Goal: Task Accomplishment & Management: Manage account settings

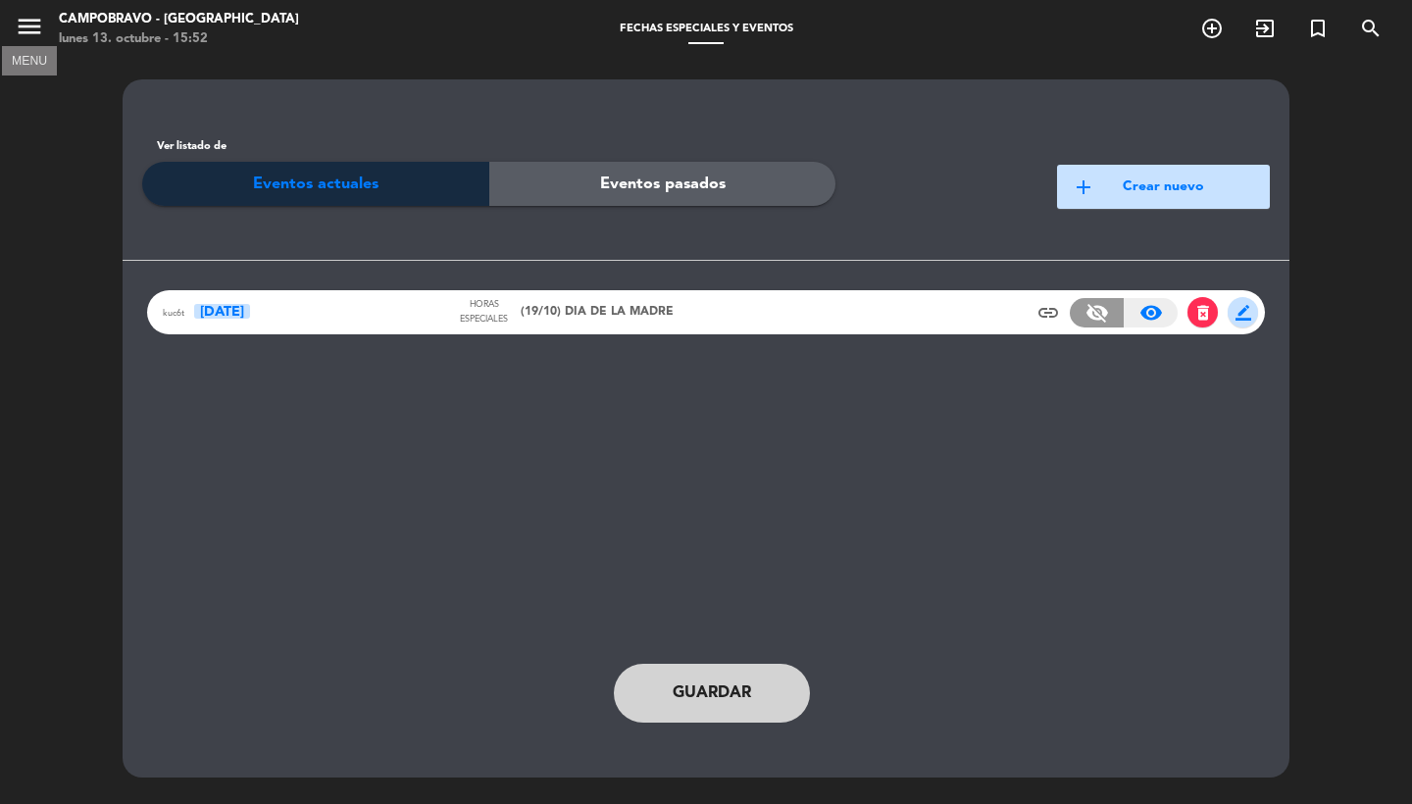
click at [42, 24] on icon "menu" at bounding box center [29, 26] width 29 height 29
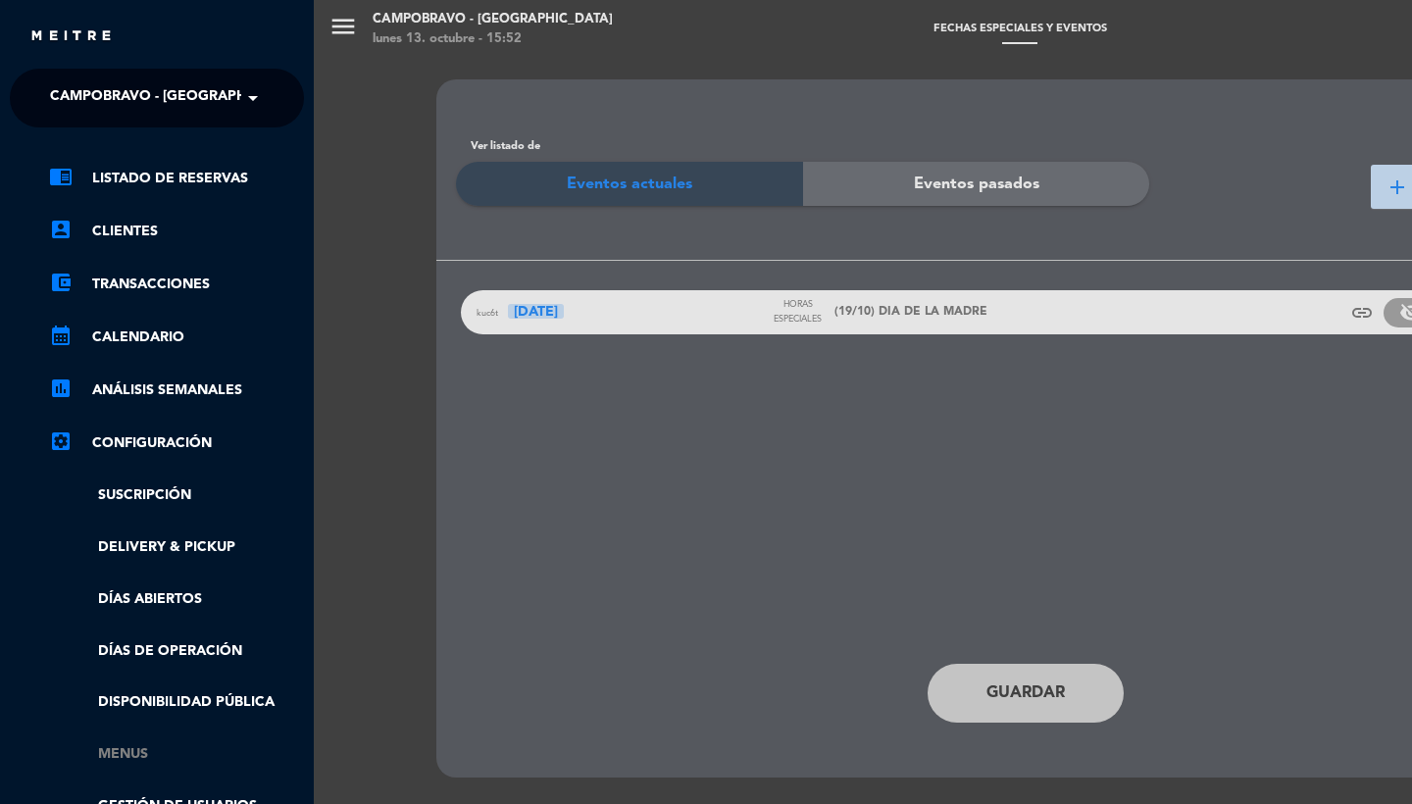
click at [114, 744] on link "Menus" at bounding box center [176, 755] width 255 height 23
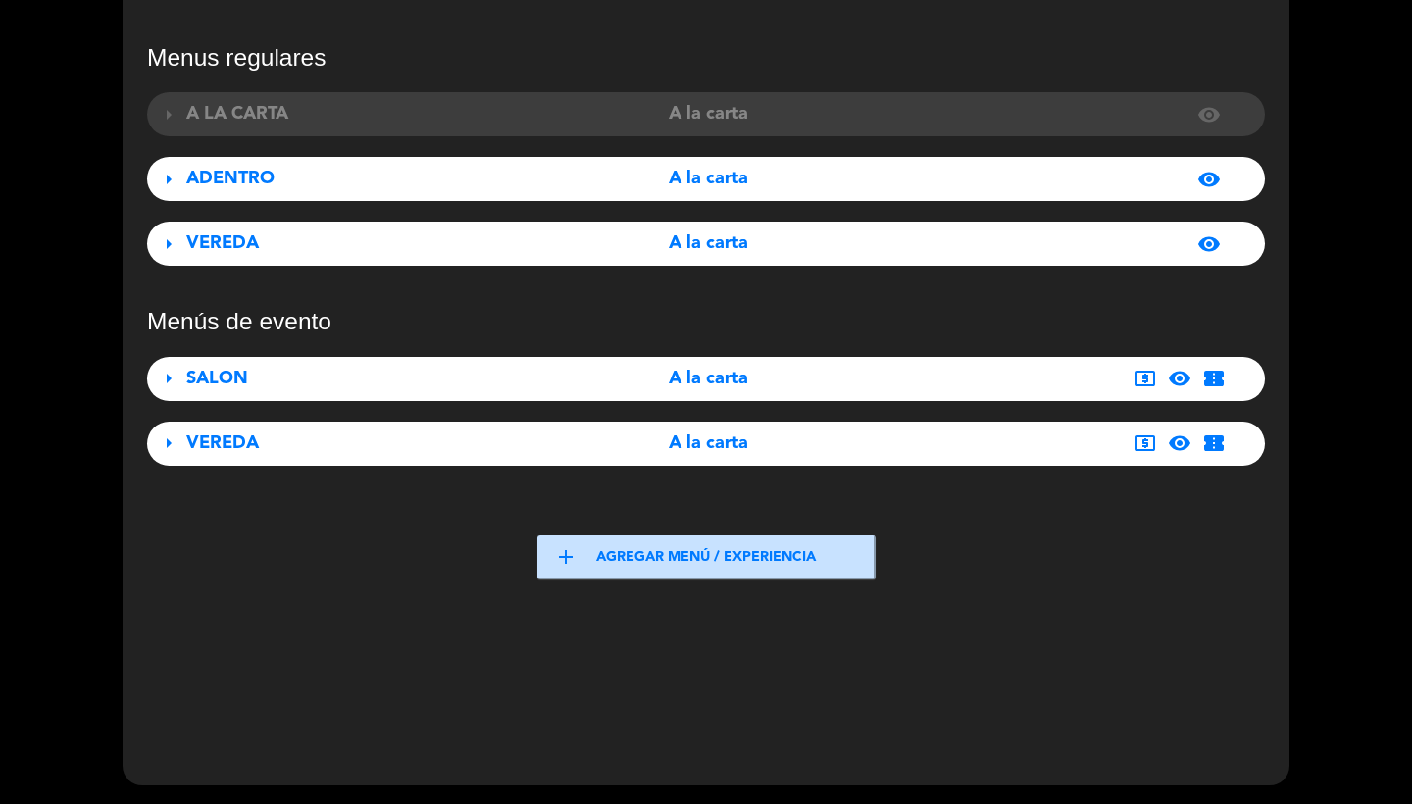
click at [392, 379] on div "SALON" at bounding box center [360, 379] width 348 height 28
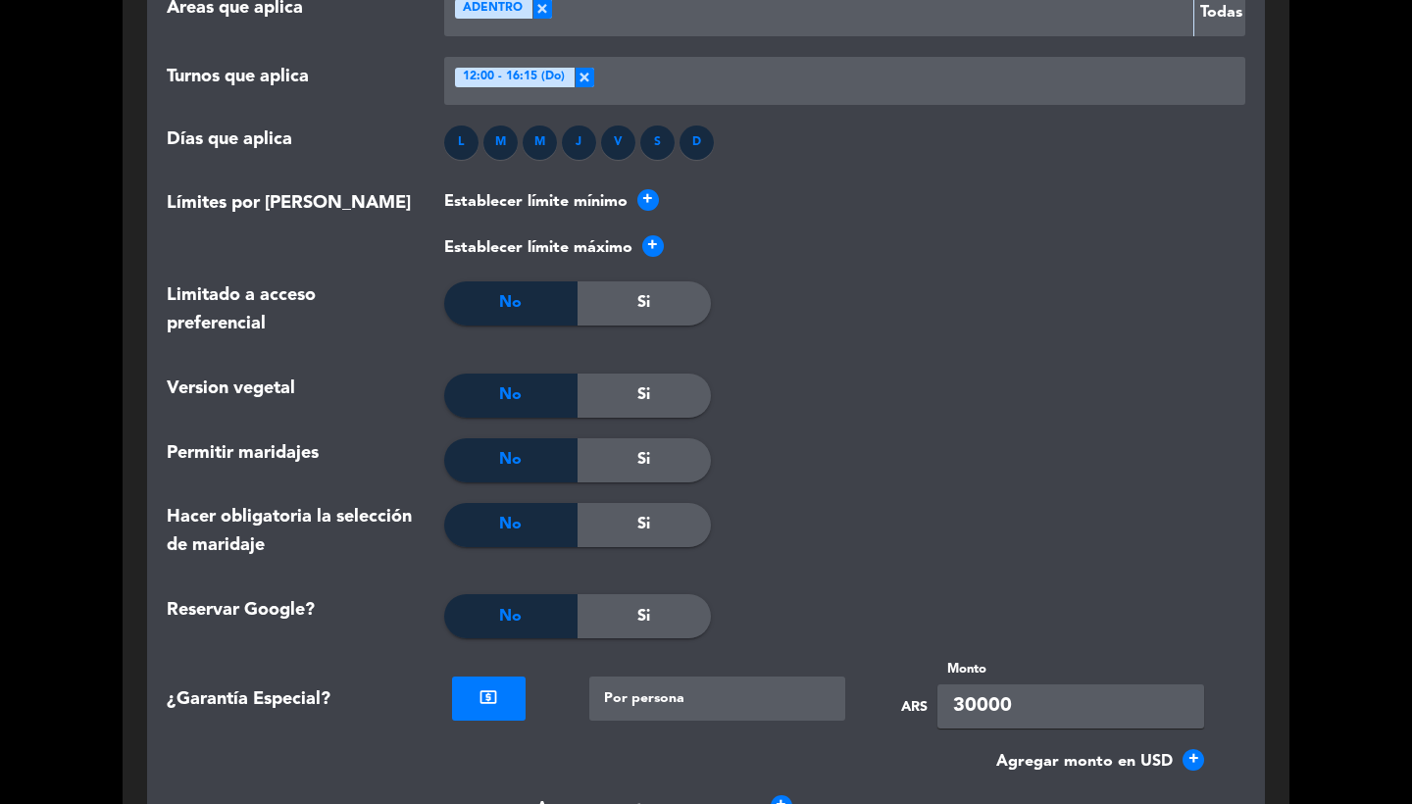
scroll to position [2241, 0]
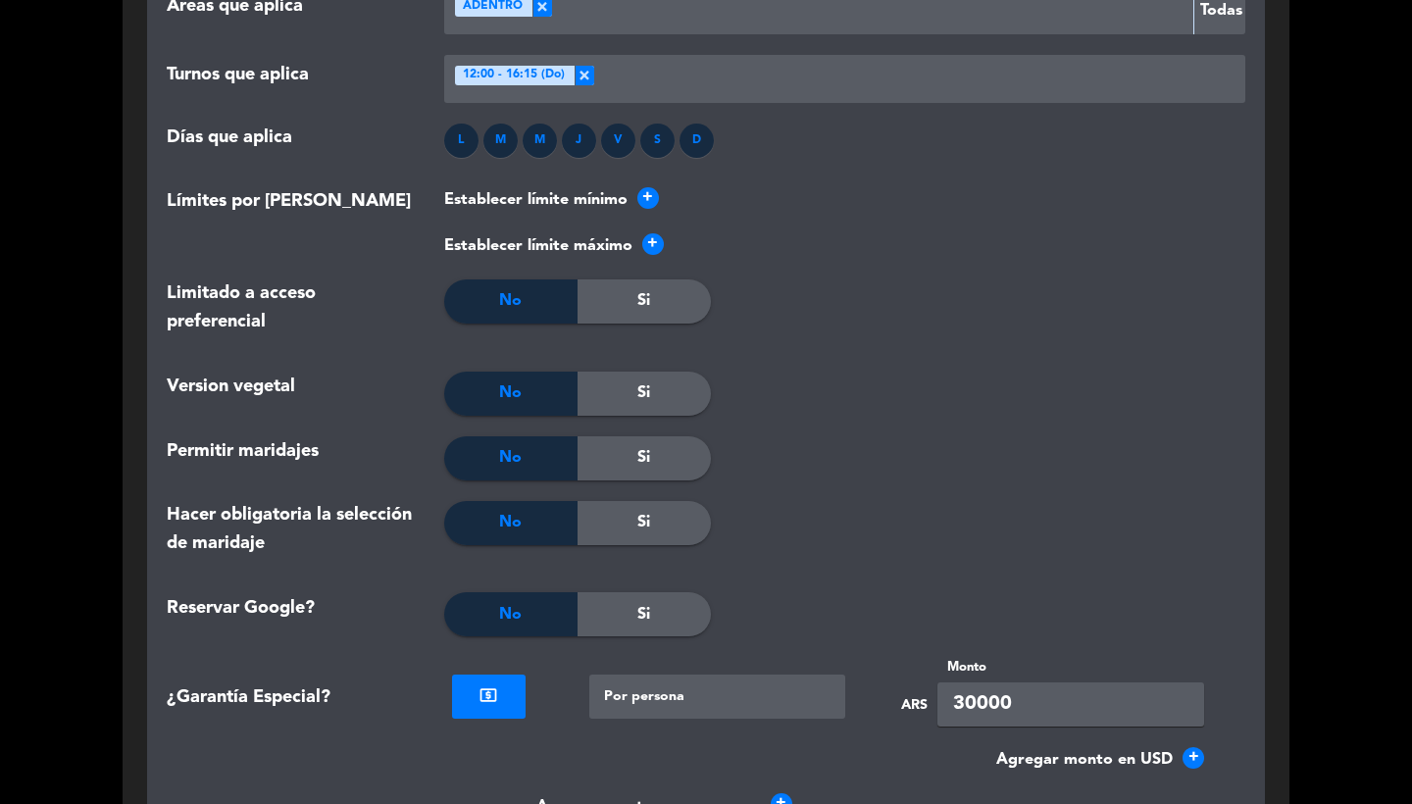
click at [487, 690] on div at bounding box center [489, 694] width 74 height 23
click at [502, 727] on div "credit_card" at bounding box center [489, 734] width 74 height 34
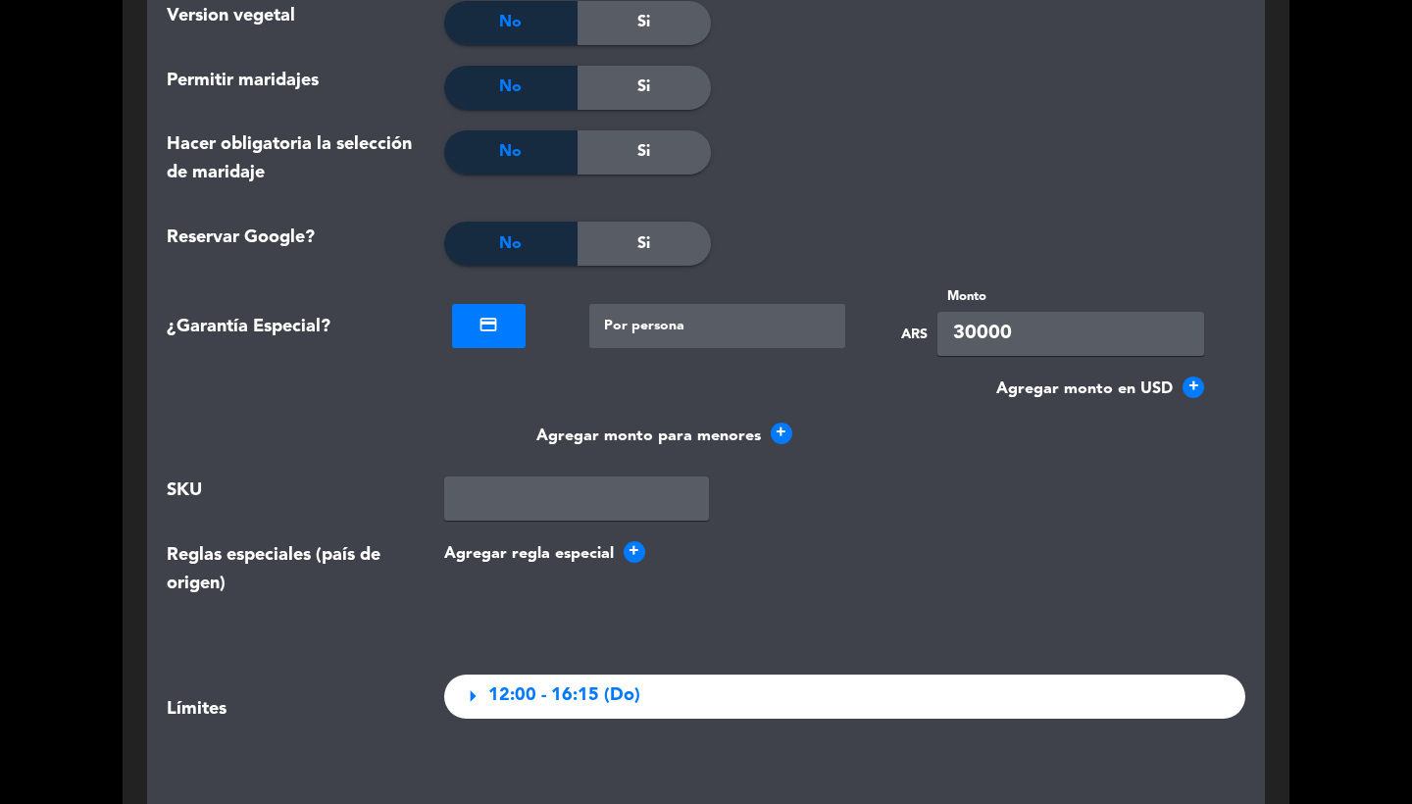
scroll to position [2728, 0]
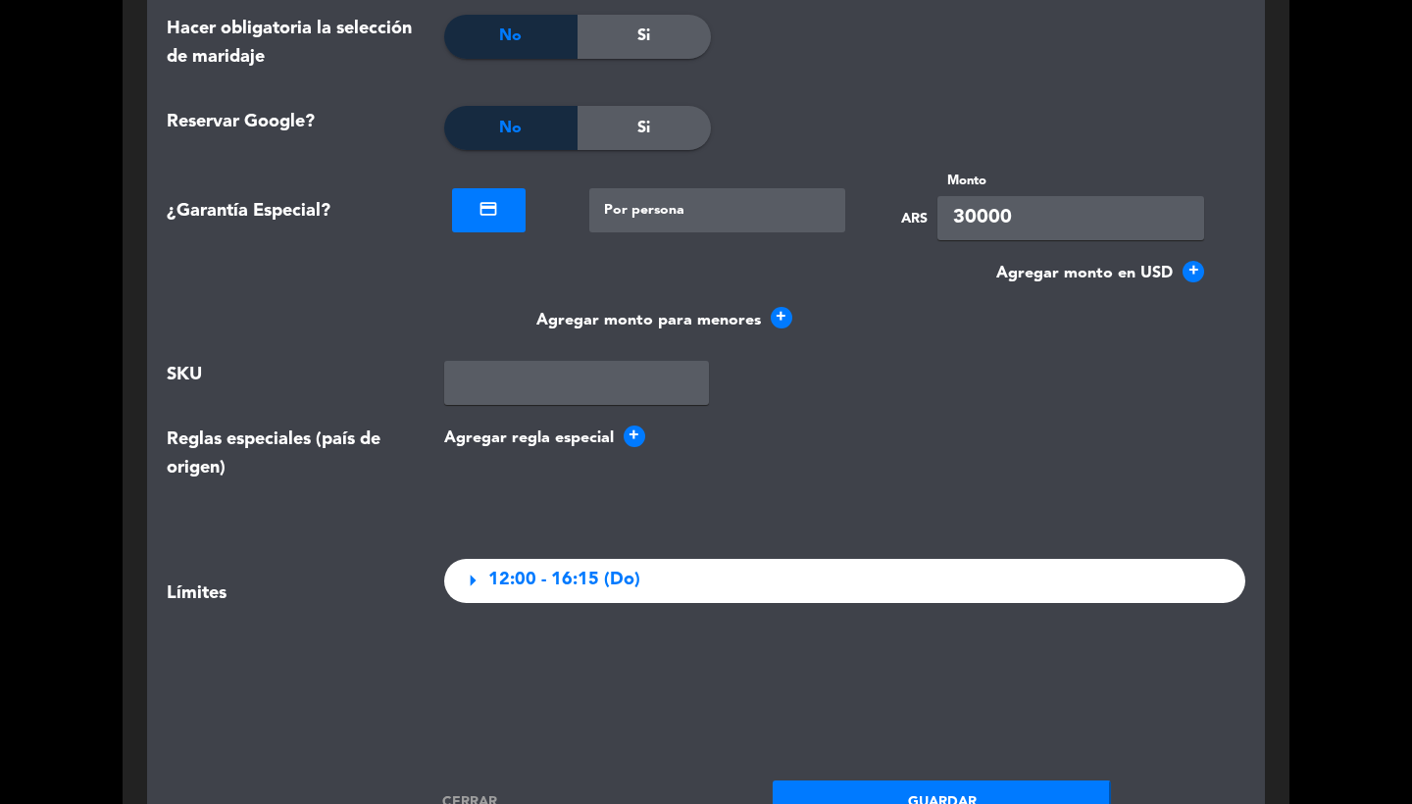
click at [844, 789] on button "Guardar" at bounding box center [942, 803] width 338 height 44
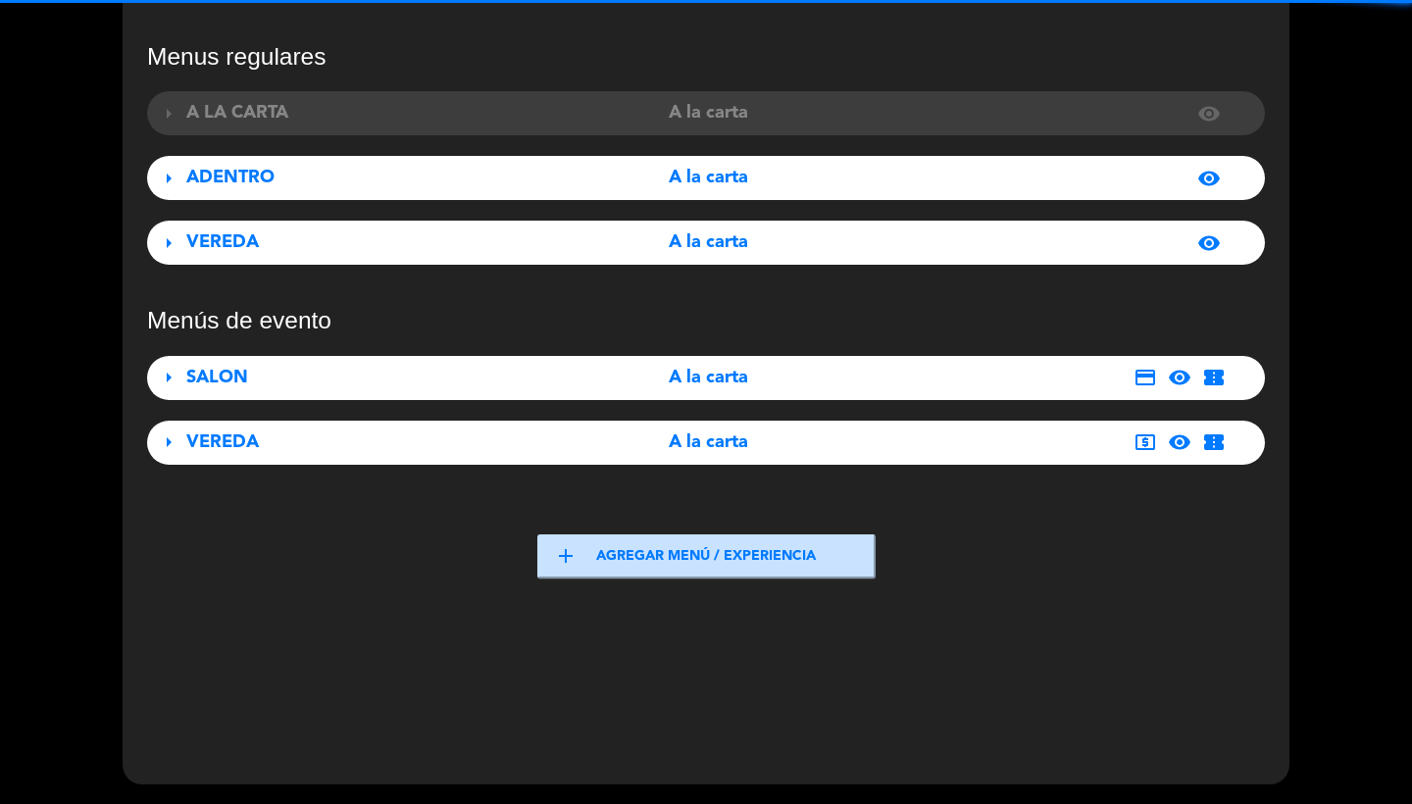
scroll to position [126, 0]
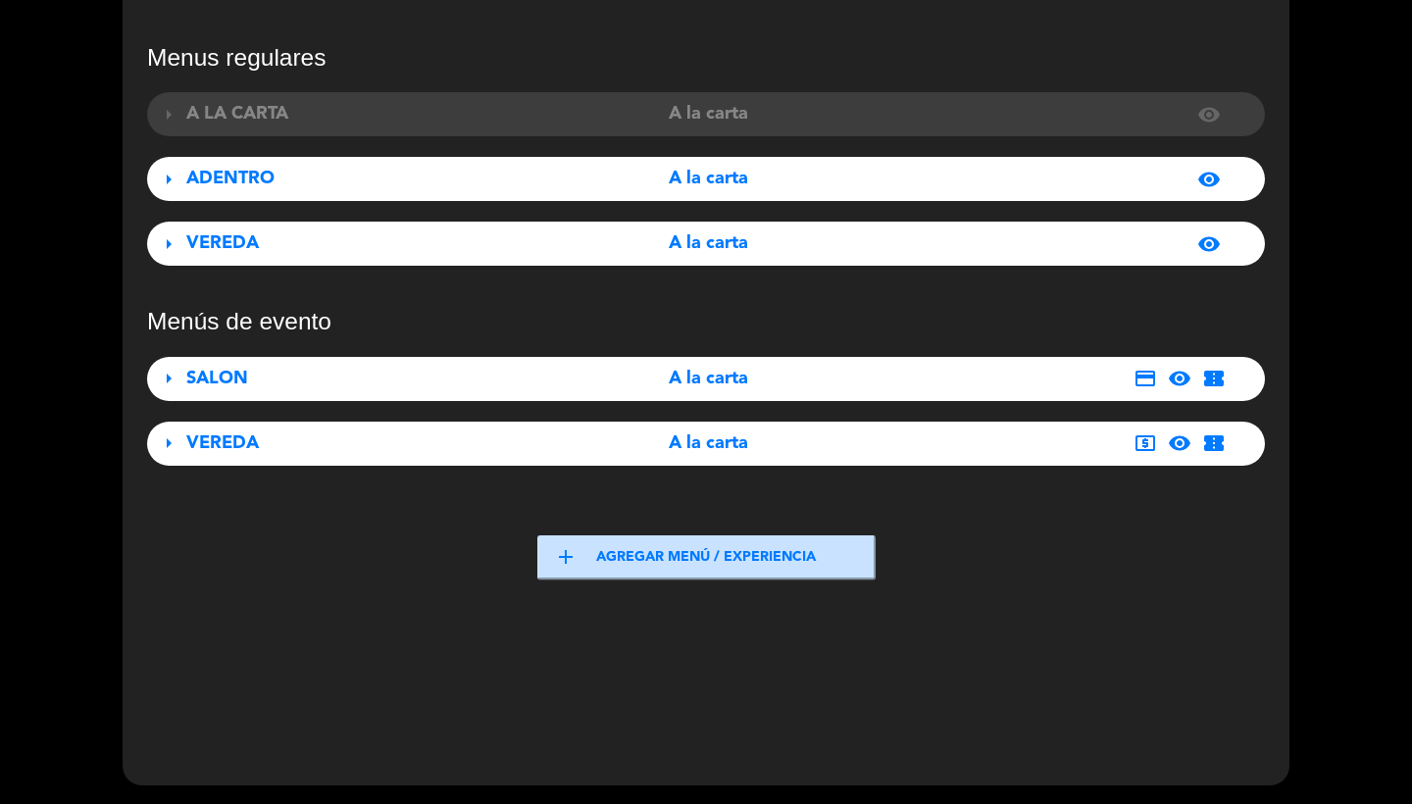
click at [432, 432] on div "VEREDA" at bounding box center [360, 444] width 348 height 28
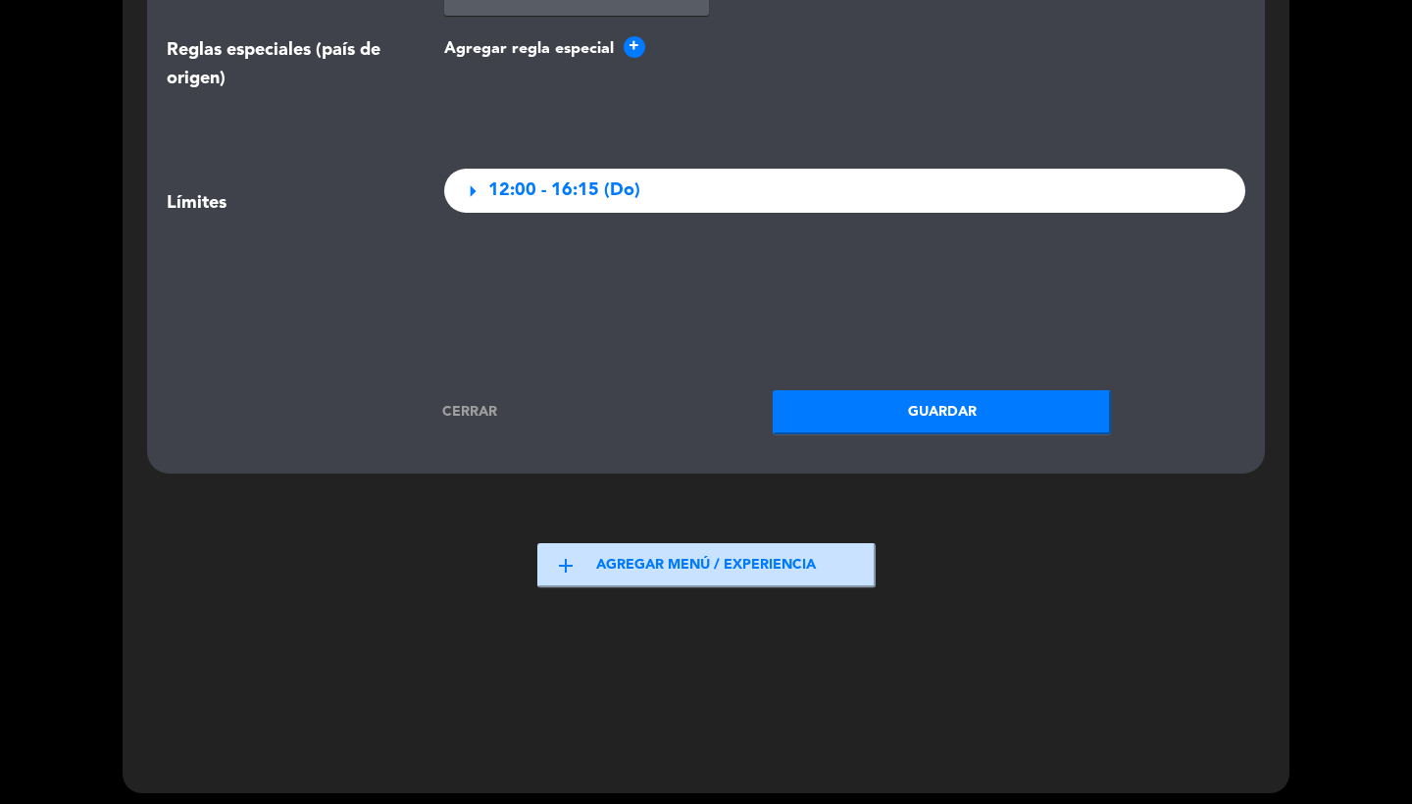
scroll to position [2875, 0]
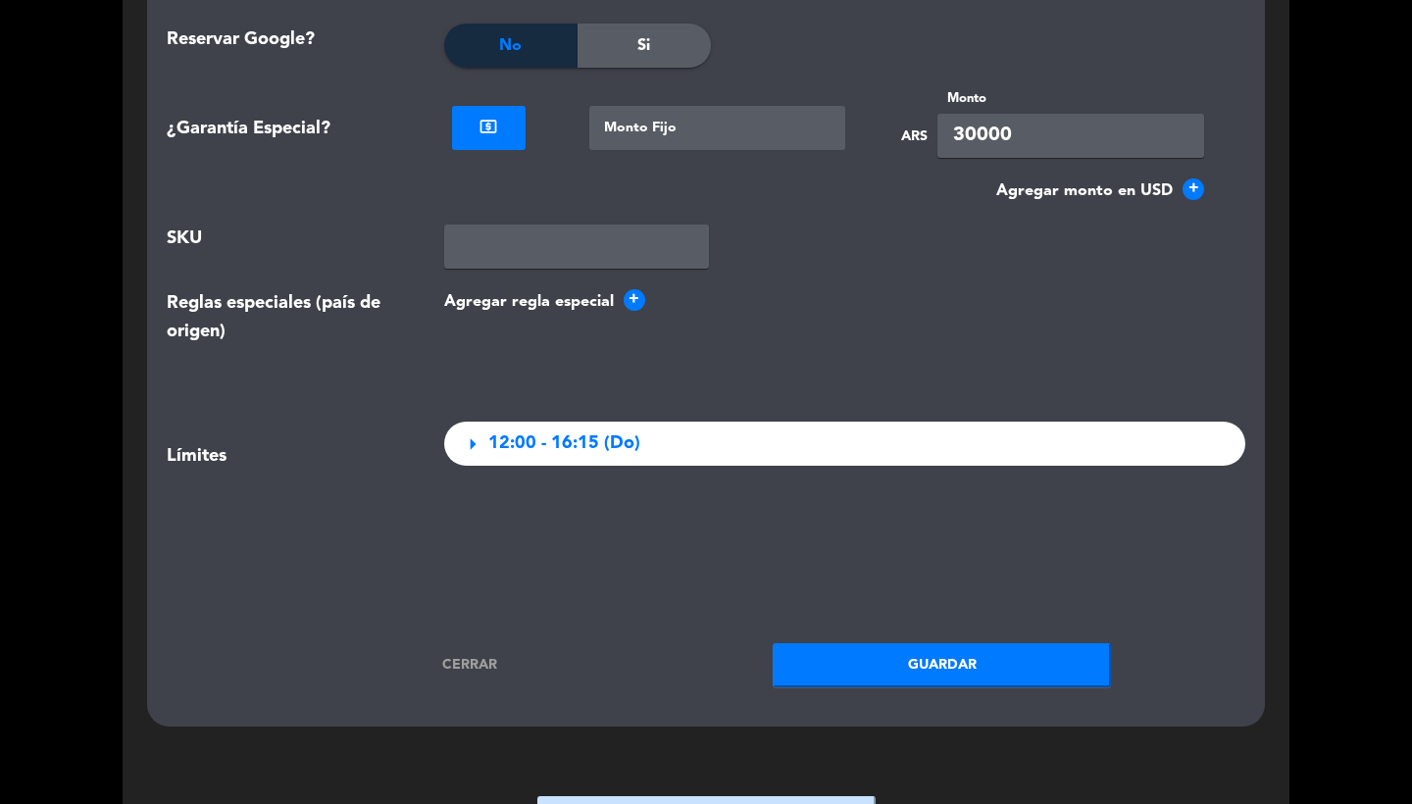
click at [505, 114] on div at bounding box center [489, 125] width 74 height 23
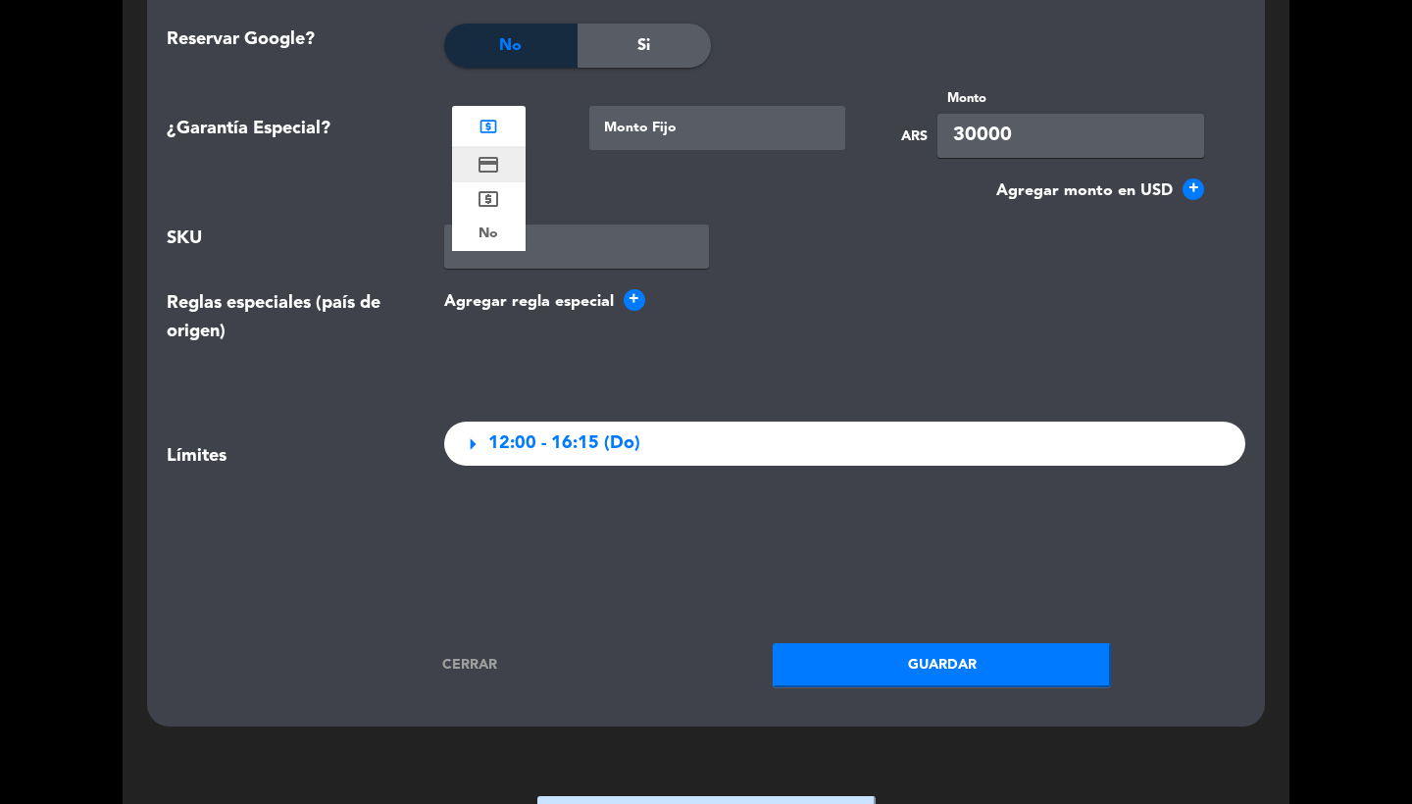
click at [496, 162] on icon "credit_card" at bounding box center [489, 165] width 24 height 24
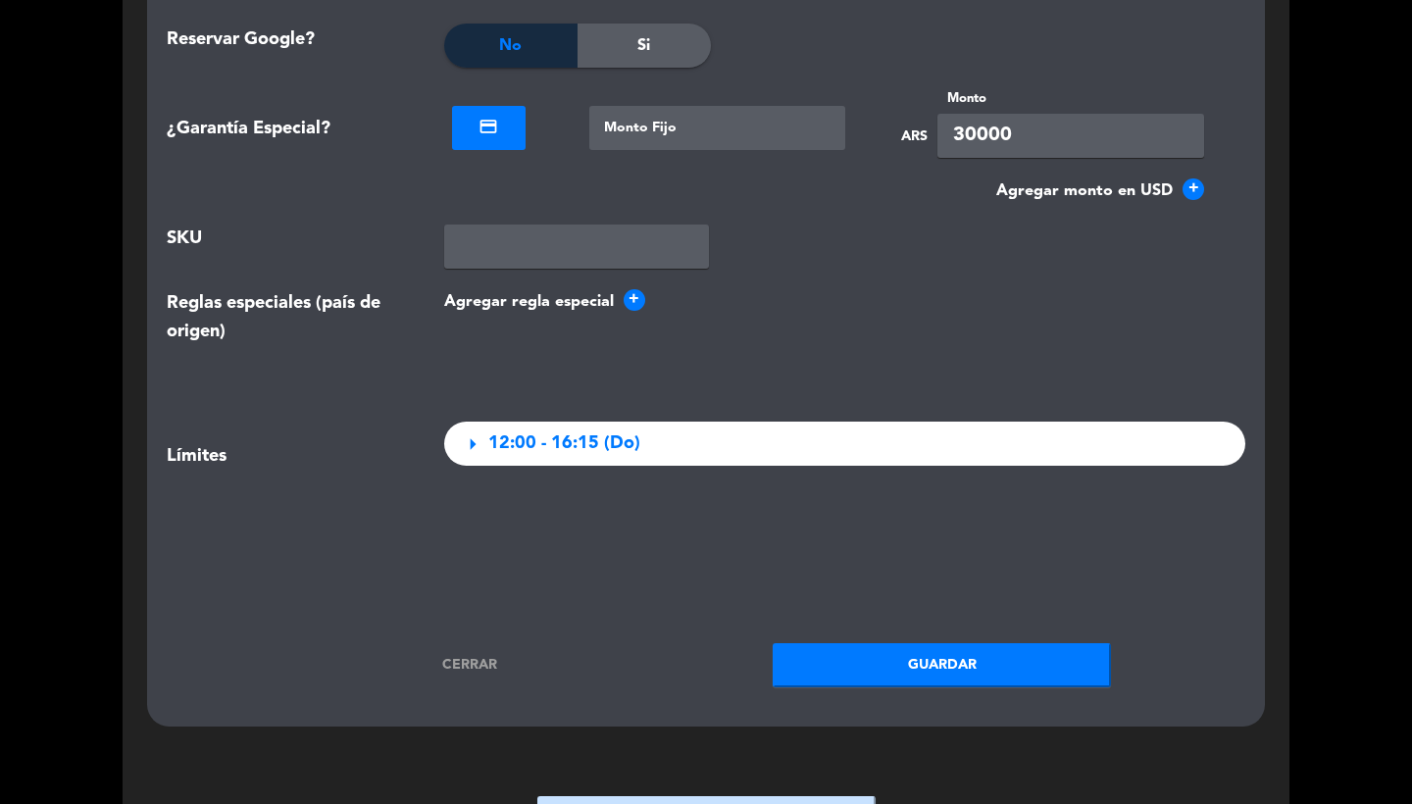
click at [760, 319] on div "Agregar regla especial +" at bounding box center [846, 325] width 832 height 72
click at [911, 659] on button "Guardar" at bounding box center [942, 665] width 338 height 44
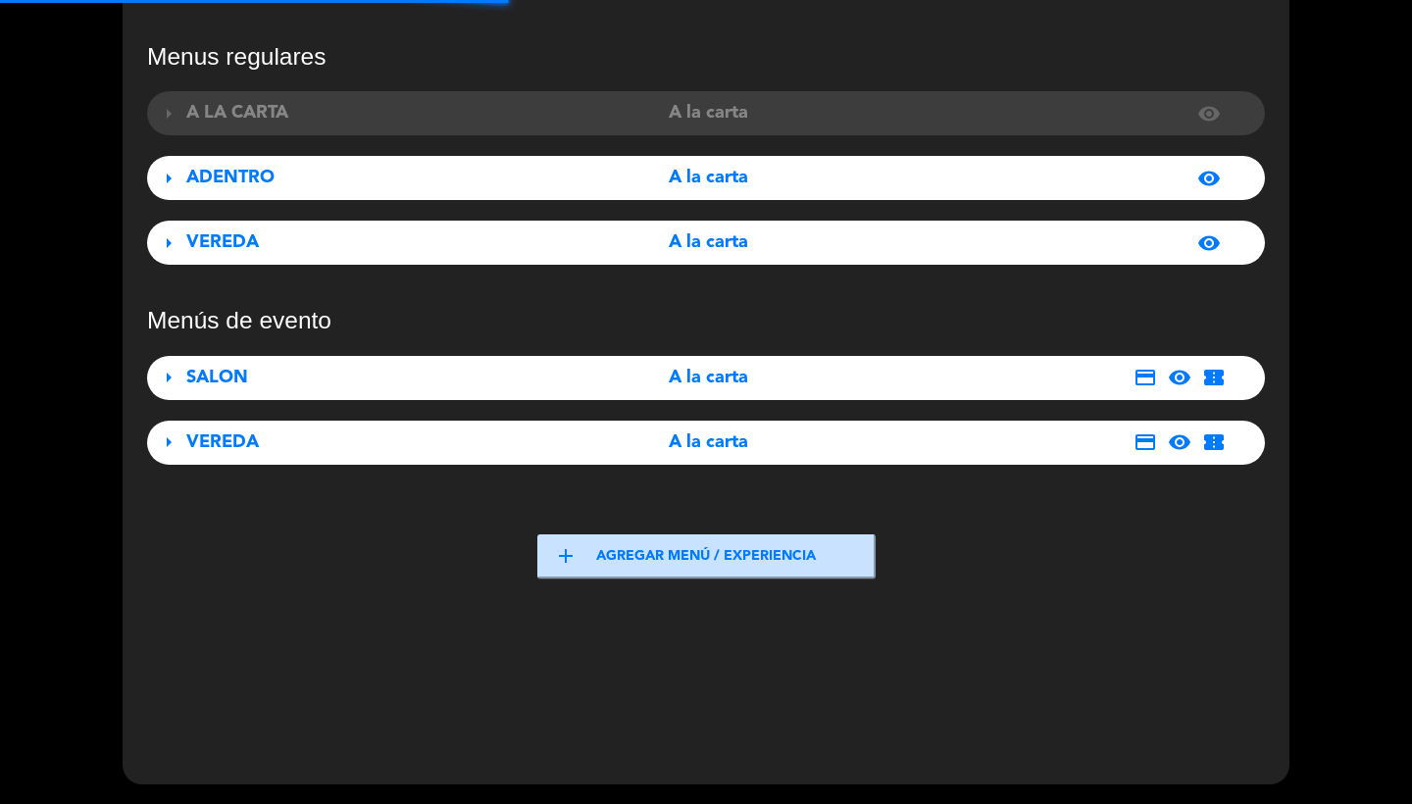
scroll to position [126, 0]
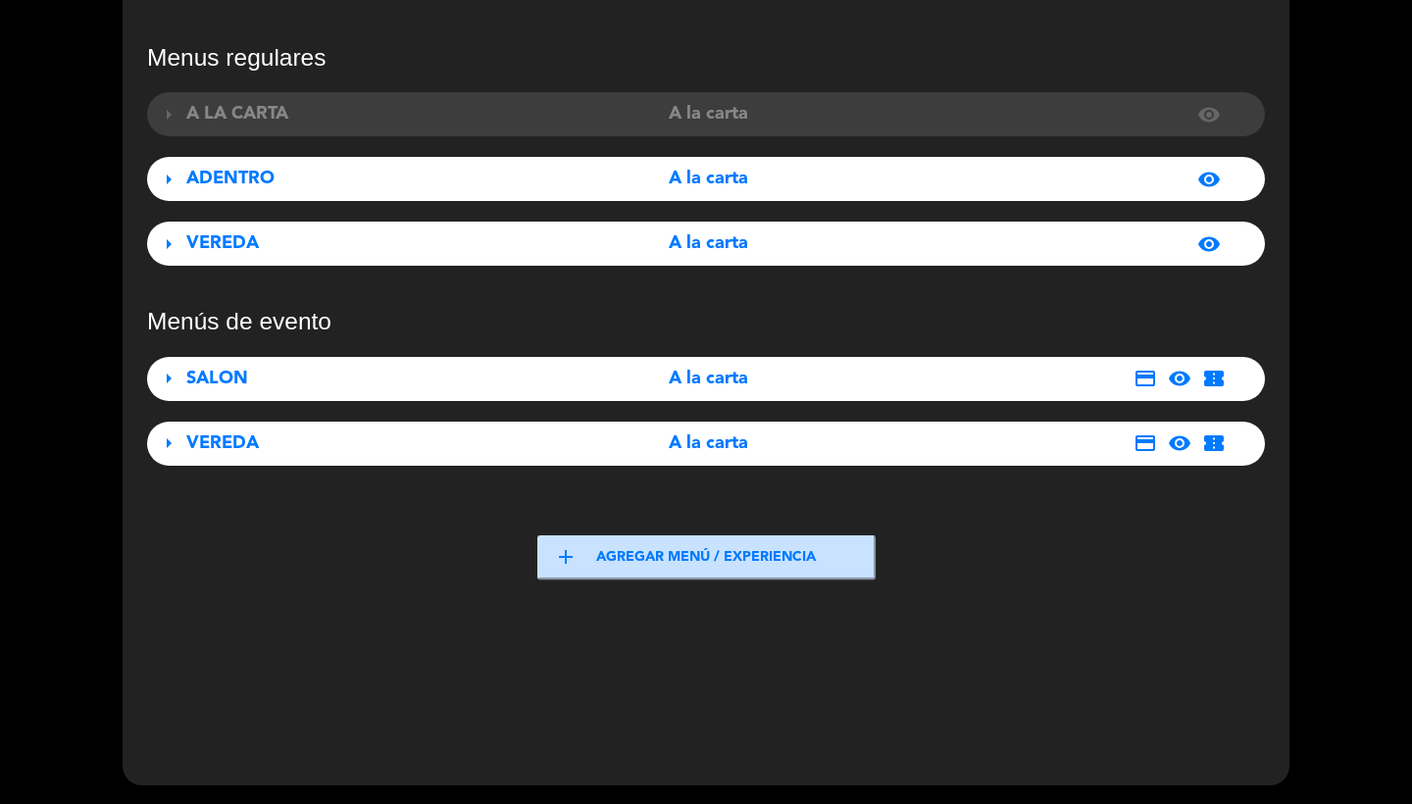
click at [493, 391] on div "SALON" at bounding box center [360, 379] width 348 height 28
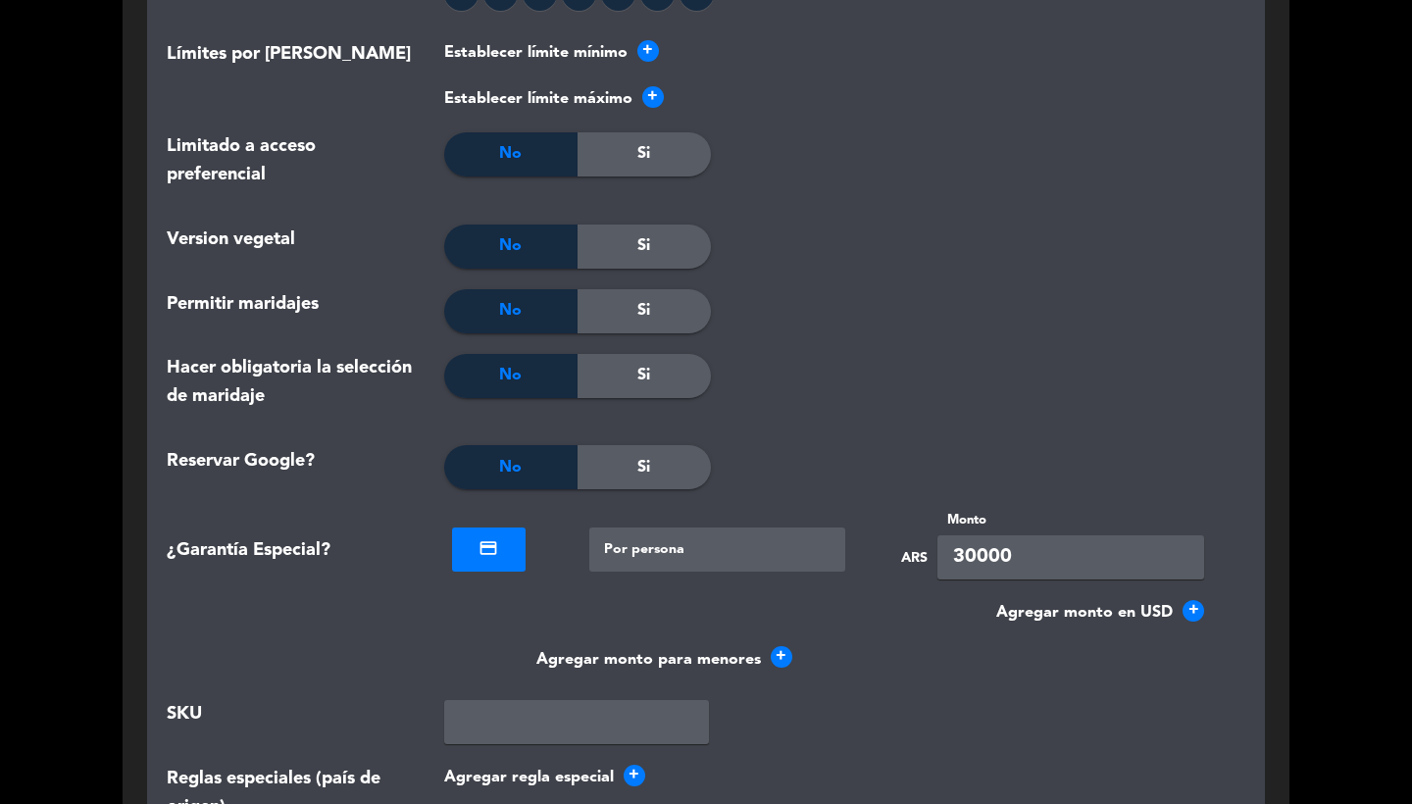
scroll to position [2457, 0]
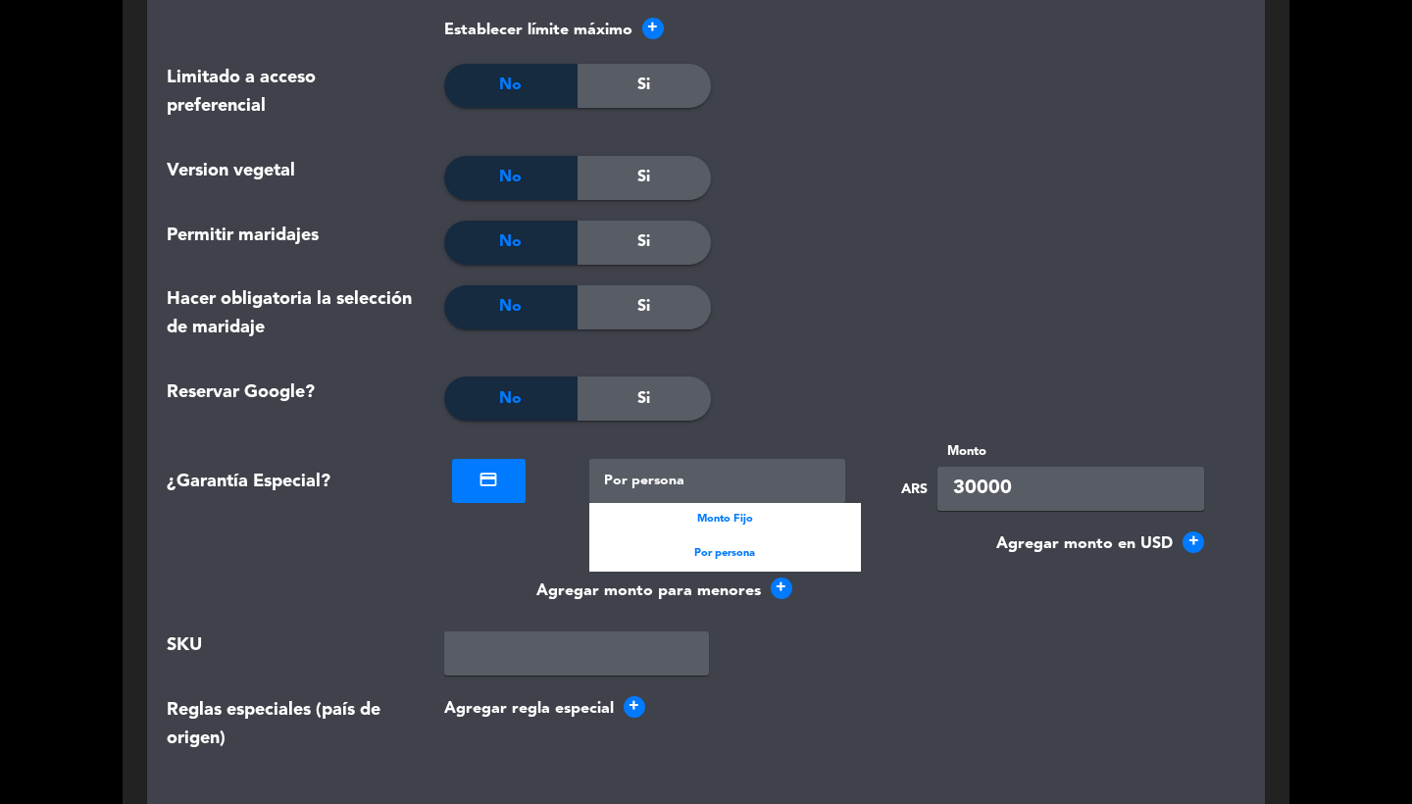
click at [658, 471] on div at bounding box center [718, 481] width 257 height 44
click at [684, 511] on div "Monto Fijo" at bounding box center [726, 520] width 273 height 34
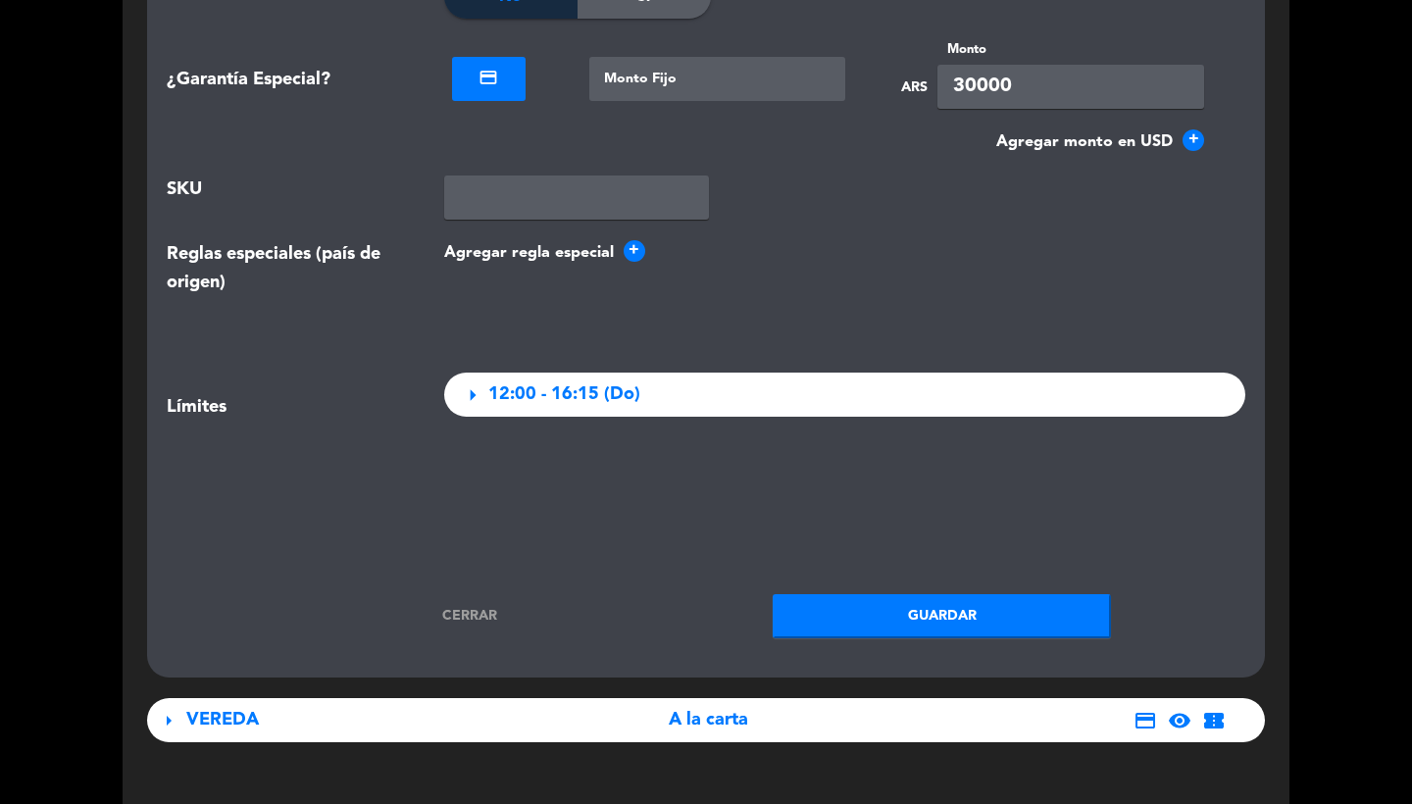
scroll to position [2914, 0]
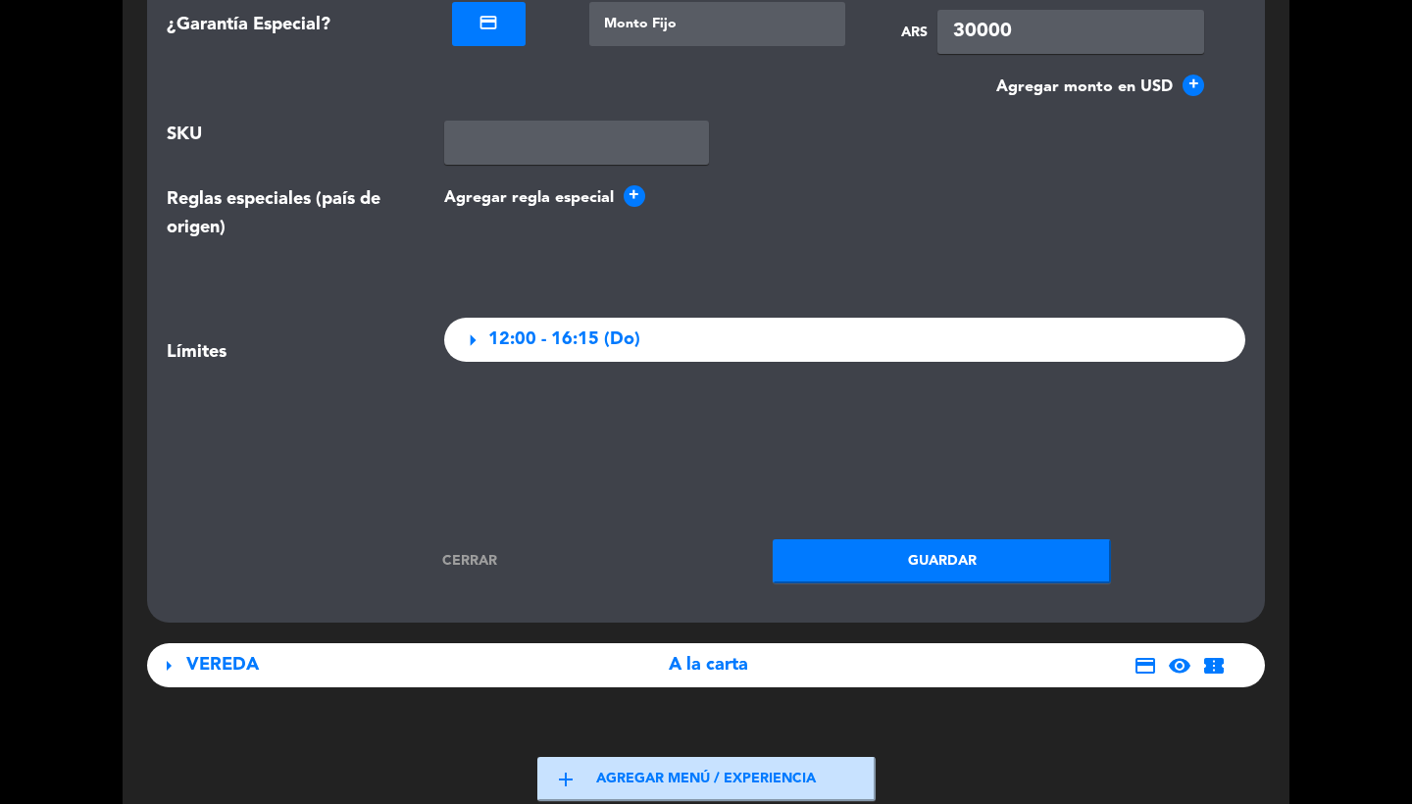
click at [962, 550] on button "Guardar" at bounding box center [942, 561] width 338 height 44
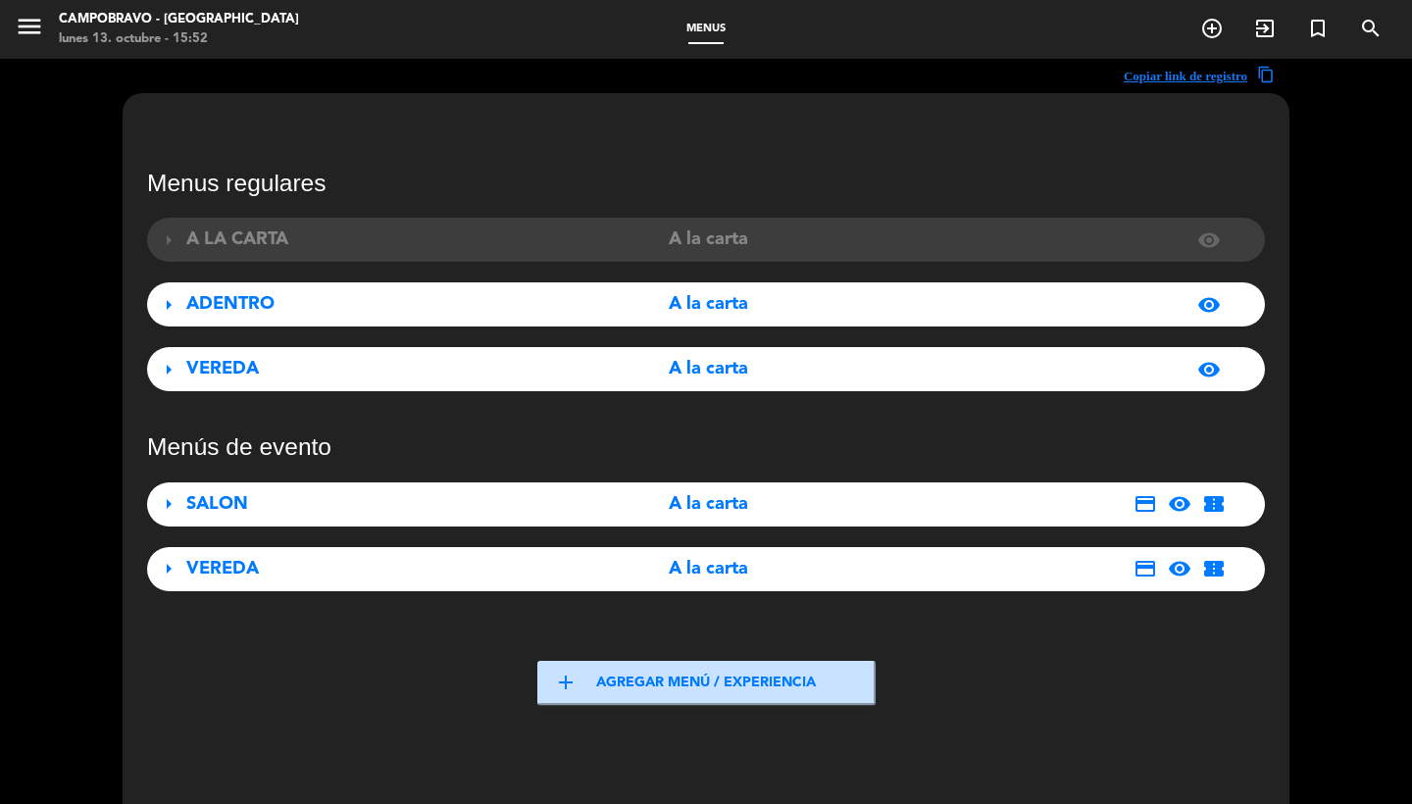
scroll to position [0, 0]
click at [40, 30] on icon "menu" at bounding box center [29, 26] width 29 height 29
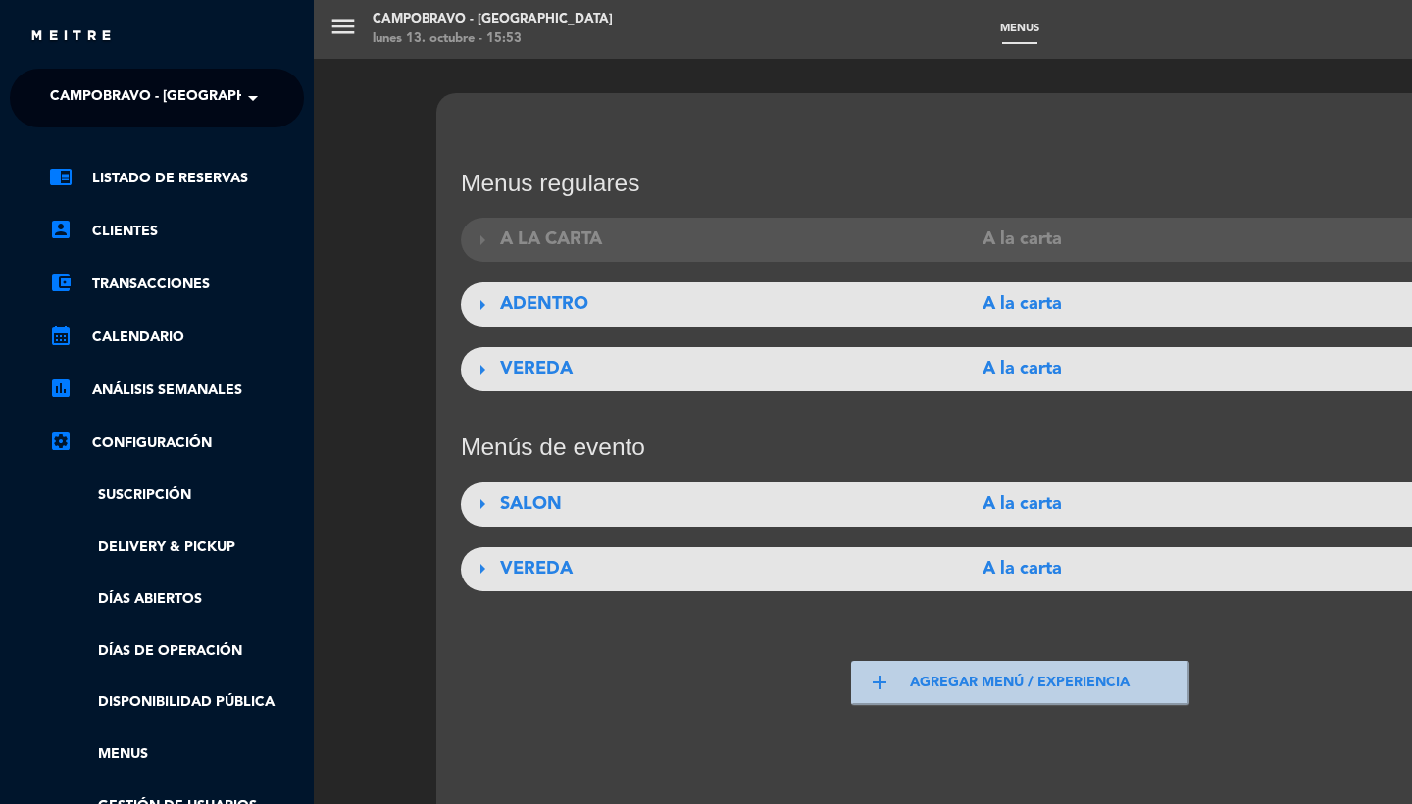
click at [149, 93] on span "Campobravo - [GEOGRAPHIC_DATA]" at bounding box center [179, 97] width 258 height 41
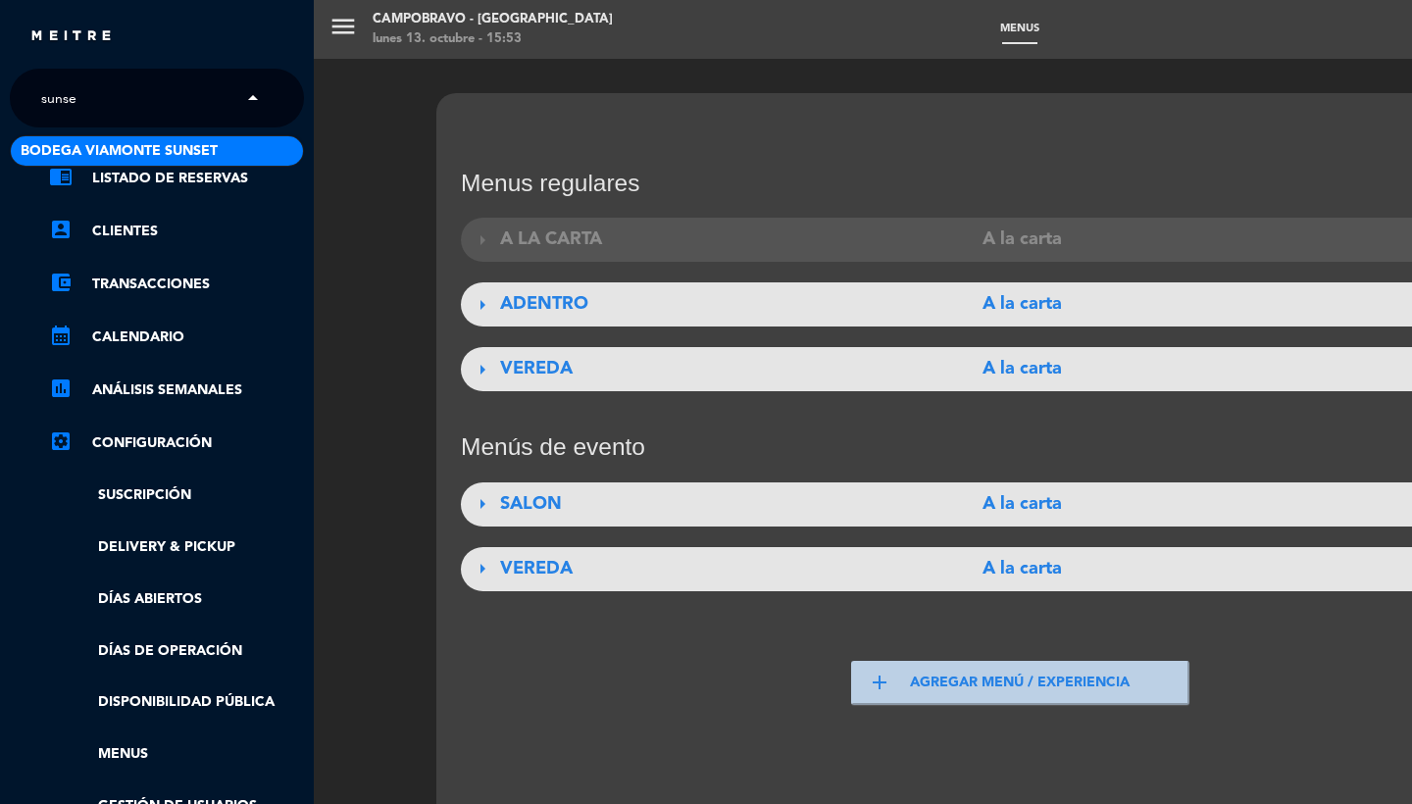
type input "sunset"
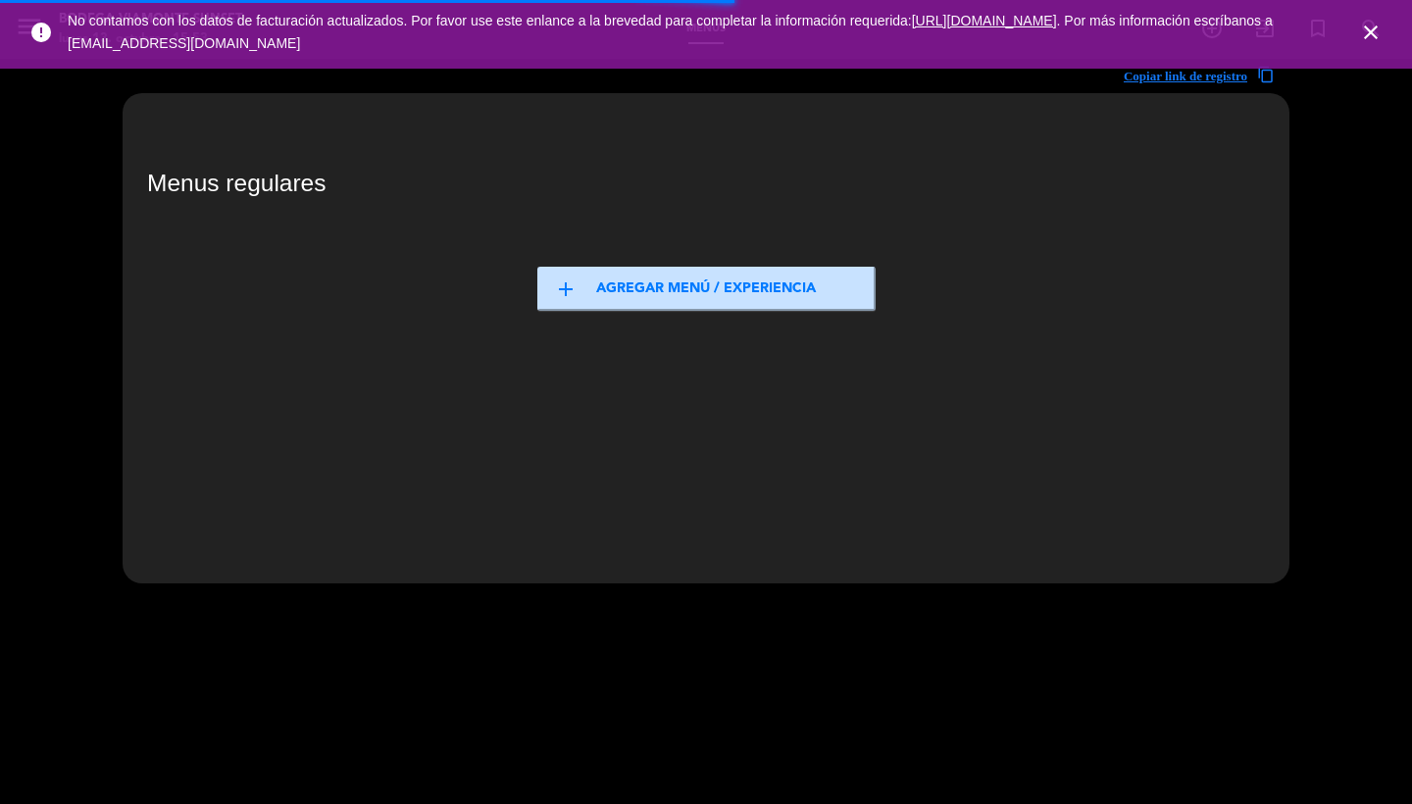
click at [1353, 33] on span "close" at bounding box center [1371, 32] width 53 height 53
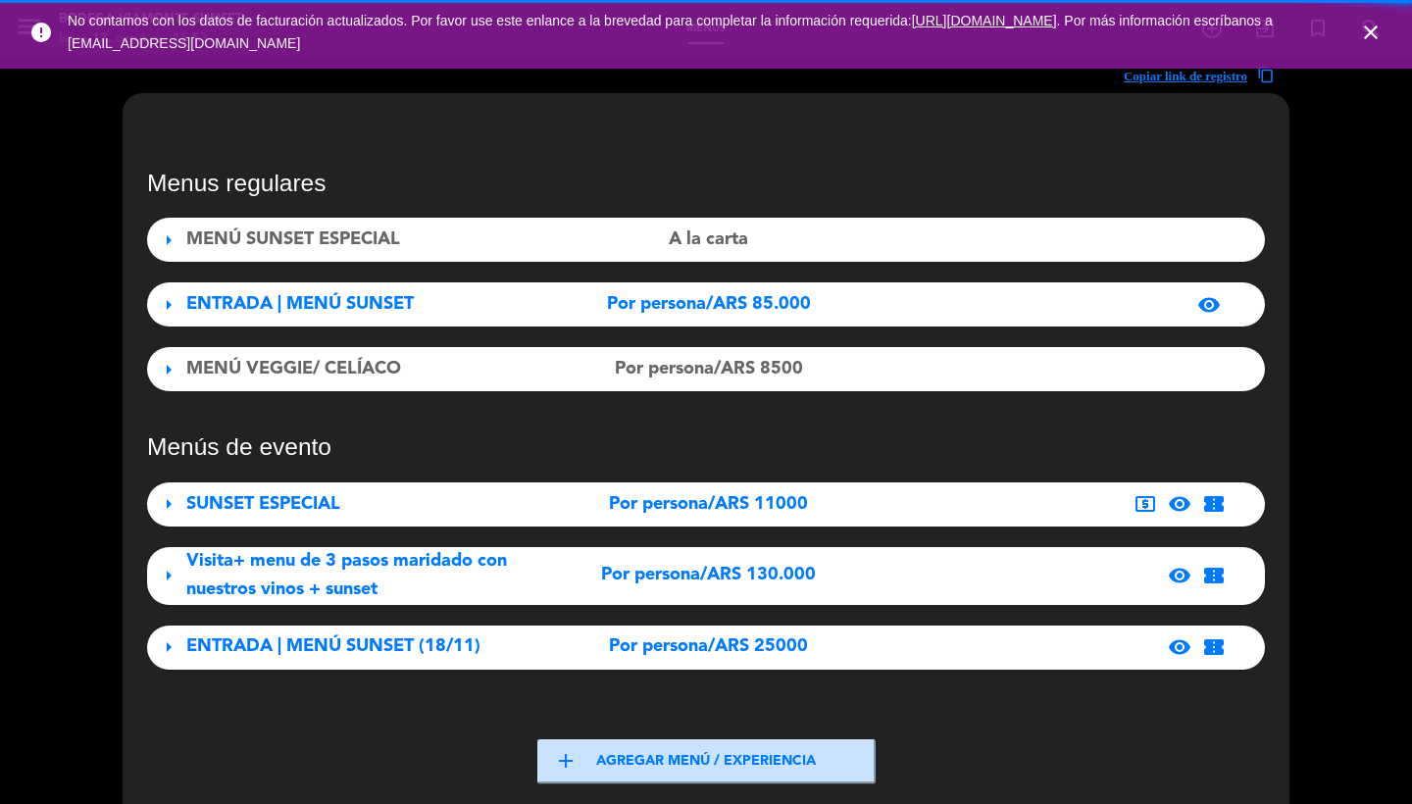
click at [1377, 35] on icon "close" at bounding box center [1372, 33] width 24 height 24
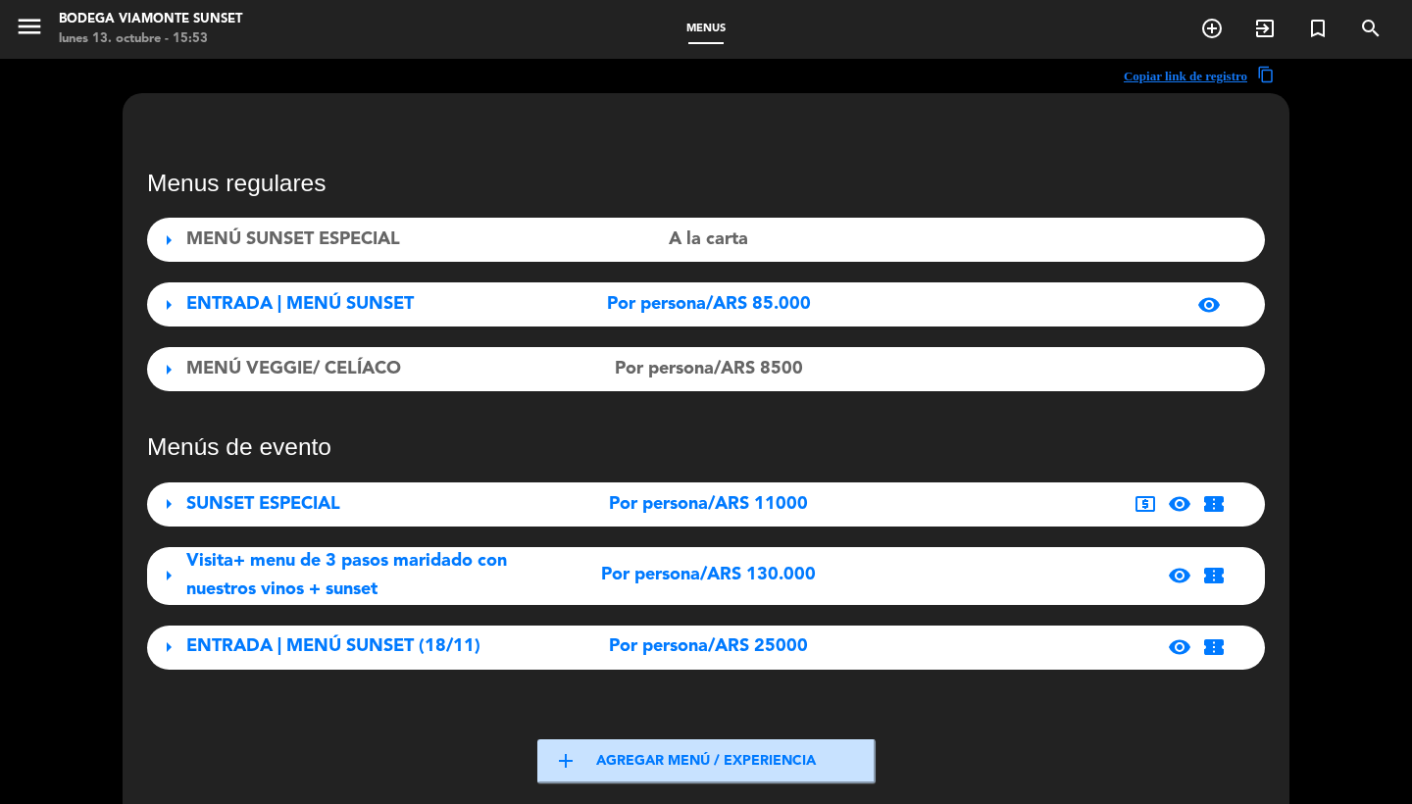
click at [32, 31] on icon "menu" at bounding box center [29, 26] width 29 height 29
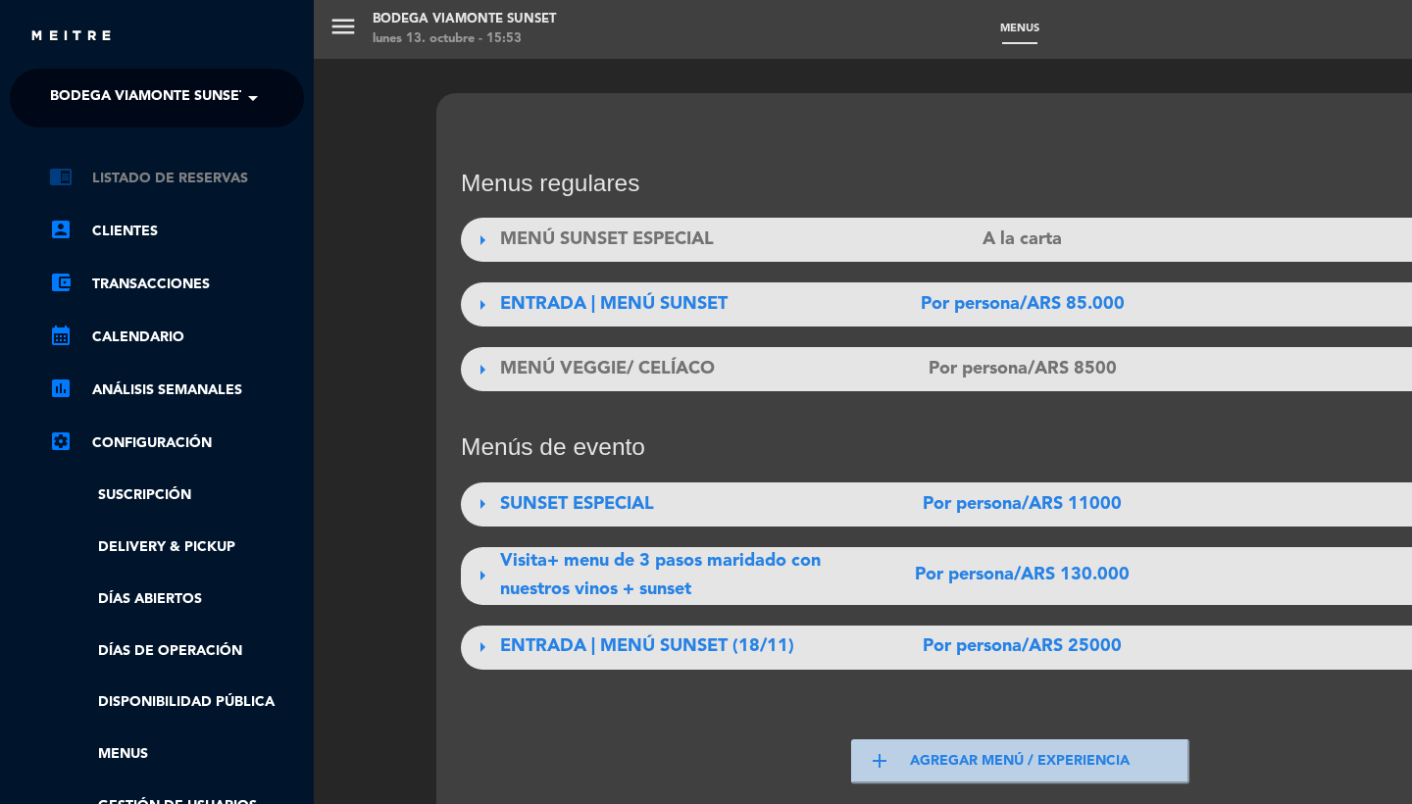
click at [187, 170] on link "chrome_reader_mode Listado de Reservas" at bounding box center [176, 179] width 255 height 24
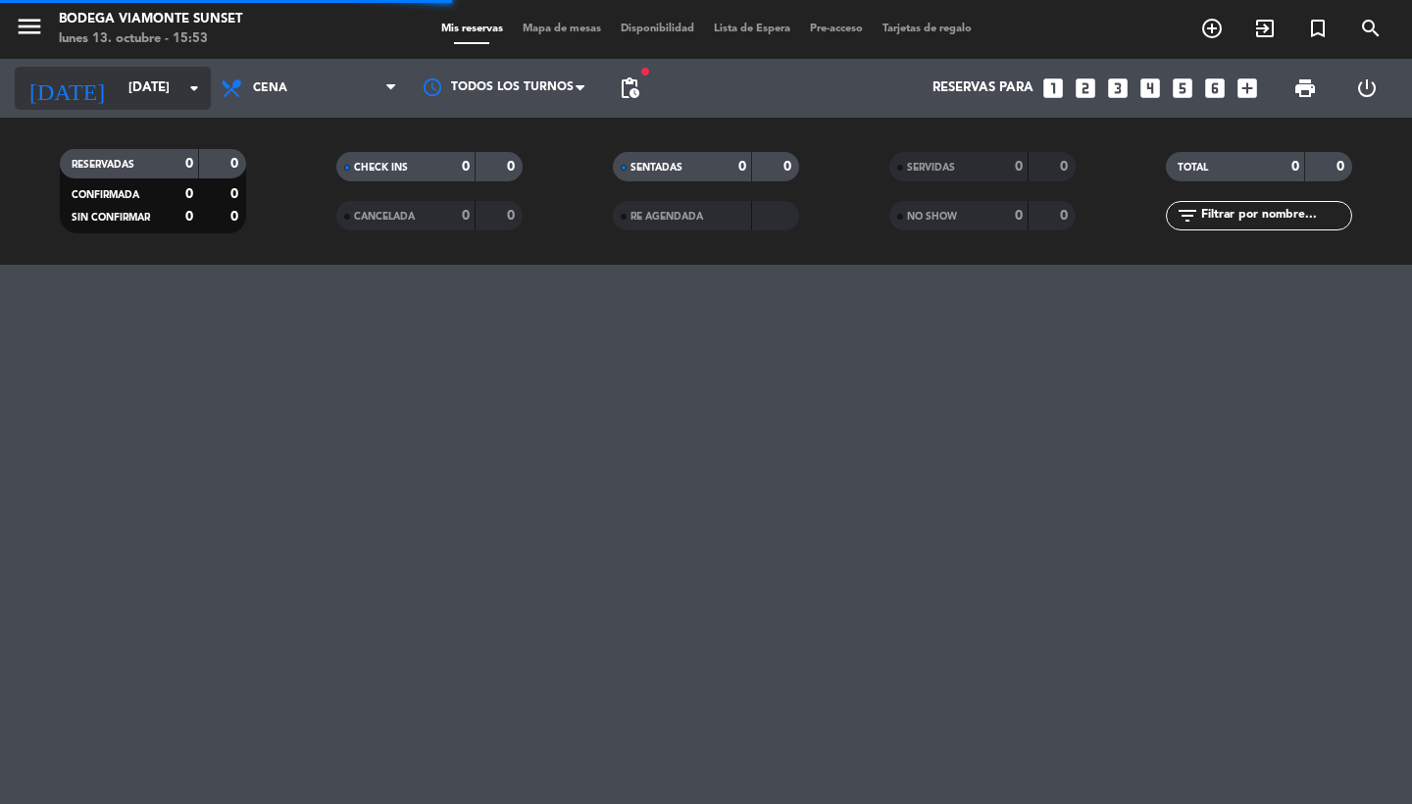
click at [158, 99] on input "[DATE]" at bounding box center [205, 88] width 173 height 35
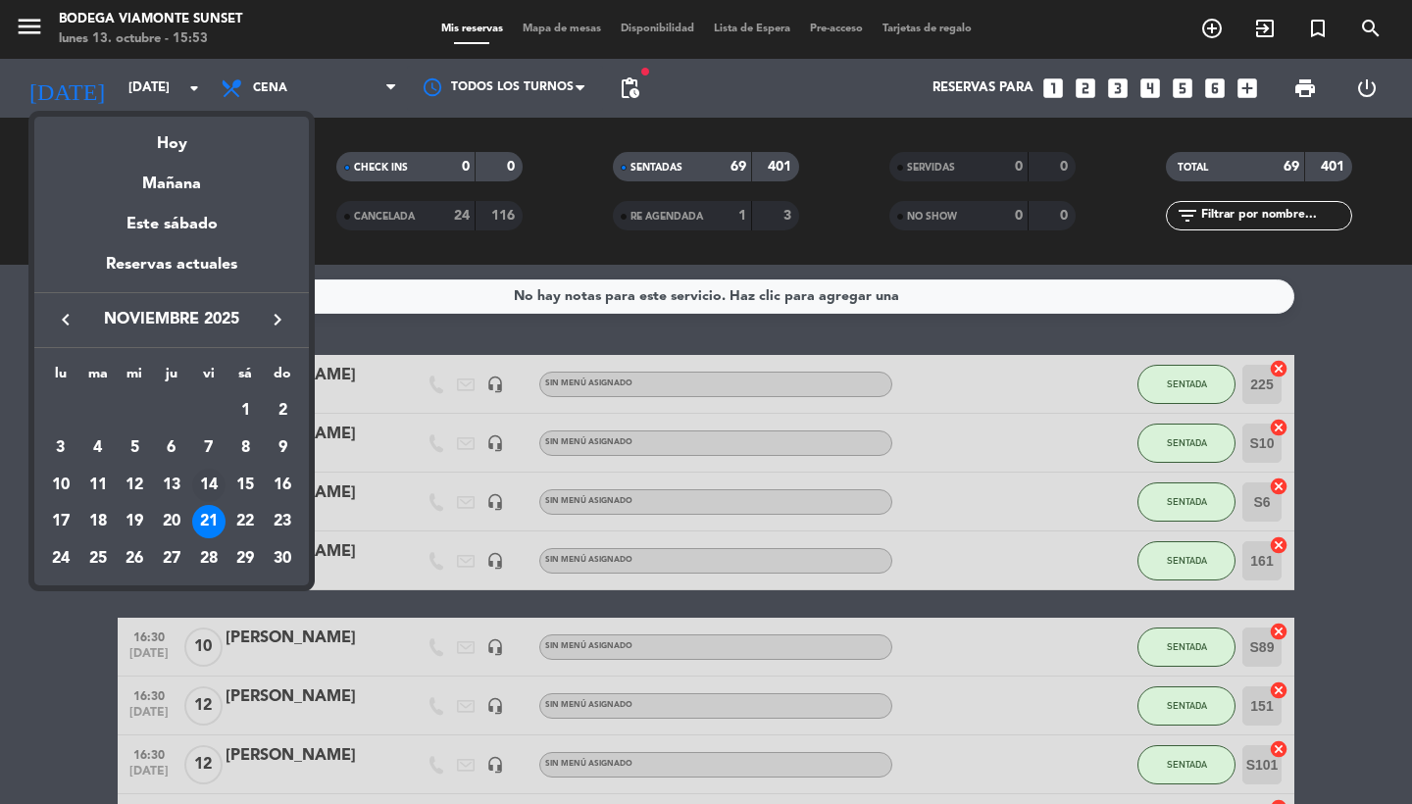
click at [224, 485] on div "14" at bounding box center [208, 485] width 33 height 33
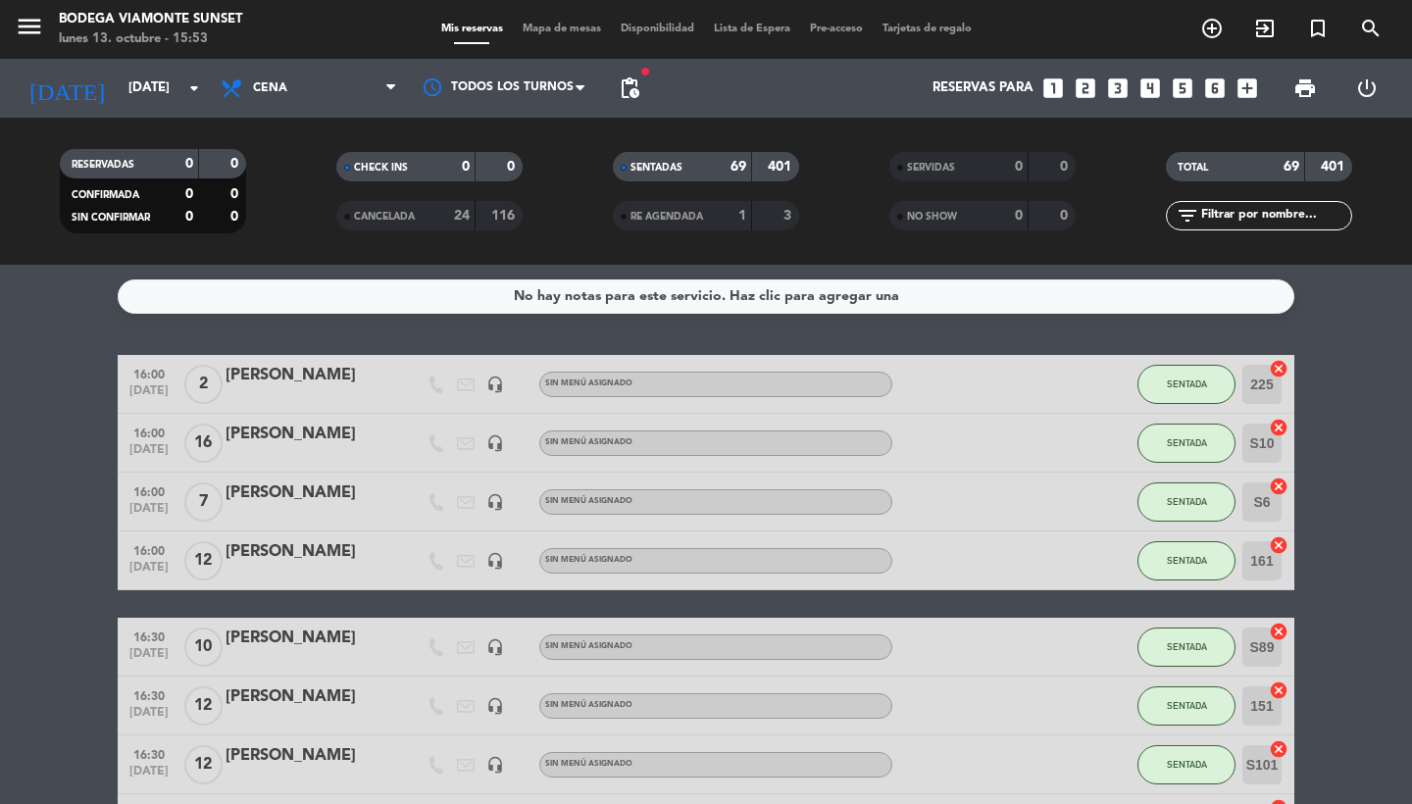
type input "[DATE]"
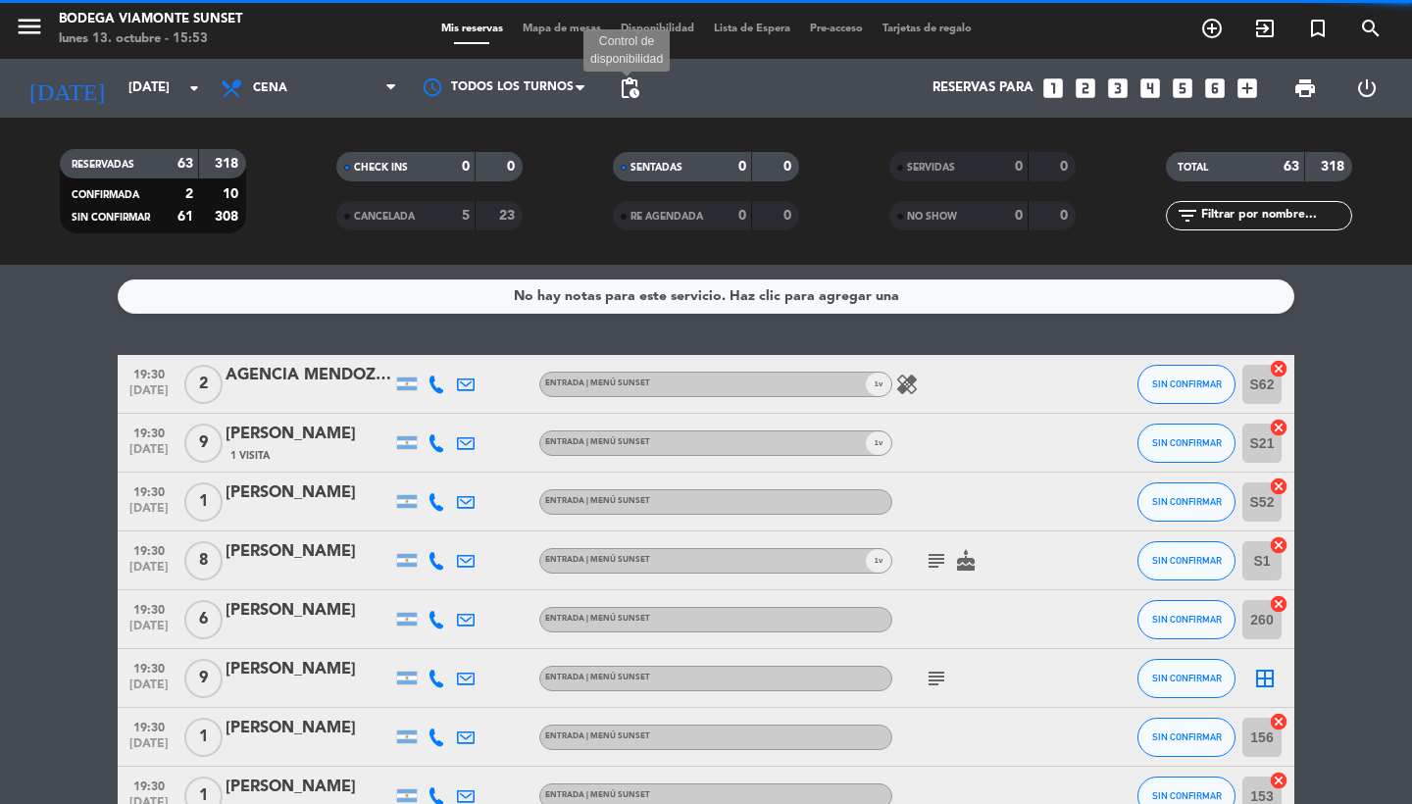
click at [629, 89] on span "pending_actions" at bounding box center [630, 89] width 24 height 24
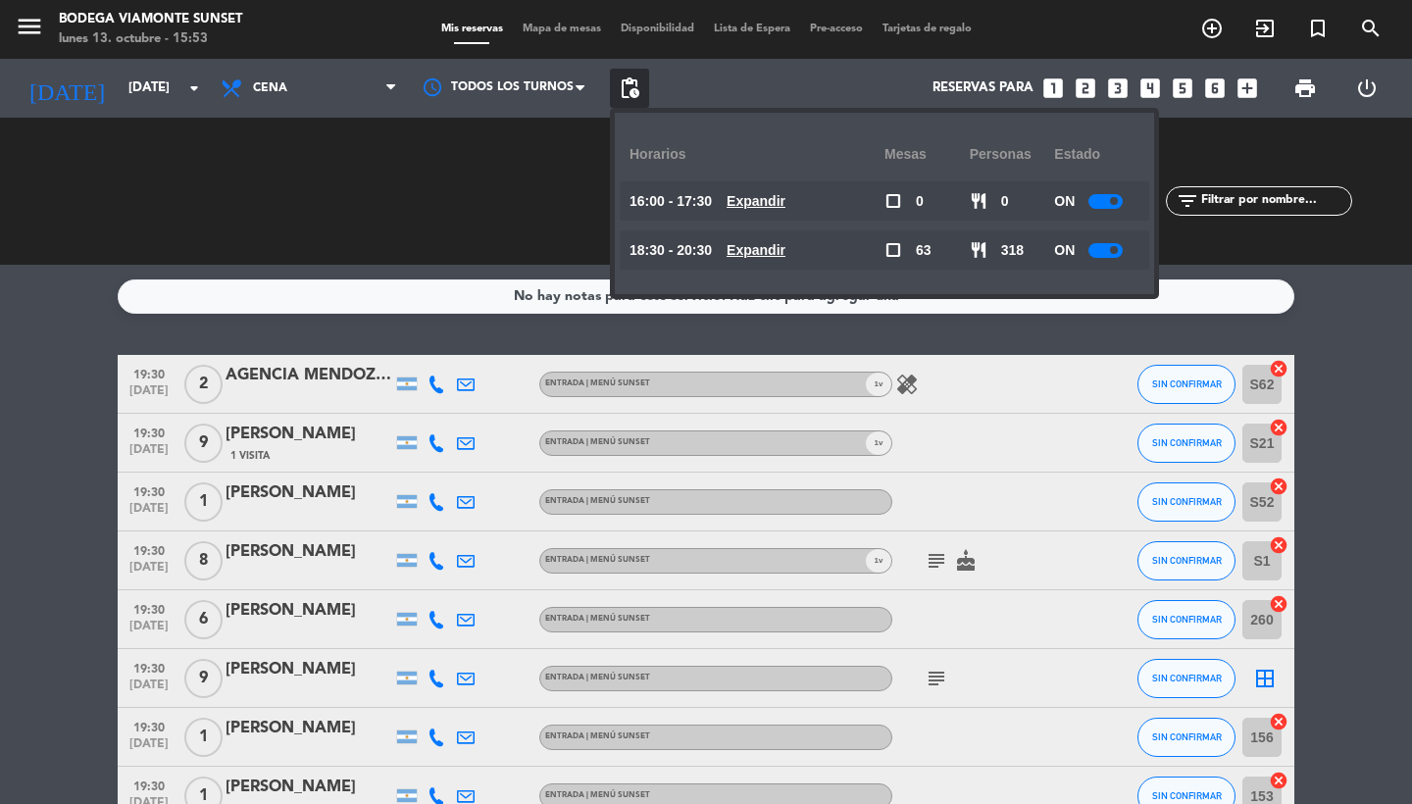
click at [1098, 252] on div at bounding box center [1106, 250] width 34 height 15
click at [796, 69] on div "Reservas para looks_one looks_two looks_3 looks_4 looks_5 looks_6 add_box" at bounding box center [958, 88] width 618 height 59
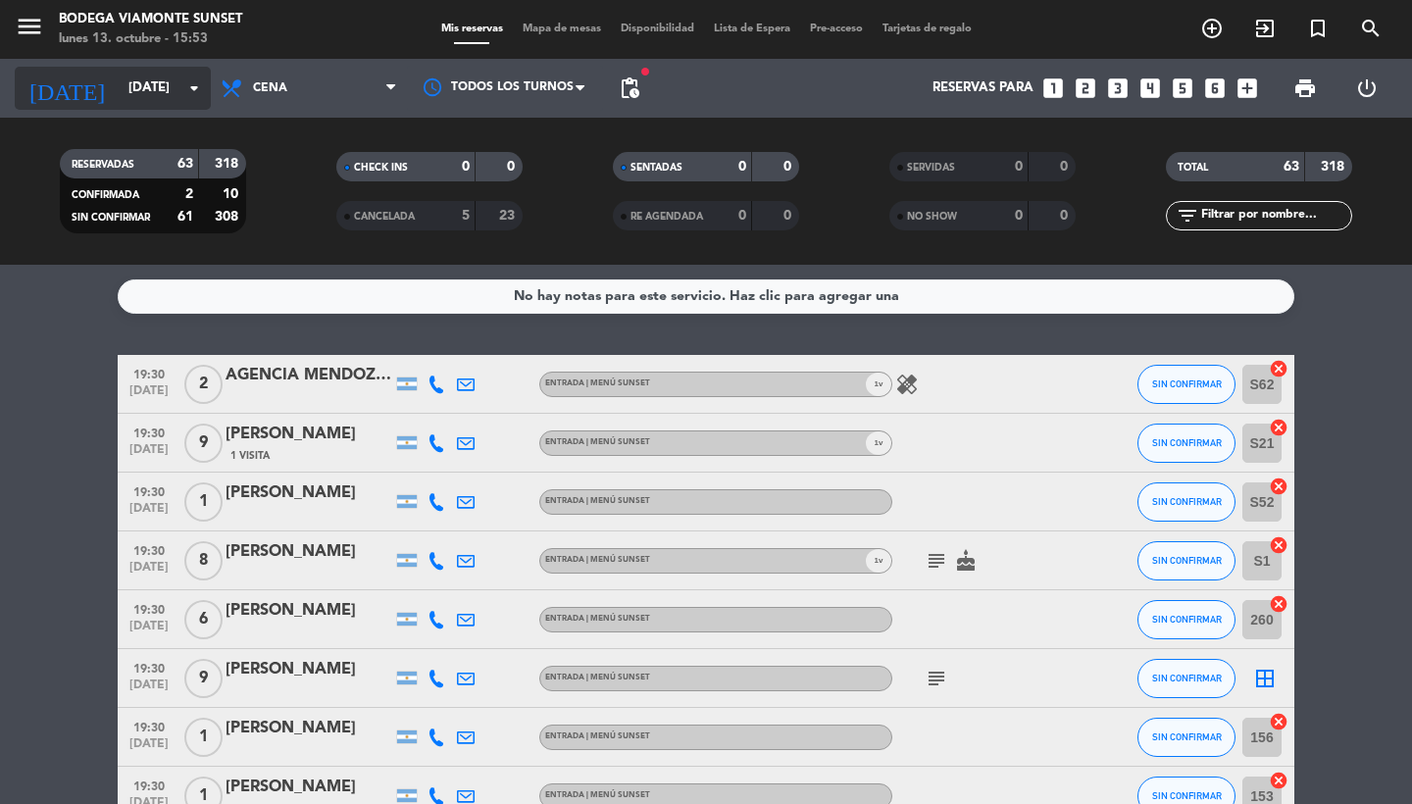
click at [121, 96] on input "[DATE]" at bounding box center [205, 88] width 173 height 35
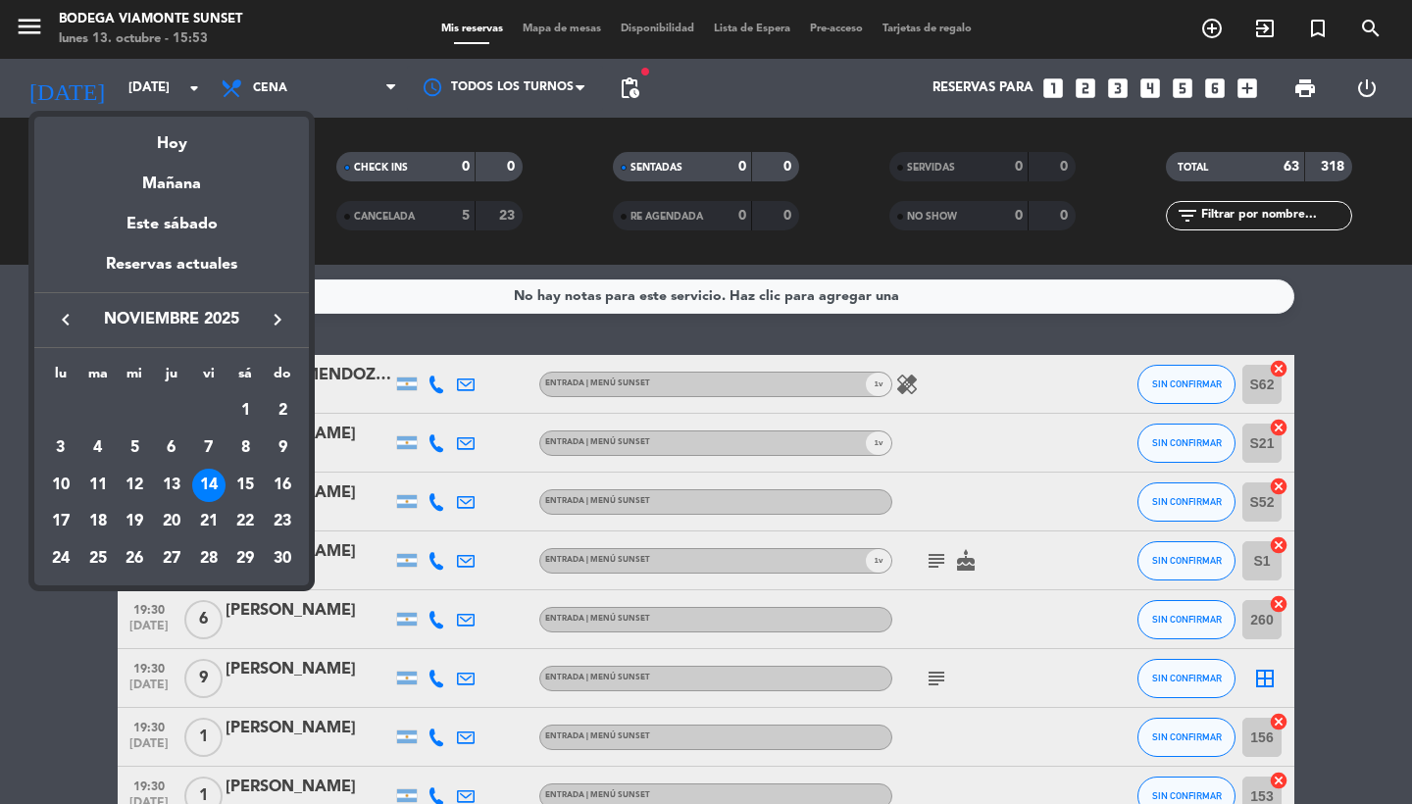
click at [61, 306] on div "keyboard_arrow_left noviembre 2025 keyboard_arrow_right" at bounding box center [171, 319] width 275 height 55
click at [64, 319] on icon "keyboard_arrow_left" at bounding box center [66, 320] width 24 height 24
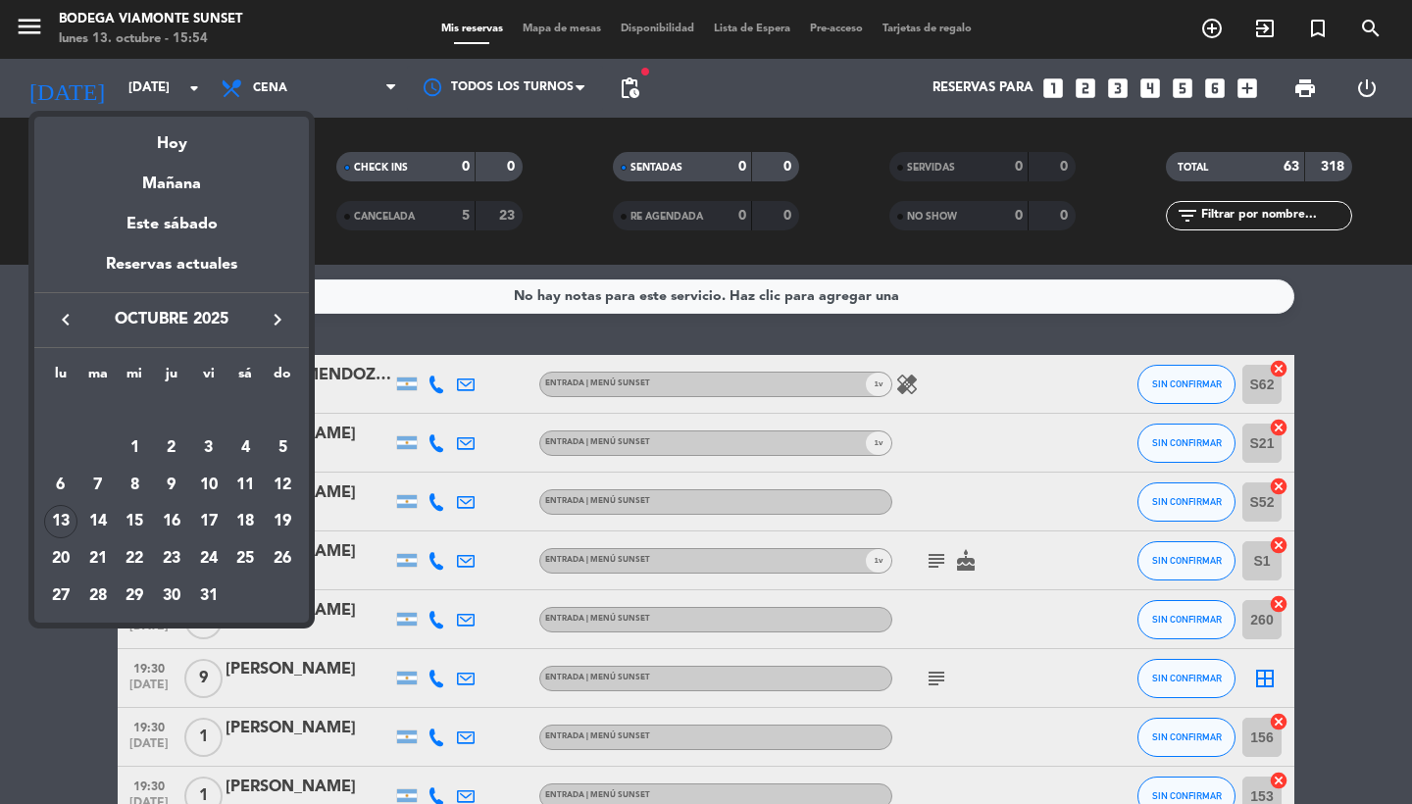
click at [29, 29] on div at bounding box center [706, 402] width 1412 height 804
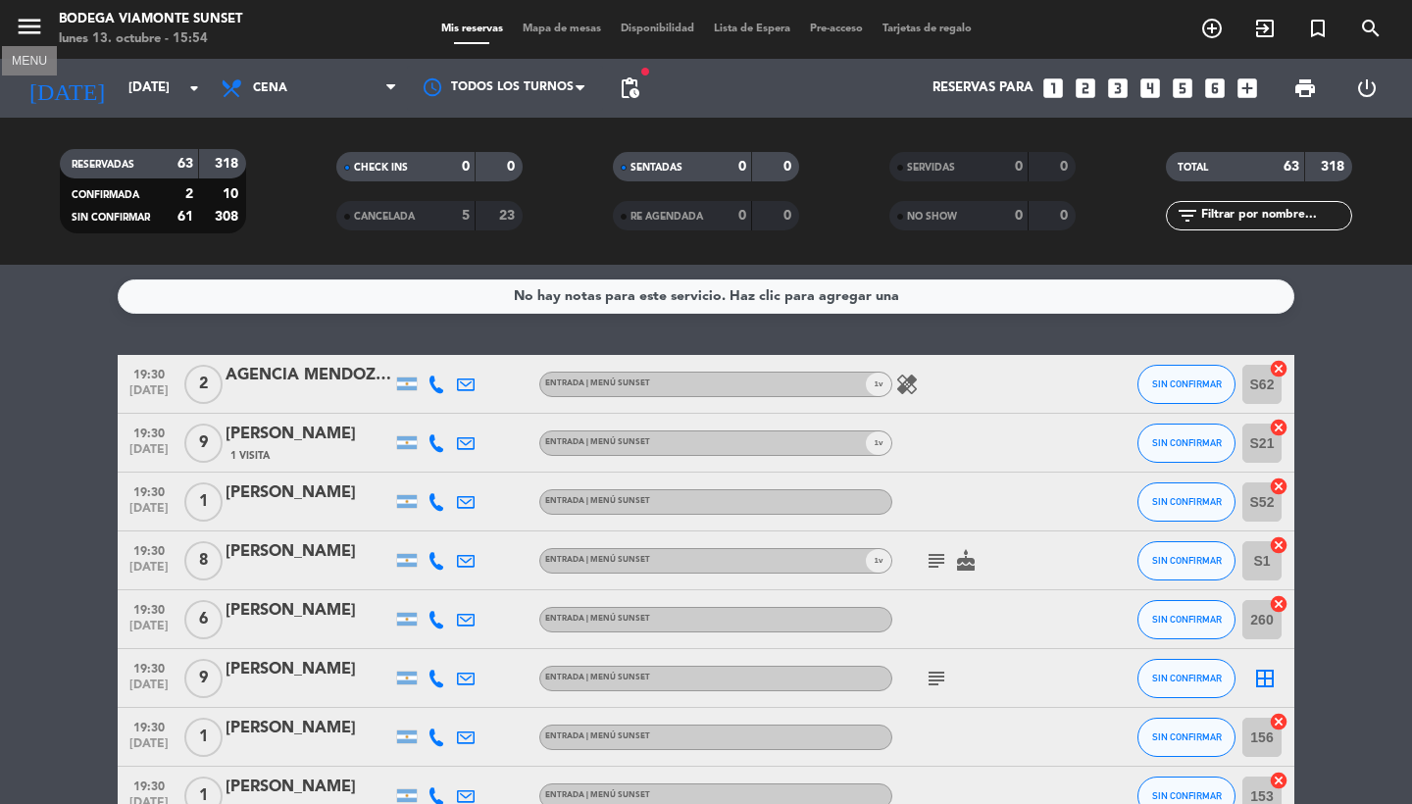
click at [31, 26] on icon "menu" at bounding box center [29, 26] width 29 height 29
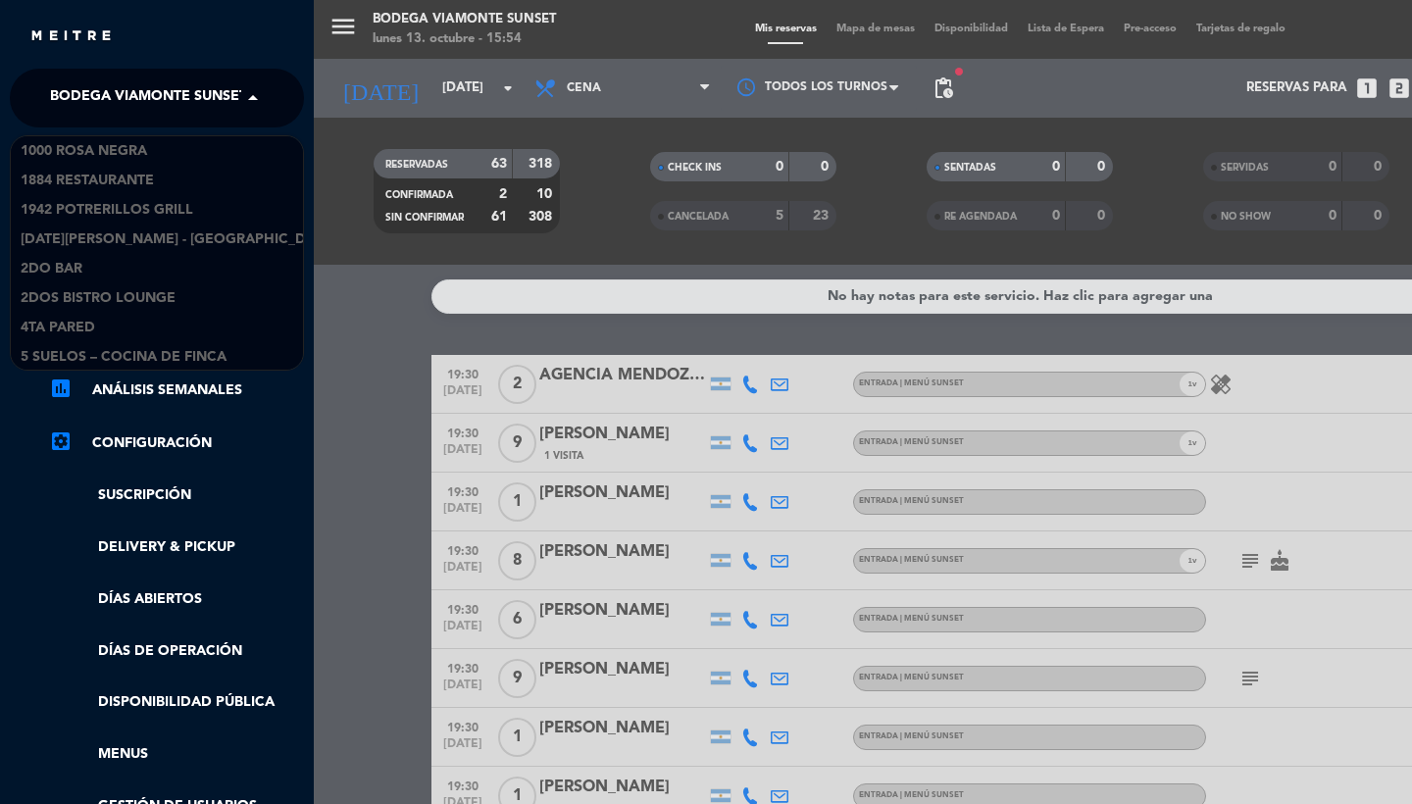
click at [125, 94] on span "Bodega Viamonte Sunset" at bounding box center [148, 97] width 197 height 41
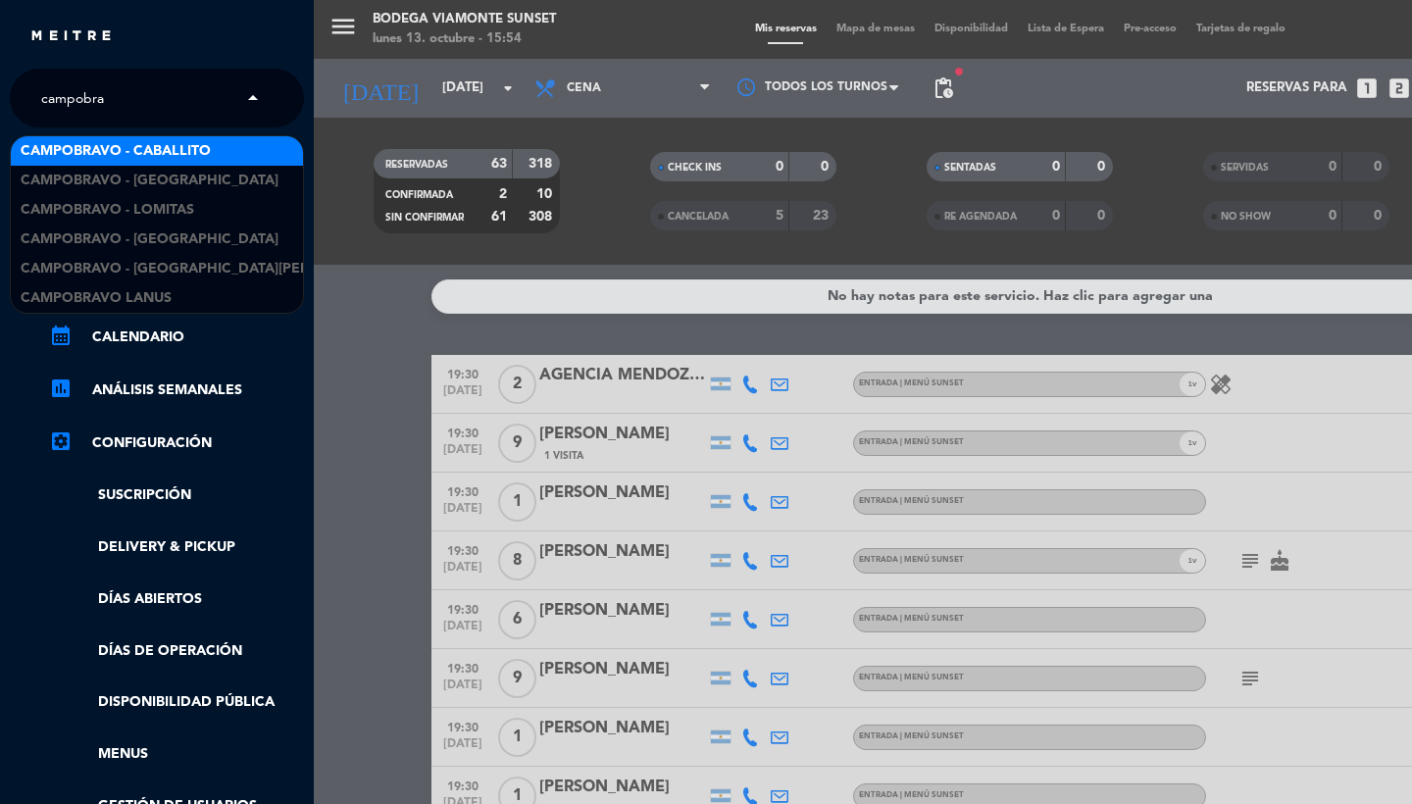
type input "campobrav"
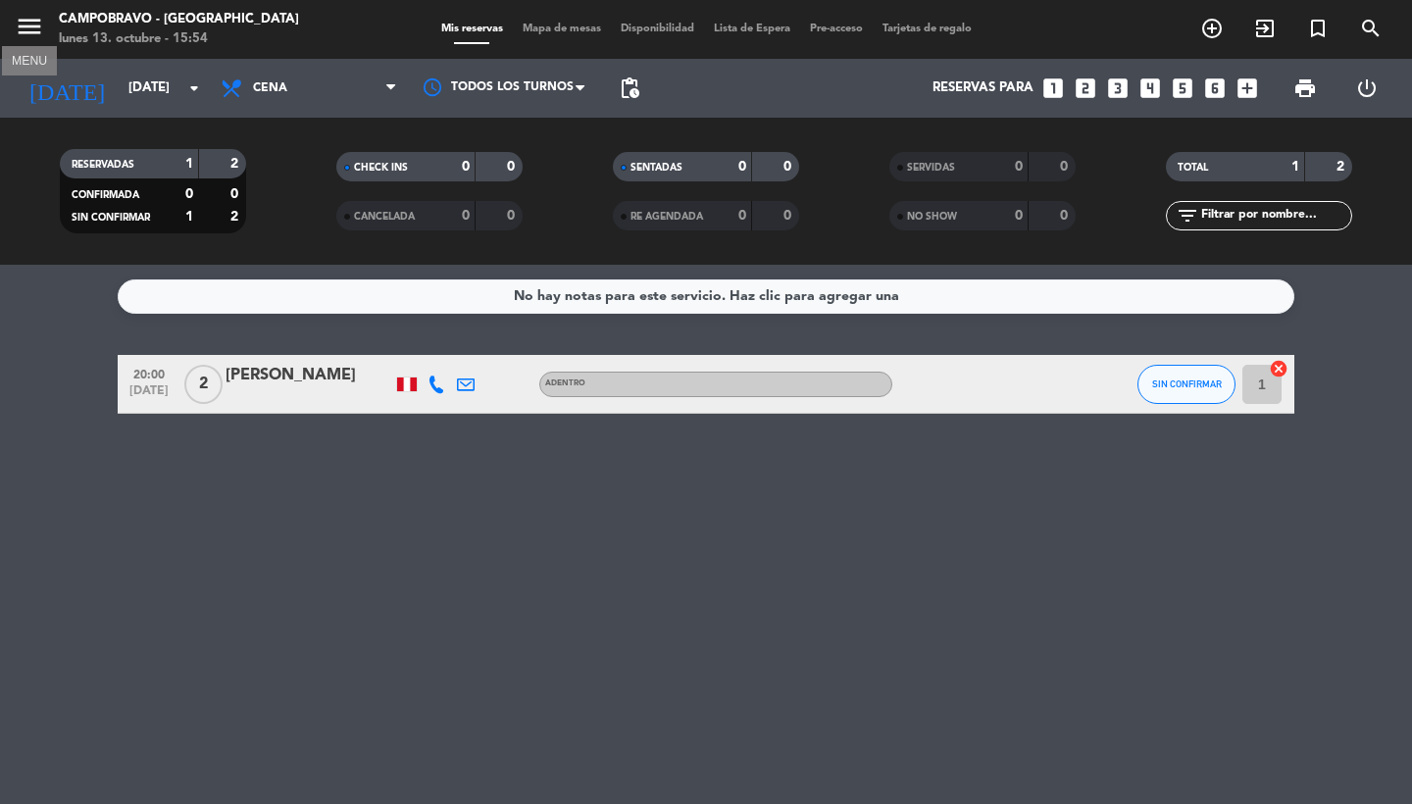
click at [27, 38] on icon "menu" at bounding box center [29, 26] width 29 height 29
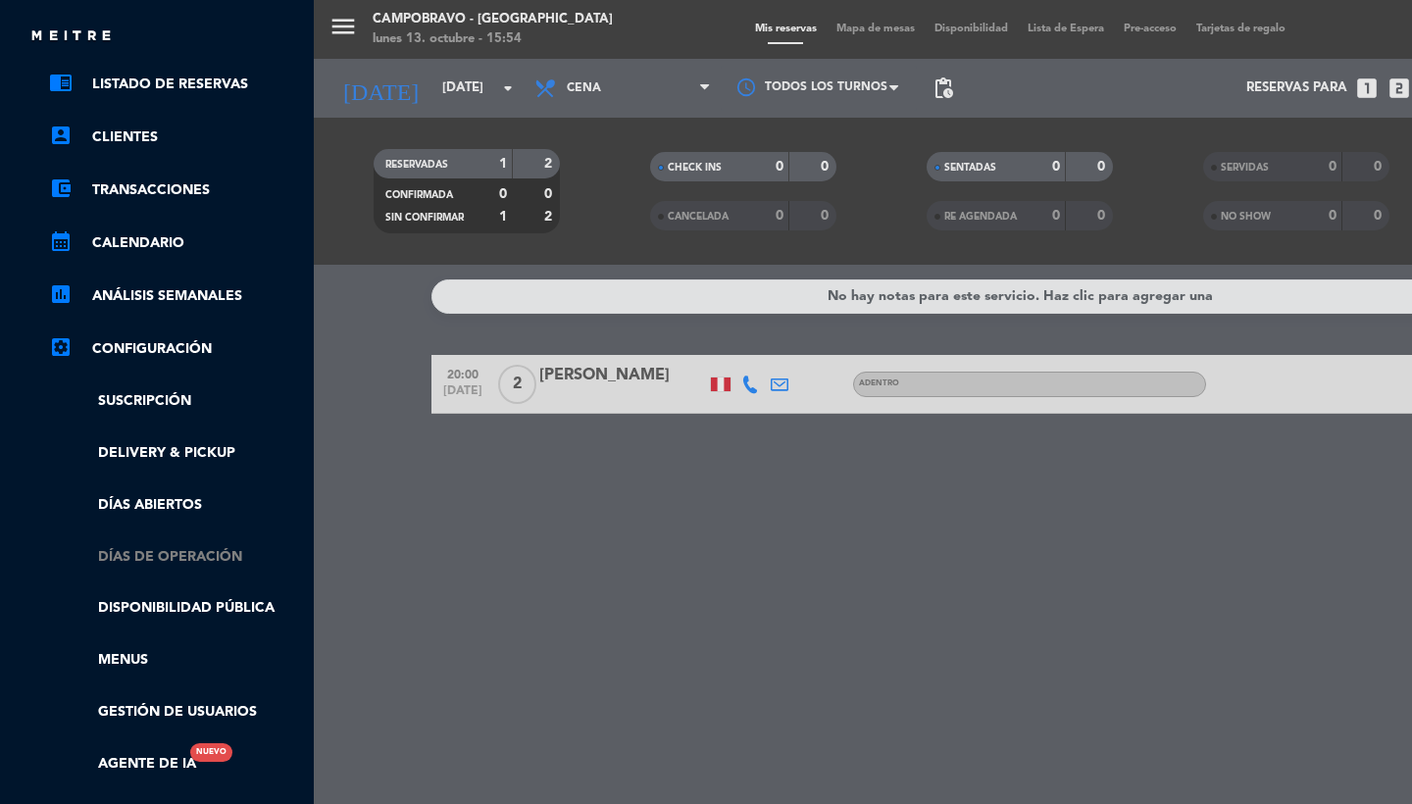
scroll to position [125, 0]
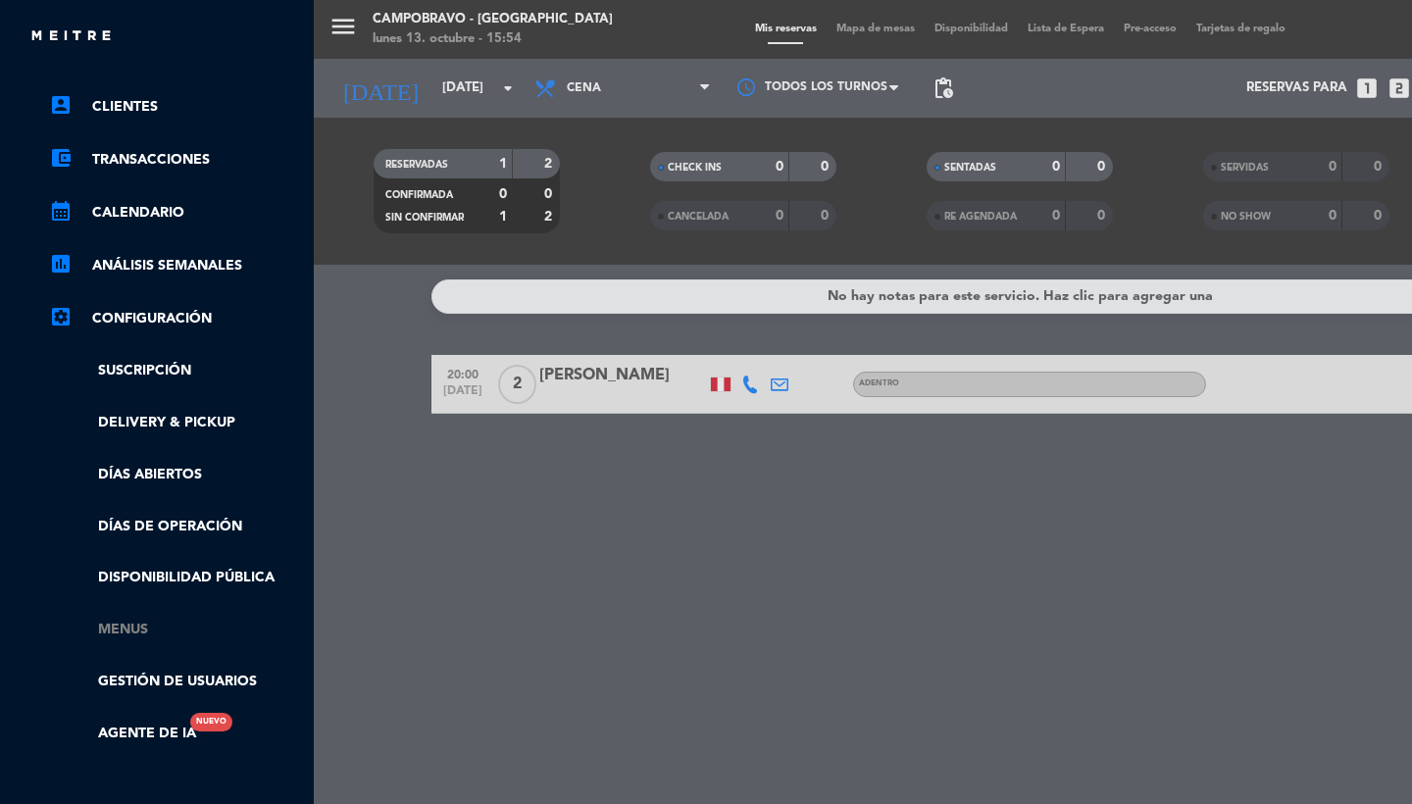
click at [131, 620] on link "Menus" at bounding box center [176, 630] width 255 height 23
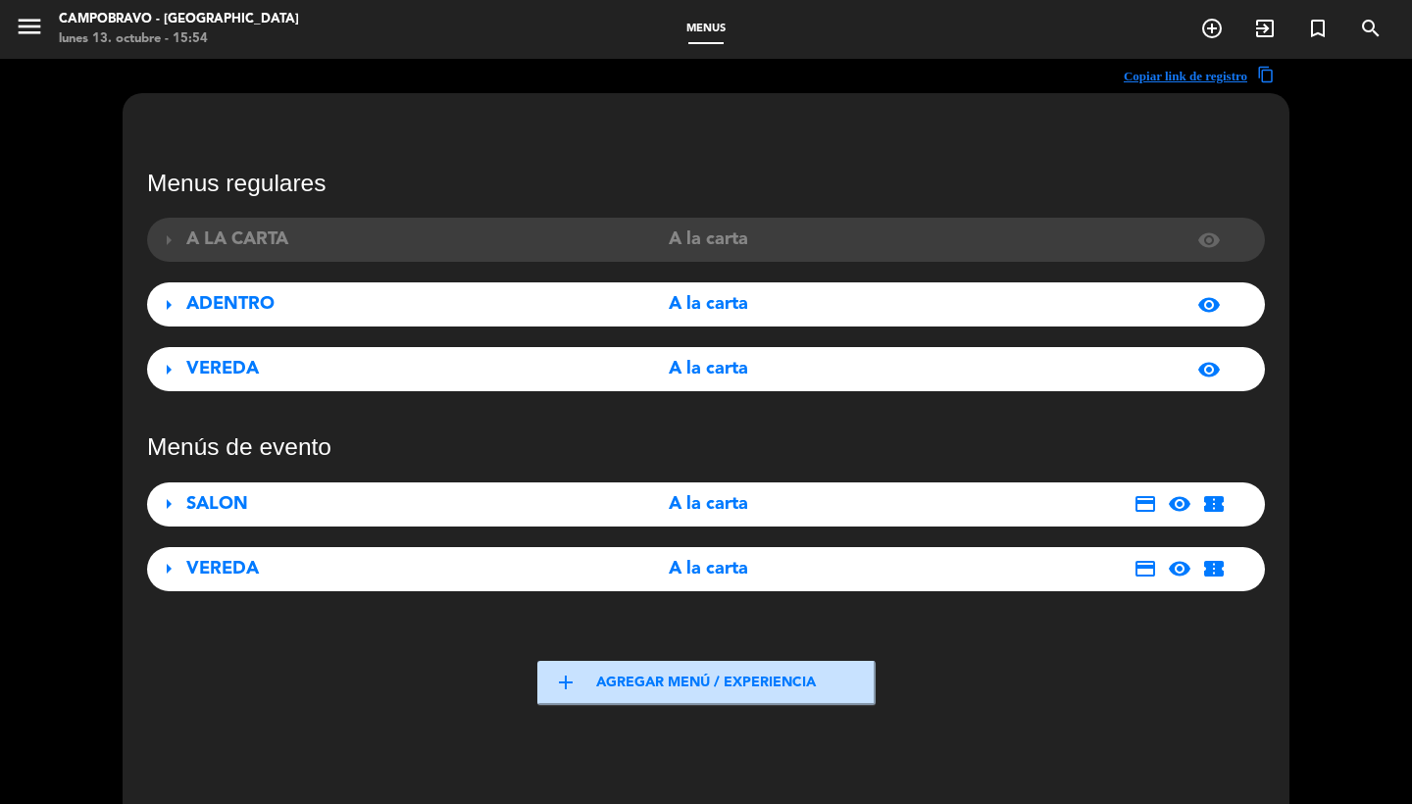
click at [265, 498] on div "SALON" at bounding box center [360, 504] width 348 height 28
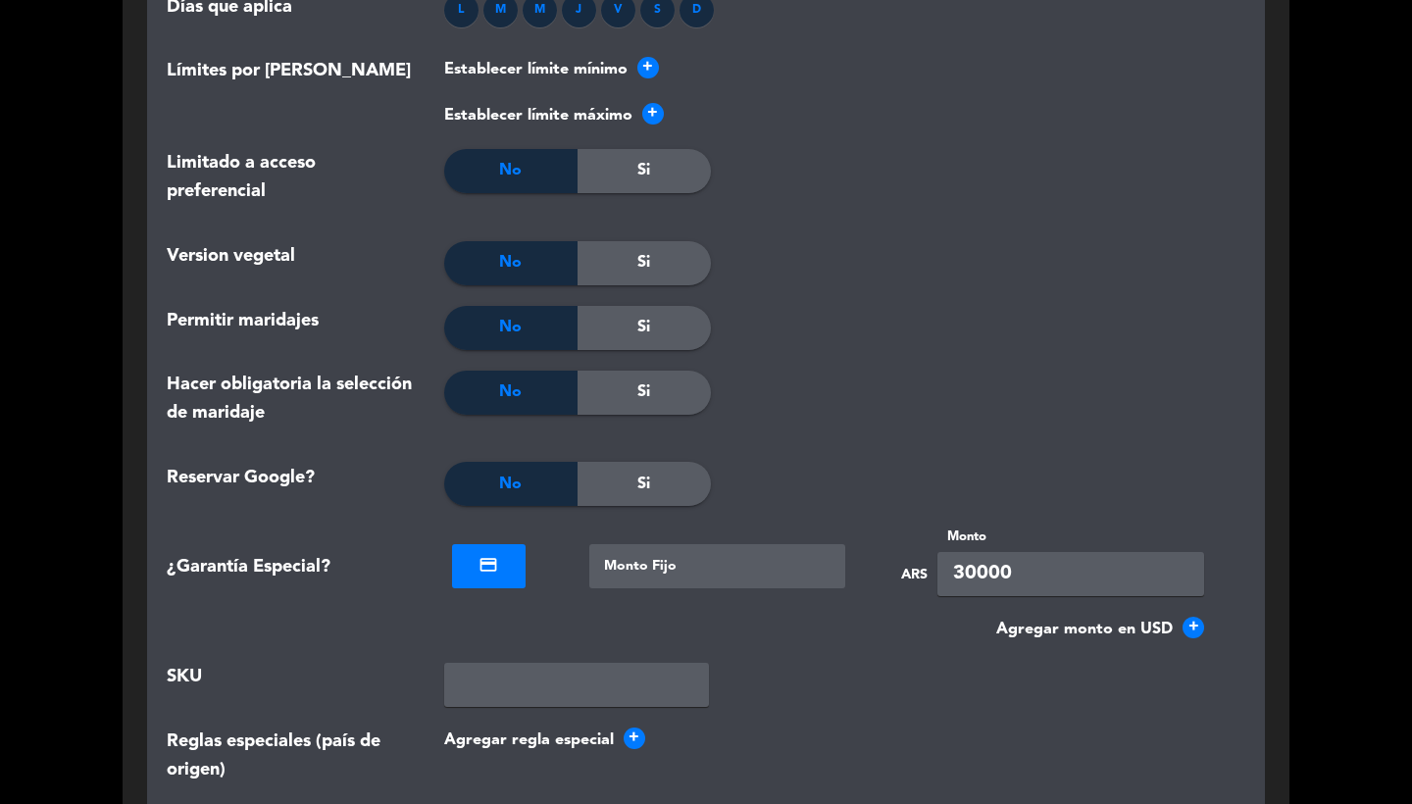
scroll to position [2475, 0]
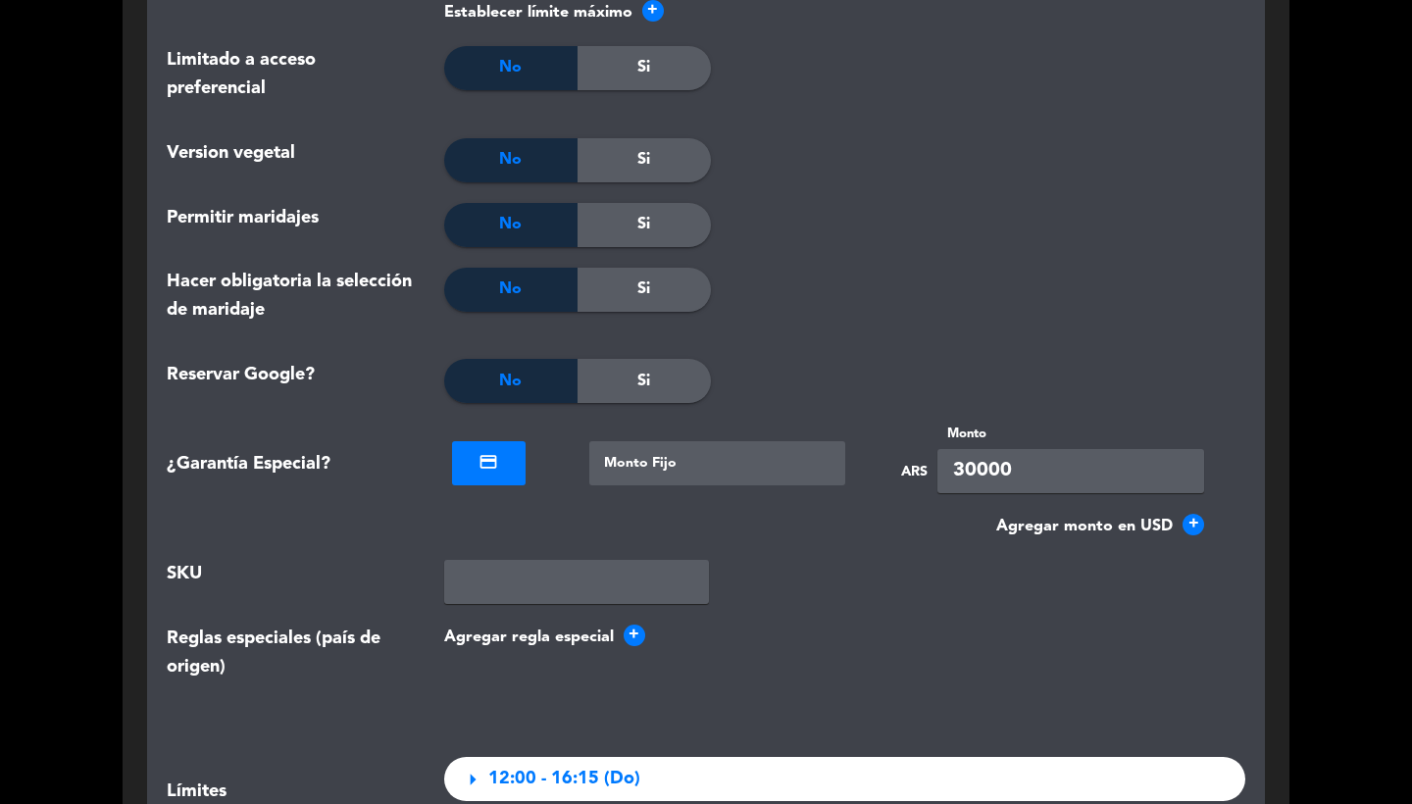
click at [694, 456] on div at bounding box center [718, 463] width 257 height 44
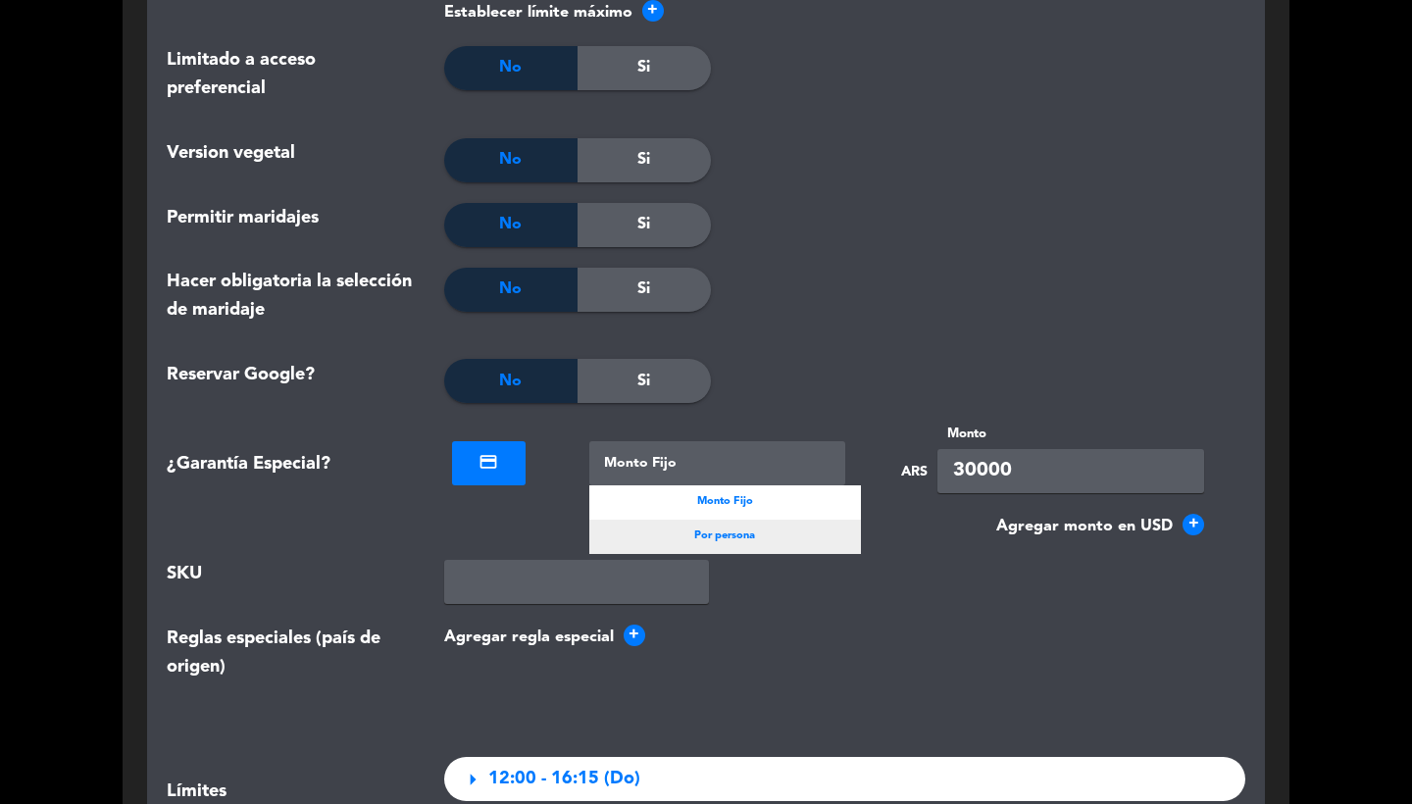
click at [703, 531] on span "Por persona" at bounding box center [724, 537] width 61 height 18
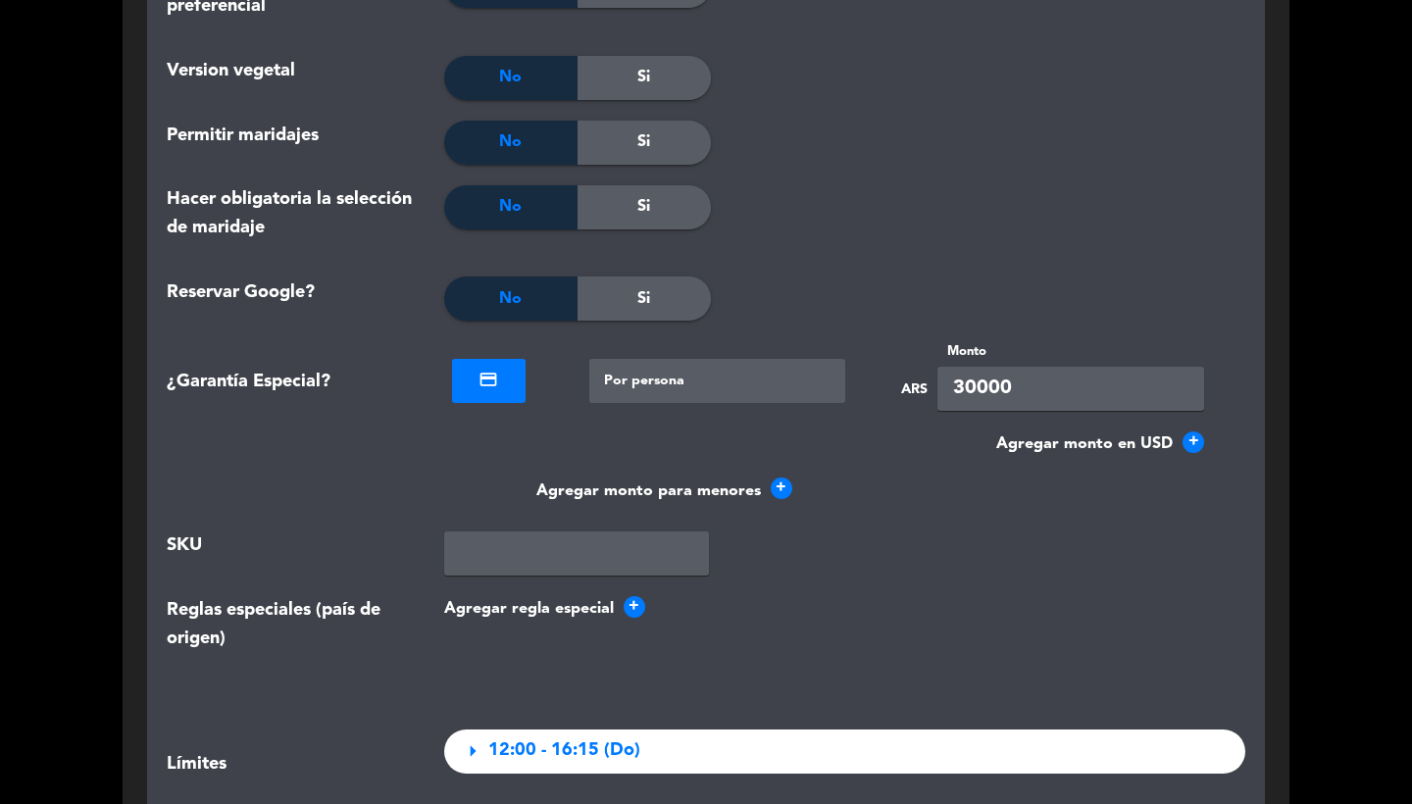
scroll to position [2837, 0]
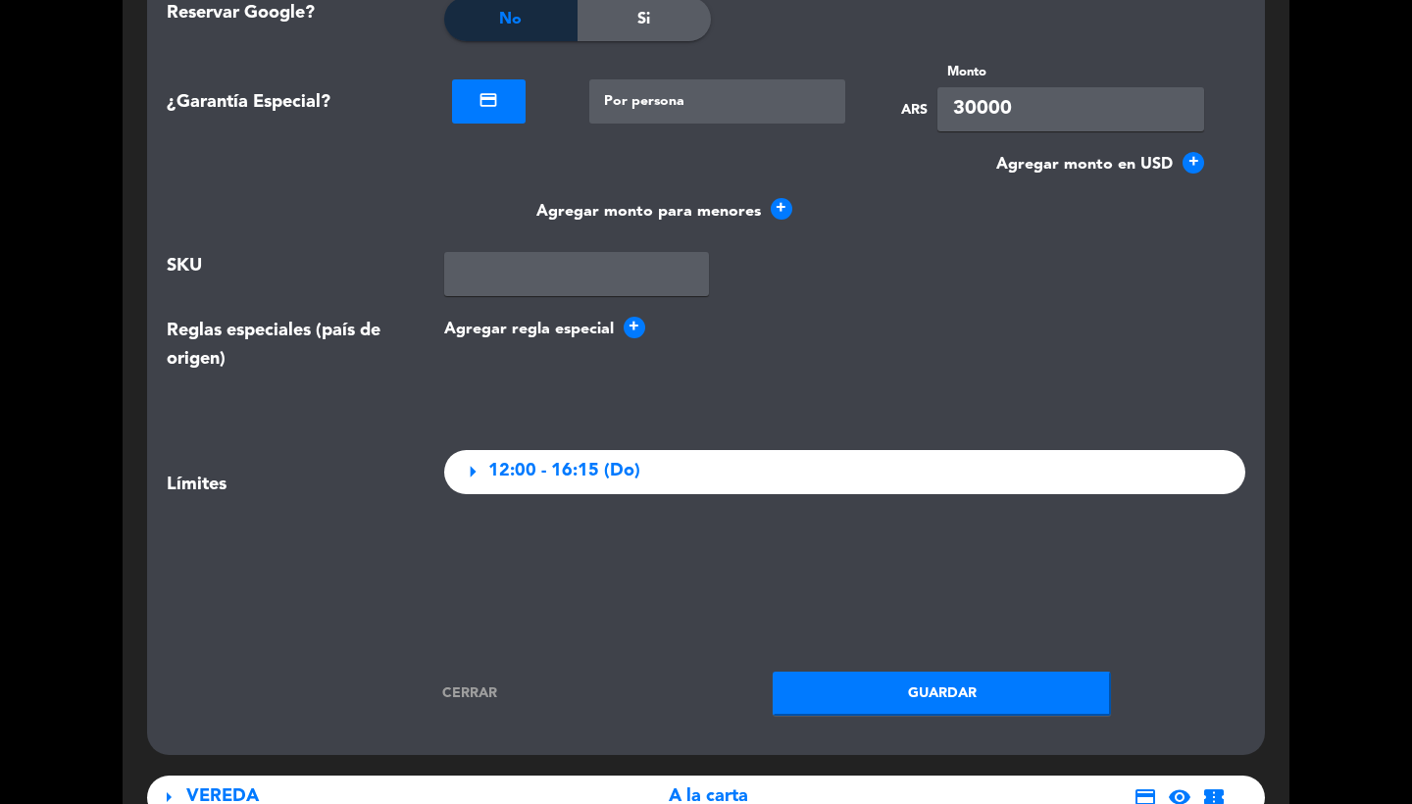
click at [906, 690] on button "Guardar" at bounding box center [942, 694] width 338 height 44
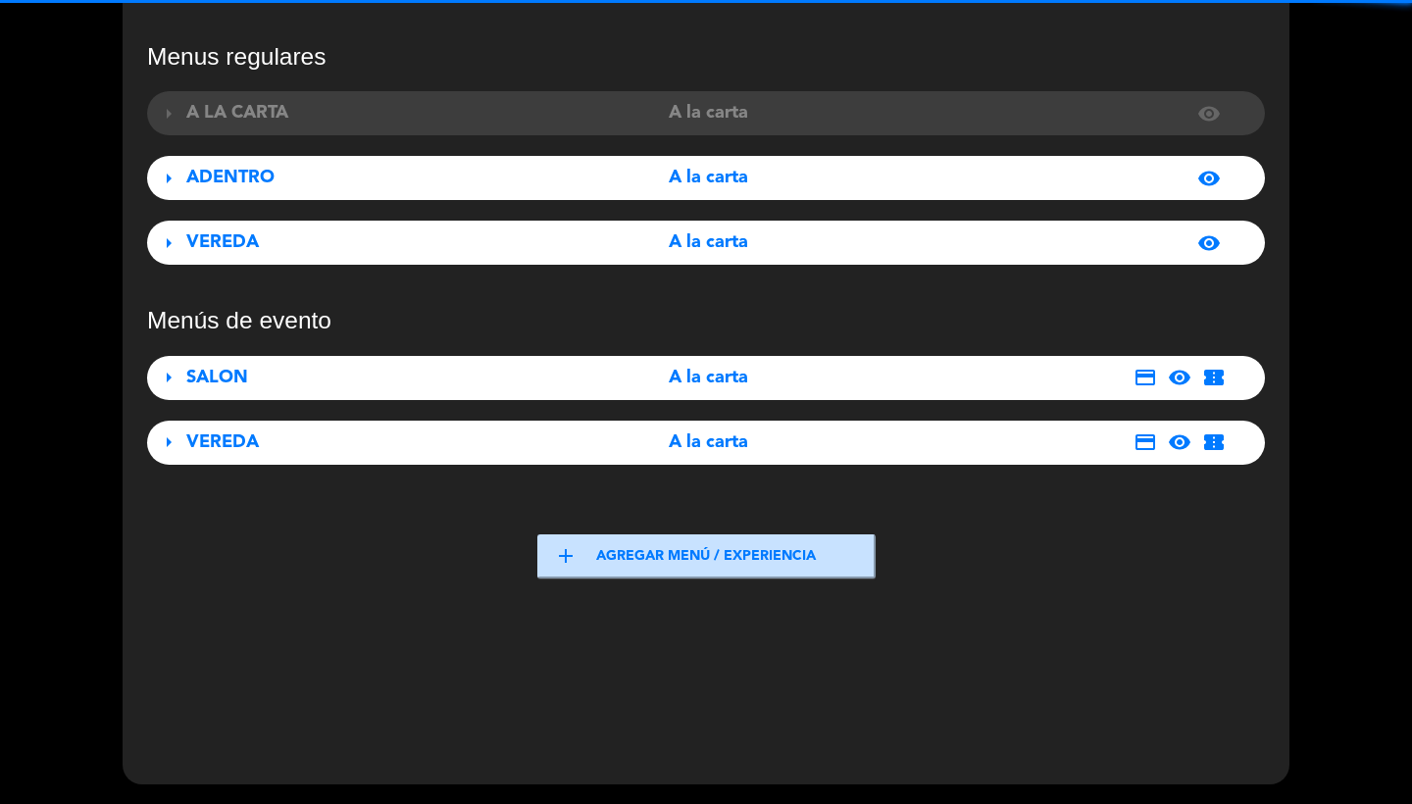
scroll to position [126, 0]
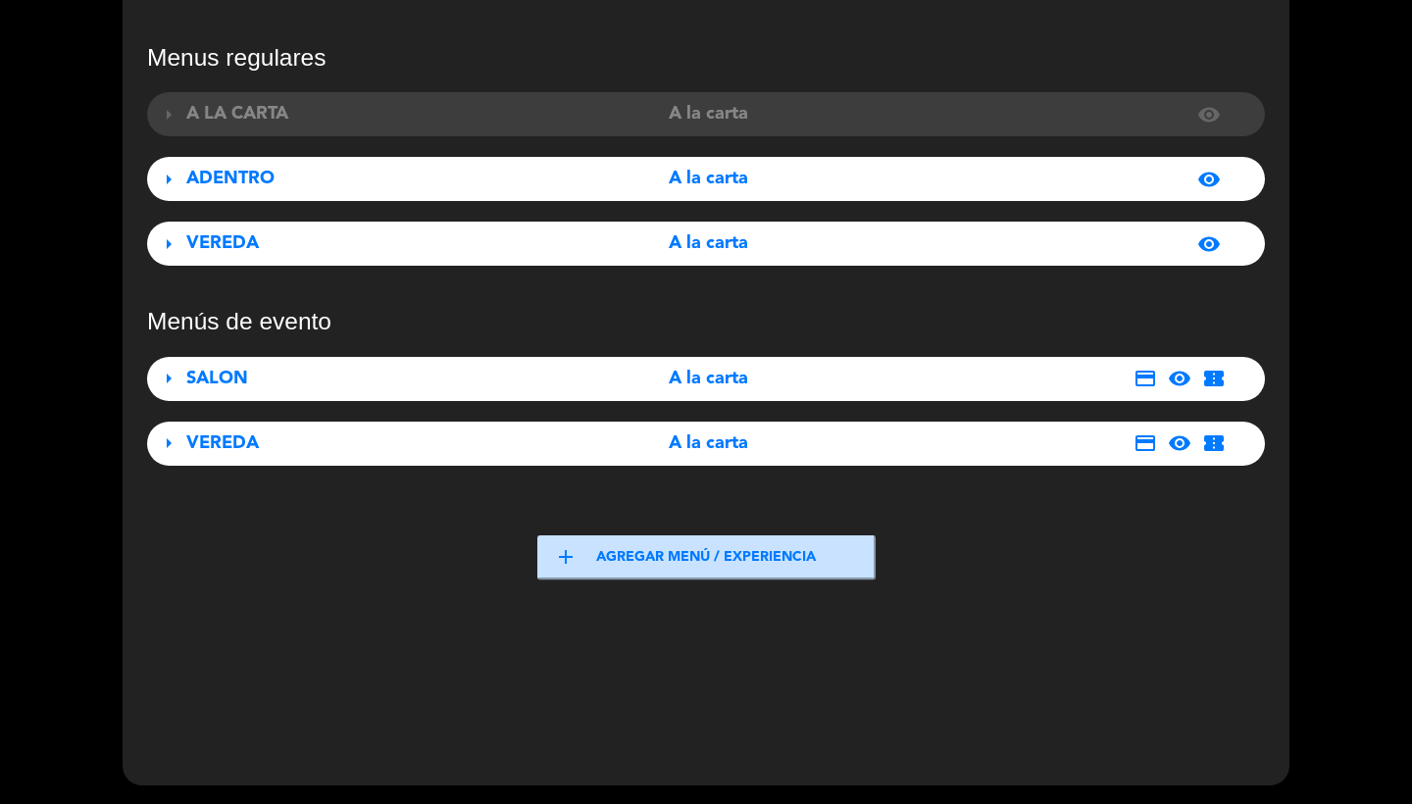
click at [533, 462] on div "arrow_right VEREDA A la carta credit_card visibility confirmation_number" at bounding box center [706, 444] width 1118 height 44
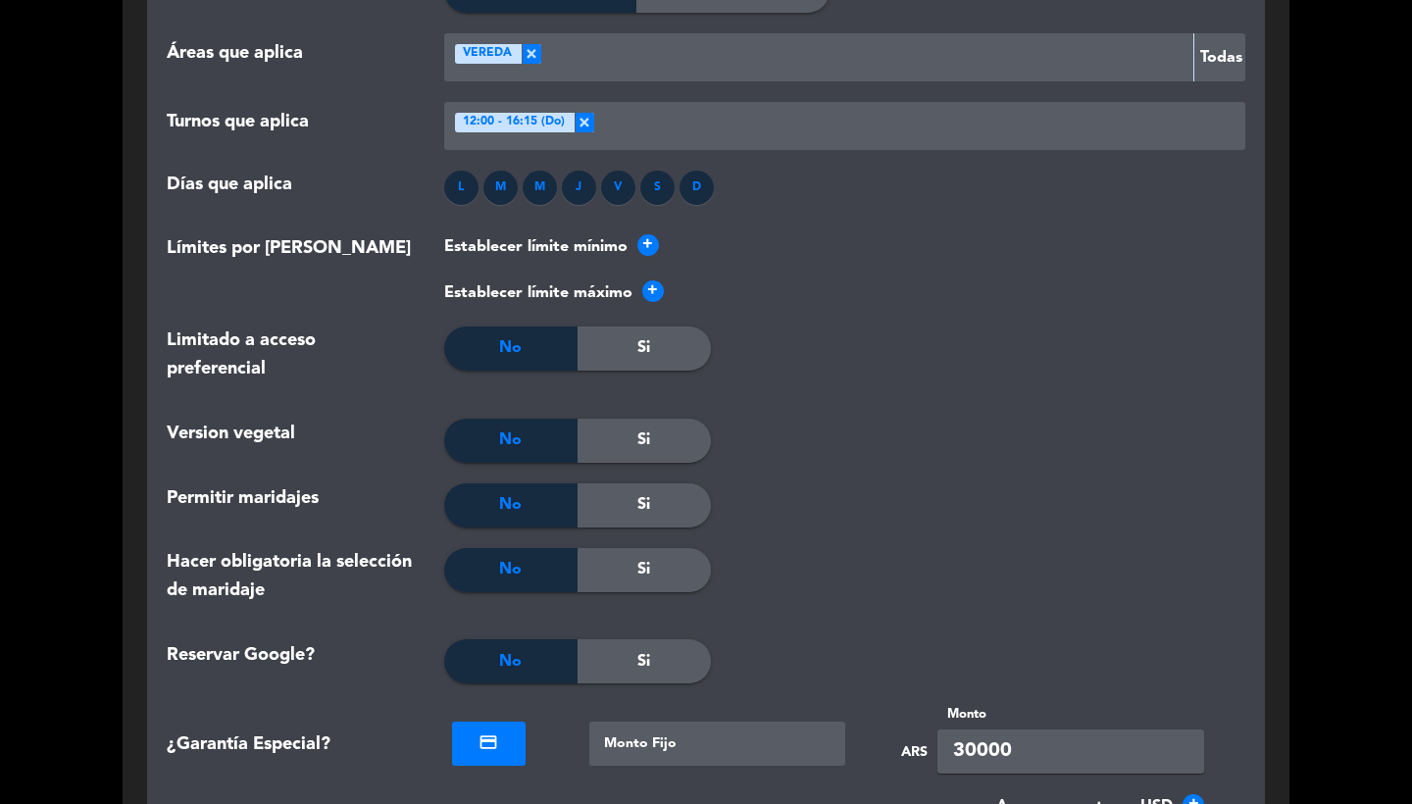
scroll to position [2425, 0]
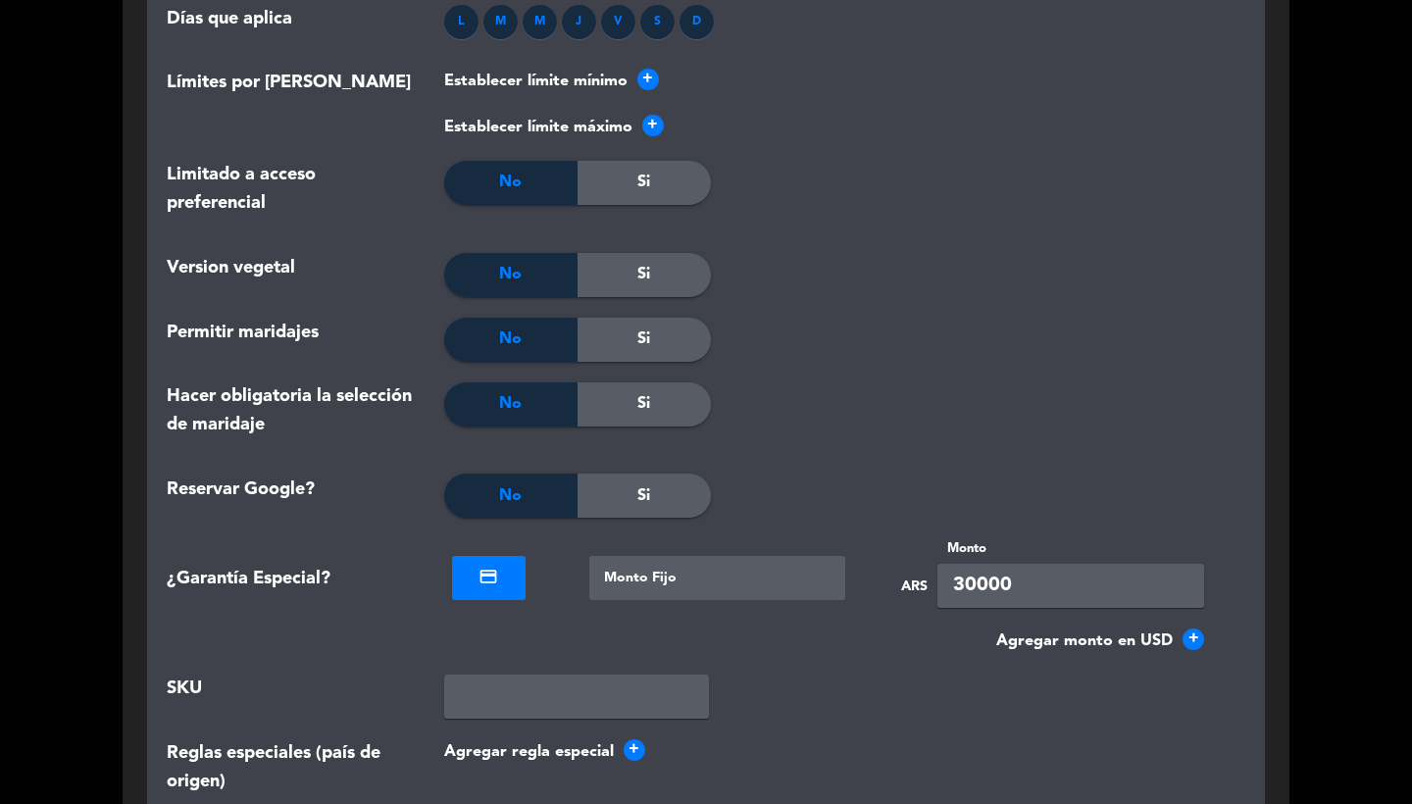
click at [682, 564] on div at bounding box center [718, 578] width 257 height 44
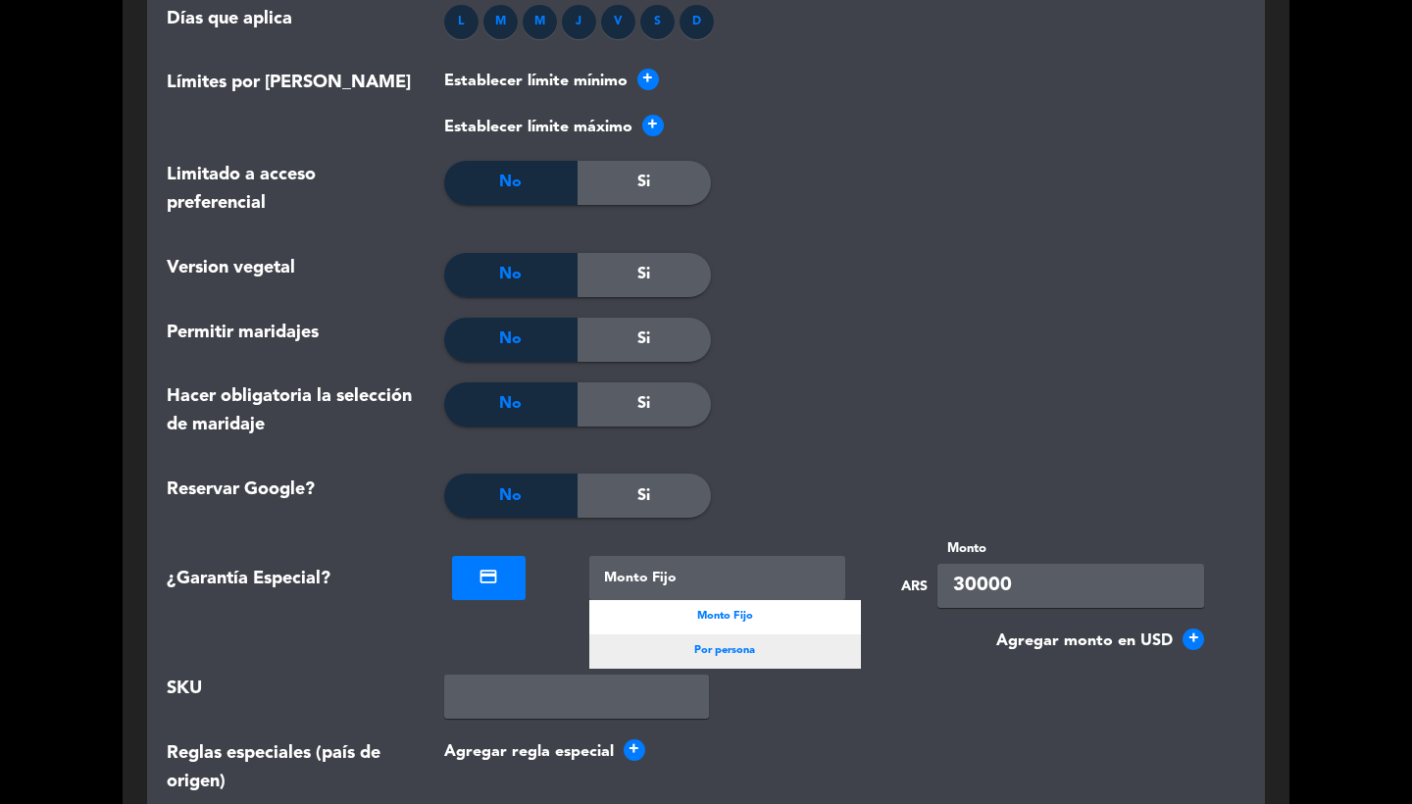
click at [706, 646] on span "Por persona" at bounding box center [724, 651] width 61 height 18
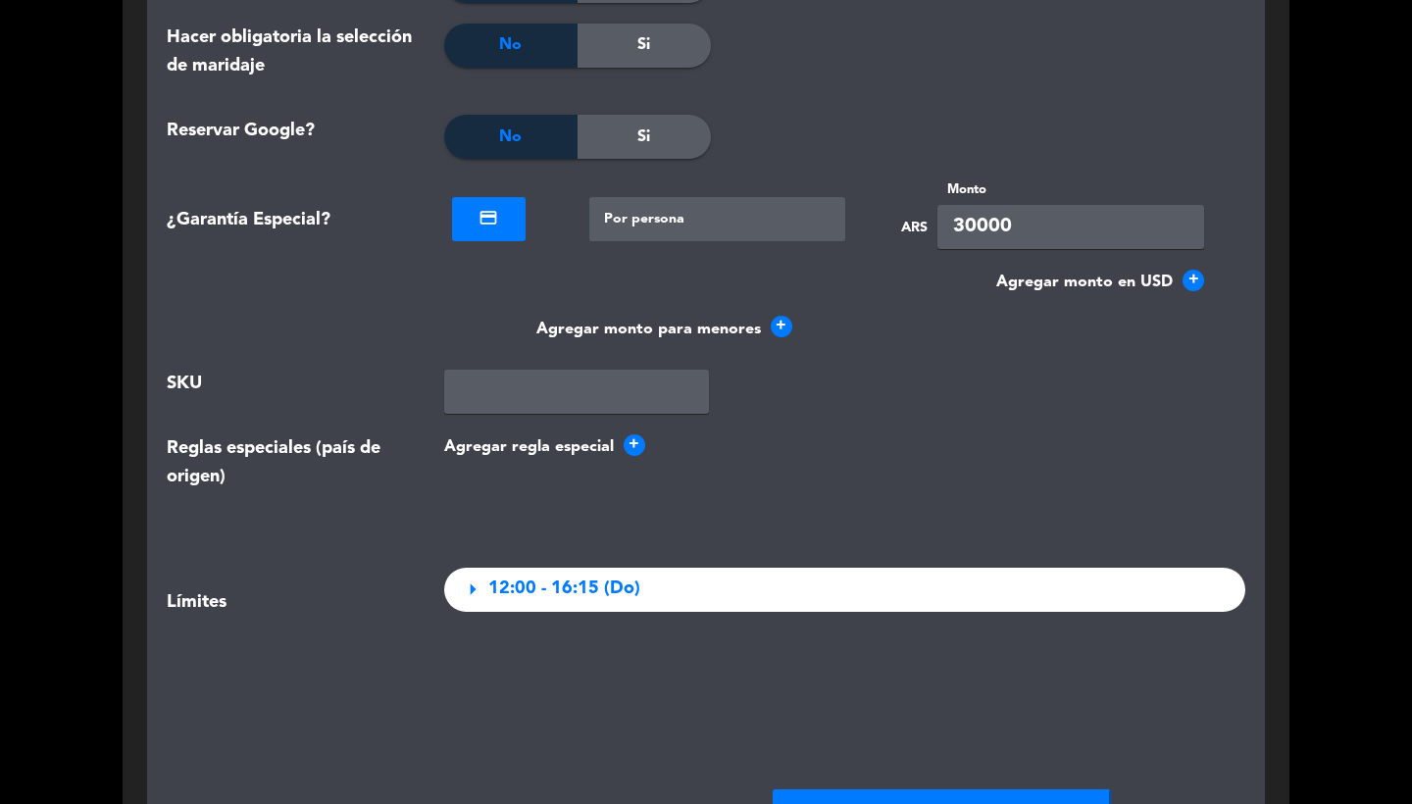
scroll to position [2847, 0]
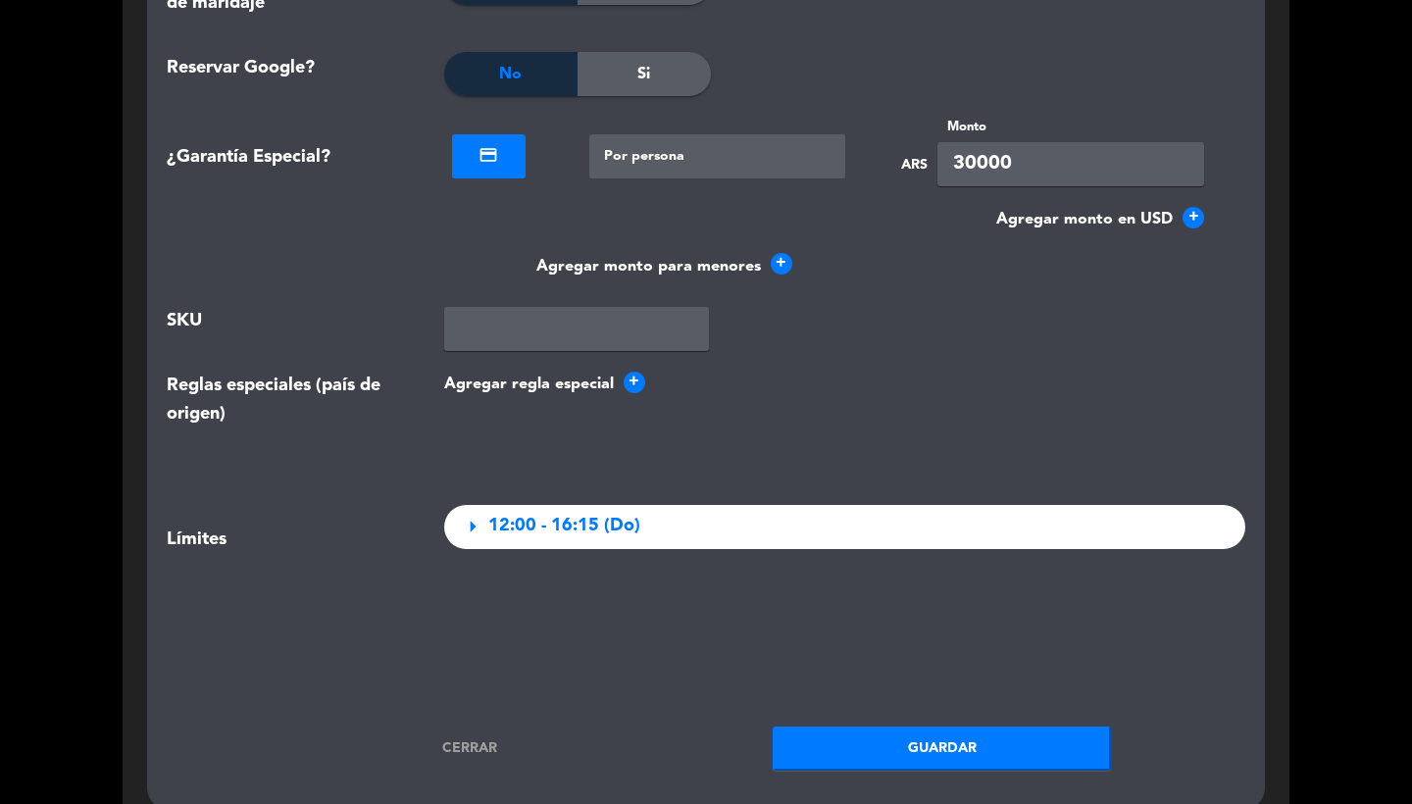
click at [844, 748] on button "Guardar" at bounding box center [942, 749] width 338 height 44
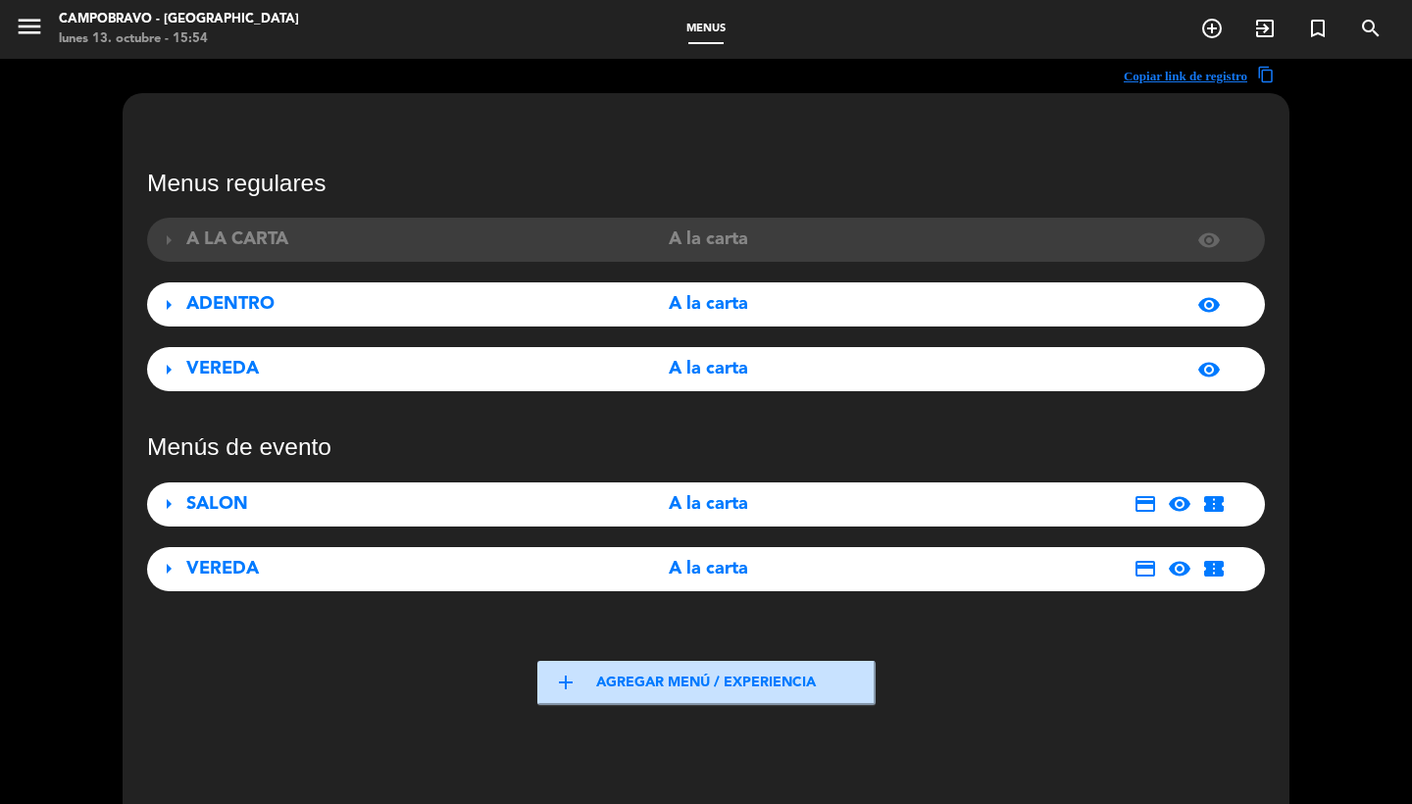
scroll to position [0, 0]
click at [284, 507] on div "SALON" at bounding box center [360, 504] width 348 height 28
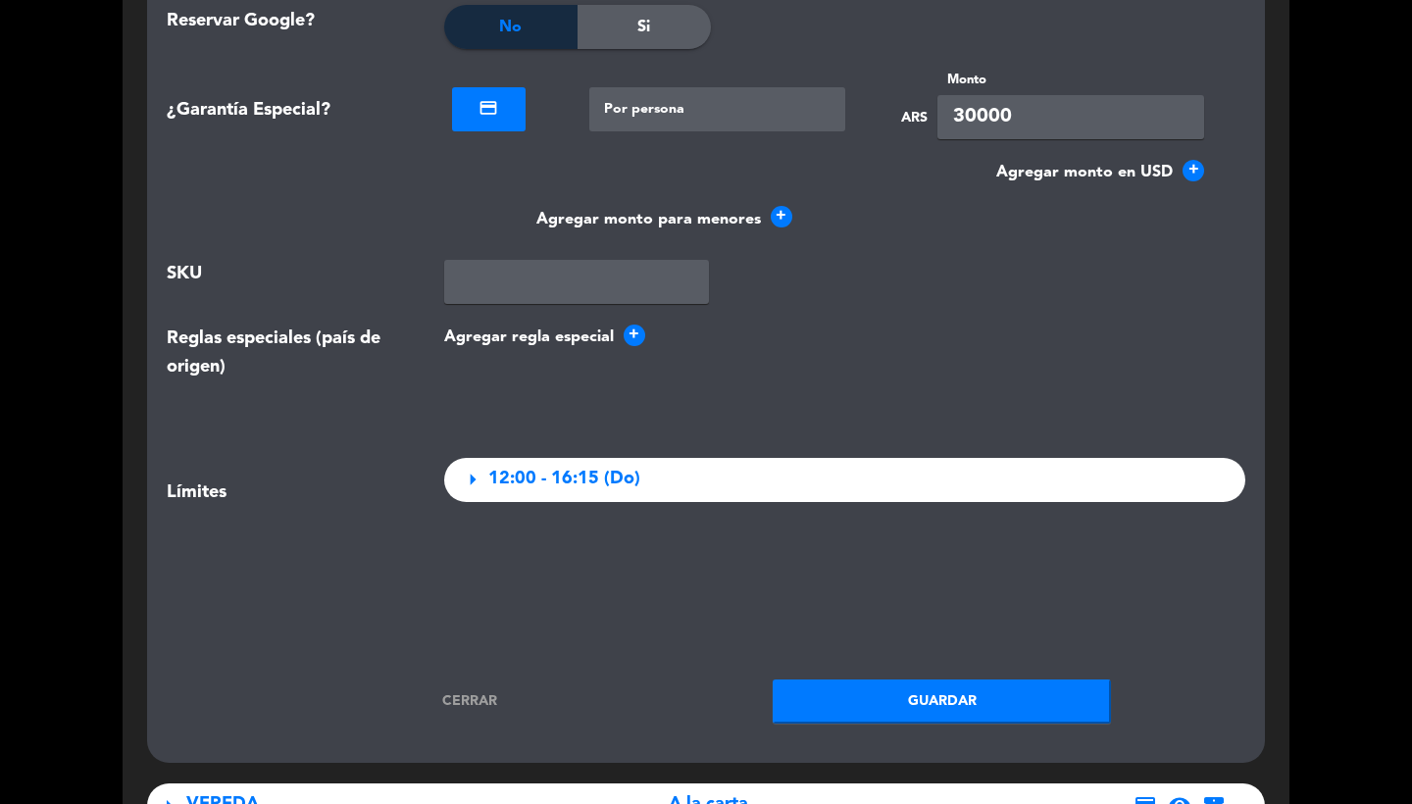
scroll to position [2817, 0]
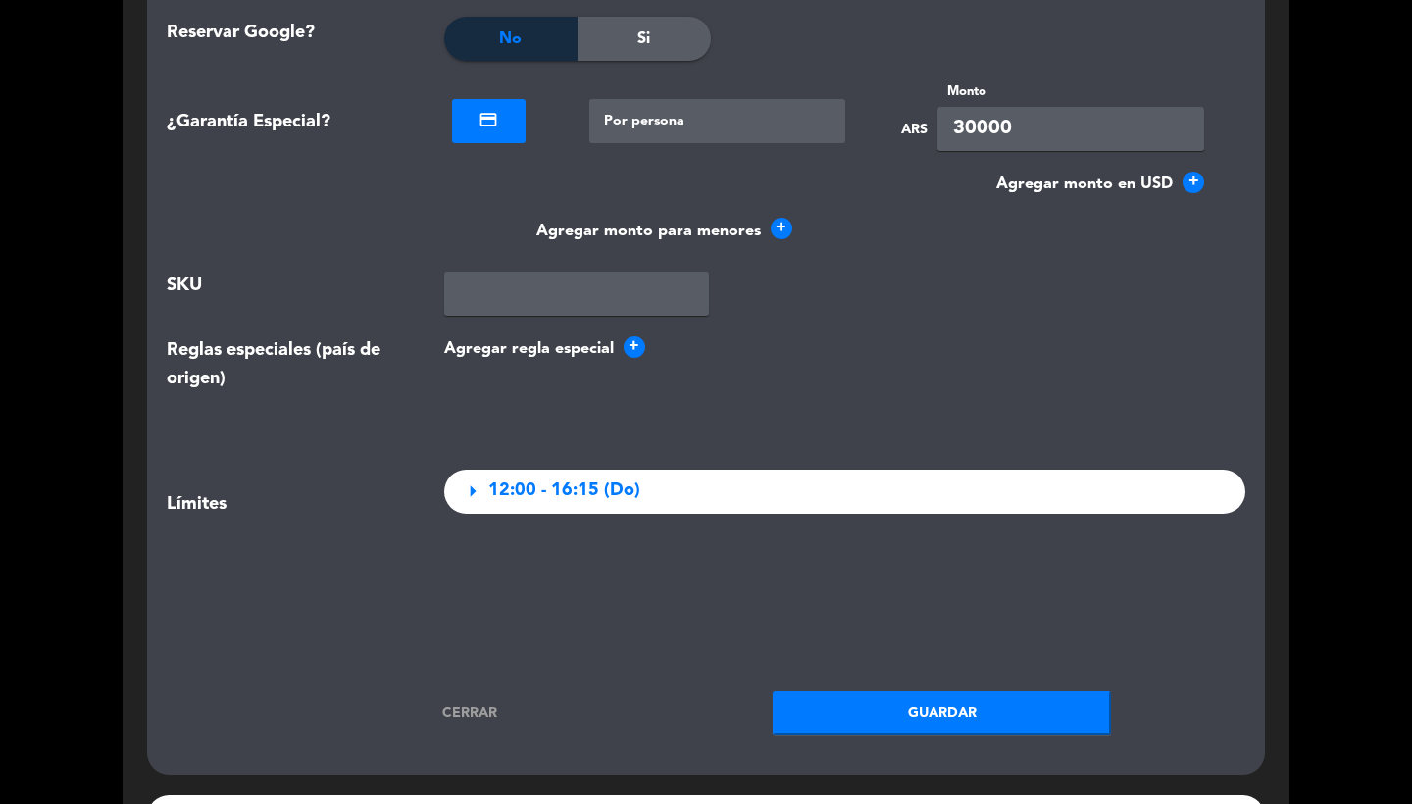
click at [472, 692] on div "Cerrar Guardar" at bounding box center [706, 714] width 1108 height 44
click at [476, 703] on link "Cerrar" at bounding box center [470, 713] width 338 height 23
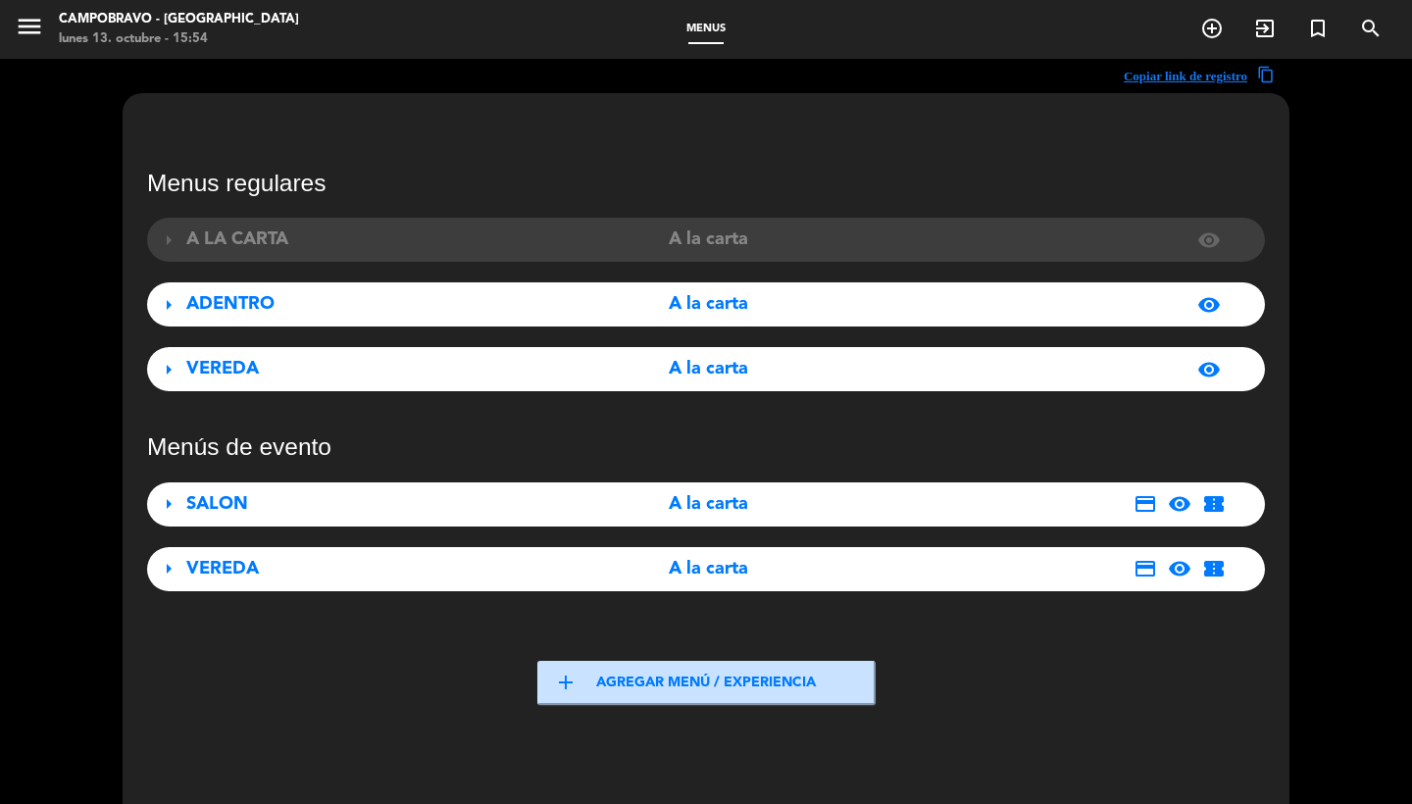
scroll to position [0, 0]
click at [20, 27] on icon "menu" at bounding box center [29, 26] width 29 height 29
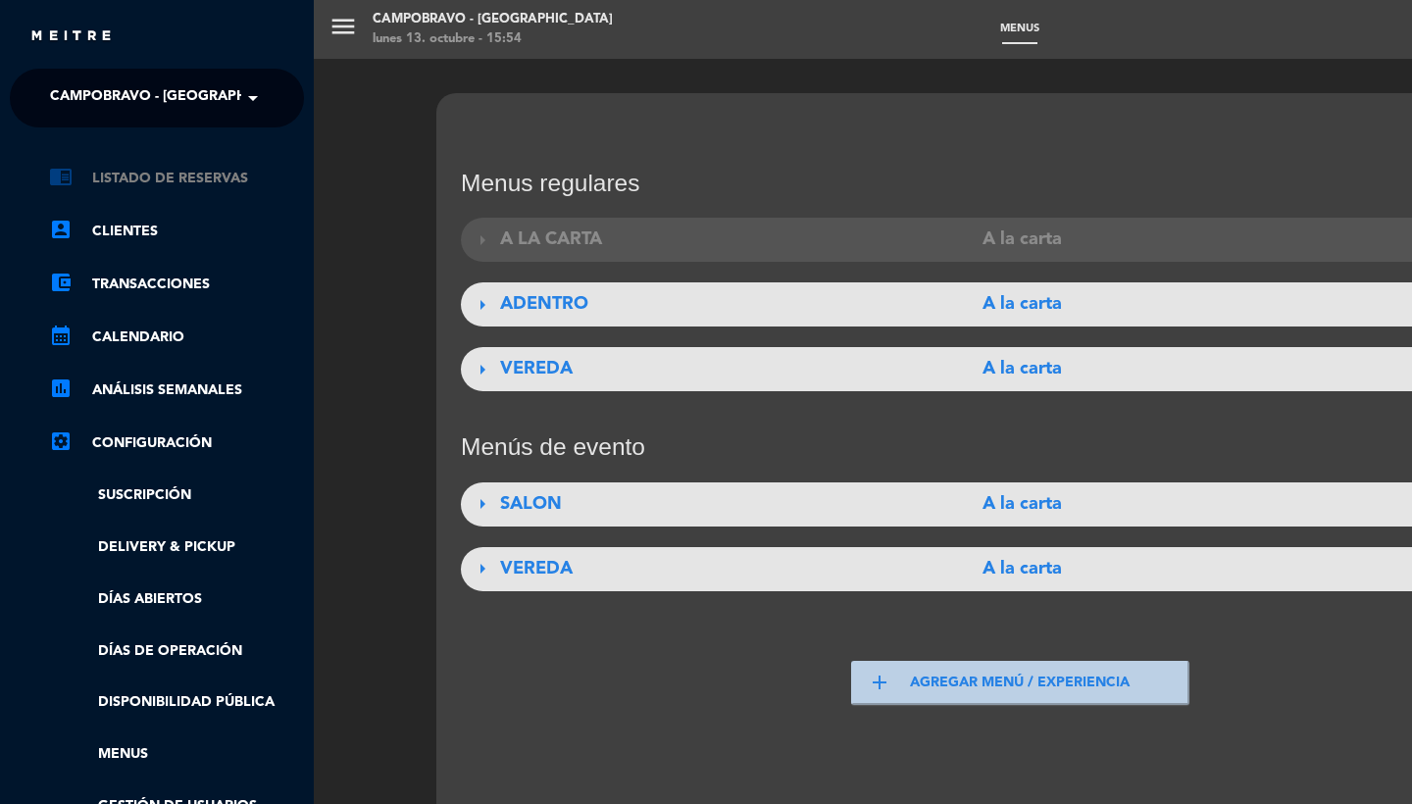
click at [180, 179] on link "chrome_reader_mode Listado de Reservas" at bounding box center [176, 179] width 255 height 24
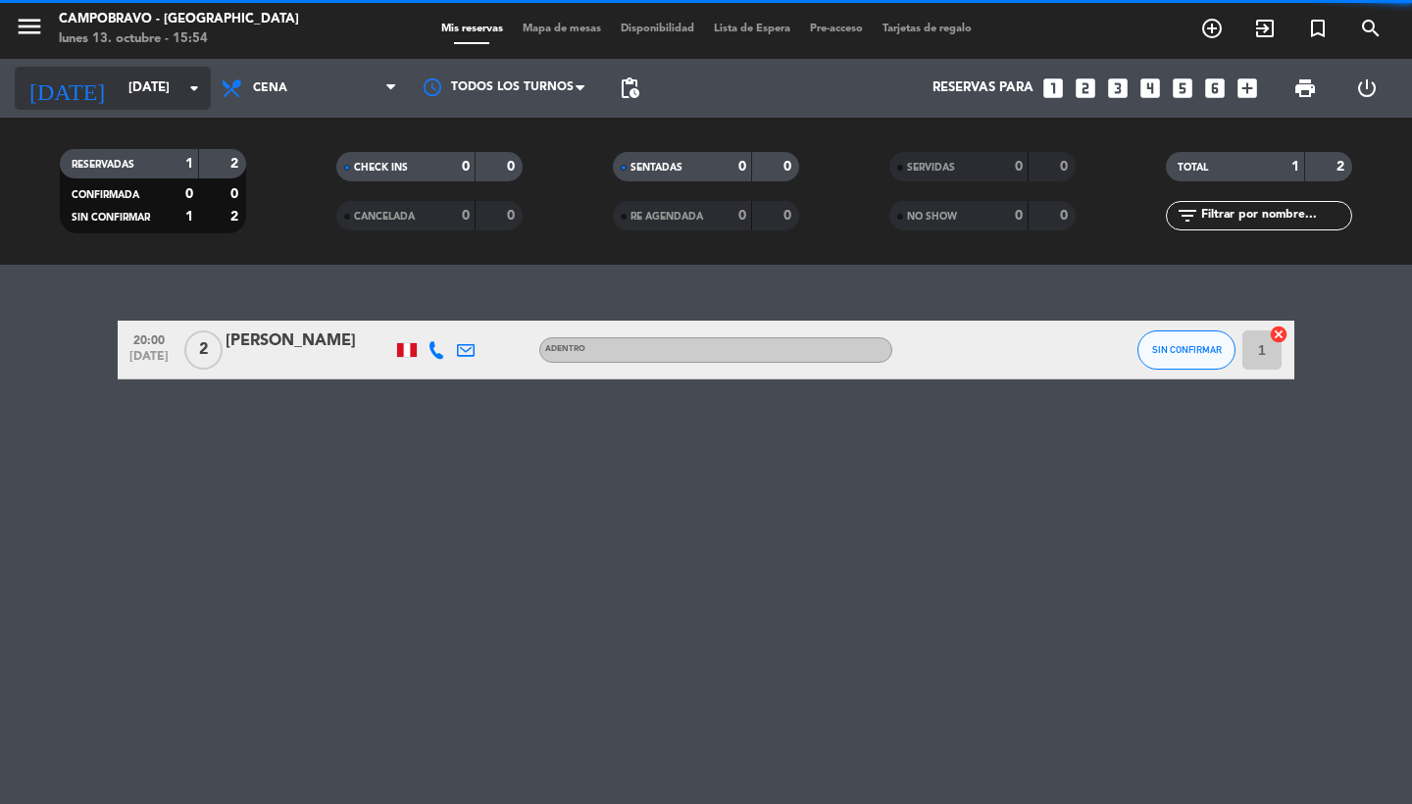
click at [158, 101] on input "[DATE]" at bounding box center [205, 88] width 173 height 35
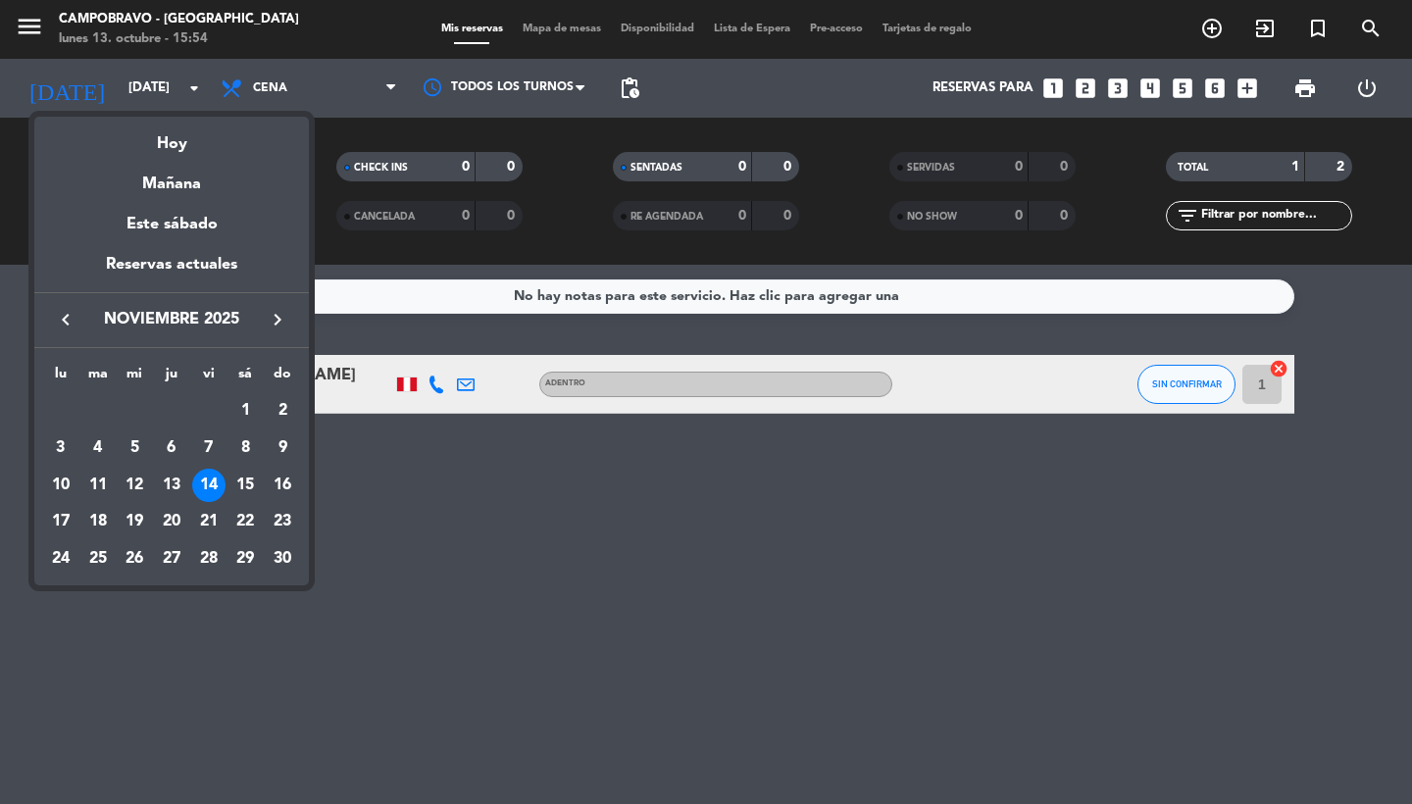
click at [174, 136] on div "Hoy" at bounding box center [171, 137] width 275 height 40
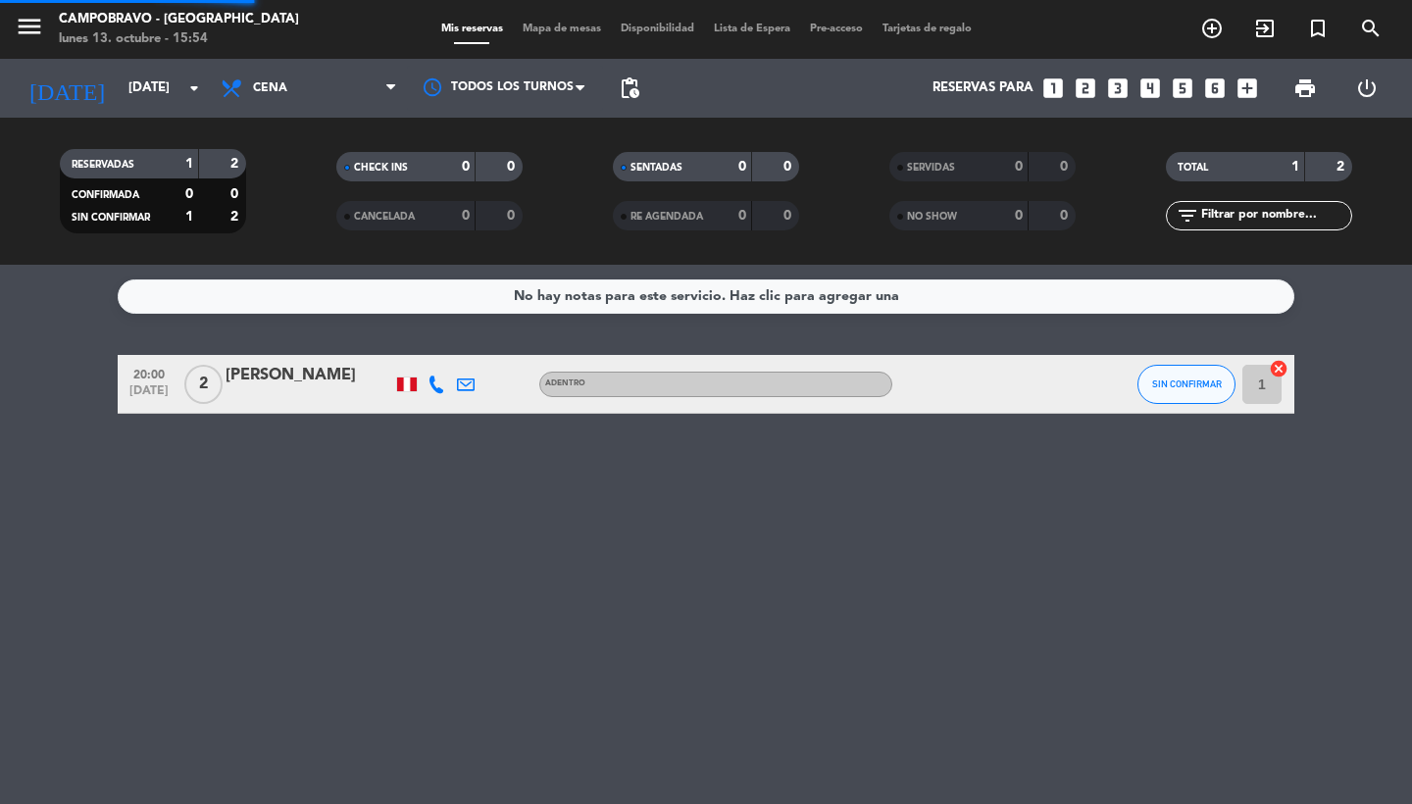
click at [157, 110] on div "[DATE] [DATE] arrow_drop_down" at bounding box center [113, 88] width 196 height 59
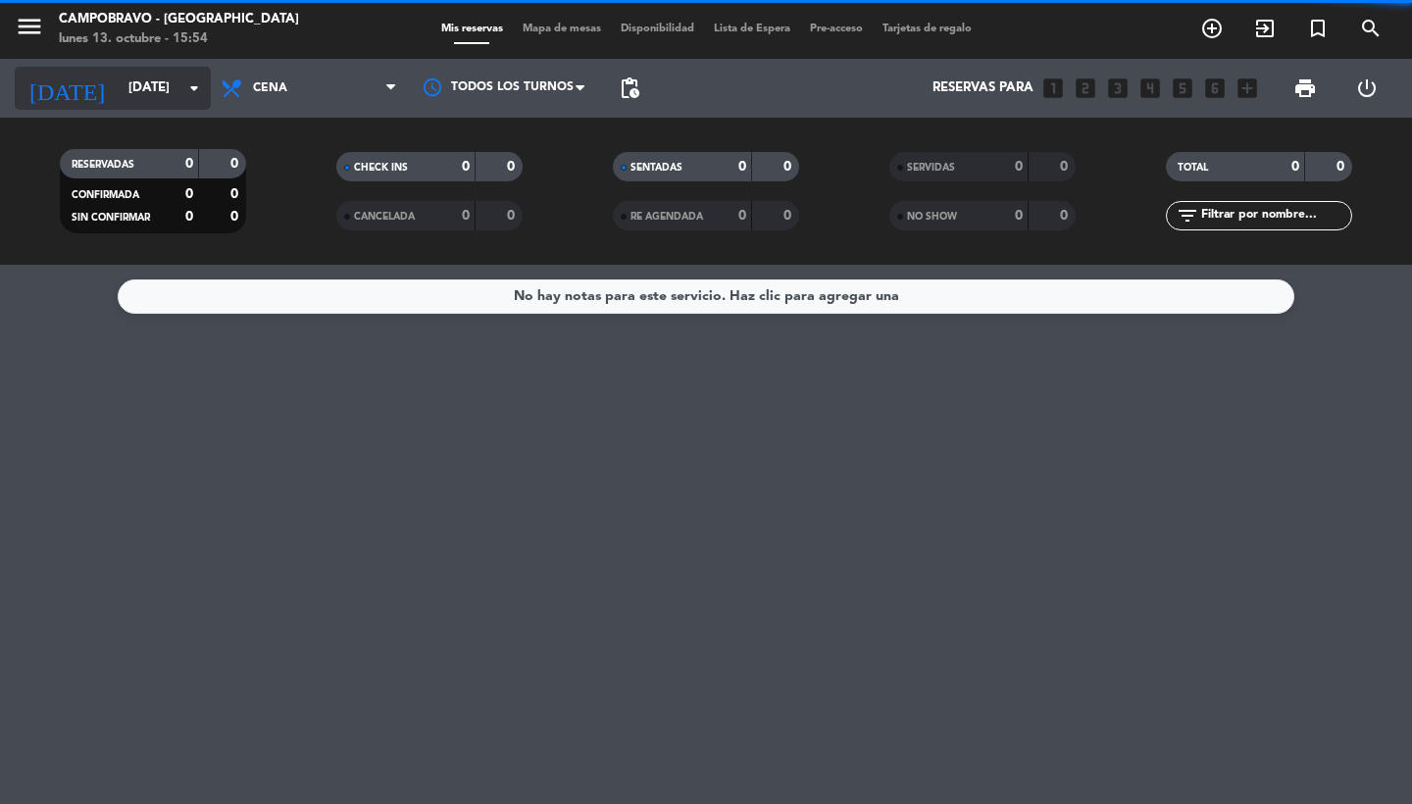
click at [155, 99] on input "[DATE]" at bounding box center [205, 88] width 173 height 35
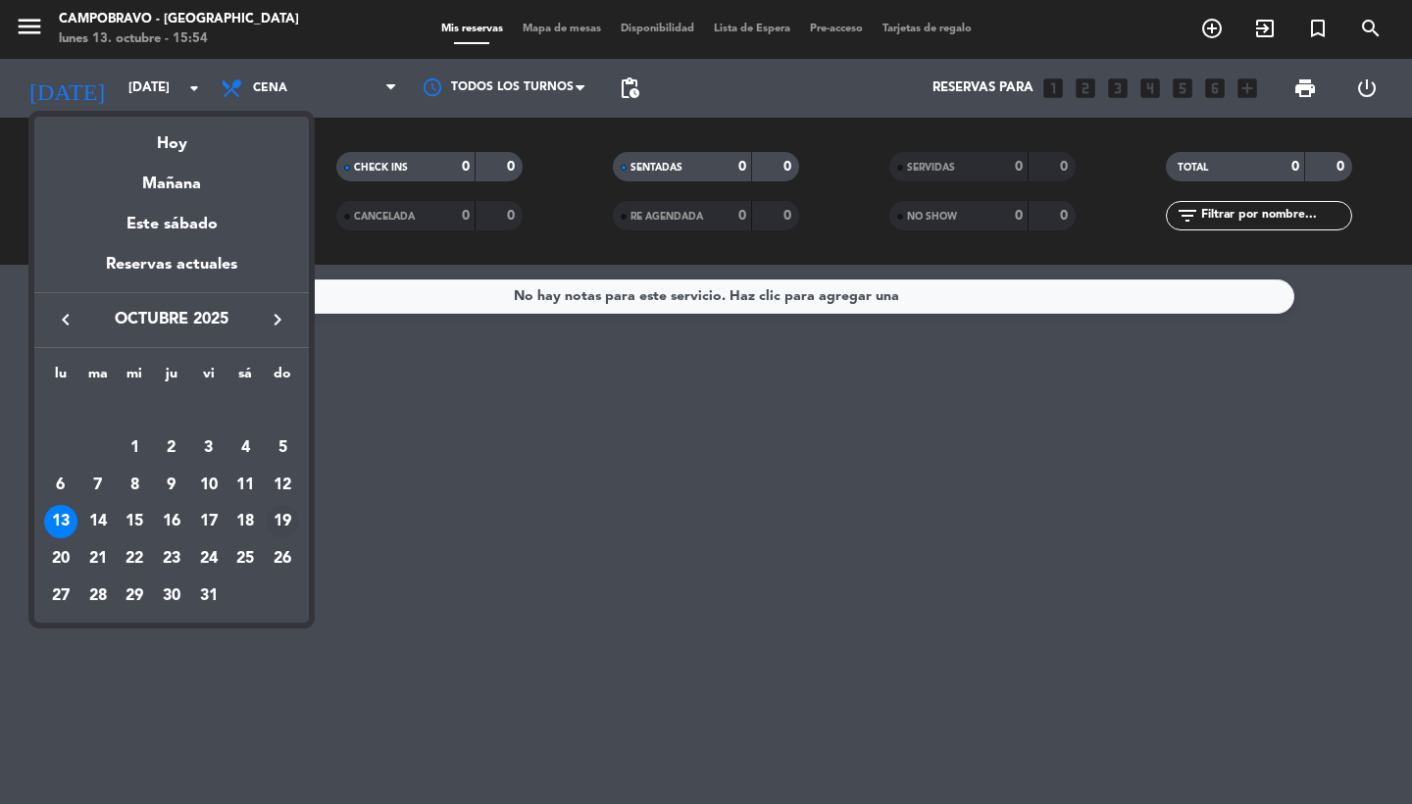
click at [293, 532] on div "19" at bounding box center [282, 521] width 33 height 33
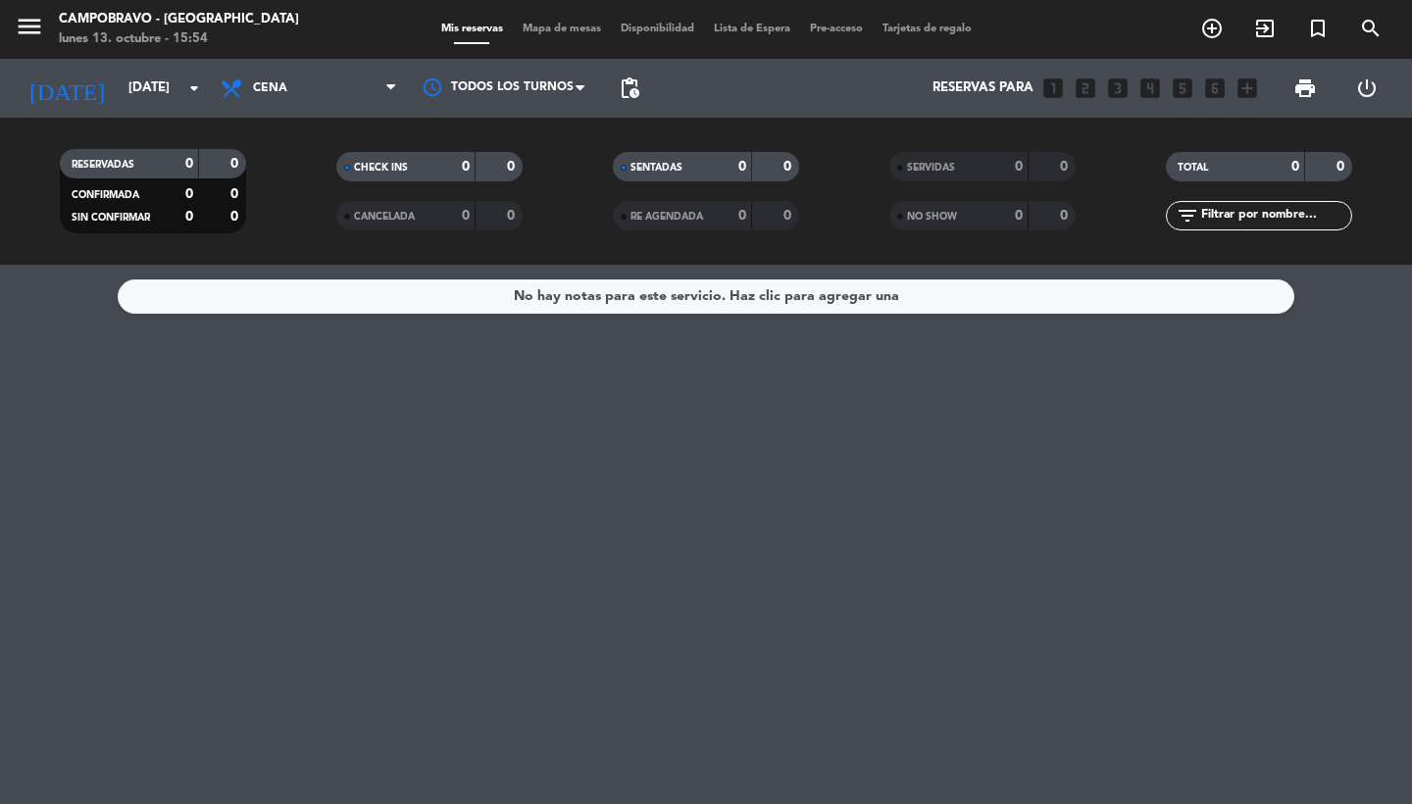
type input "[DATE]"
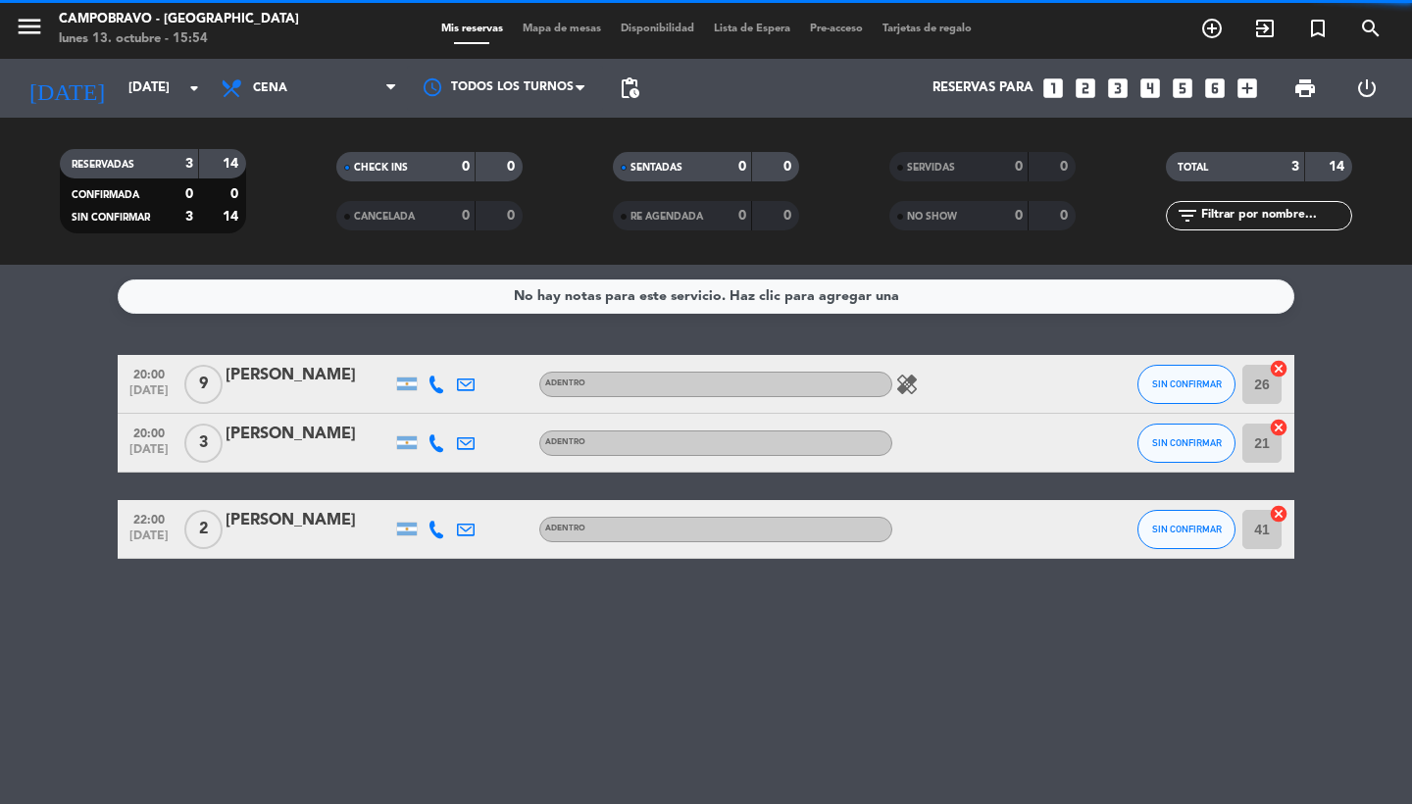
click at [327, 91] on span "Cena" at bounding box center [309, 88] width 196 height 43
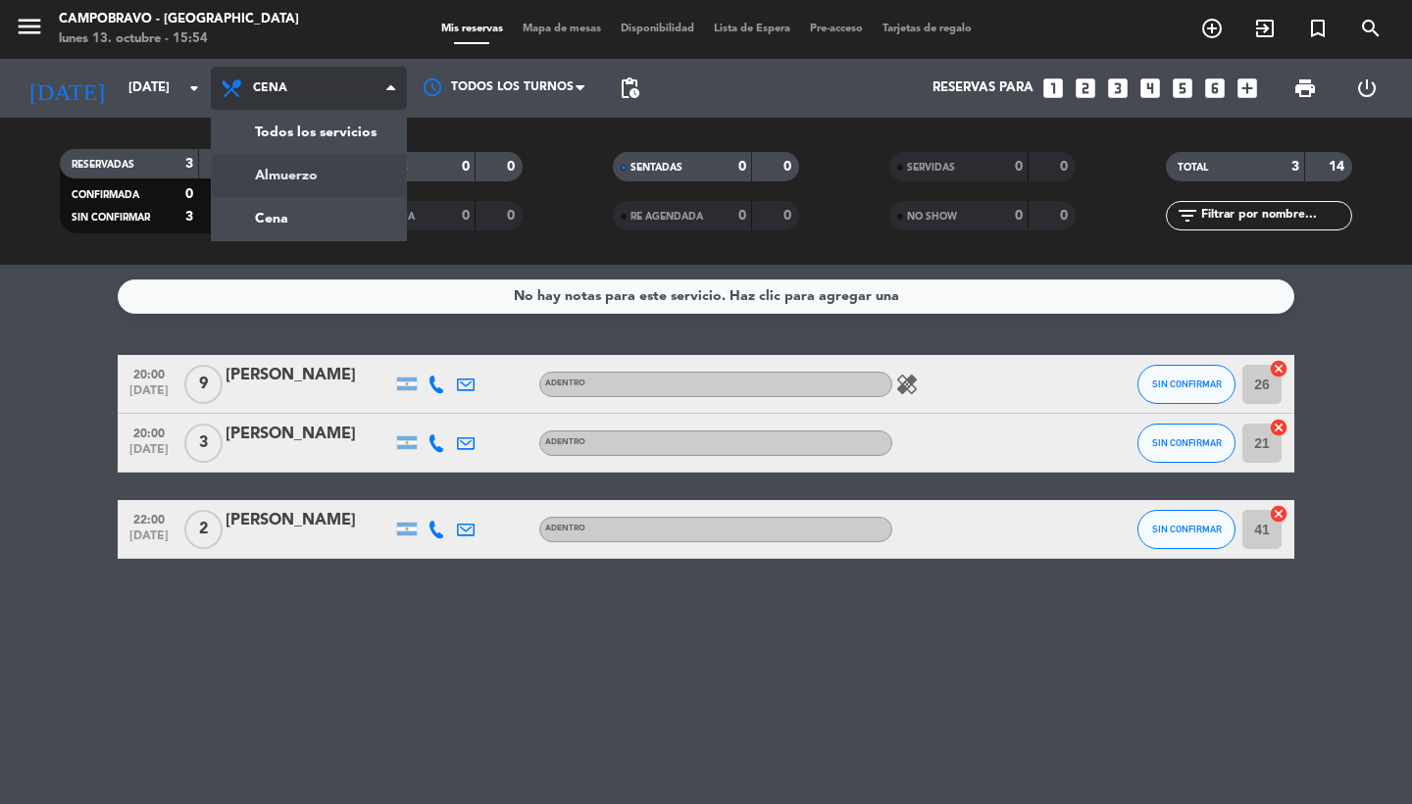
click at [319, 170] on div "menu Campobravo - Las Cañitas [DATE] 13. octubre - 15:54 Mis reservas Mapa de m…" at bounding box center [706, 132] width 1412 height 265
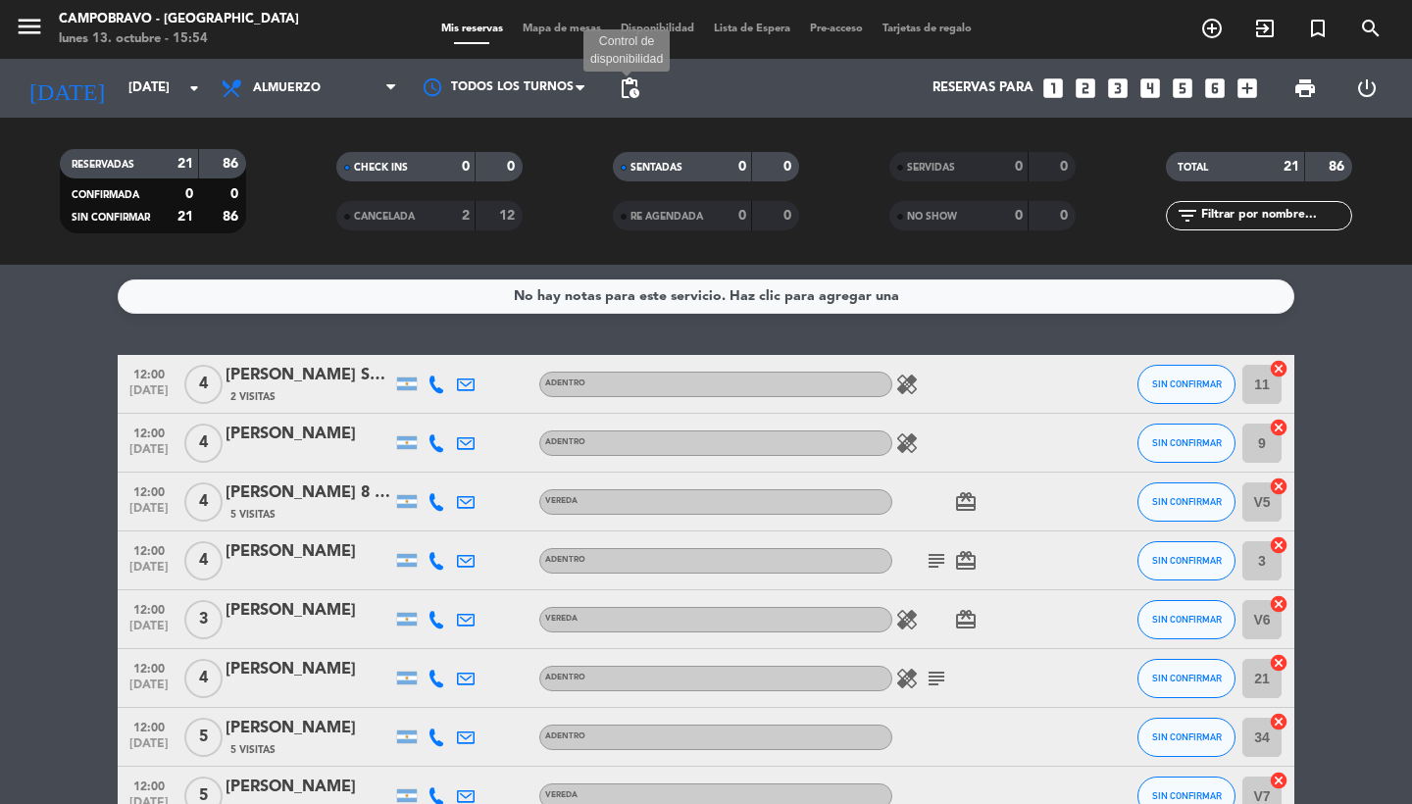
click at [631, 90] on span "pending_actions" at bounding box center [630, 89] width 24 height 24
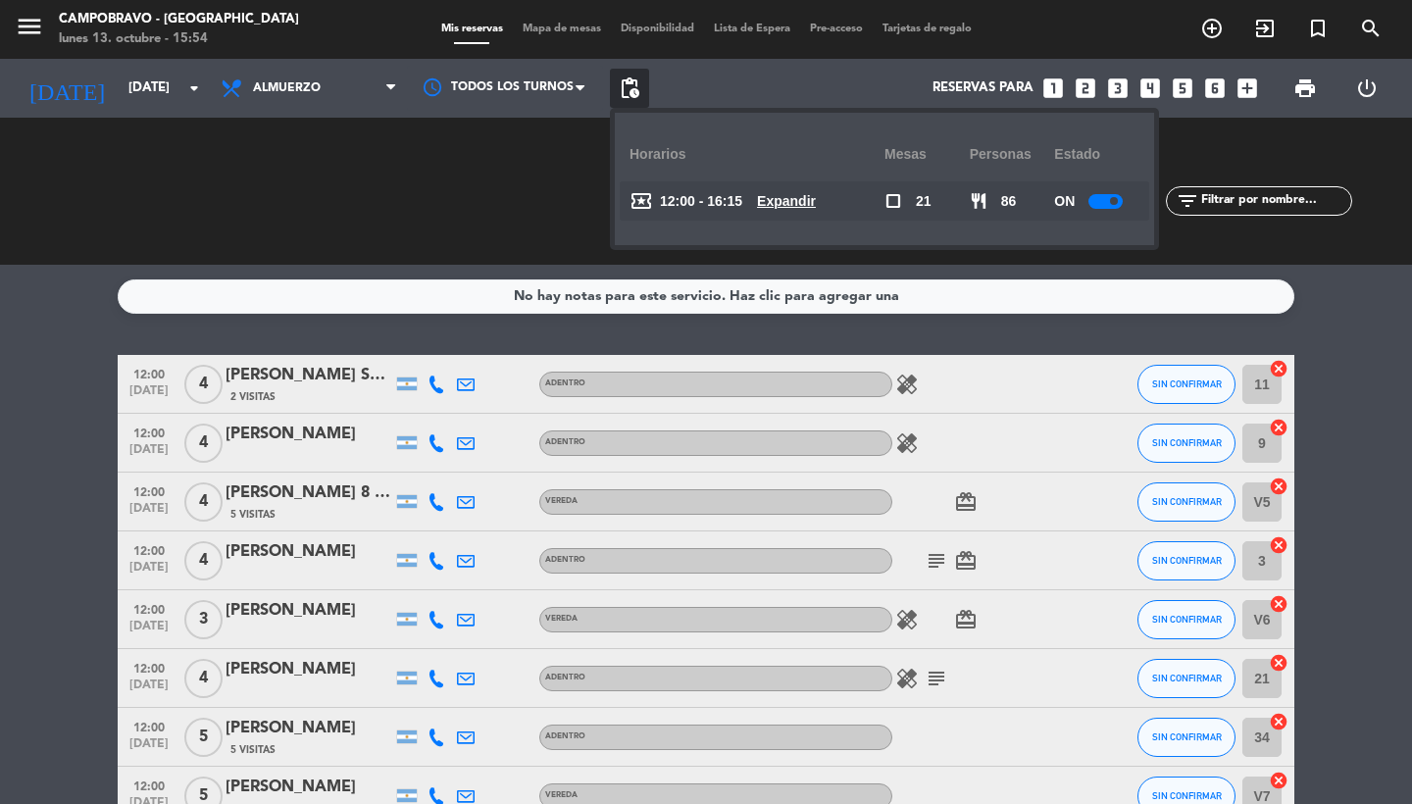
click at [772, 196] on u "Expandir" at bounding box center [786, 201] width 59 height 16
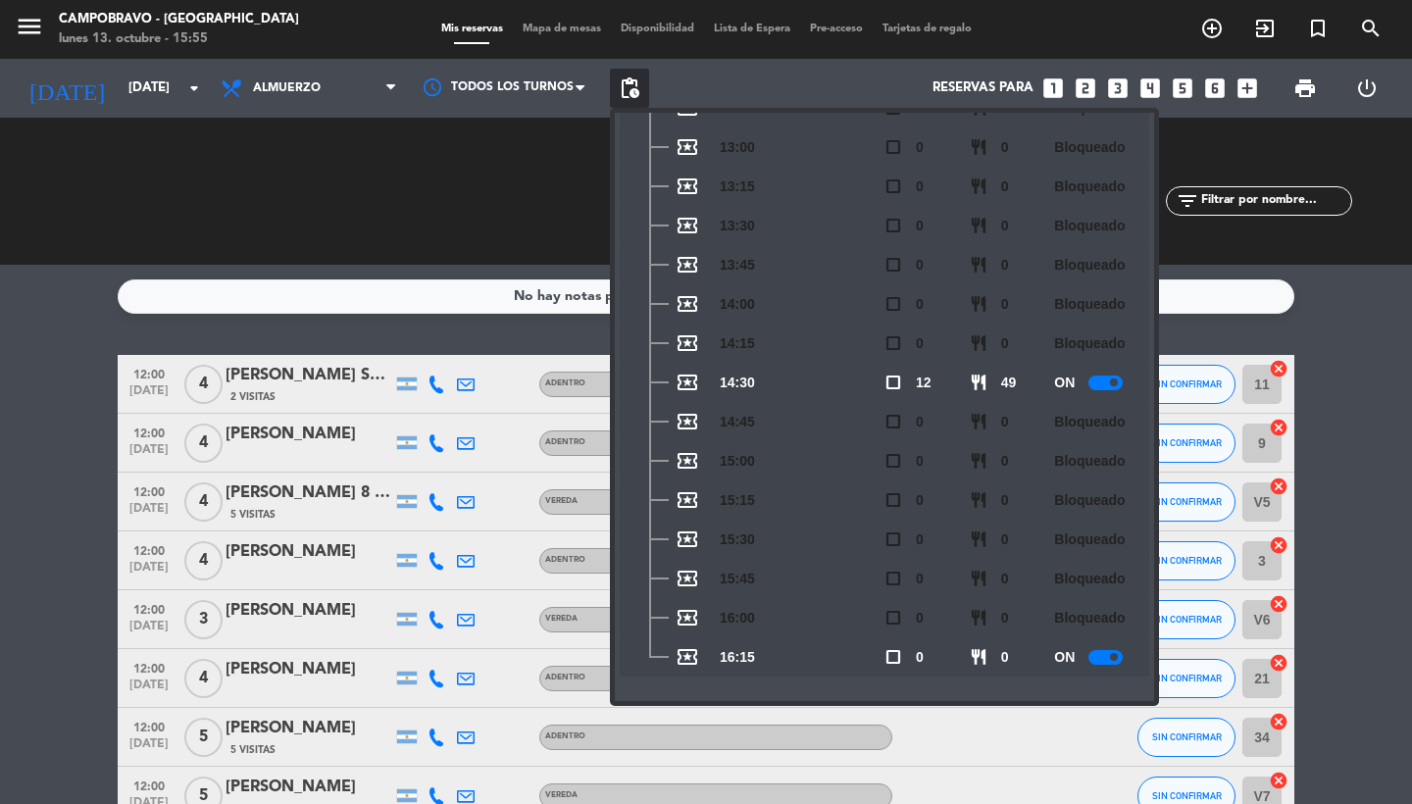
scroll to position [250, 0]
click at [520, 199] on div "CHECK INS 0 0" at bounding box center [429, 191] width 277 height 20
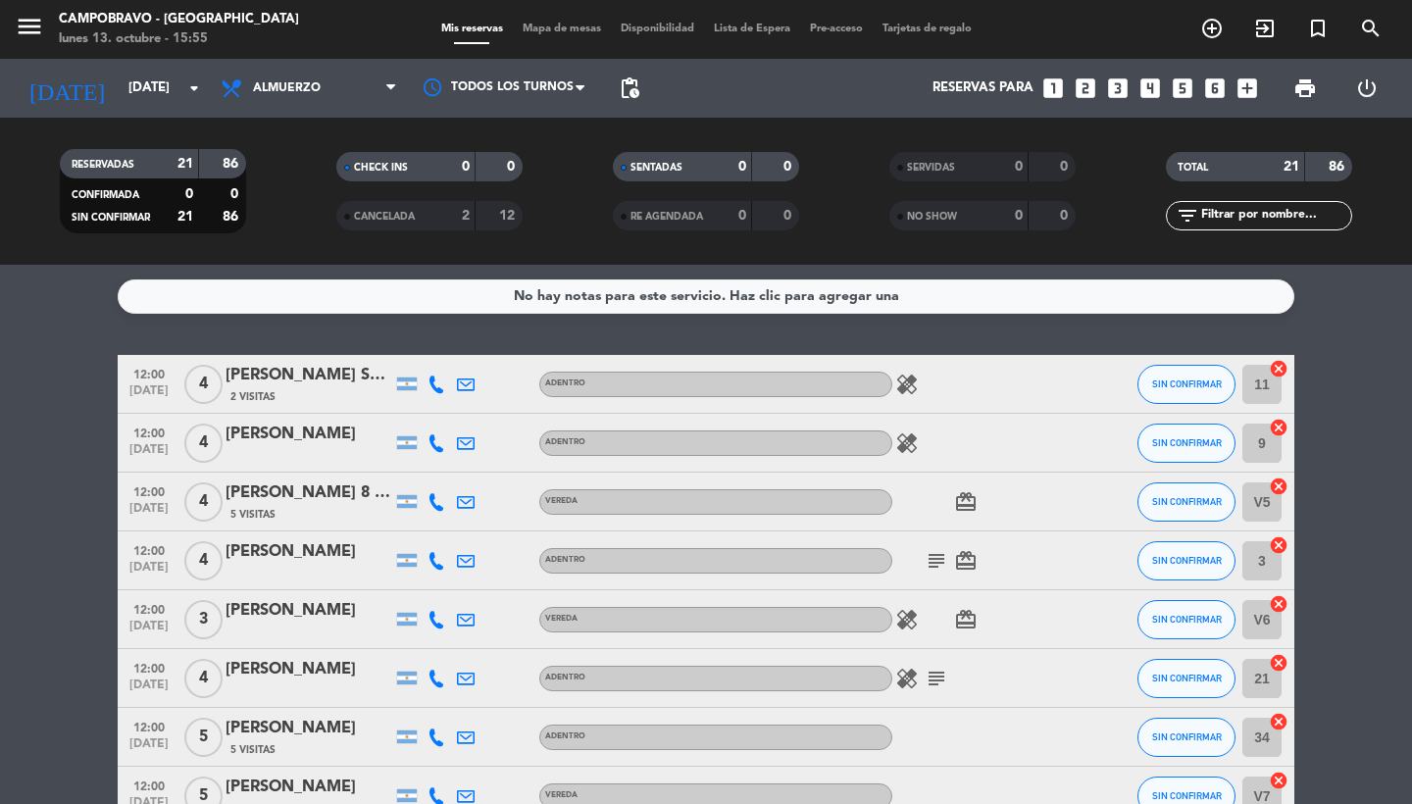
click at [720, 158] on div "0" at bounding box center [727, 167] width 39 height 23
click at [443, 178] on div "CHECK INS 0 0" at bounding box center [429, 166] width 186 height 29
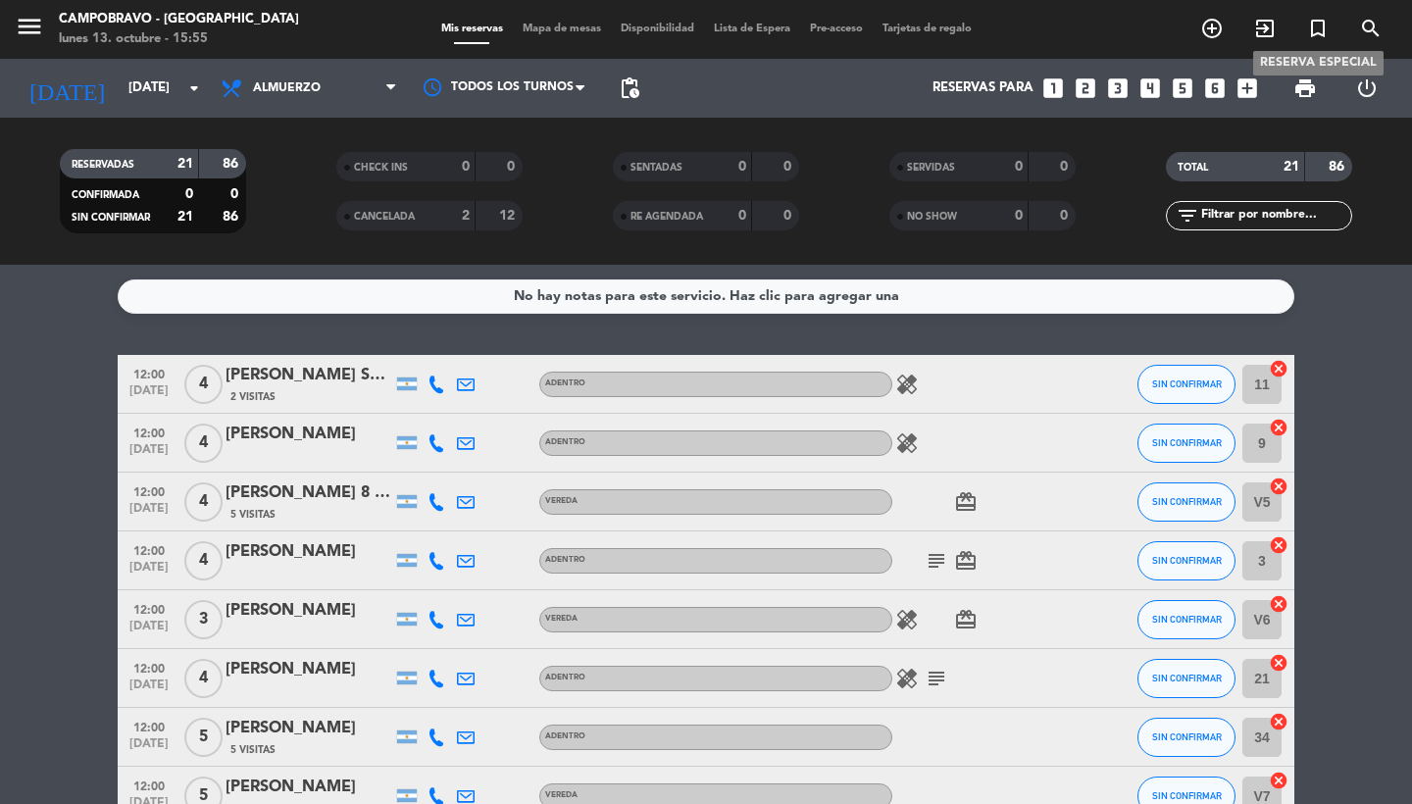
scroll to position [0, 0]
click at [23, 23] on icon "menu" at bounding box center [29, 26] width 29 height 29
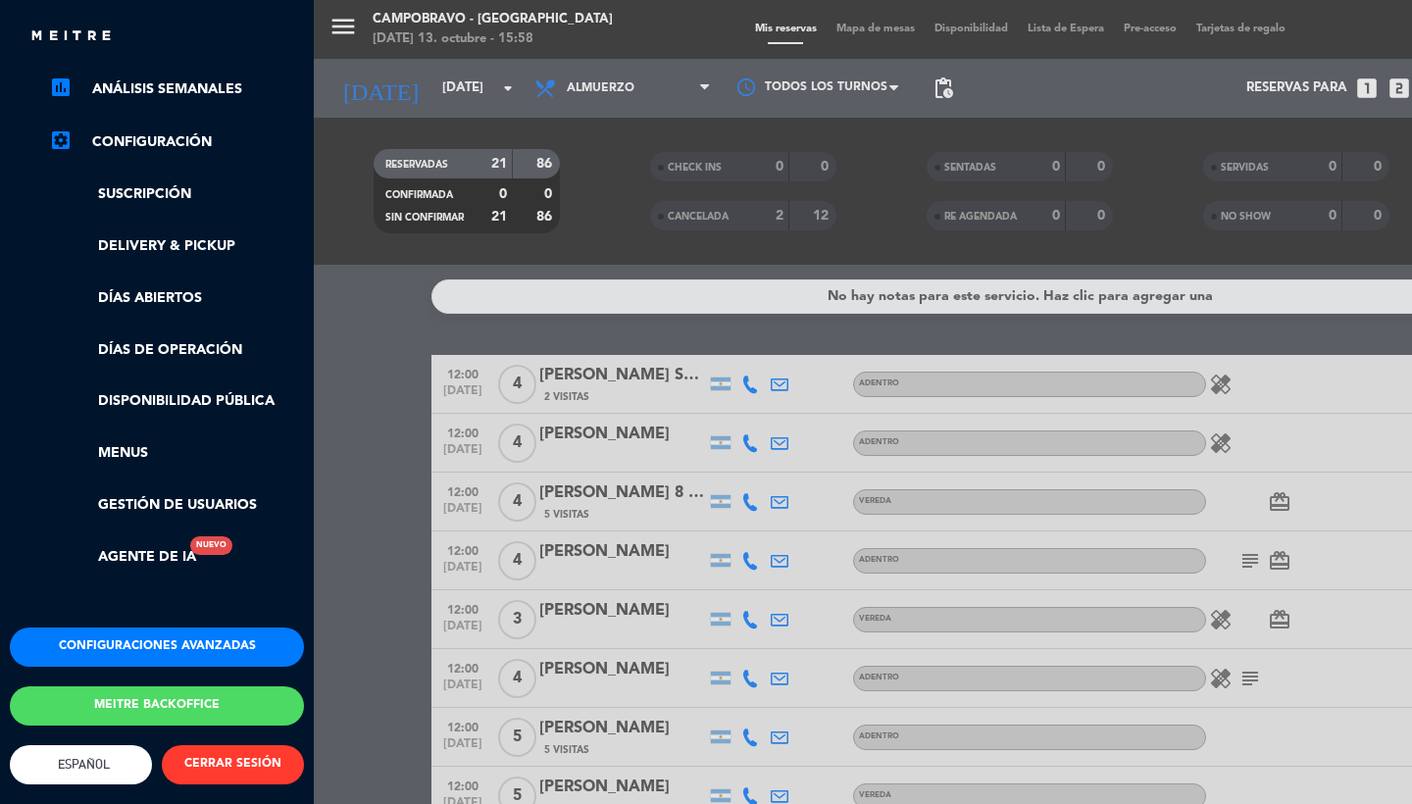
scroll to position [310, 0]
click at [106, 695] on button "Meitre backoffice" at bounding box center [157, 706] width 294 height 39
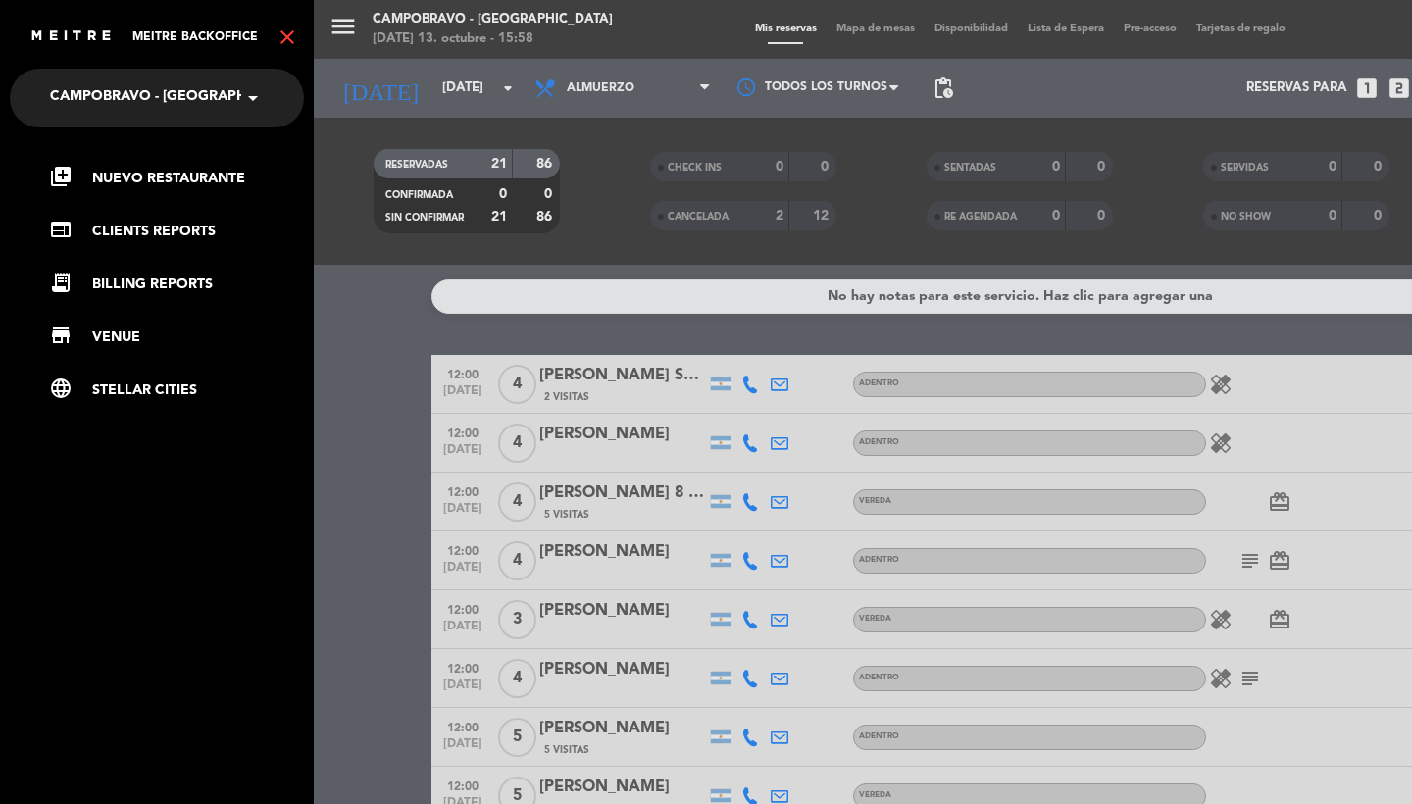
scroll to position [0, 0]
click at [168, 222] on link "web CLIENTS REPORTS" at bounding box center [176, 232] width 255 height 24
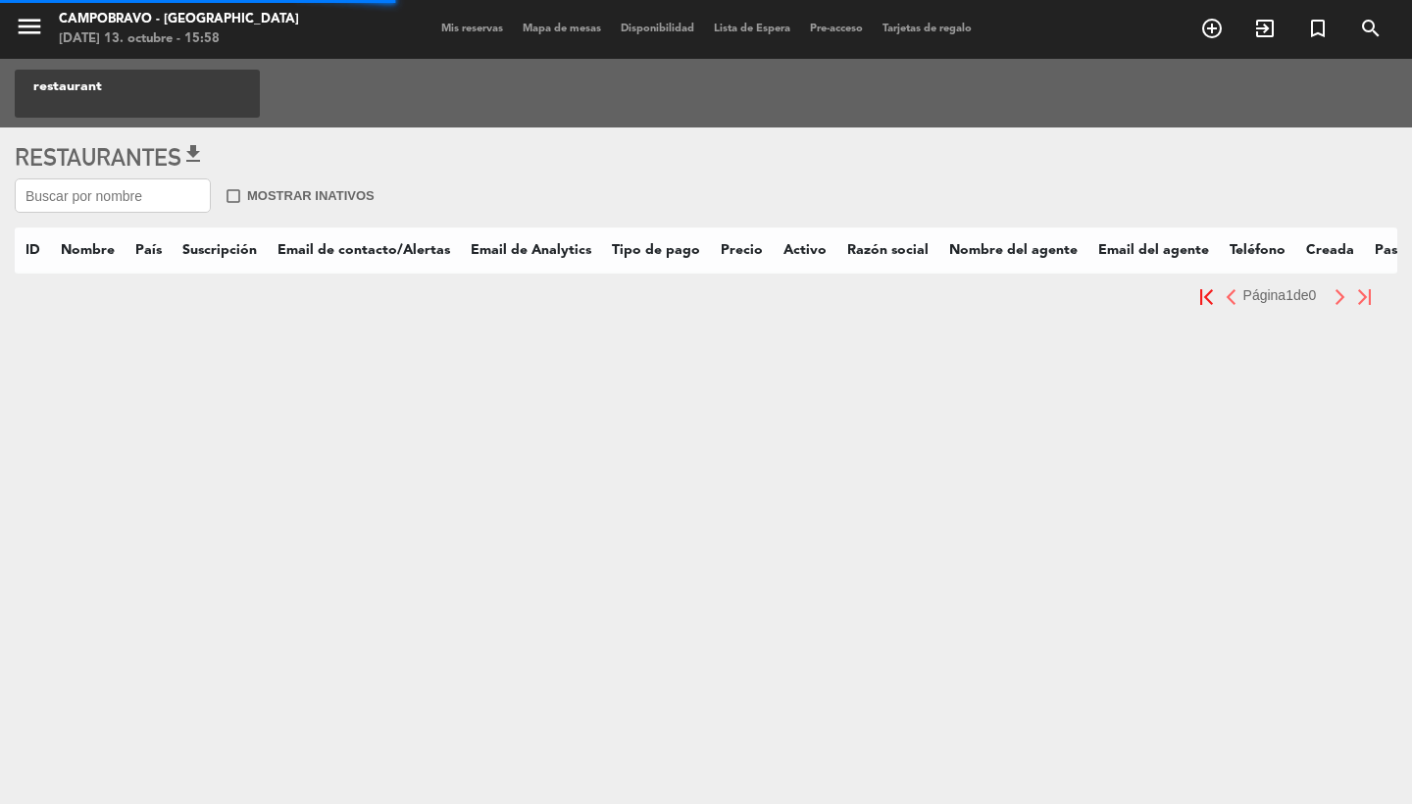
click at [152, 200] on input "text" at bounding box center [113, 196] width 196 height 34
type input "prestigi"
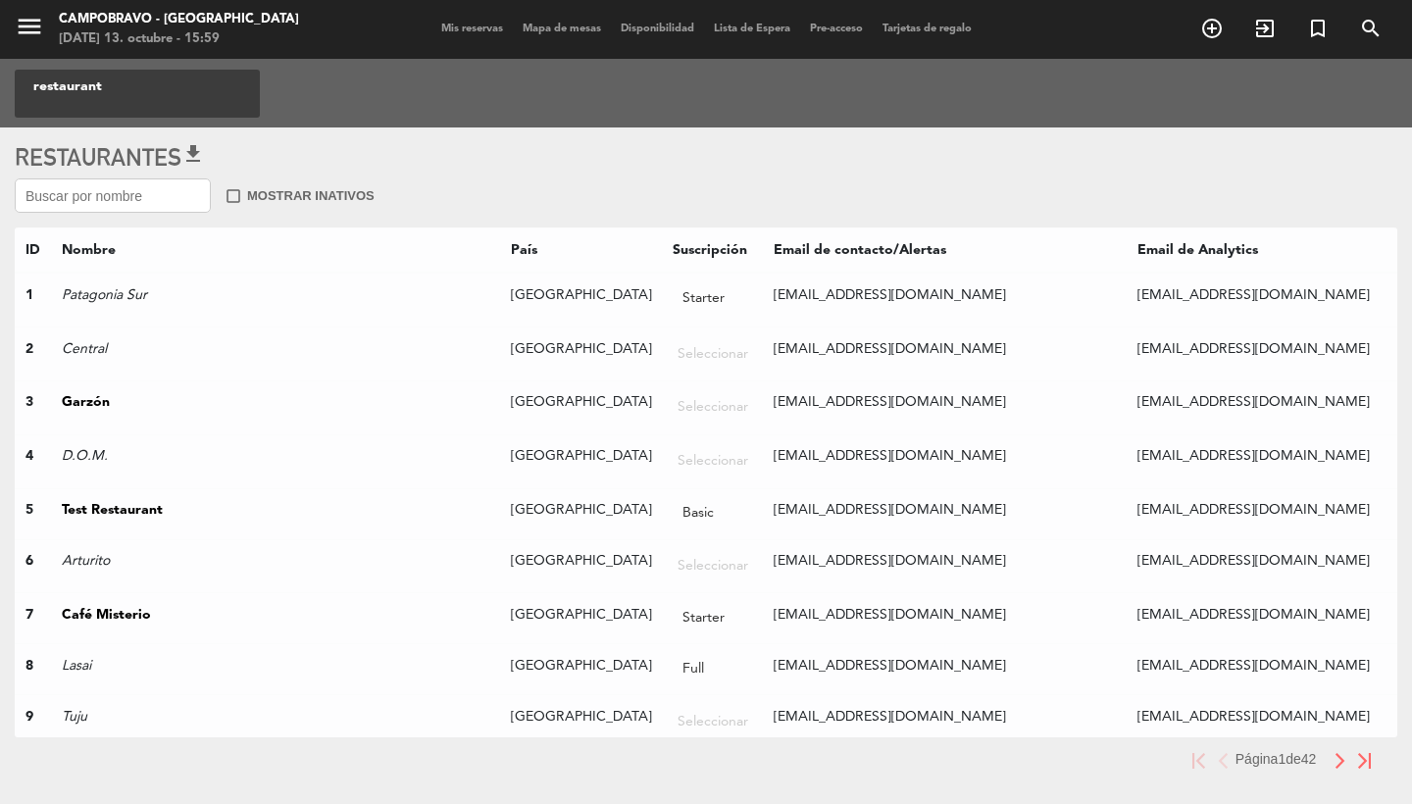
click at [460, 29] on span "Mis reservas" at bounding box center [472, 29] width 81 height 11
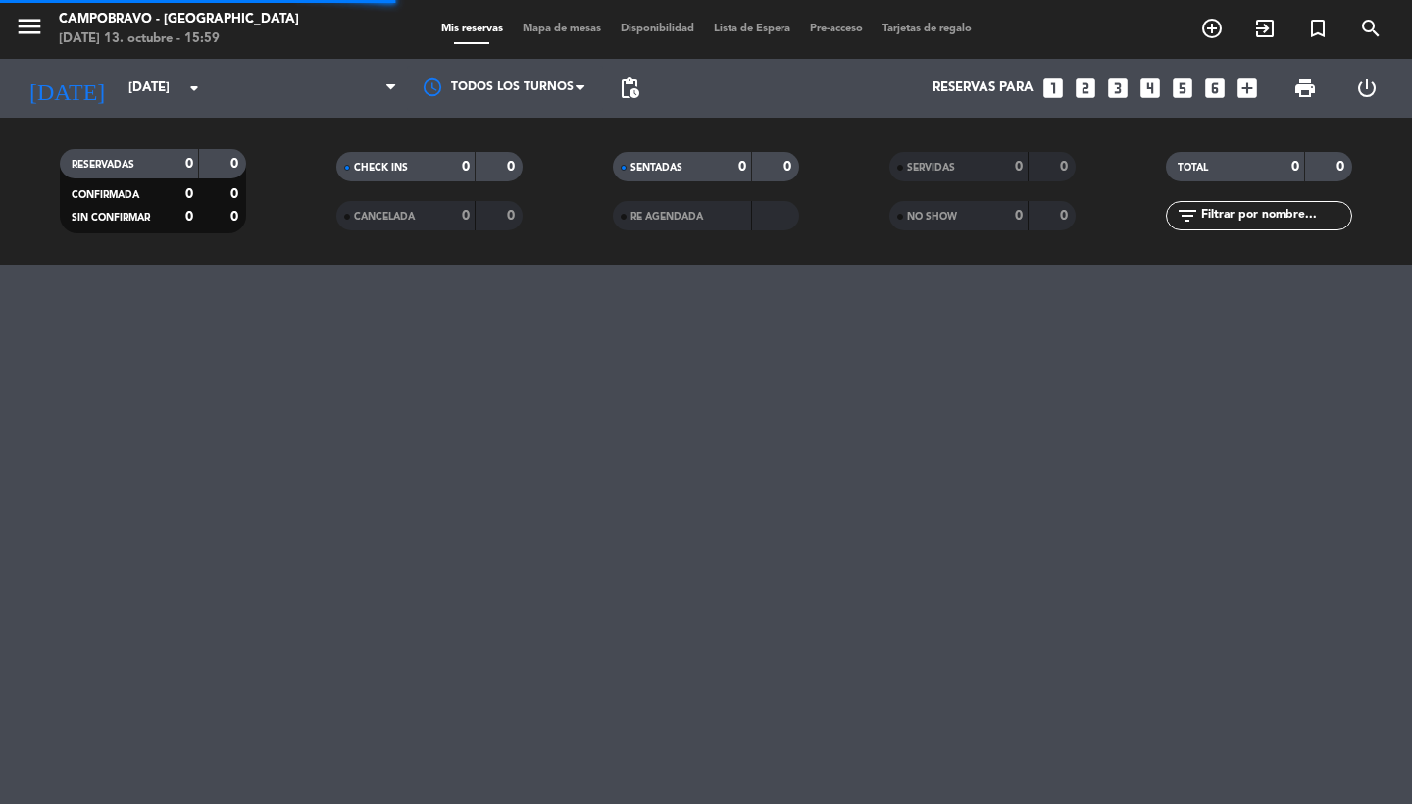
click at [36, 31] on icon "menu" at bounding box center [29, 26] width 29 height 29
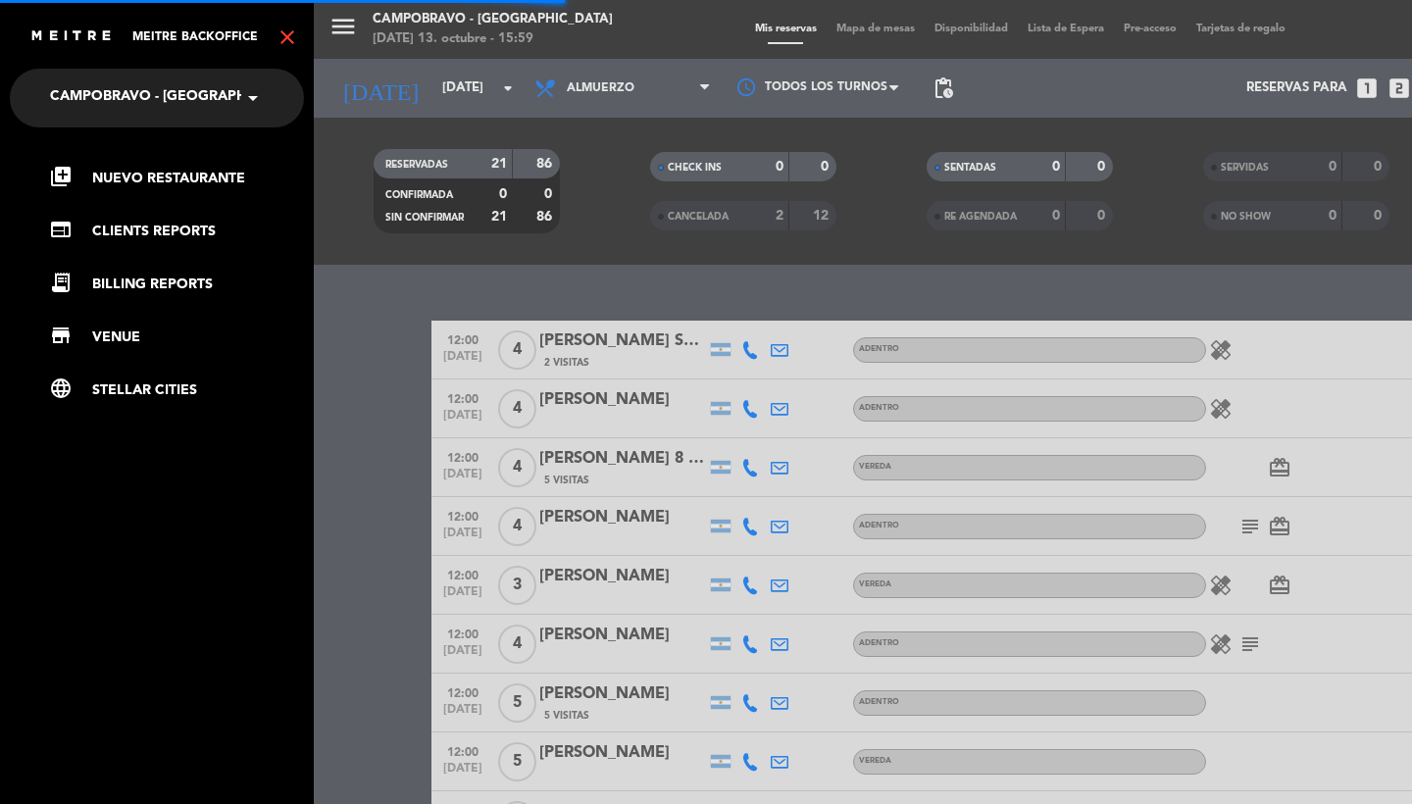
click at [107, 105] on span "Campobravo - [GEOGRAPHIC_DATA]" at bounding box center [179, 97] width 258 height 41
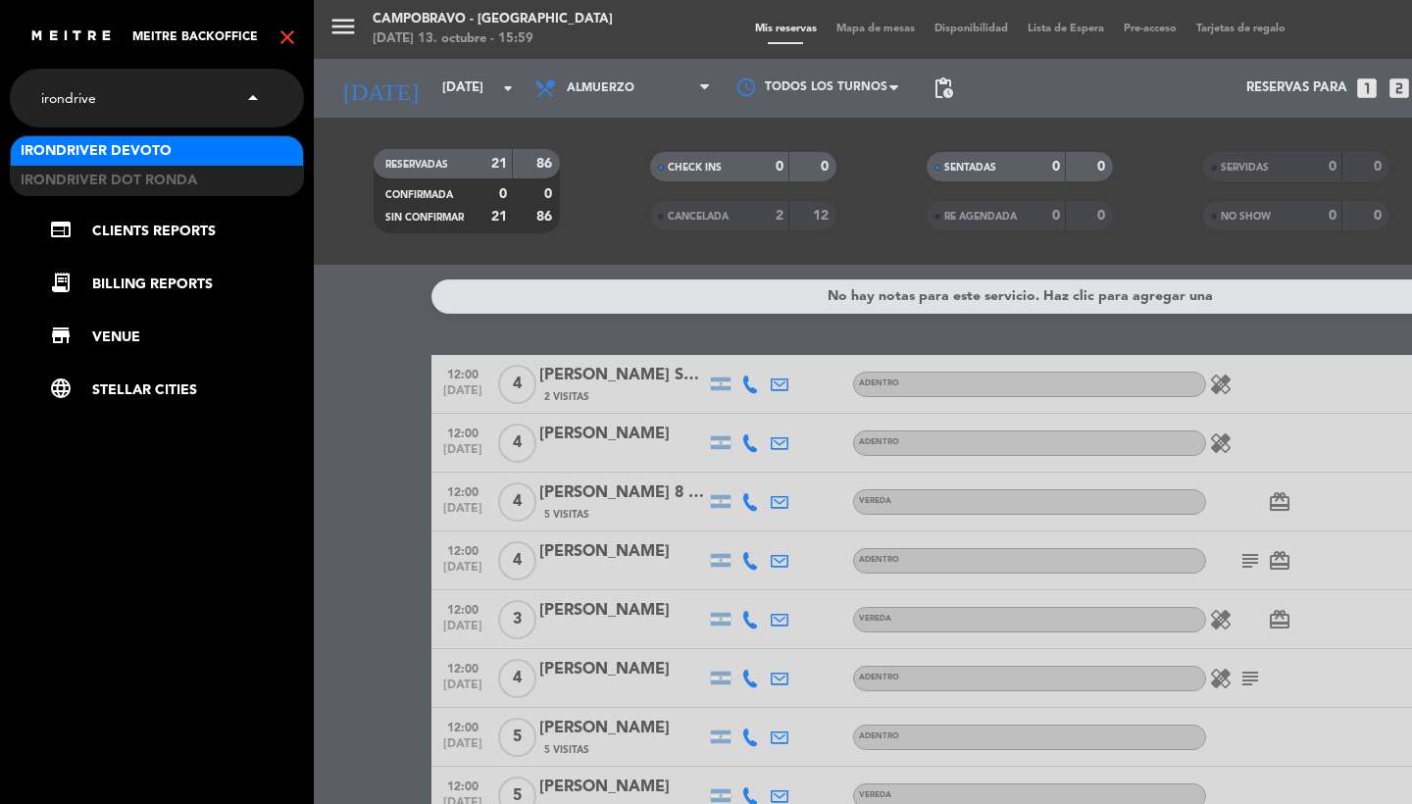
type input "irondriver"
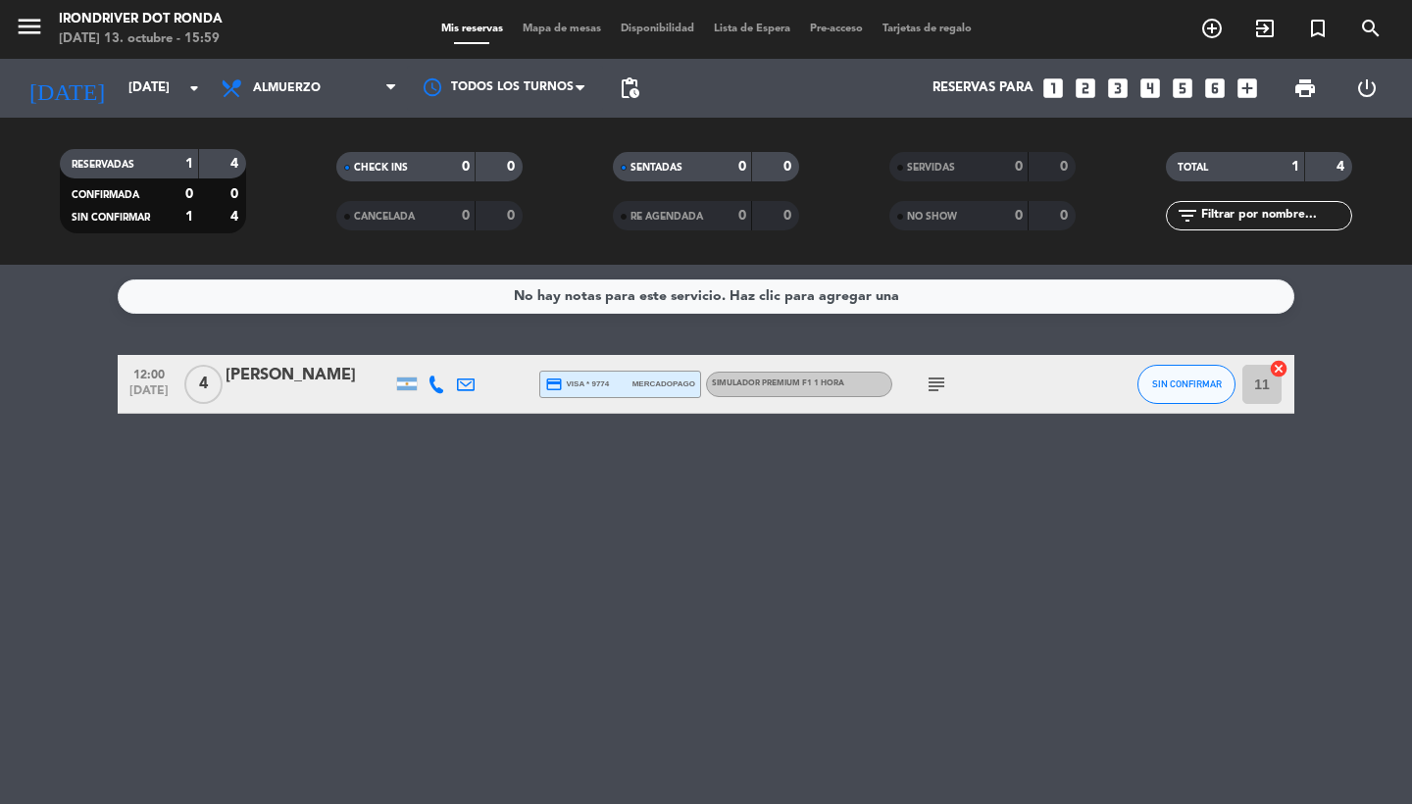
click at [49, 20] on span "menu" at bounding box center [37, 30] width 44 height 46
click at [30, 25] on icon "menu" at bounding box center [29, 26] width 29 height 29
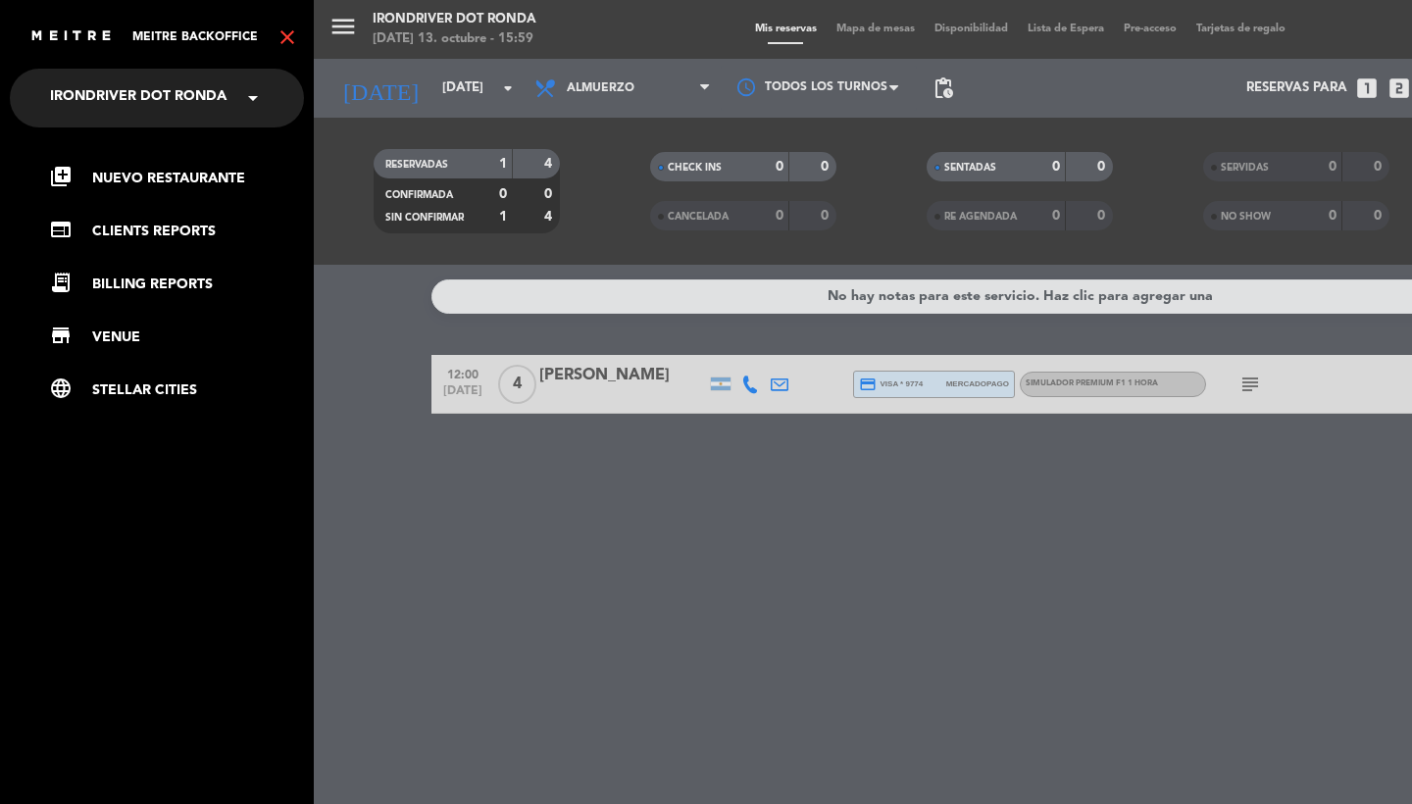
click at [284, 41] on icon "close" at bounding box center [288, 38] width 24 height 24
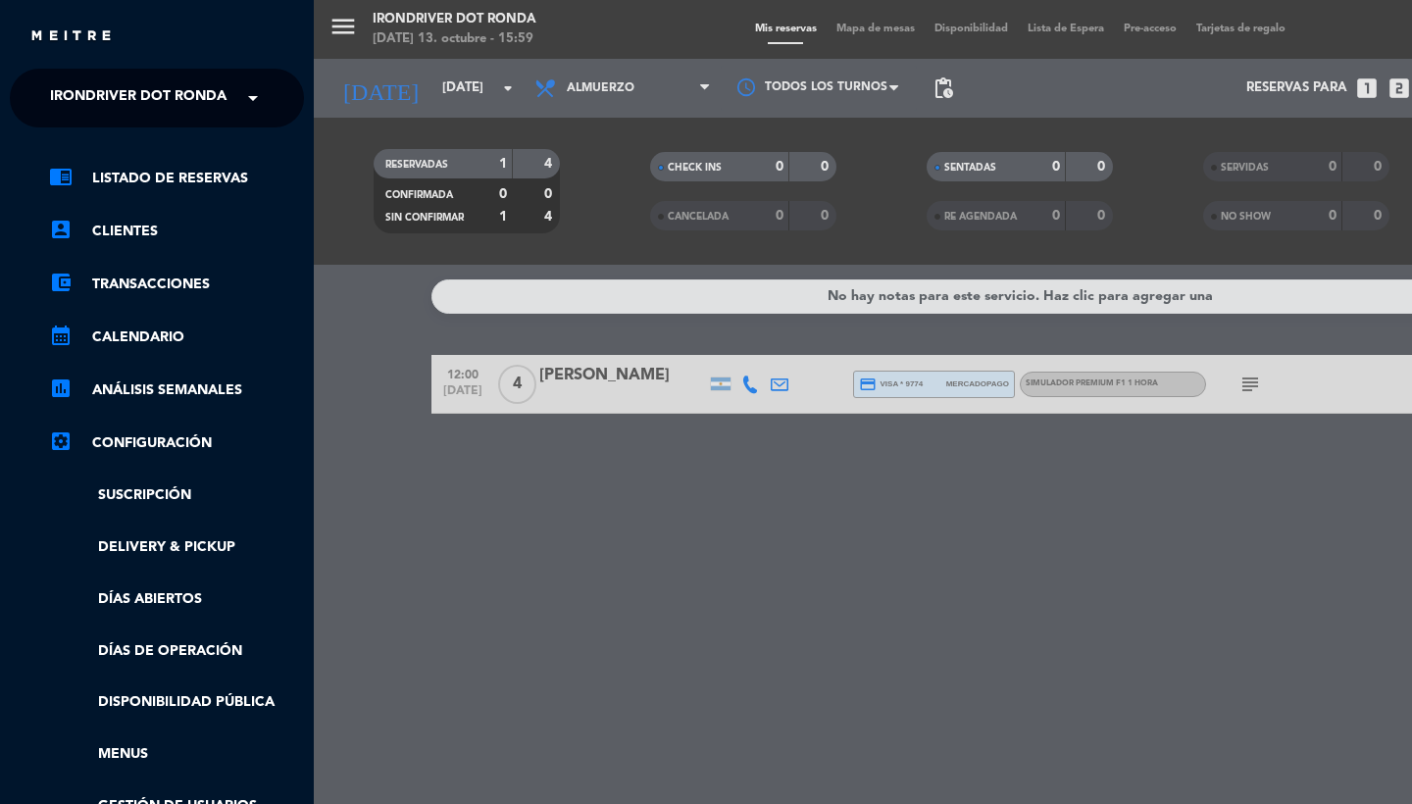
click at [176, 634] on ul "chrome_reader_mode Listado de Reservas account_box Clientes account_balance_wal…" at bounding box center [157, 518] width 294 height 703
click at [200, 655] on link "Días de Operación" at bounding box center [176, 652] width 255 height 23
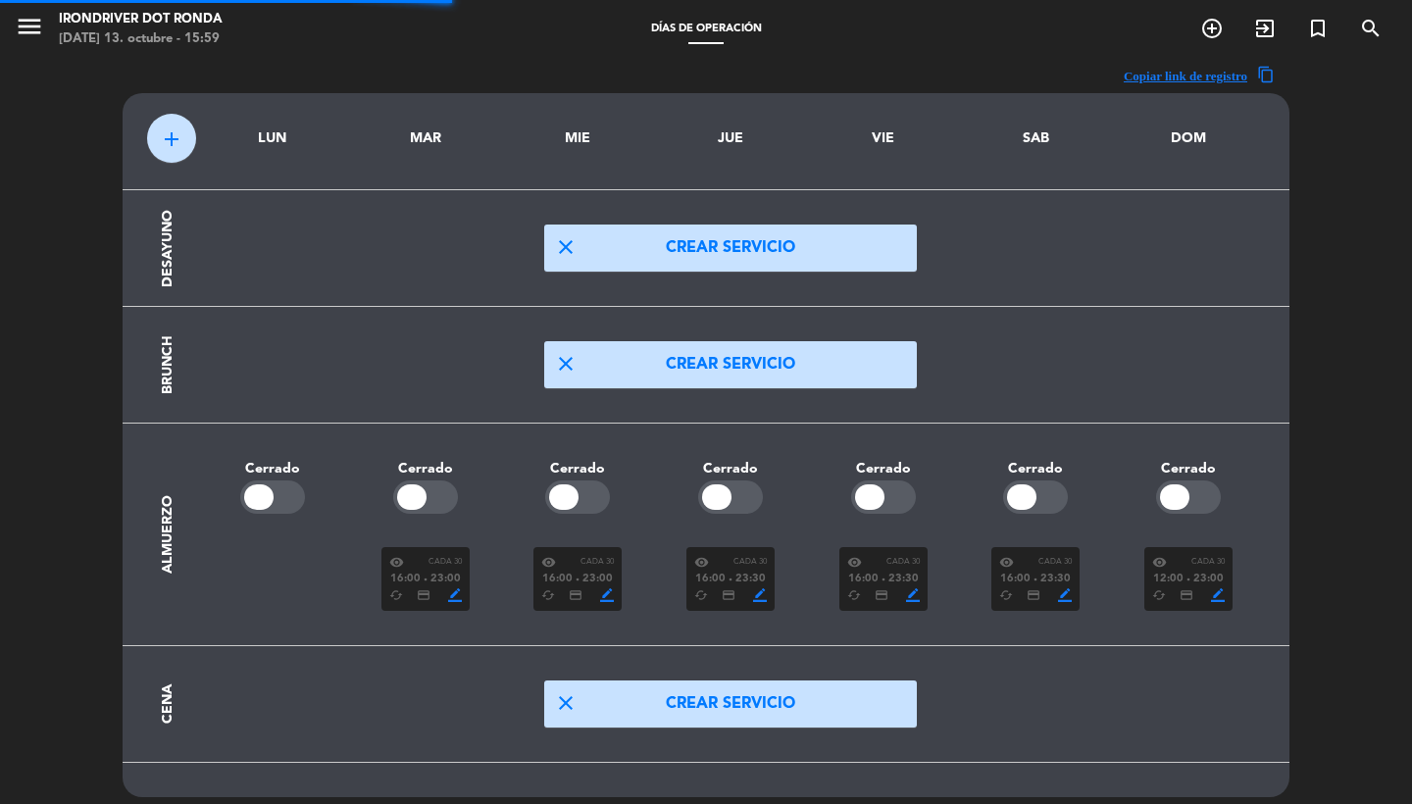
scroll to position [17, 0]
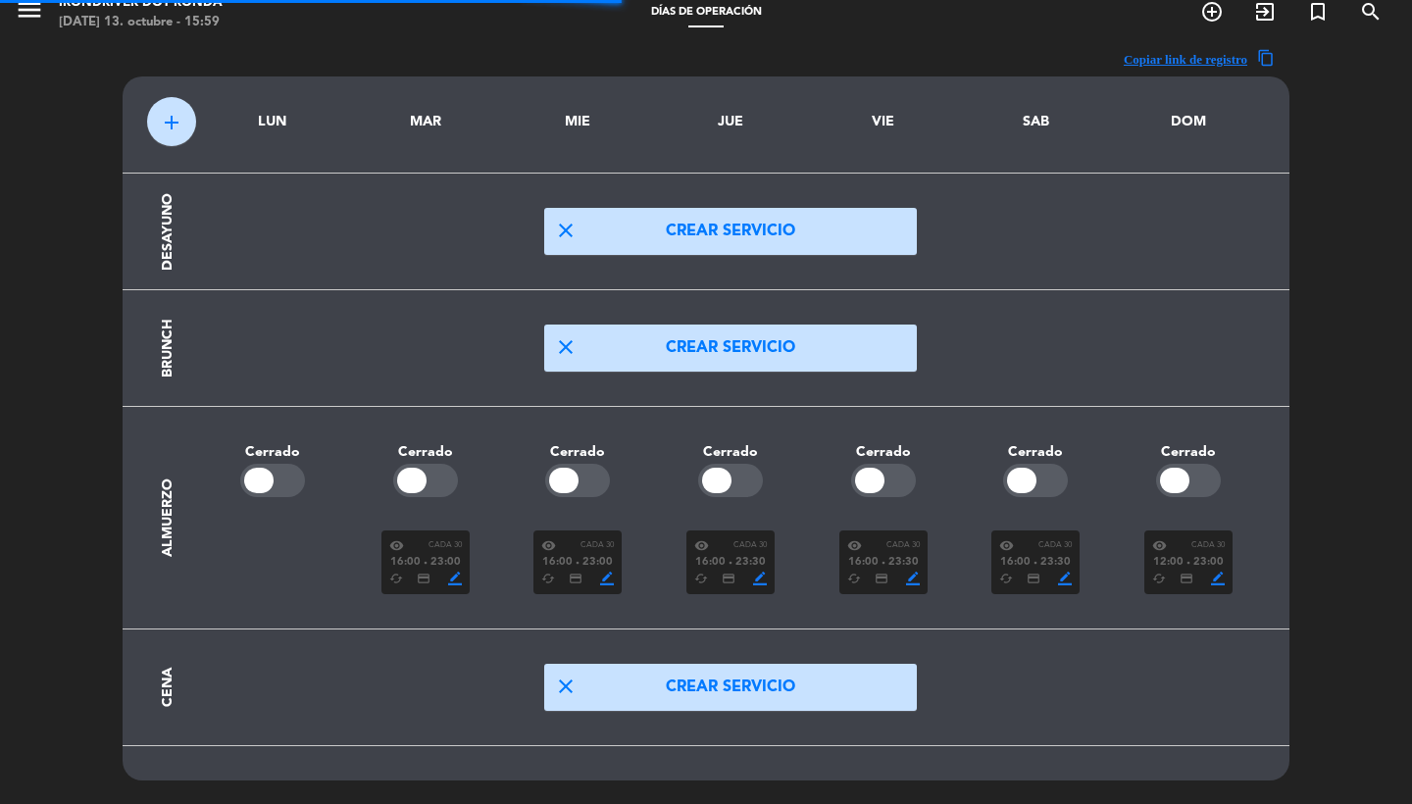
click at [1177, 554] on span "12:00" at bounding box center [1169, 563] width 30 height 18
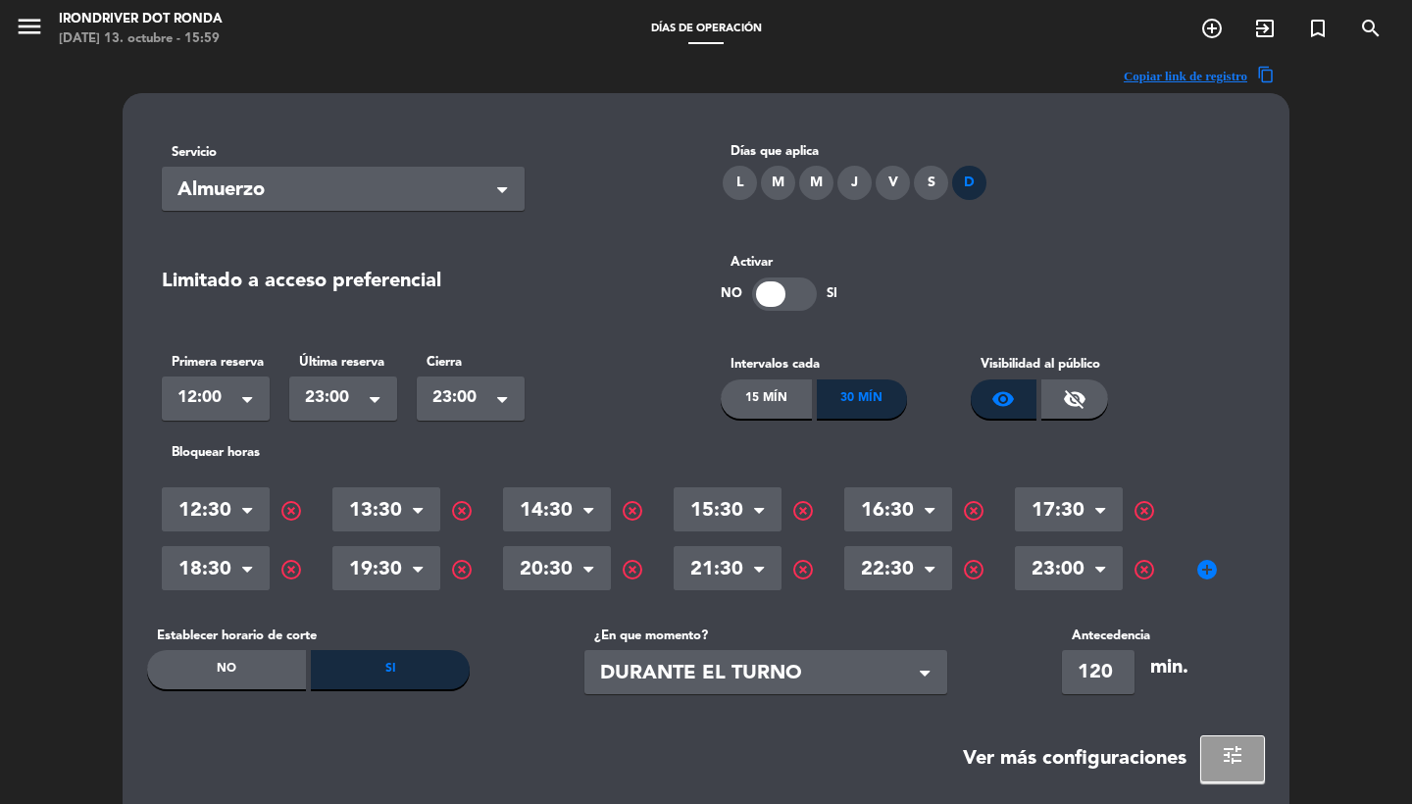
click at [1206, 572] on span "add_circle" at bounding box center [1208, 570] width 24 height 24
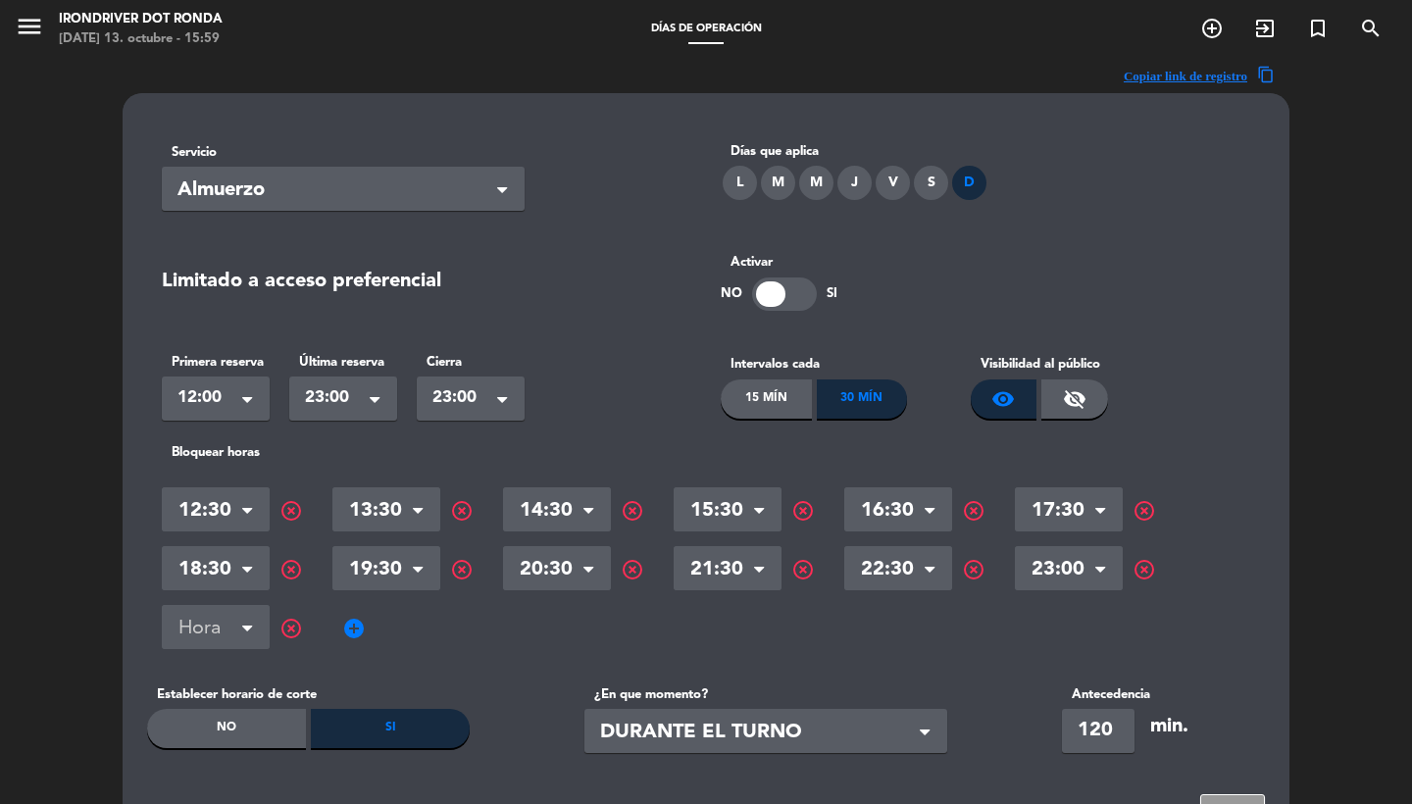
click at [239, 628] on input "text" at bounding box center [216, 630] width 108 height 34
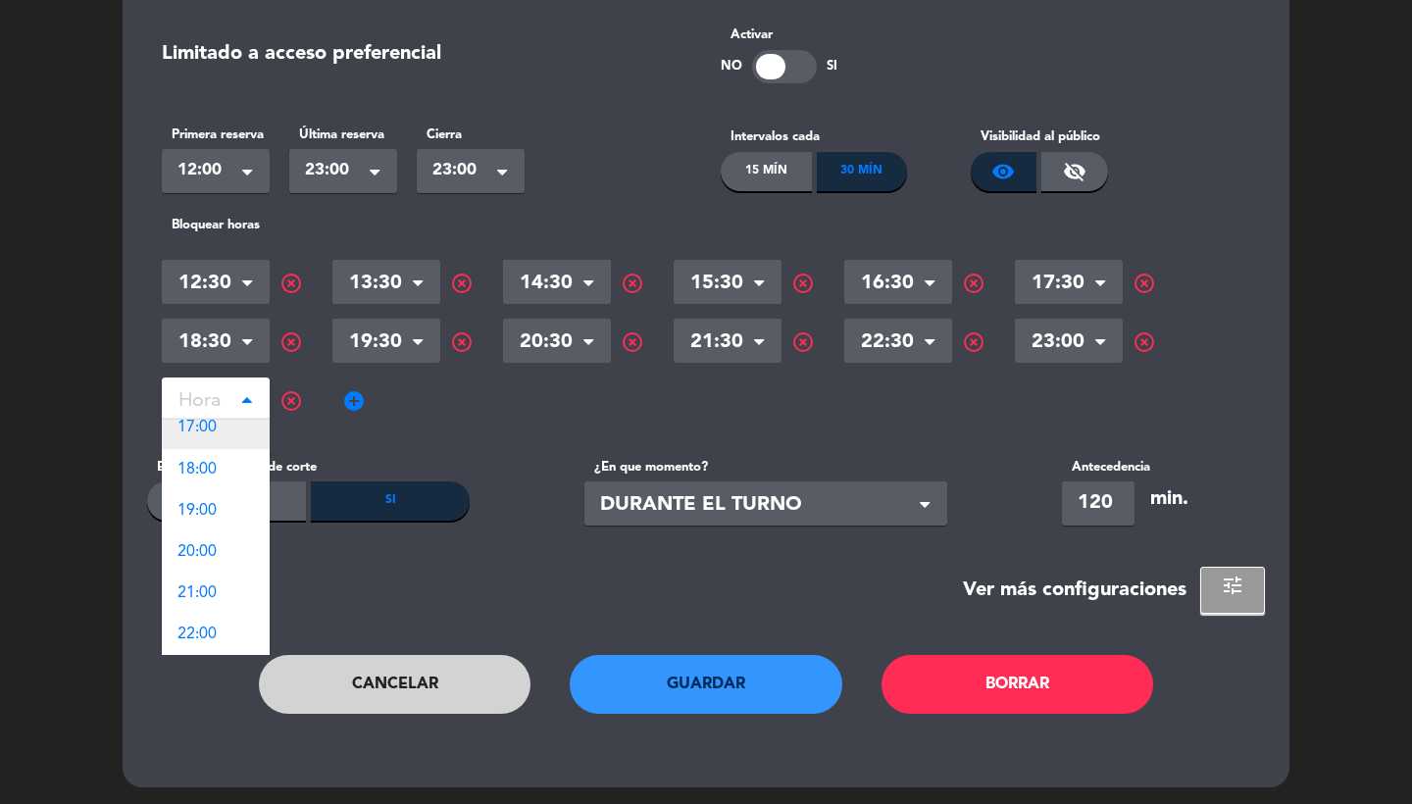
scroll to position [218, 0]
click at [287, 404] on span "highlight_off" at bounding box center [292, 401] width 24 height 24
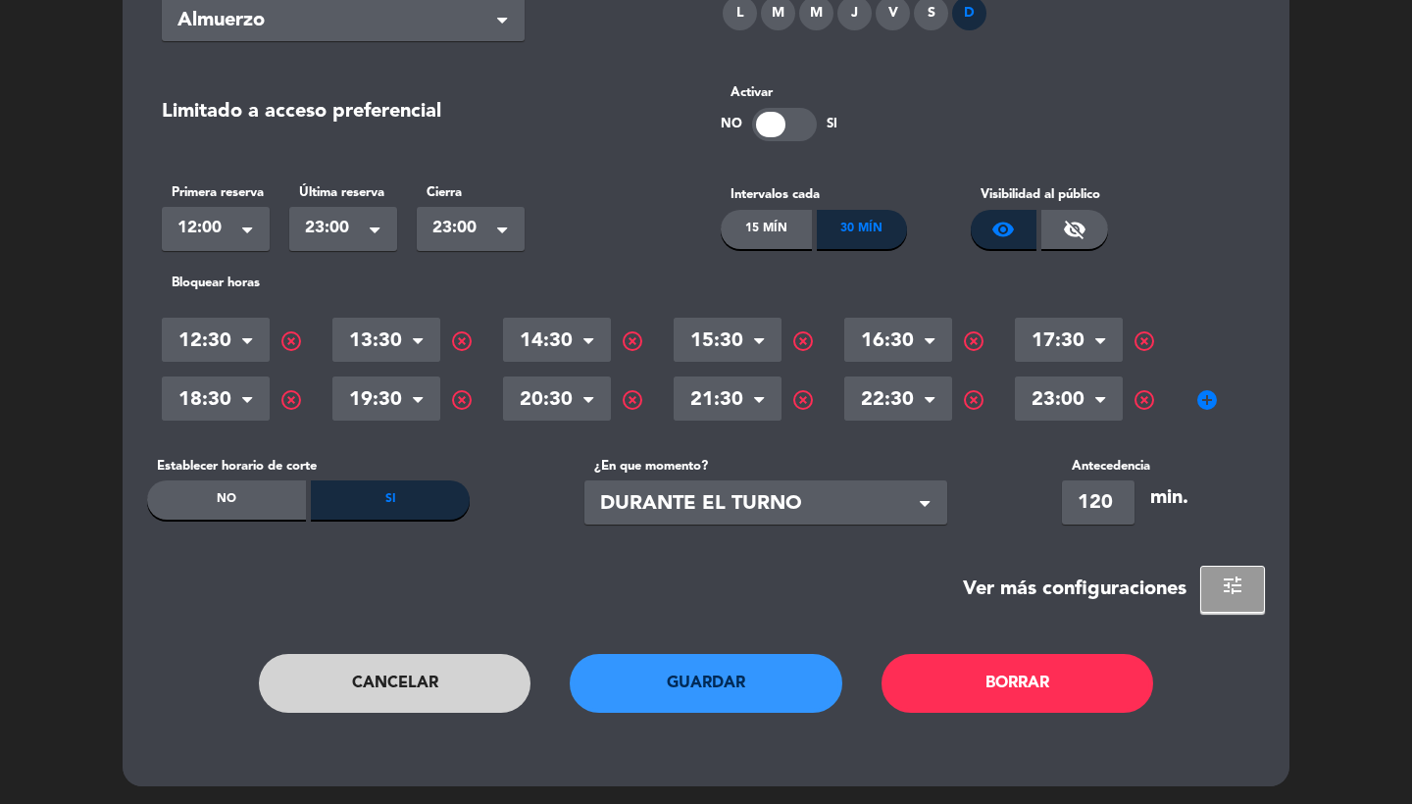
click at [373, 630] on div "Servicio Seleccionar × Almuerzo × Días que aplica L M M J V S D Limitado a acce…" at bounding box center [706, 354] width 1167 height 863
click at [372, 675] on button "Cancelar" at bounding box center [395, 683] width 273 height 59
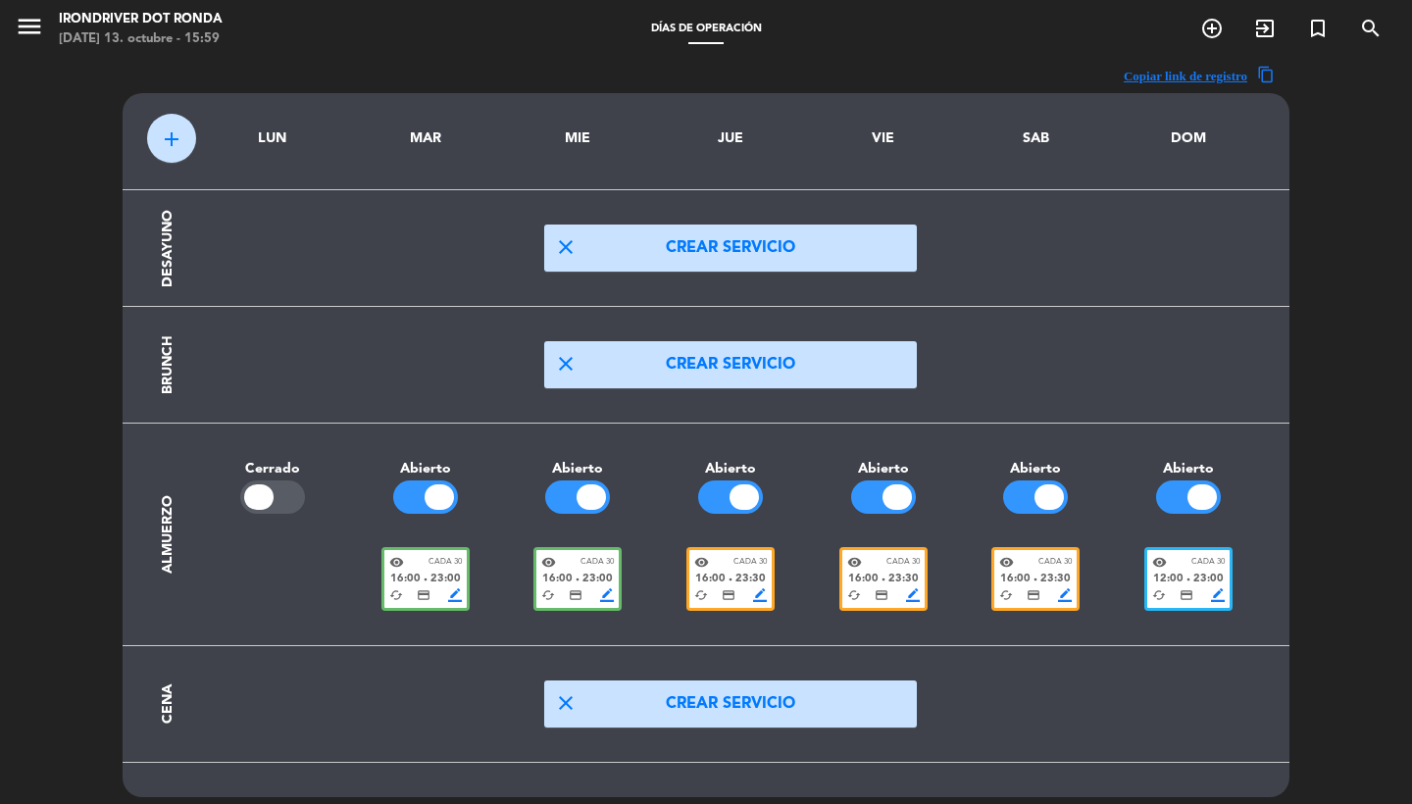
scroll to position [0, 0]
click at [413, 584] on span "16:00" at bounding box center [405, 580] width 30 height 18
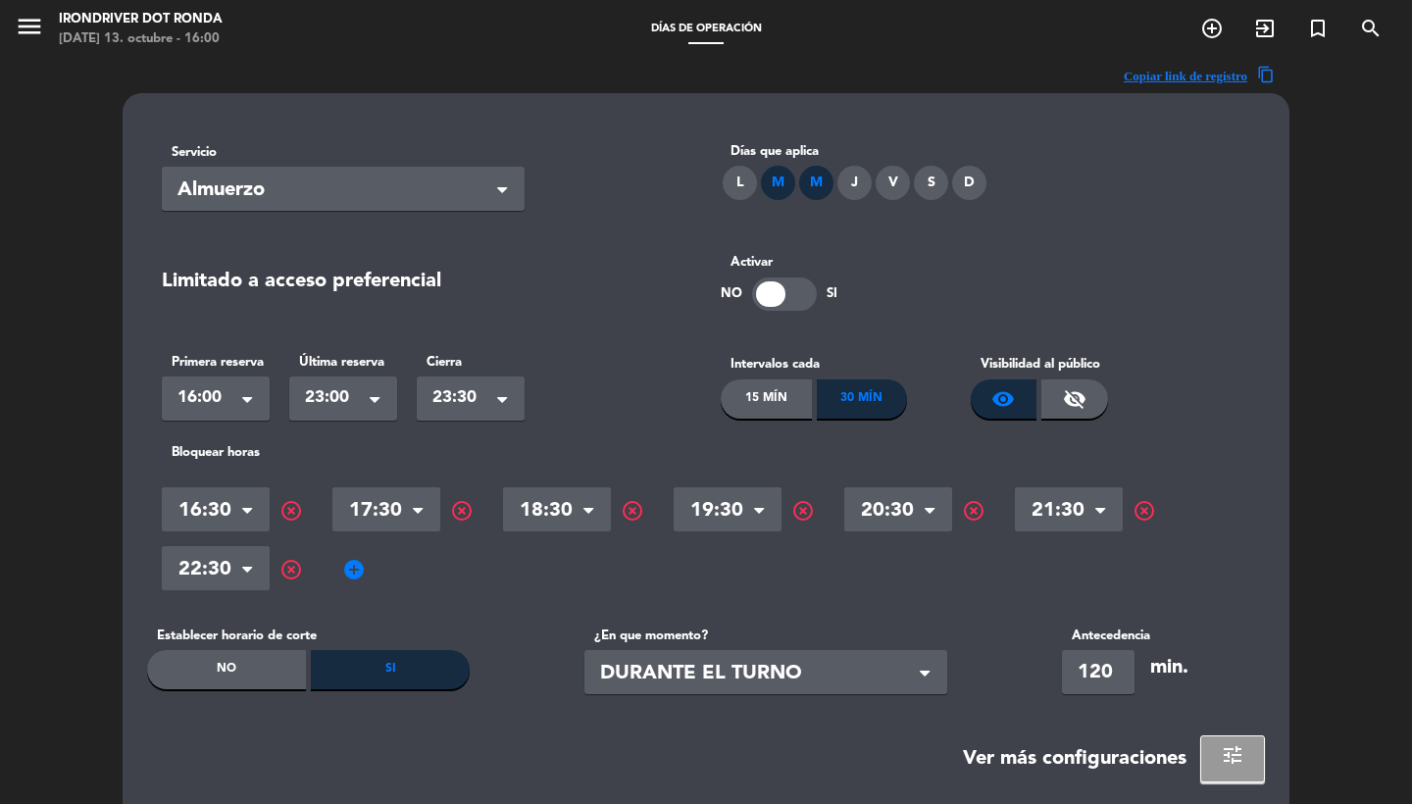
click at [352, 564] on span "add_circle" at bounding box center [354, 570] width 24 height 24
click at [375, 573] on input "text" at bounding box center [387, 571] width 108 height 34
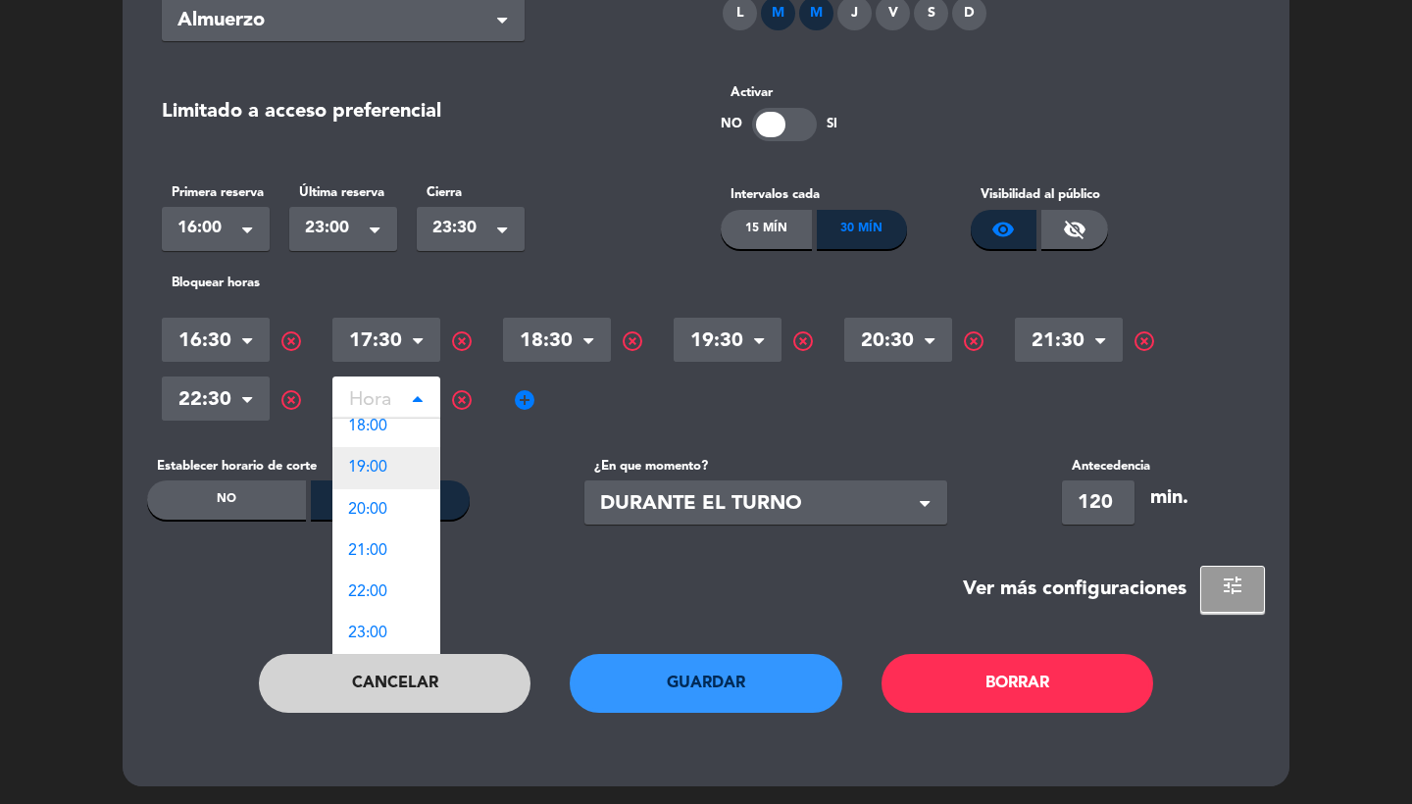
scroll to position [94, 0]
click at [394, 683] on button "Cancelar" at bounding box center [395, 683] width 273 height 59
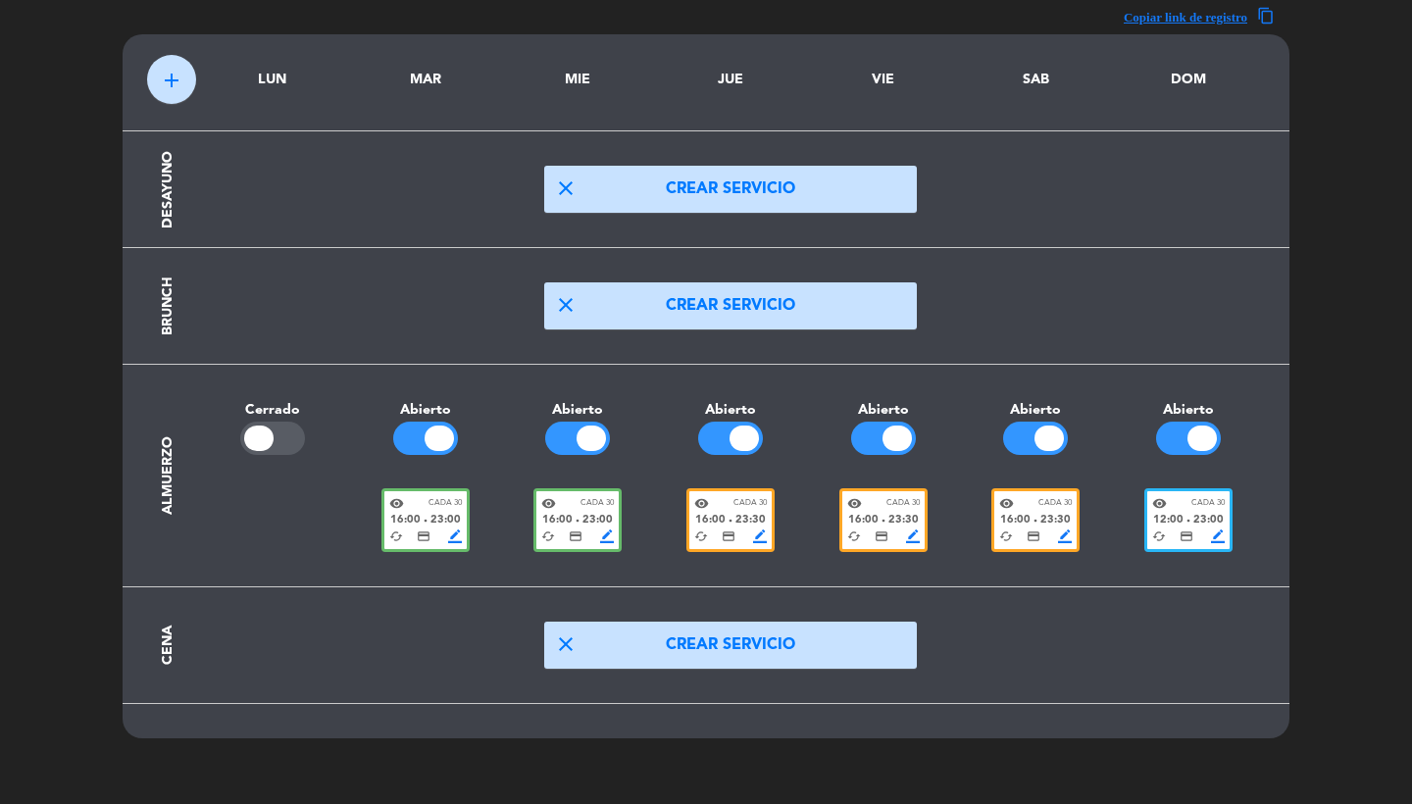
scroll to position [59, 0]
click at [437, 493] on div "visibility Cada 30 16:00 fiber_manual_record 23:00 cached credit_card border_co…" at bounding box center [426, 520] width 88 height 64
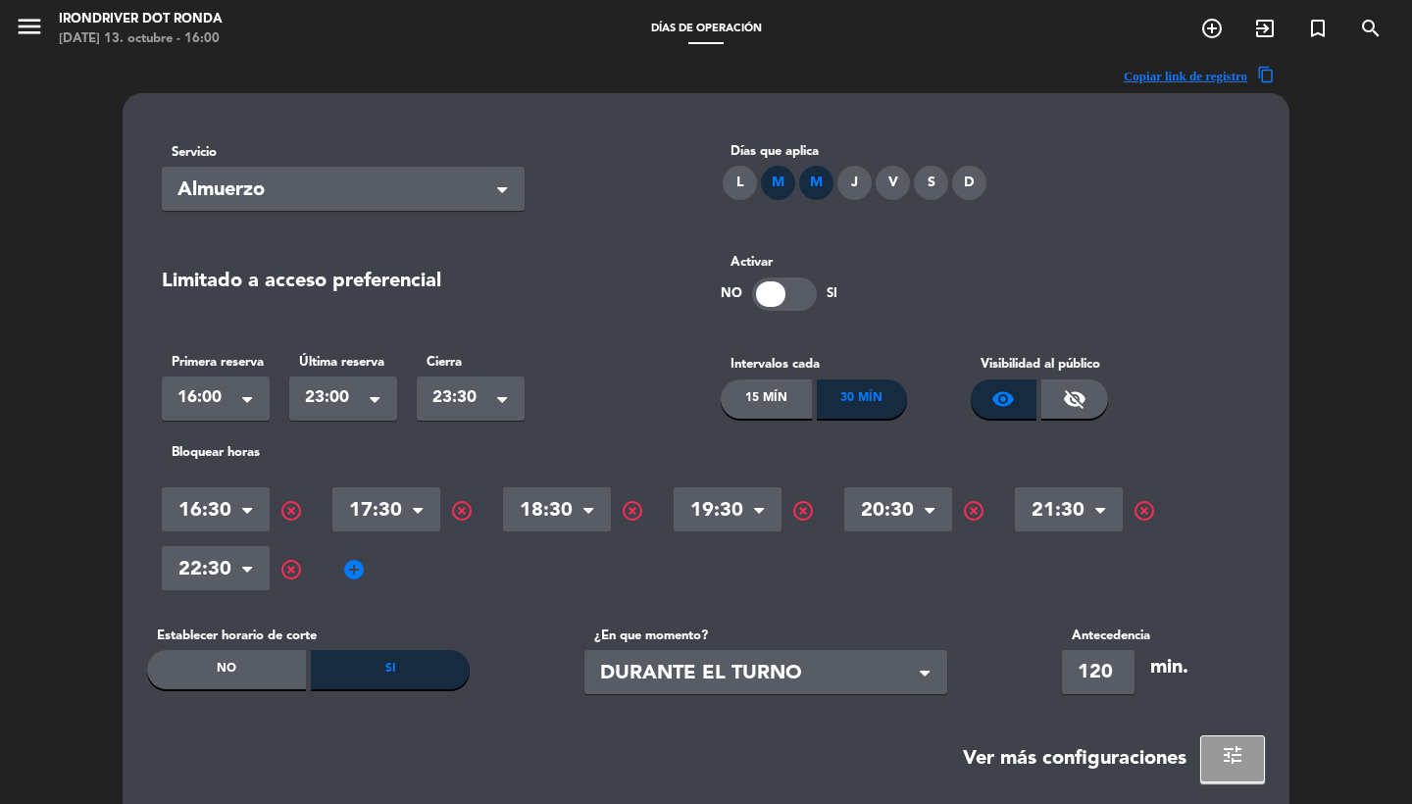
click at [744, 189] on div "L" at bounding box center [740, 183] width 34 height 34
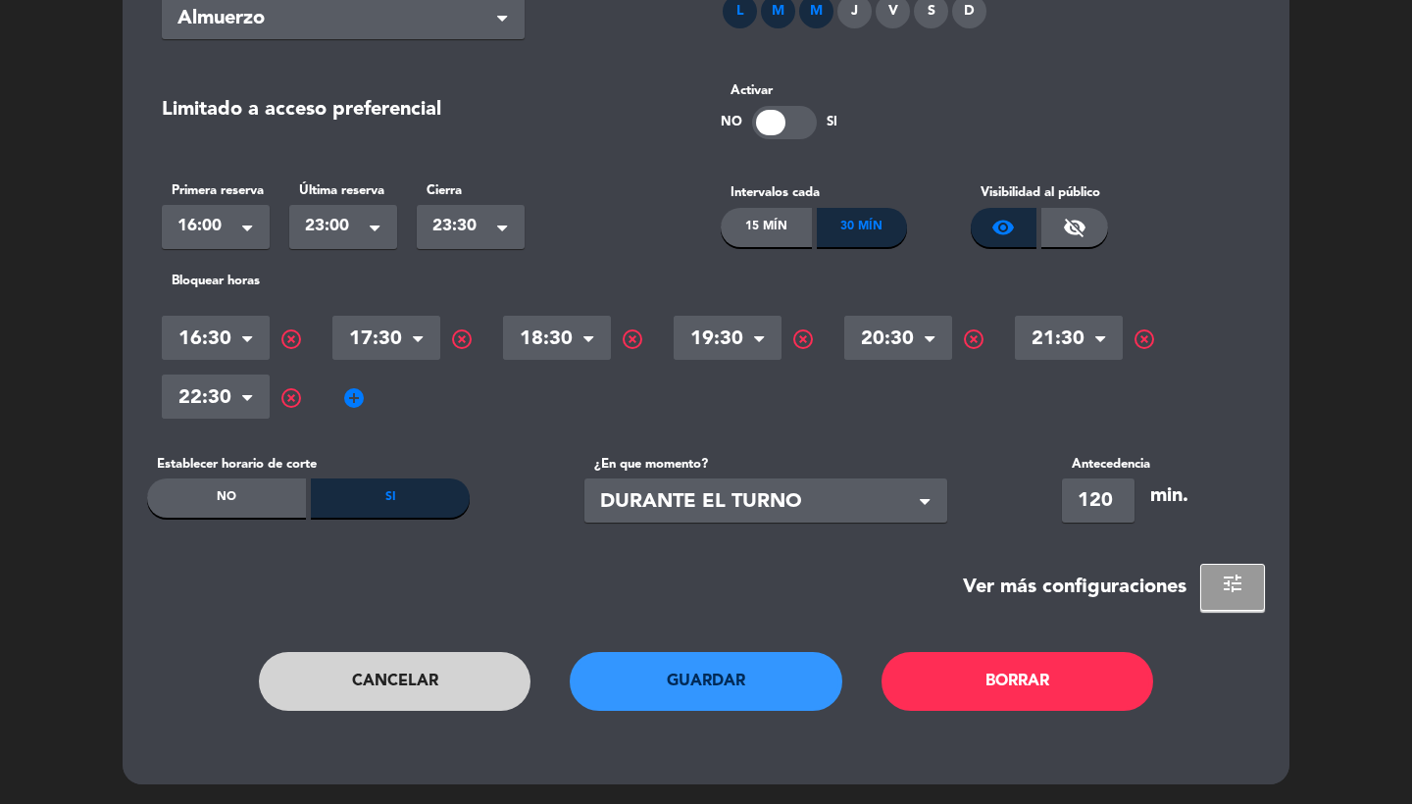
click at [682, 709] on div "Cancelar Guardar Borrar" at bounding box center [706, 701] width 1118 height 98
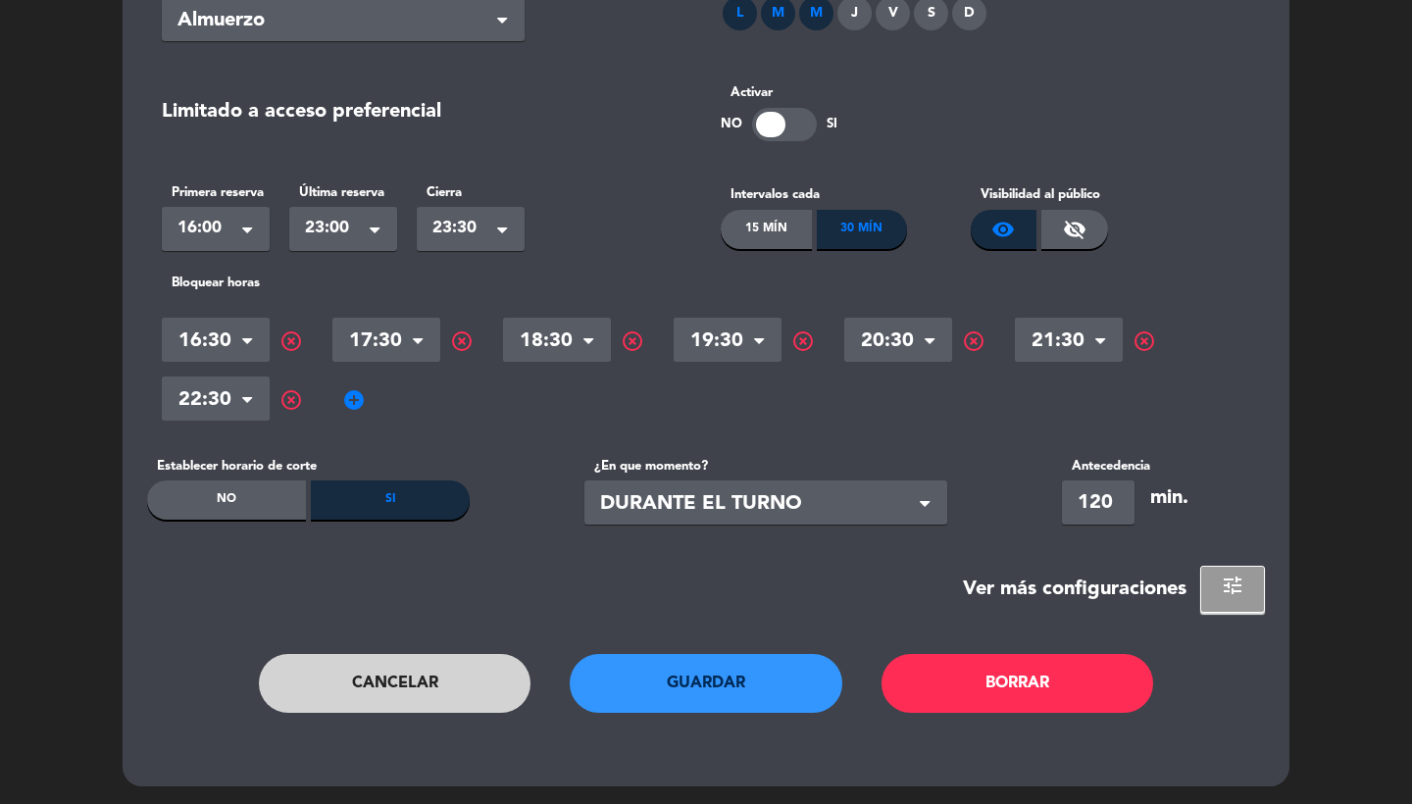
click at [673, 692] on button "Guardar" at bounding box center [706, 683] width 273 height 59
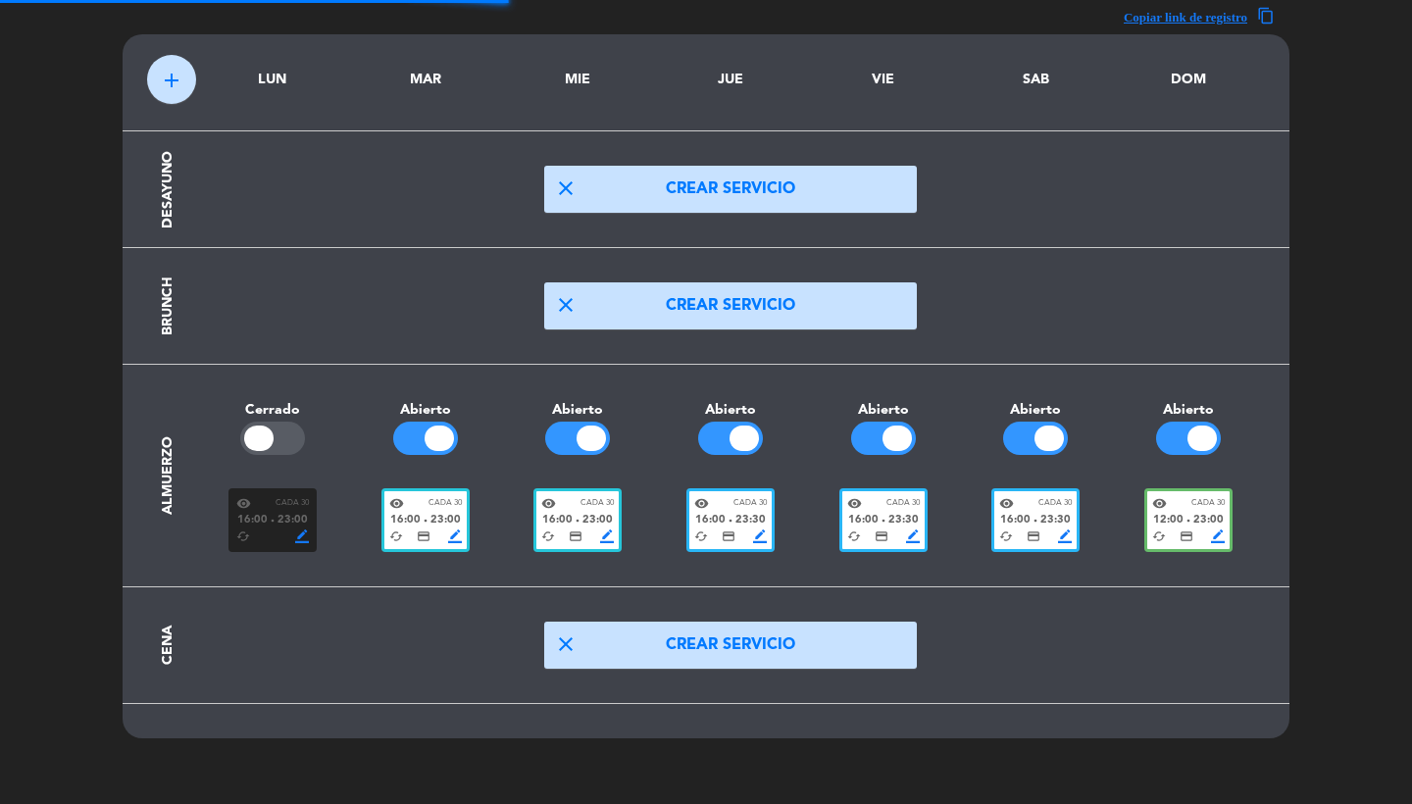
scroll to position [59, 0]
click at [263, 432] on div at bounding box center [258, 439] width 29 height 26
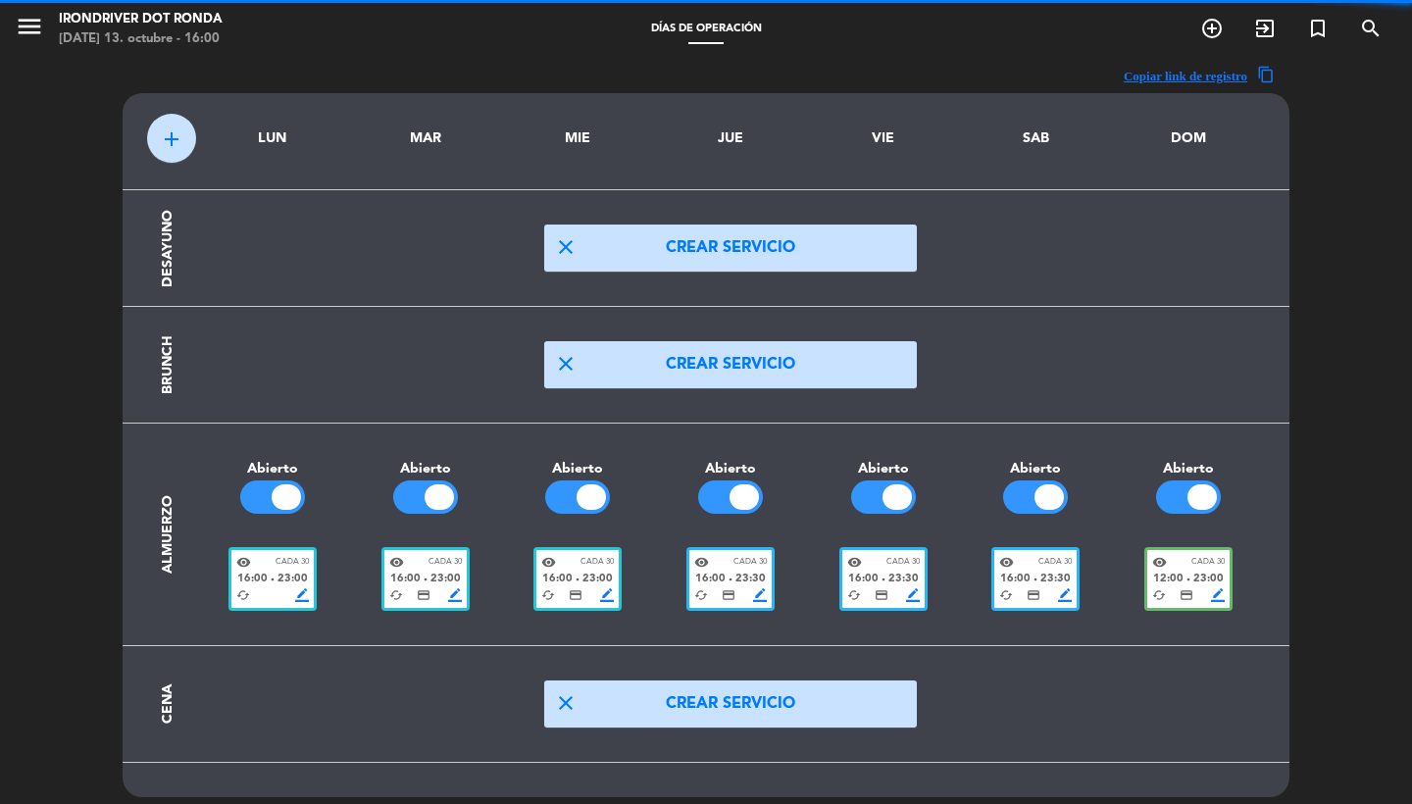
scroll to position [0, 0]
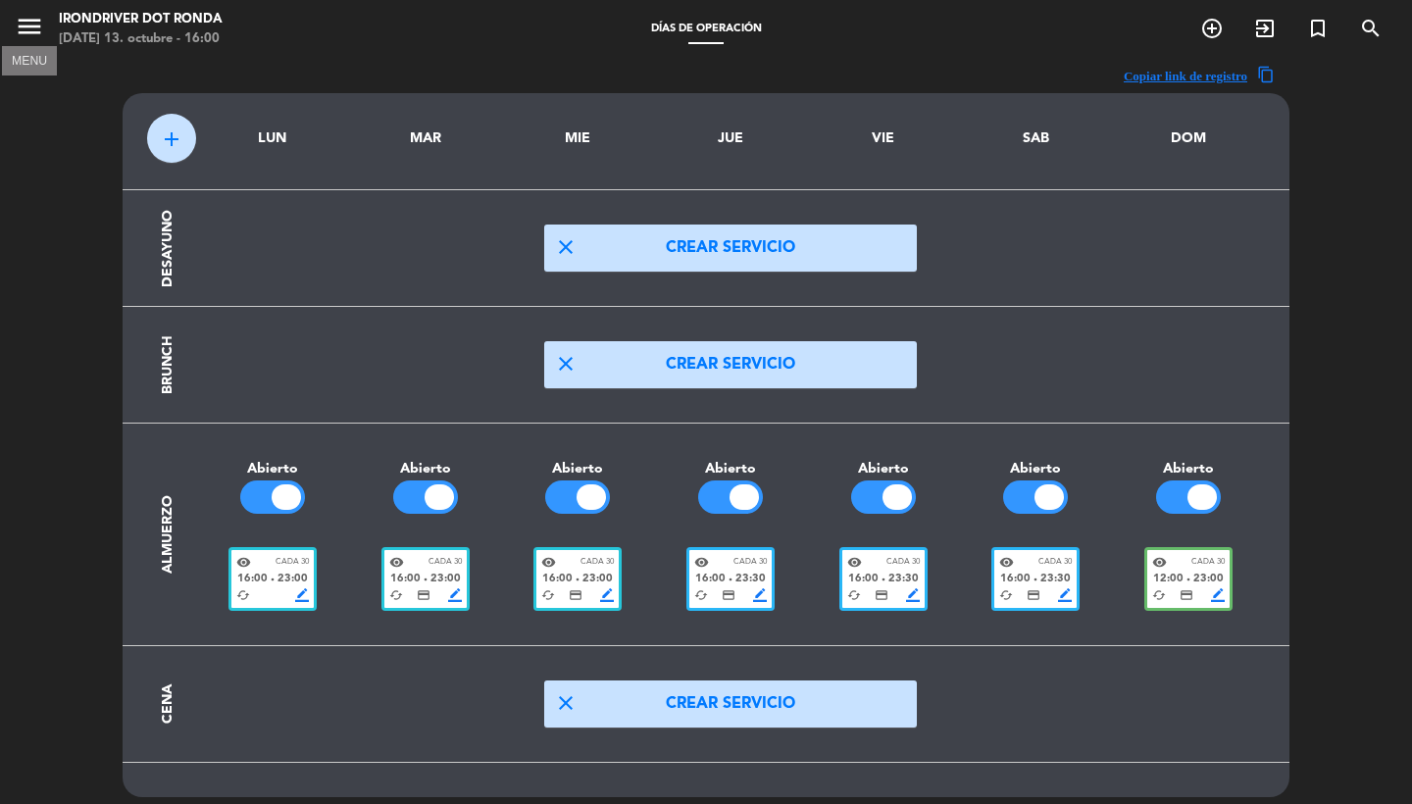
click at [23, 27] on icon "menu" at bounding box center [29, 26] width 29 height 29
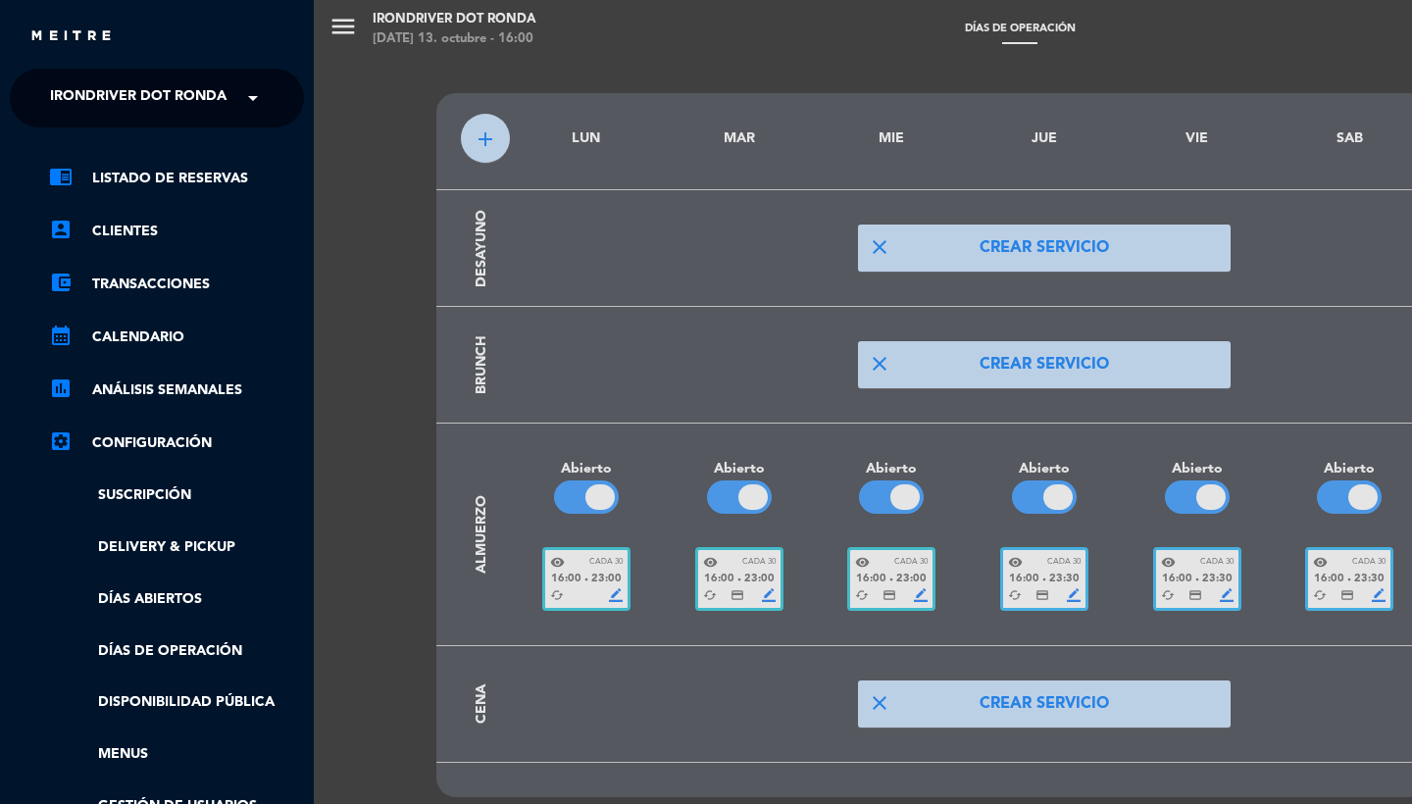
click at [126, 163] on div "chrome_reader_mode Listado de Reservas account_box Clientes account_balance_wal…" at bounding box center [157, 528] width 324 height 801
click at [127, 174] on link "chrome_reader_mode Listado de Reservas" at bounding box center [176, 179] width 255 height 24
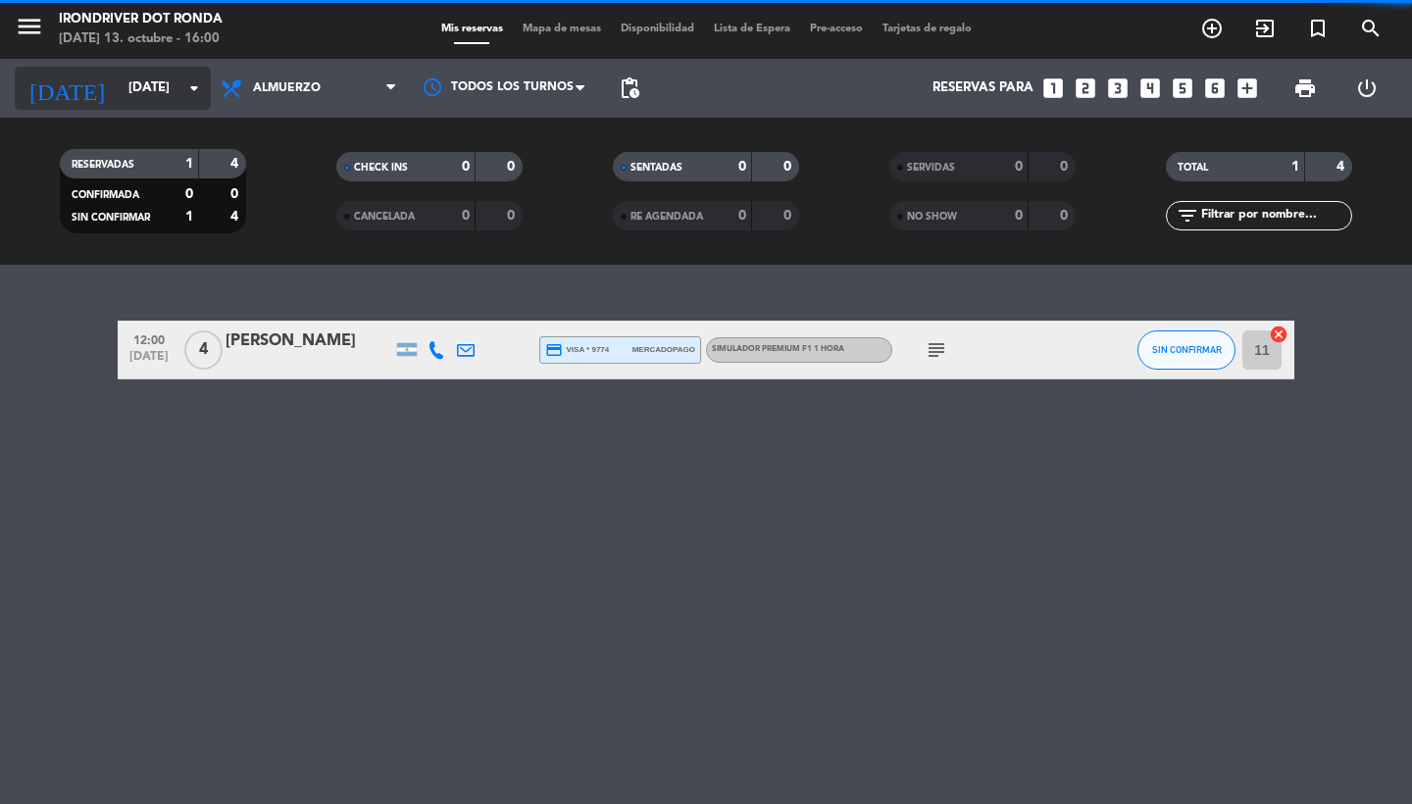
click at [119, 82] on input "[DATE]" at bounding box center [205, 88] width 173 height 35
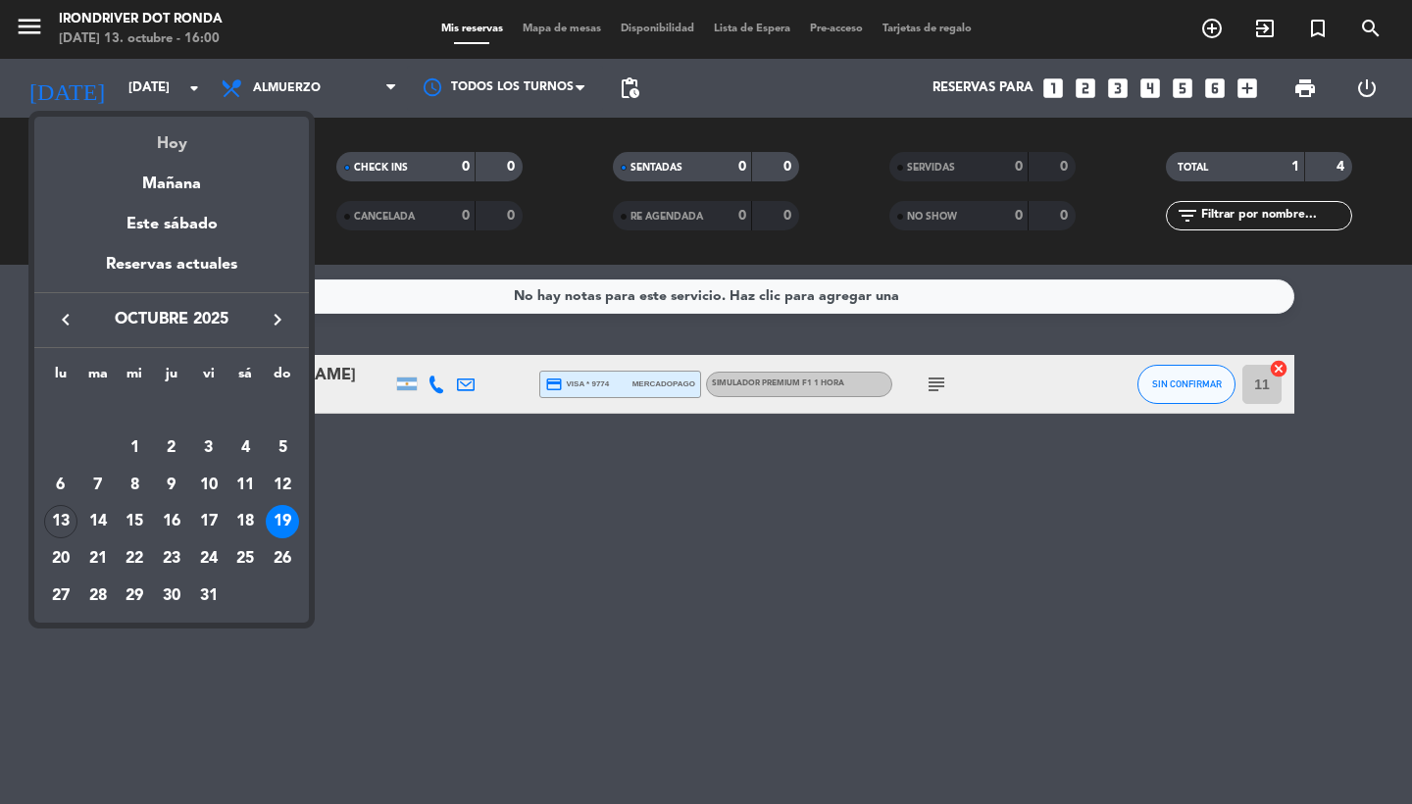
click at [163, 142] on div "Hoy" at bounding box center [171, 137] width 275 height 40
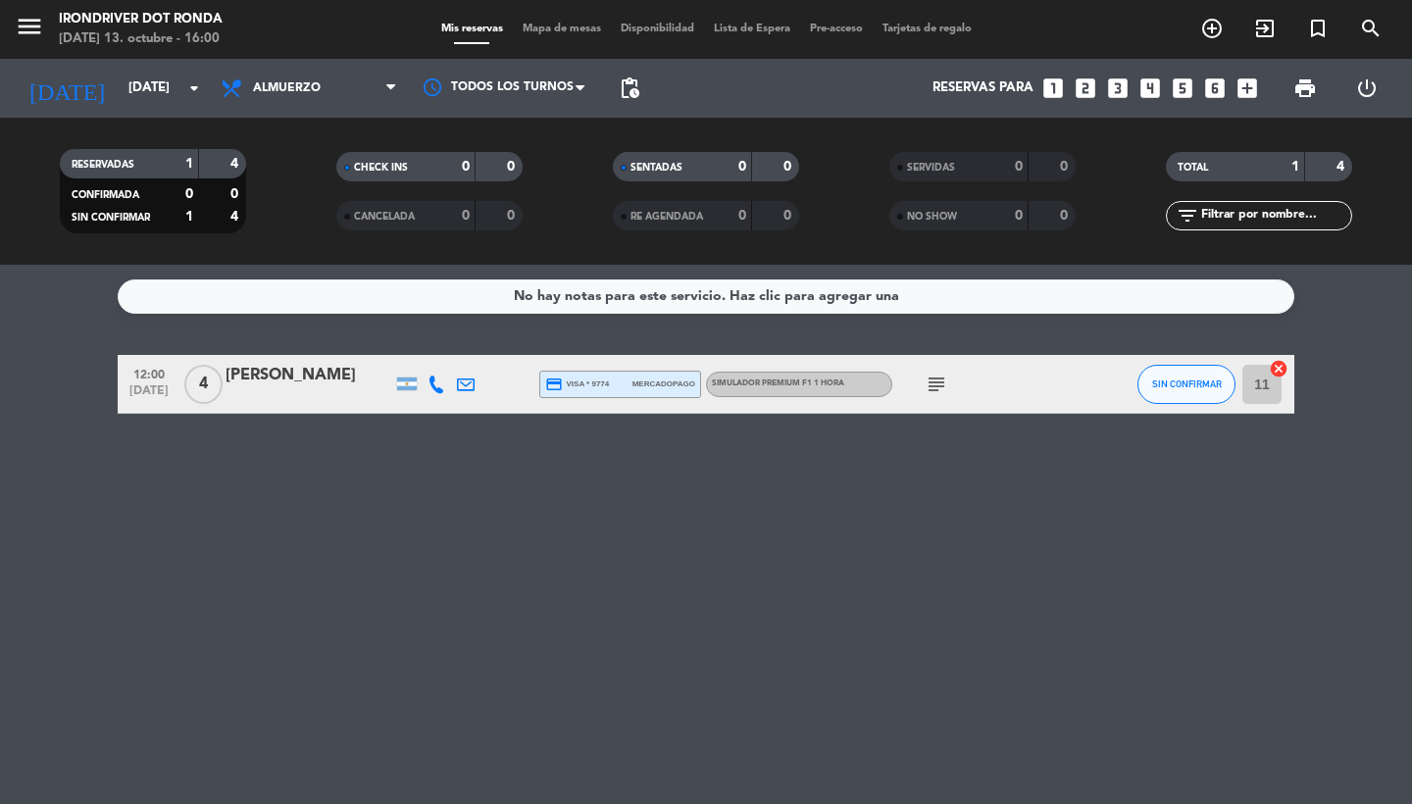
type input "[DATE]"
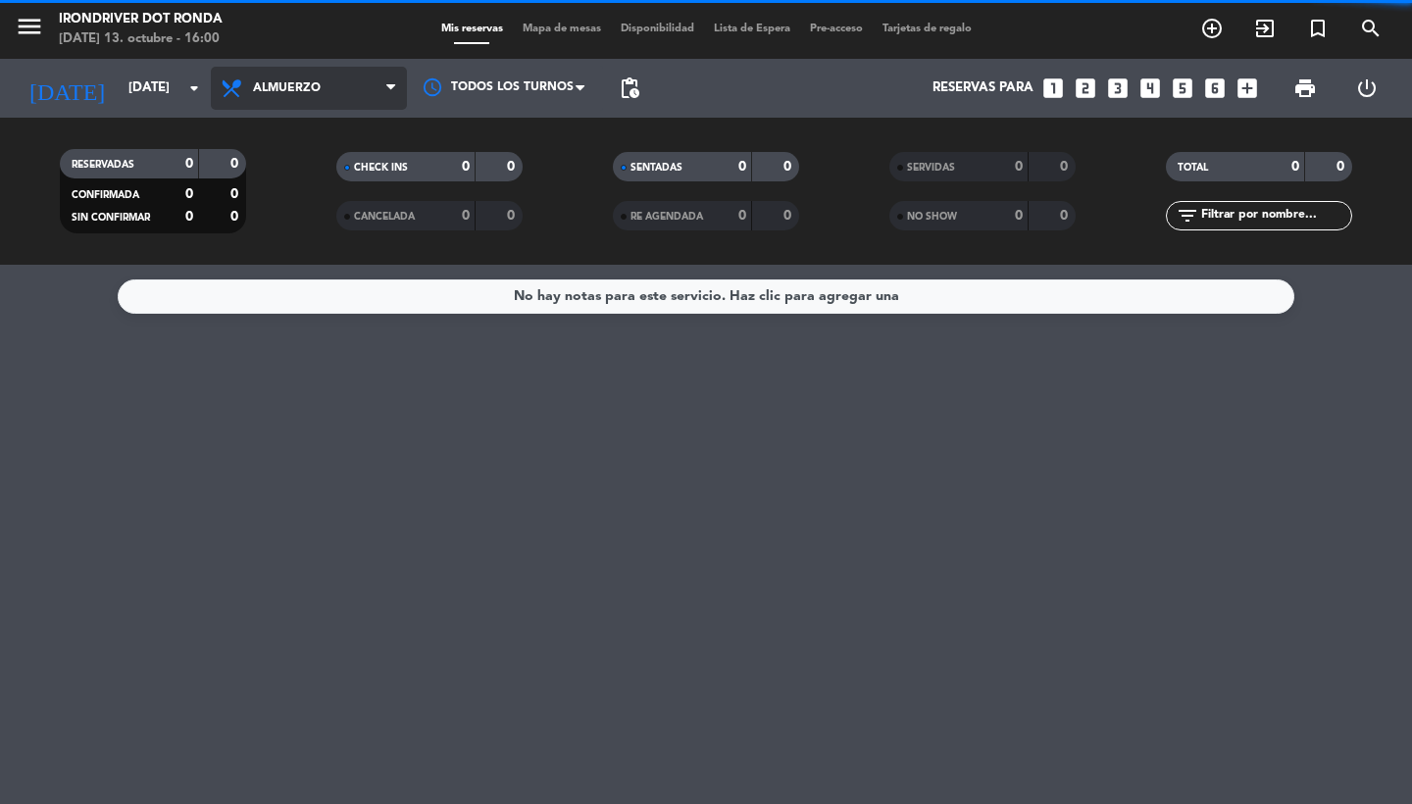
click at [300, 83] on span "Almuerzo" at bounding box center [287, 88] width 68 height 14
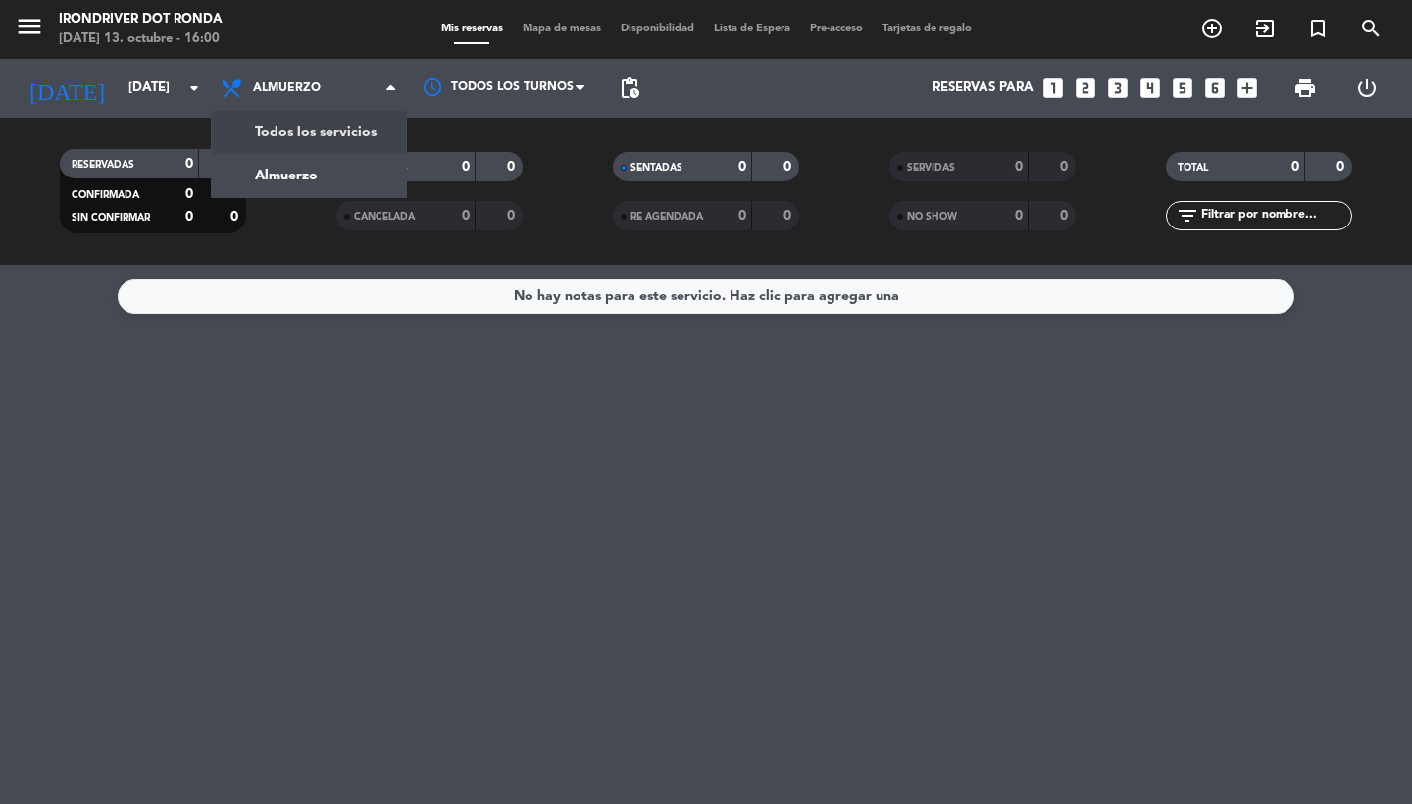
click at [31, 27] on icon "menu" at bounding box center [29, 26] width 29 height 29
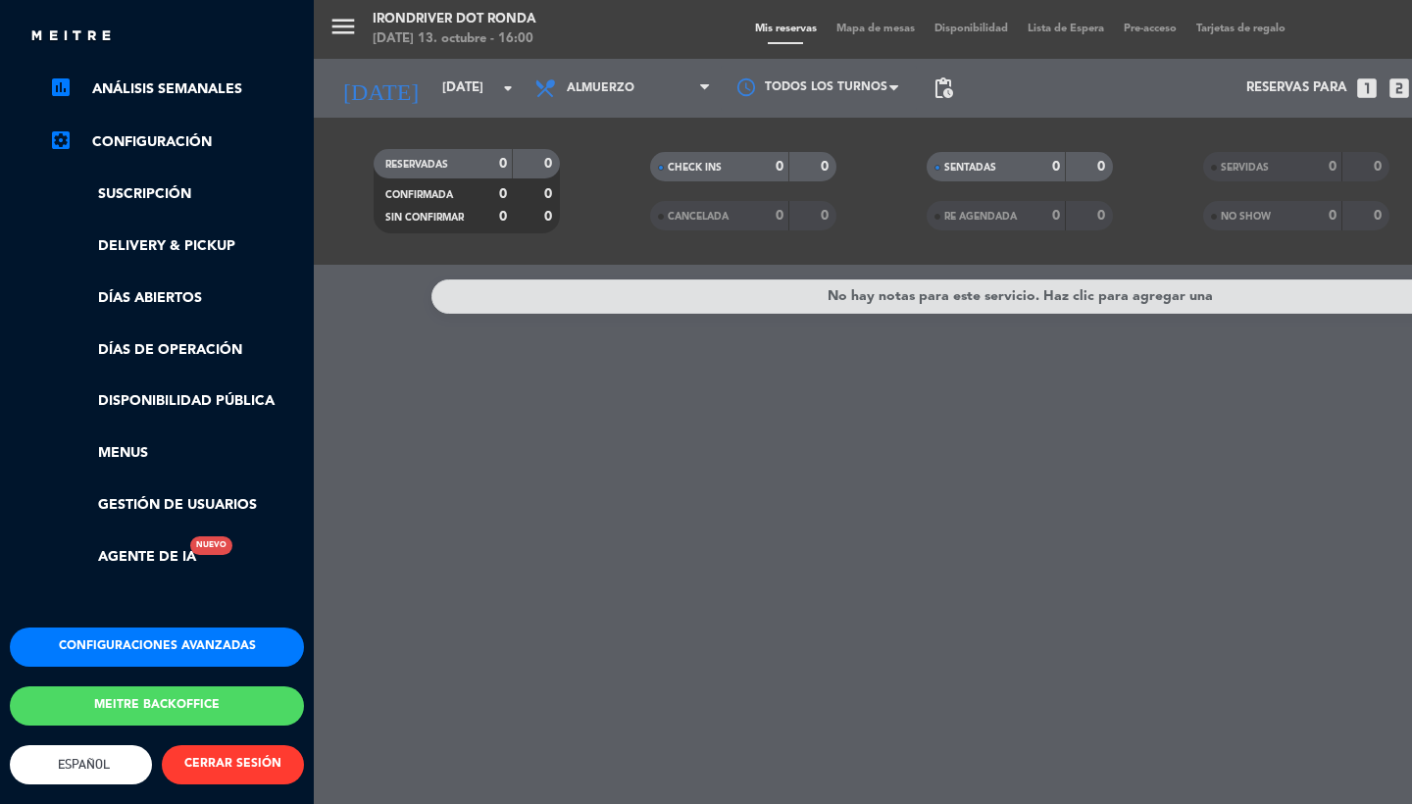
click at [132, 634] on button "Configuraciones avanzadas" at bounding box center [157, 647] width 294 height 39
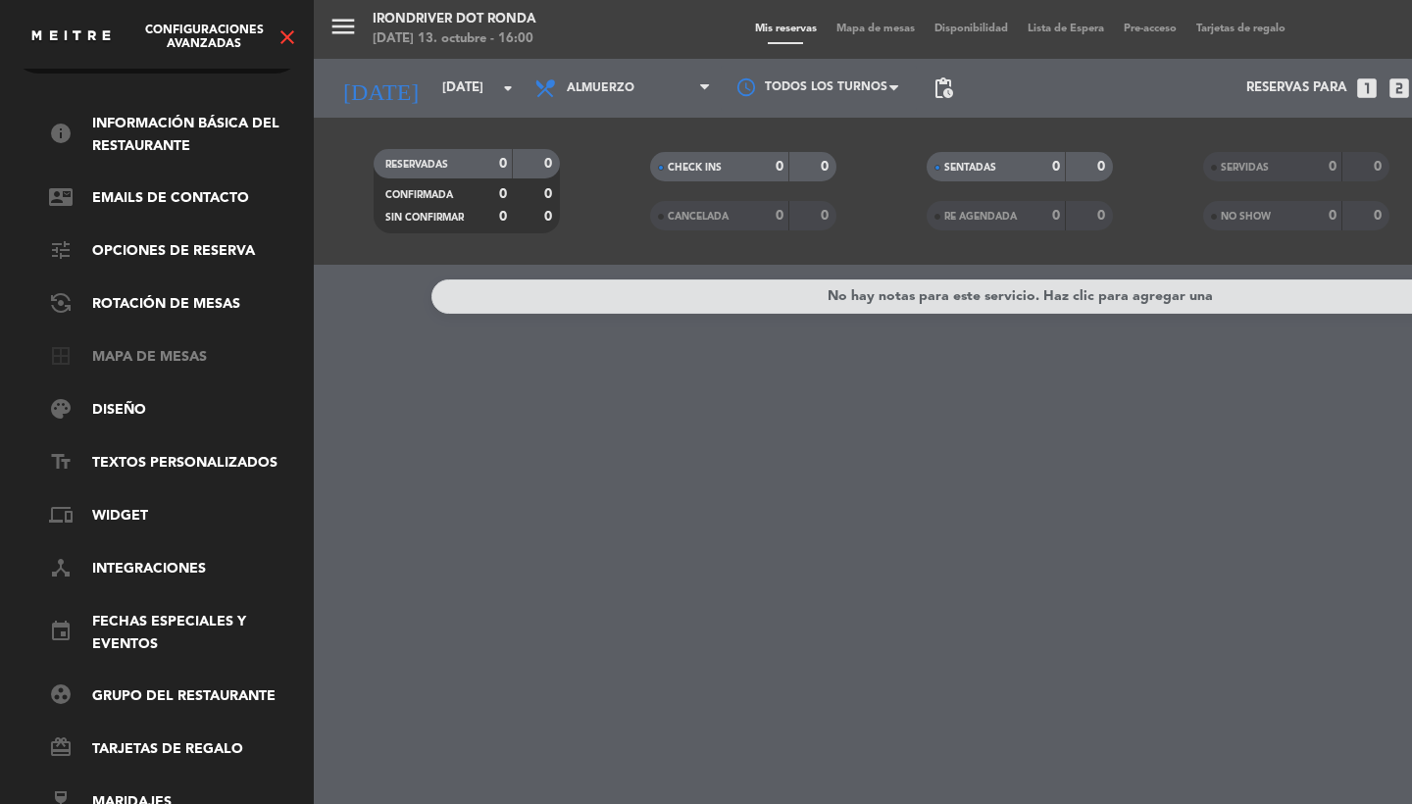
click at [132, 346] on link "border_all Mapa de mesas" at bounding box center [176, 358] width 255 height 24
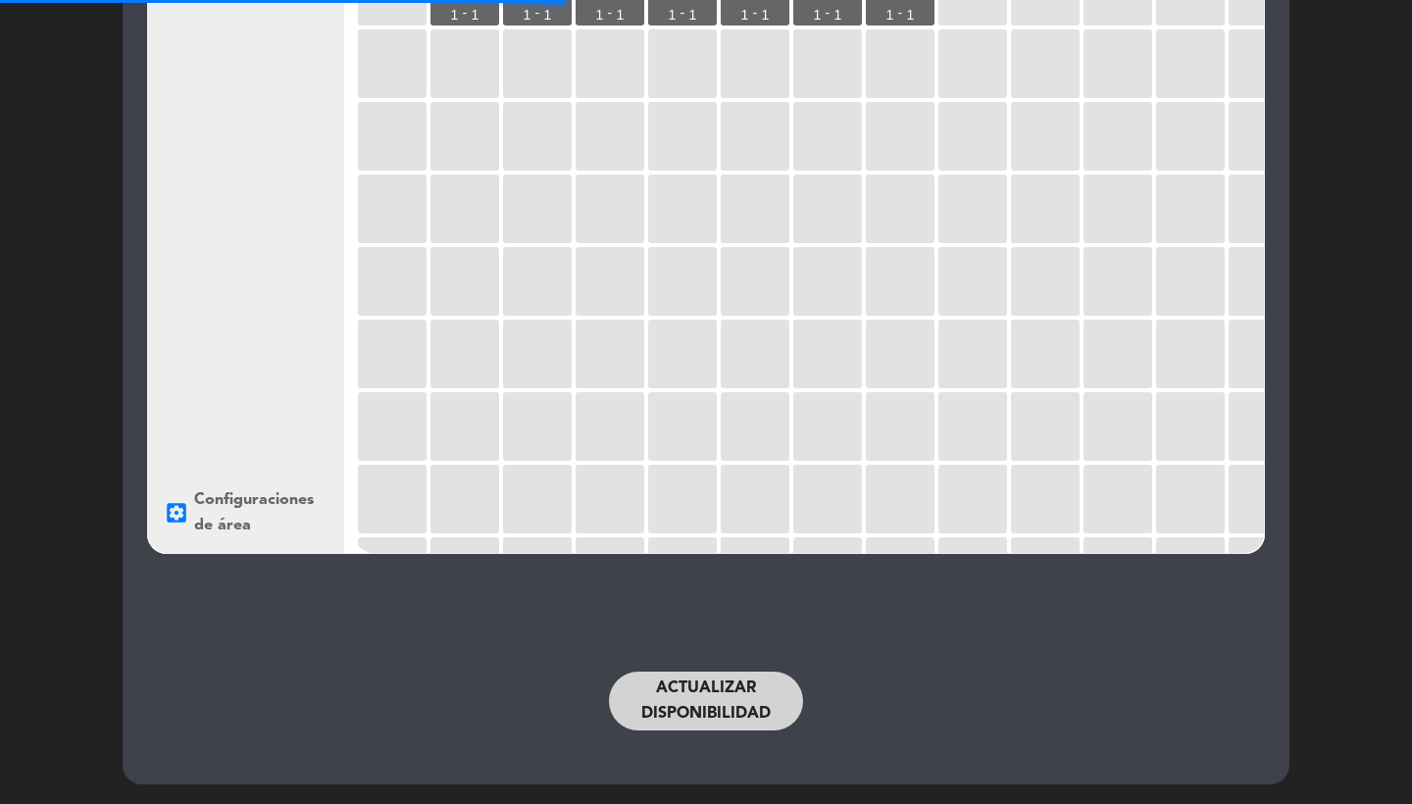
click at [721, 679] on button "Actualizar disponibilidad" at bounding box center [706, 701] width 194 height 59
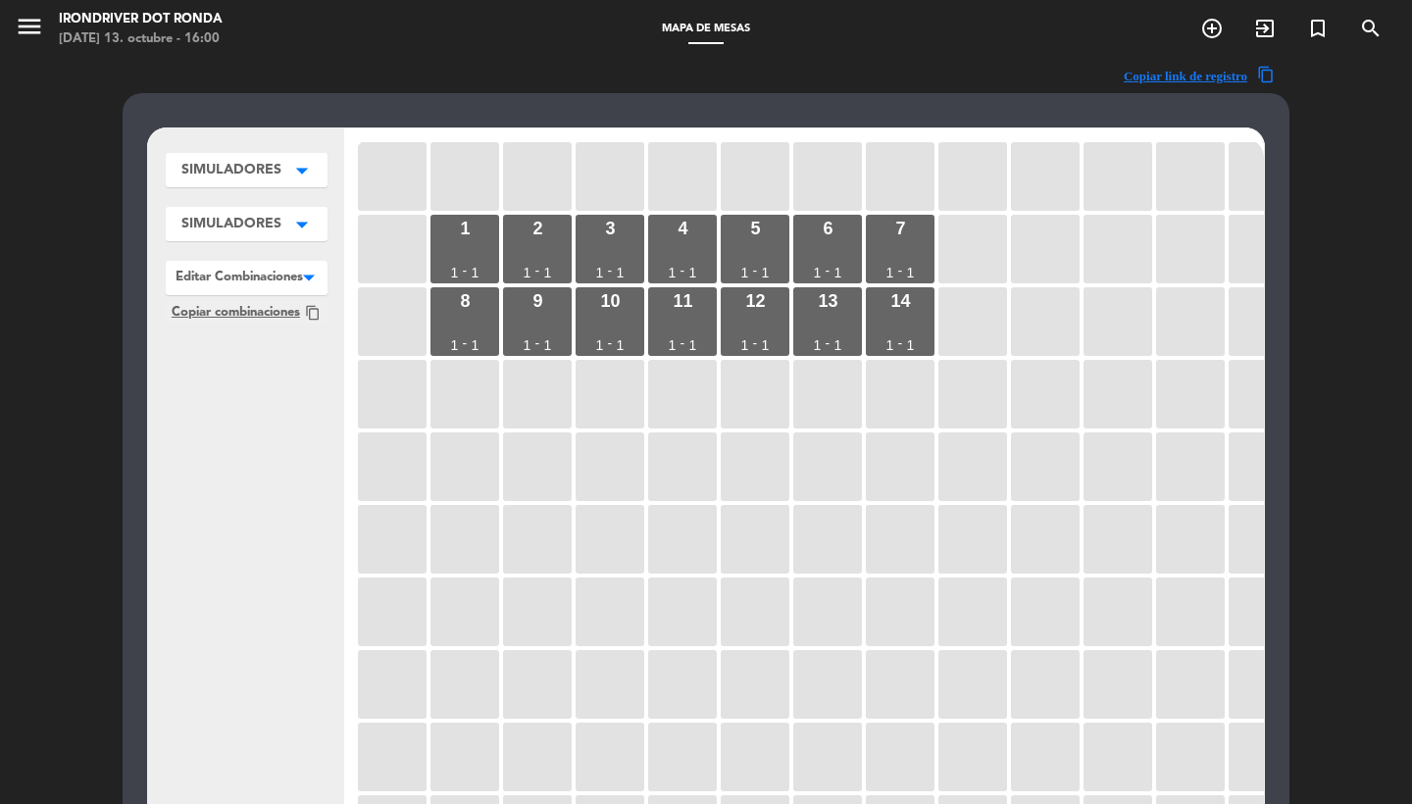
scroll to position [-1, 0]
click at [27, 22] on icon "menu" at bounding box center [29, 26] width 29 height 29
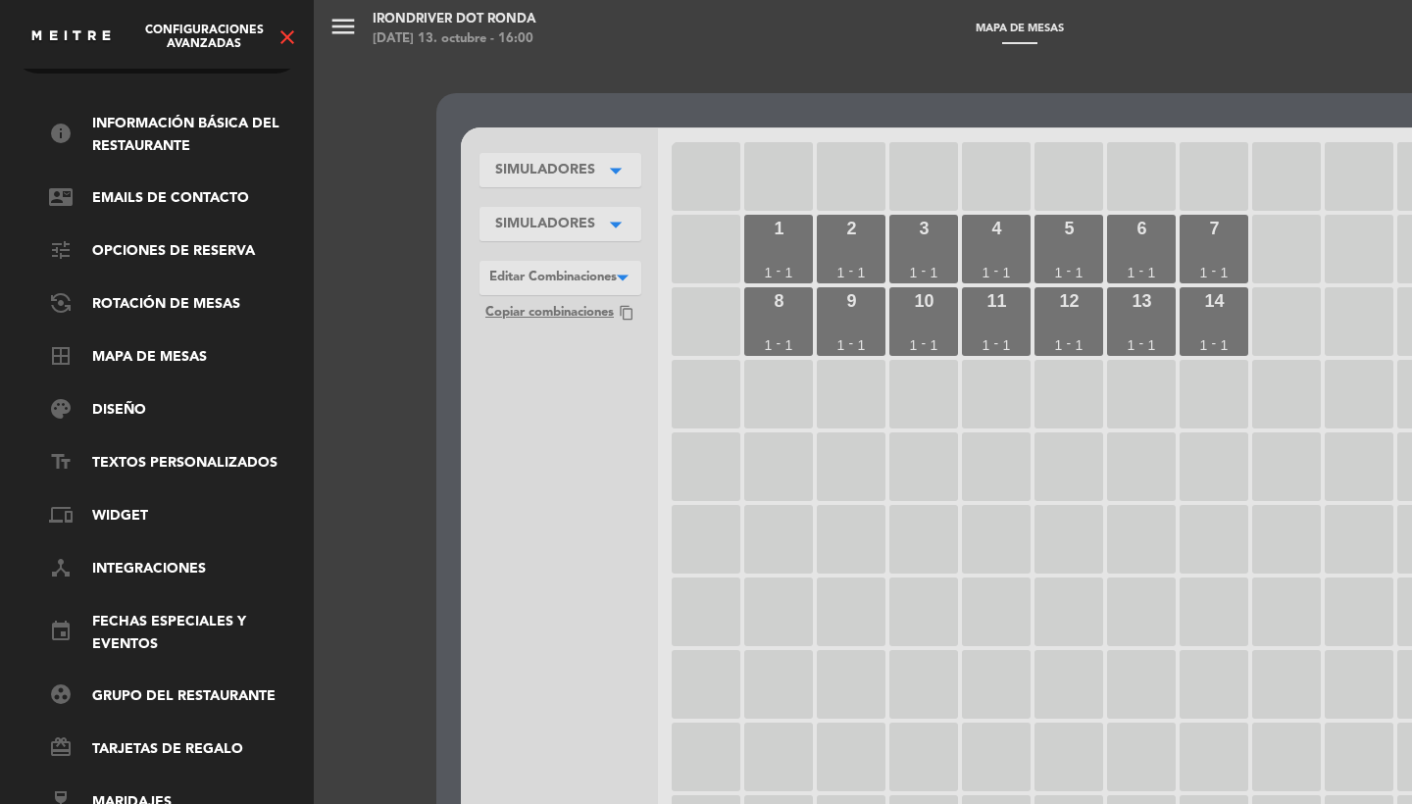
click at [287, 41] on icon "close" at bounding box center [288, 38] width 24 height 24
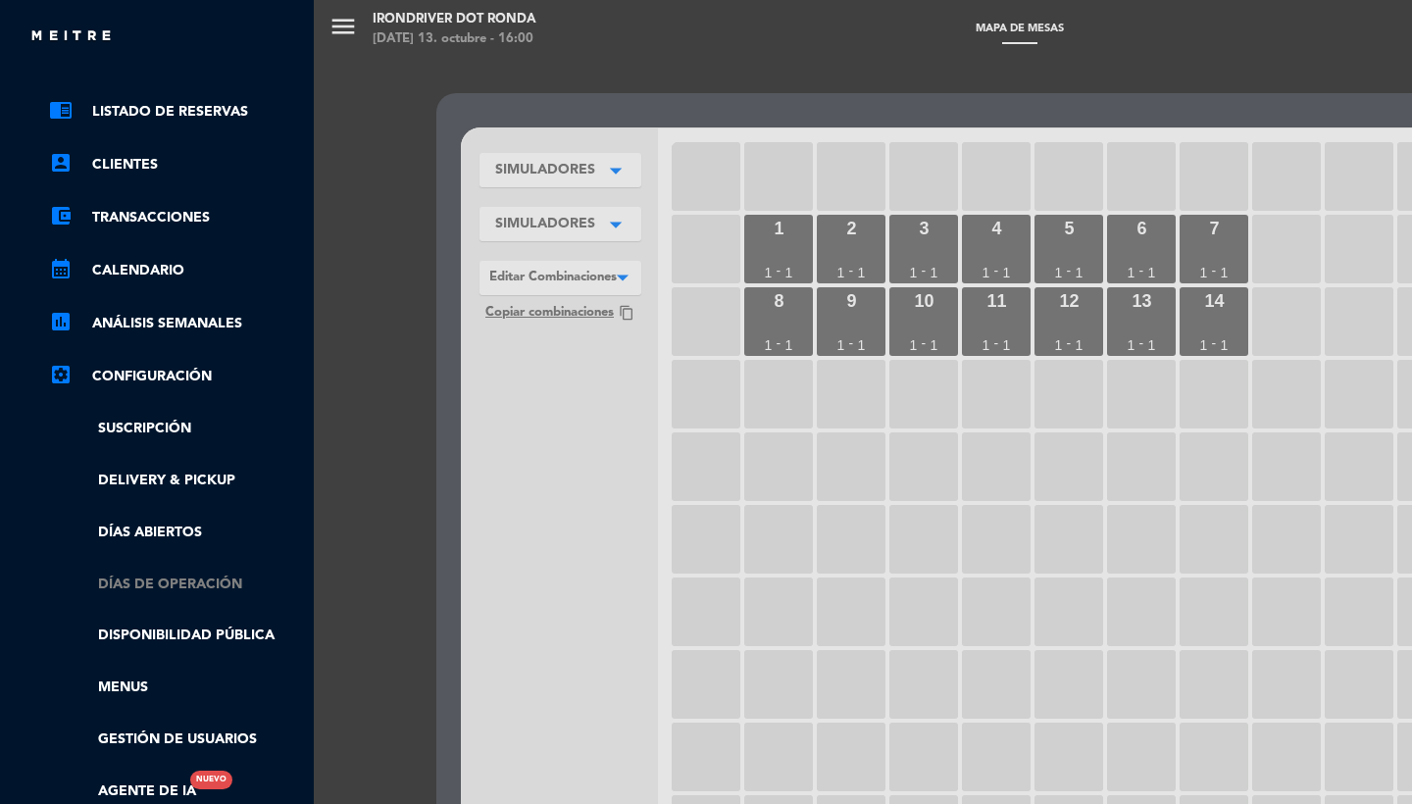
click at [162, 581] on link "Días de Operación" at bounding box center [176, 585] width 255 height 23
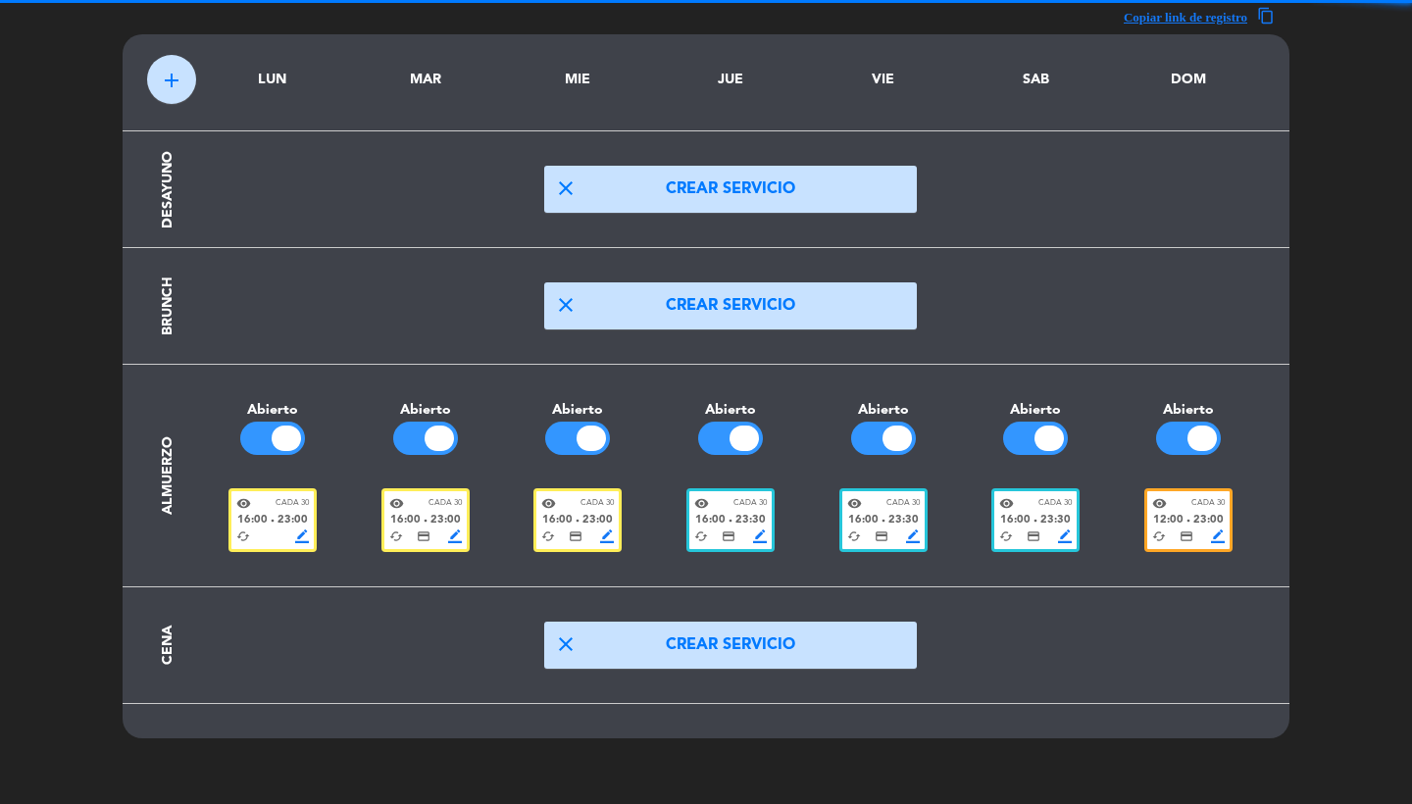
scroll to position [60, 0]
click at [1205, 513] on span "23:00" at bounding box center [1209, 521] width 30 height 18
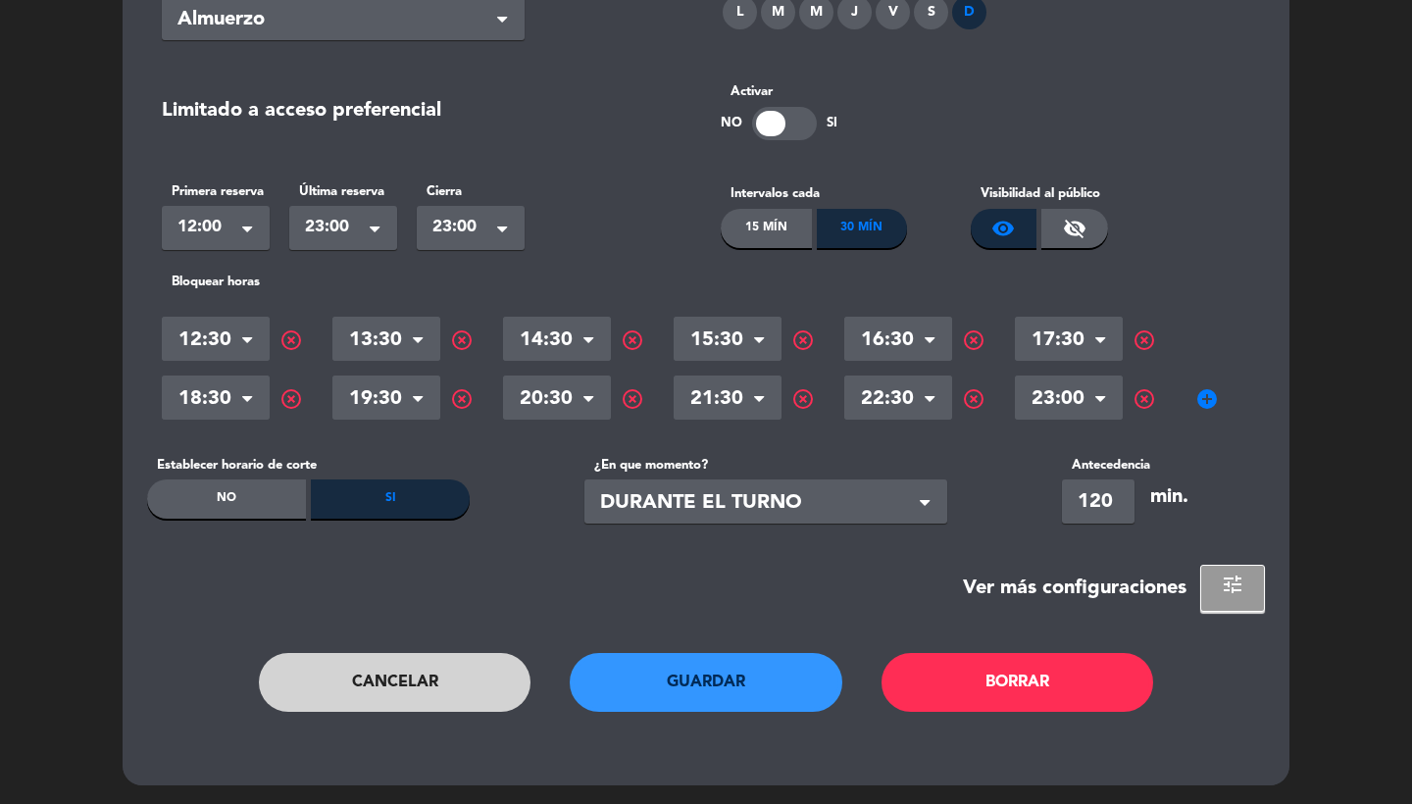
scroll to position [170, 0]
click at [1206, 390] on span "add_circle" at bounding box center [1208, 400] width 24 height 24
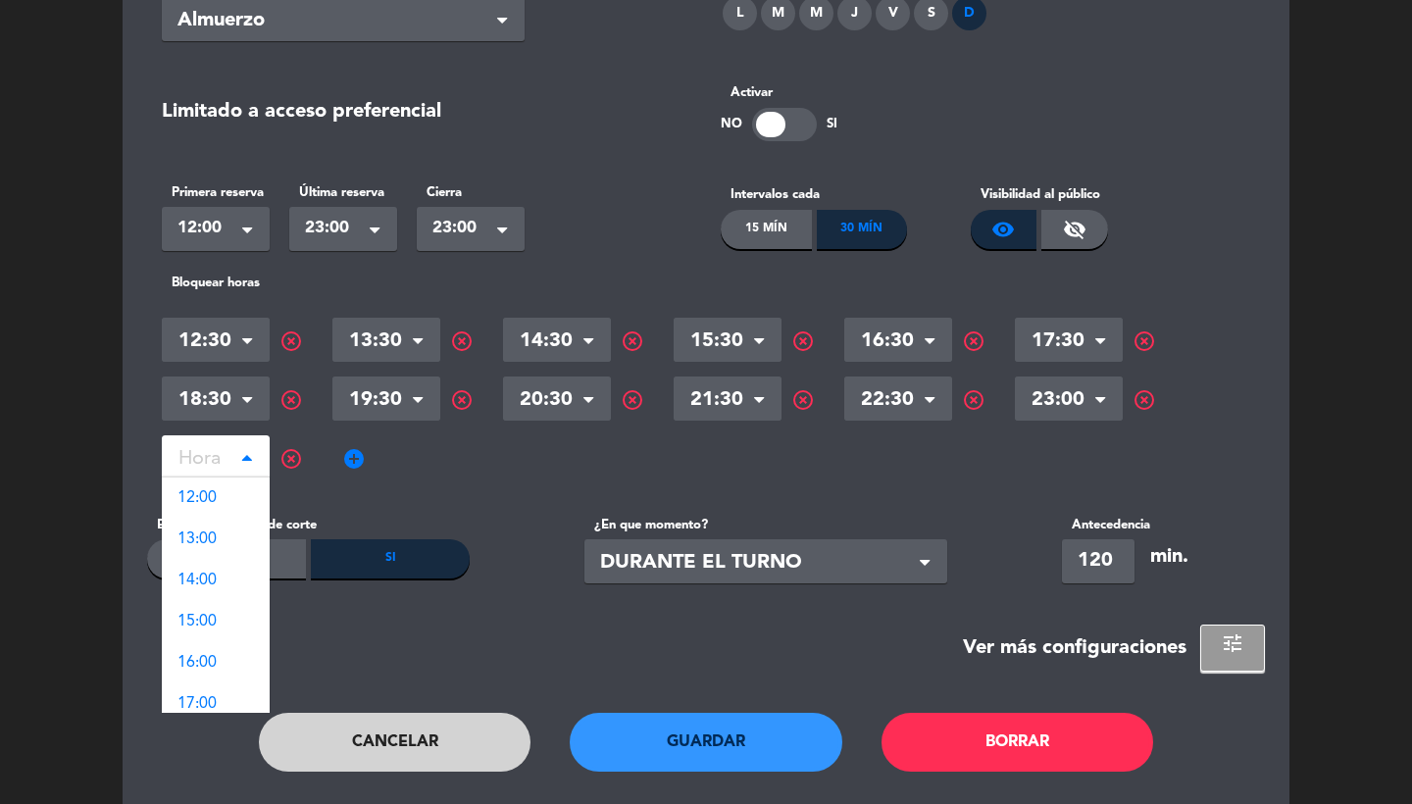
click at [218, 468] on input "text" at bounding box center [216, 460] width 108 height 34
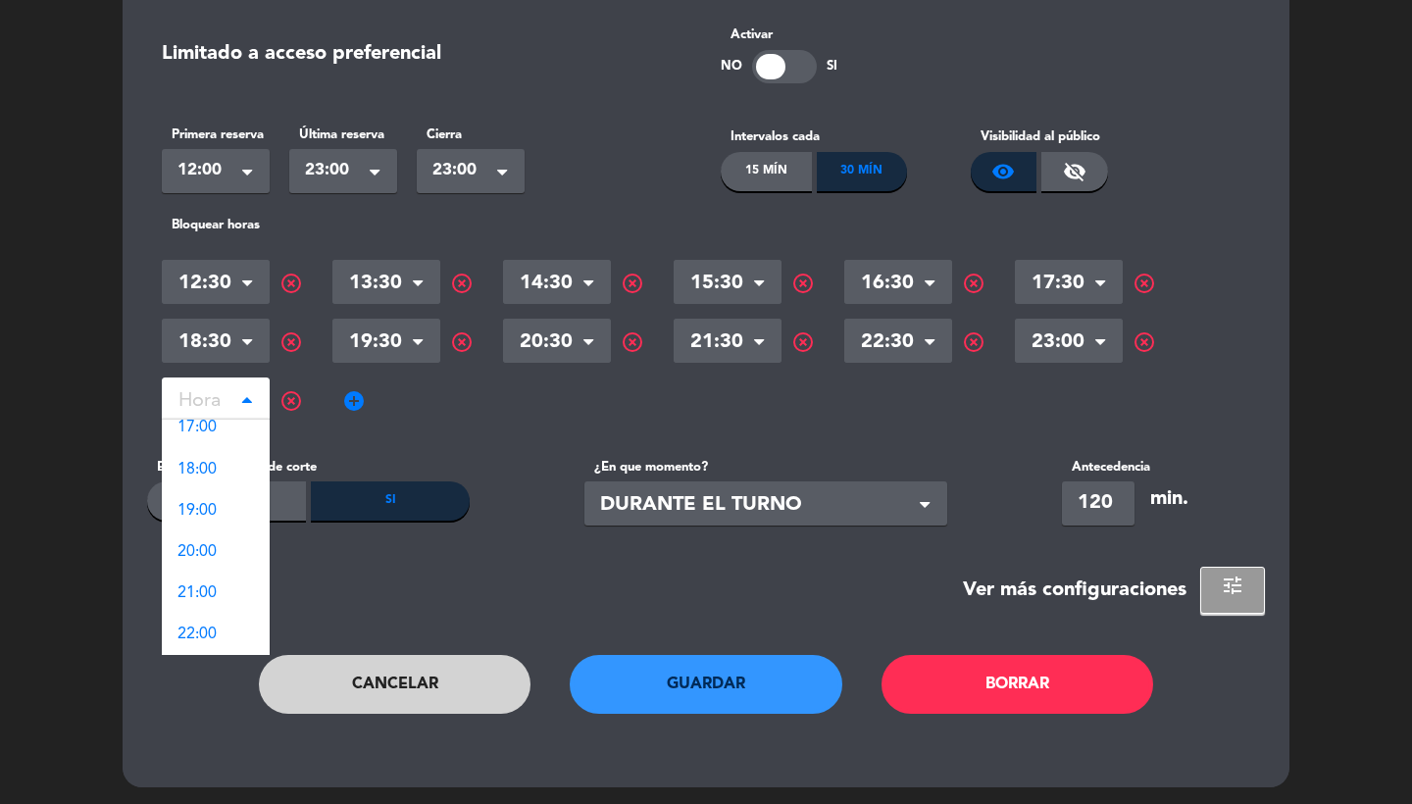
scroll to position [218, 0]
click at [290, 409] on span "highlight_off" at bounding box center [292, 401] width 24 height 24
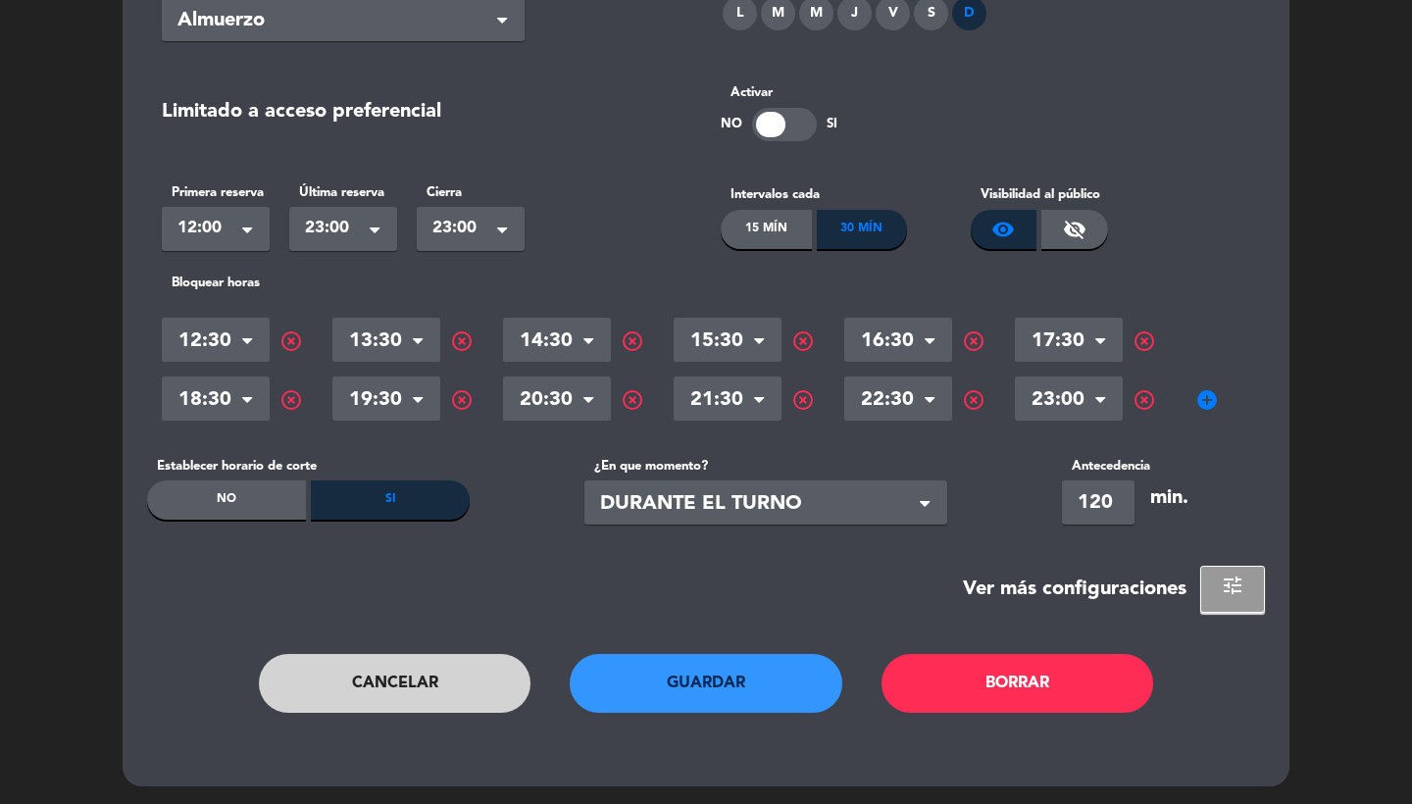
click at [428, 693] on button "Cancelar" at bounding box center [395, 683] width 273 height 59
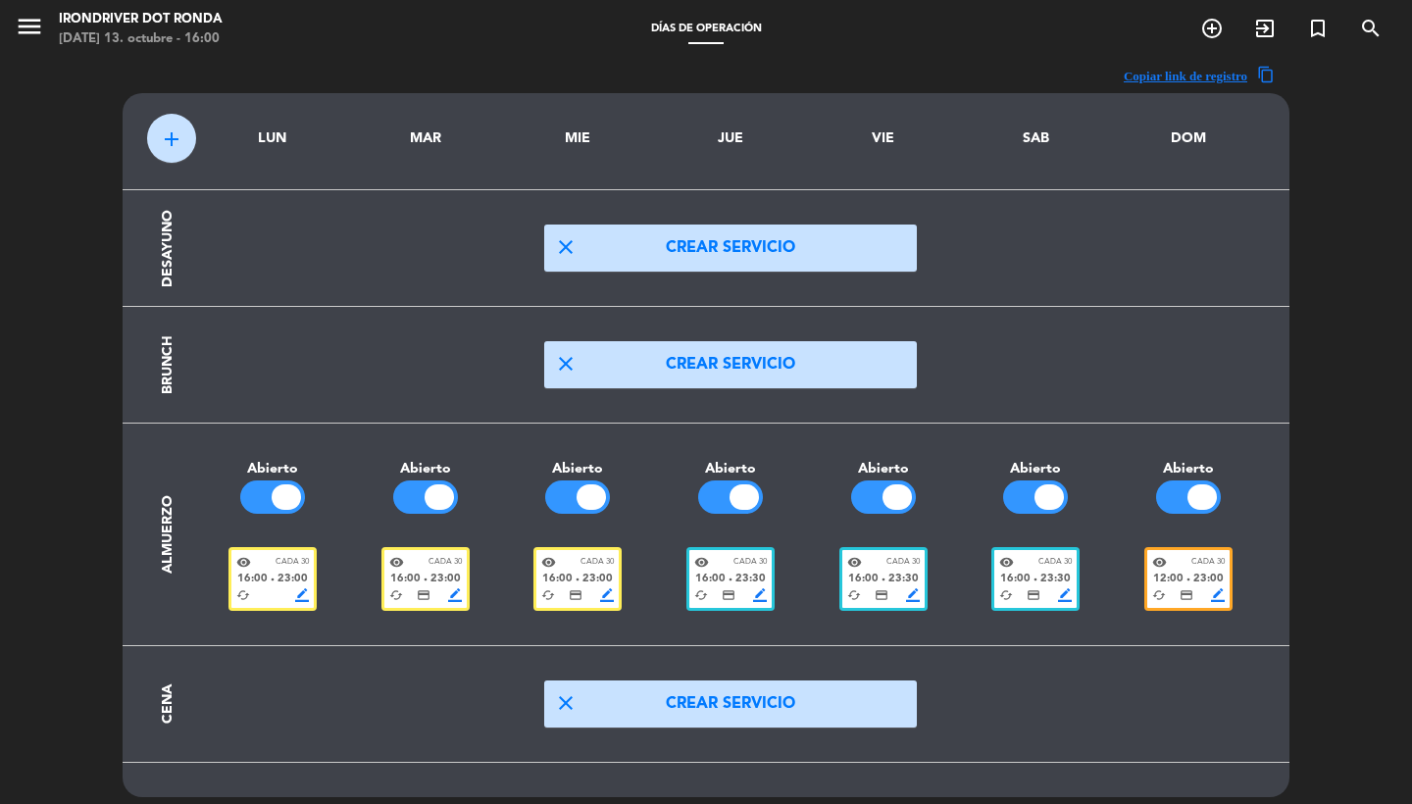
scroll to position [0, 0]
click at [261, 589] on div "cached border_color" at bounding box center [272, 596] width 73 height 14
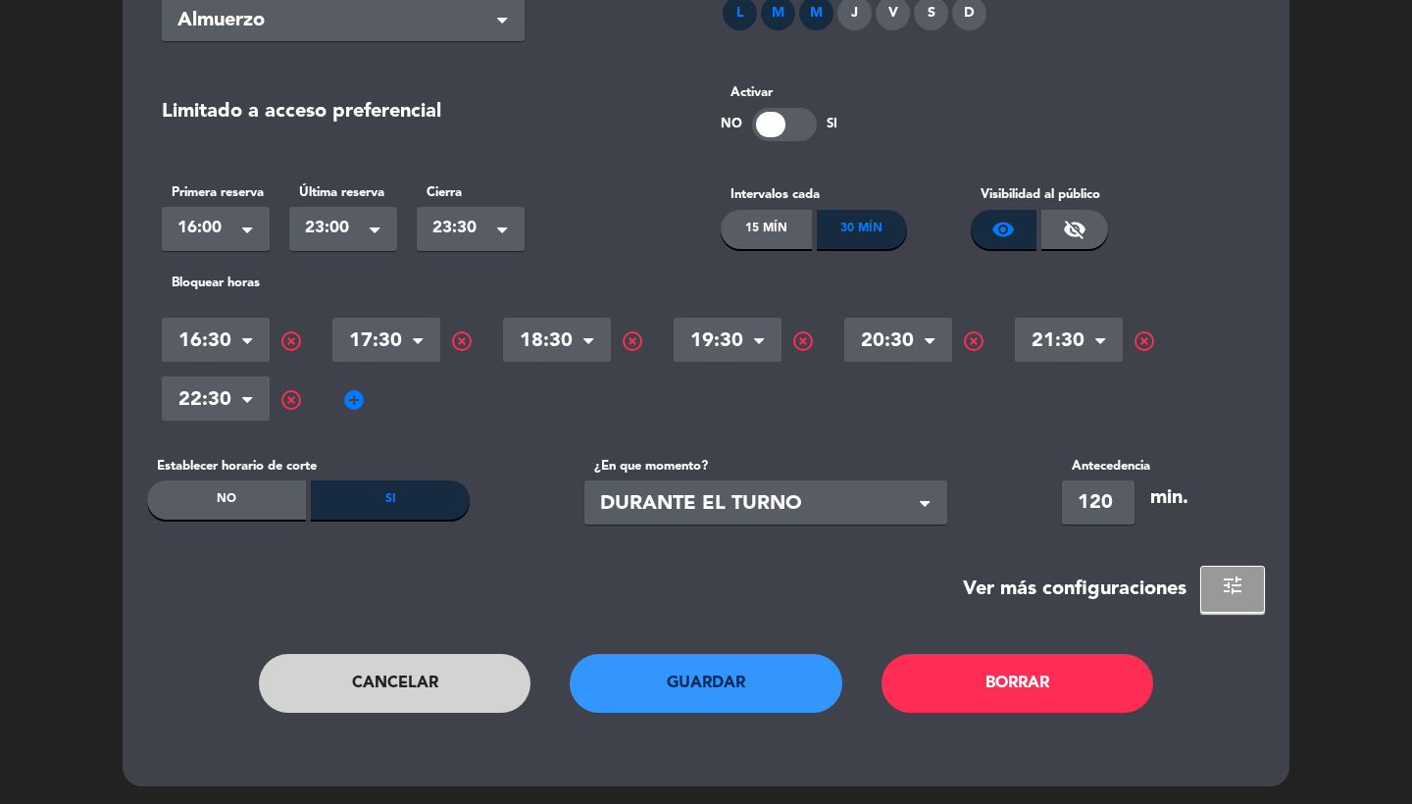
click at [407, 679] on button "Cancelar" at bounding box center [395, 683] width 273 height 59
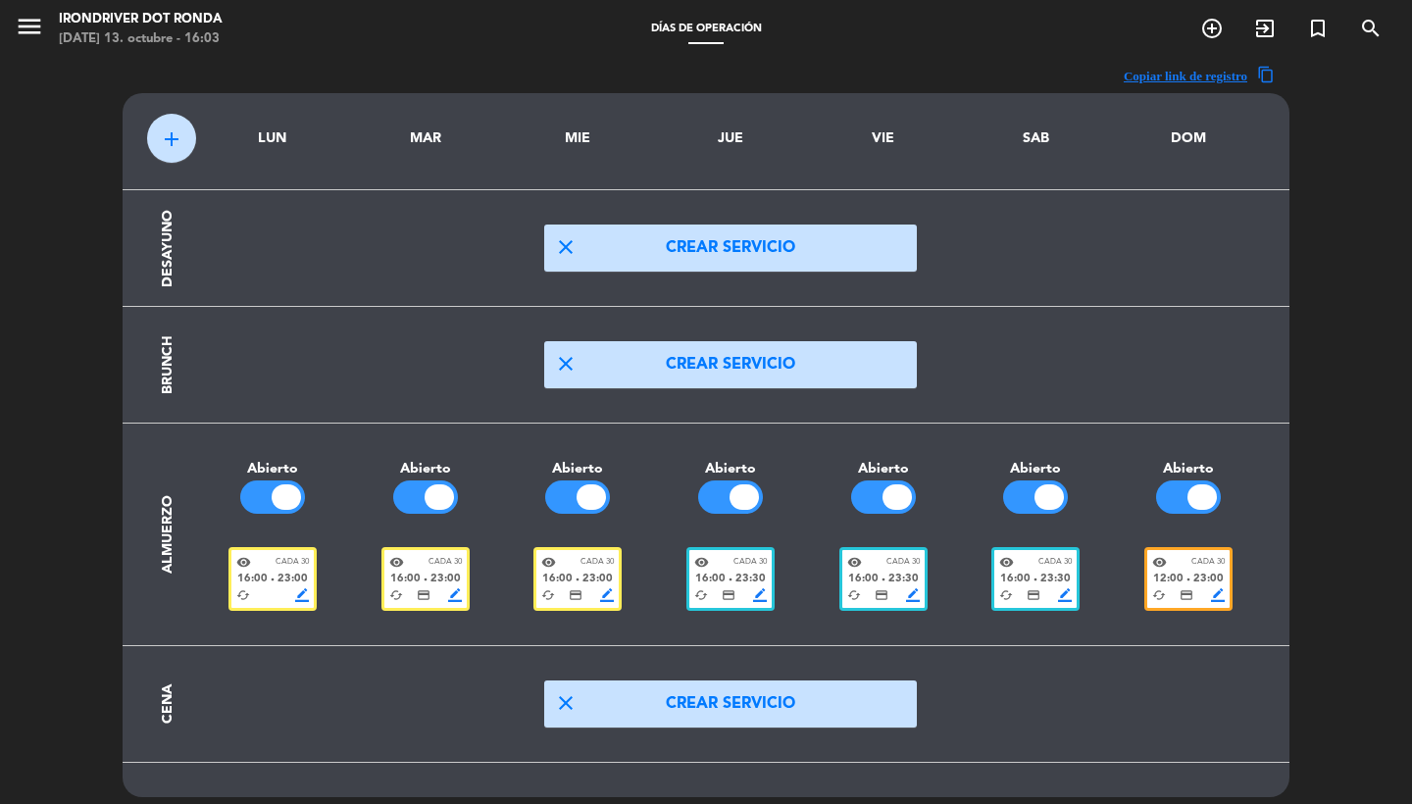
click at [50, 30] on span "menu" at bounding box center [37, 30] width 44 height 46
click at [28, 28] on icon "menu" at bounding box center [29, 26] width 29 height 29
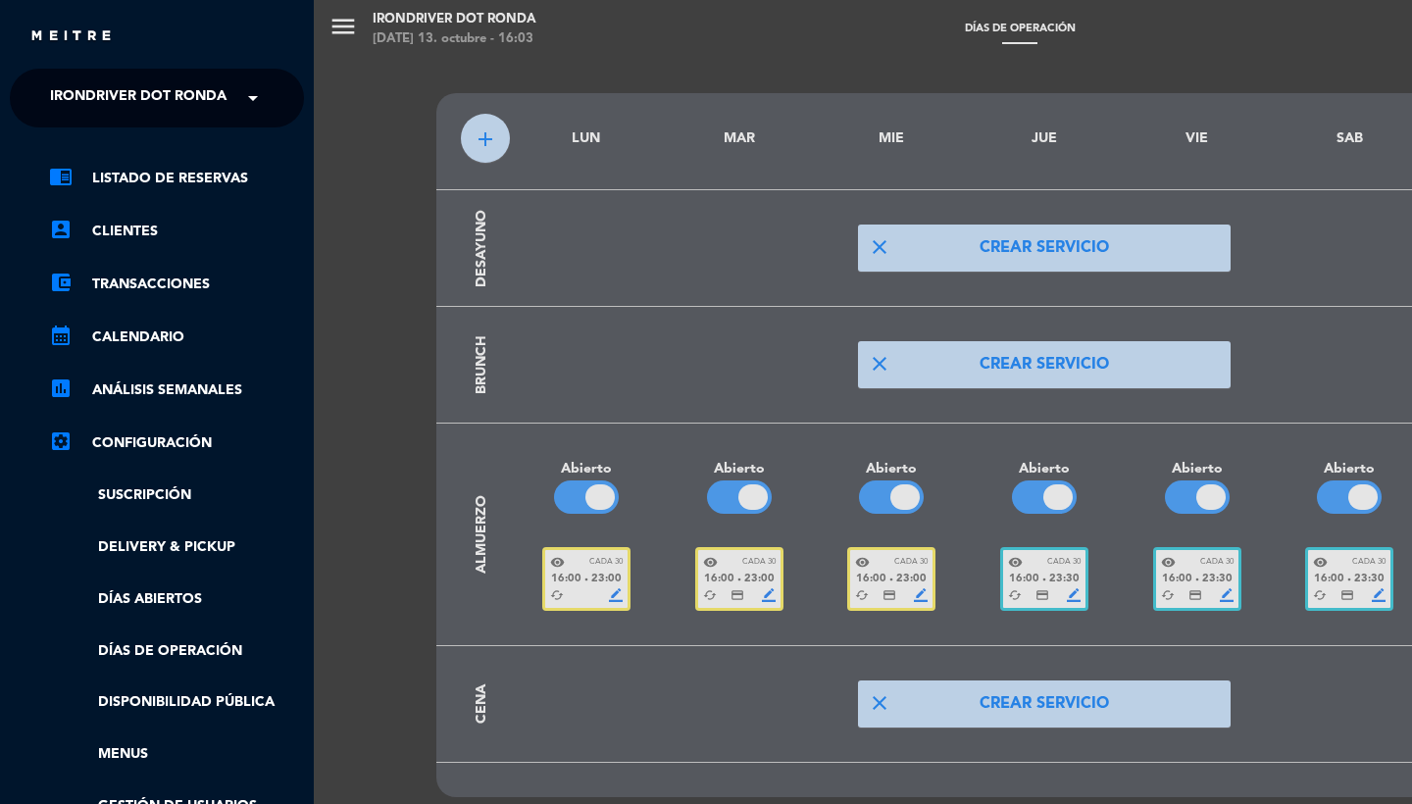
scroll to position [-7, 0]
click at [94, 88] on span "Irondriver Dot Ronda" at bounding box center [138, 97] width 177 height 41
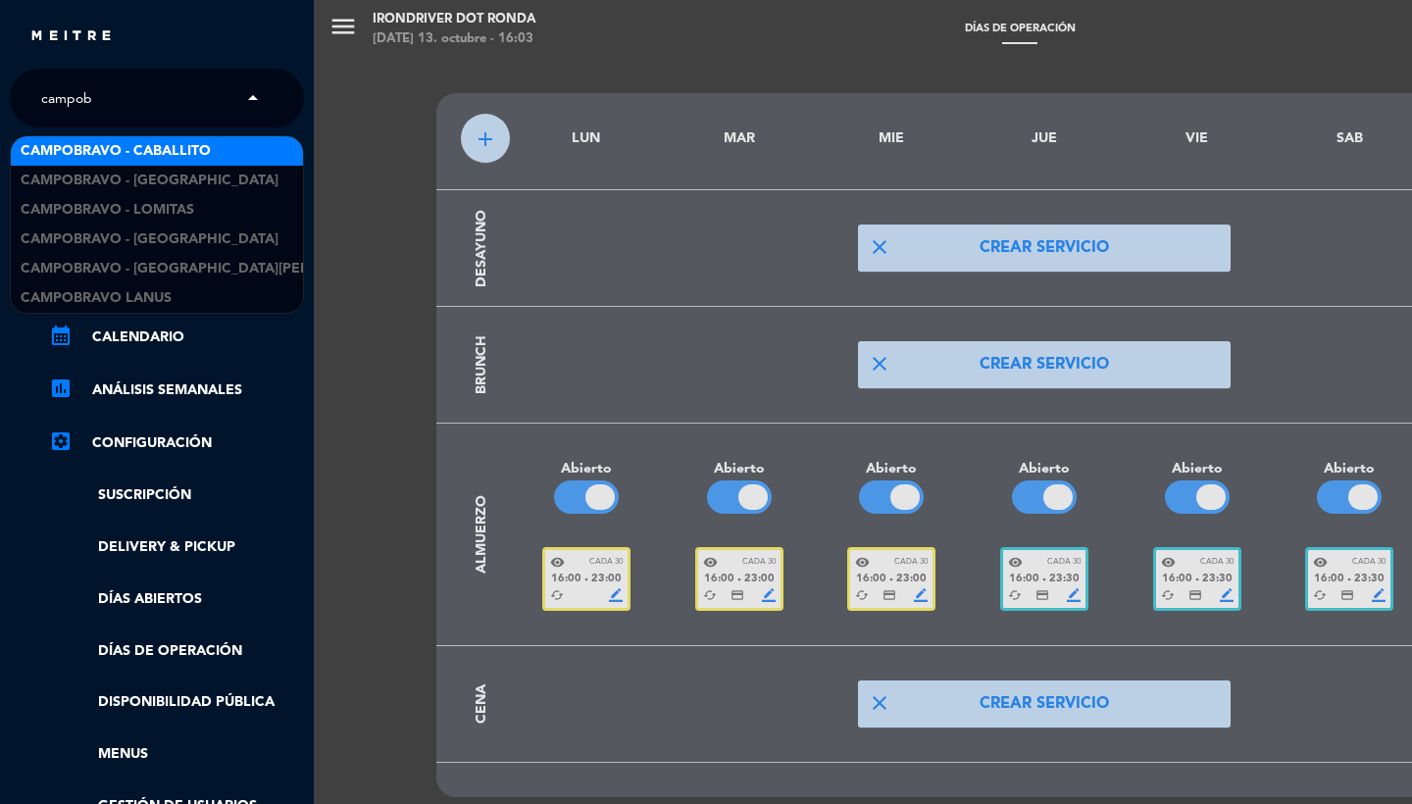
scroll to position [0, 0]
type input "campobravo"
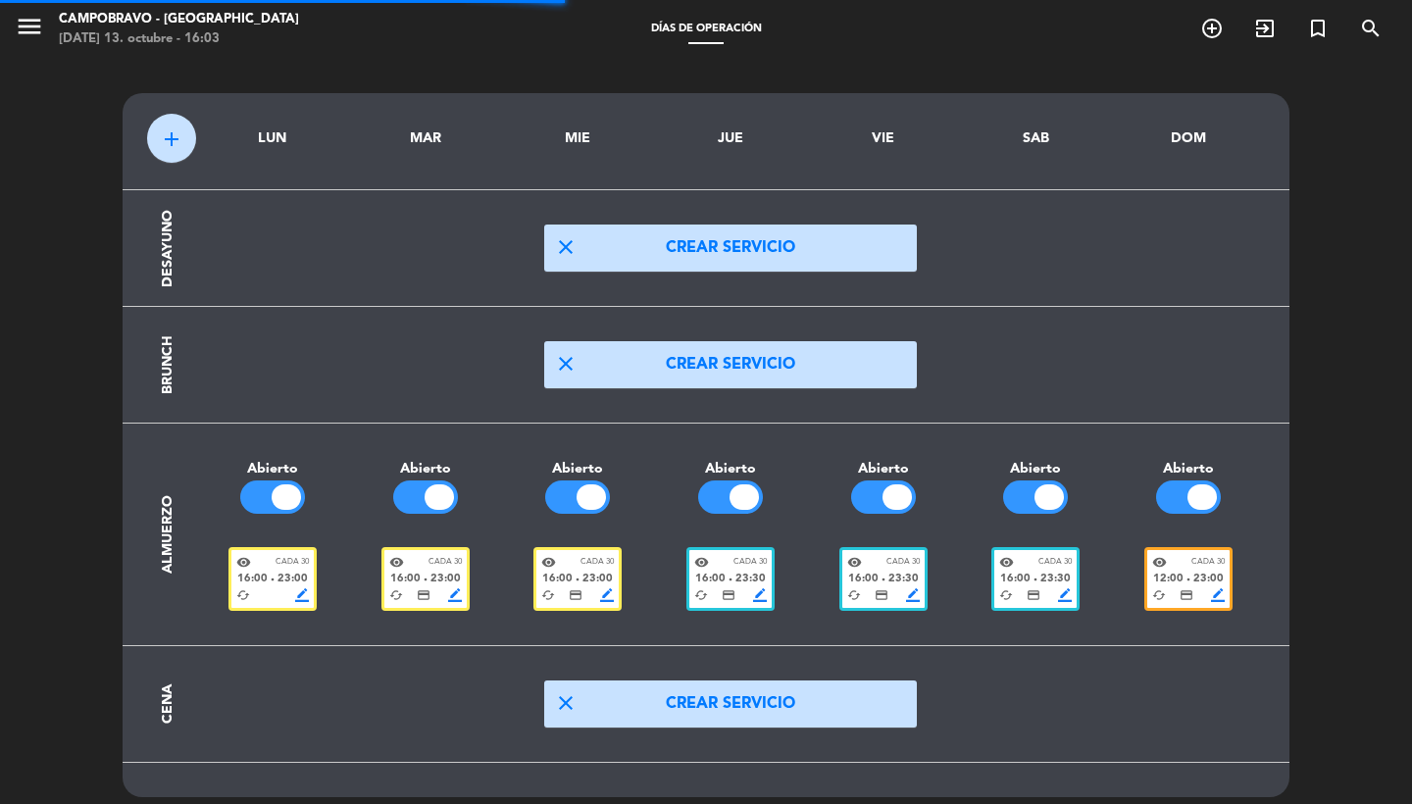
click at [34, 24] on icon "menu" at bounding box center [29, 26] width 29 height 29
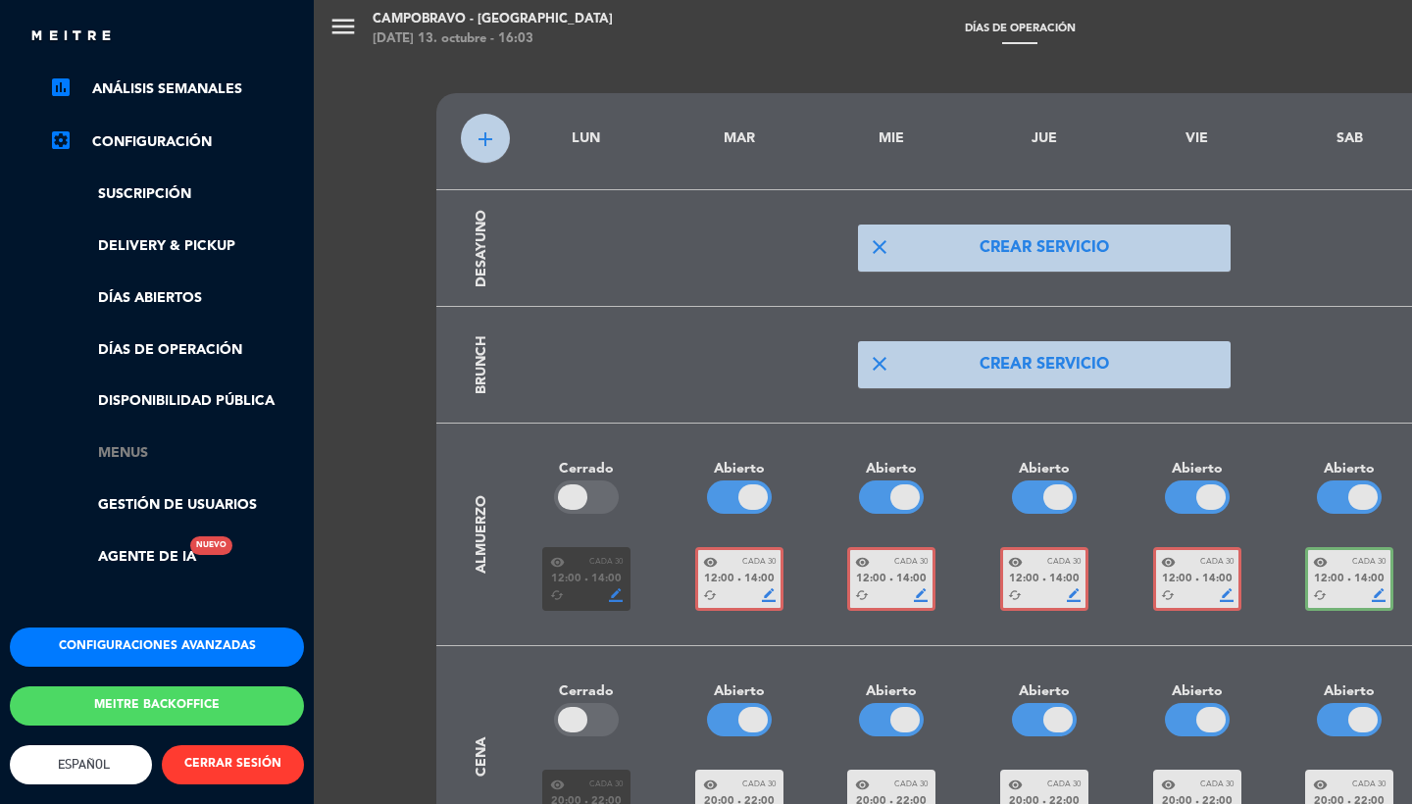
scroll to position [310, 0]
click at [119, 442] on link "Menus" at bounding box center [176, 453] width 255 height 23
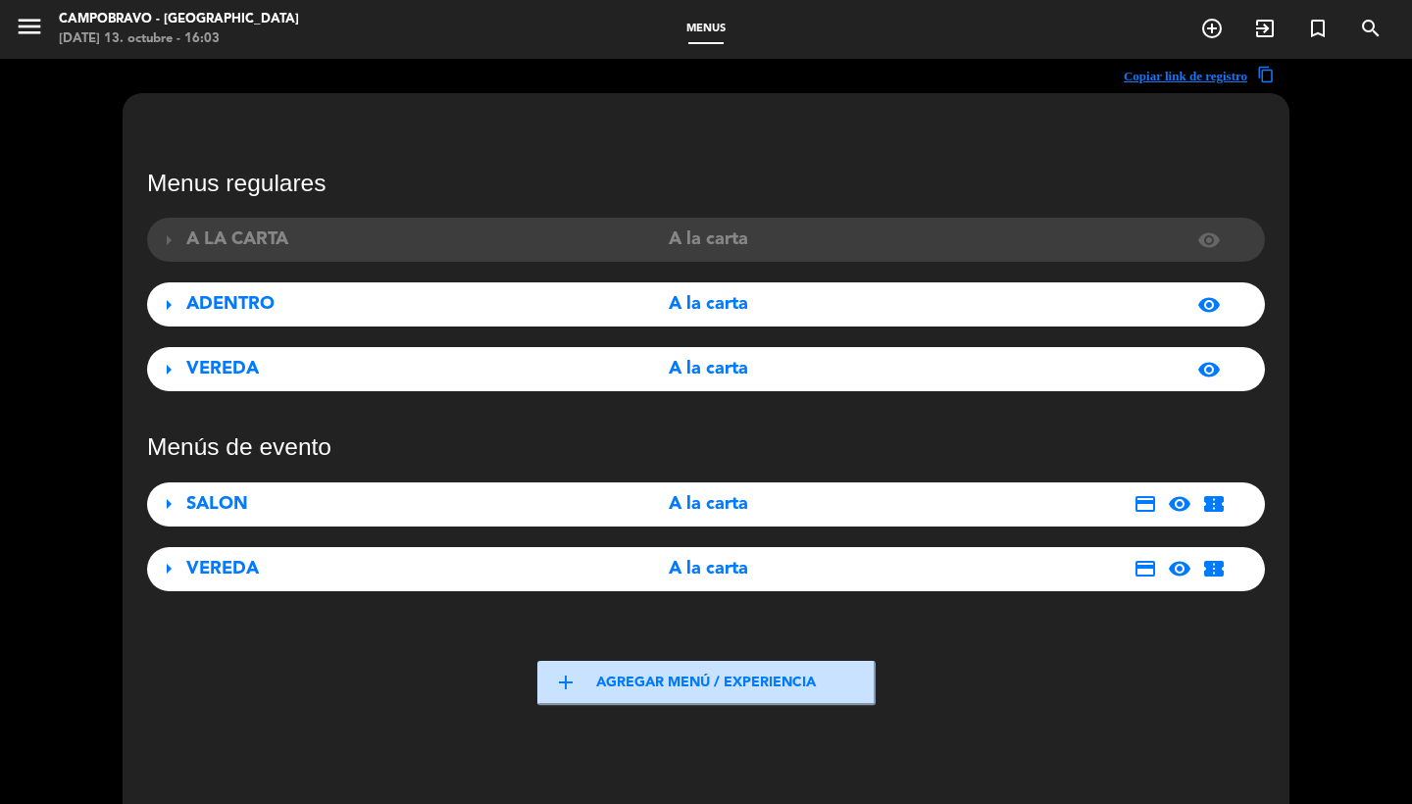
click at [303, 510] on div "SALON" at bounding box center [360, 504] width 348 height 28
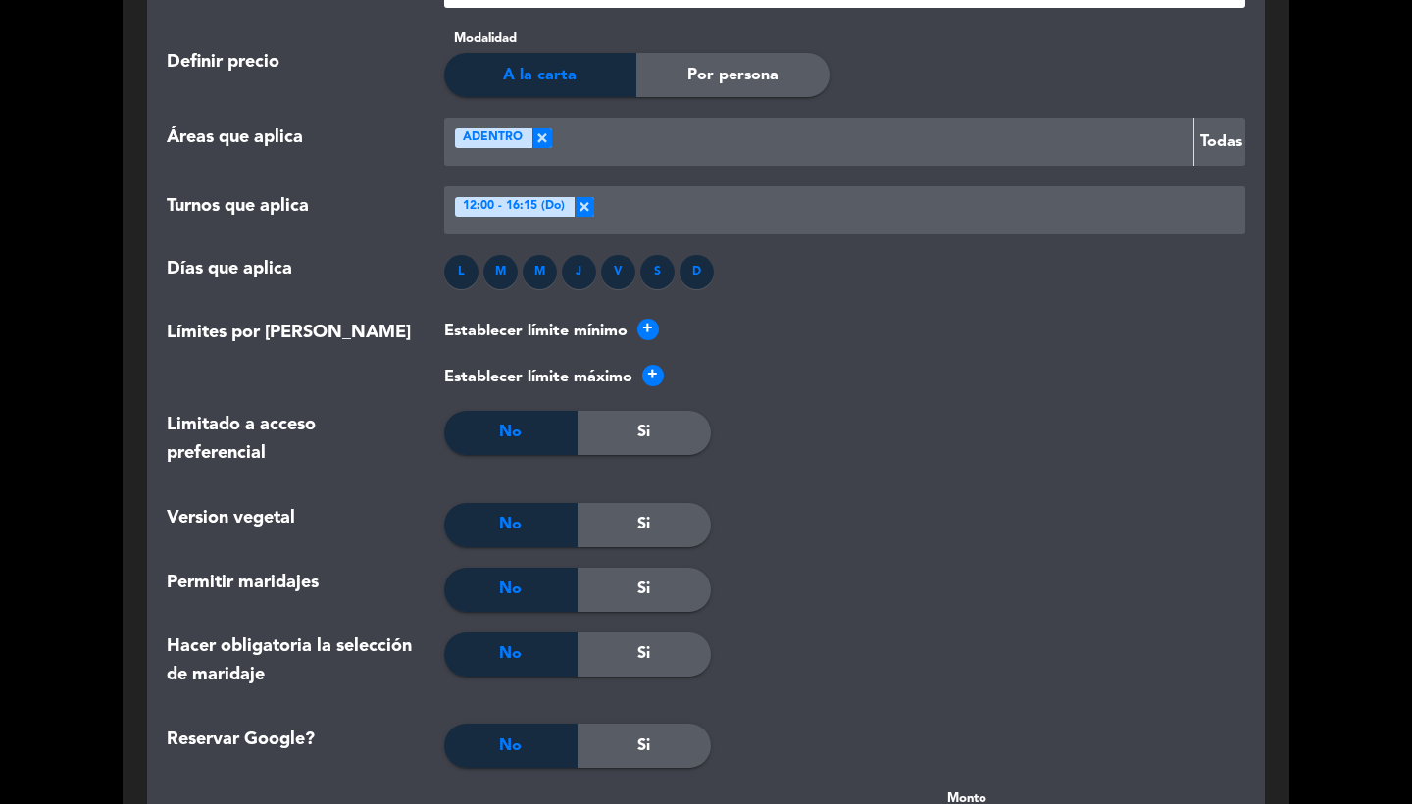
scroll to position [2590, 0]
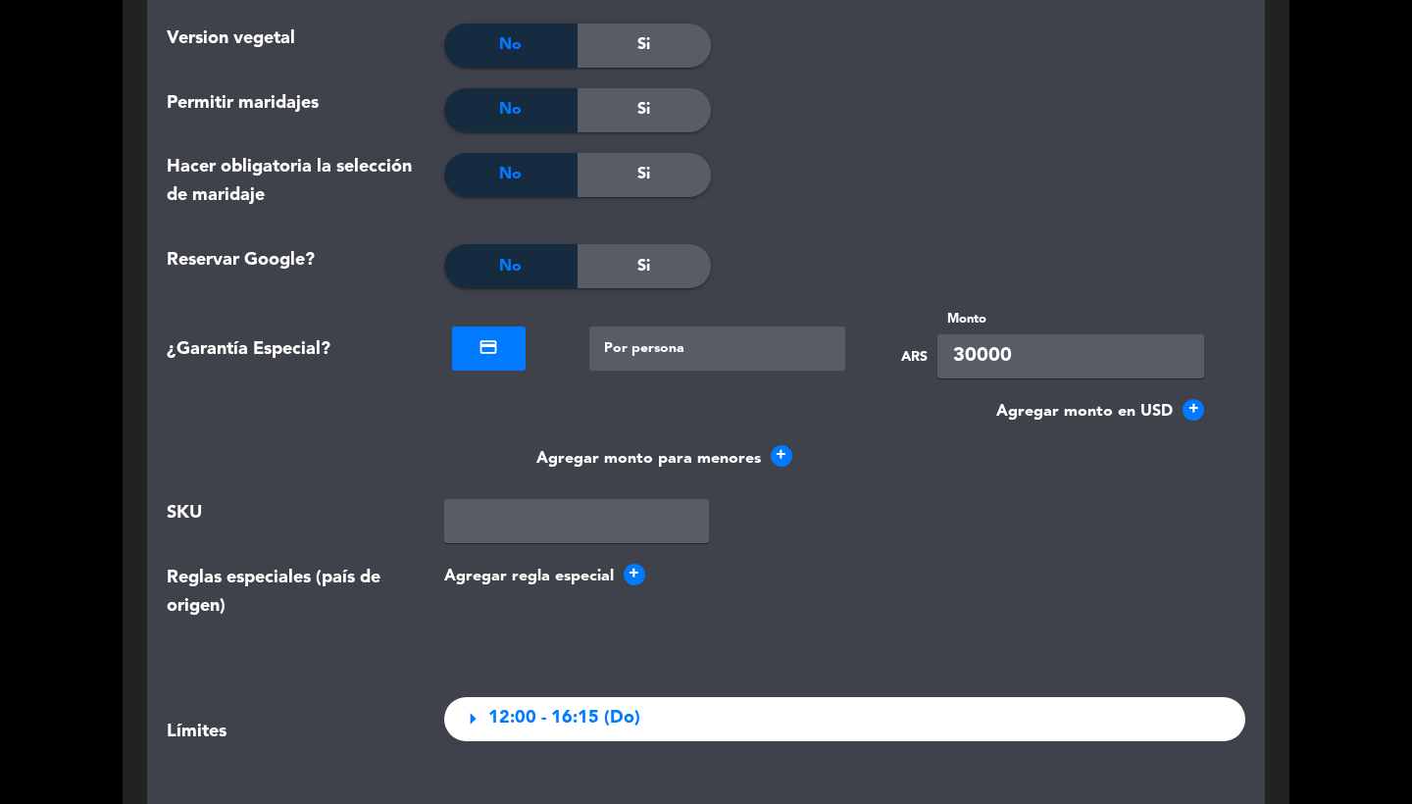
click at [706, 327] on div at bounding box center [718, 349] width 257 height 44
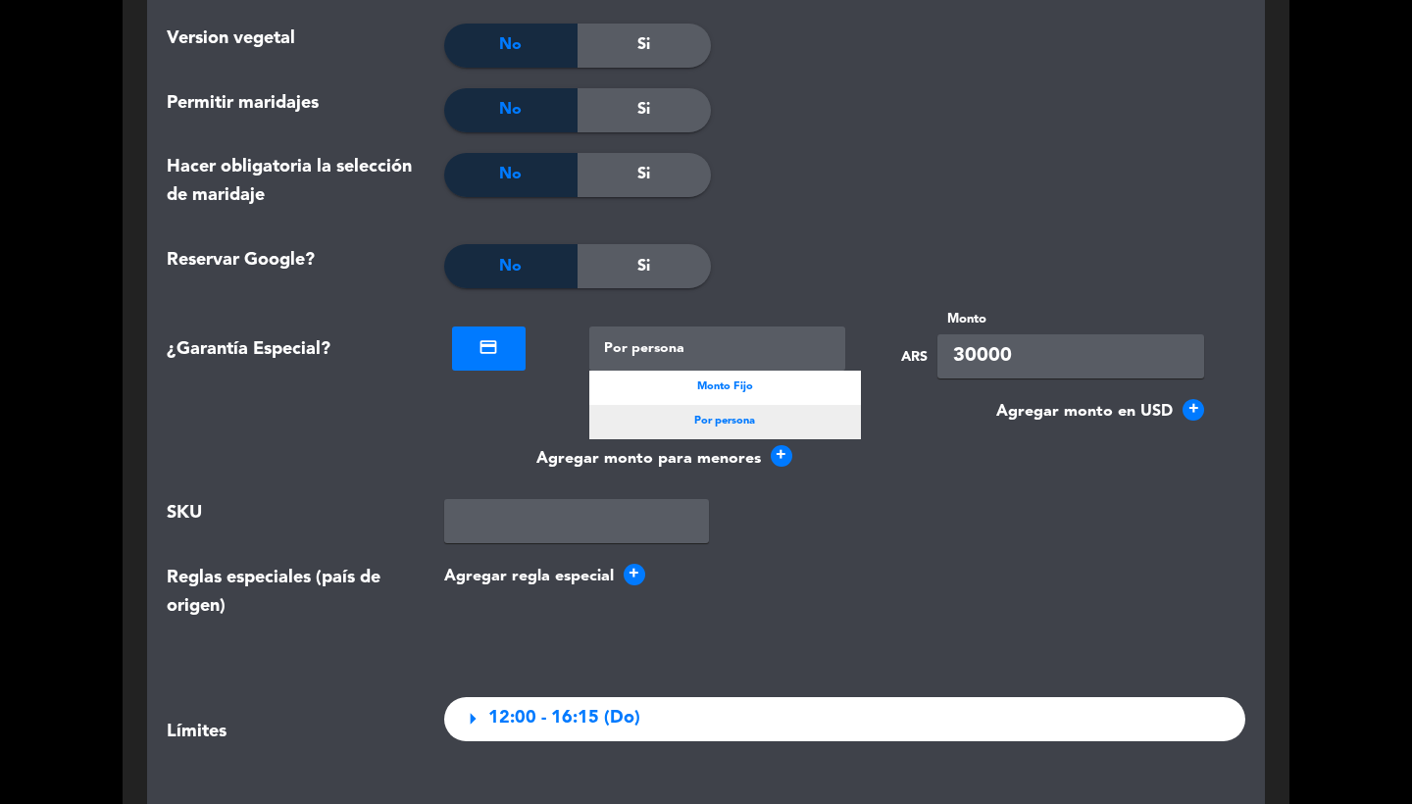
click at [698, 427] on div "Por persona" at bounding box center [726, 422] width 273 height 34
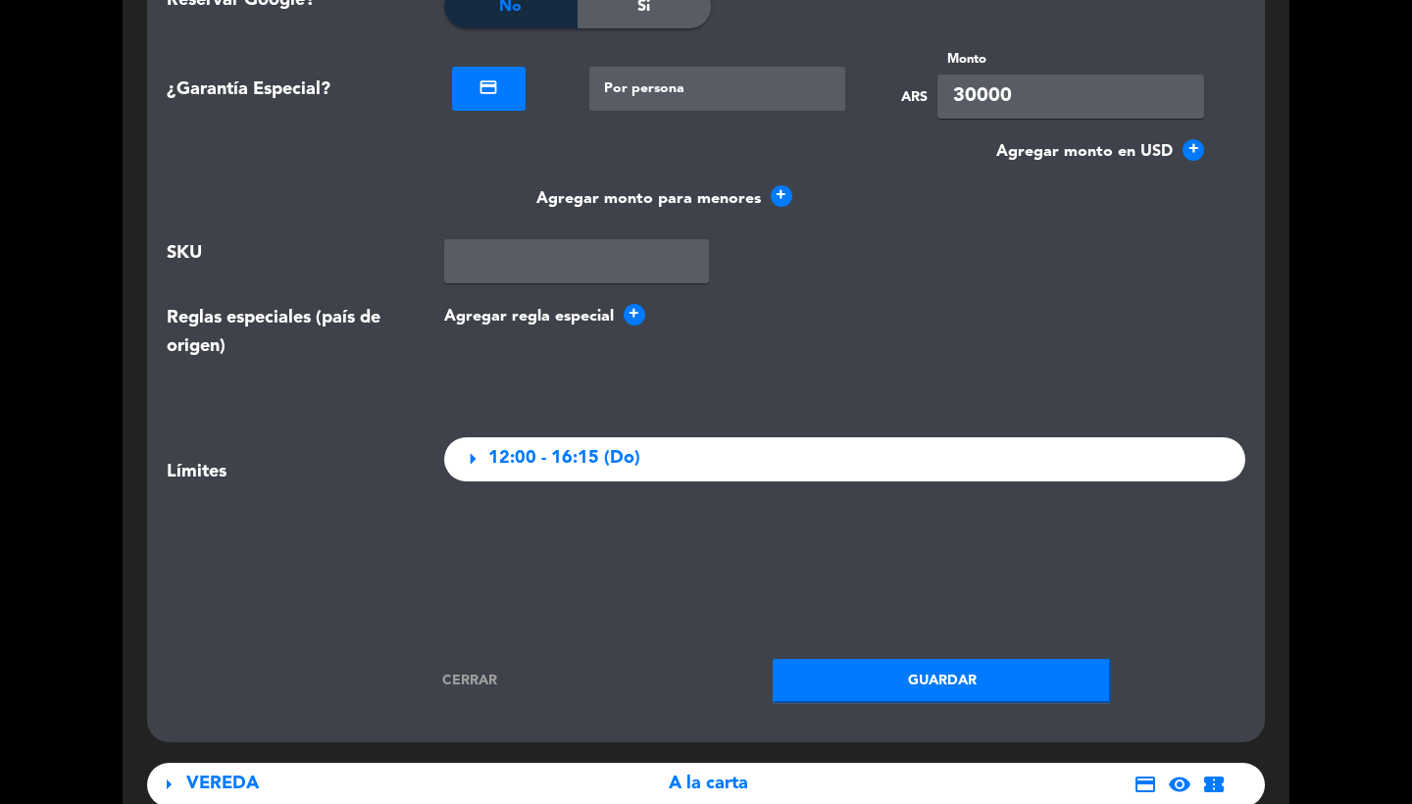
scroll to position [2898, 0]
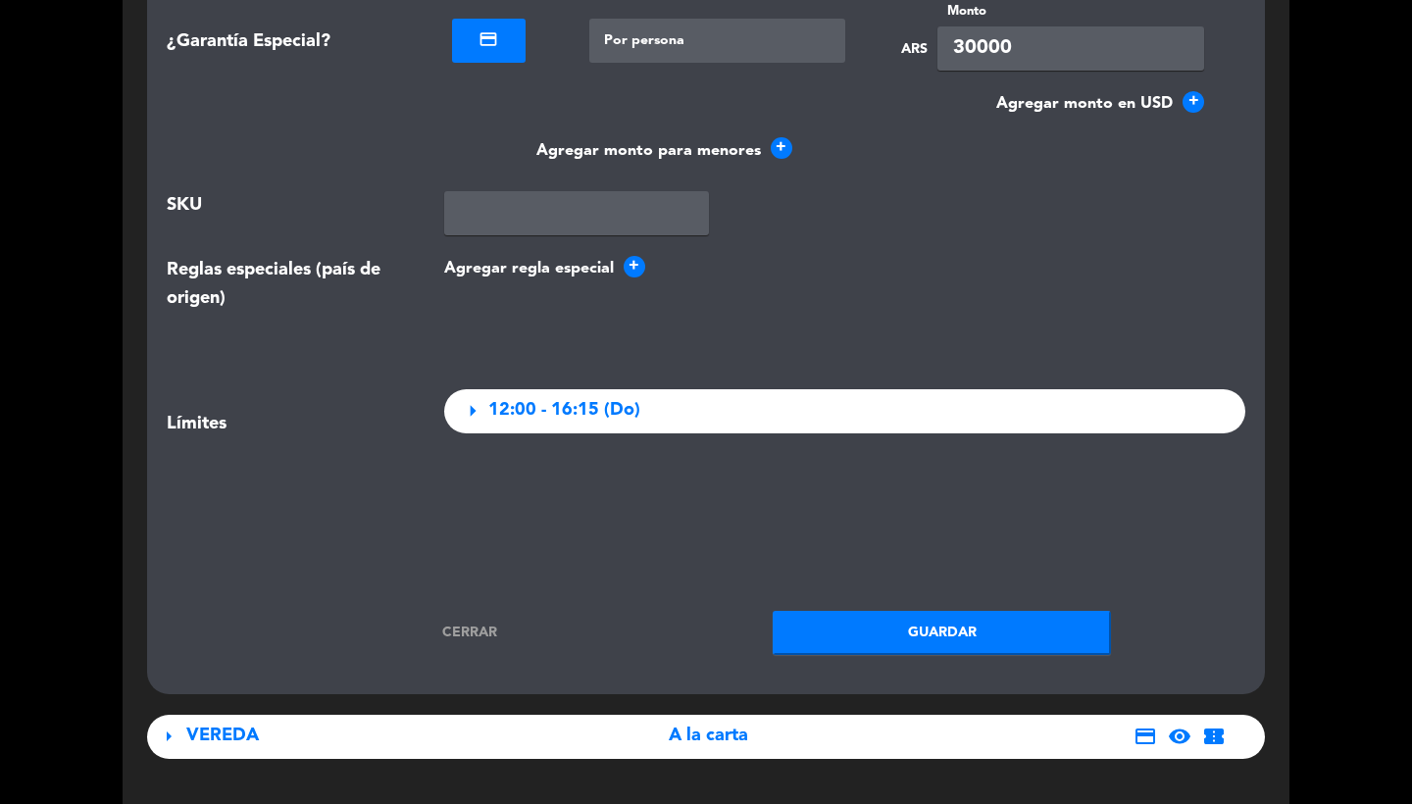
click at [742, 34] on div at bounding box center [718, 41] width 257 height 44
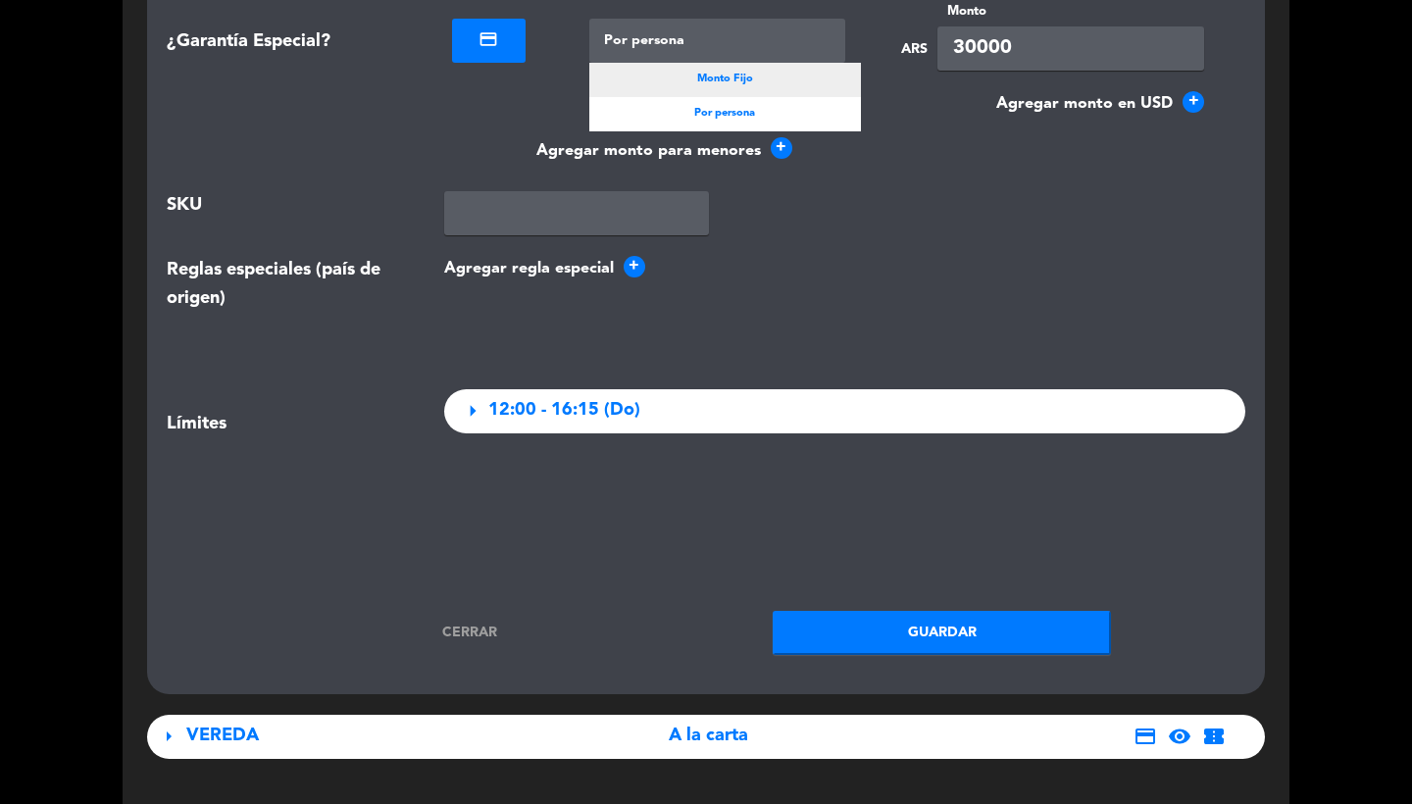
click at [742, 84] on div "Monto Fijo" at bounding box center [726, 80] width 273 height 34
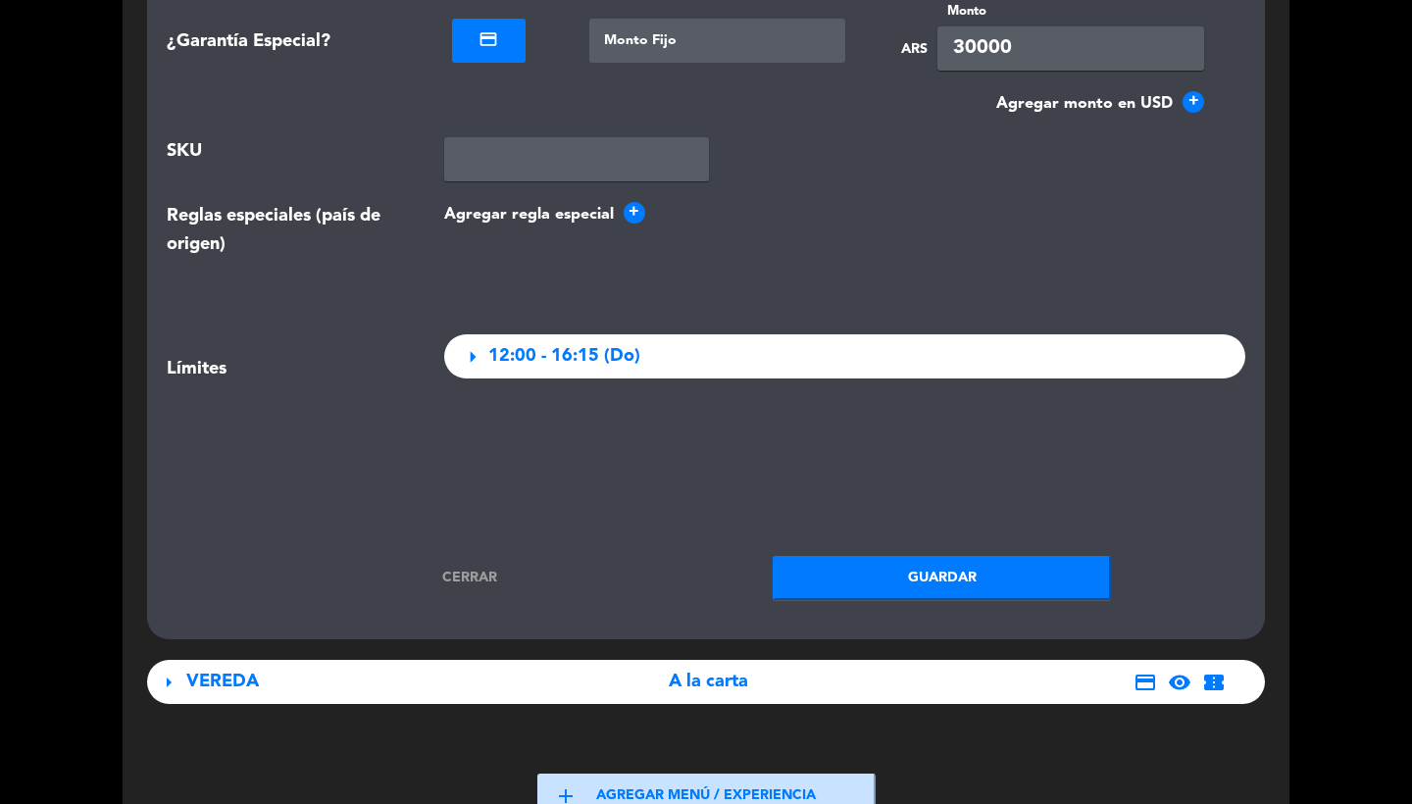
click at [891, 561] on button "Guardar" at bounding box center [942, 578] width 338 height 44
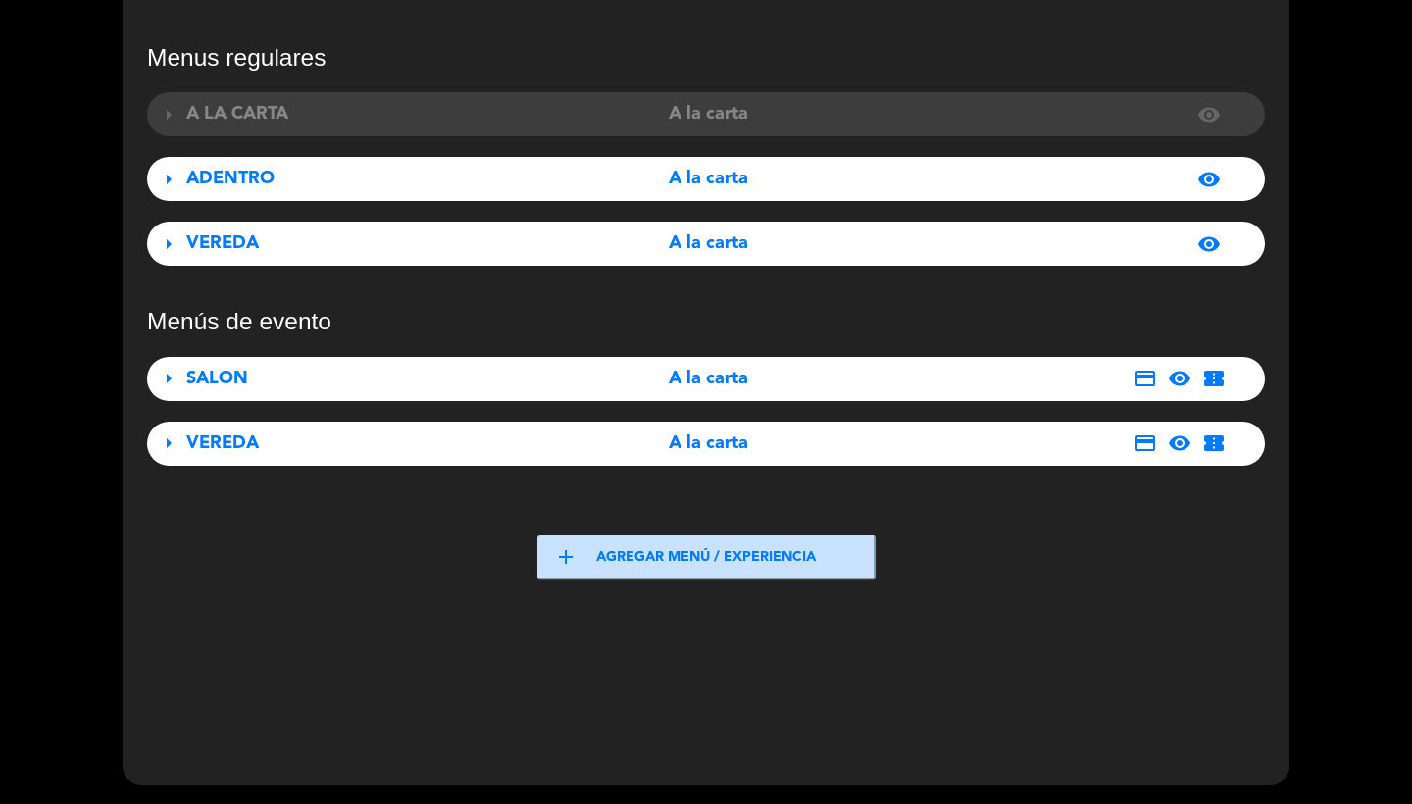
click at [415, 470] on div "Menus regulares arrow_right A LA CARTA A la carta visibility arrow_right ADENTR…" at bounding box center [706, 397] width 1118 height 708
click at [414, 458] on div "arrow_right VEREDA A la carta credit_card visibility confirmation_number" at bounding box center [706, 444] width 1118 height 44
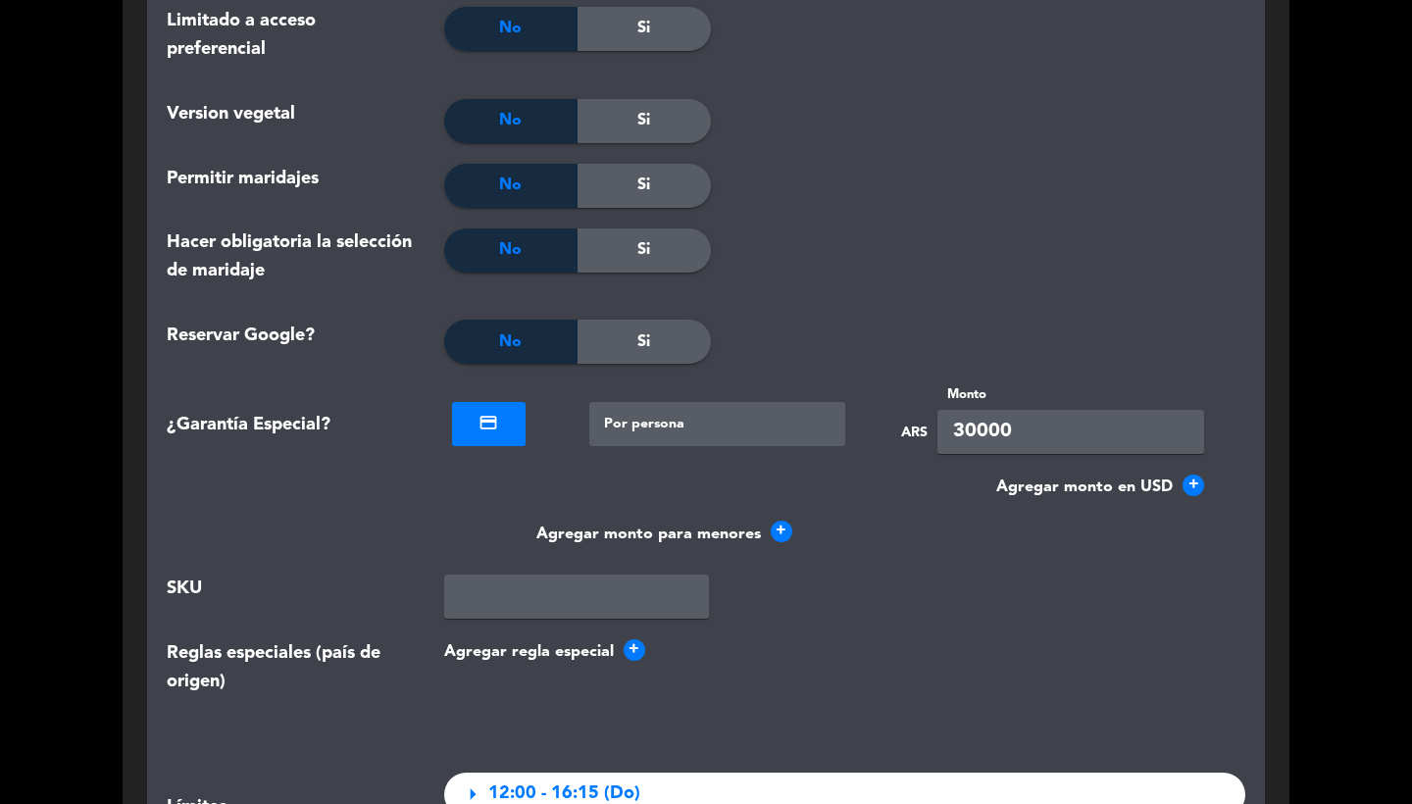
scroll to position [2785, 0]
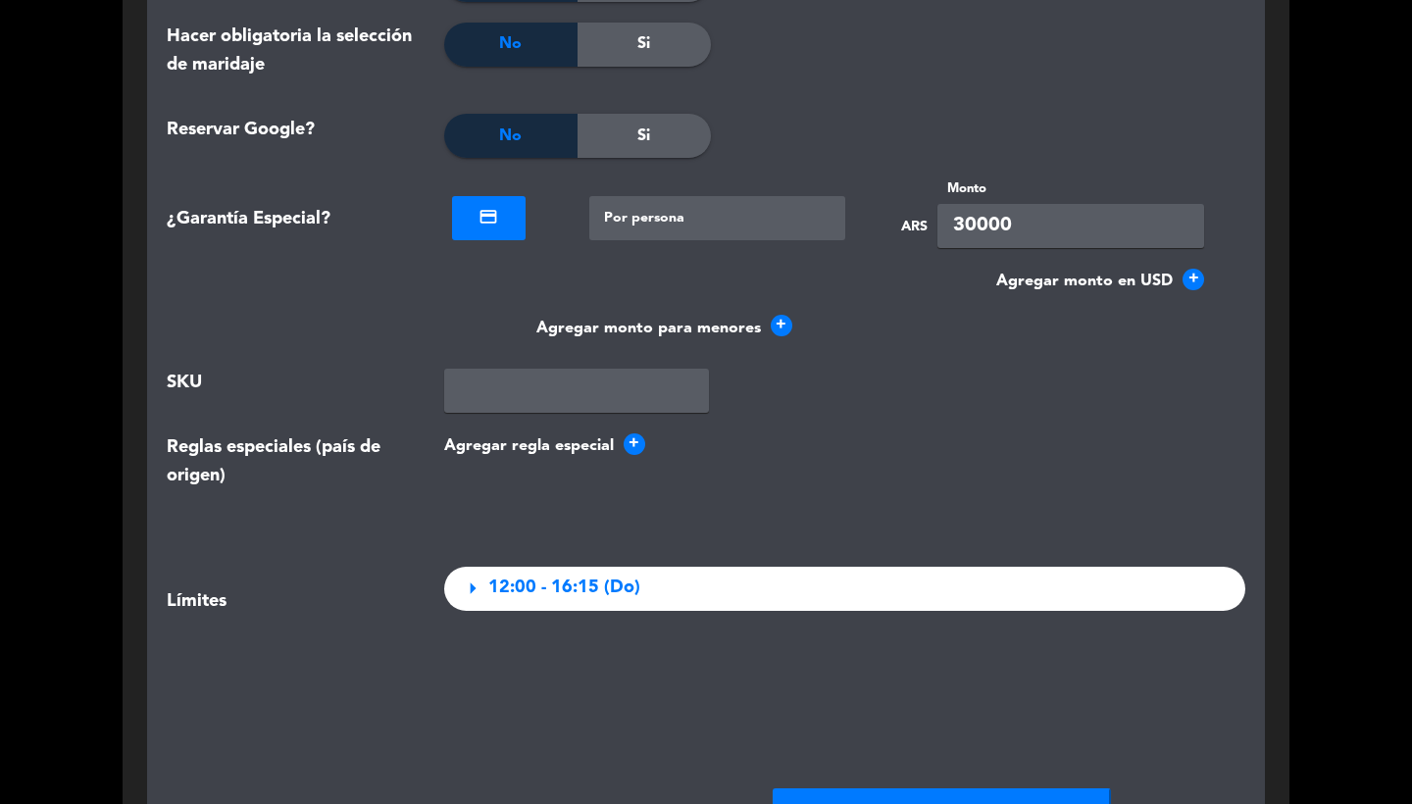
click at [731, 196] on div at bounding box center [718, 218] width 257 height 44
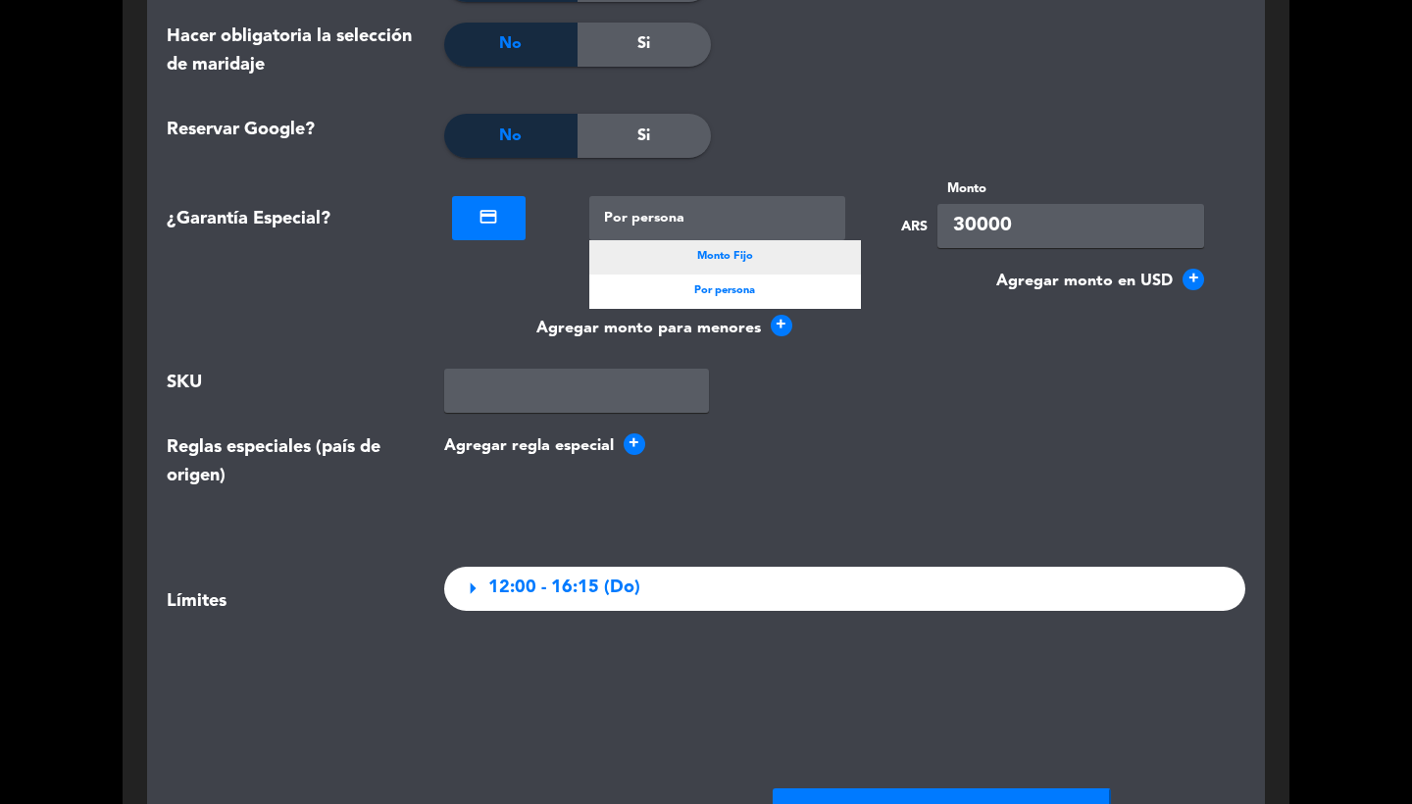
click at [729, 248] on span "Monto Fijo" at bounding box center [725, 257] width 56 height 18
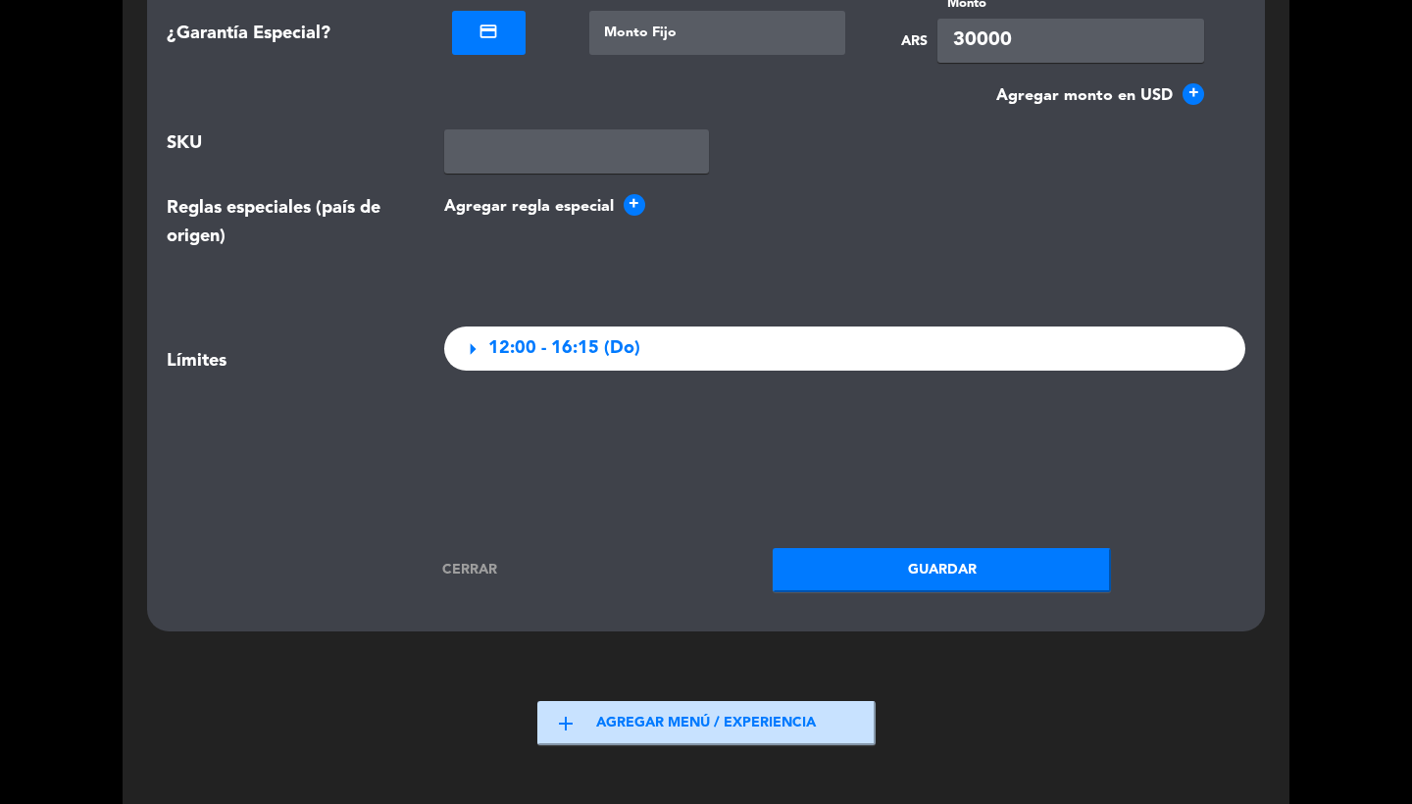
scroll to position [3002, 0]
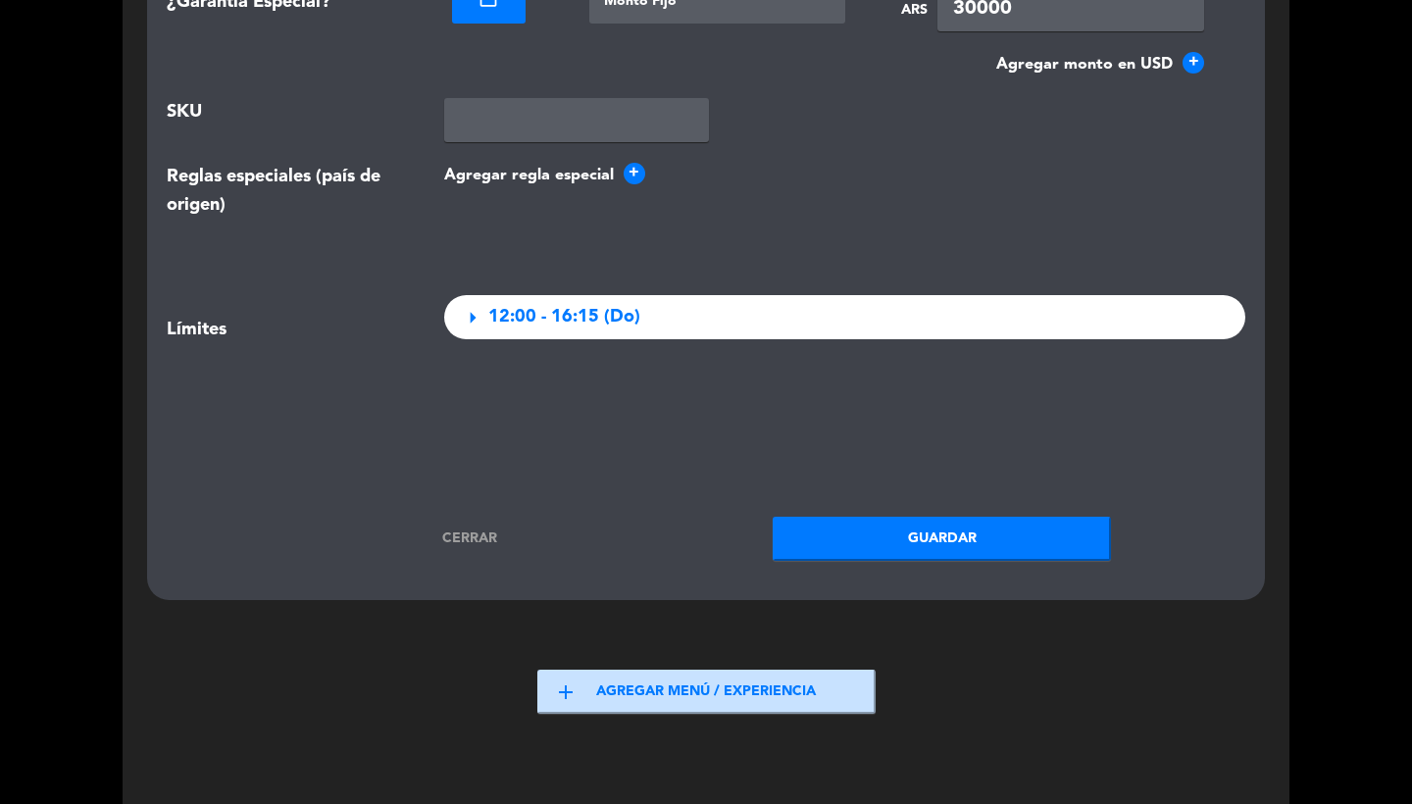
click at [888, 536] on button "Guardar" at bounding box center [942, 539] width 338 height 44
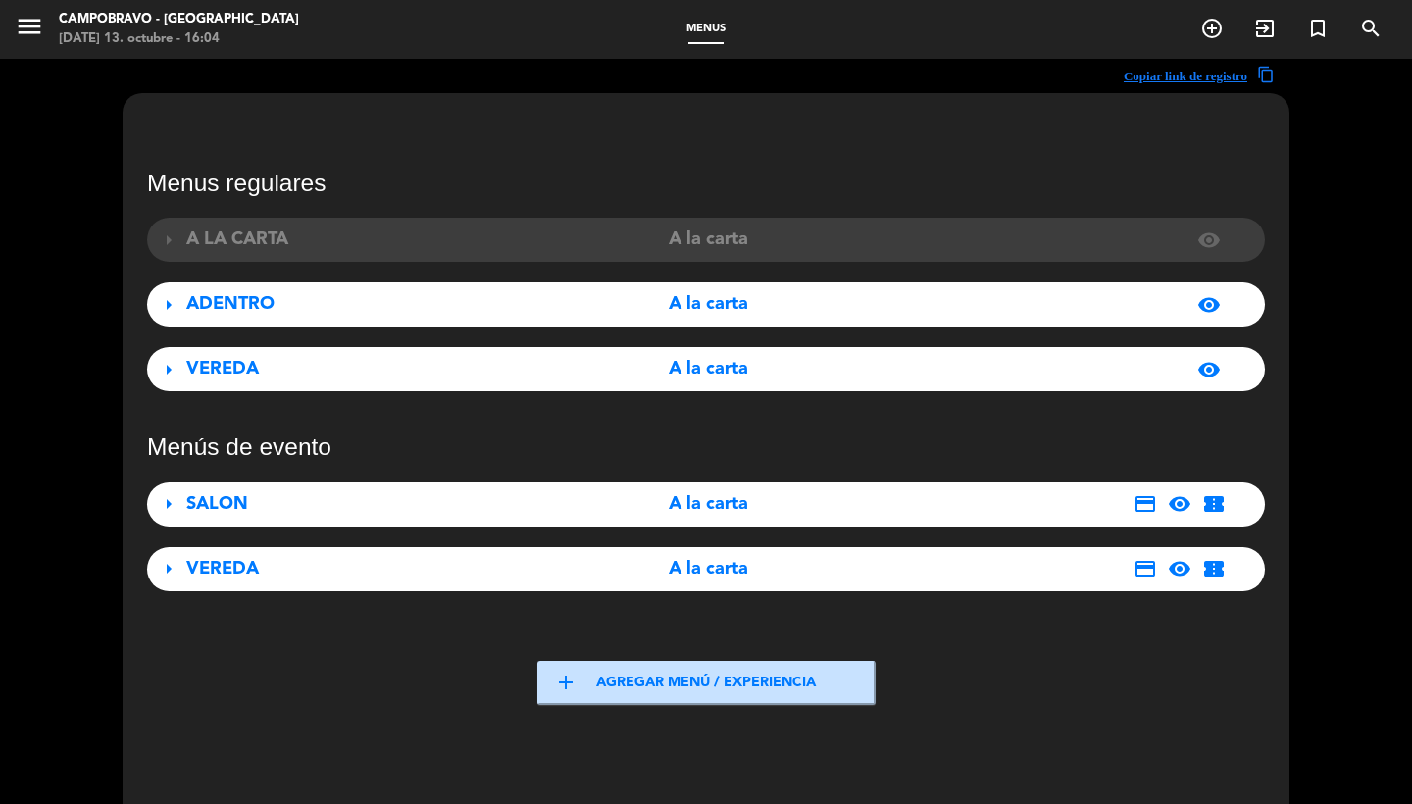
scroll to position [0, 0]
click at [32, 21] on icon "menu" at bounding box center [29, 26] width 29 height 29
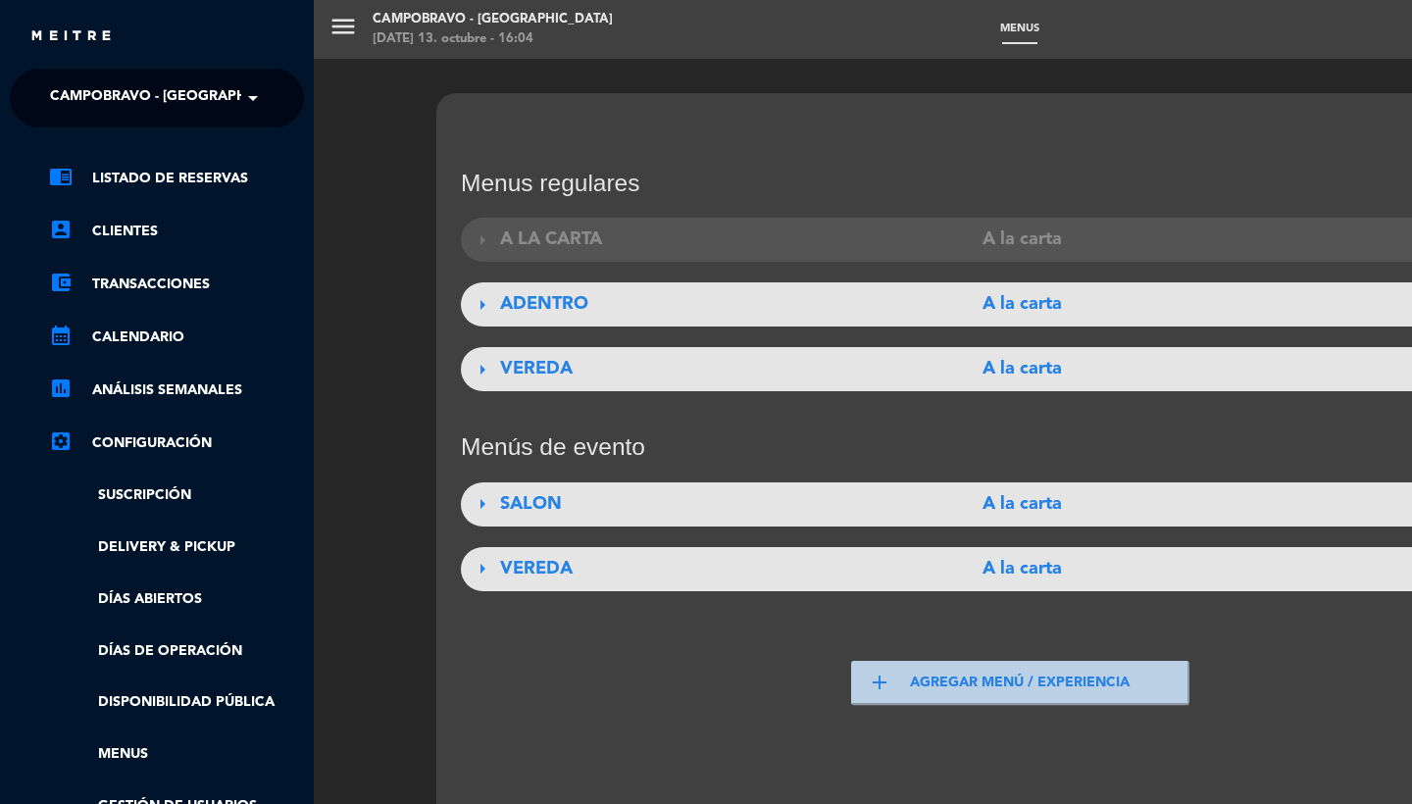
scroll to position [-5, 0]
click at [91, 89] on span "Campobravo - [GEOGRAPHIC_DATA]" at bounding box center [179, 97] width 258 height 41
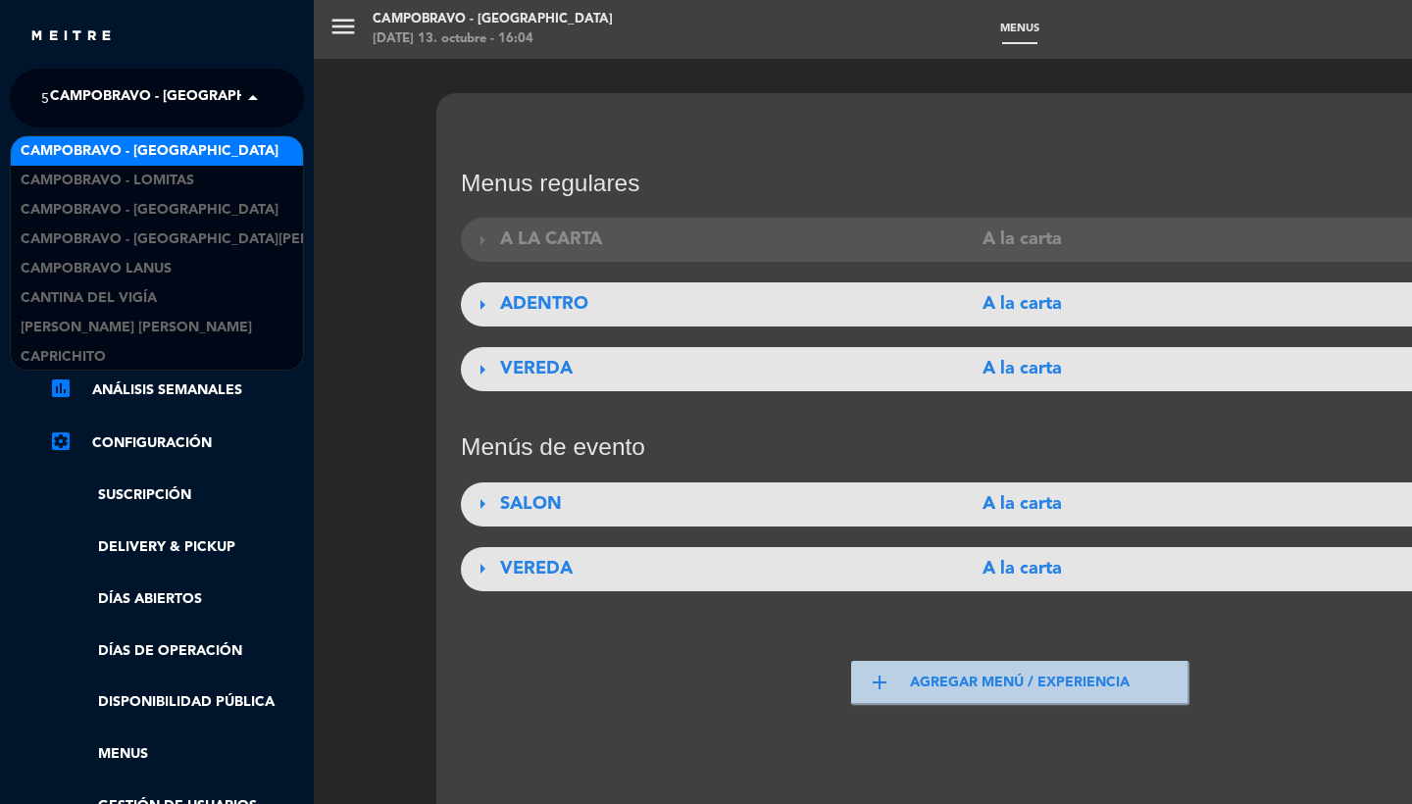
scroll to position [0, 0]
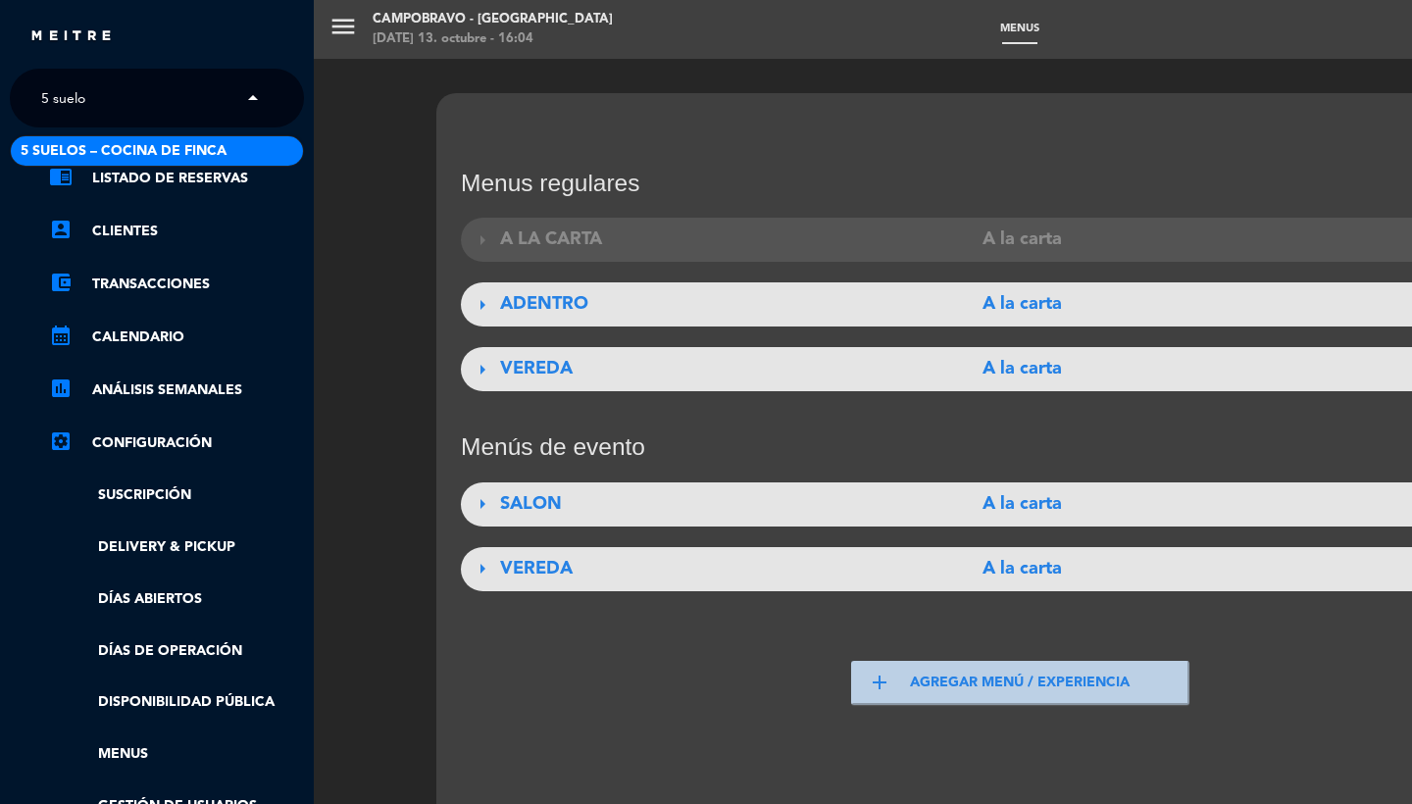
type input "5 suelos"
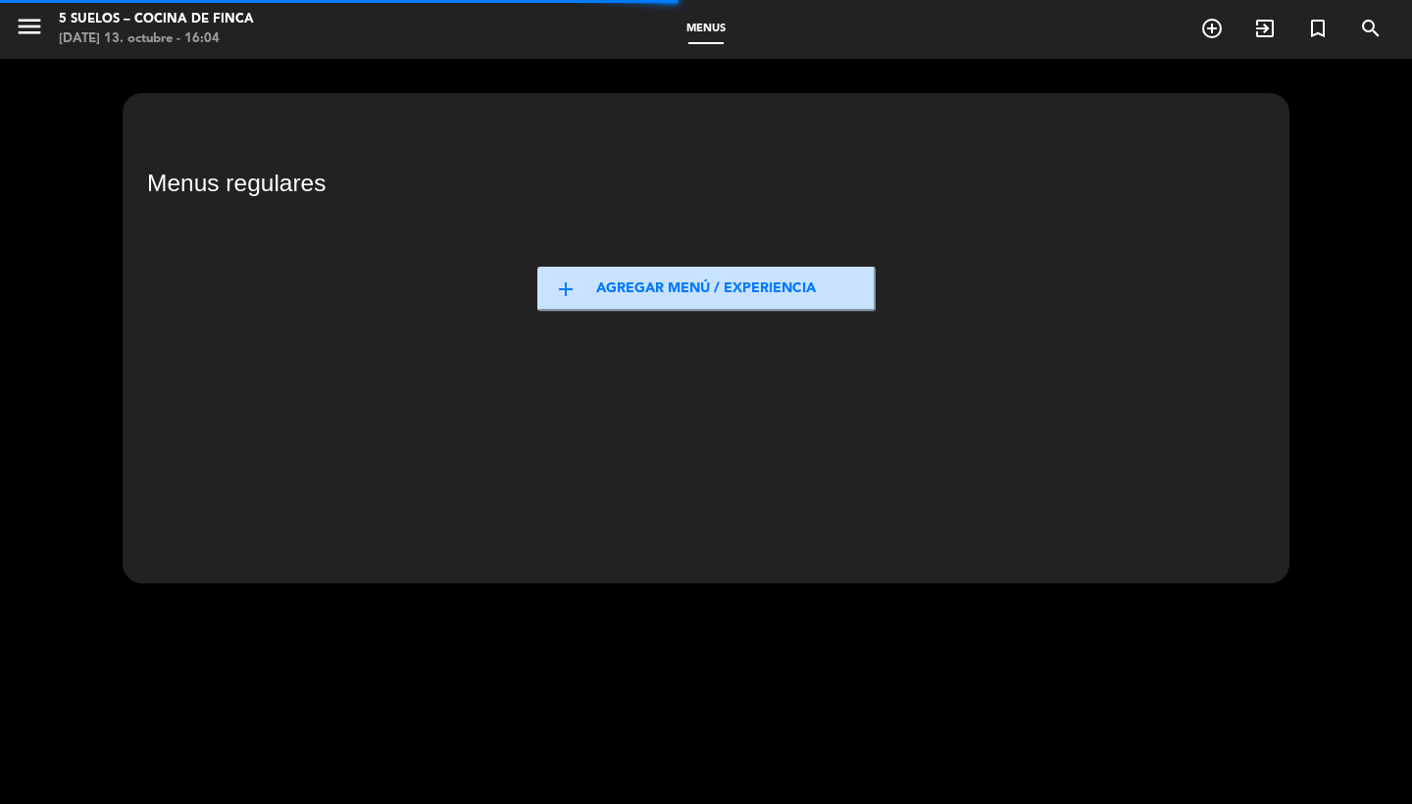
click at [23, 35] on icon "menu" at bounding box center [29, 26] width 29 height 29
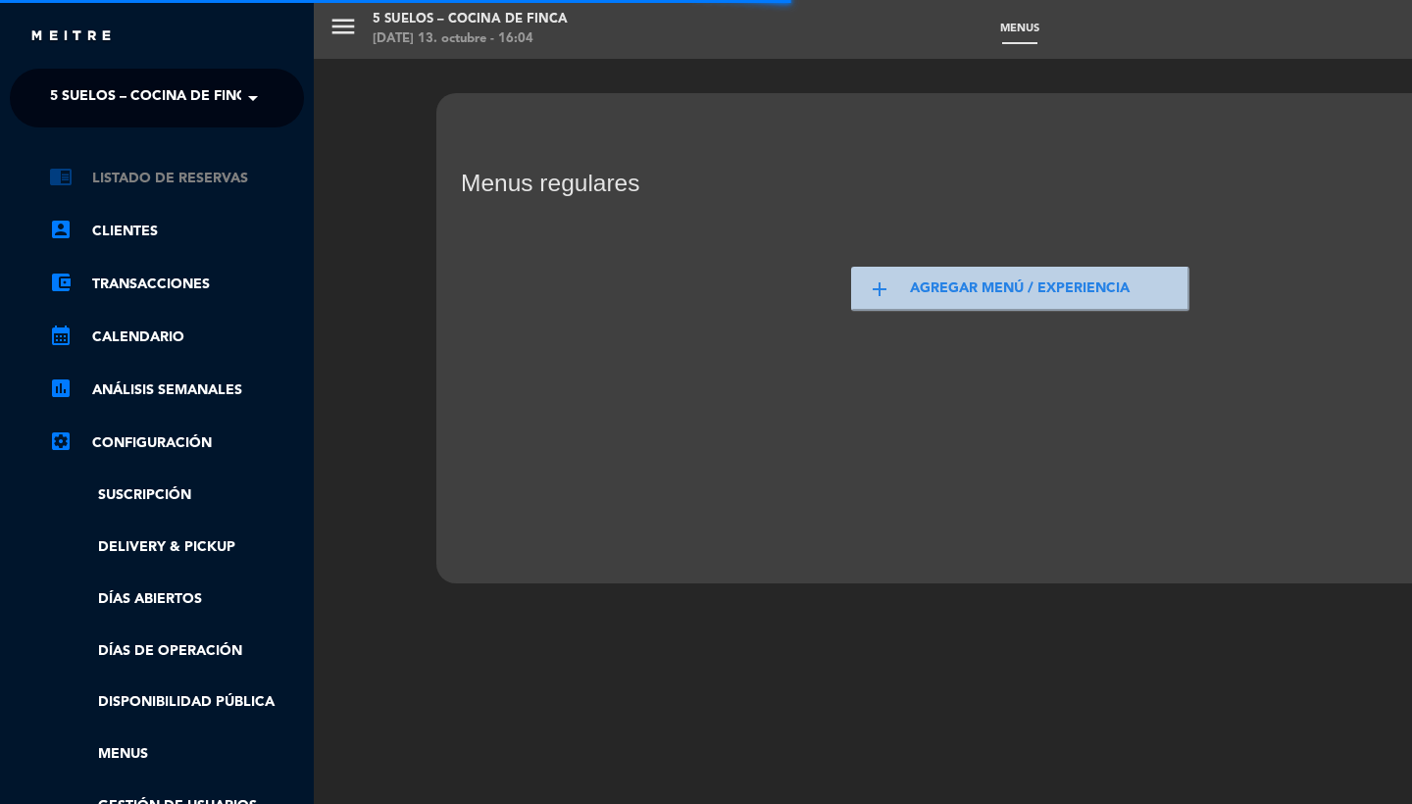
click at [155, 182] on link "chrome_reader_mode Listado de Reservas" at bounding box center [176, 179] width 255 height 24
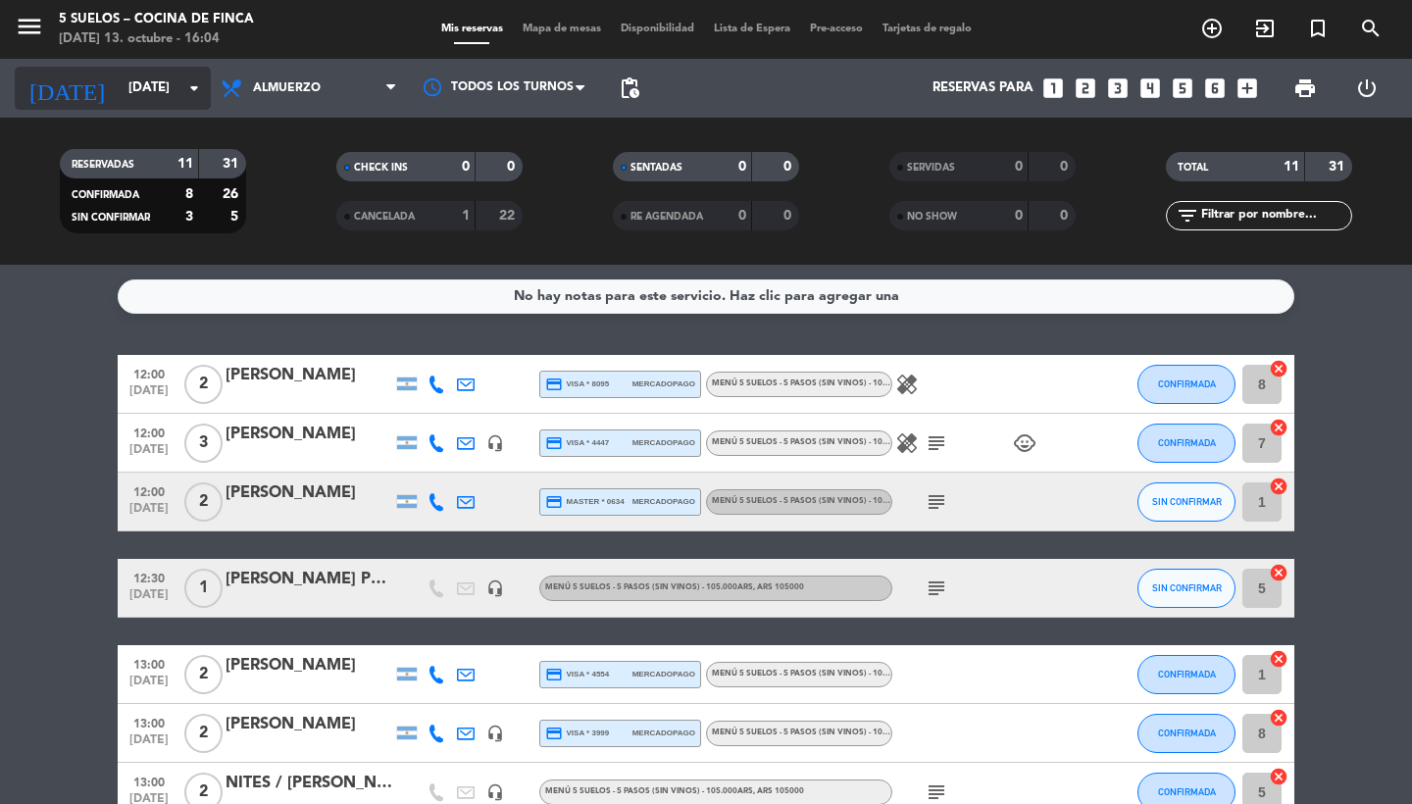
click at [174, 97] on input "[DATE]" at bounding box center [205, 88] width 173 height 35
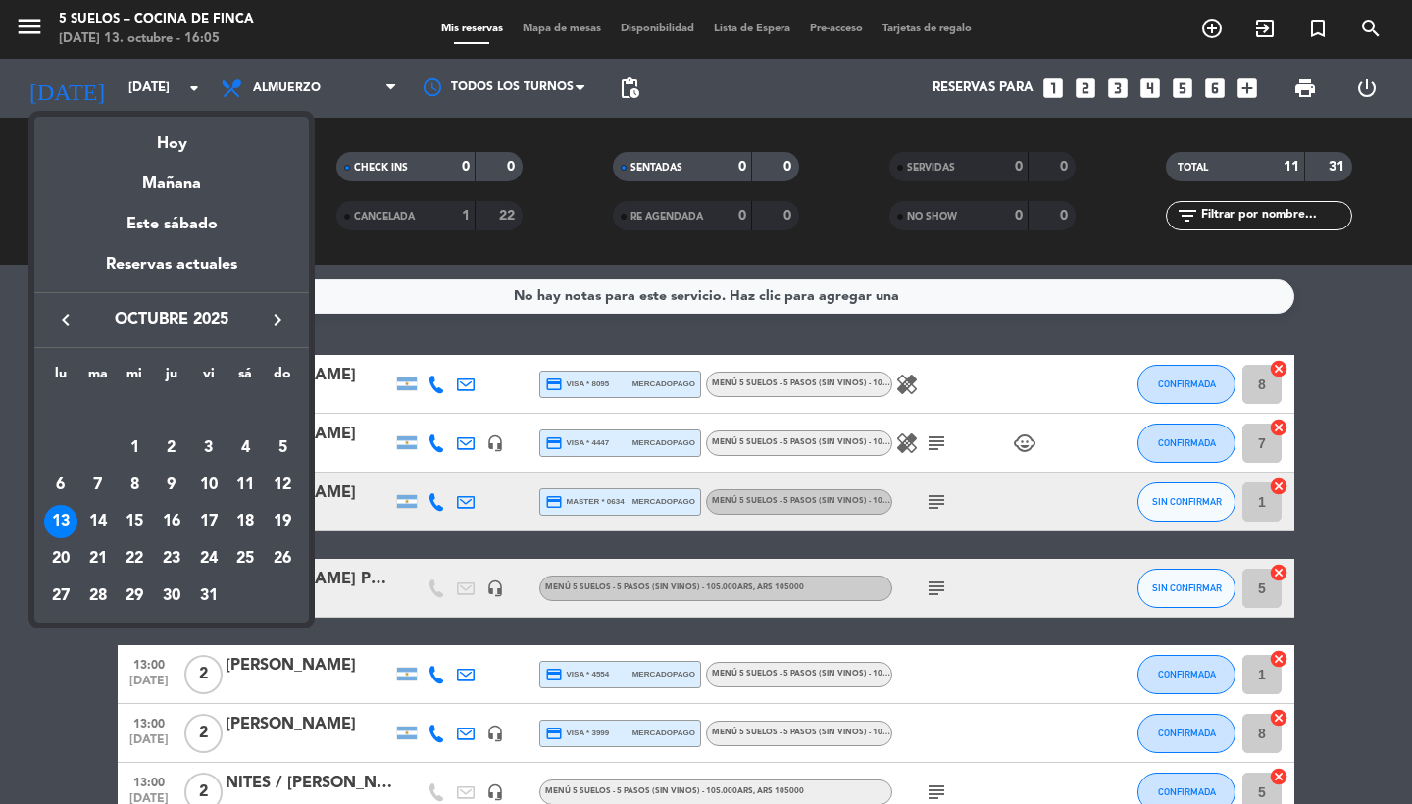
click at [59, 318] on icon "keyboard_arrow_left" at bounding box center [66, 320] width 24 height 24
click at [242, 556] on div "27" at bounding box center [245, 558] width 33 height 33
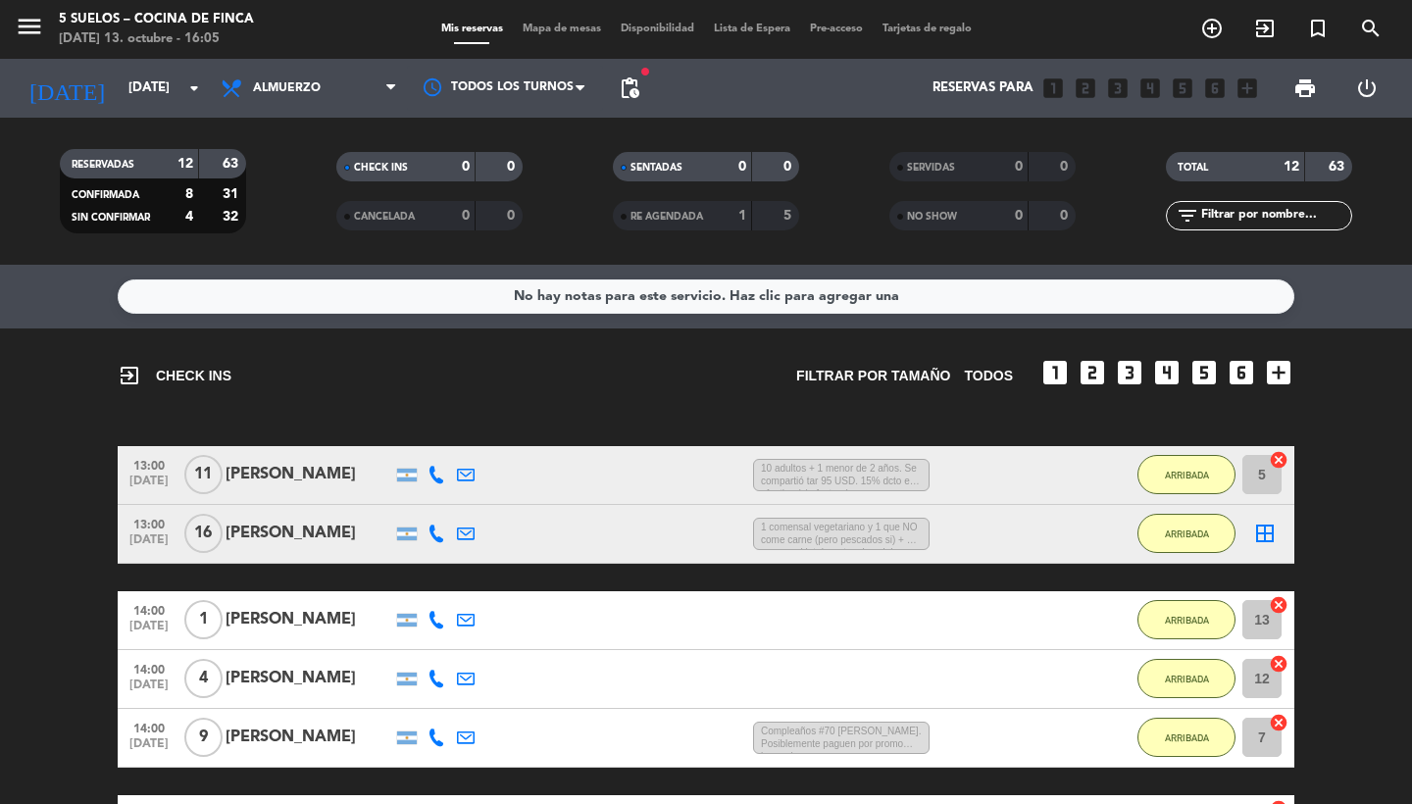
scroll to position [457, 0]
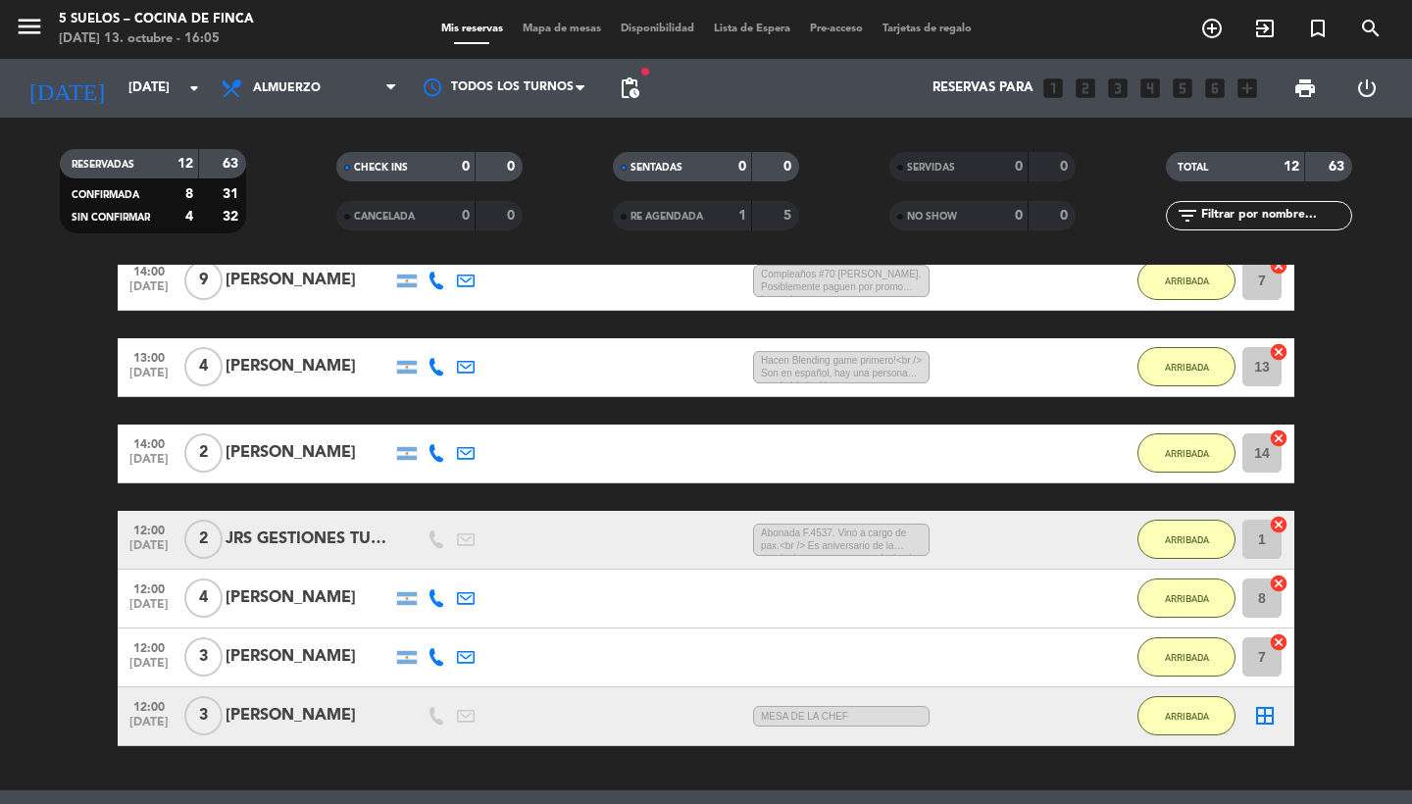
click at [683, 163] on span "SENTADAS" at bounding box center [657, 168] width 52 height 10
click at [443, 171] on div "0" at bounding box center [451, 167] width 39 height 23
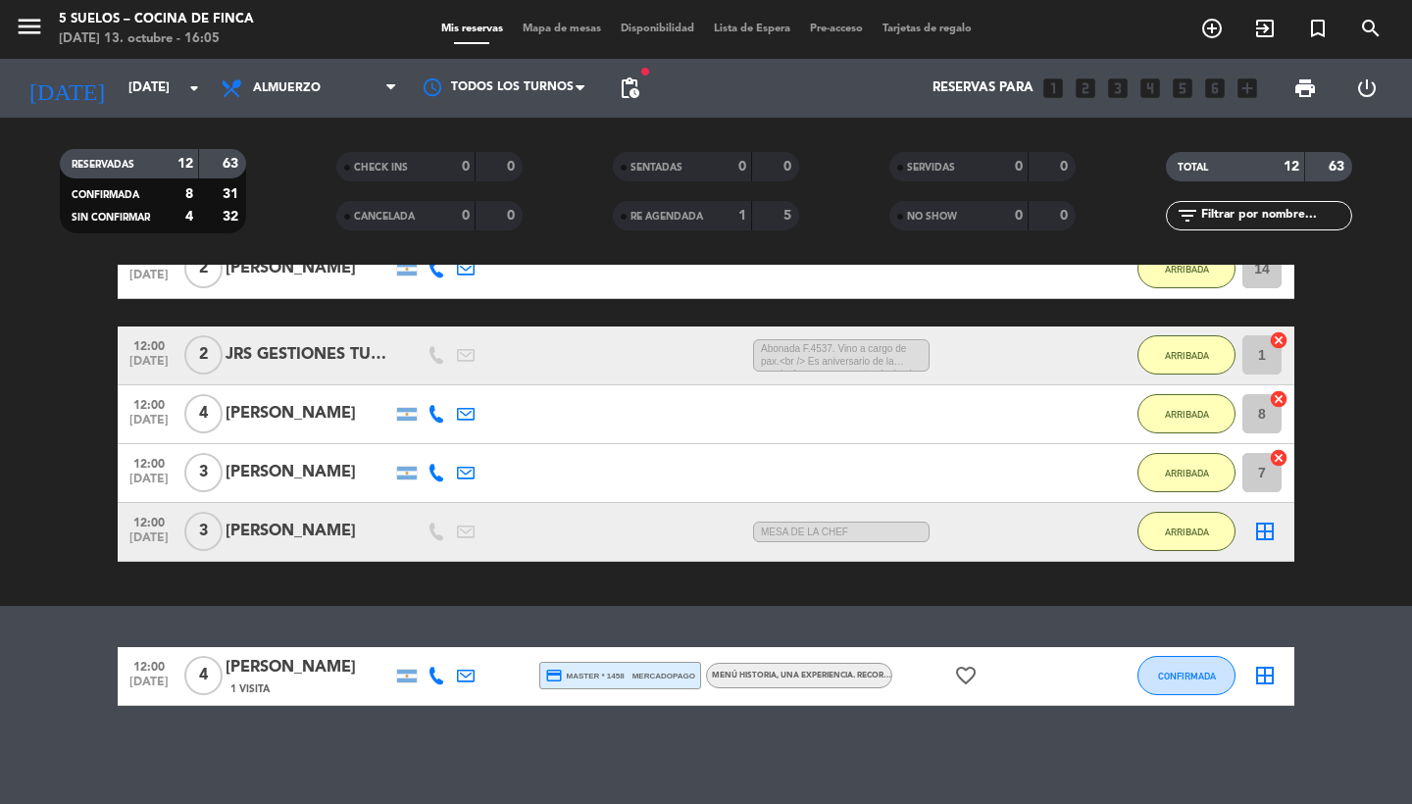
scroll to position [641, 0]
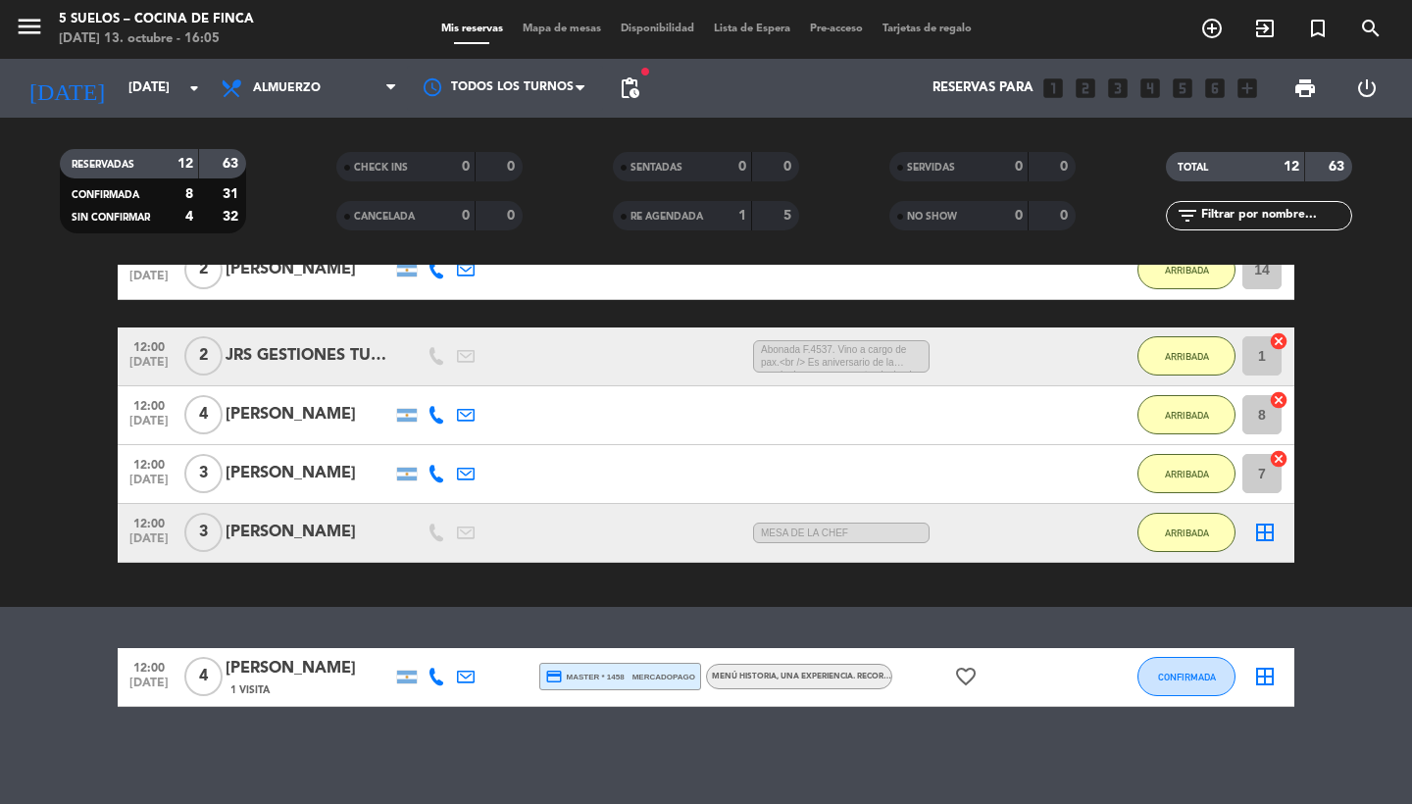
click at [676, 680] on span "mercadopago" at bounding box center [664, 677] width 63 height 13
click at [462, 673] on icon at bounding box center [466, 677] width 18 height 18
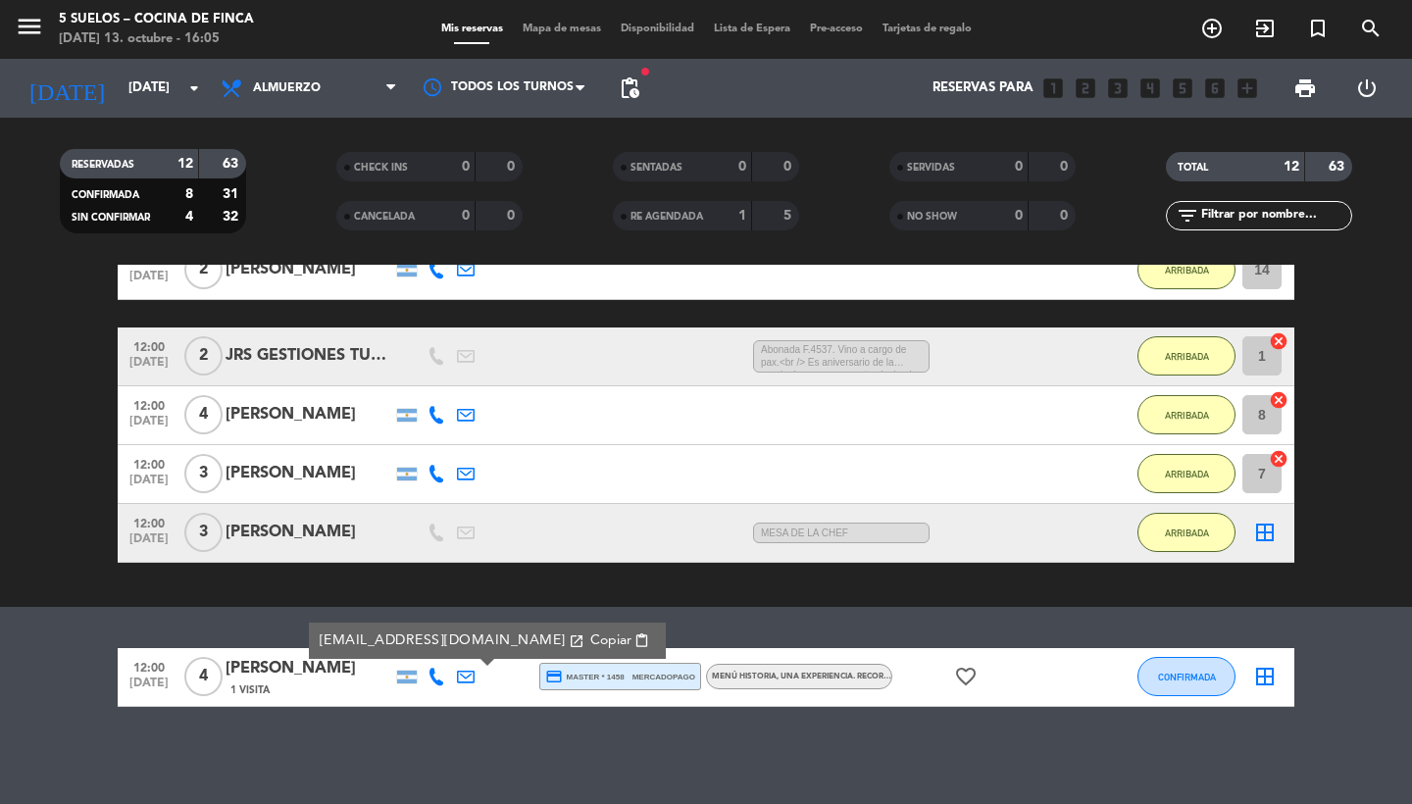
click at [635, 645] on span "content_paste" at bounding box center [642, 641] width 15 height 15
click at [150, 93] on input "[DATE]" at bounding box center [205, 88] width 173 height 35
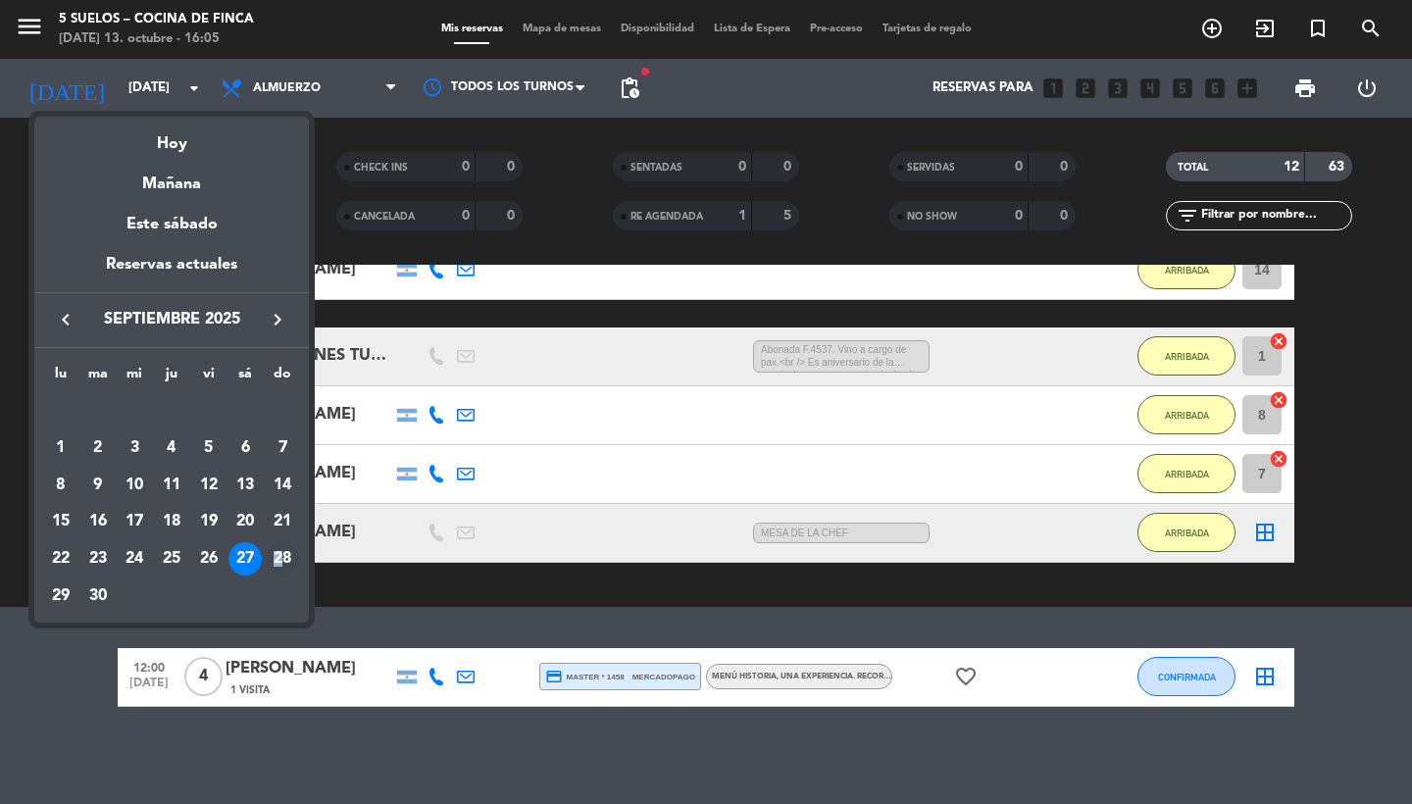
click at [279, 563] on div "28" at bounding box center [282, 558] width 33 height 33
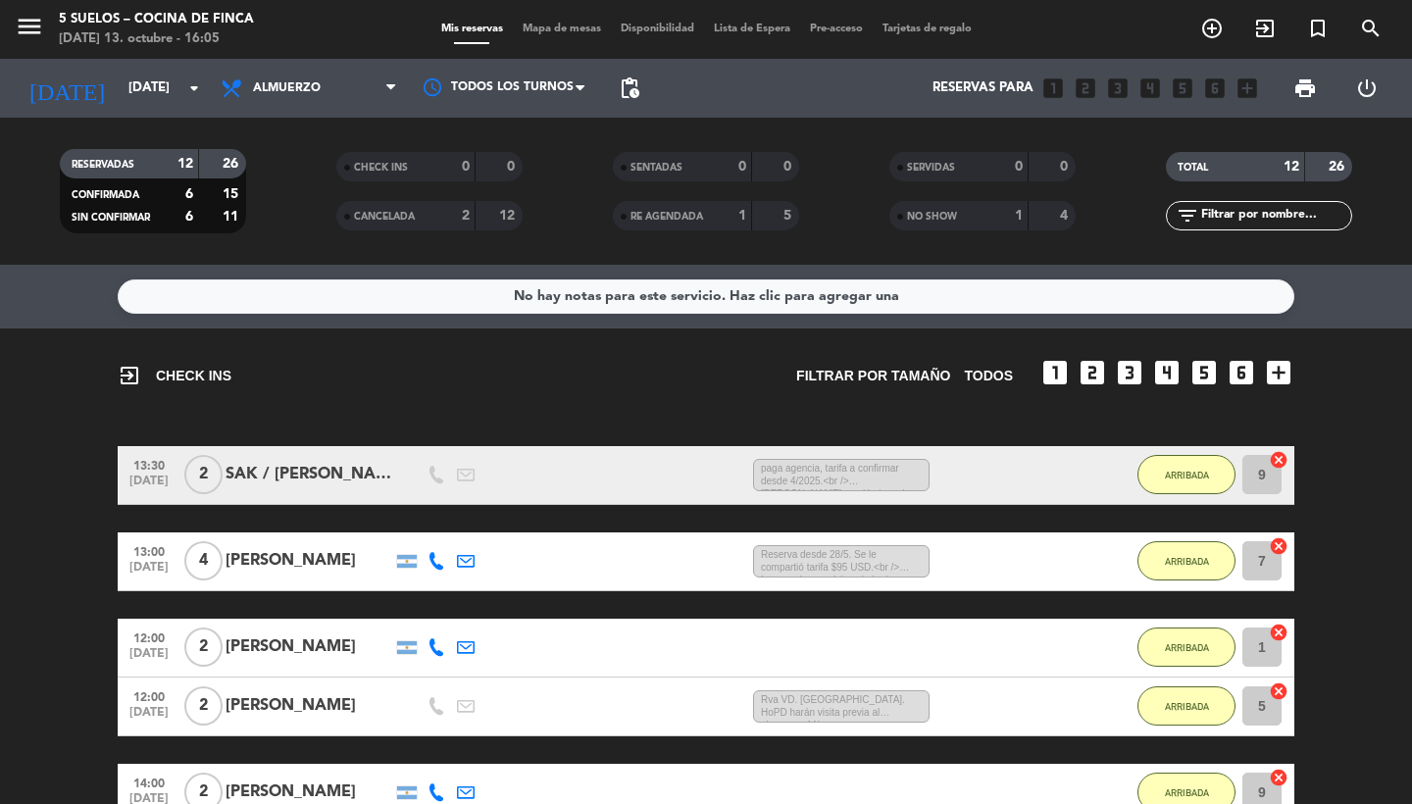
scroll to position [0, 0]
click at [119, 94] on input "[DATE]" at bounding box center [205, 88] width 173 height 35
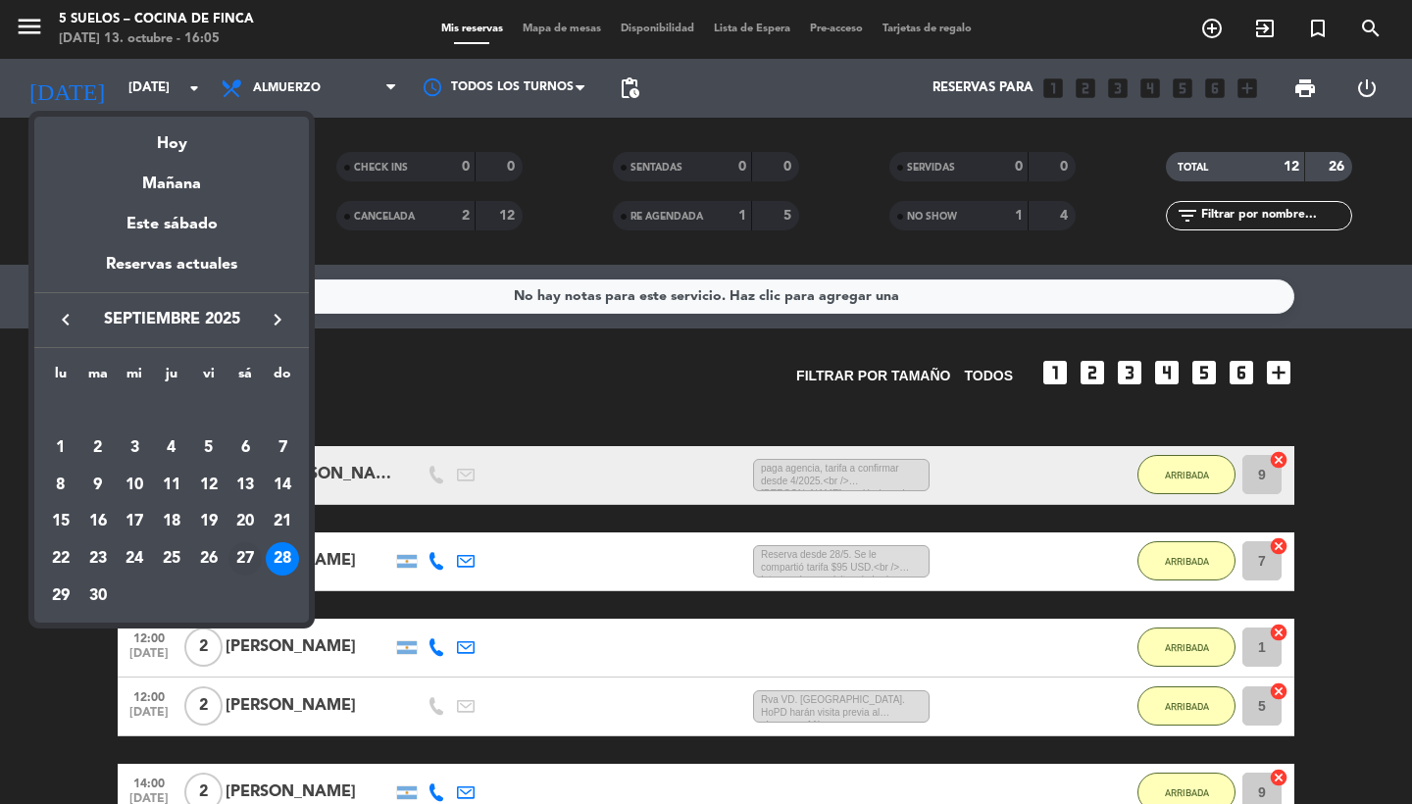
click at [244, 562] on div "27" at bounding box center [245, 558] width 33 height 33
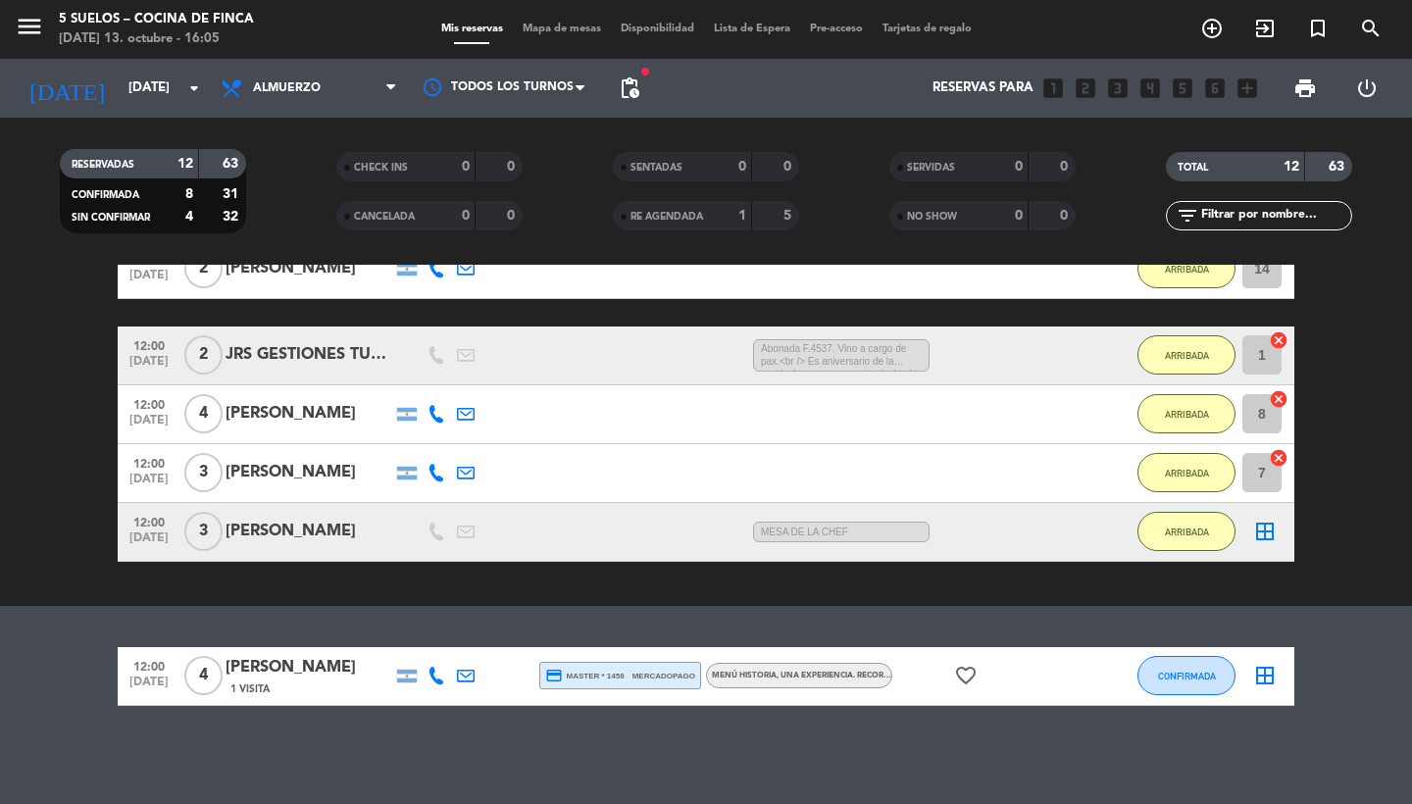
click at [260, 685] on span "1 Visita" at bounding box center [250, 690] width 39 height 16
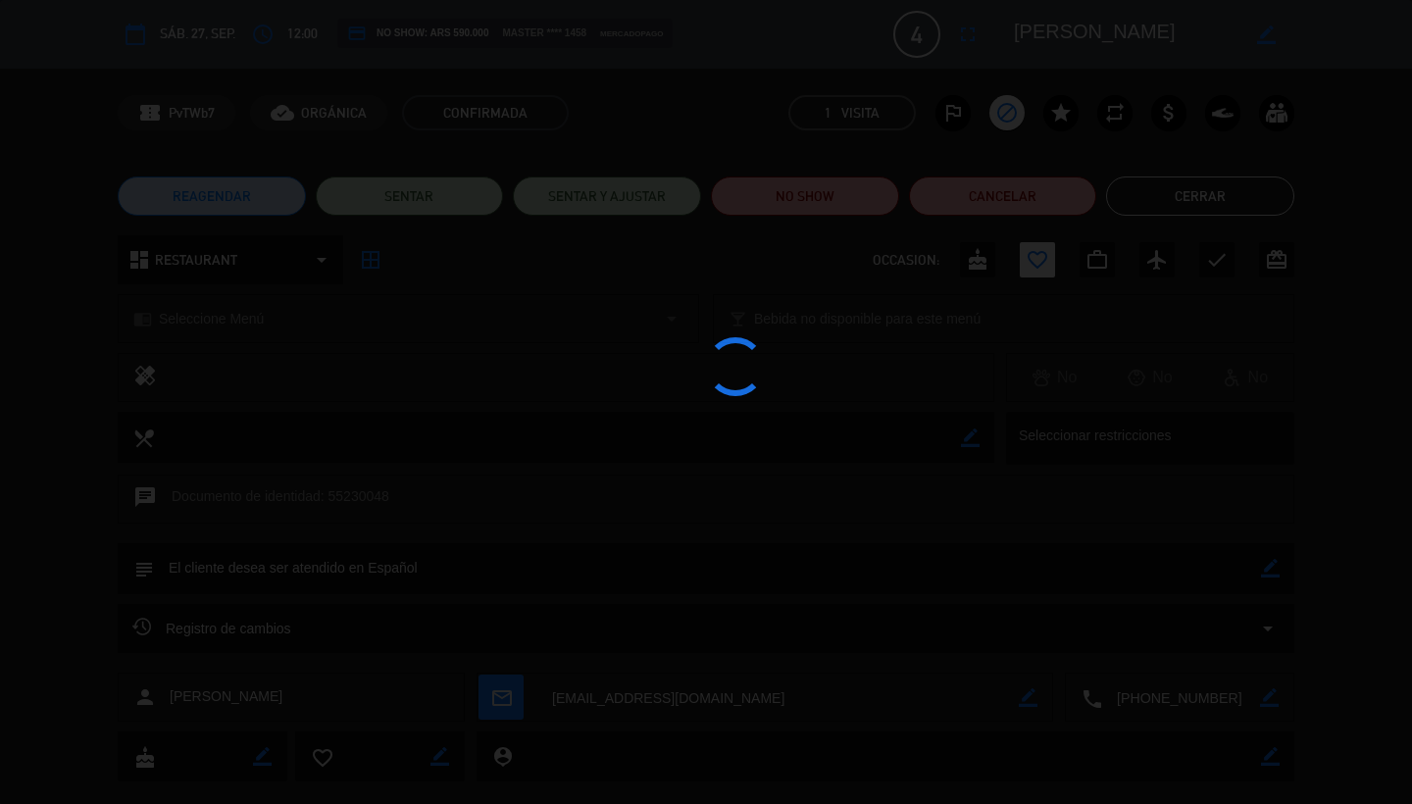
scroll to position [641, 0]
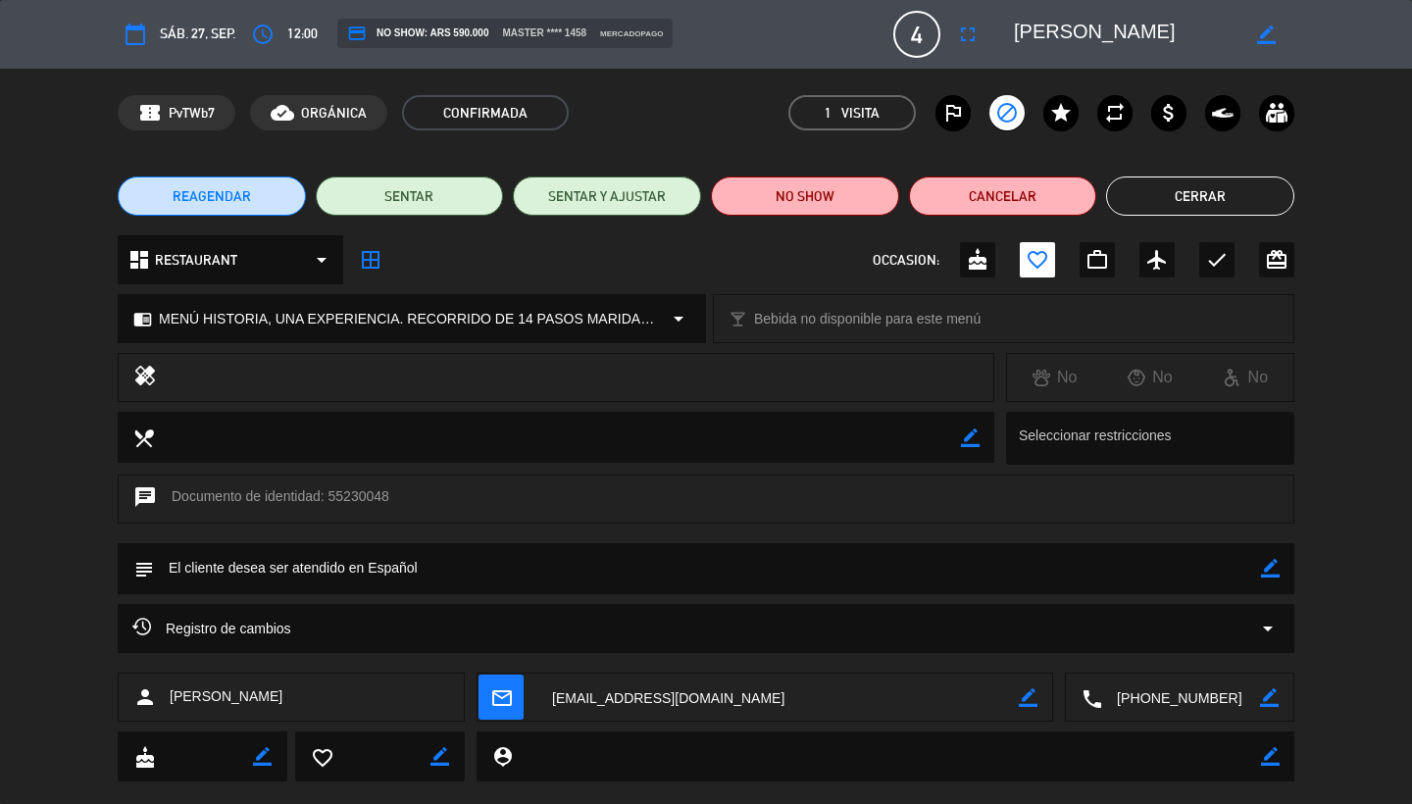
click at [1164, 203] on button "Cerrar" at bounding box center [1200, 196] width 188 height 39
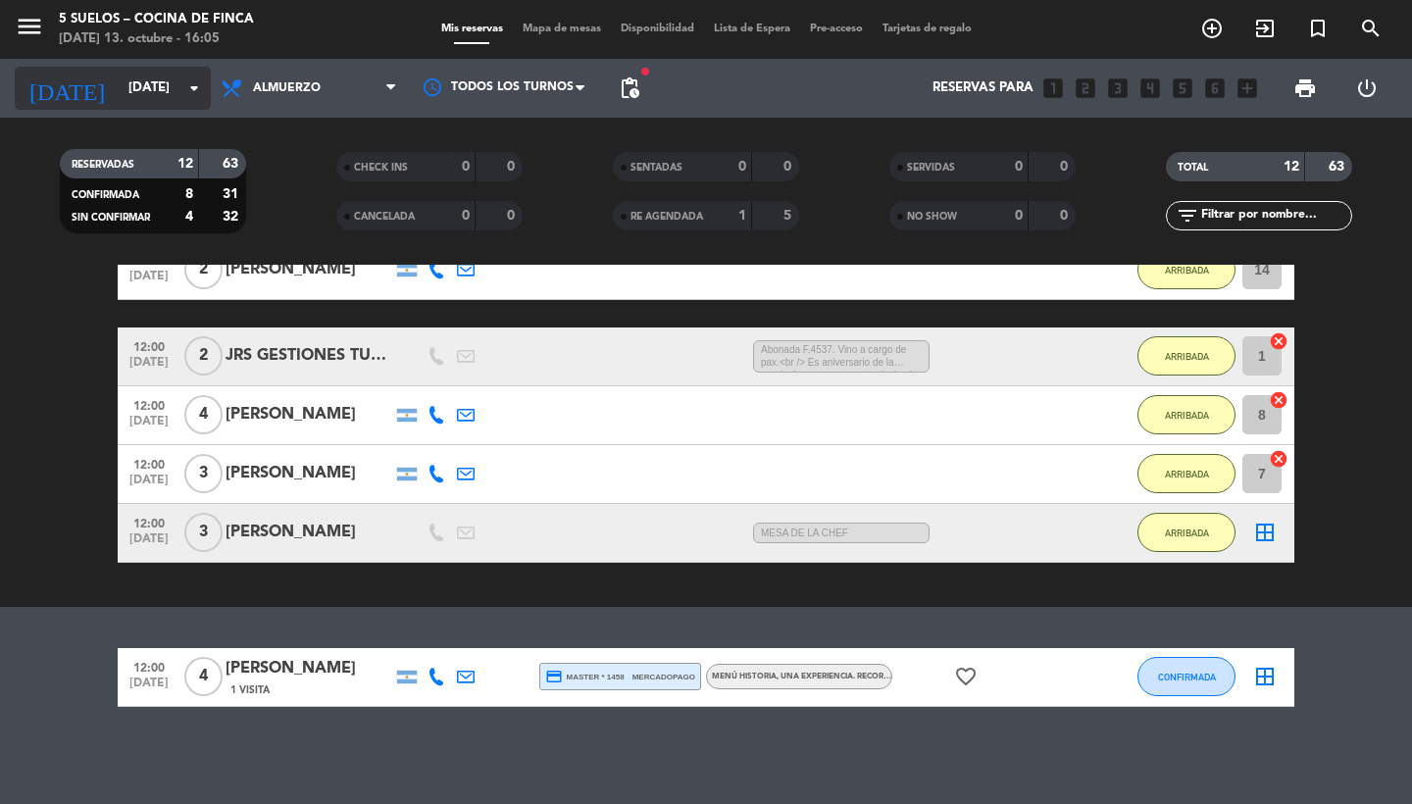
click at [166, 94] on input "[DATE]" at bounding box center [205, 88] width 173 height 35
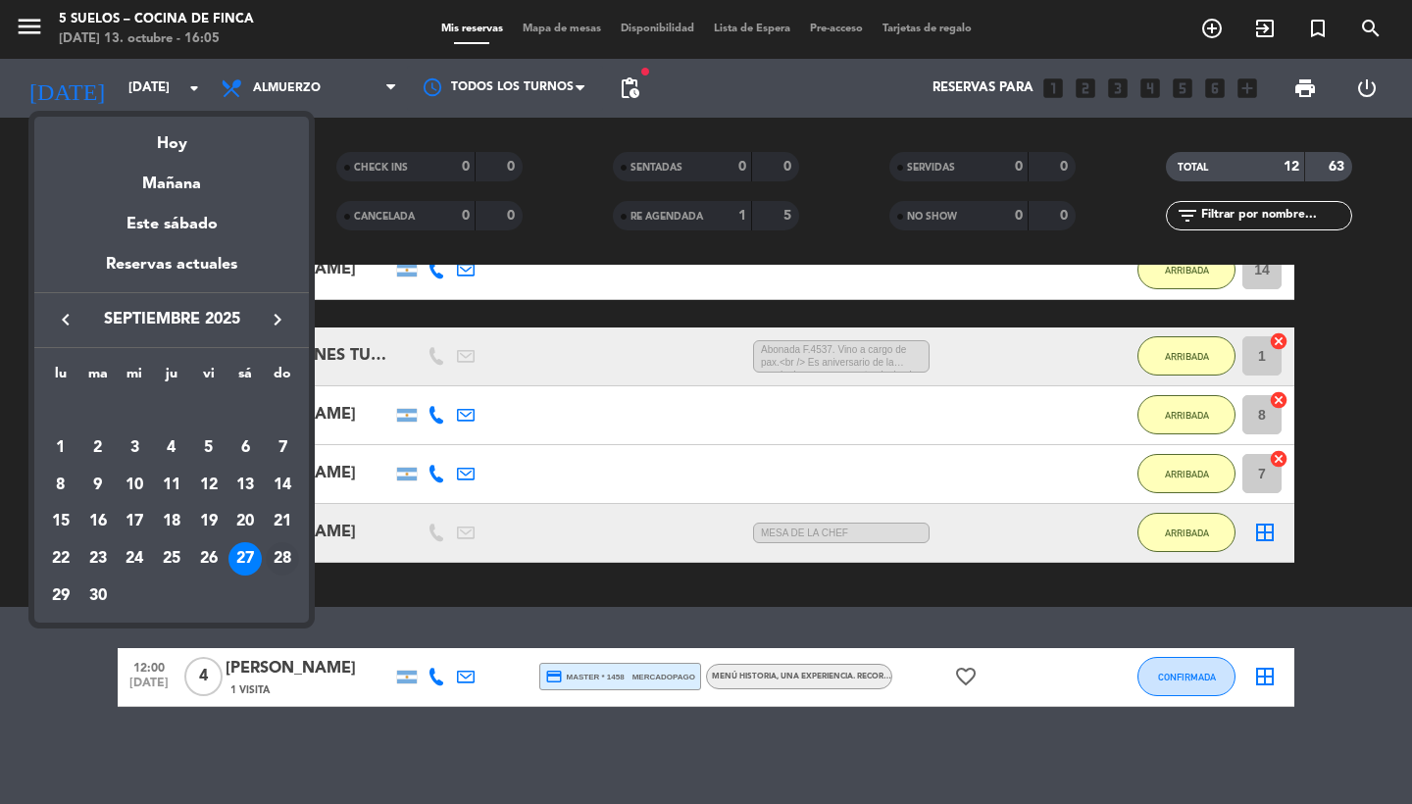
click at [276, 555] on div "28" at bounding box center [282, 558] width 33 height 33
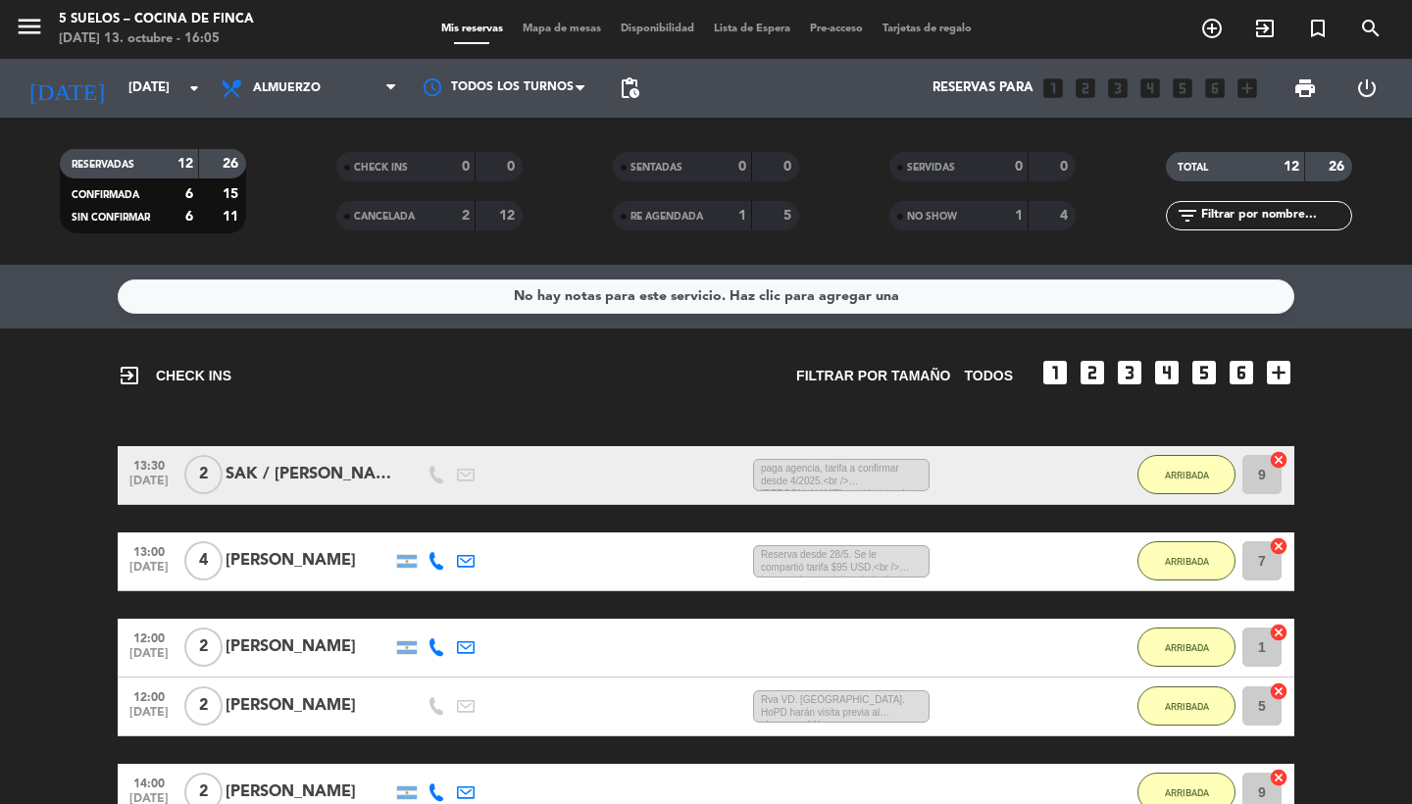
scroll to position [0, 0]
click at [953, 199] on div "SERVIDAS 0 0" at bounding box center [983, 176] width 277 height 49
click at [953, 225] on div "NO SHOW" at bounding box center [940, 216] width 90 height 23
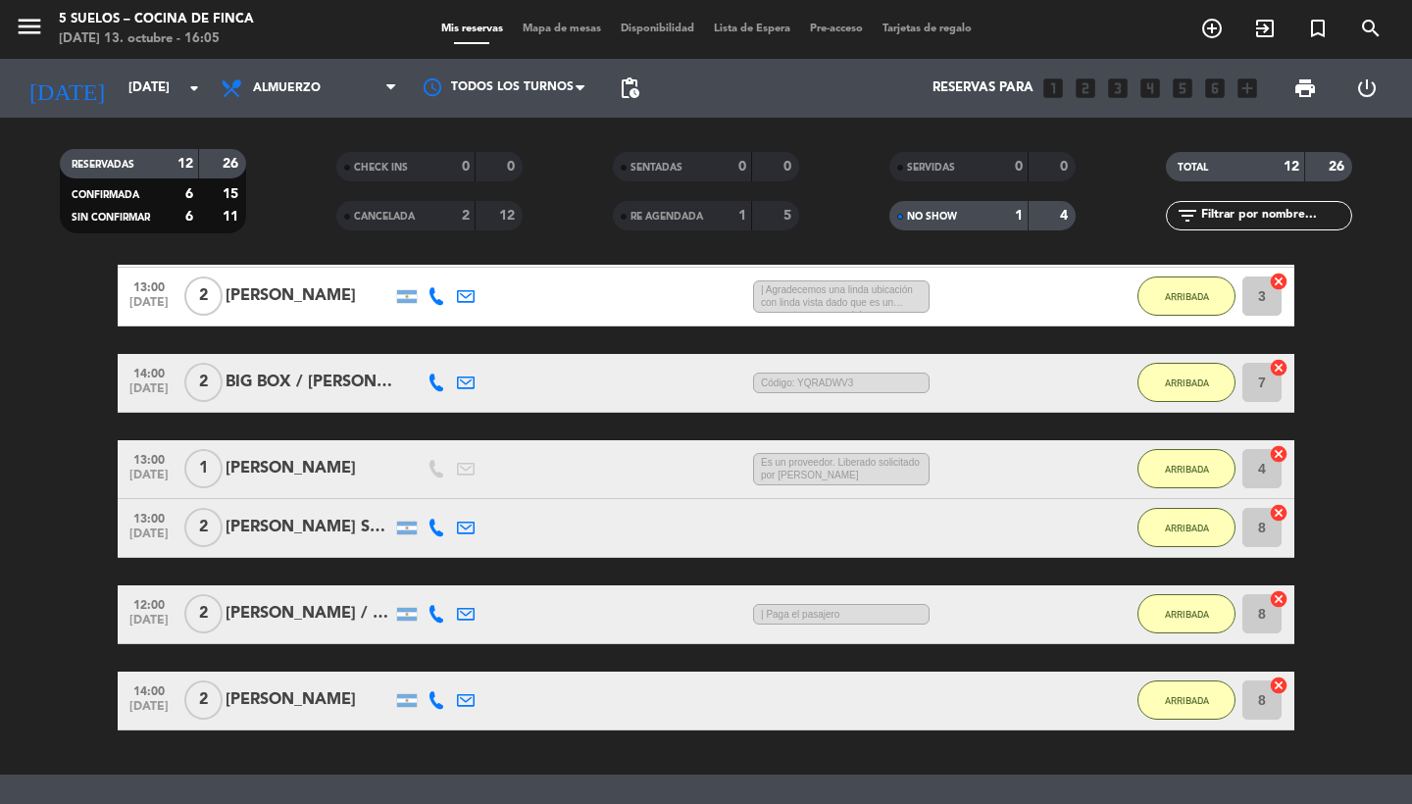
scroll to position [809, 0]
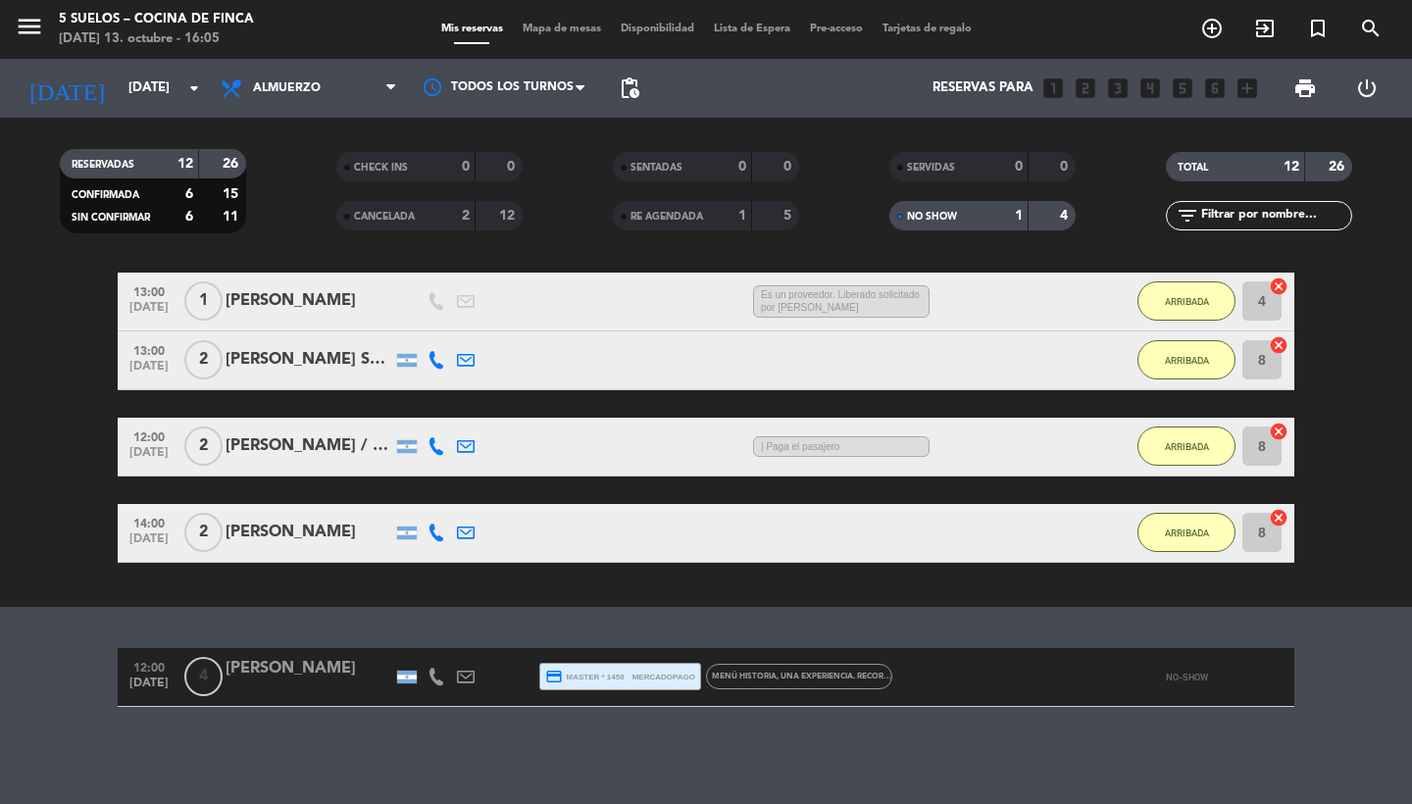
click at [254, 672] on div "[PERSON_NAME]" at bounding box center [309, 669] width 167 height 26
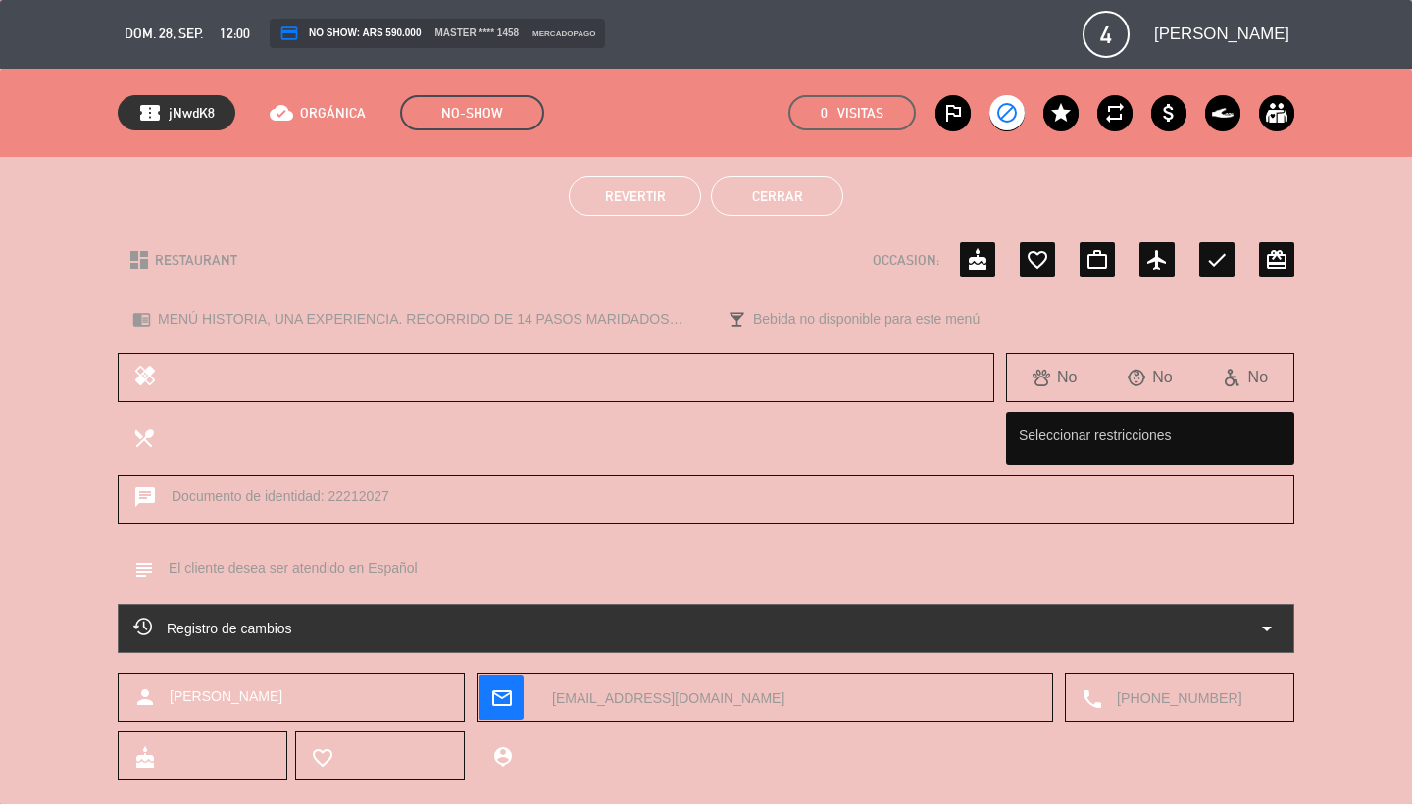
click at [796, 191] on button "Cerrar" at bounding box center [777, 196] width 132 height 39
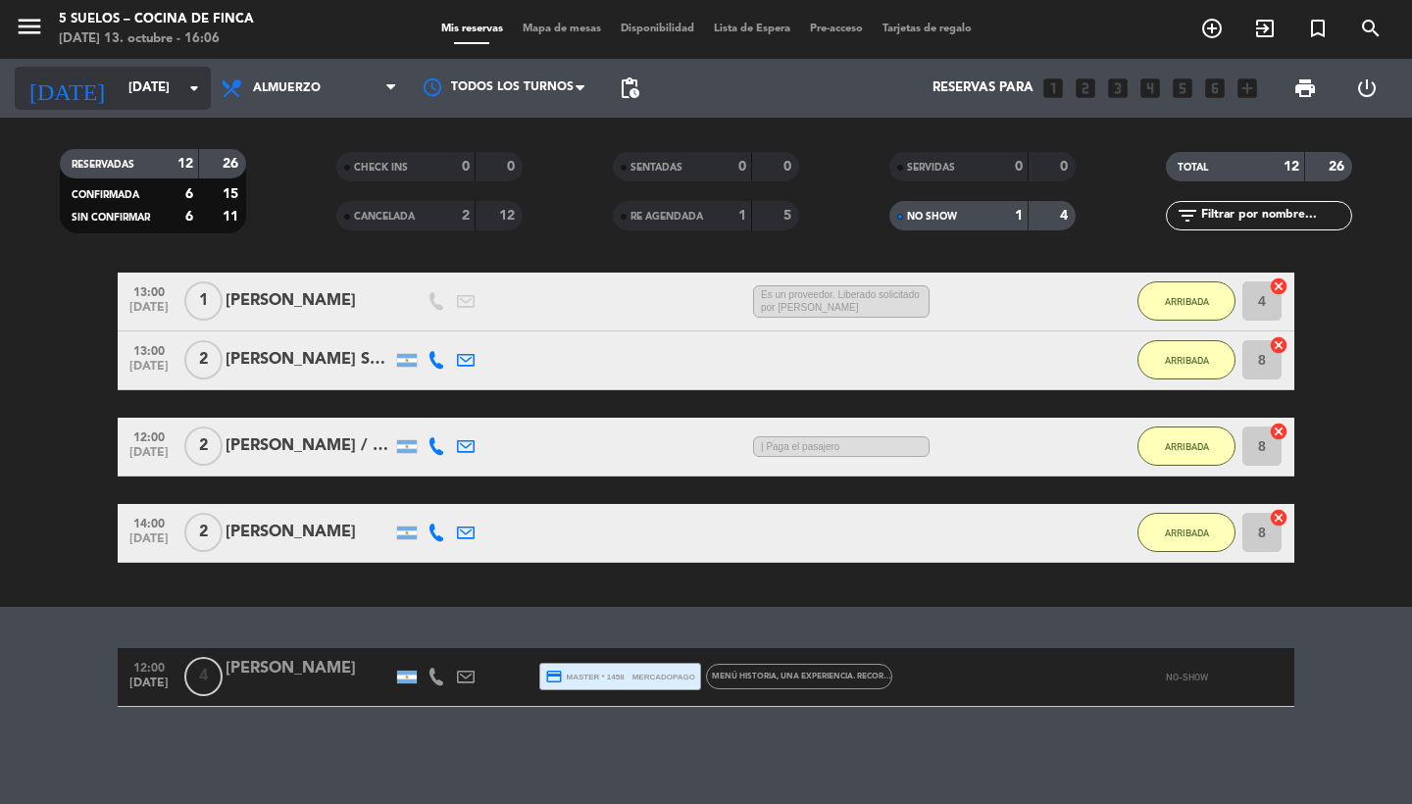
click at [134, 77] on input "[DATE]" at bounding box center [205, 88] width 173 height 35
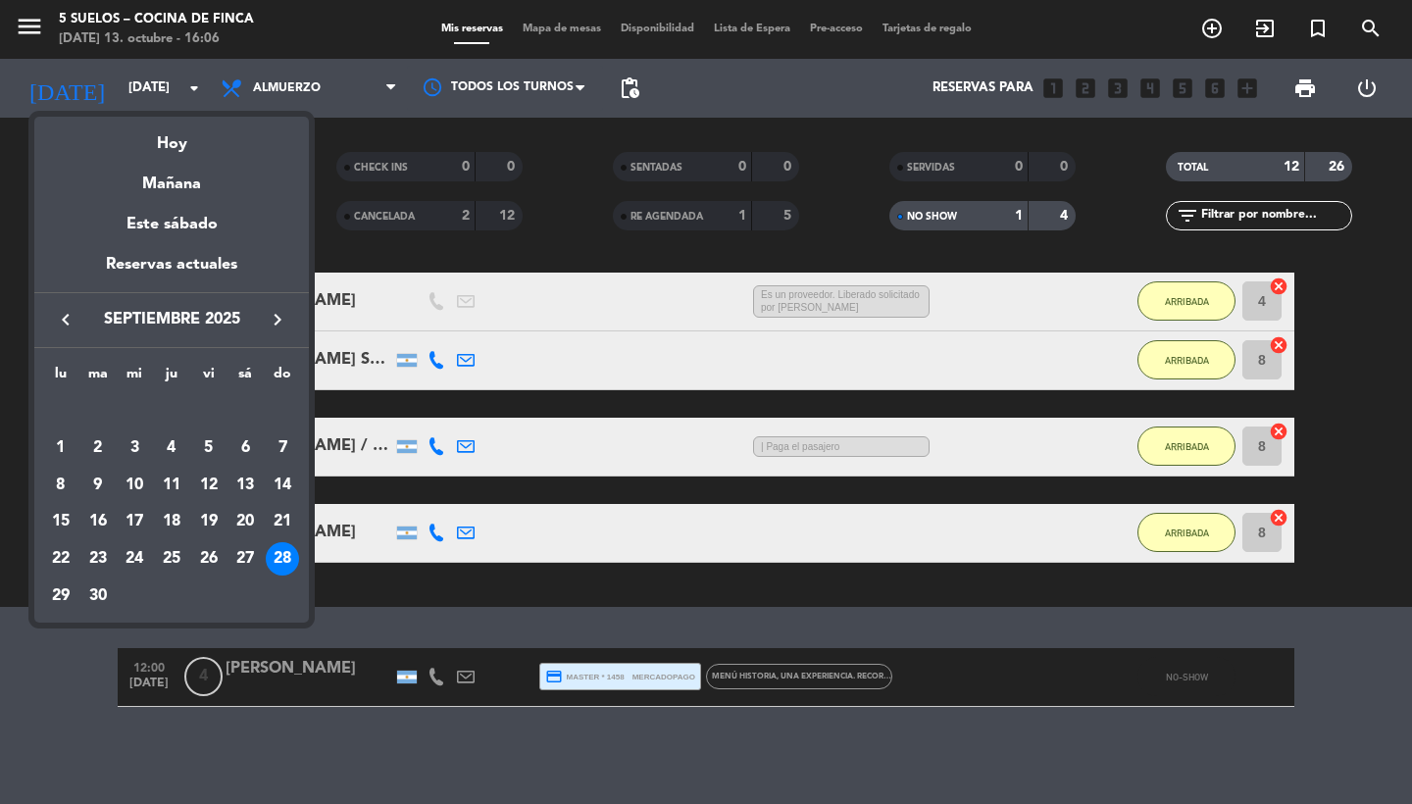
click at [278, 323] on icon "keyboard_arrow_right" at bounding box center [278, 320] width 24 height 24
click at [285, 446] on div "5" at bounding box center [282, 448] width 33 height 33
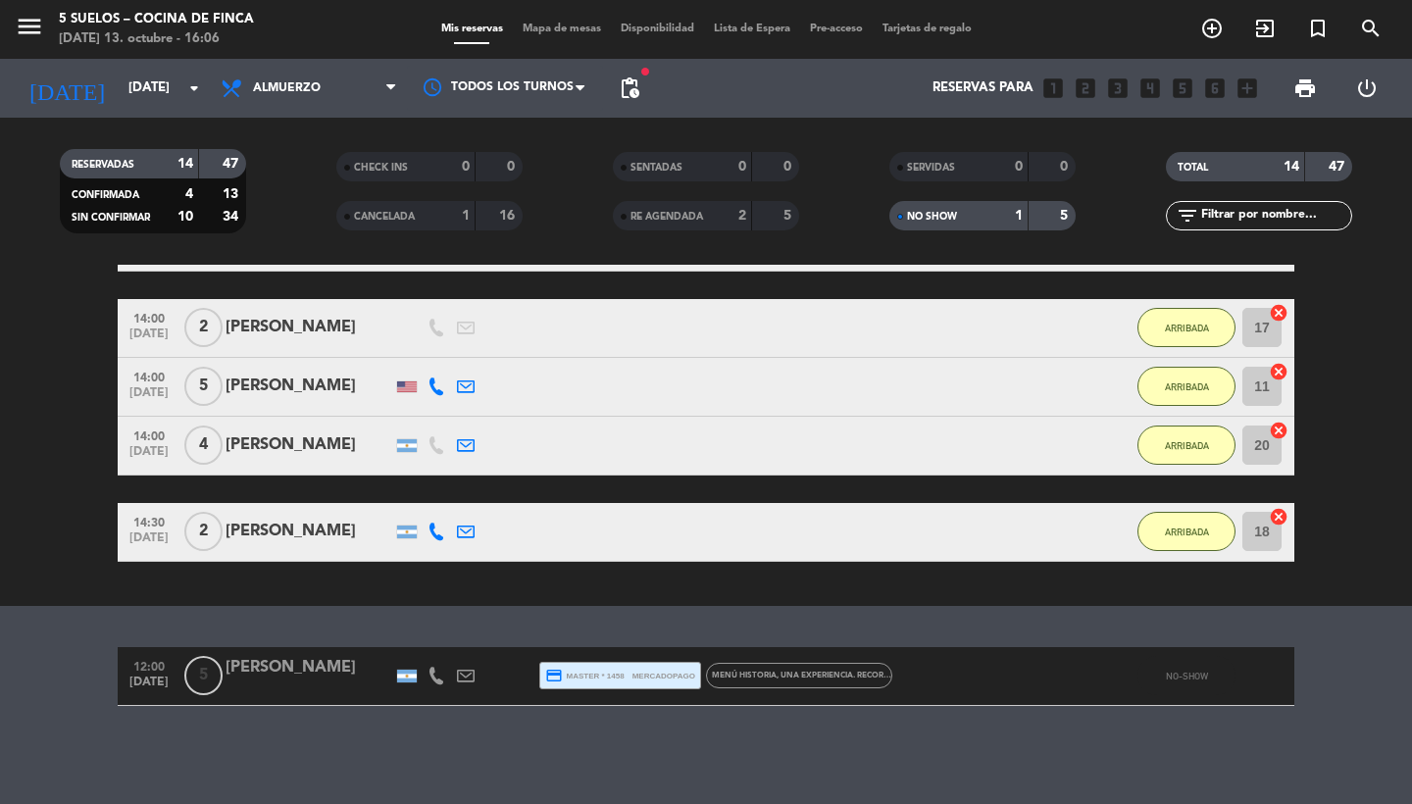
scroll to position [954, 0]
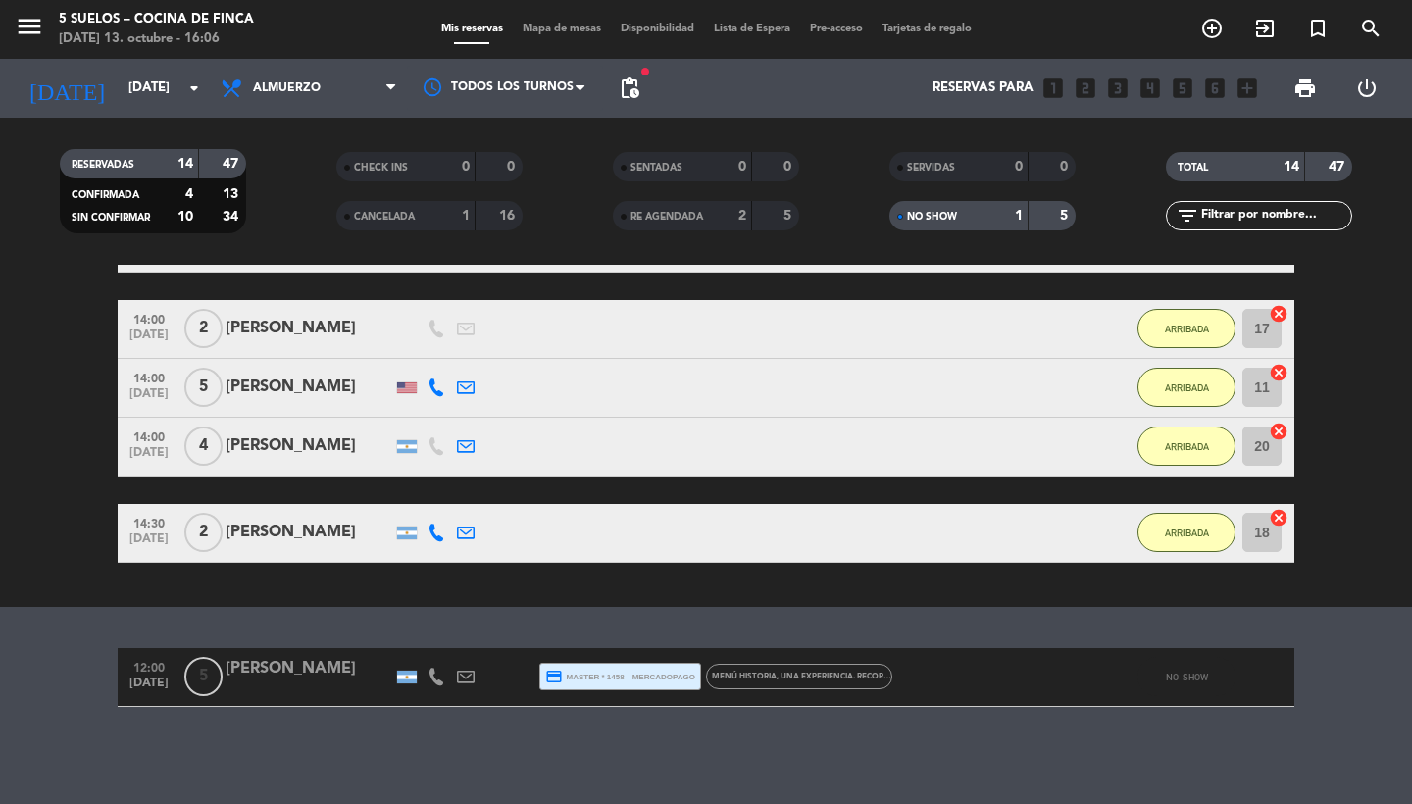
click at [222, 691] on div "5" at bounding box center [202, 677] width 45 height 58
click at [305, 673] on div "[PERSON_NAME]" at bounding box center [309, 669] width 167 height 26
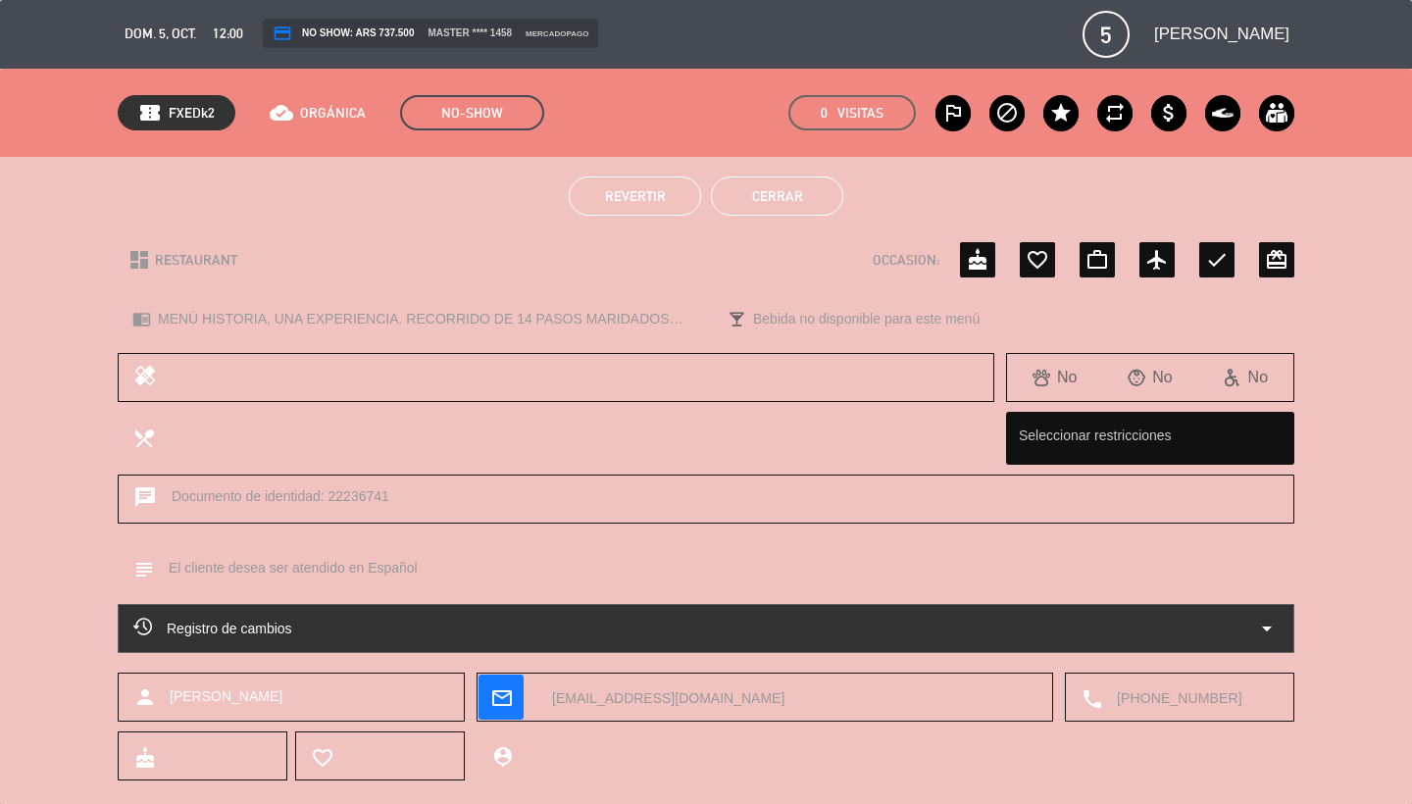
click at [1008, 127] on label "block" at bounding box center [1007, 112] width 35 height 35
click at [761, 189] on button "Cerrar" at bounding box center [777, 196] width 132 height 39
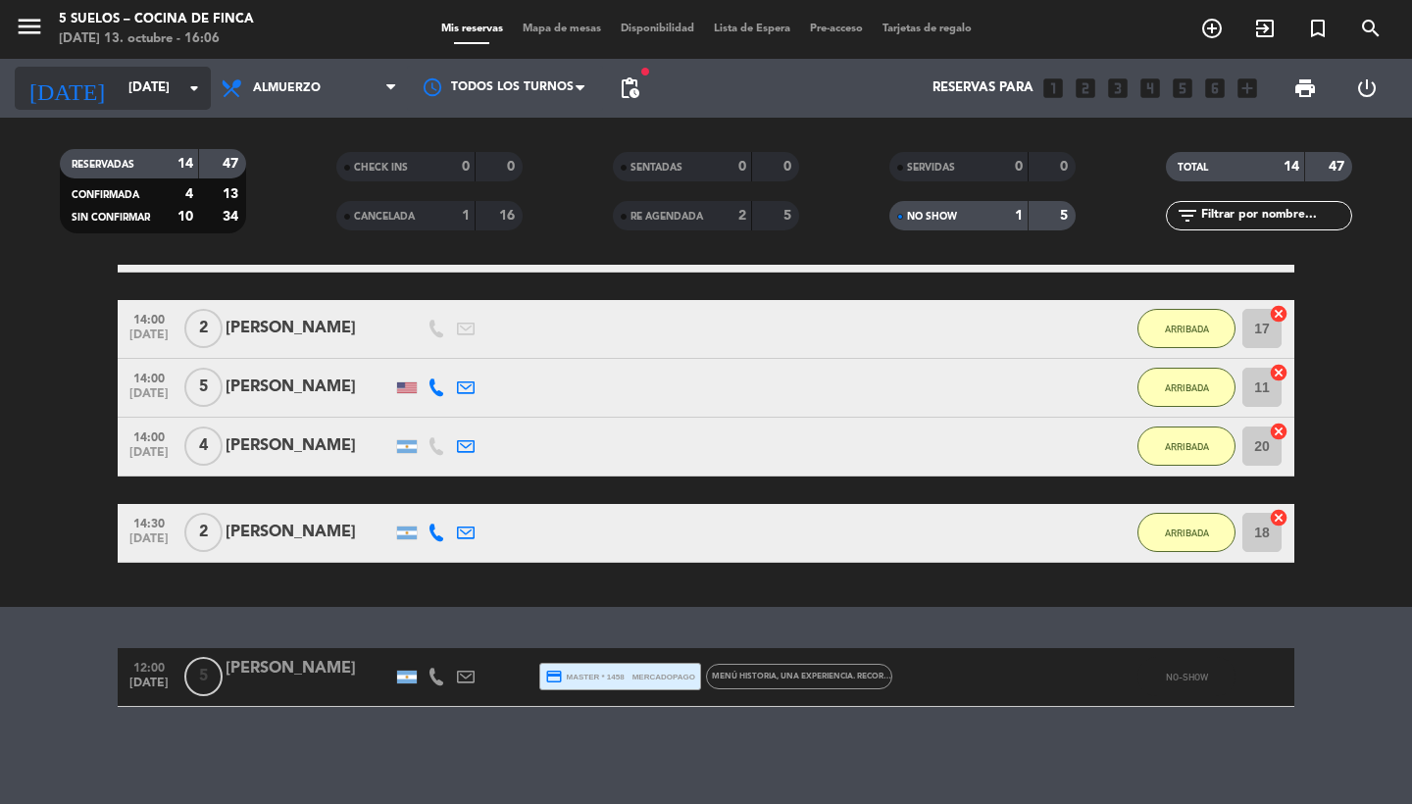
click at [142, 68] on div "[DATE] [DATE] arrow_drop_down" at bounding box center [113, 88] width 196 height 43
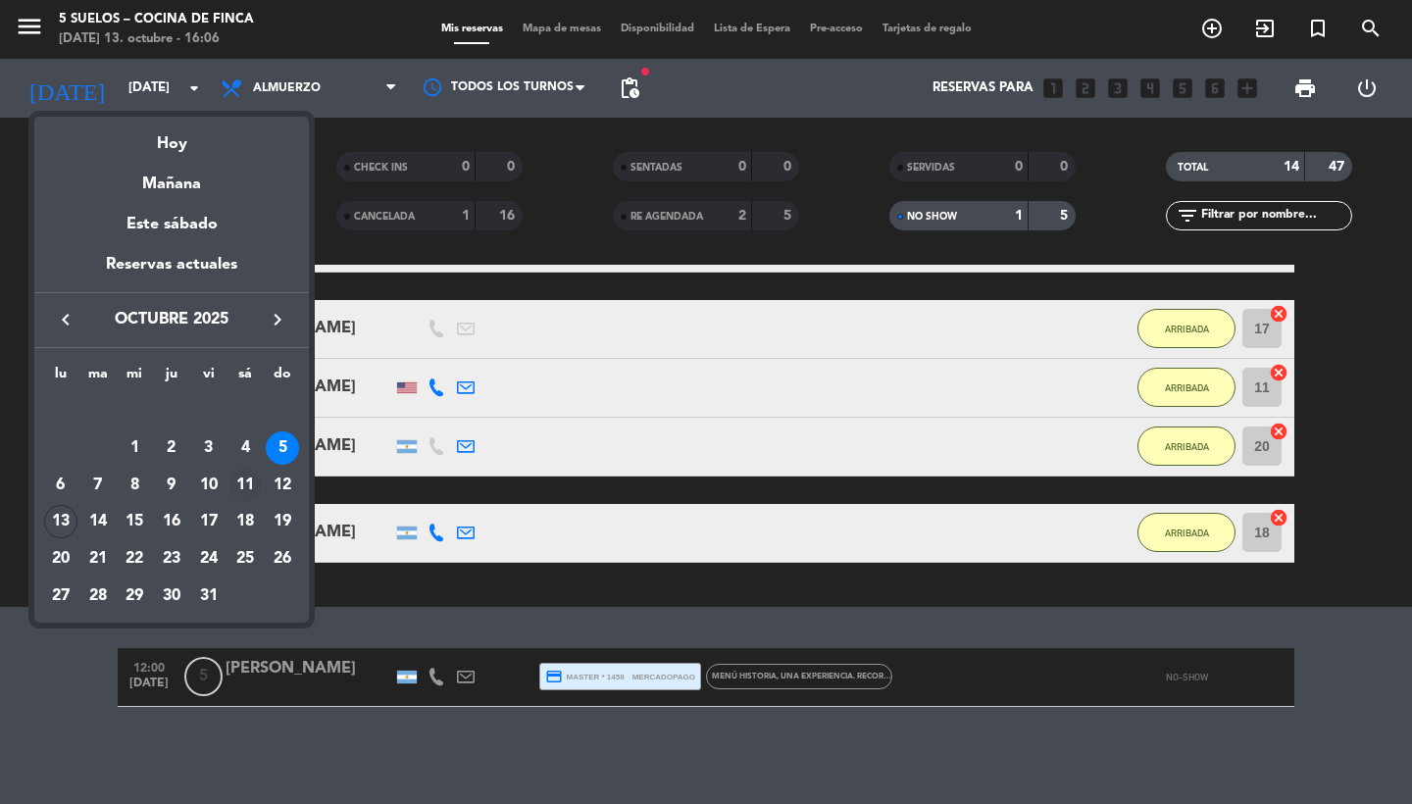
click at [253, 482] on div "11" at bounding box center [245, 485] width 33 height 33
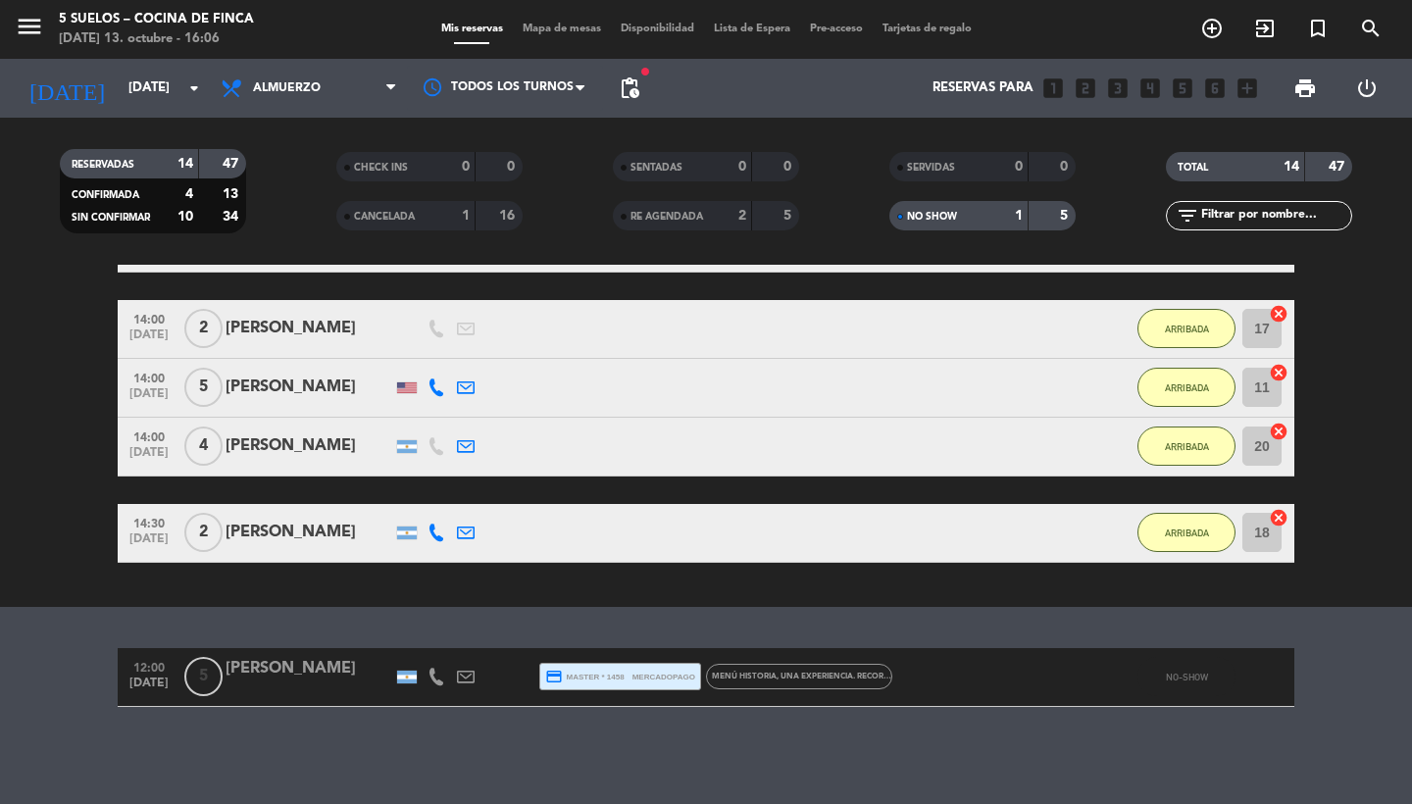
type input "[DATE]"
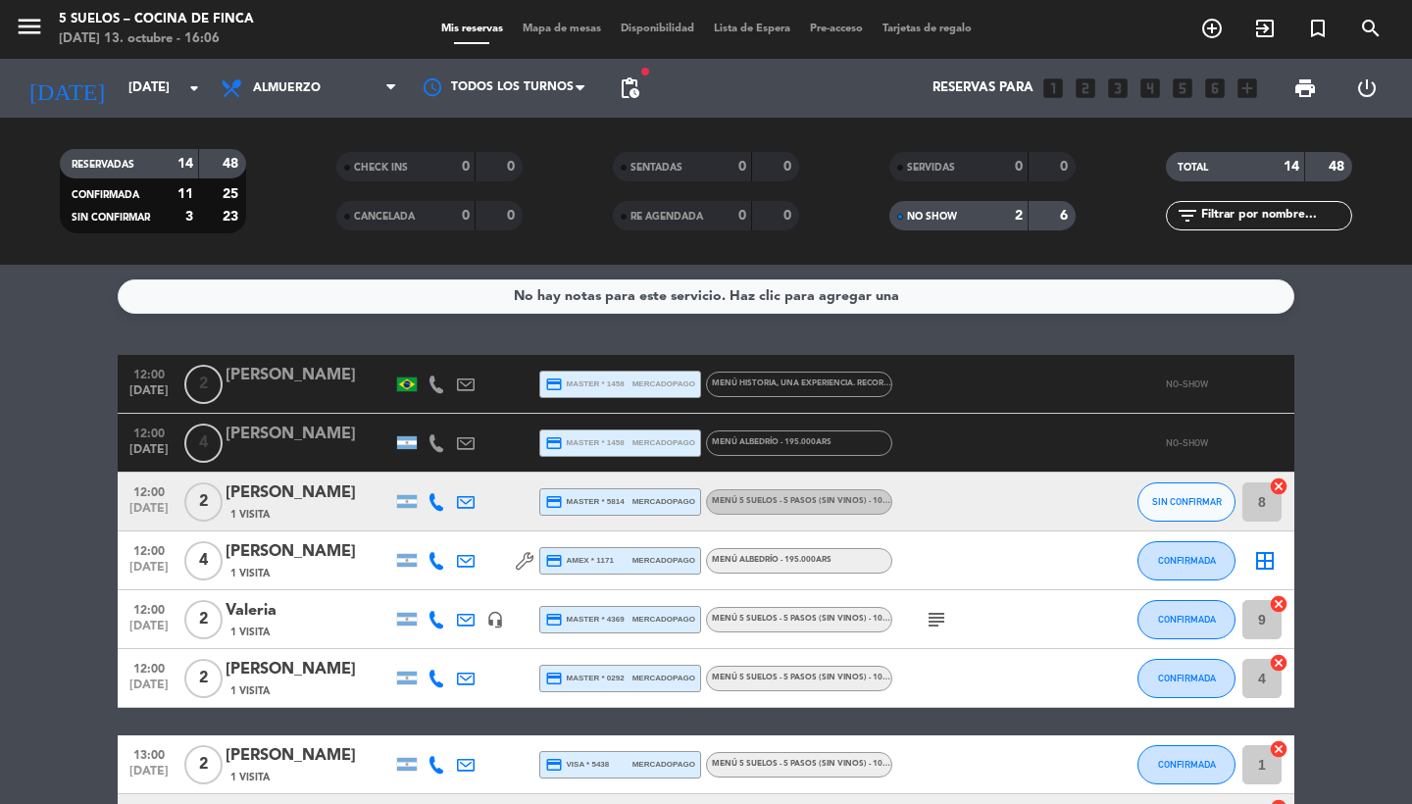
scroll to position [0, 0]
click at [331, 398] on div at bounding box center [309, 397] width 167 height 16
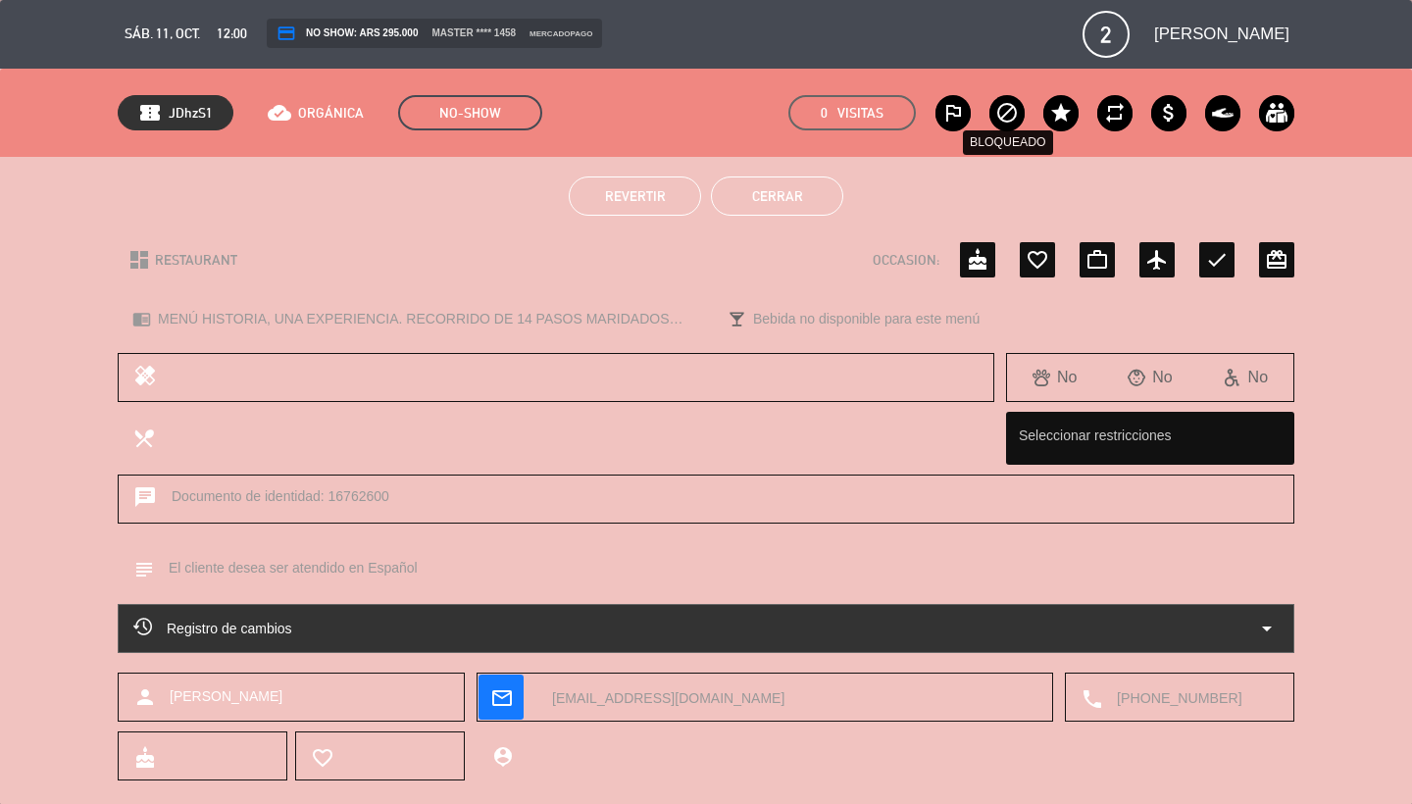
click at [1001, 114] on icon "block" at bounding box center [1008, 113] width 24 height 24
click at [761, 200] on button "Cerrar" at bounding box center [777, 196] width 132 height 39
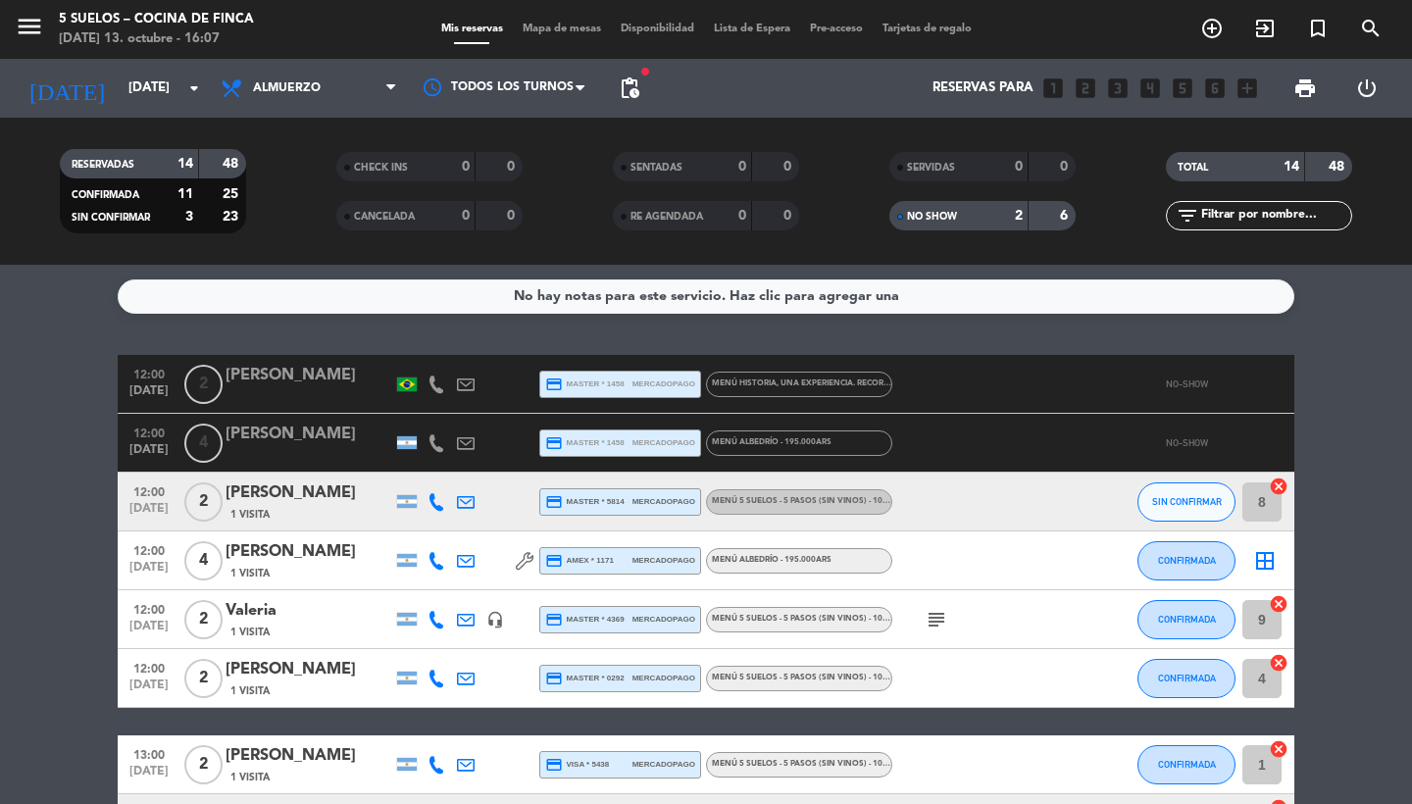
click at [146, 128] on div "RESERVADAS 14 48 CONFIRMADA 11 25 SIN CONFIRMAR 3 23 CHECK INS 0 0 CANCELADA 0 …" at bounding box center [706, 191] width 1412 height 147
click at [320, 448] on div at bounding box center [309, 456] width 167 height 16
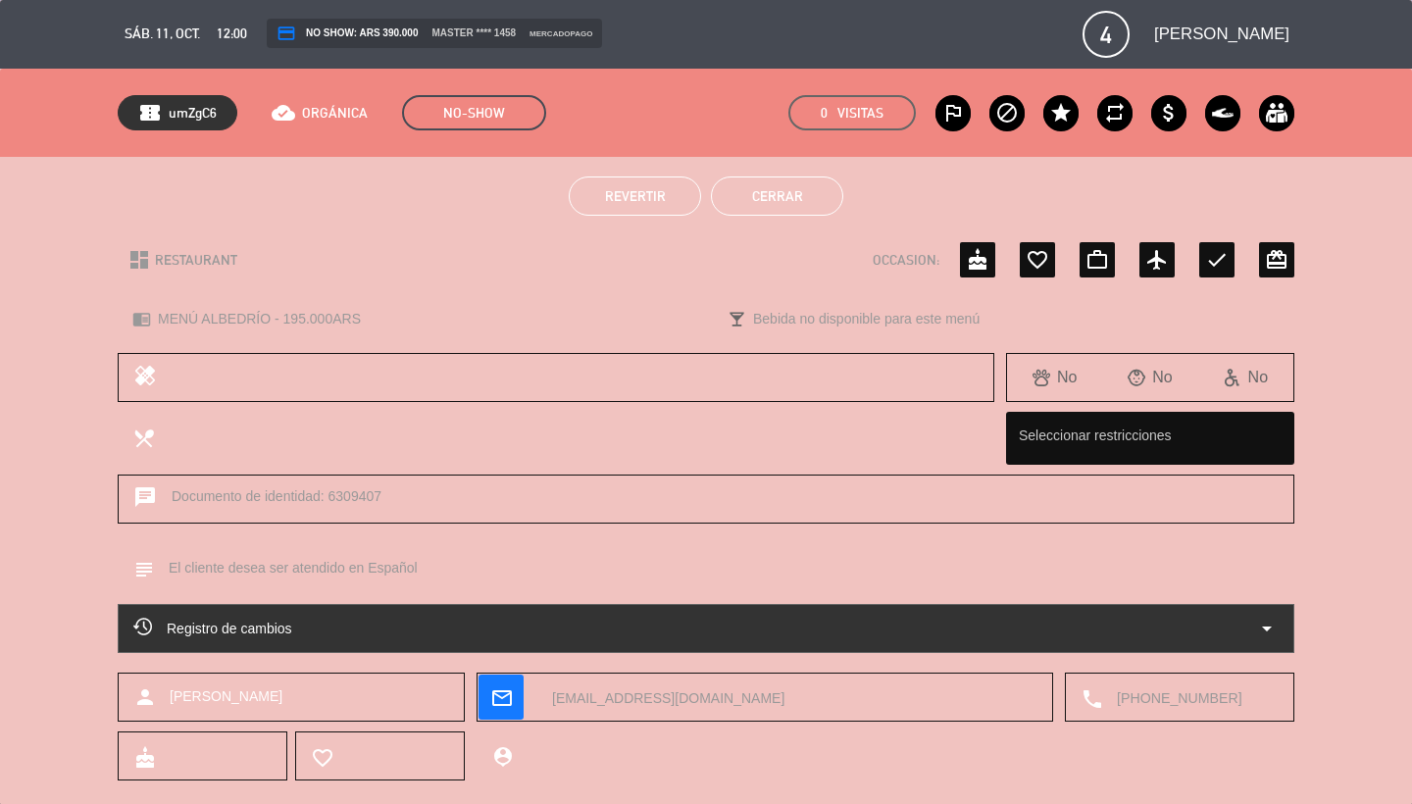
click at [1010, 121] on icon "block" at bounding box center [1008, 113] width 24 height 24
click at [782, 200] on button "Cerrar" at bounding box center [777, 196] width 132 height 39
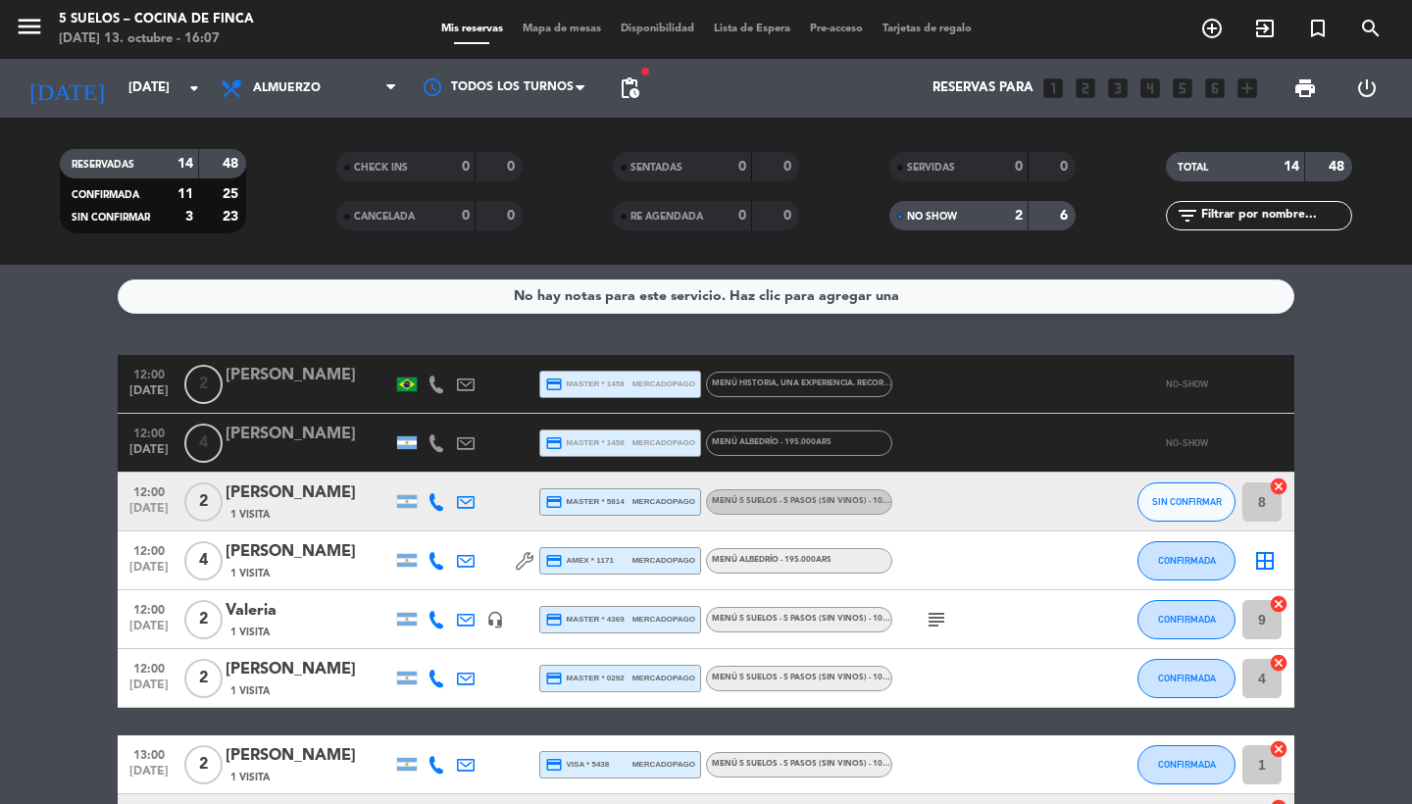
click at [436, 449] on icon at bounding box center [437, 444] width 18 height 18
click at [425, 323] on div "No hay notas para este servicio. Haz clic para agregar una 12:00 [DATE] 2 [PERS…" at bounding box center [706, 534] width 1412 height 539
click at [432, 387] on icon at bounding box center [437, 385] width 18 height 18
click at [546, 329] on div "No hay notas para este servicio. Haz clic para agregar una 12:00 [DATE] 2 [PERS…" at bounding box center [706, 534] width 1412 height 539
click at [434, 446] on icon at bounding box center [437, 444] width 18 height 18
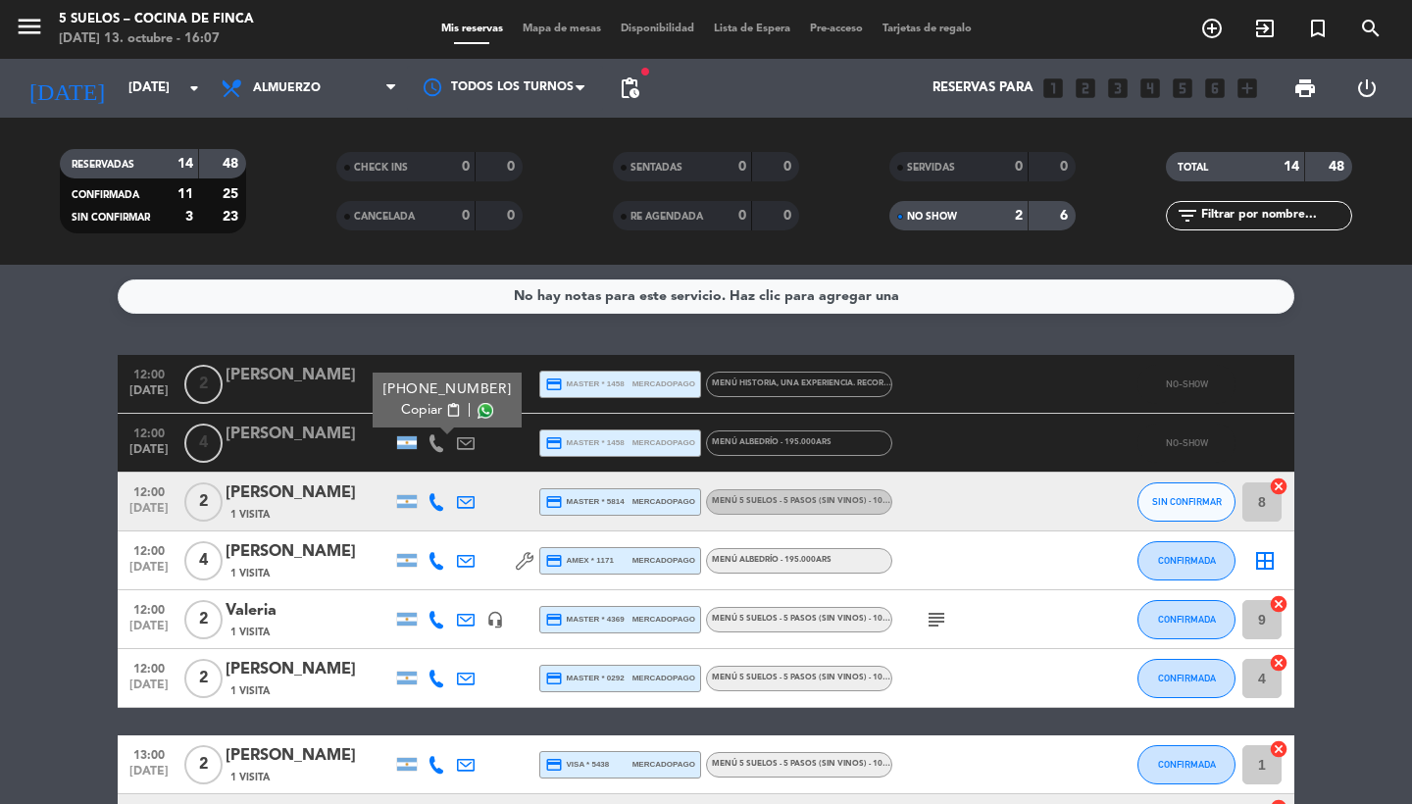
click at [520, 334] on div "No hay notas para este servicio. Haz clic para agregar una 12:00 [DATE] 2 [PERS…" at bounding box center [706, 534] width 1412 height 539
click at [437, 383] on icon at bounding box center [437, 385] width 18 height 18
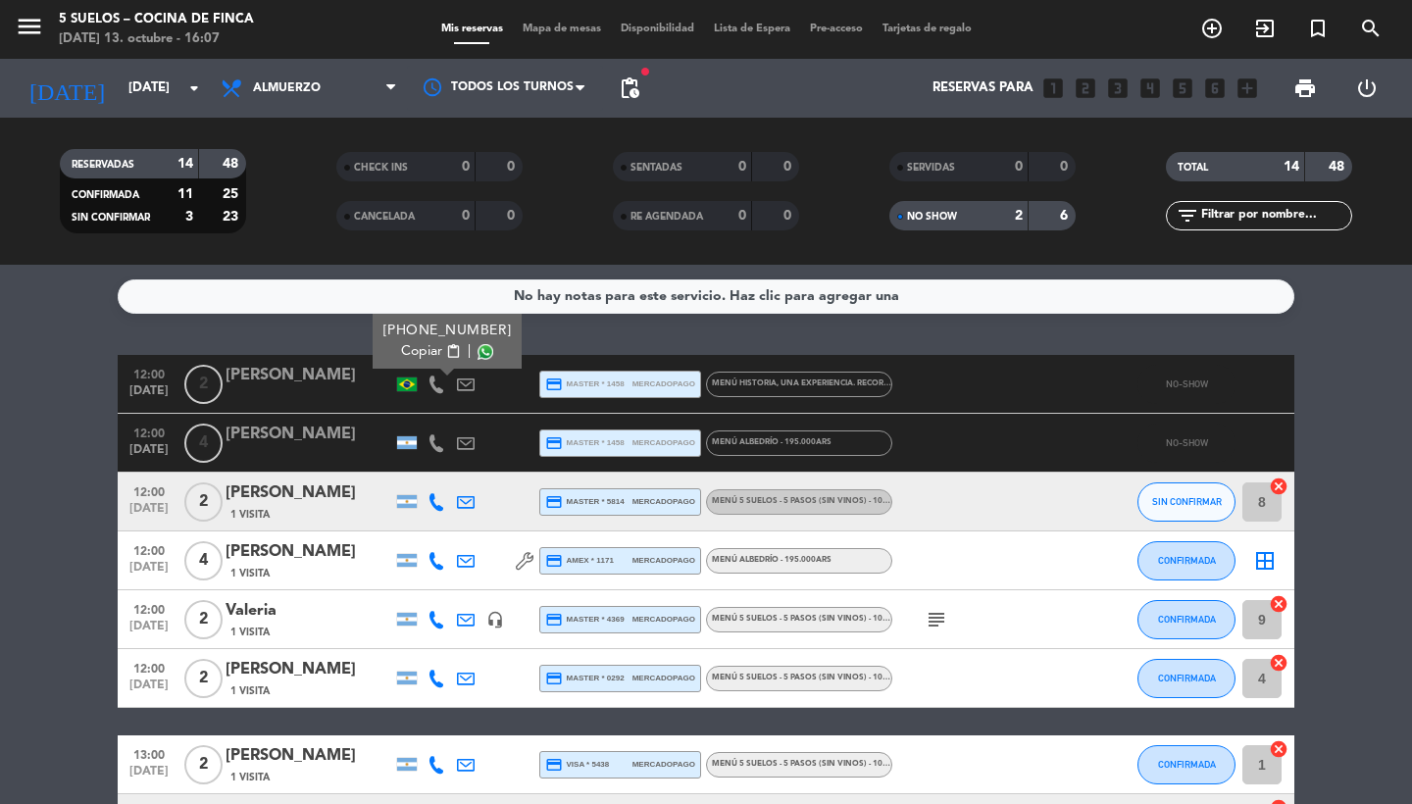
click at [437, 451] on icon at bounding box center [437, 444] width 18 height 18
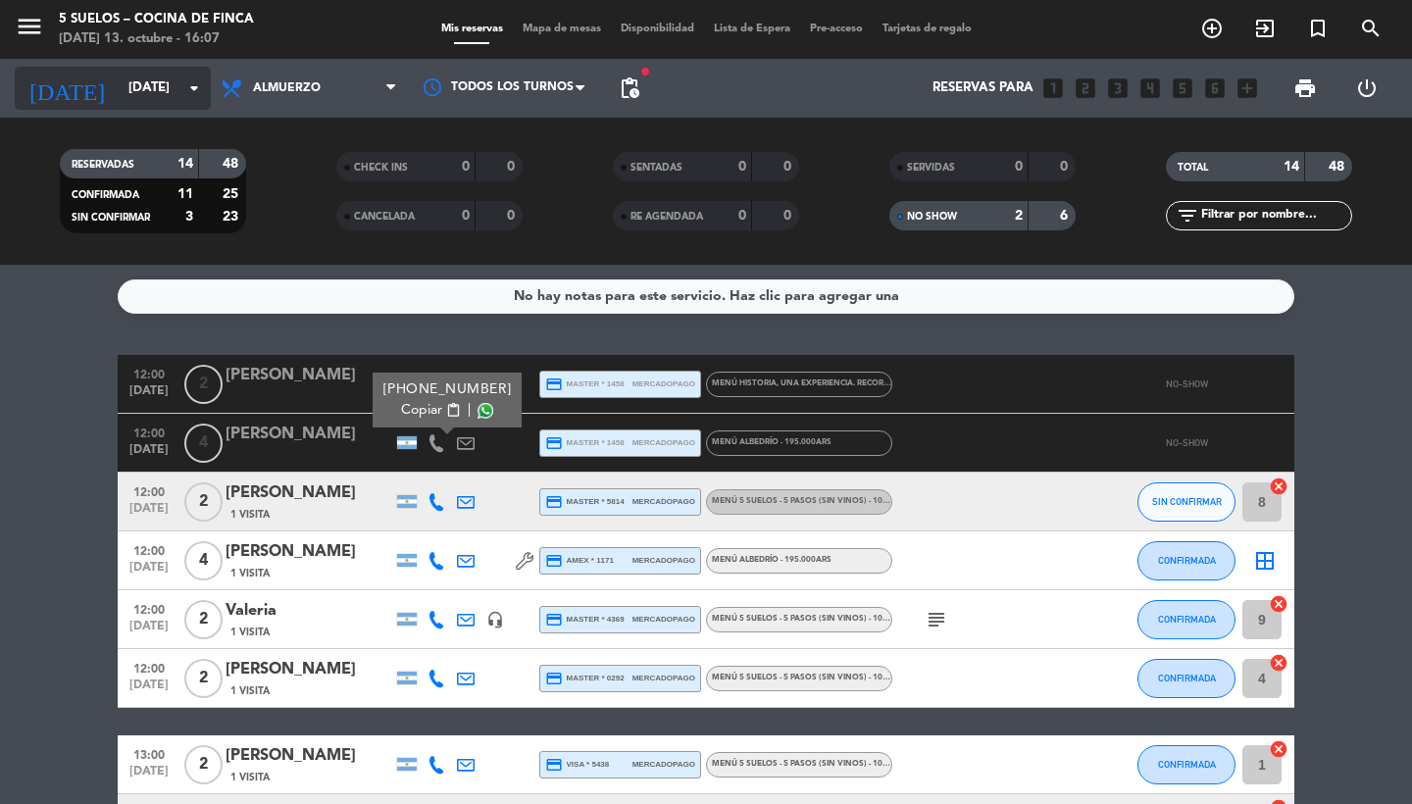
click at [182, 101] on input "[DATE]" at bounding box center [205, 88] width 173 height 35
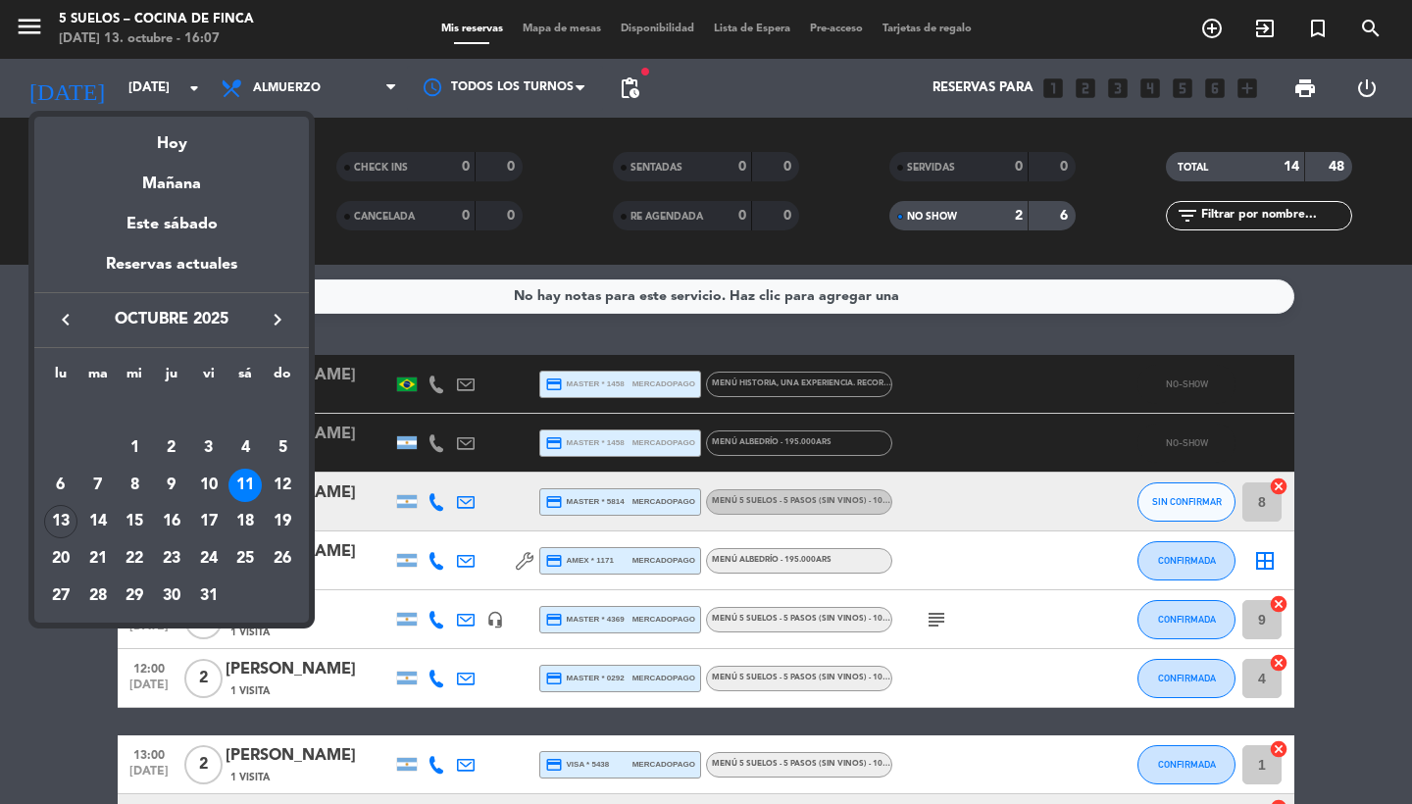
click at [580, 328] on div at bounding box center [706, 402] width 1412 height 804
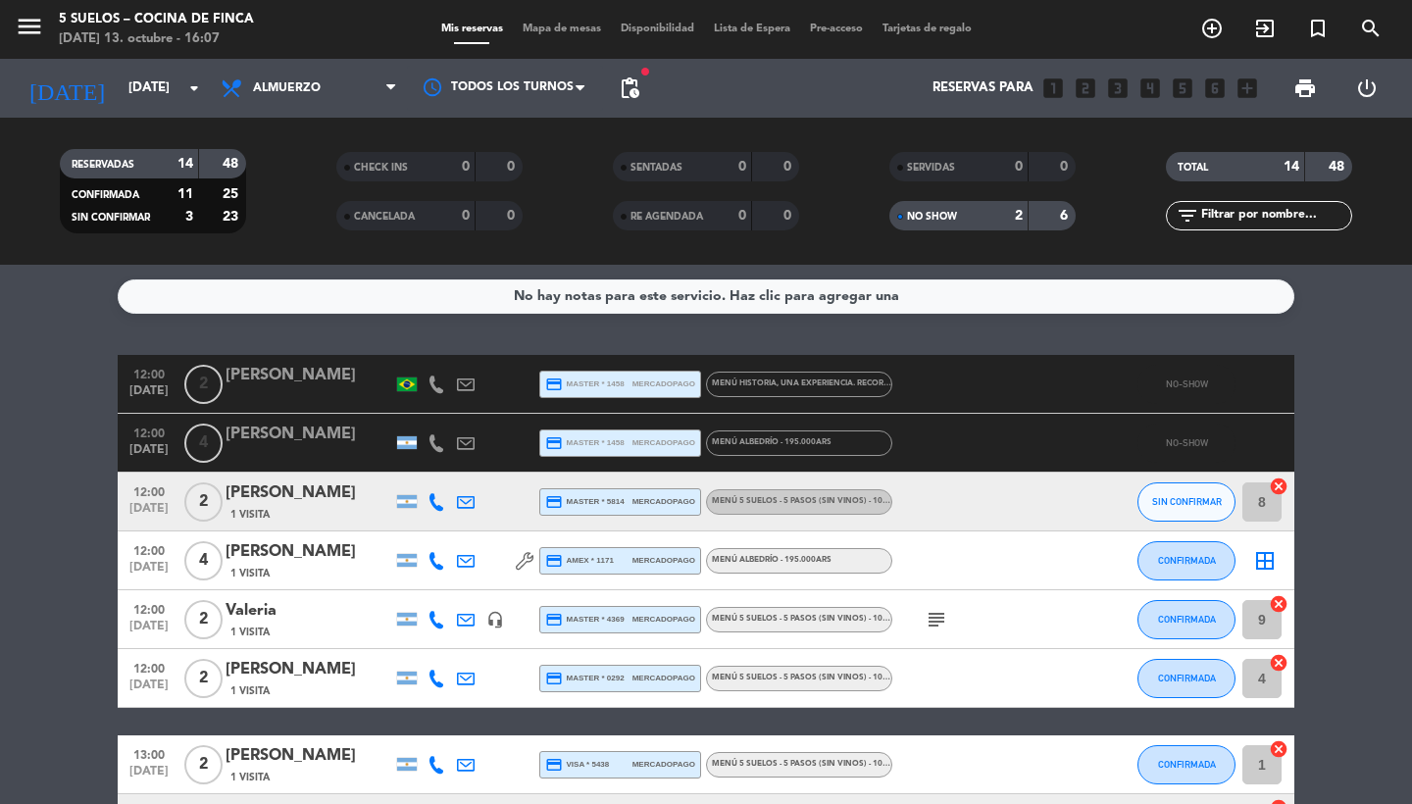
click at [34, 22] on icon "menu" at bounding box center [29, 26] width 29 height 29
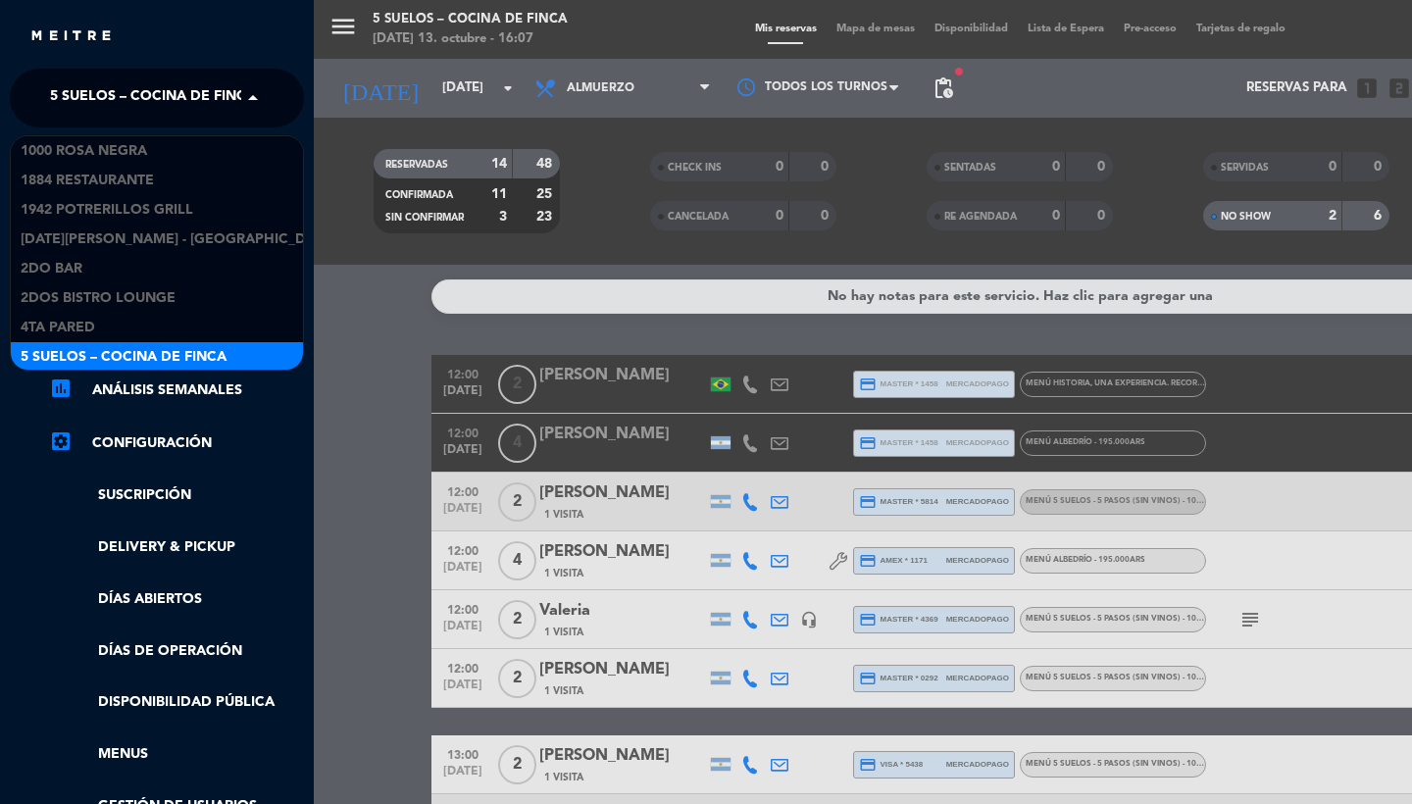
click at [143, 109] on span "5 SUELOS – COCINA DE FINCA" at bounding box center [153, 97] width 206 height 41
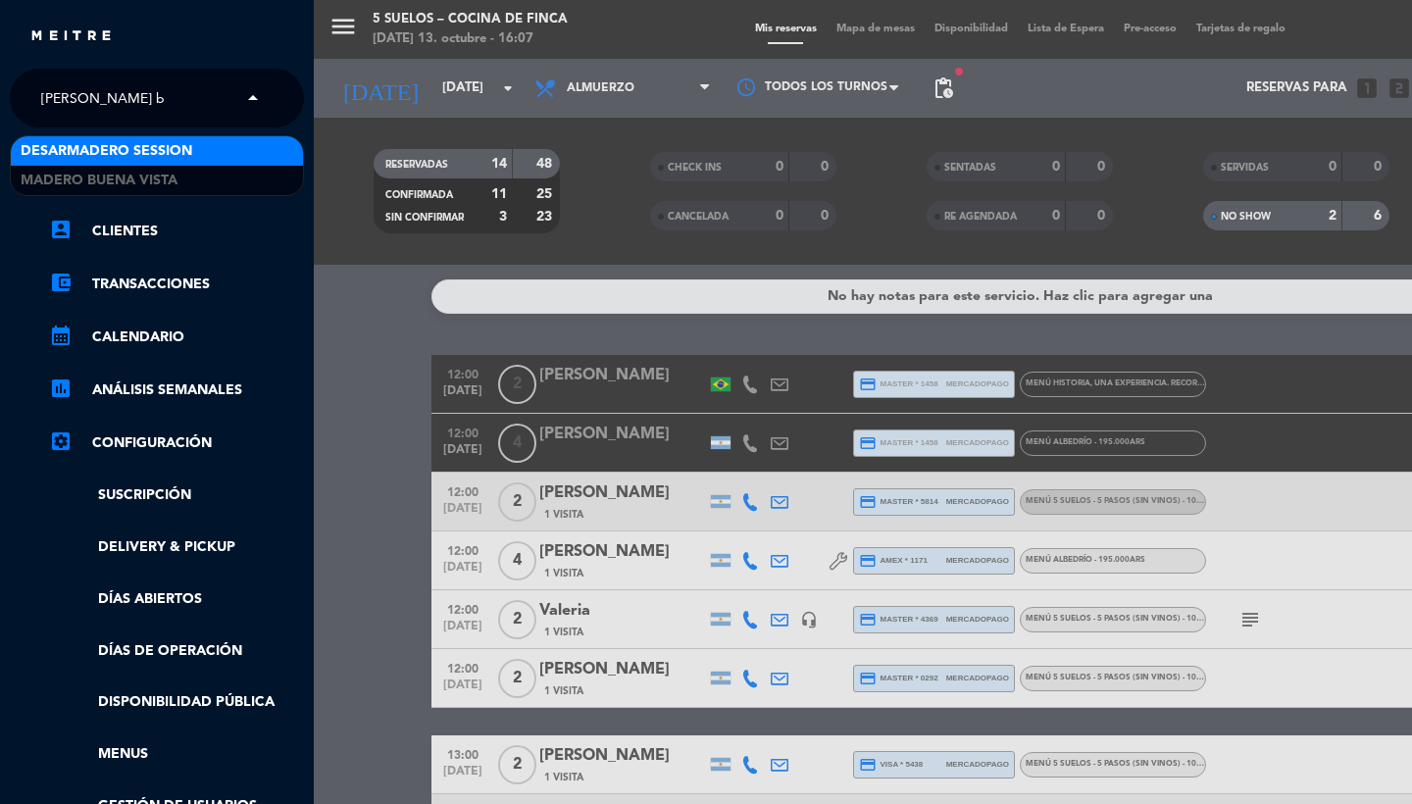
type input "[PERSON_NAME] bu"
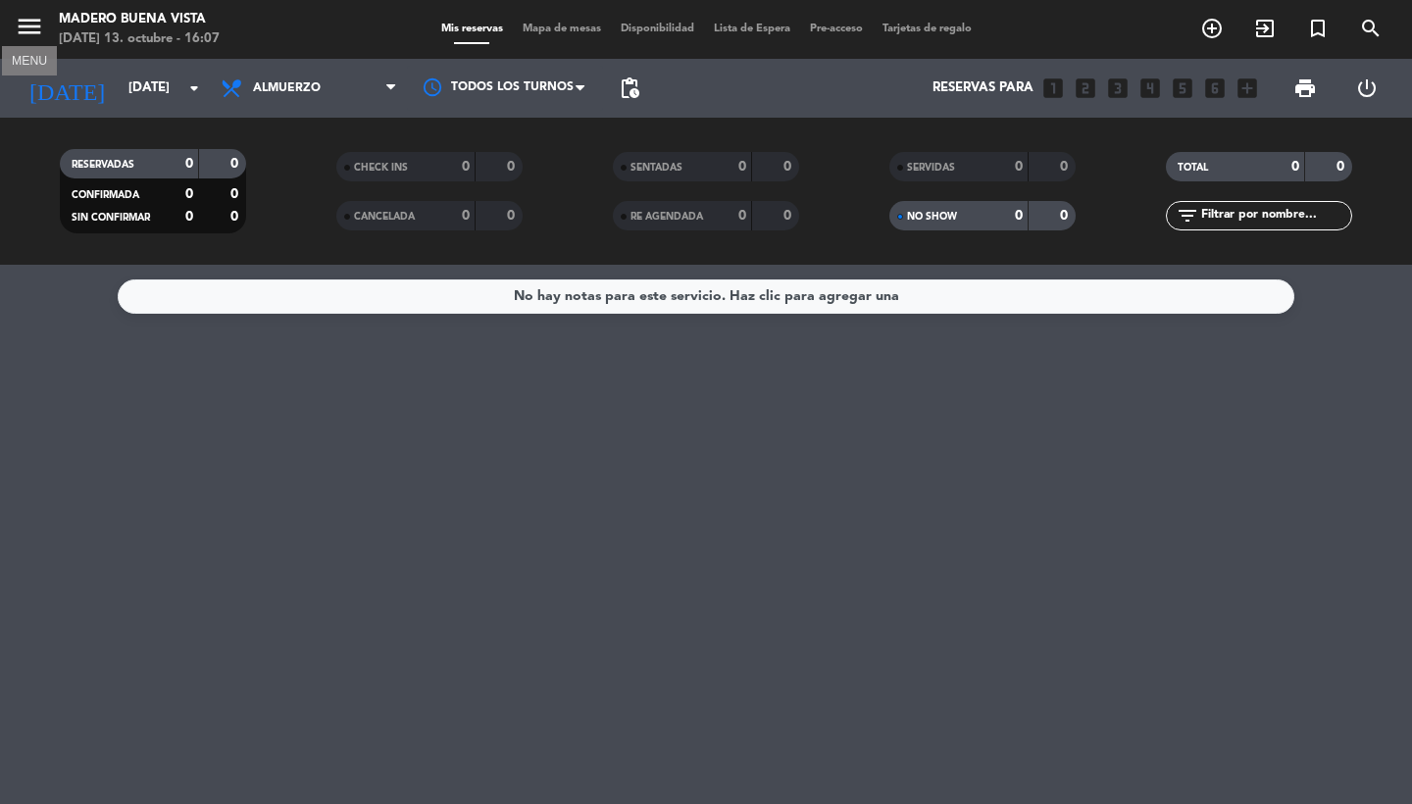
click at [25, 28] on icon "menu" at bounding box center [29, 26] width 29 height 29
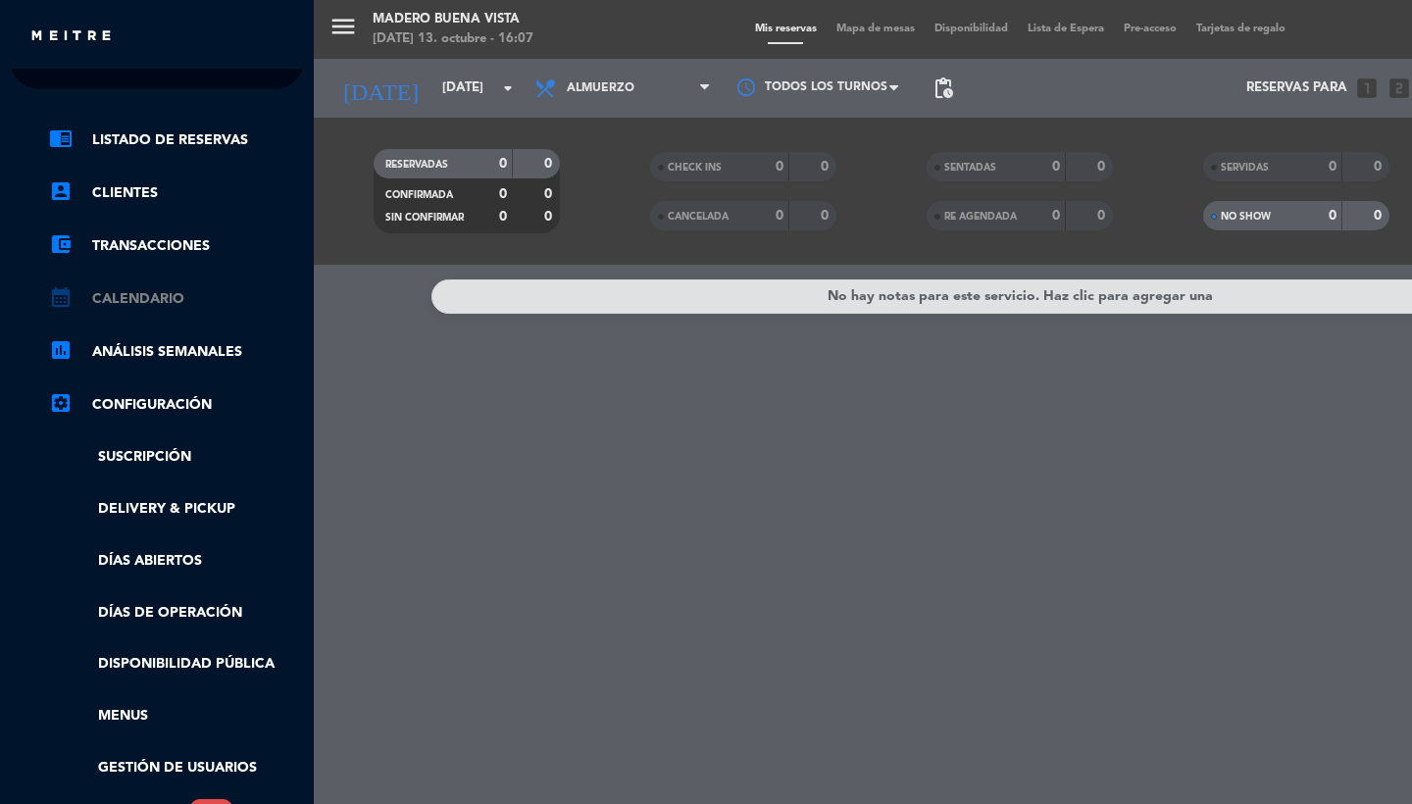
scroll to position [147, 0]
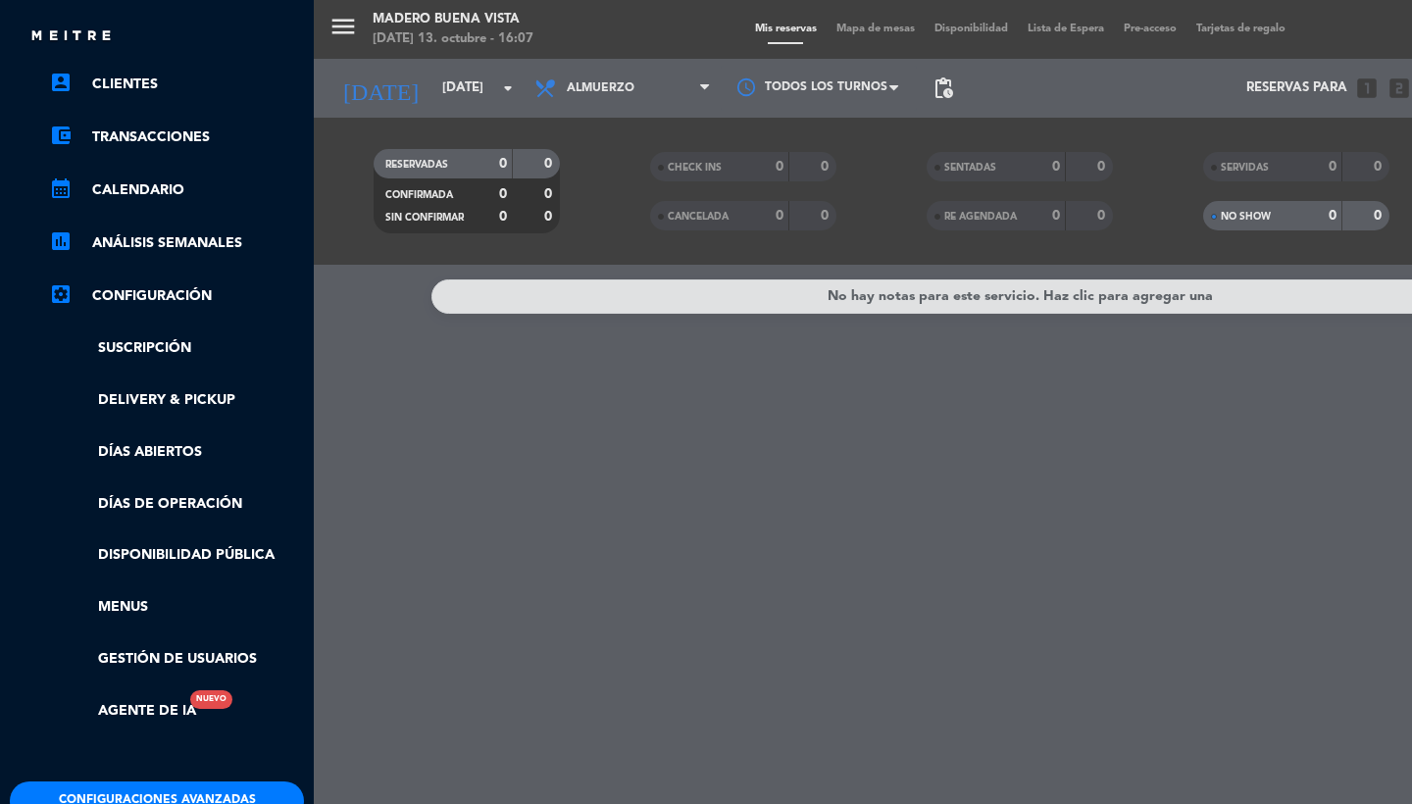
click at [142, 785] on button "Configuraciones avanzadas" at bounding box center [157, 801] width 294 height 39
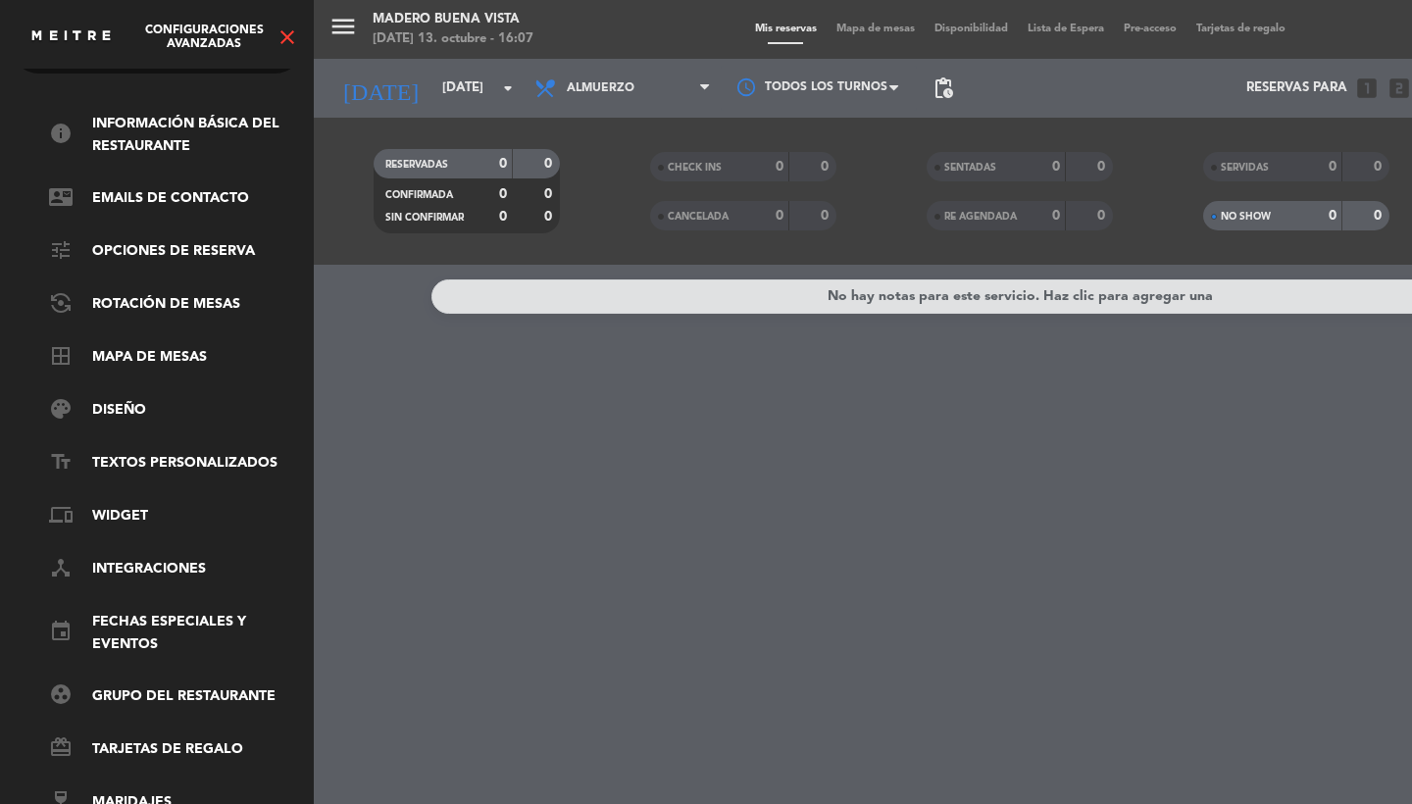
scroll to position [67, 0]
click at [126, 611] on link "event Fechas especiales y eventos" at bounding box center [176, 633] width 255 height 45
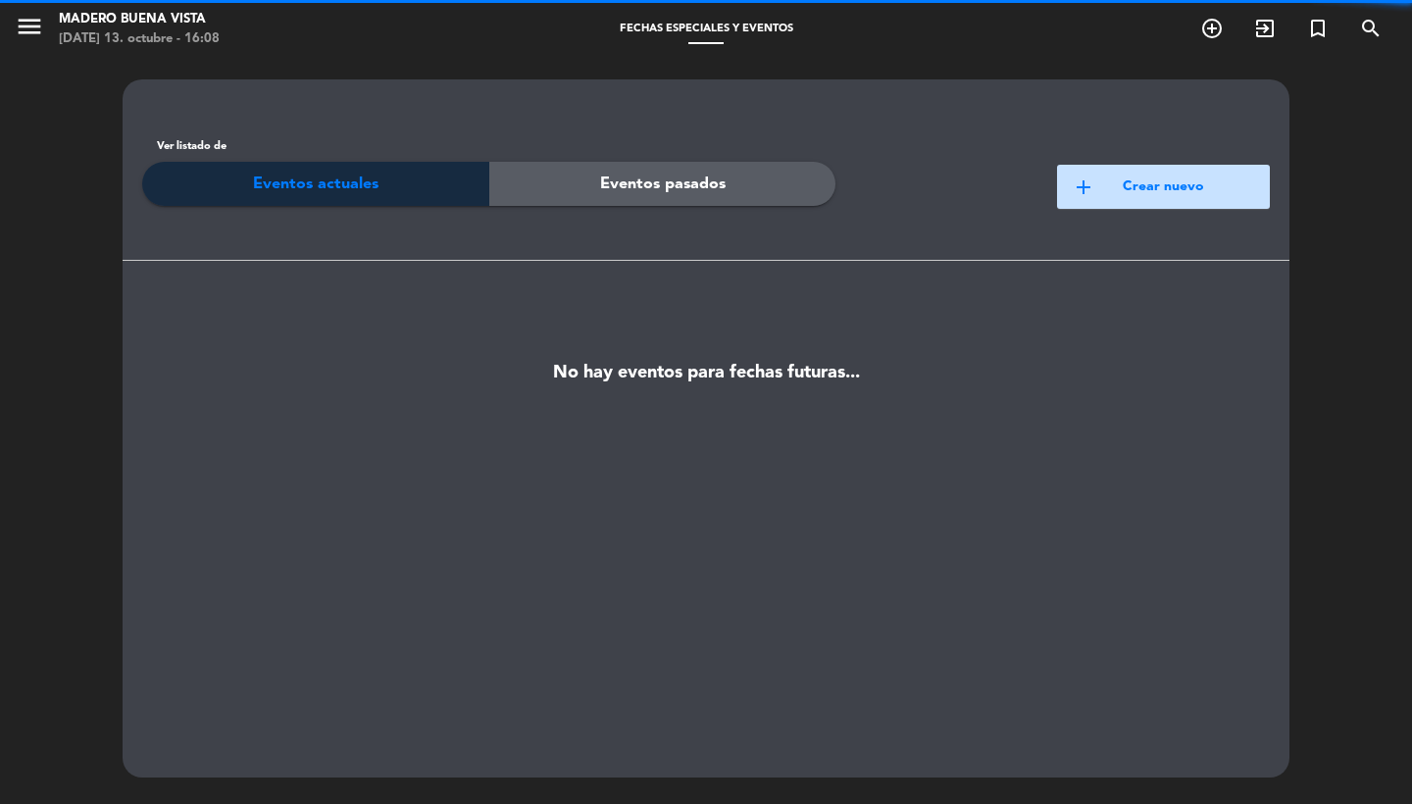
click at [1104, 187] on button "add Crear nuevo" at bounding box center [1163, 187] width 213 height 44
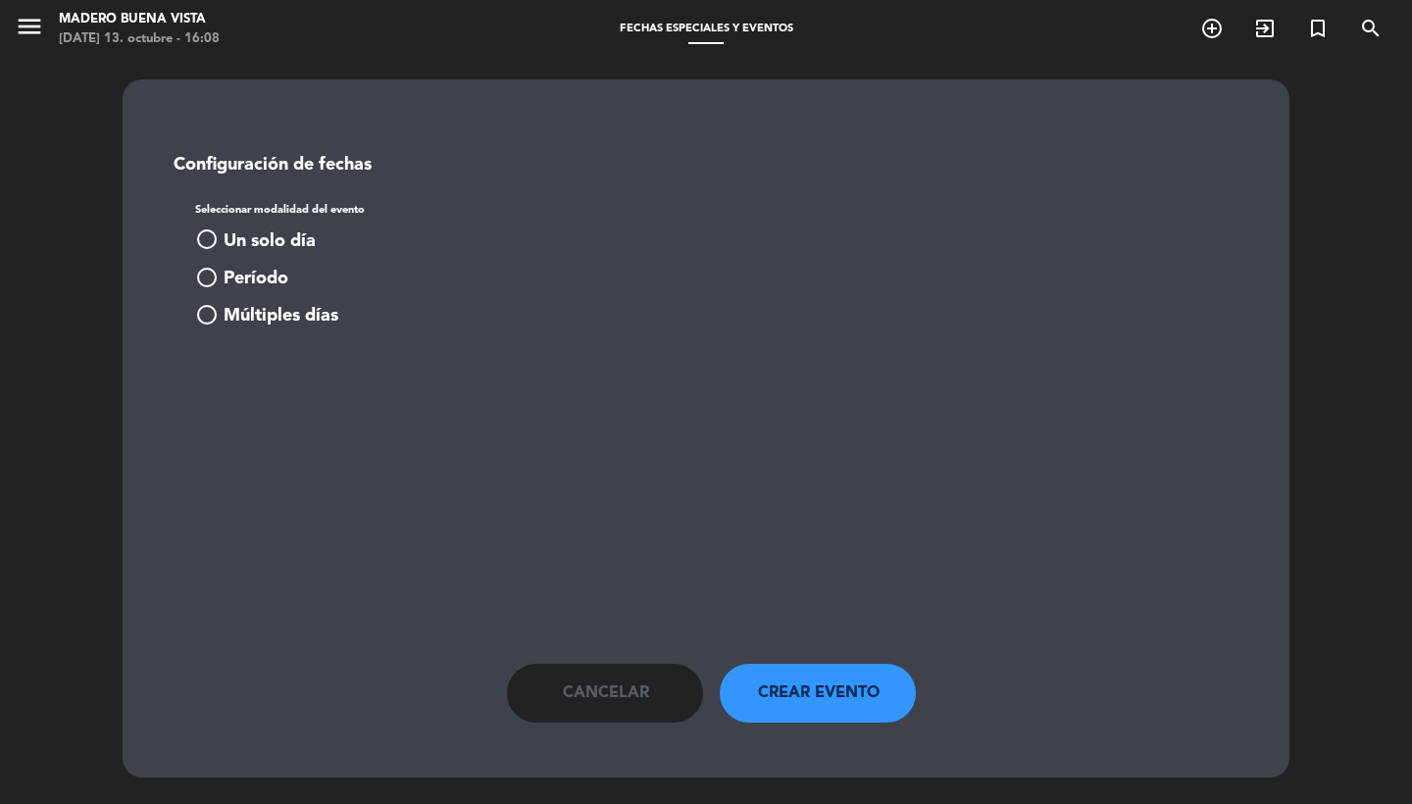
click at [234, 242] on span "Un solo día" at bounding box center [270, 242] width 92 height 28
click at [264, 408] on input at bounding box center [298, 390] width 175 height 35
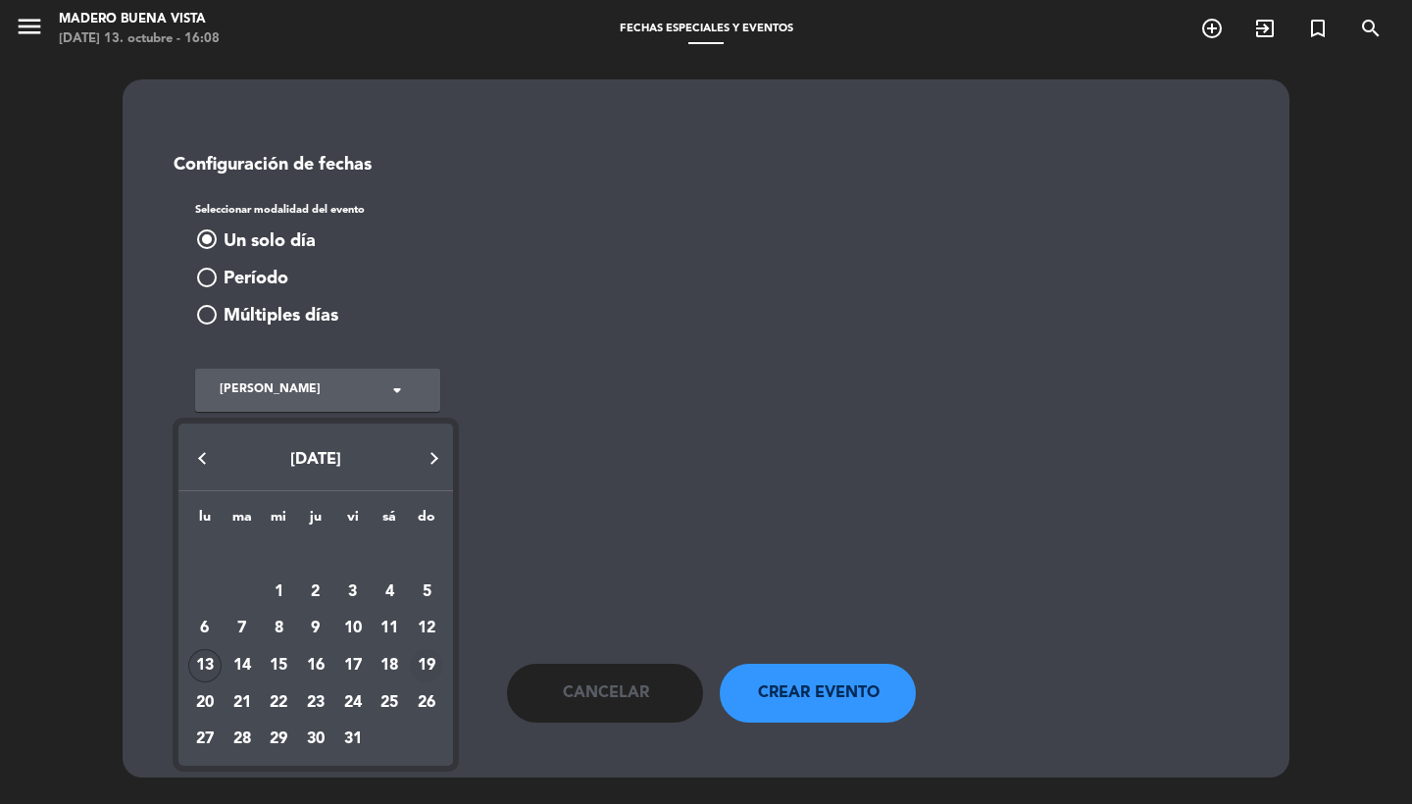
click at [427, 662] on div "19" at bounding box center [426, 665] width 33 height 33
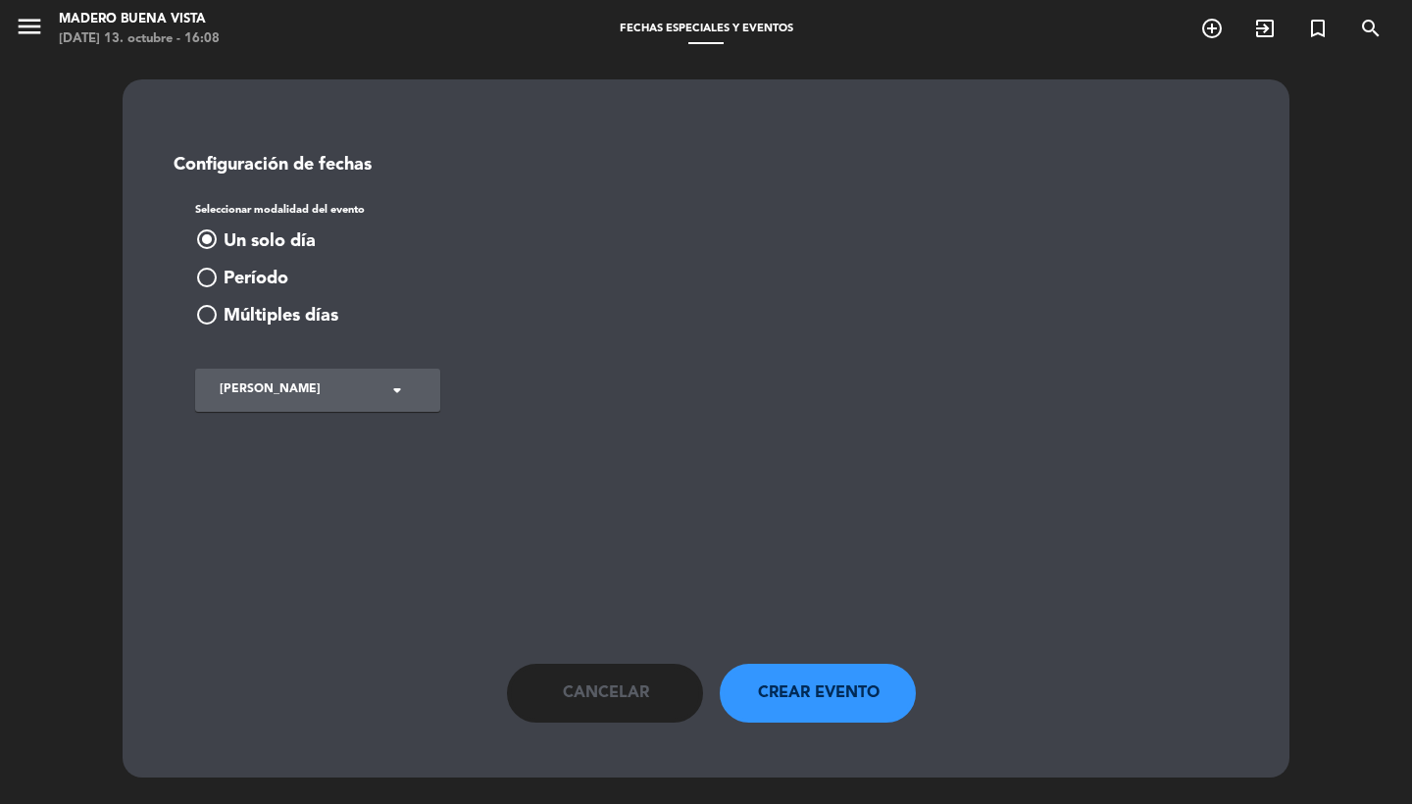
type input "[DATE]"
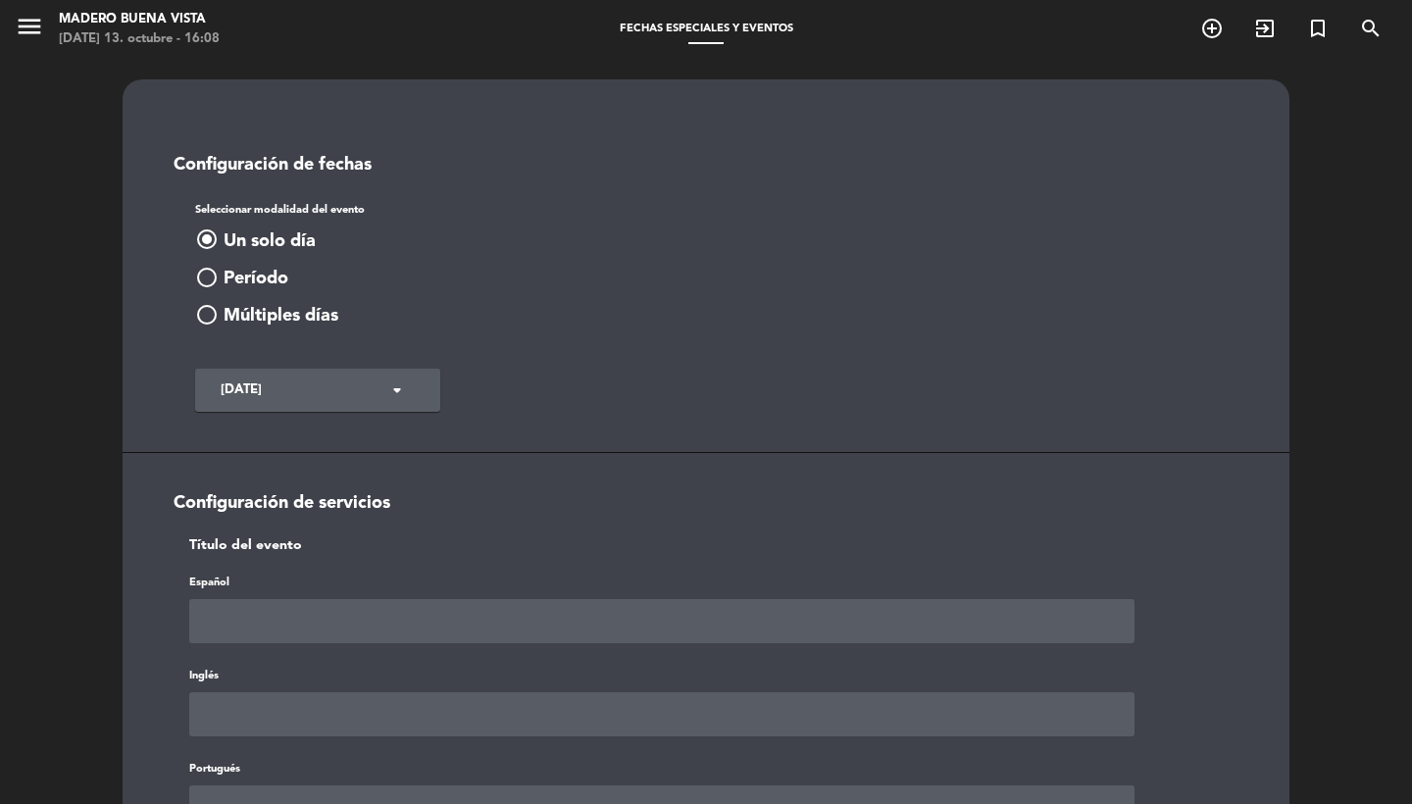
click at [361, 640] on input "text" at bounding box center [662, 621] width 946 height 44
type input "(19/10) DIA DE LA MADRE"
paste input "(19/10) DIA DE LA MADRE"
type input "(19/10) DIA DE LA MADRE"
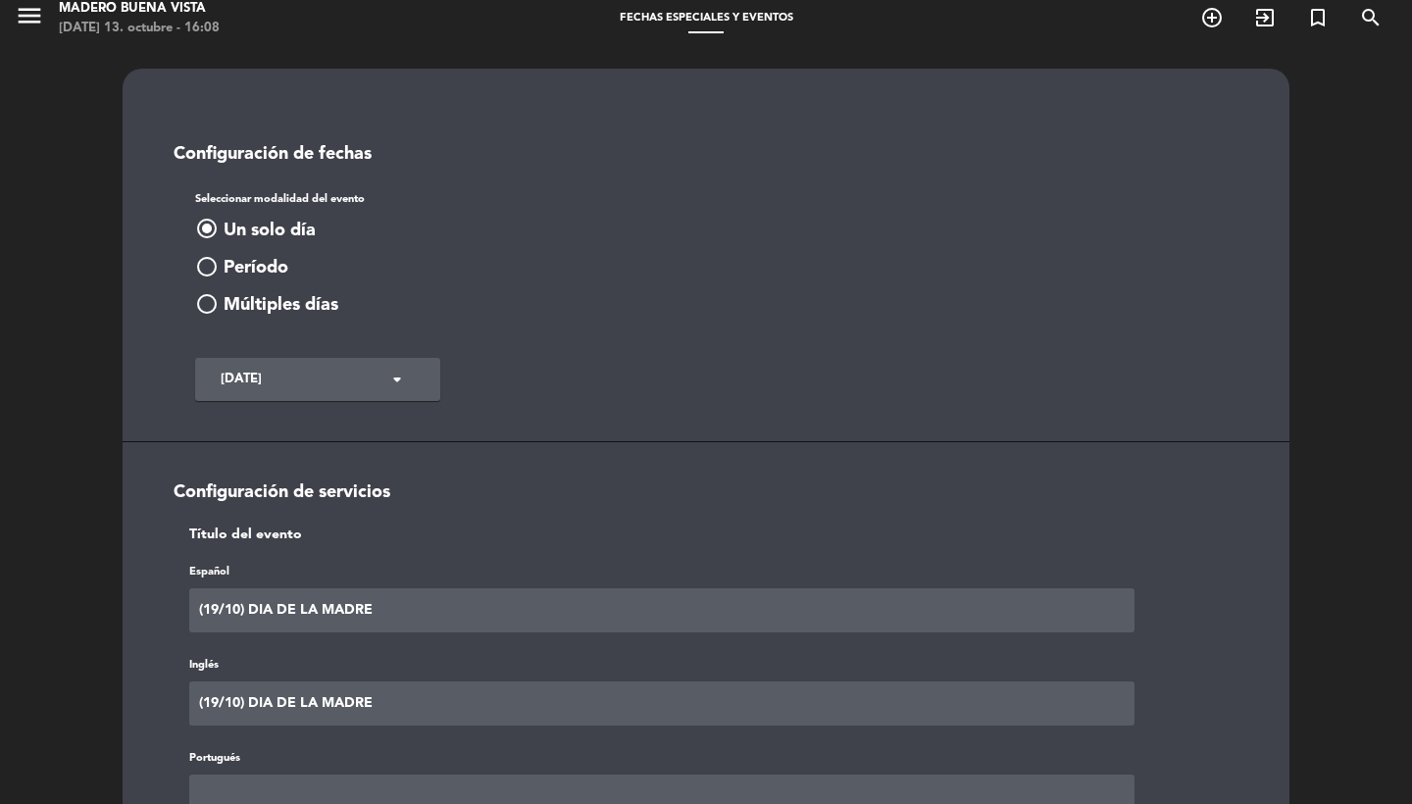
paste input "(19/10) DIA DE LA MADRE"
type input "(19/10) DIA DE LA MADRE"
paste textarea "(19/10) DIA DE LA MADRE"
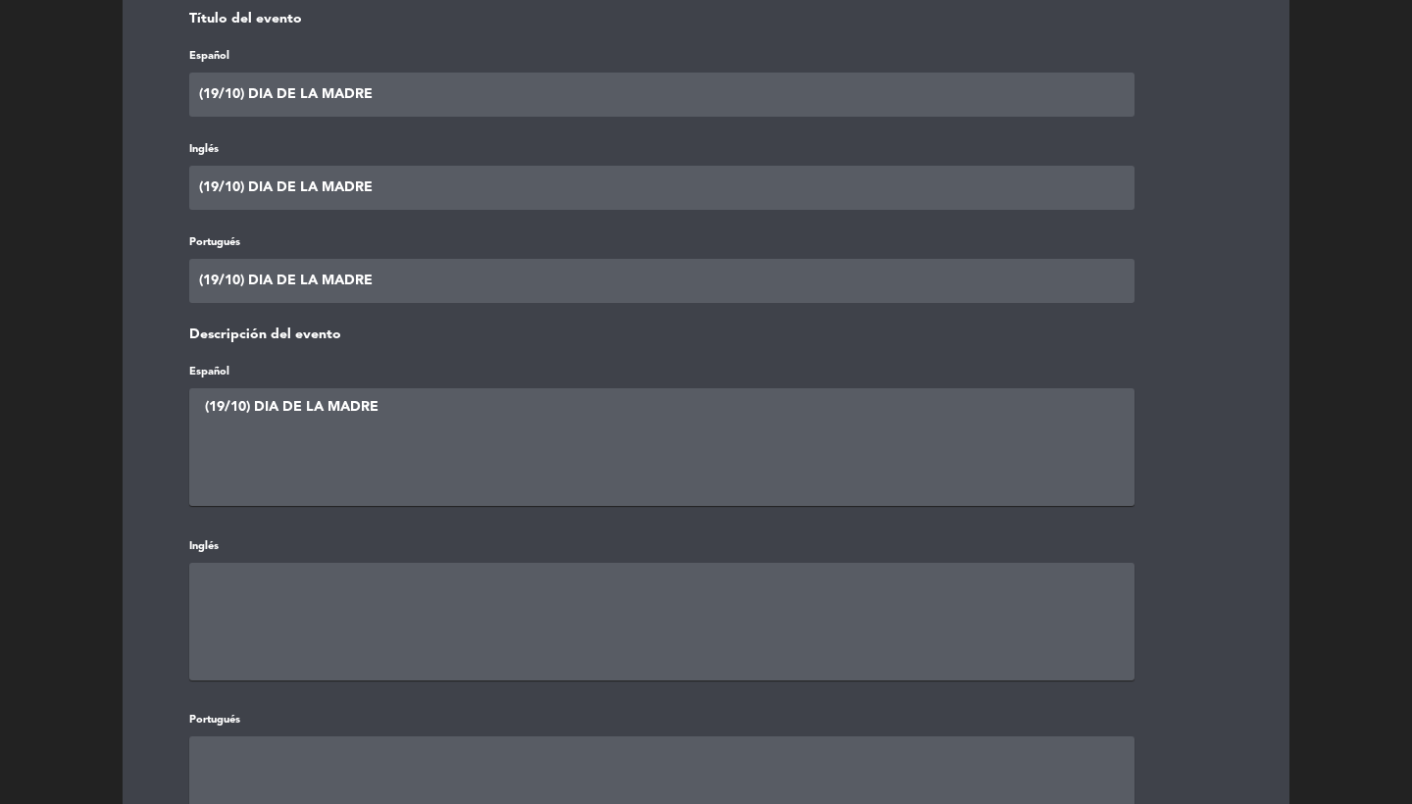
type textarea "(19/10) DIA DE LA MADRE"
type textarea "V"
paste textarea "(19/10) DIA DE LA MADRE"
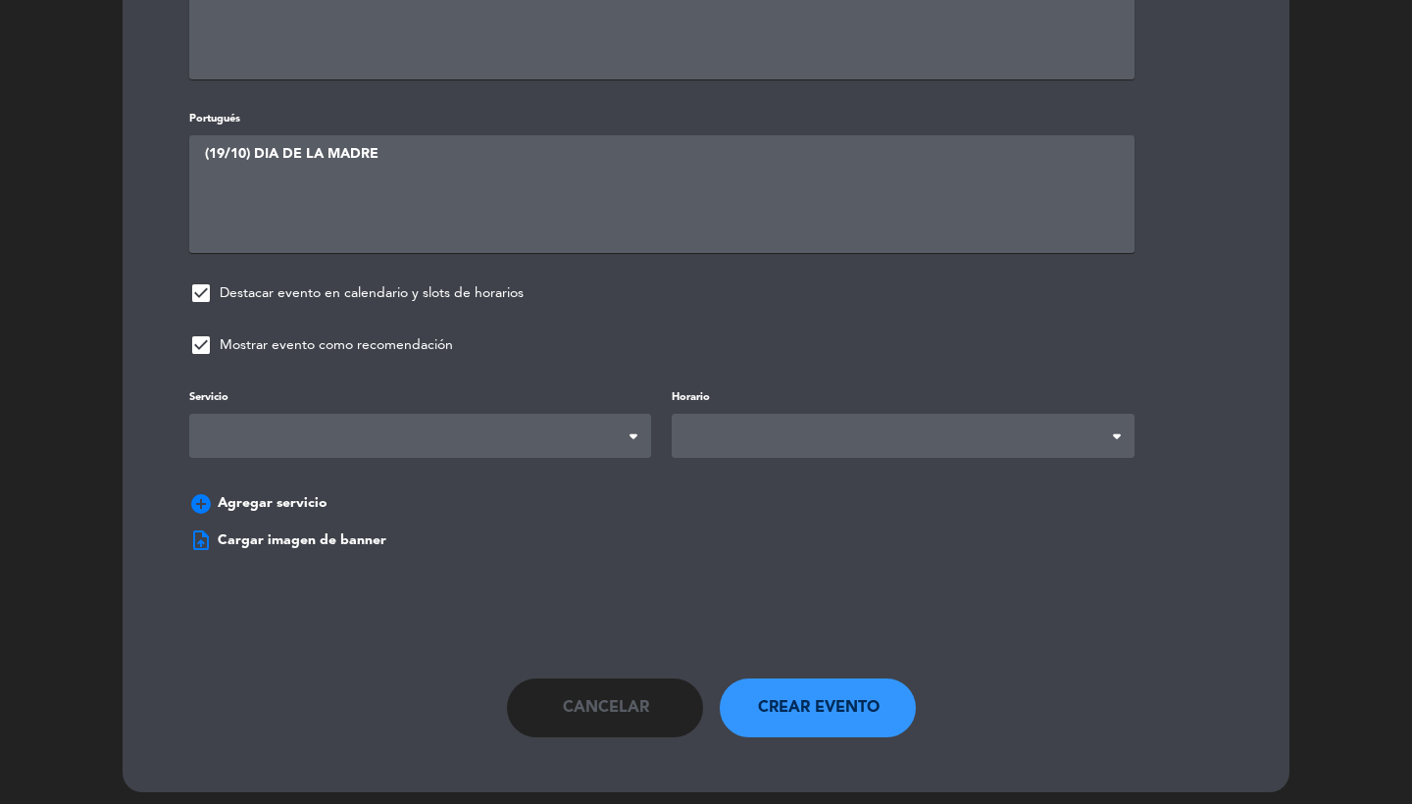
type textarea "(19/10) DIA DE LA MADRE"
click at [505, 416] on span at bounding box center [420, 438] width 462 height 44
click at [693, 431] on span at bounding box center [903, 438] width 462 height 44
click at [740, 474] on div "add_circle Agregar servicio" at bounding box center [706, 500] width 1063 height 52
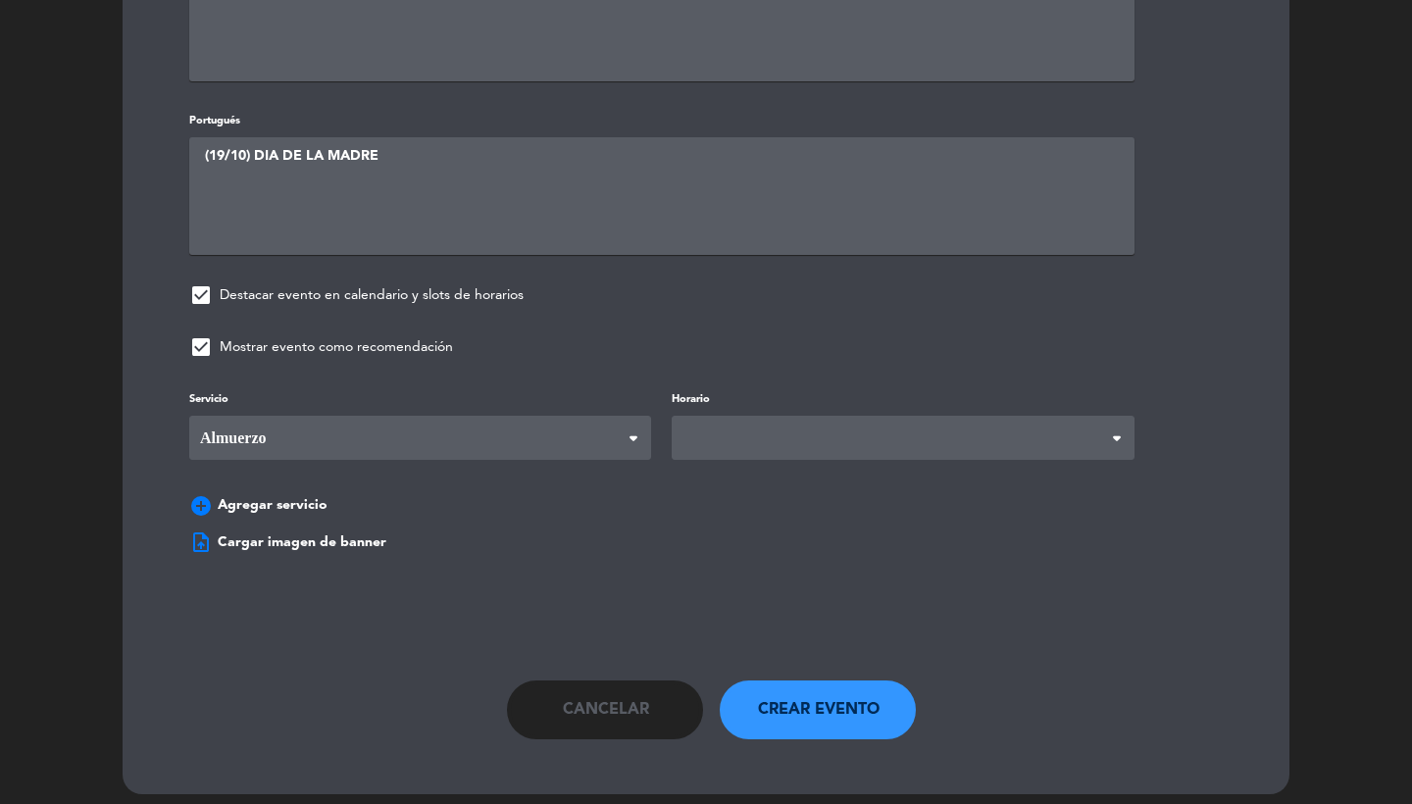
click at [711, 432] on span at bounding box center [903, 438] width 462 height 44
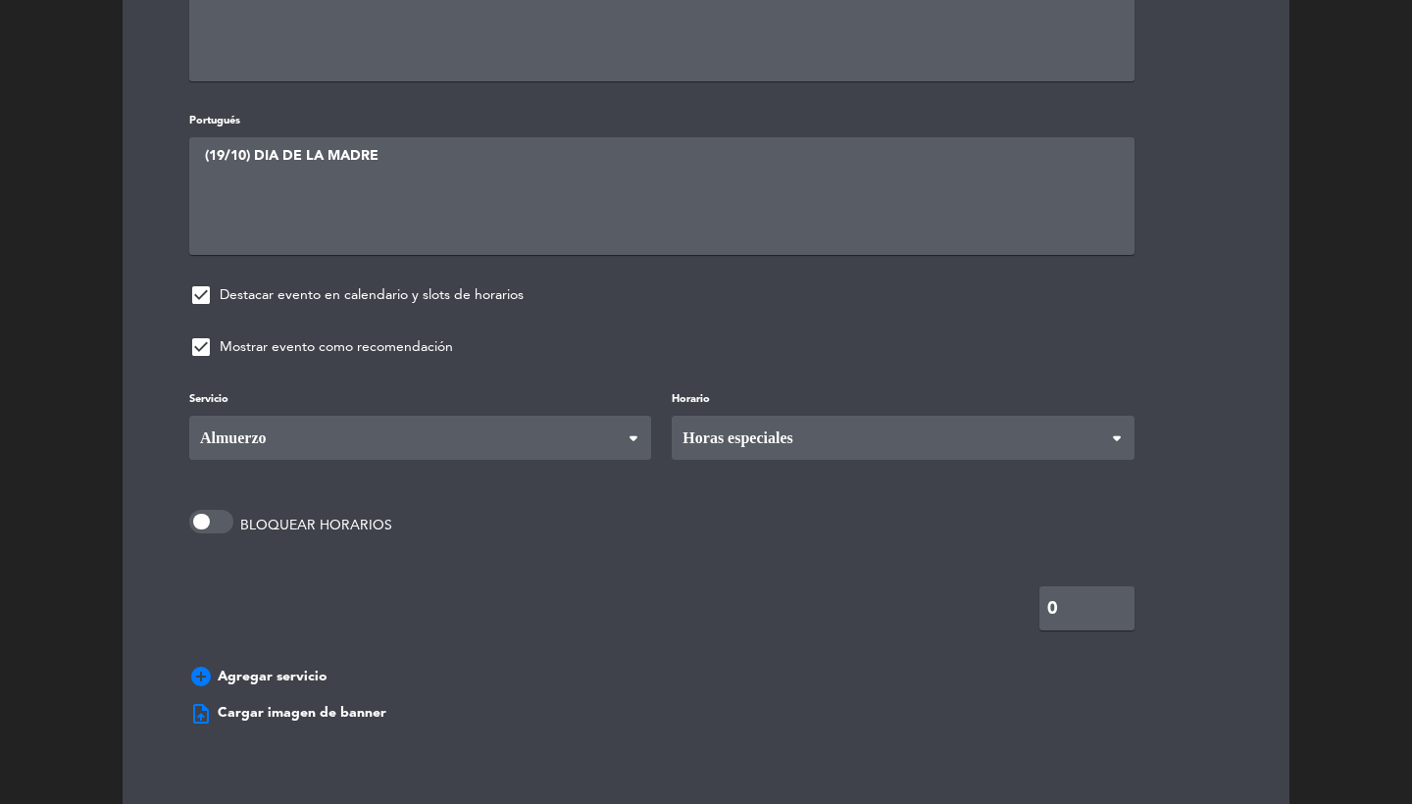
click at [709, 515] on div "Servicio Desayuno Brunch Almuerzo Cena Almuerzo Desayuno Brunch Almuerzo Cena […" at bounding box center [706, 541] width 1093 height 309
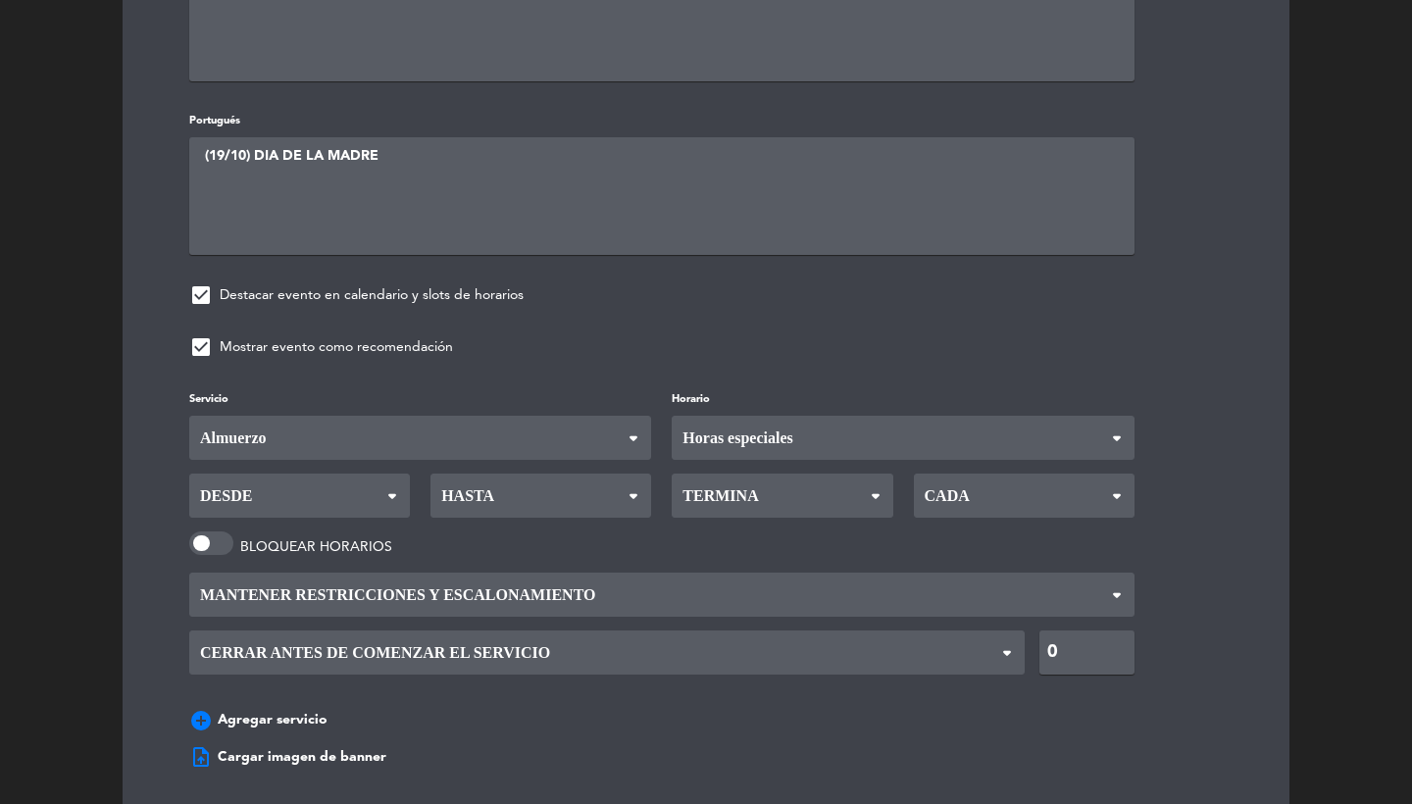
click at [318, 474] on span "Desde" at bounding box center [299, 496] width 221 height 44
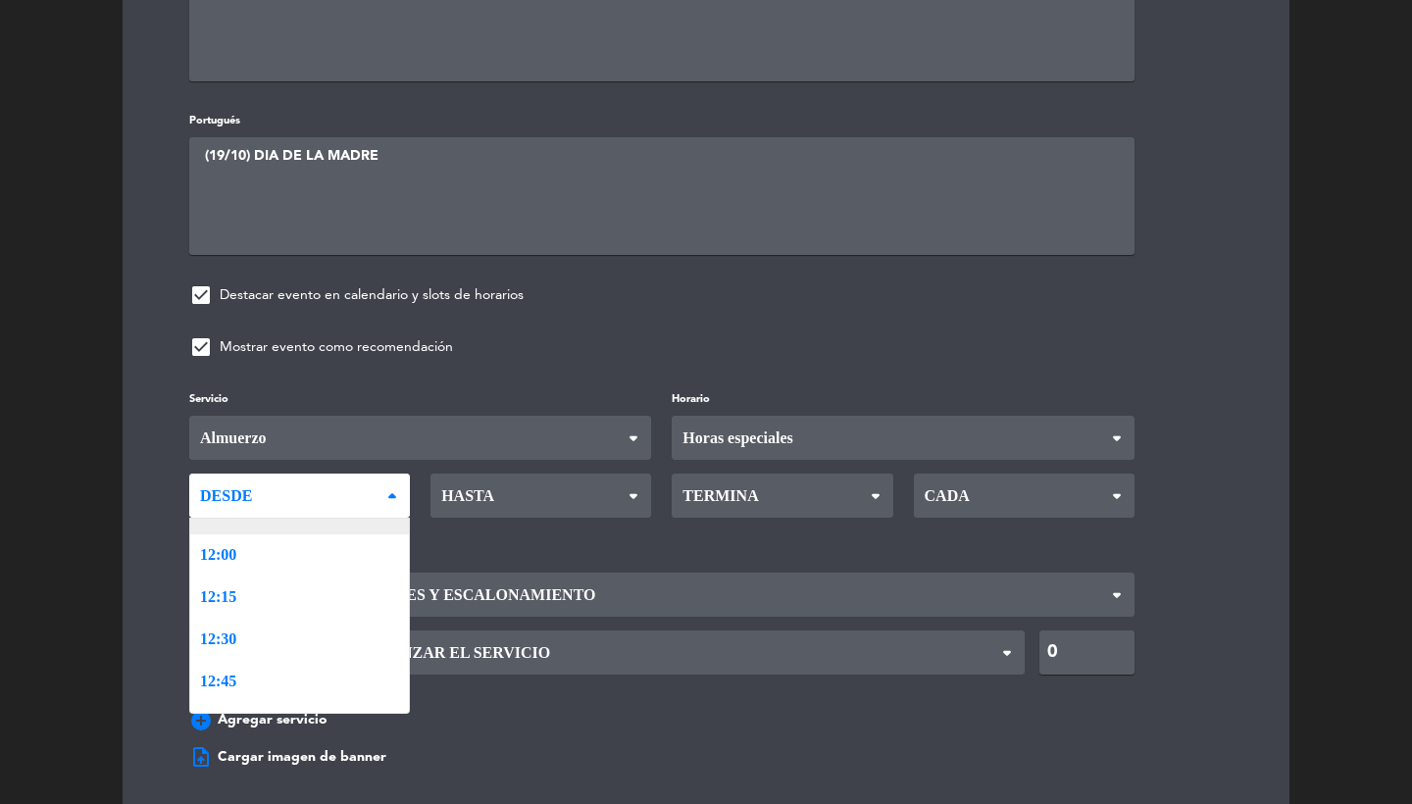
scroll to position [1164, 0]
click at [288, 545] on div "Servicio Desayuno Brunch Almuerzo Cena Almuerzo Desayuno Brunch Almuerzo Cena […" at bounding box center [706, 563] width 1093 height 353
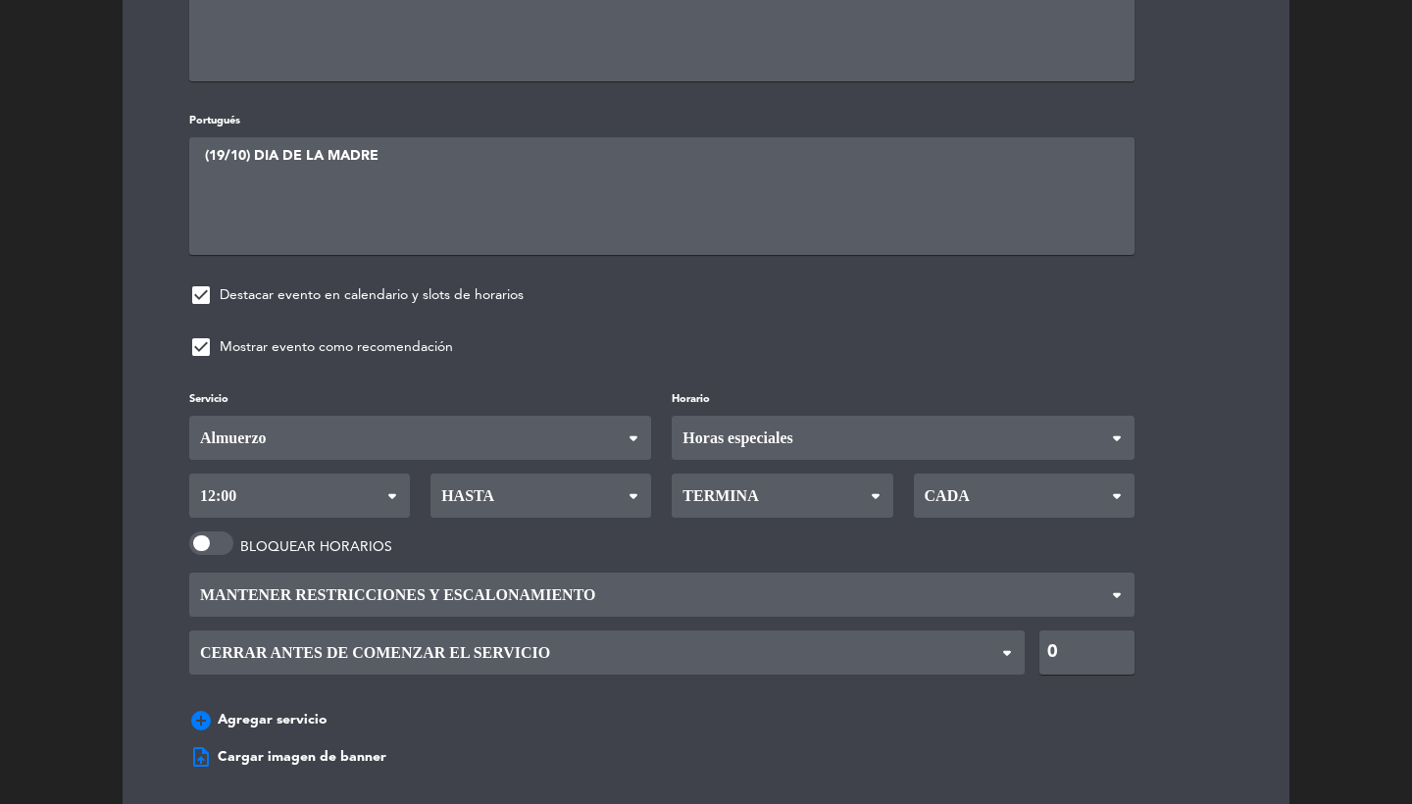
click at [567, 454] on div "Servicio Desayuno Brunch Almuerzo Cena Almuerzo Desayuno Brunch Almuerzo Cena […" at bounding box center [706, 563] width 1093 height 353
click at [552, 487] on span "Hasta" at bounding box center [541, 496] width 221 height 44
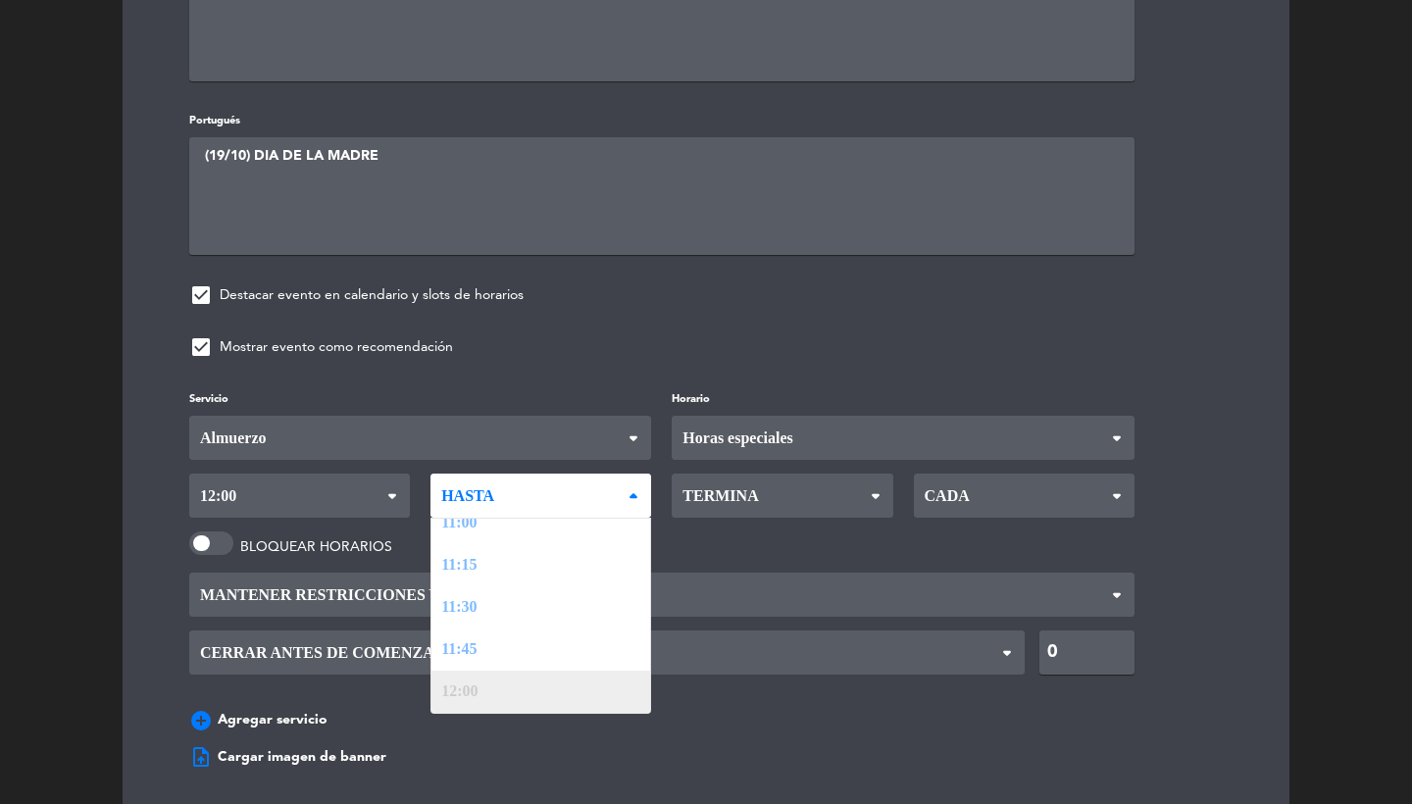
click at [503, 671] on div "Servicio Desayuno Brunch Almuerzo Cena Almuerzo Desayuno Brunch Almuerzo Cena […" at bounding box center [706, 563] width 1093 height 353
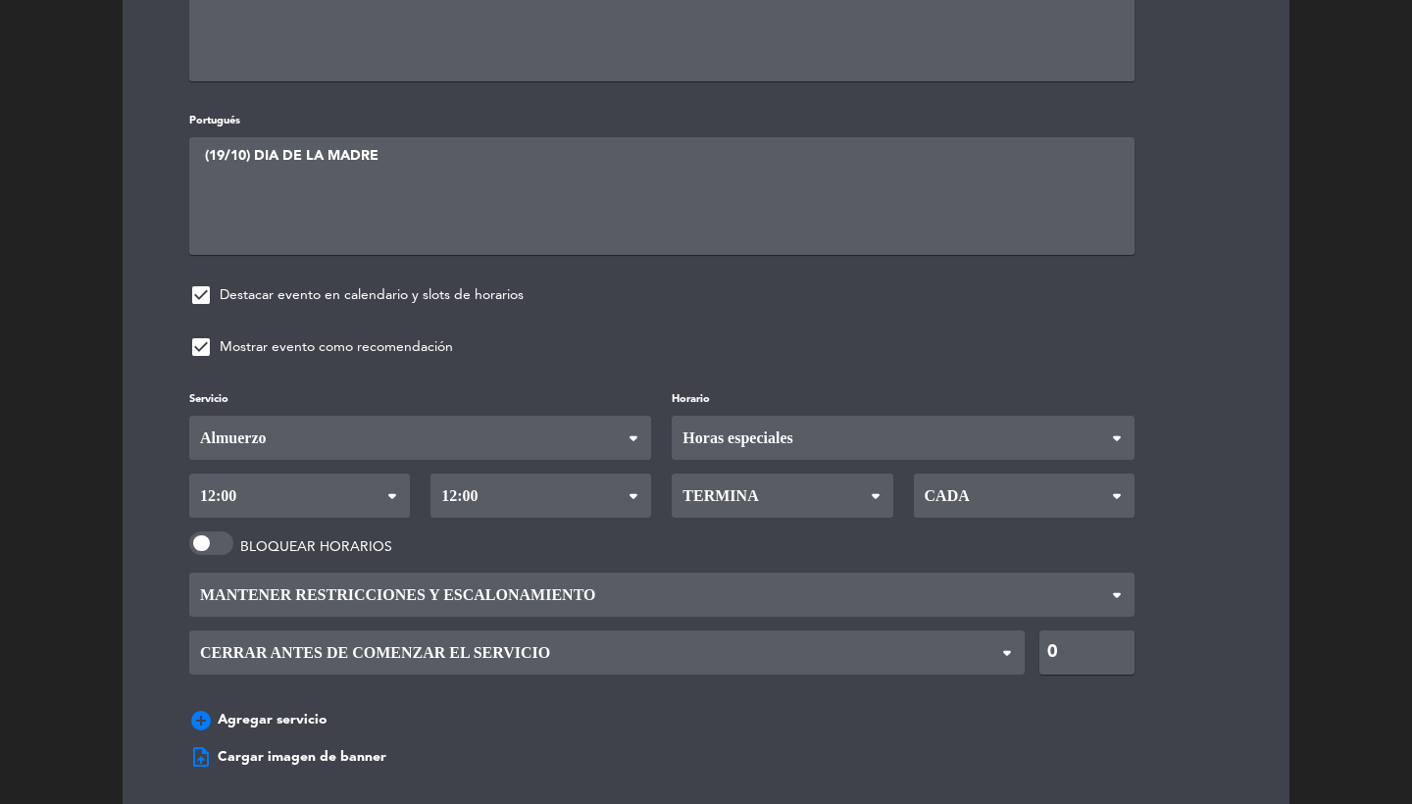
click at [786, 474] on span "Termina" at bounding box center [782, 496] width 221 height 44
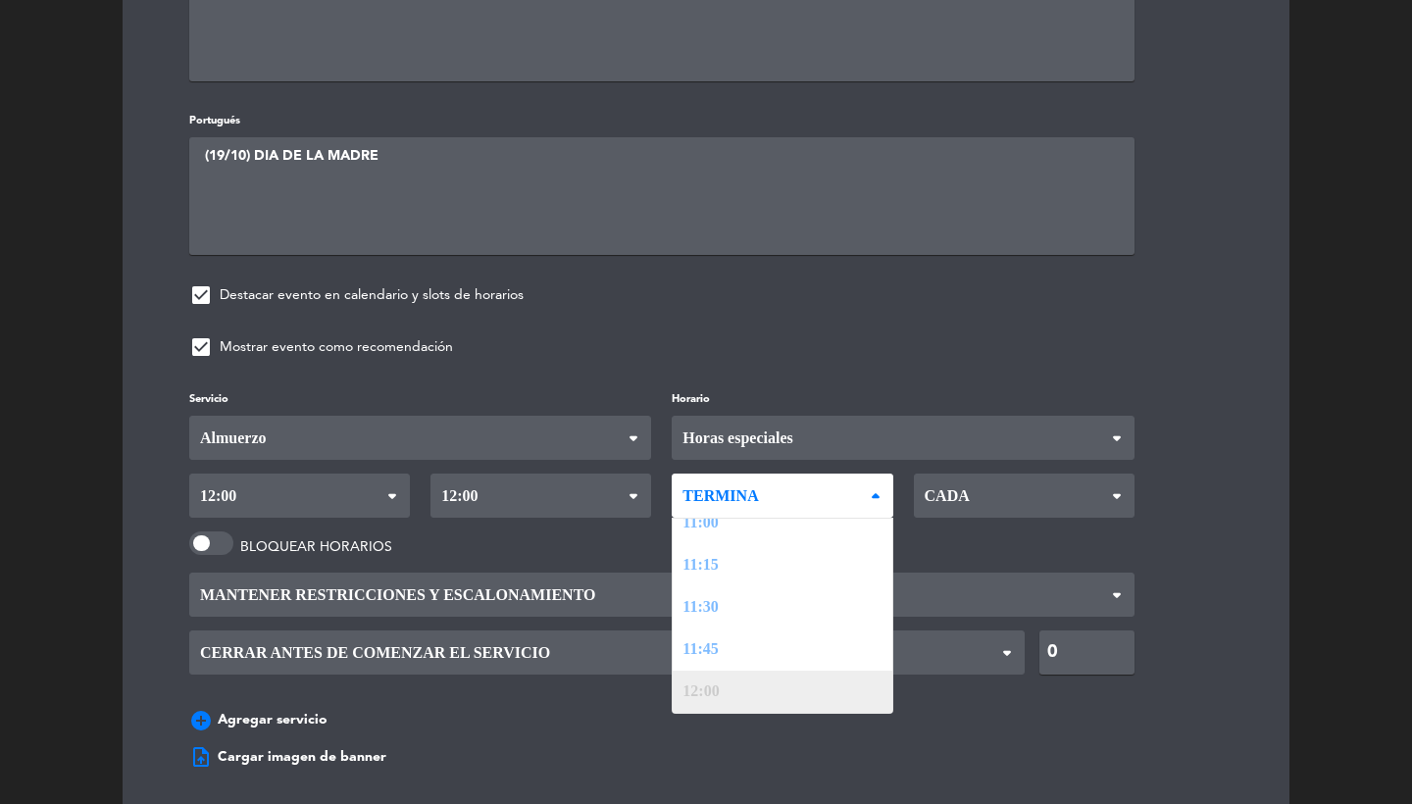
click at [708, 672] on div "Servicio Desayuno Brunch Almuerzo Cena Almuerzo Desayuno Brunch Almuerzo Cena […" at bounding box center [706, 563] width 1093 height 353
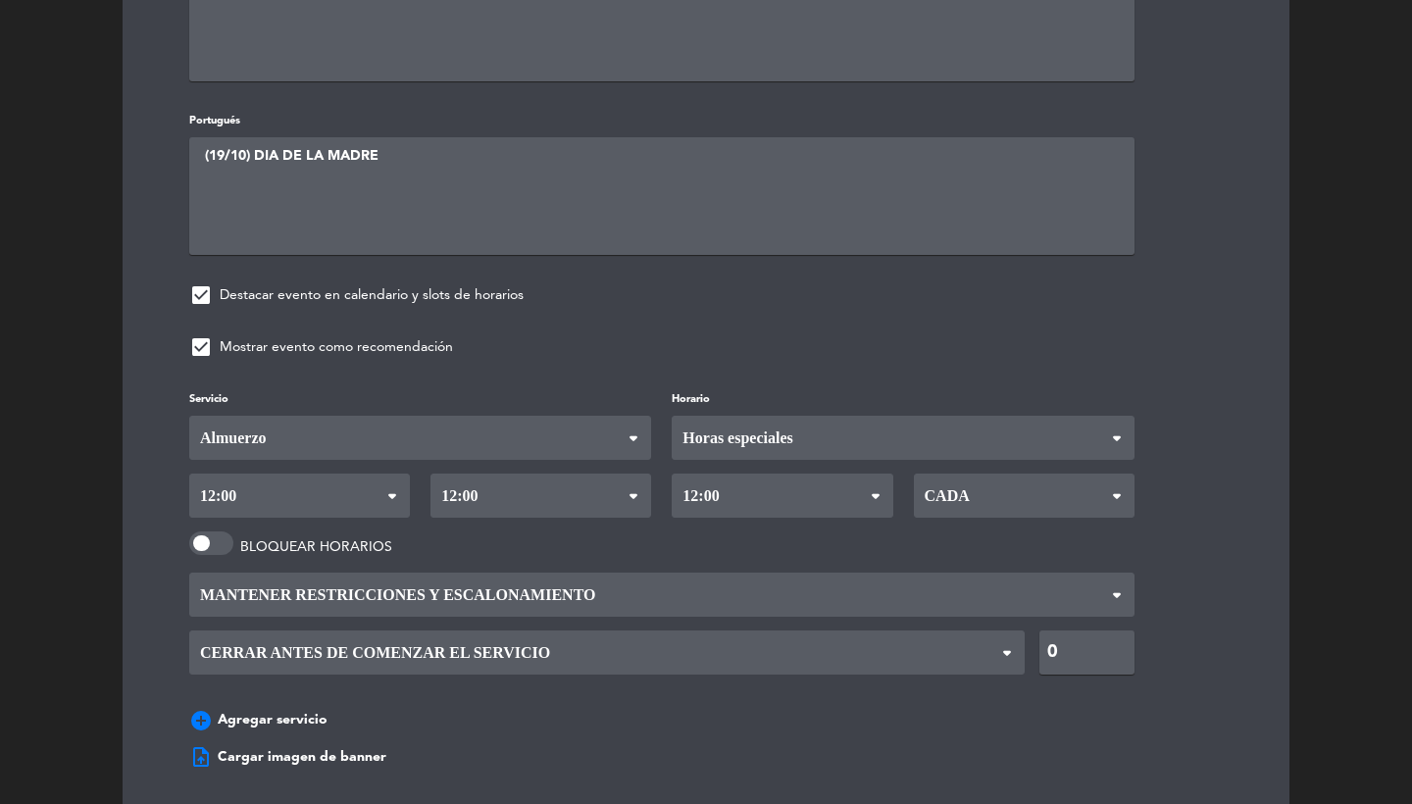
click at [948, 488] on span "Cada" at bounding box center [945, 496] width 50 height 42
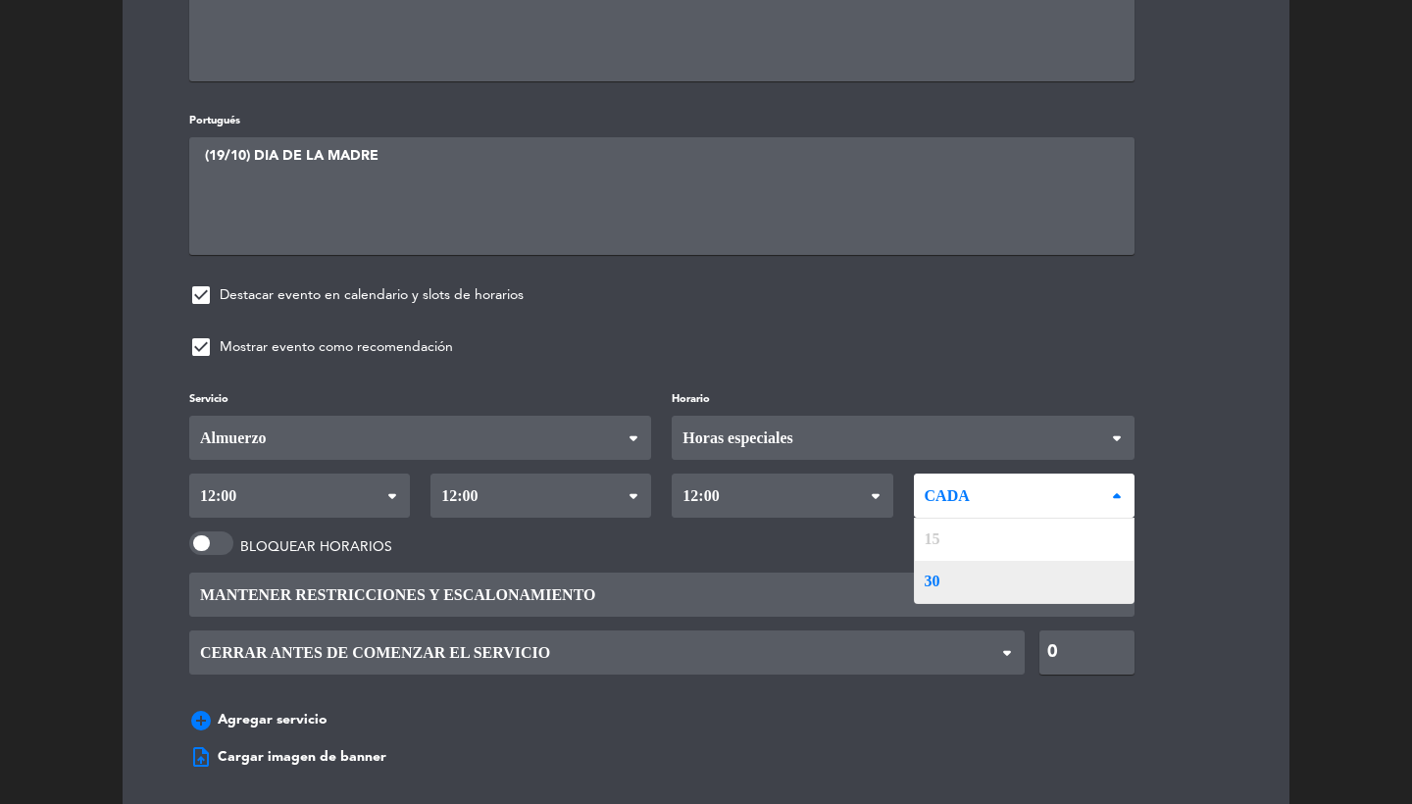
click at [948, 582] on div "Servicio Desayuno Brunch Almuerzo Cena Almuerzo Desayuno Brunch Almuerzo Cena […" at bounding box center [706, 563] width 1093 height 353
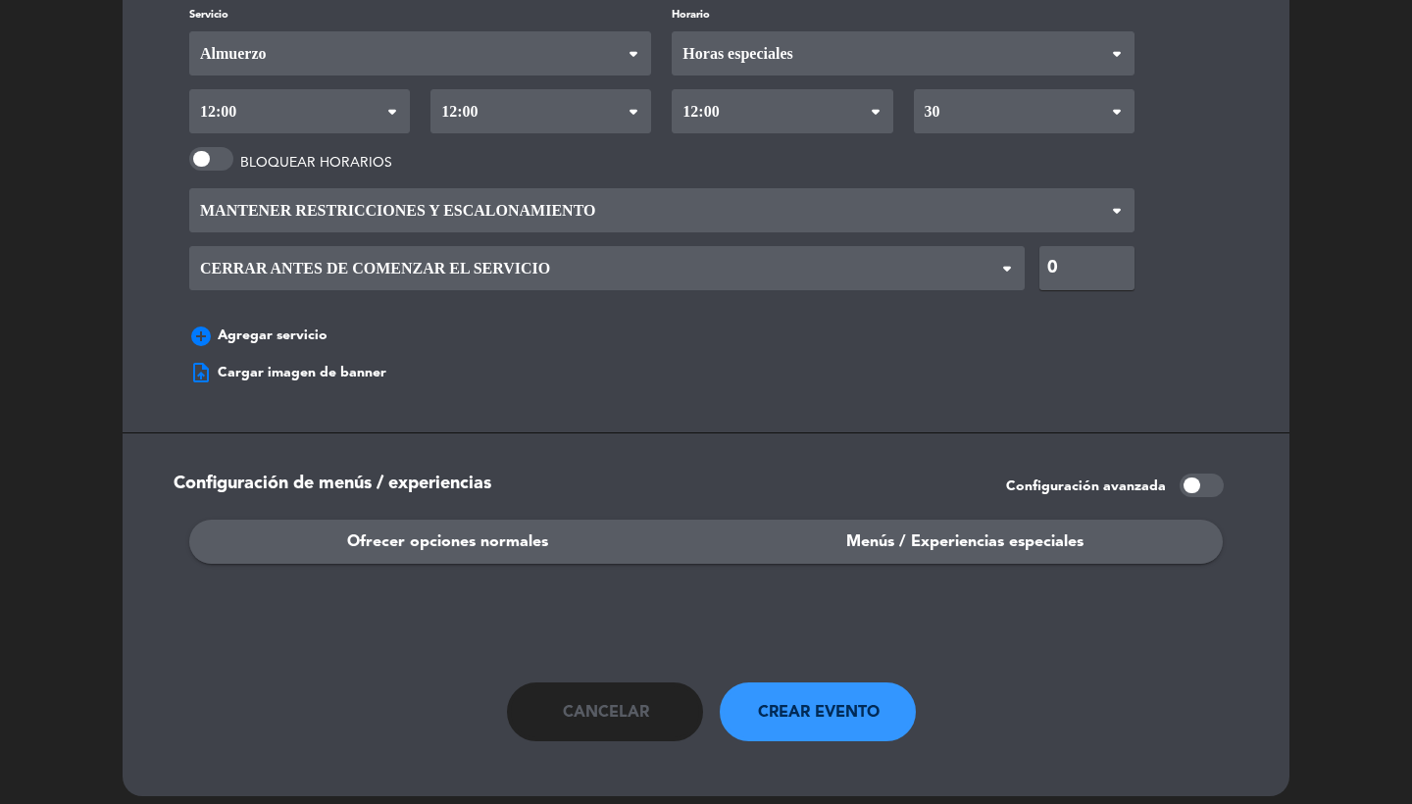
click at [866, 532] on span "Menús / Experiencias especiales" at bounding box center [965, 543] width 237 height 26
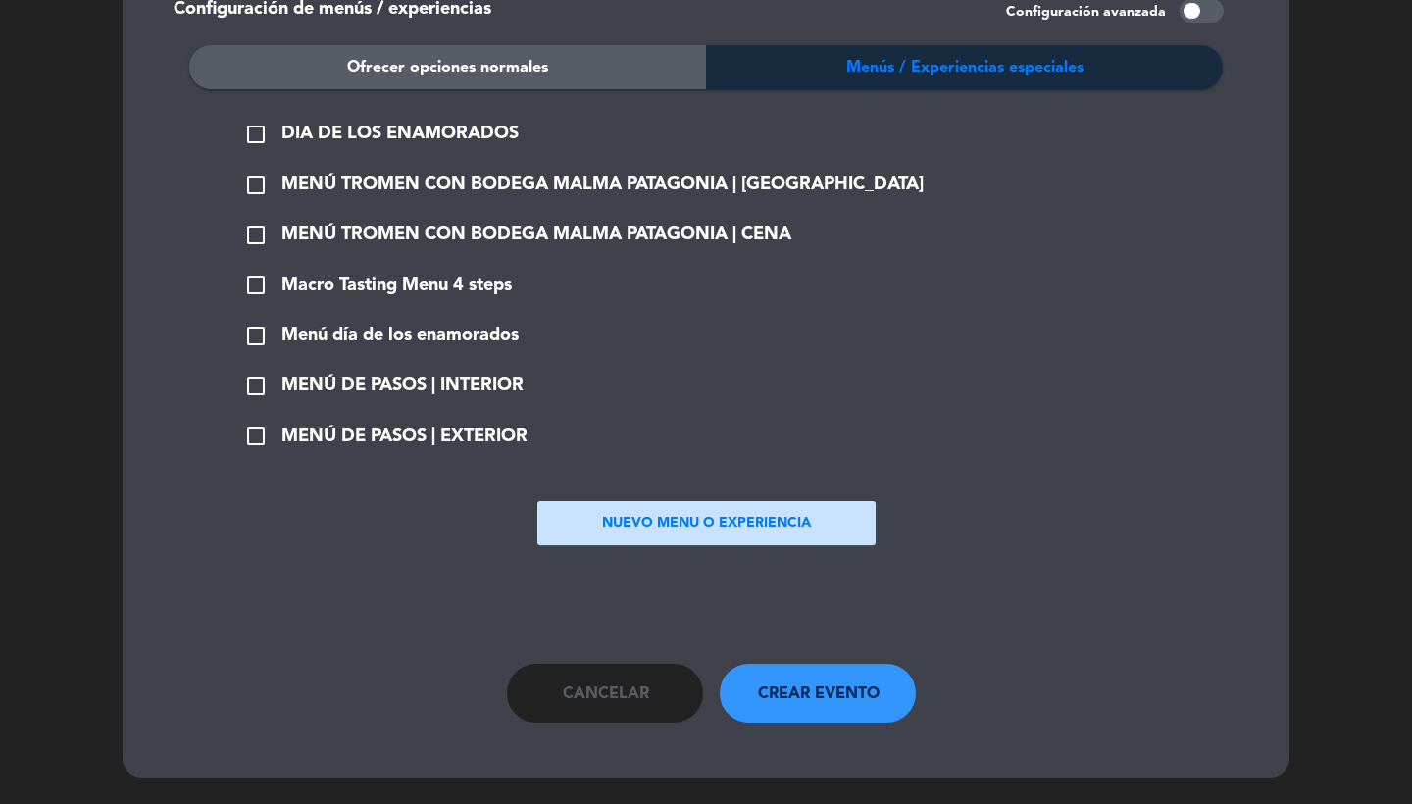
scroll to position [1984, 0]
click at [587, 531] on button "NUEVO MENU O EXPERIENCIA" at bounding box center [707, 524] width 338 height 44
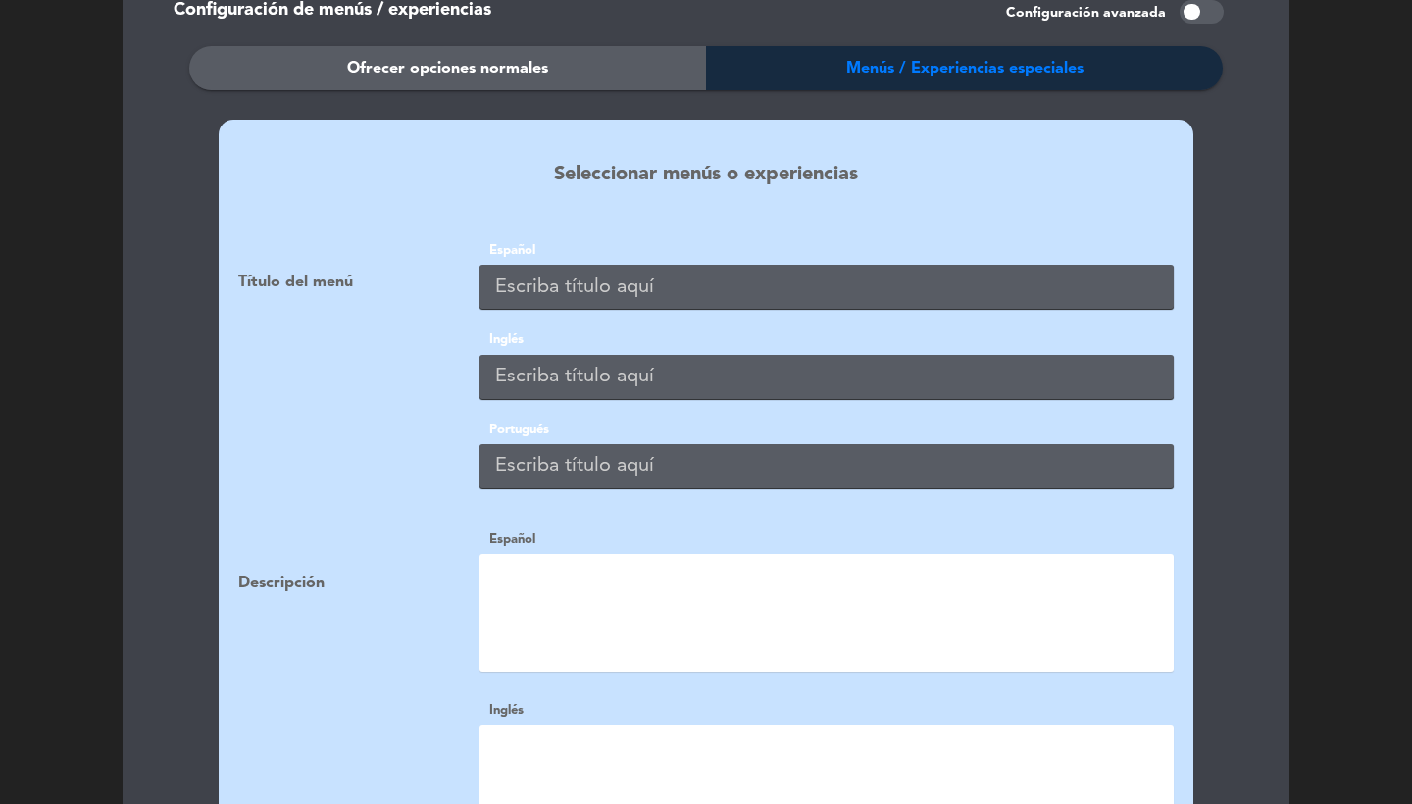
click at [628, 268] on input "text" at bounding box center [827, 287] width 694 height 44
click at [579, 274] on input "text" at bounding box center [827, 287] width 694 height 44
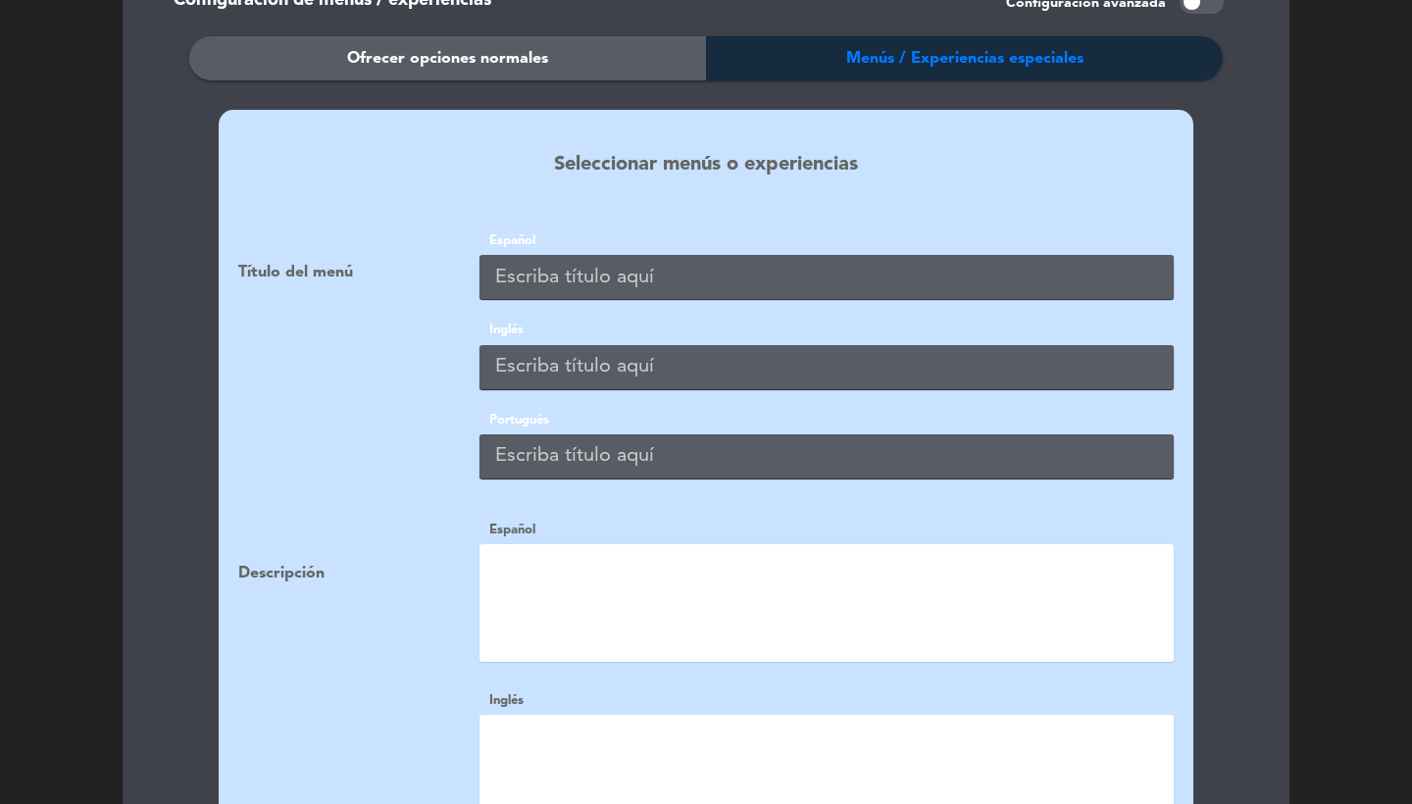
click at [487, 46] on span "Ofrecer opciones normales" at bounding box center [447, 59] width 201 height 26
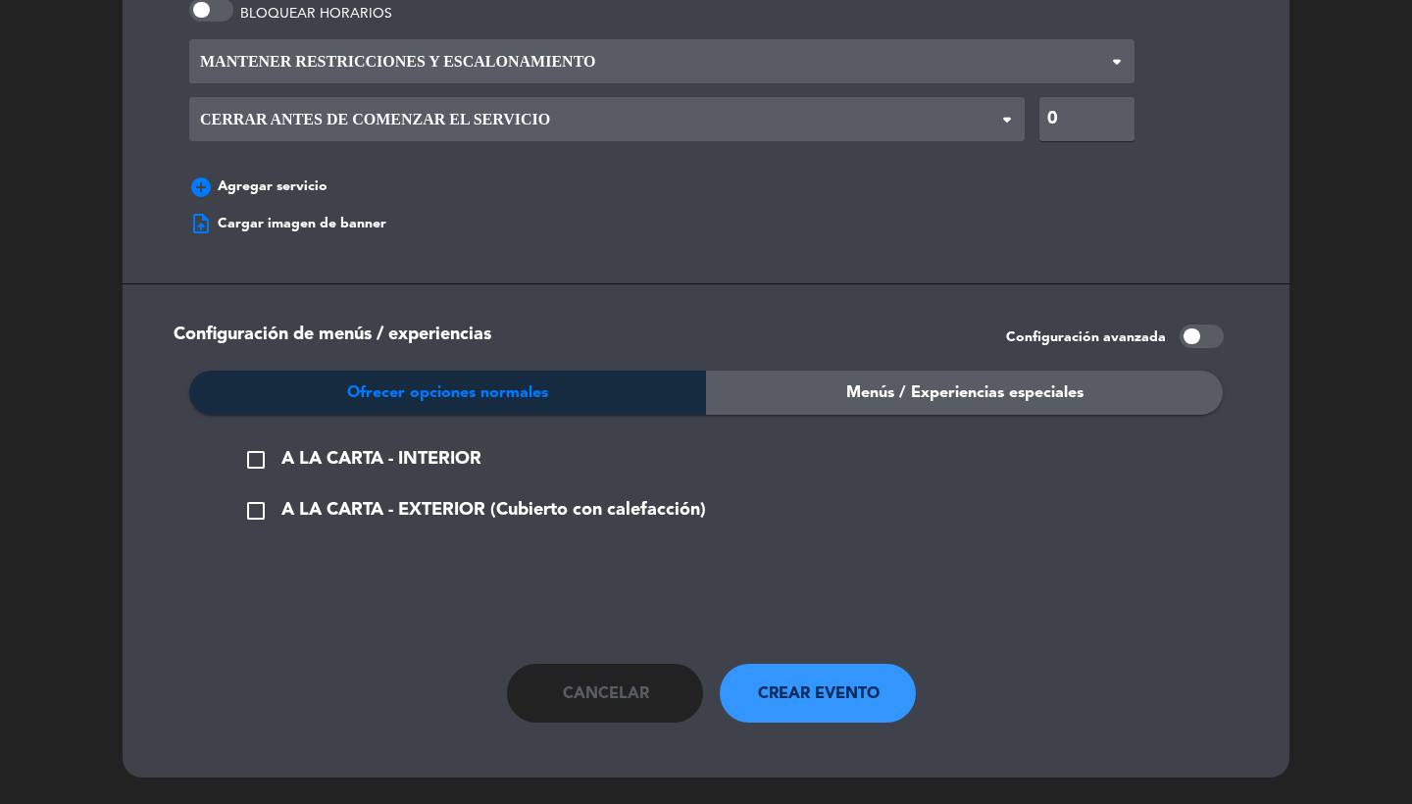
scroll to position [1646, 0]
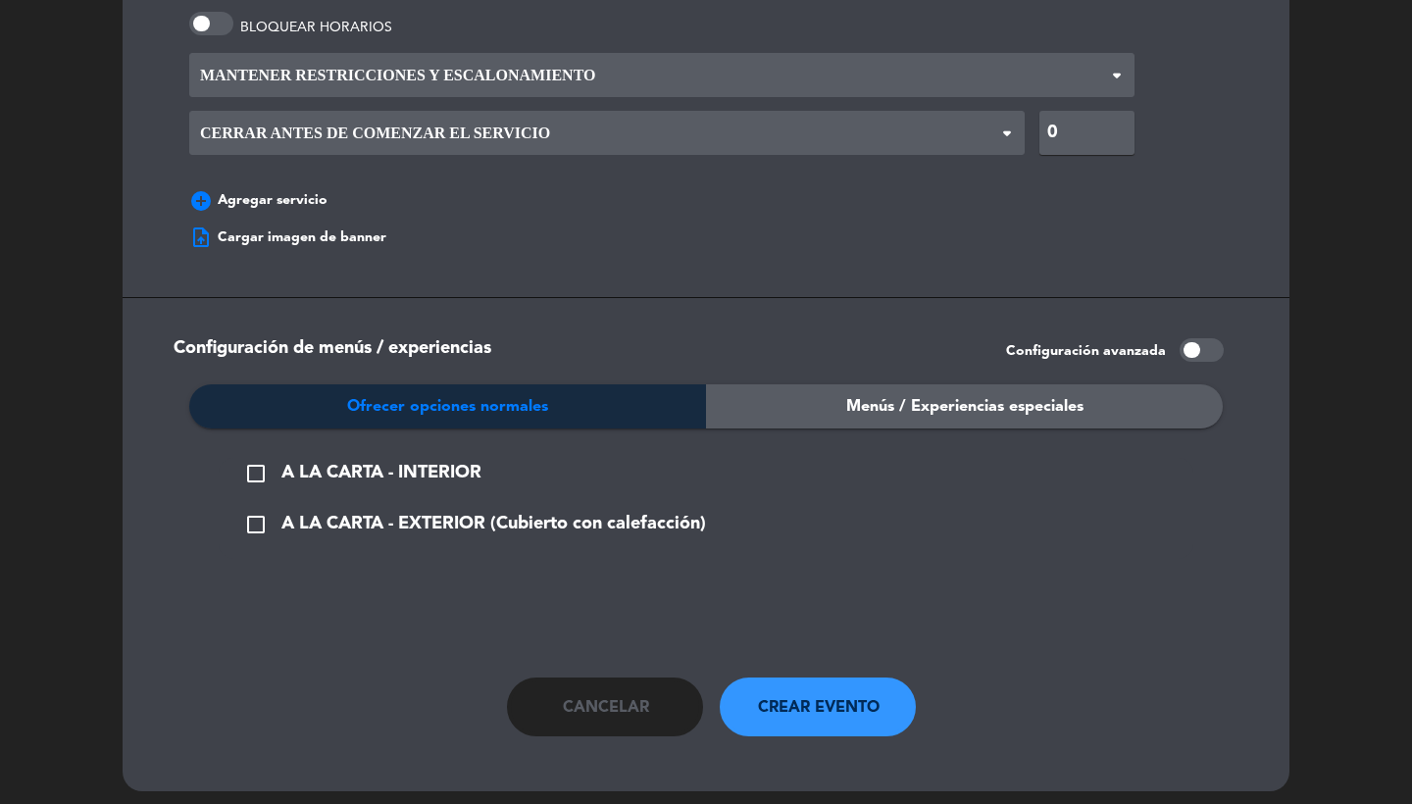
click at [335, 458] on button "check_box_outline_blank A LA CARTA - INTERIOR" at bounding box center [362, 473] width 249 height 30
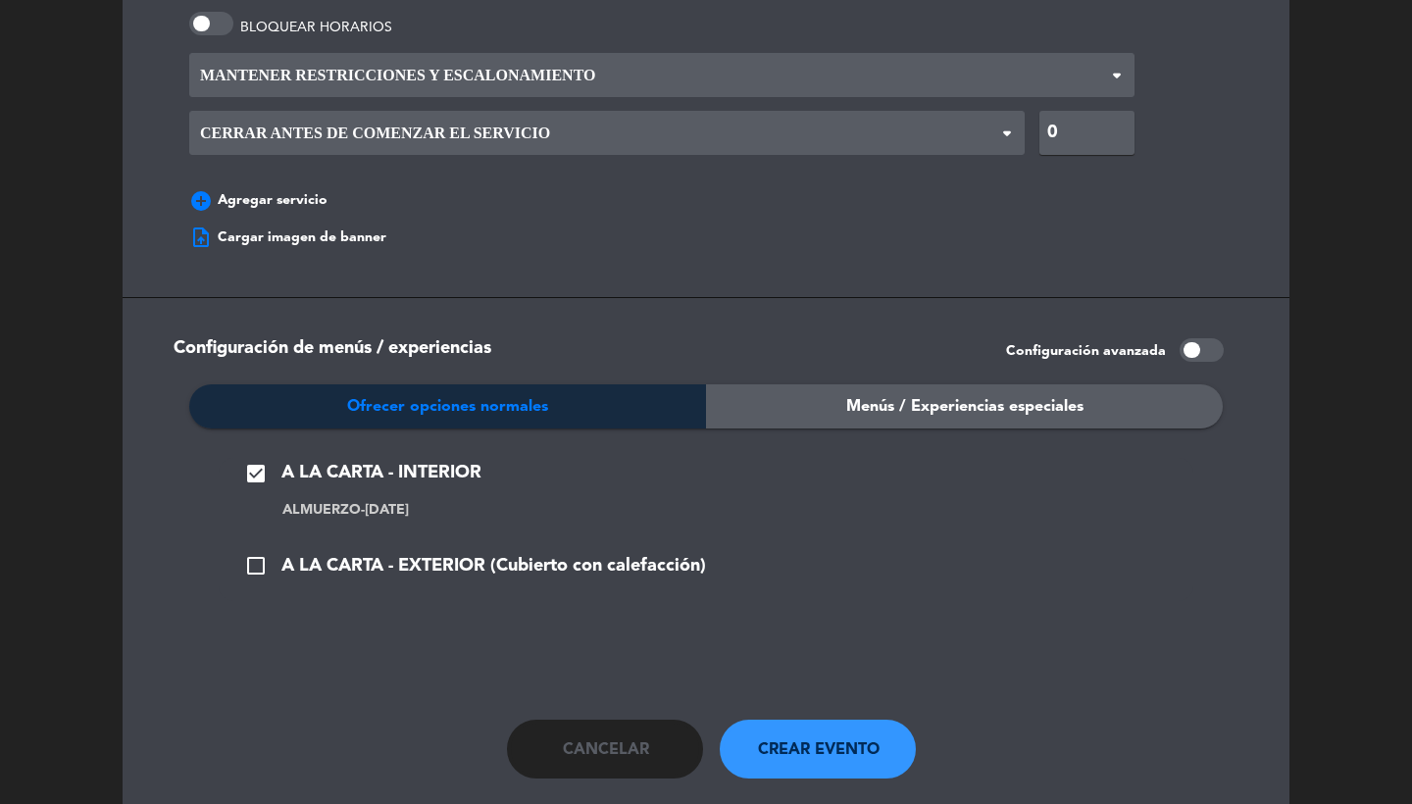
click at [339, 552] on span "A LA CARTA - EXTERIOR (Cubierto con calefacción)" at bounding box center [494, 566] width 425 height 28
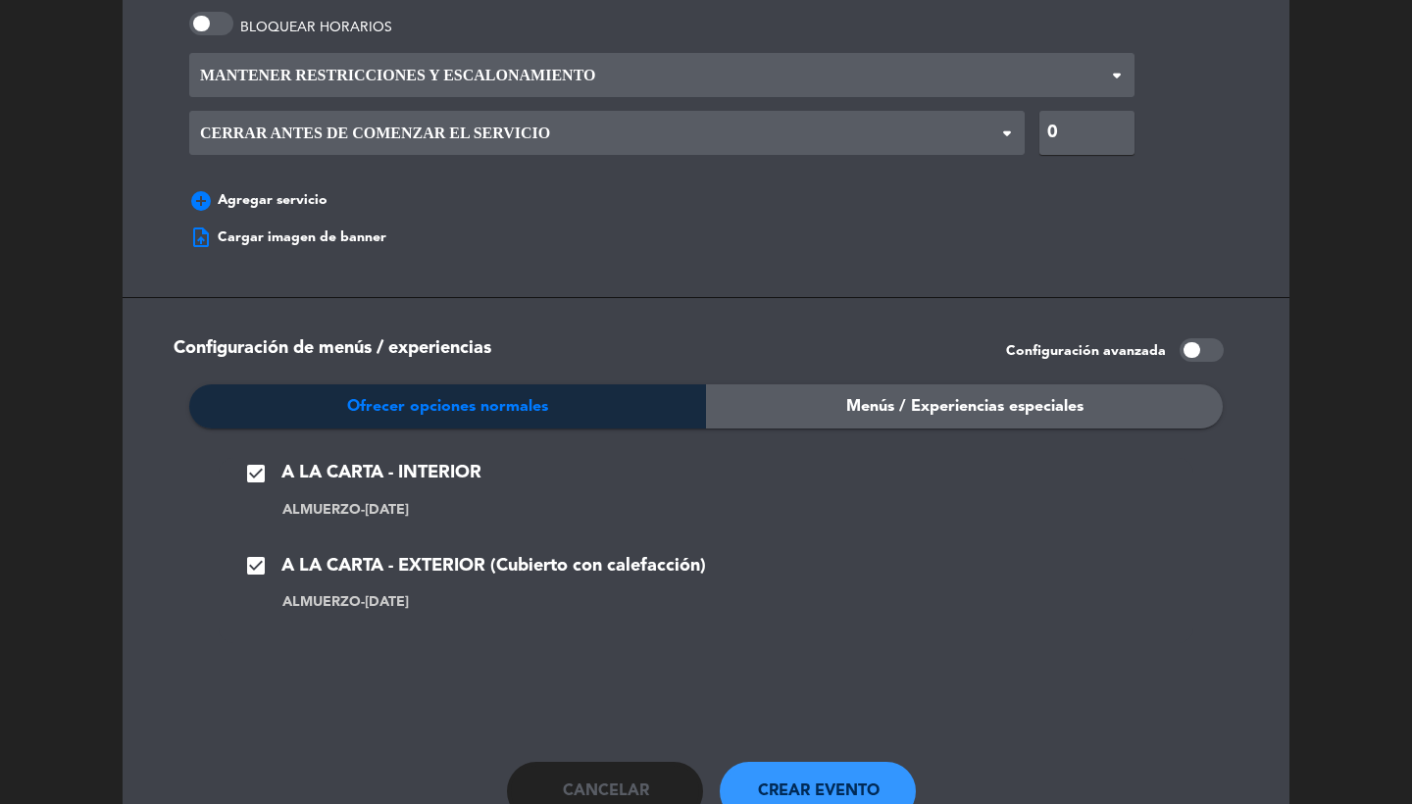
click at [779, 779] on span "Crear evento" at bounding box center [819, 792] width 122 height 26
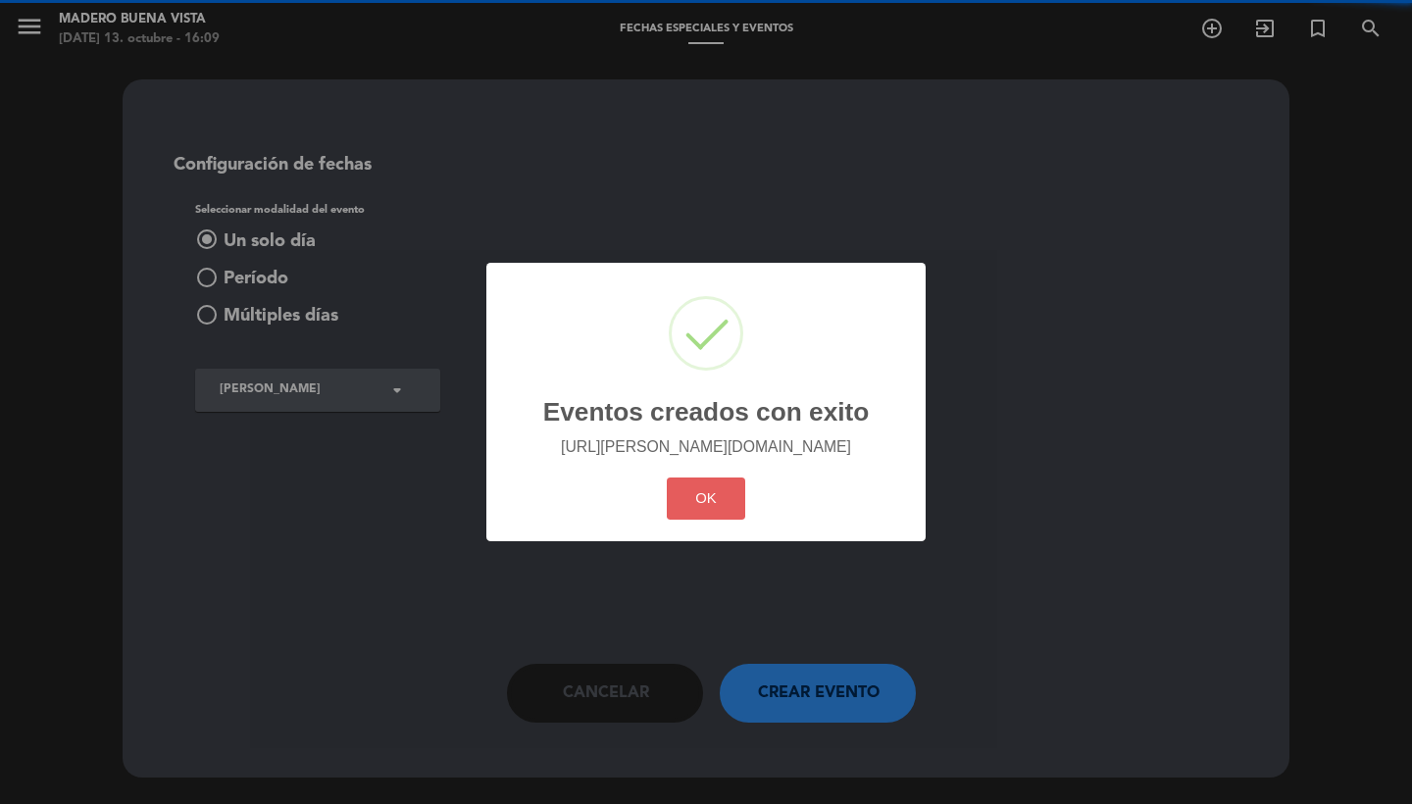
click at [696, 480] on button "OK" at bounding box center [706, 499] width 79 height 42
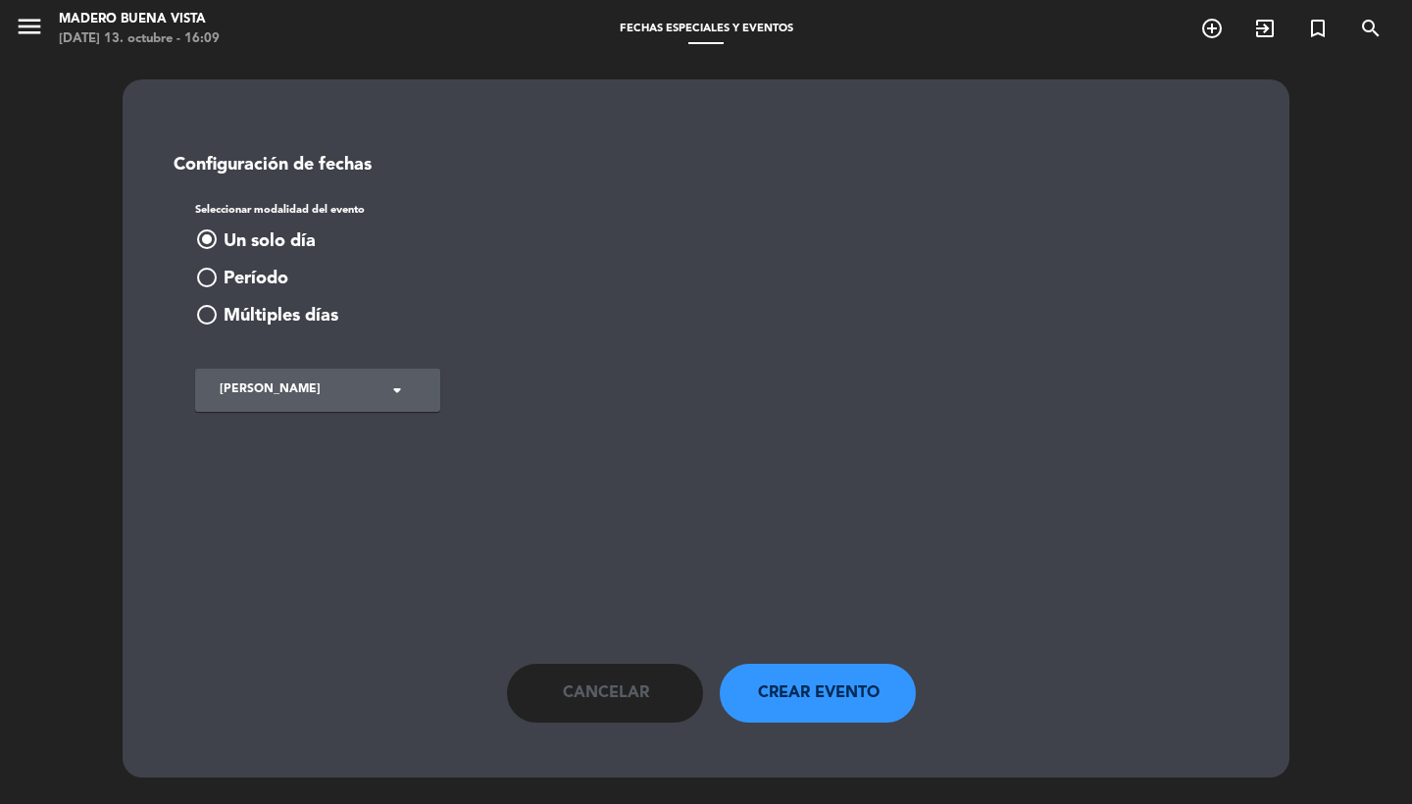
click at [626, 683] on span "Cancelar" at bounding box center [606, 694] width 86 height 26
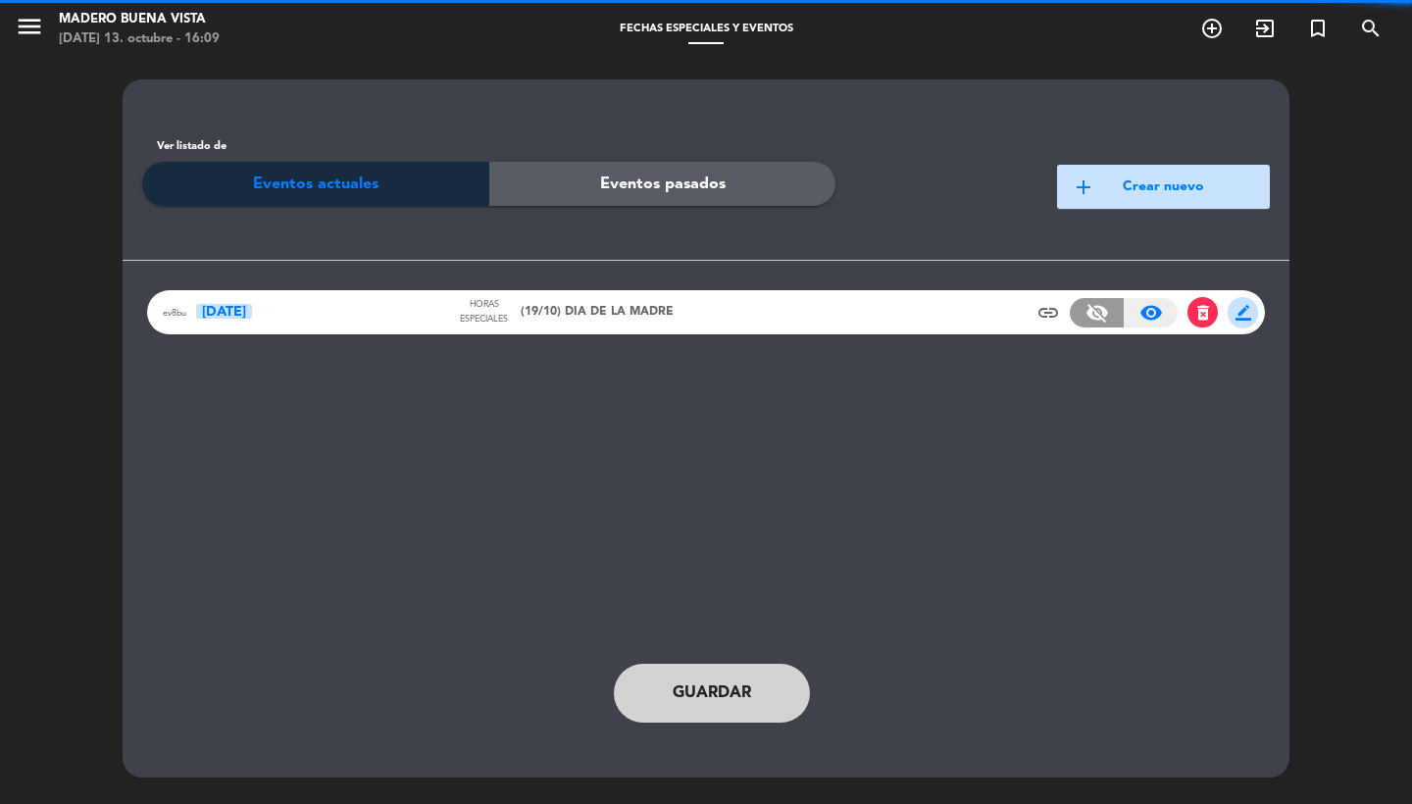
click at [609, 323] on div "Horas especiales (19/10) DIA DE LA MADRE" at bounding box center [565, 312] width 217 height 28
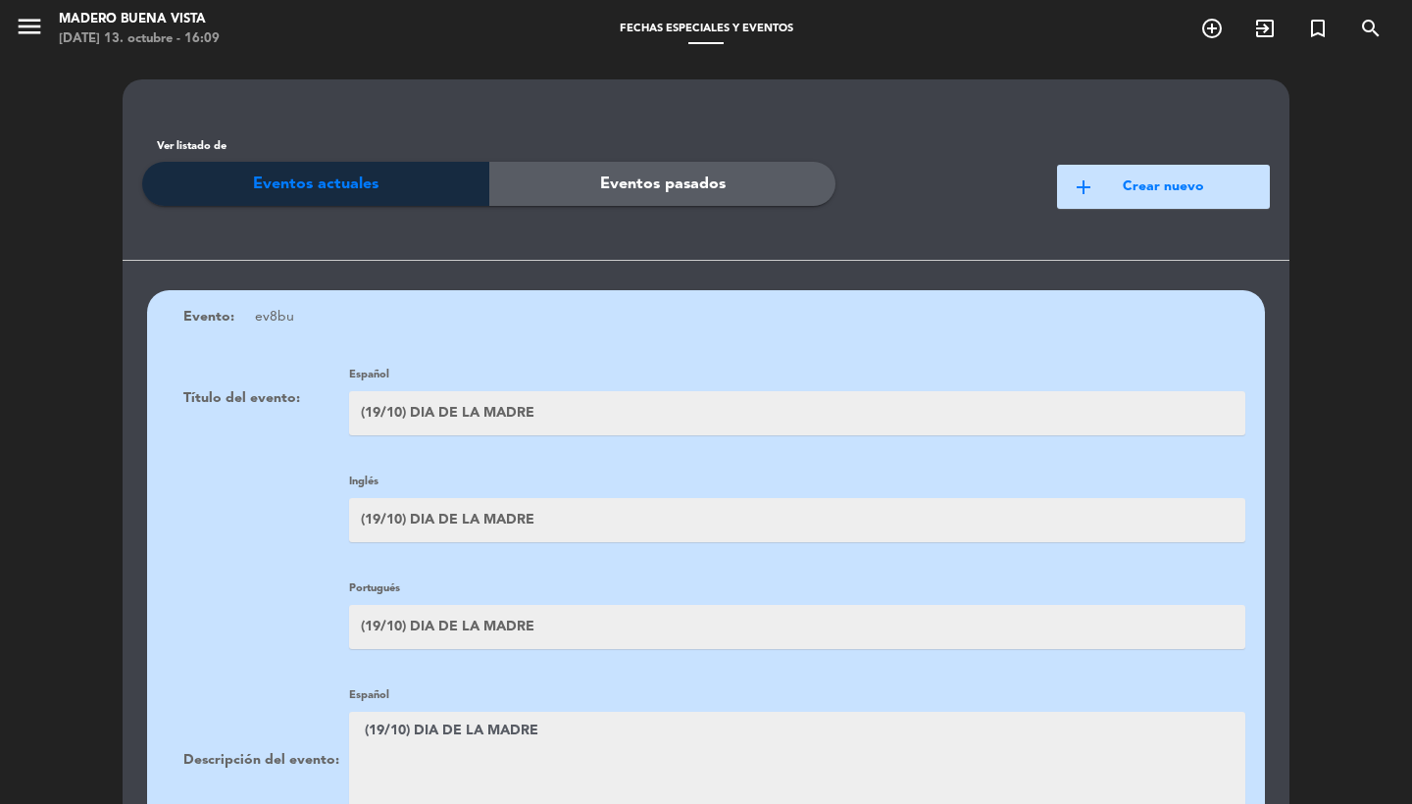
scroll to position [310, 0]
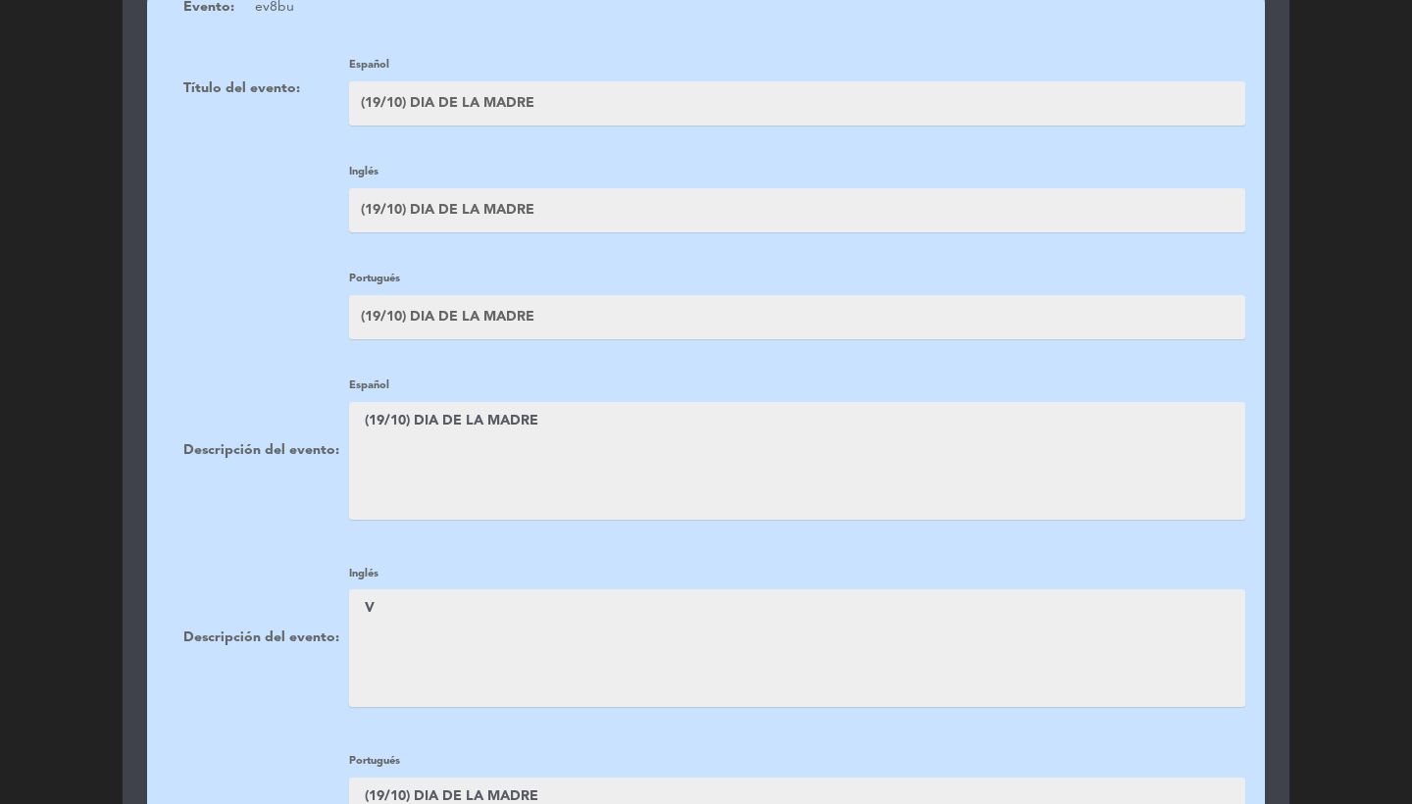
drag, startPoint x: 518, startPoint y: 467, endPoint x: 517, endPoint y: 451, distance: 15.7
click at [517, 467] on textarea at bounding box center [797, 461] width 897 height 118
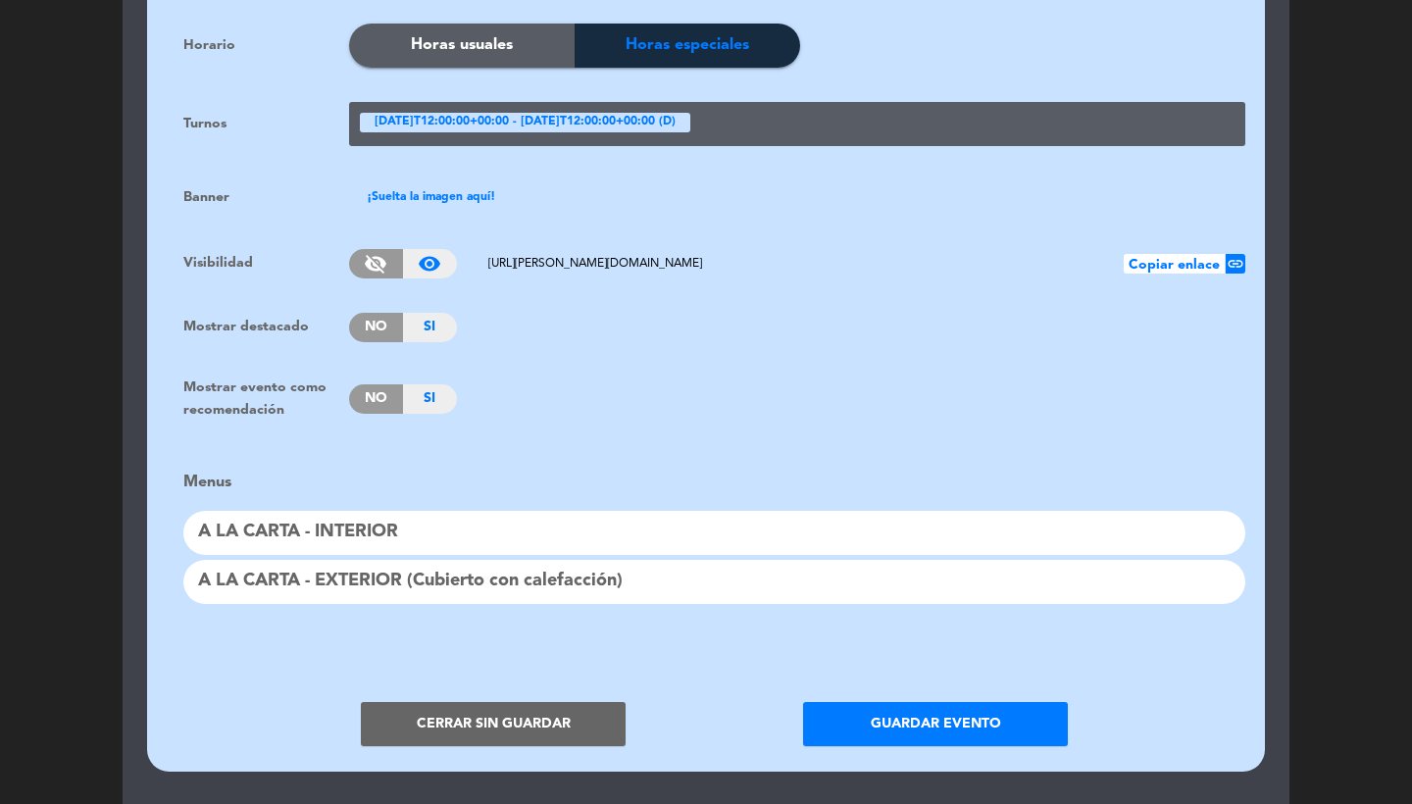
scroll to position [1462, 0]
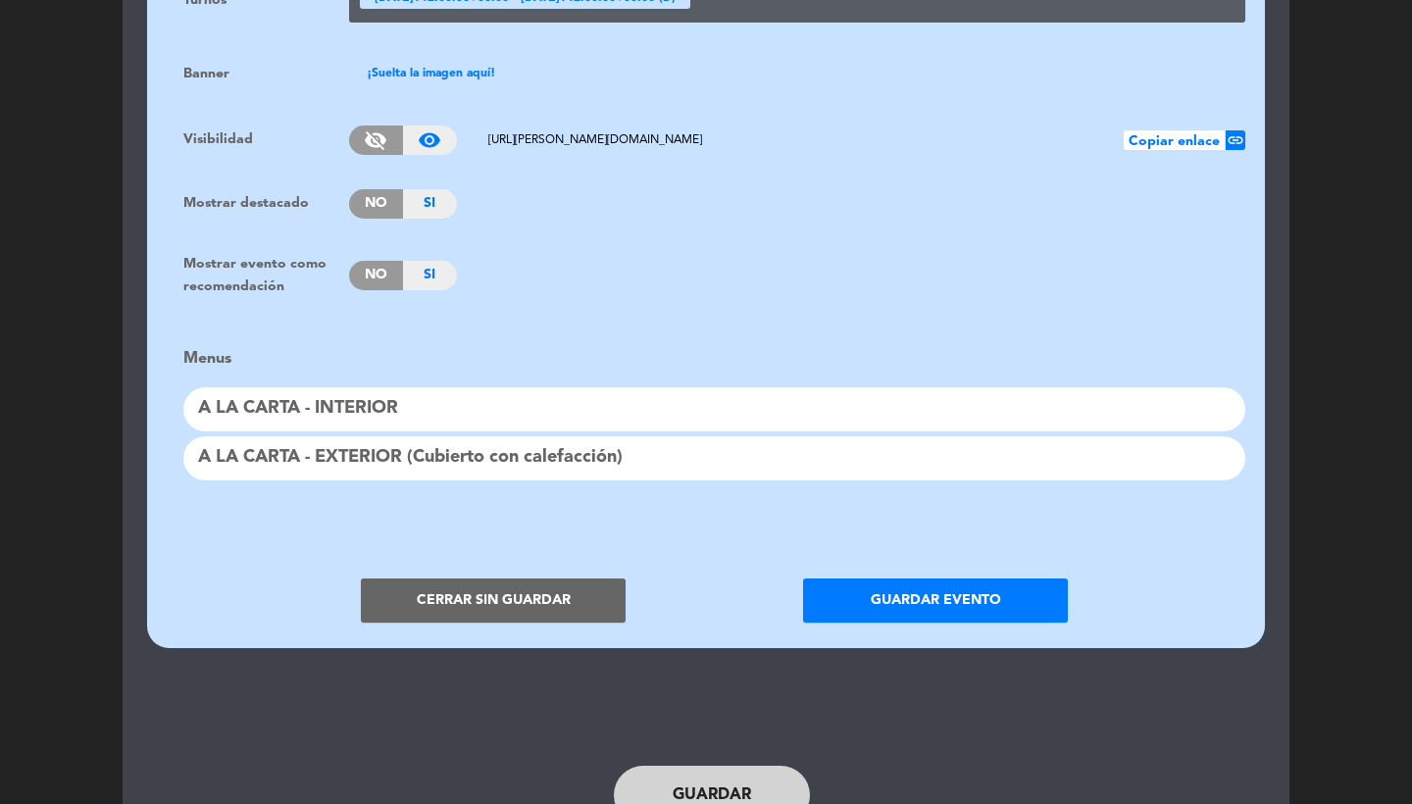
click at [380, 261] on span "No" at bounding box center [376, 275] width 54 height 29
click at [865, 581] on button "Guardar evento" at bounding box center [935, 601] width 265 height 44
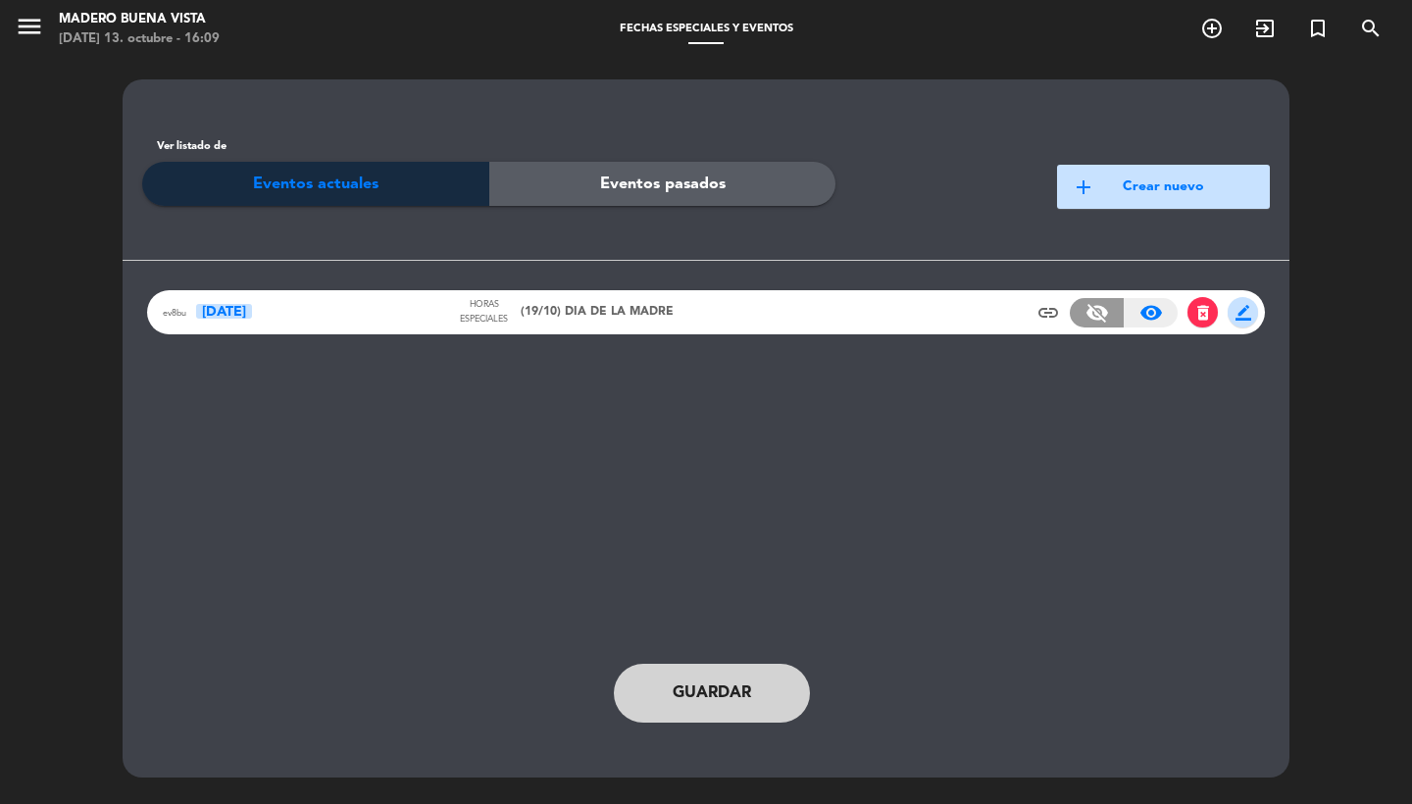
scroll to position [0, 0]
click at [665, 702] on button "Guardar" at bounding box center [712, 693] width 196 height 59
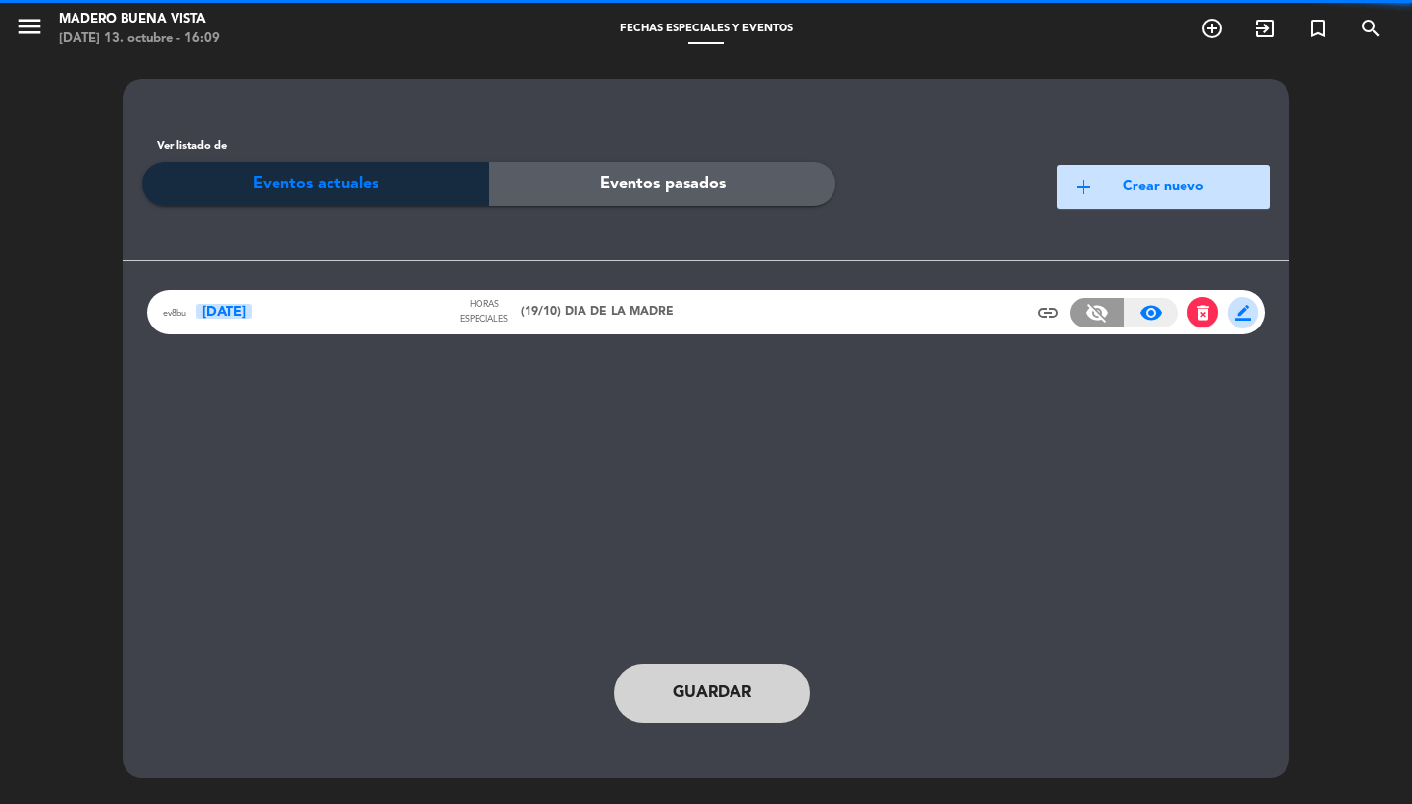
click at [569, 306] on span "(19/10) DIA DE LA MADRE" at bounding box center [597, 313] width 153 height 20
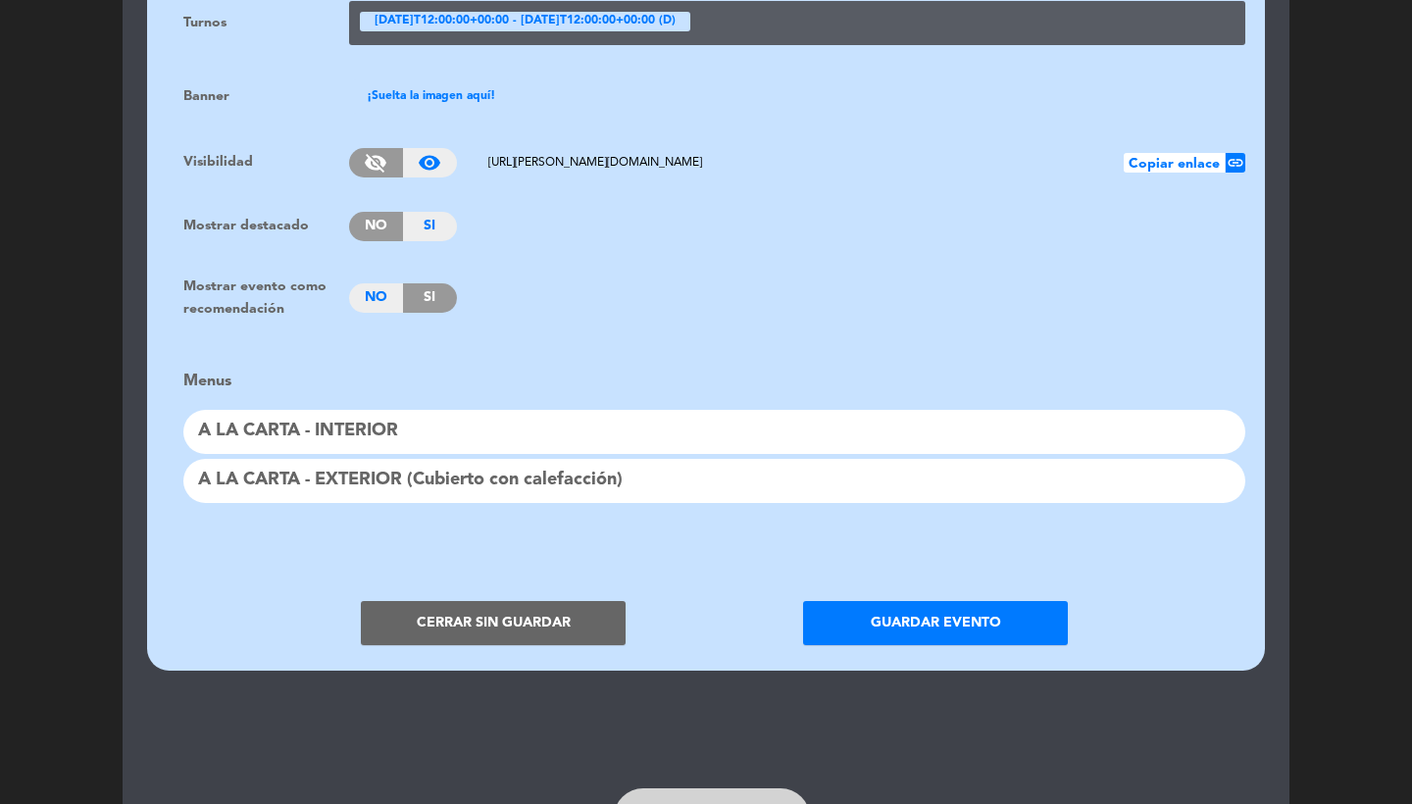
scroll to position [1391, 0]
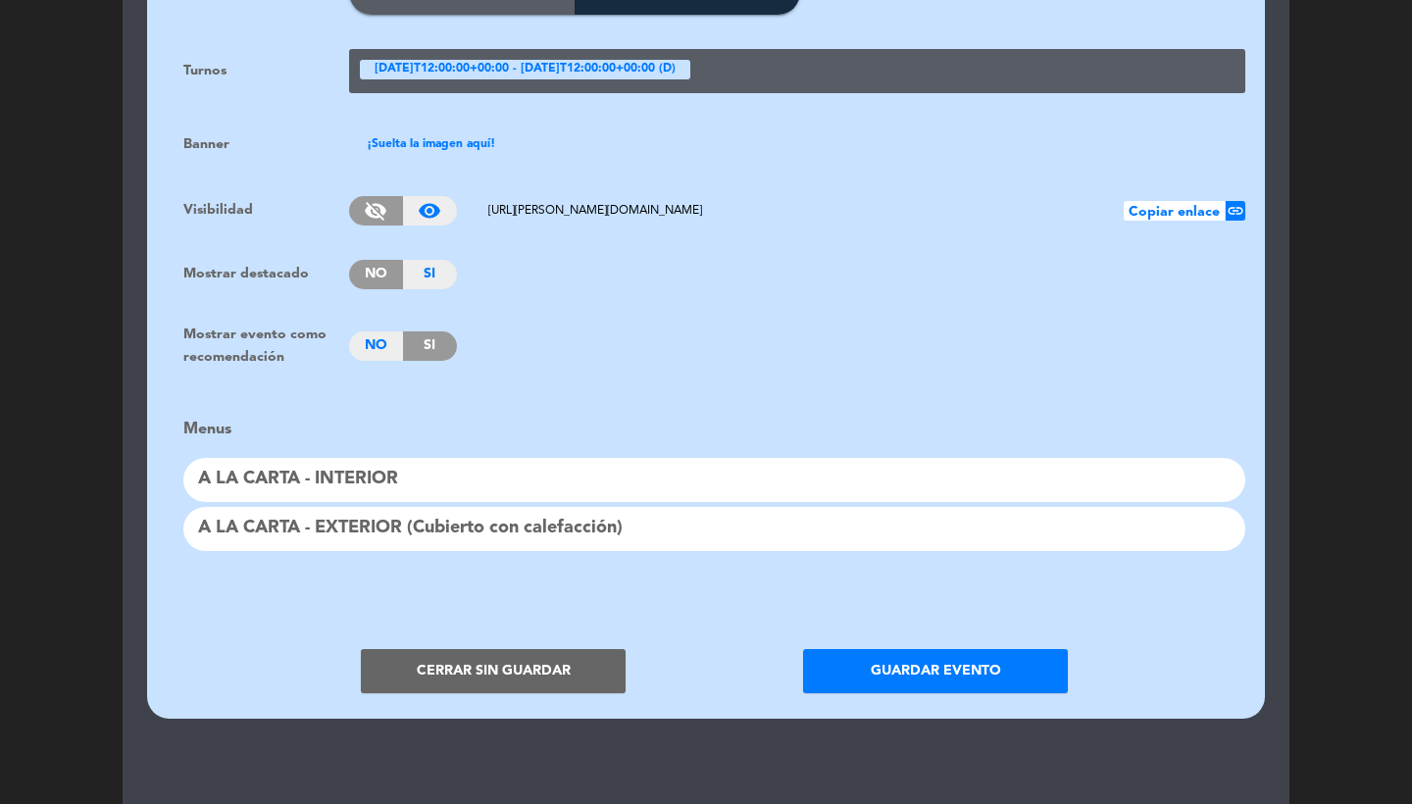
click at [445, 128] on div "¡Suelta la imagen aquí!" at bounding box center [431, 145] width 157 height 34
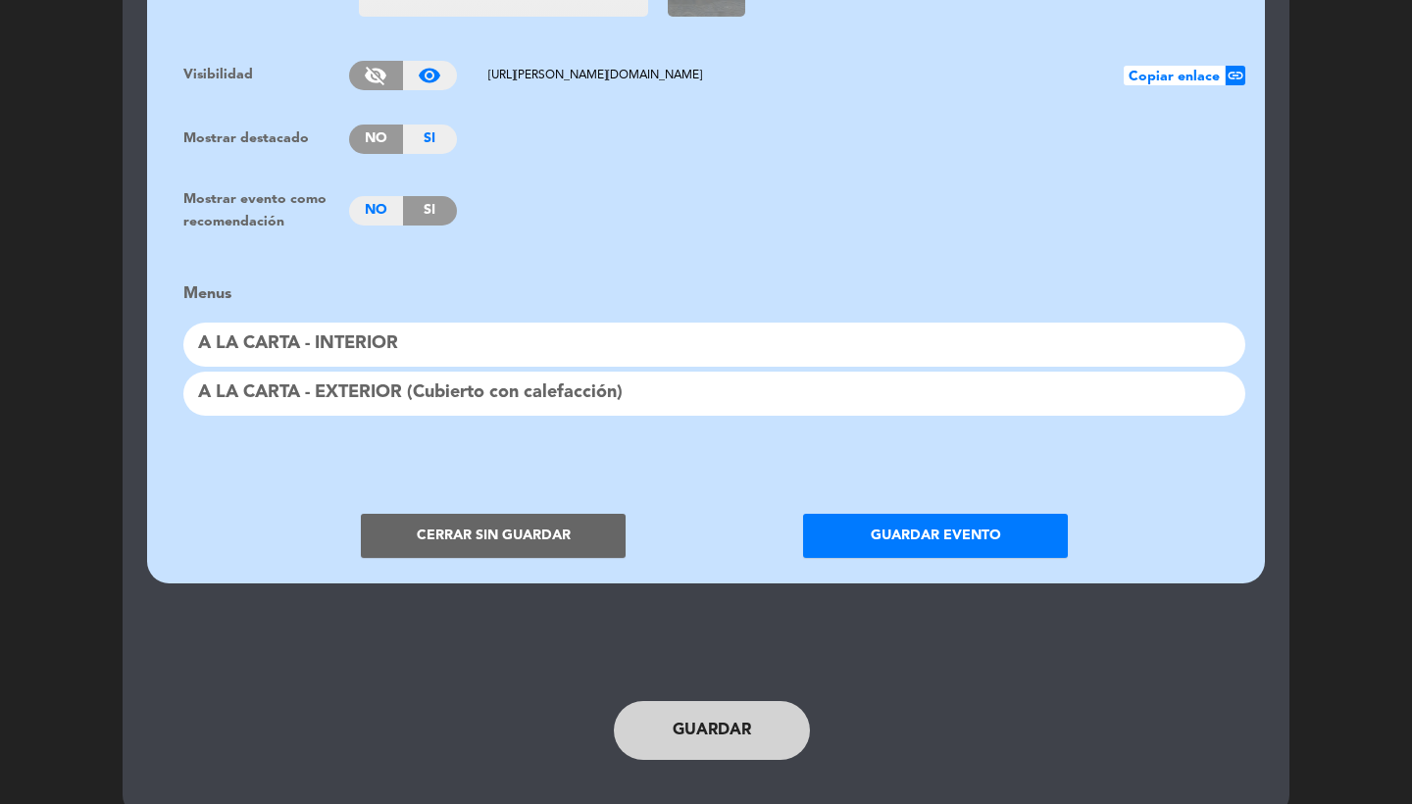
scroll to position [1668, 0]
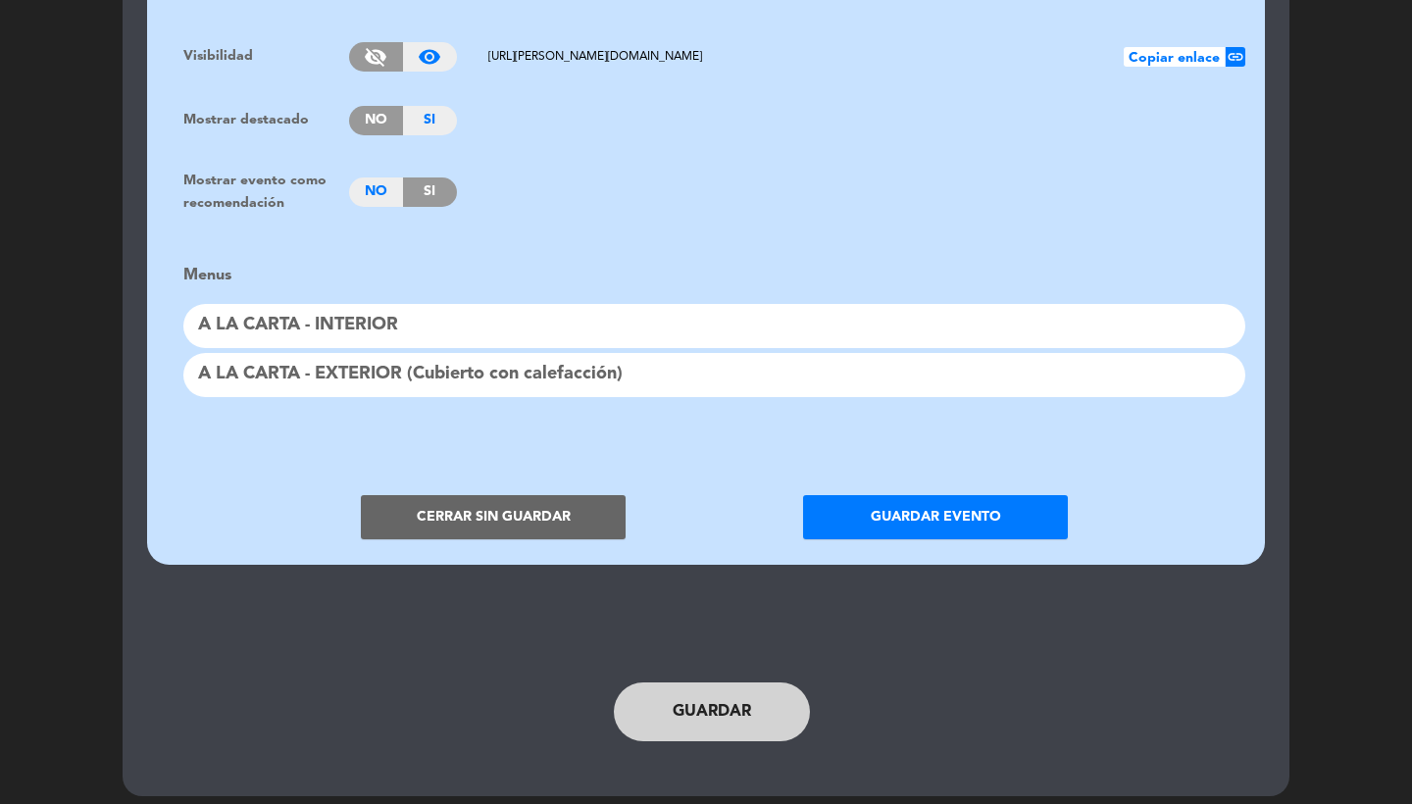
click at [883, 500] on button "Guardar evento" at bounding box center [935, 517] width 265 height 44
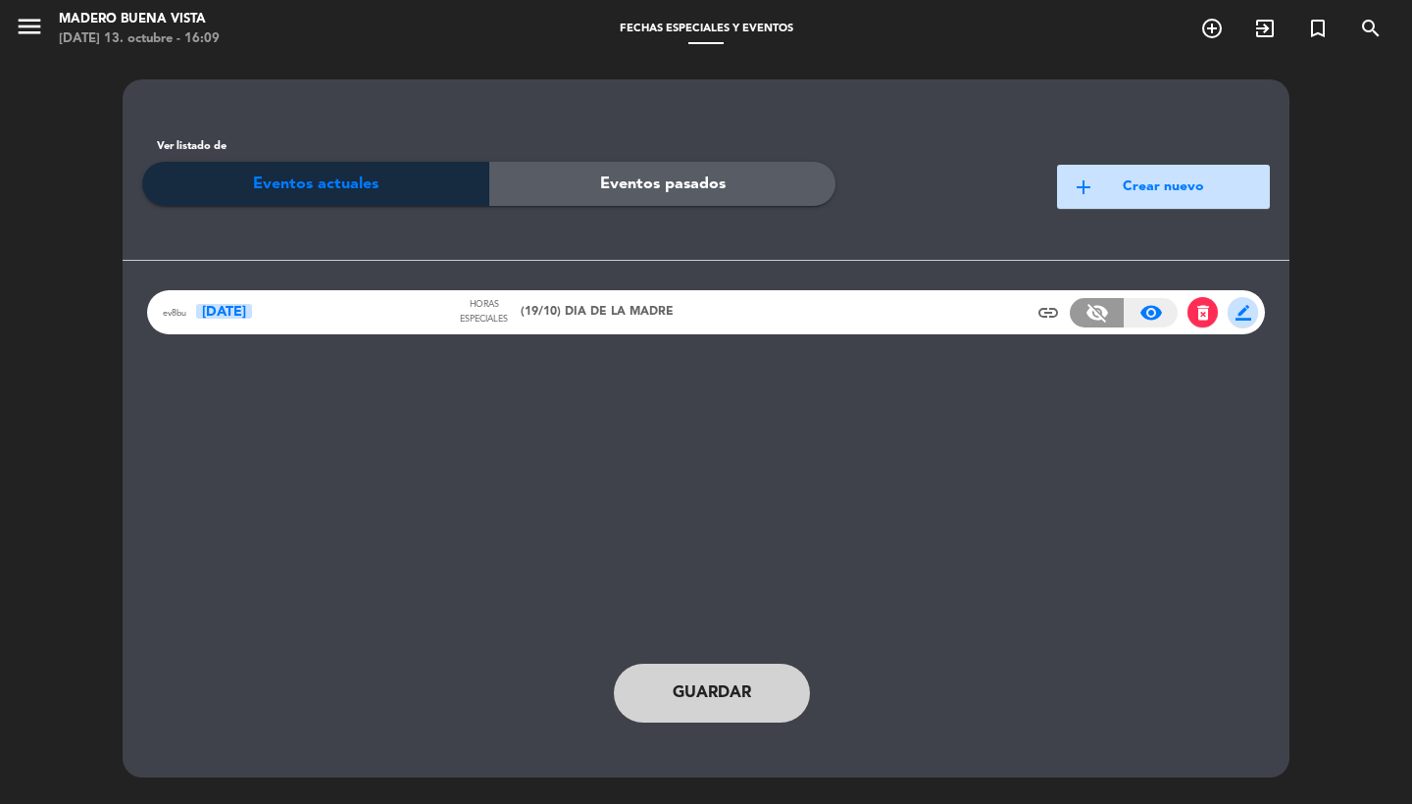
click at [744, 697] on span "Guardar" at bounding box center [712, 694] width 78 height 26
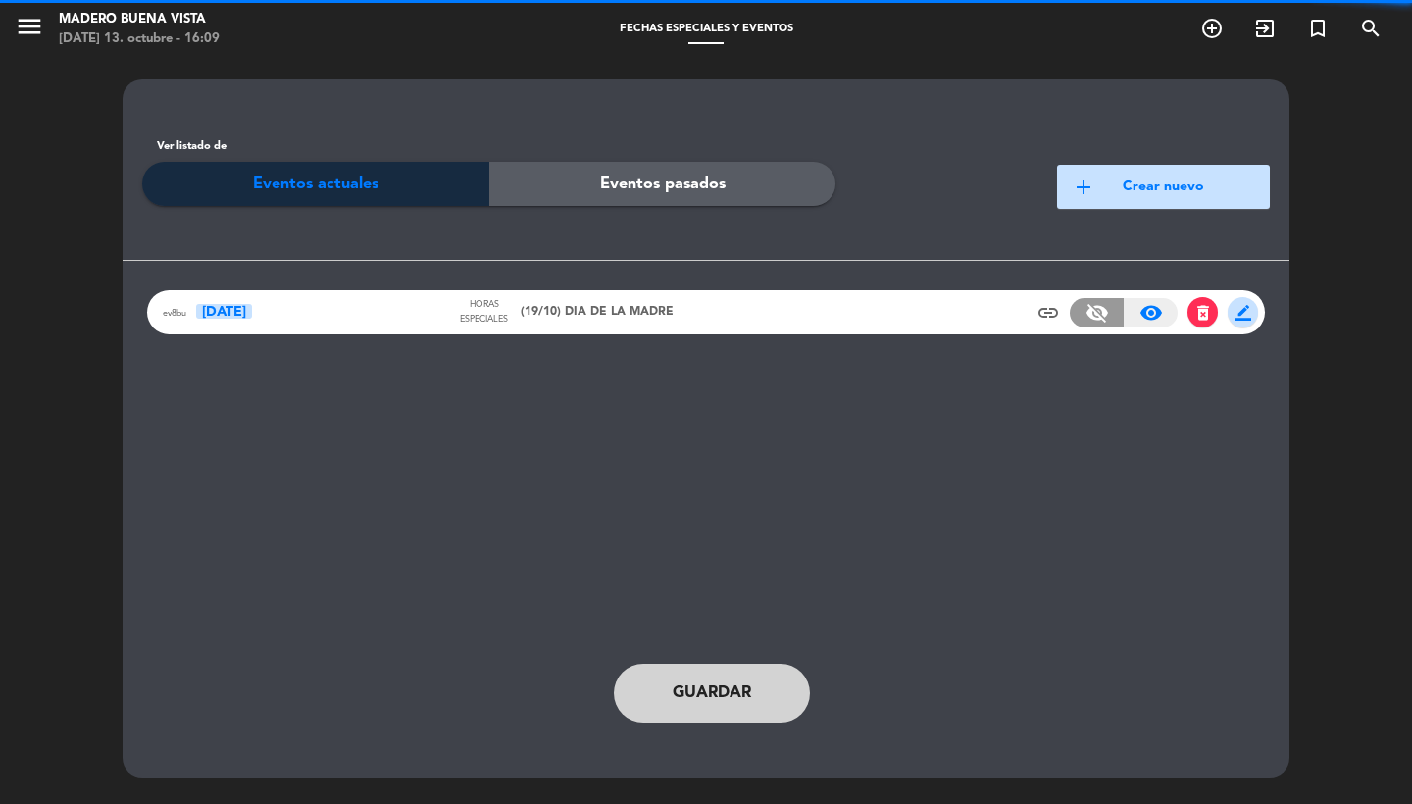
click at [658, 310] on span "(19/10) DIA DE LA MADRE" at bounding box center [597, 313] width 153 height 20
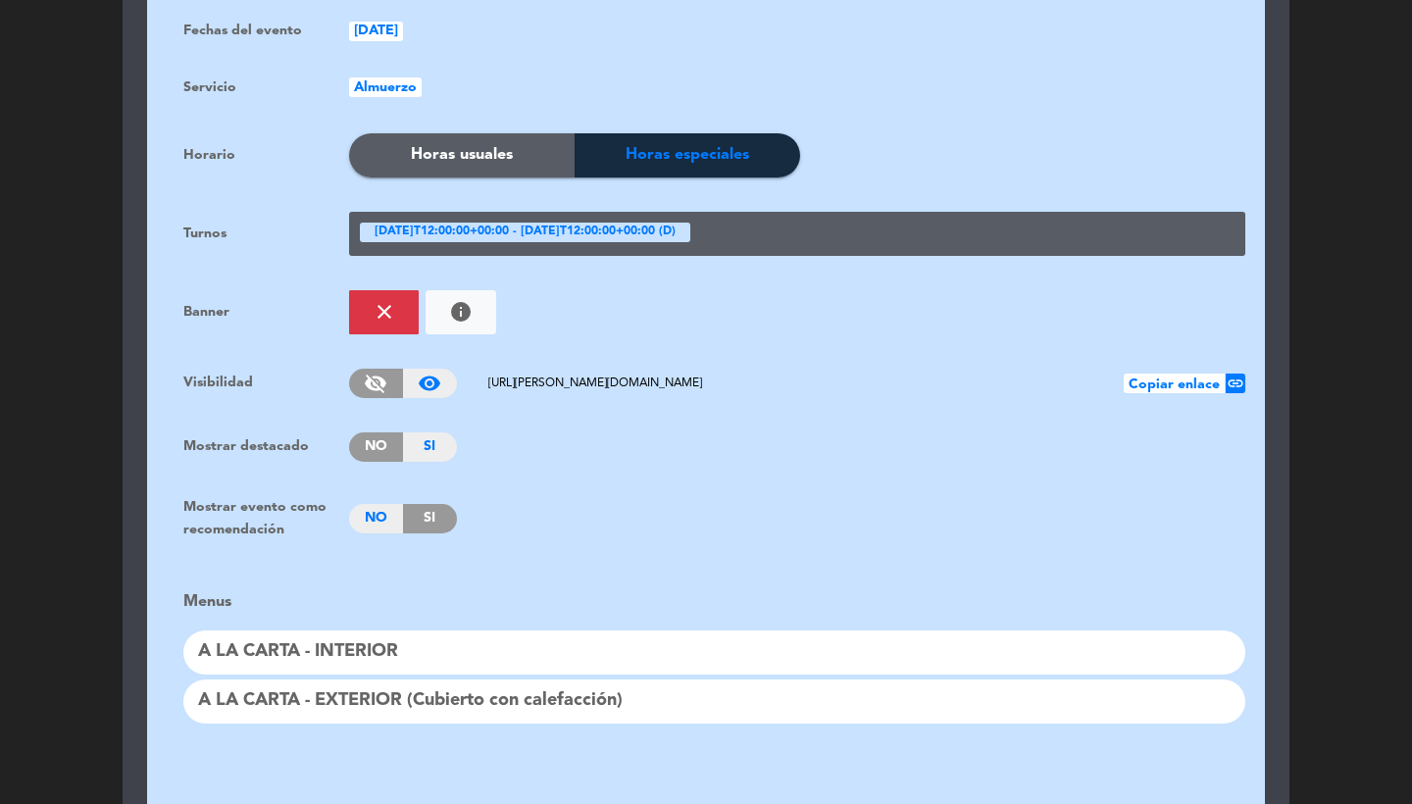
scroll to position [1387, 0]
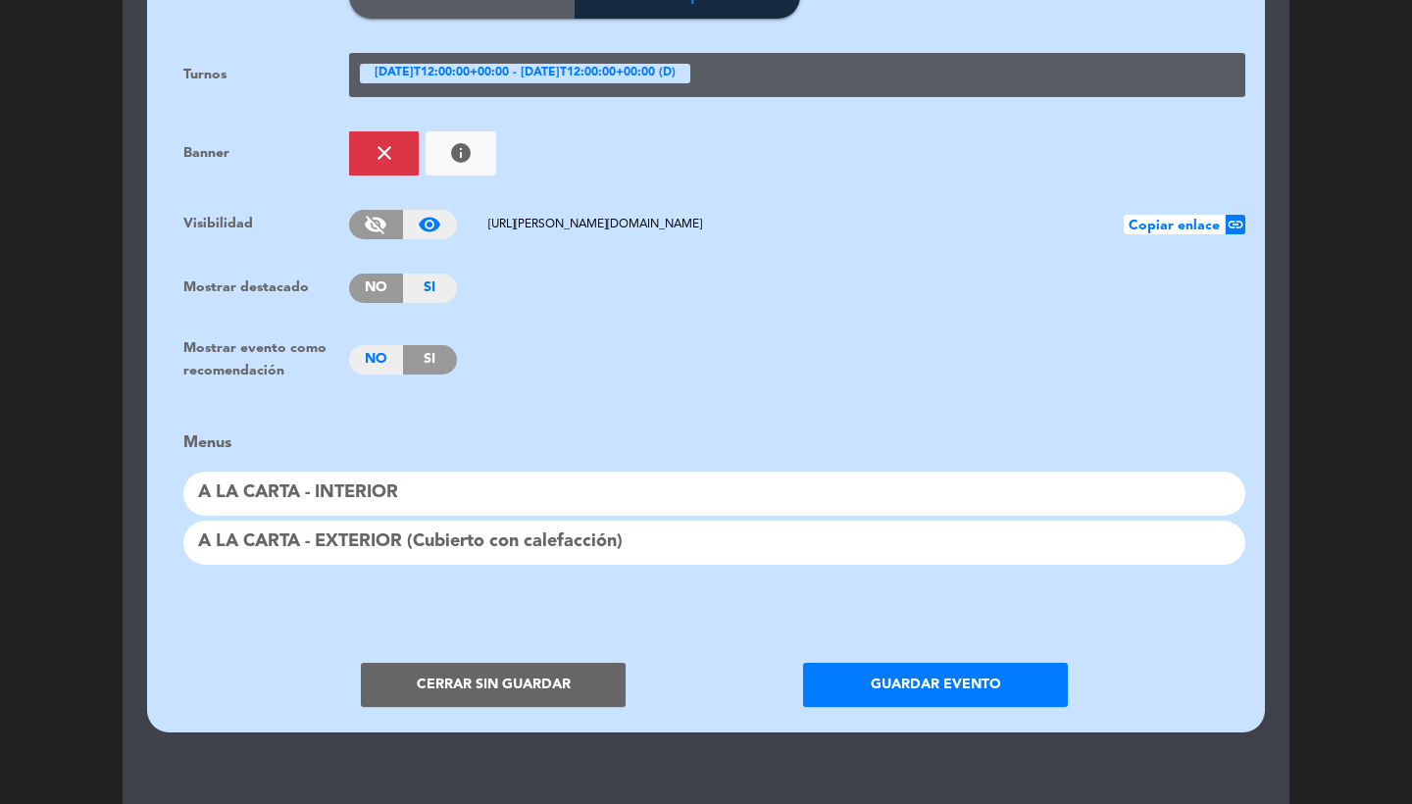
drag, startPoint x: 722, startPoint y: 208, endPoint x: 479, endPoint y: 205, distance: 243.3
click at [479, 213] on span "[URL][PERSON_NAME][DOMAIN_NAME]" at bounding box center [795, 225] width 657 height 24
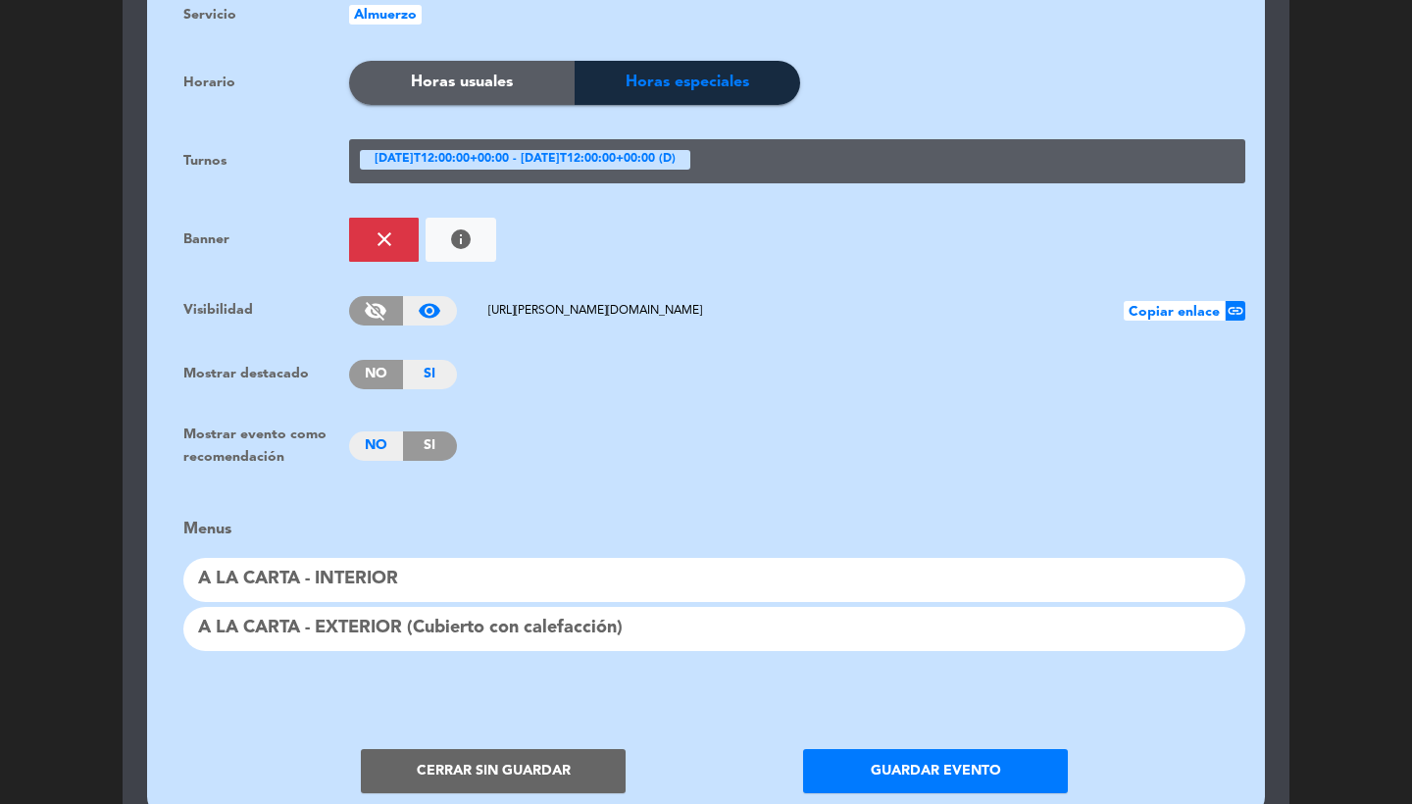
click at [519, 150] on div "[DATE]T12:00:00+00:00 - [DATE]T12:00:00+00:00 (D)" at bounding box center [525, 160] width 331 height 20
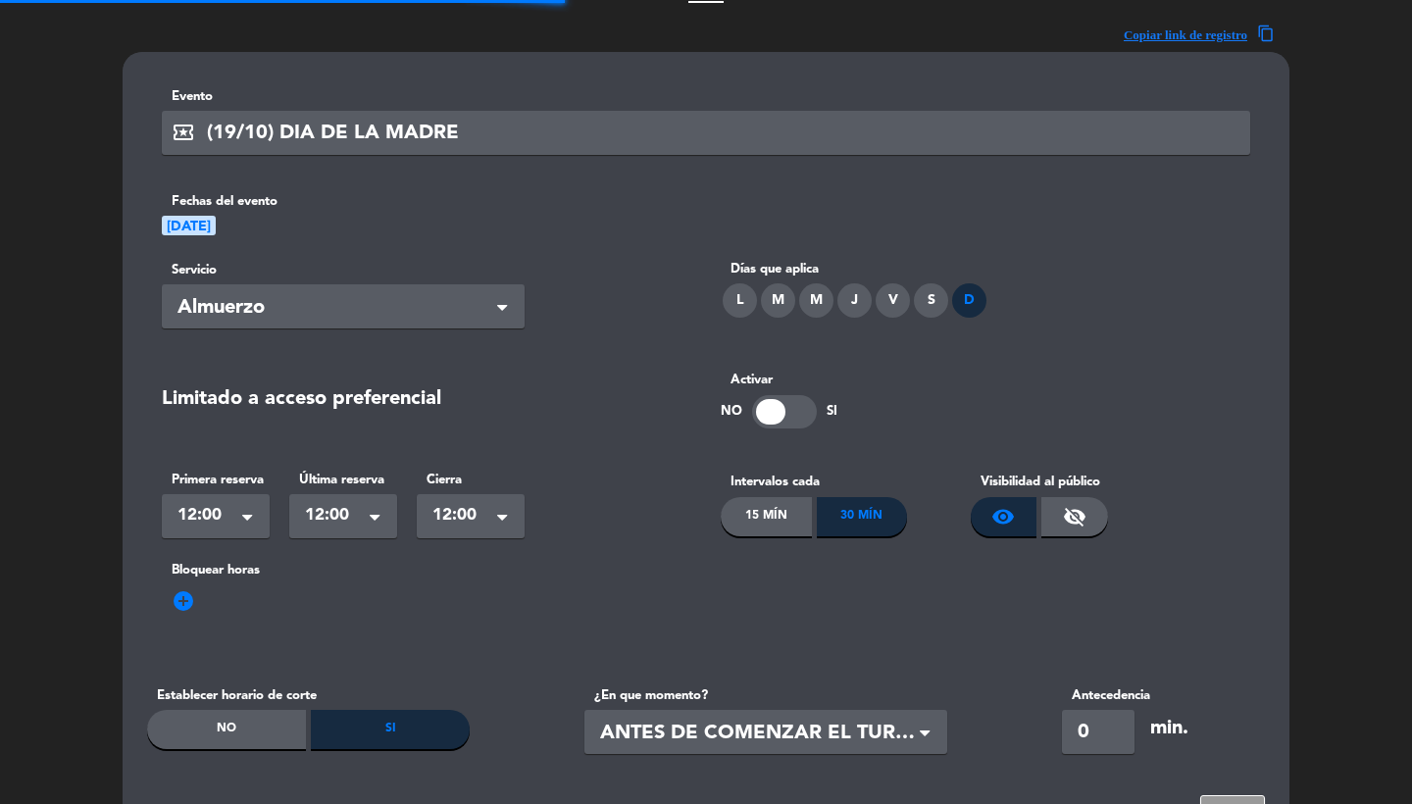
scroll to position [59, 0]
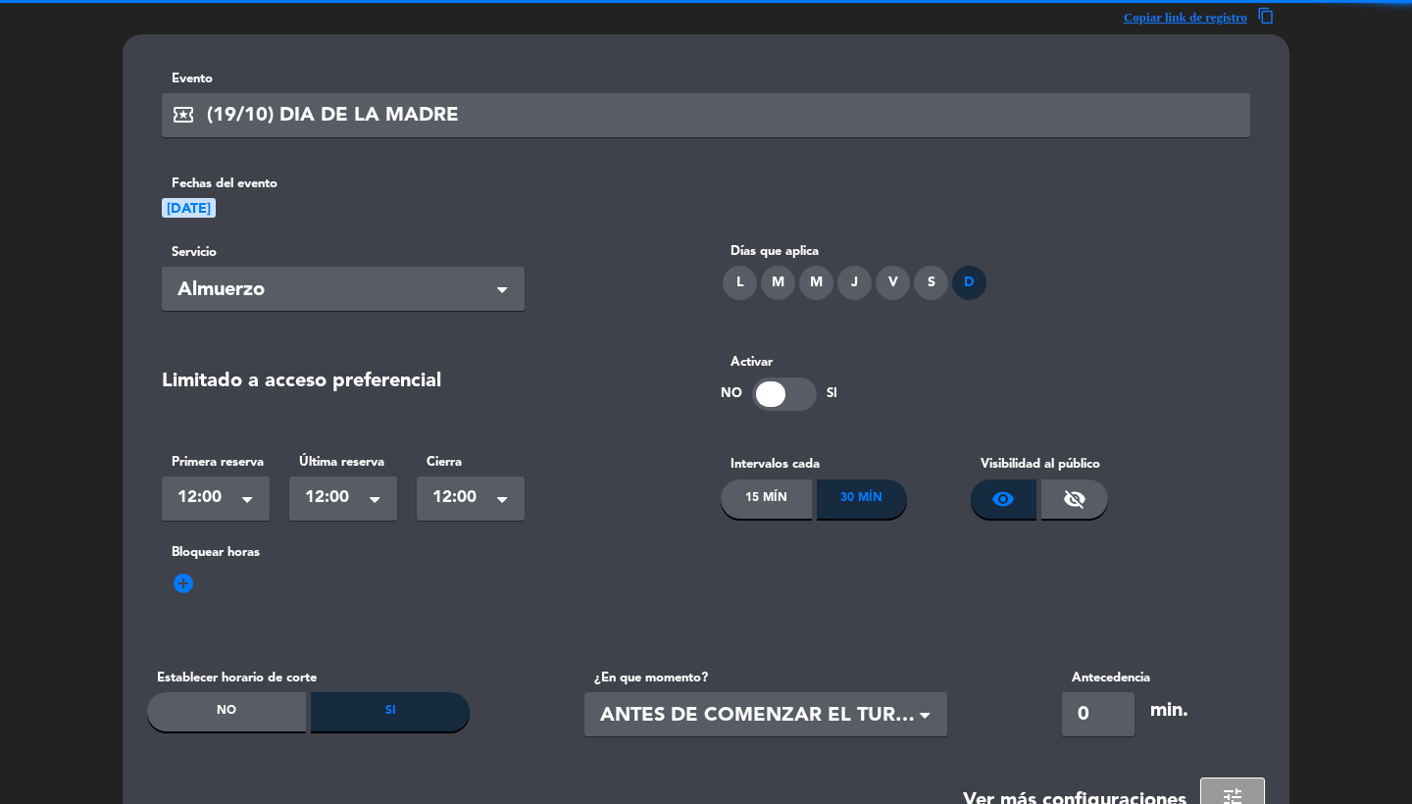
click at [209, 483] on div "Seleccionar × 12:00" at bounding box center [216, 499] width 108 height 44
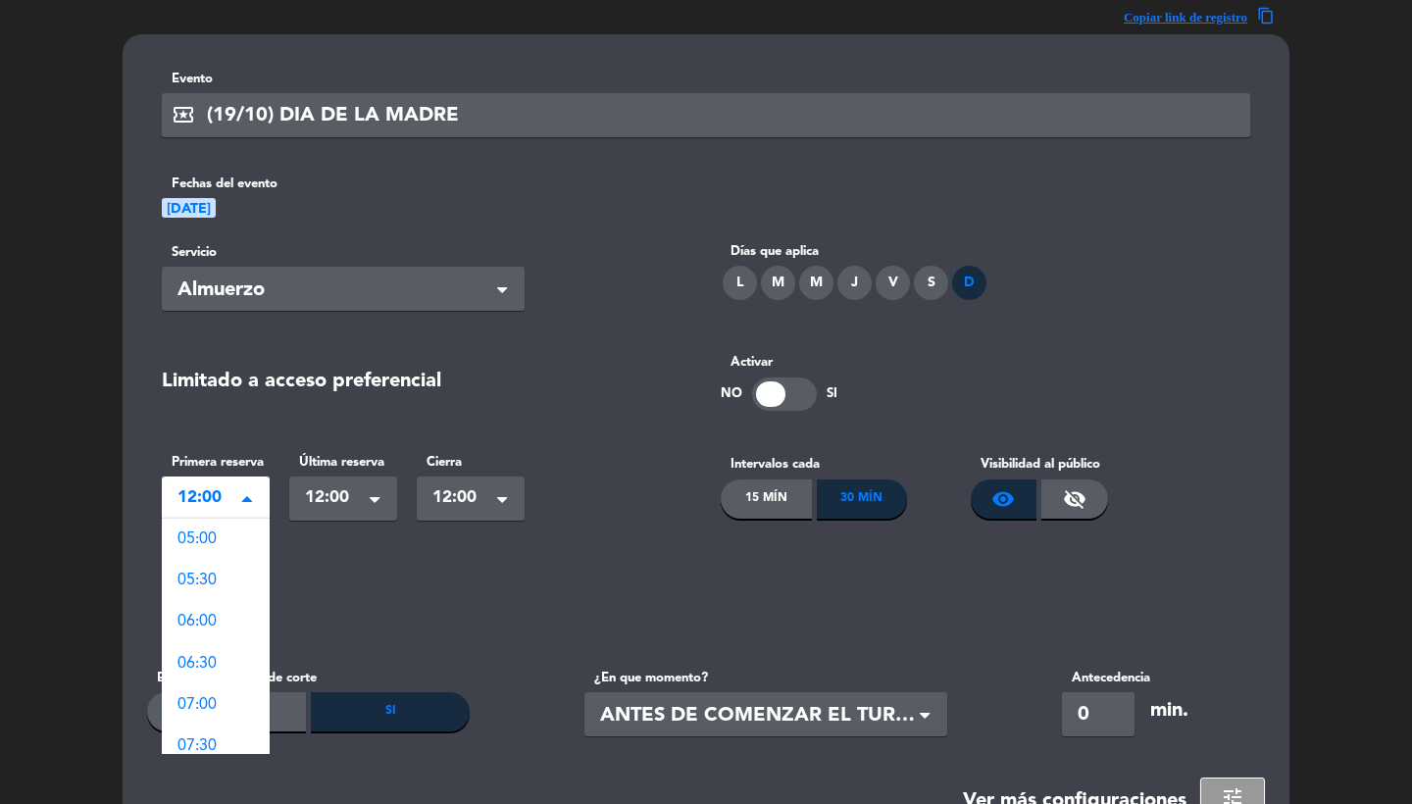
scroll to position [383, 0]
click at [221, 698] on div "11:30" at bounding box center [216, 694] width 108 height 41
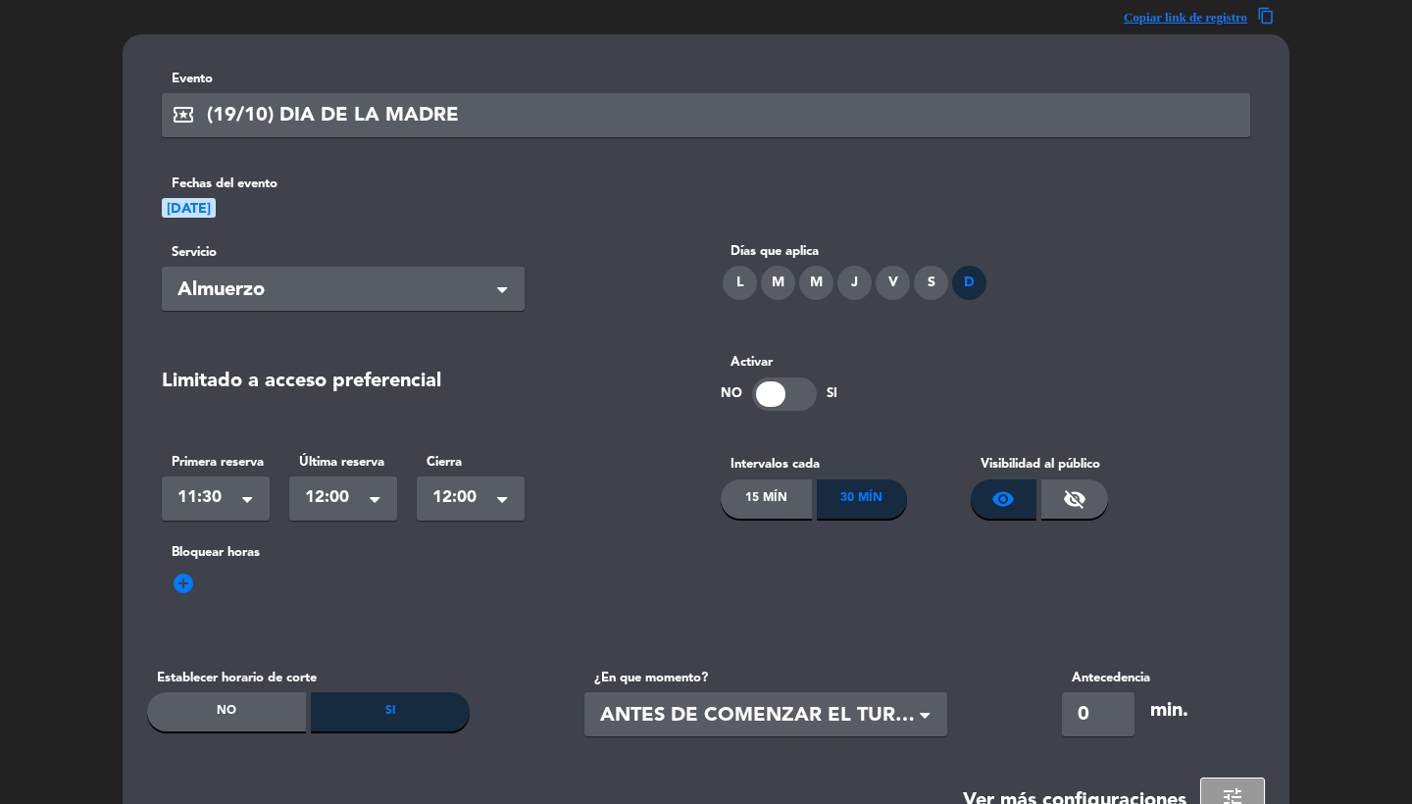
click at [328, 511] on div "Seleccionar × 12:00" at bounding box center [343, 499] width 108 height 44
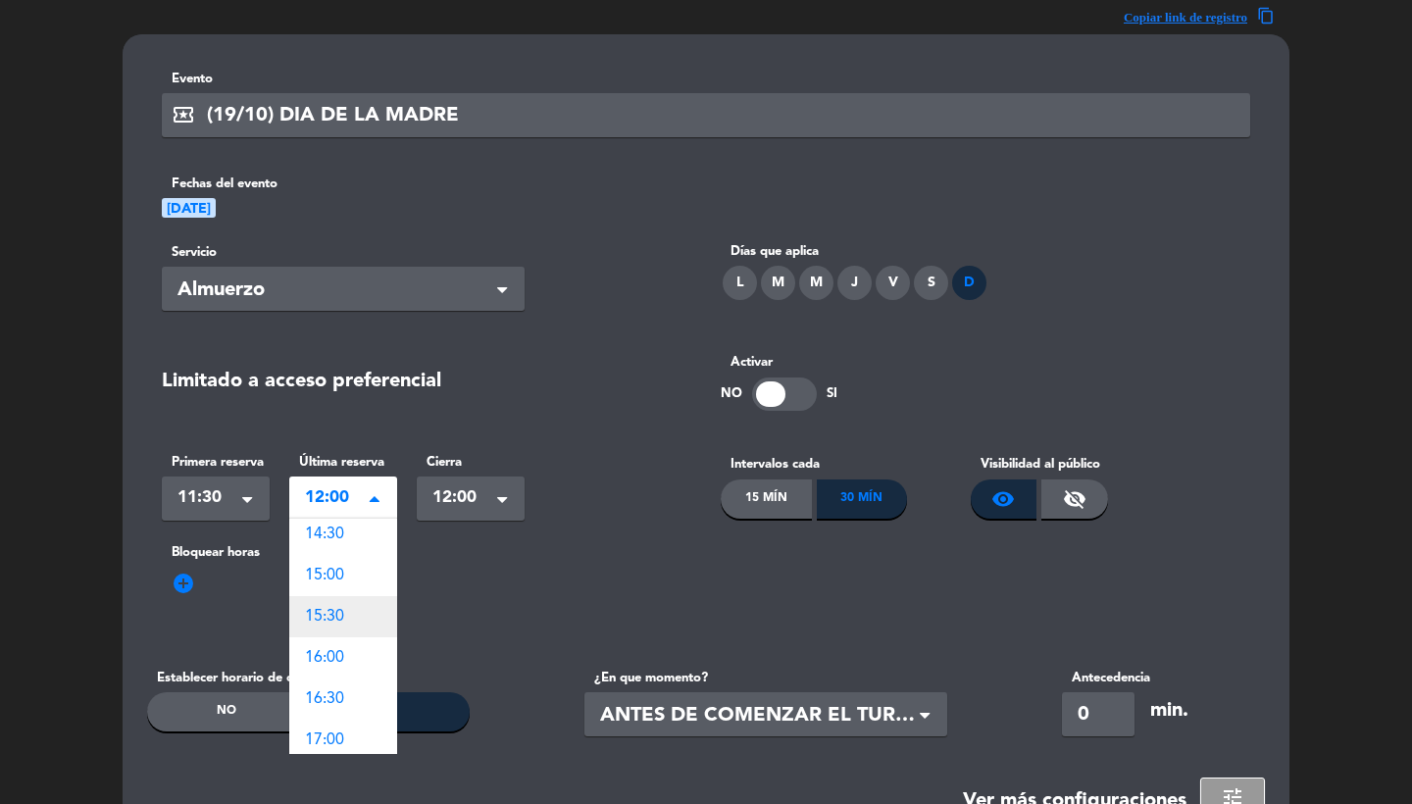
scroll to position [275, 0]
click at [361, 633] on div "16:00" at bounding box center [343, 636] width 108 height 41
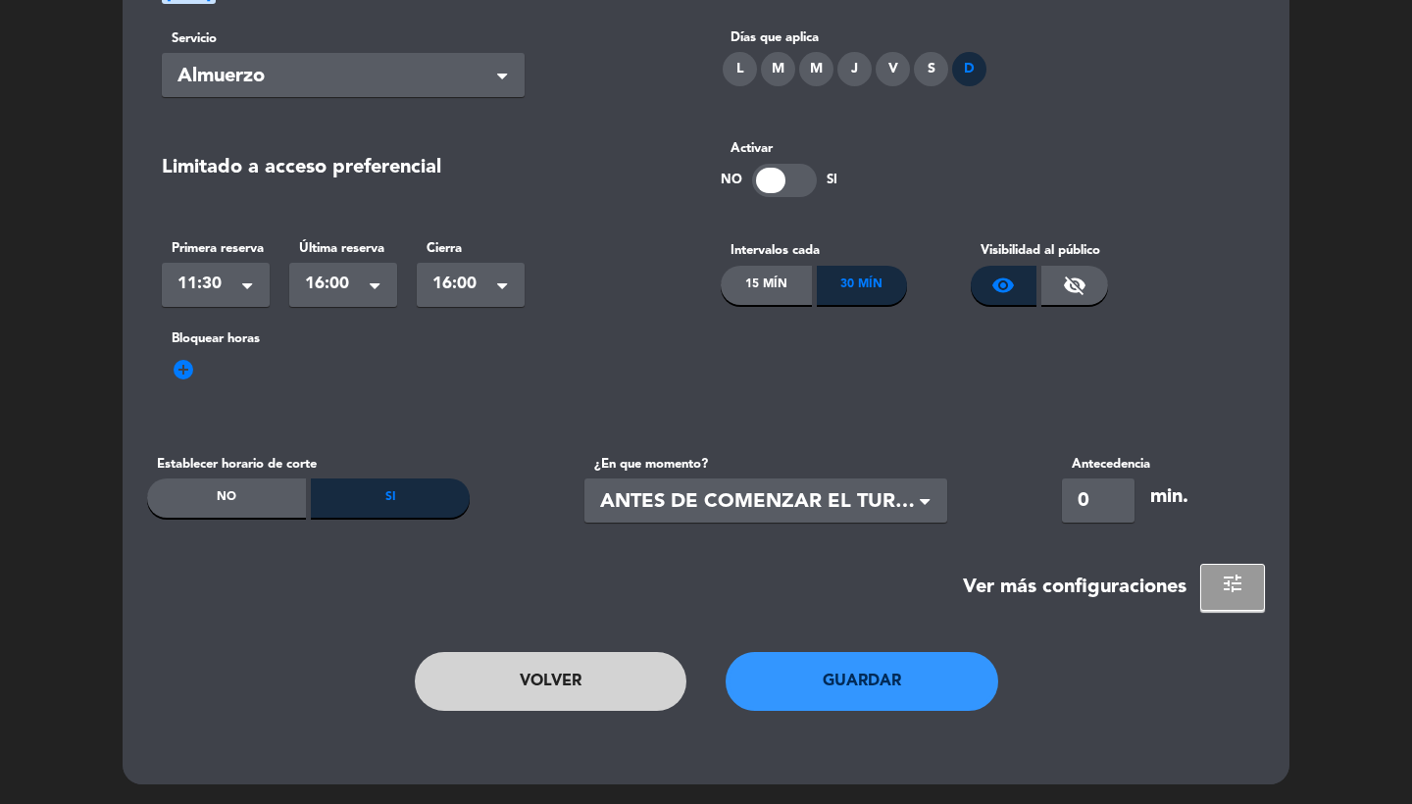
scroll to position [272, 0]
click at [222, 508] on div "No" at bounding box center [226, 499] width 159 height 39
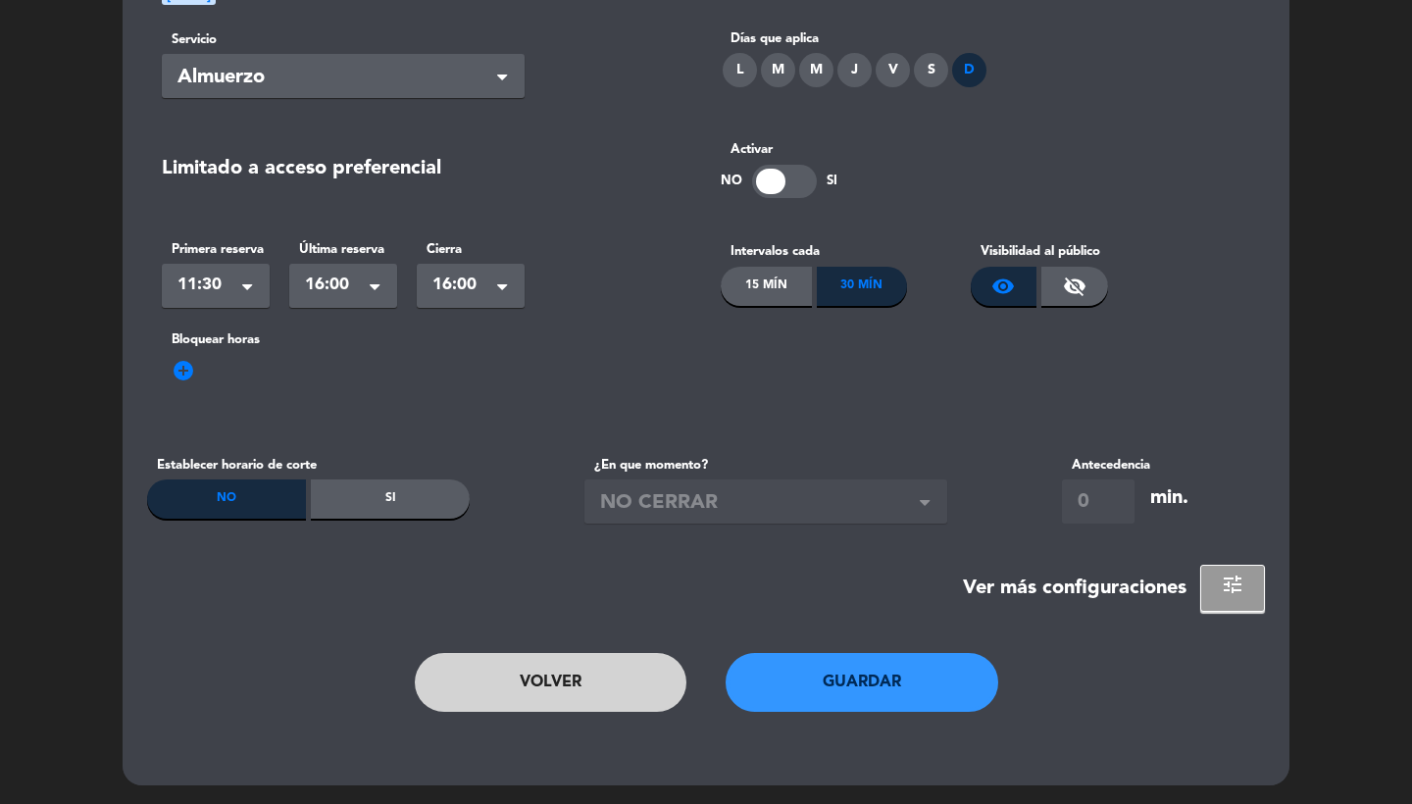
click at [894, 685] on button "Guardar" at bounding box center [862, 682] width 273 height 59
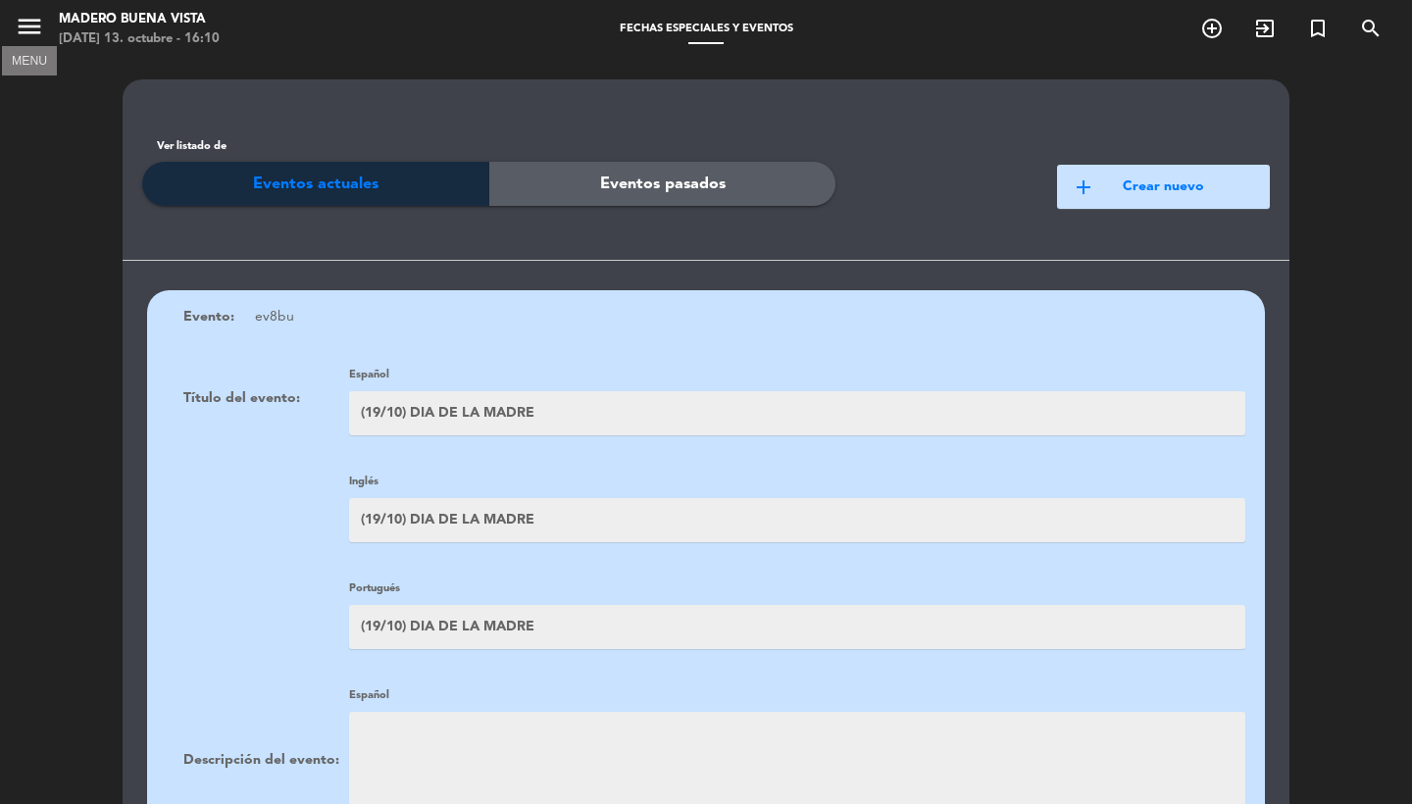
click at [35, 32] on icon "menu" at bounding box center [29, 26] width 29 height 29
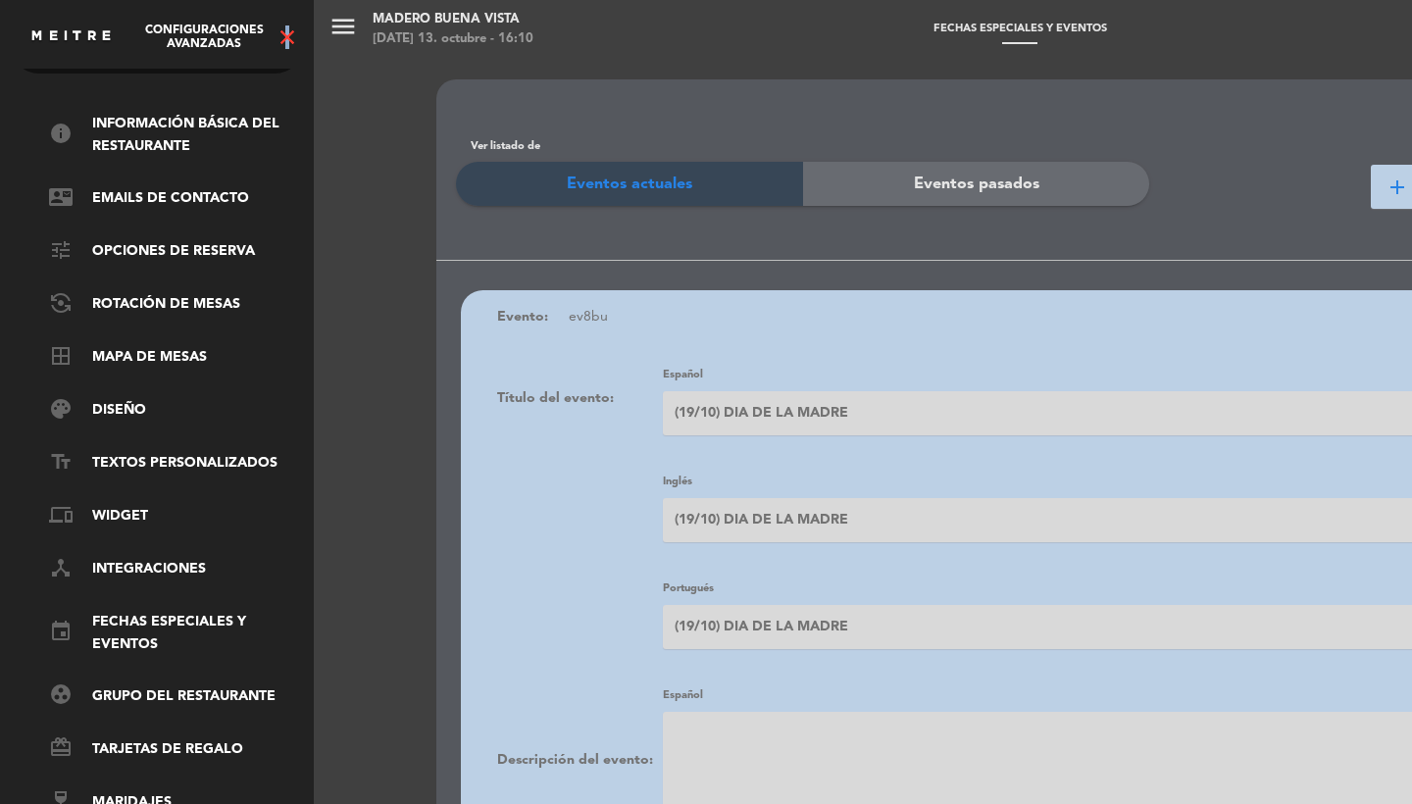
click at [283, 40] on icon "close" at bounding box center [288, 38] width 24 height 24
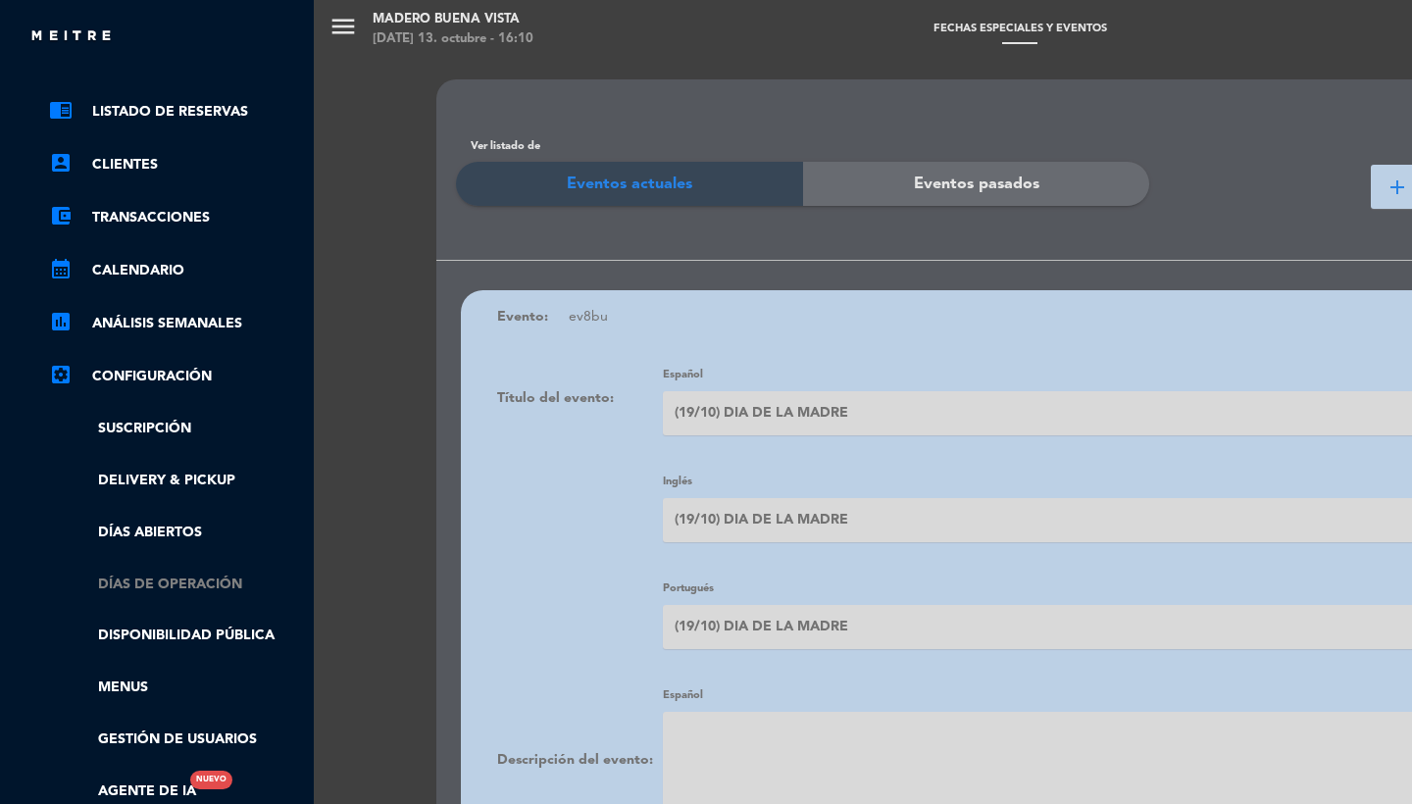
click at [126, 574] on link "Días de Operación" at bounding box center [176, 585] width 255 height 23
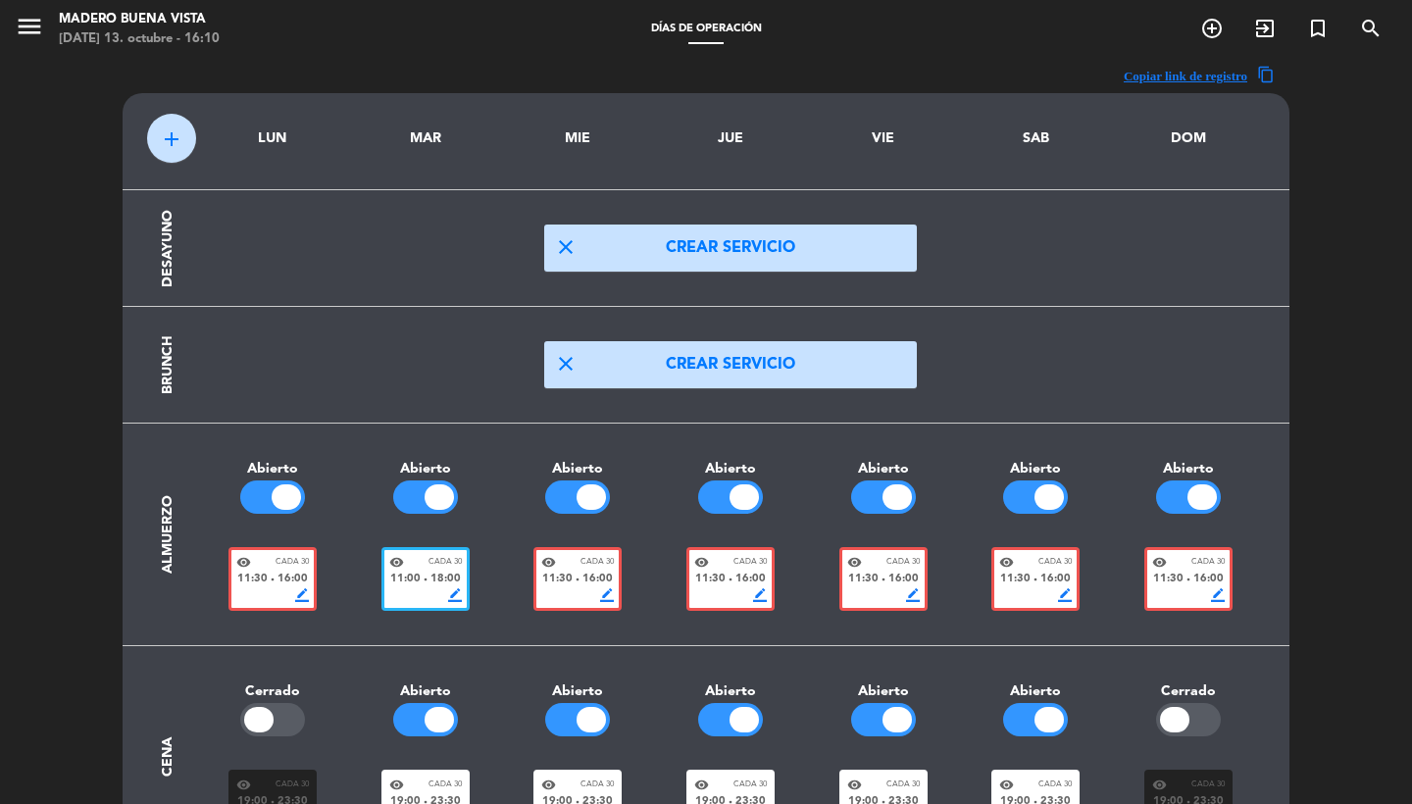
scroll to position [231, 0]
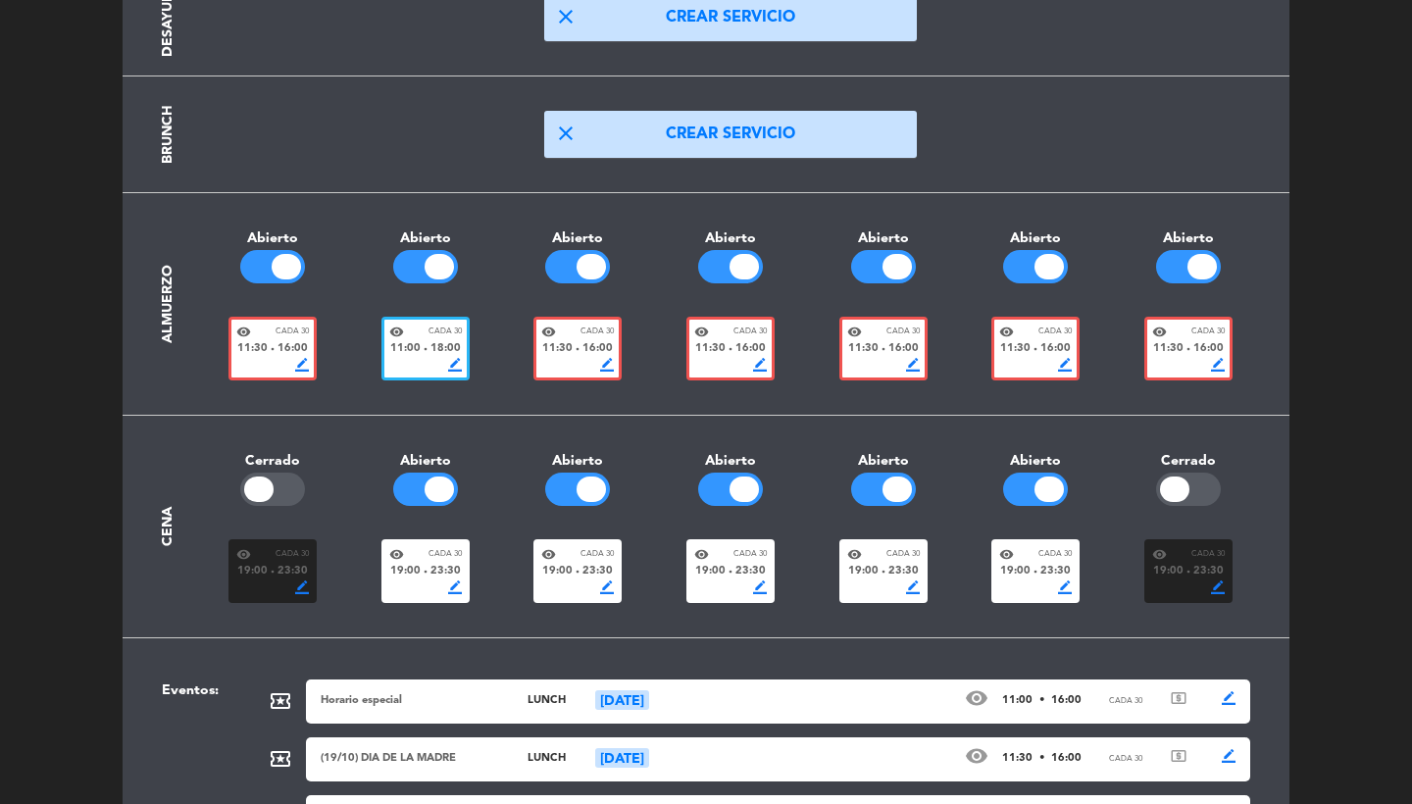
click at [1193, 352] on div "11:30 fiber_manual_record 16:00" at bounding box center [1189, 349] width 73 height 18
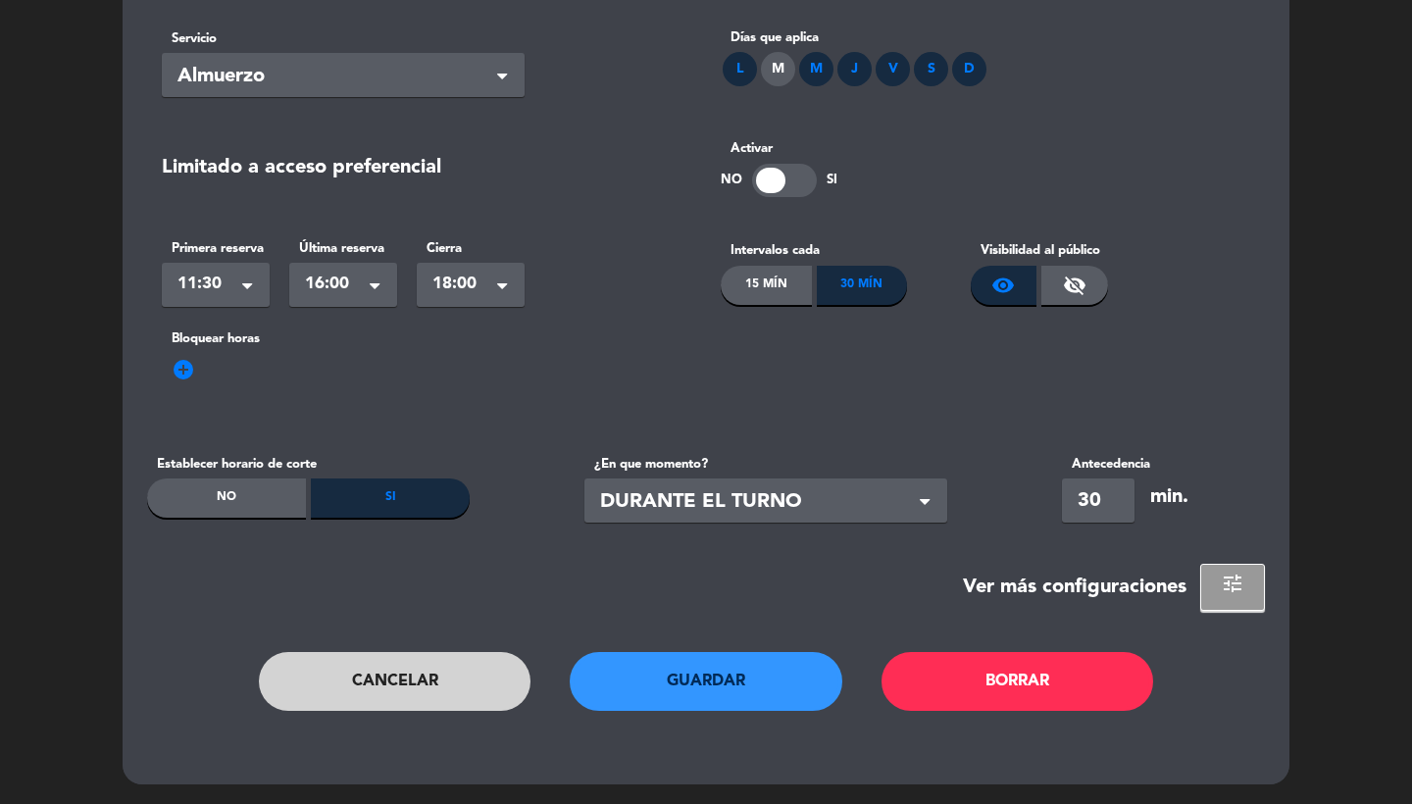
scroll to position [0, 0]
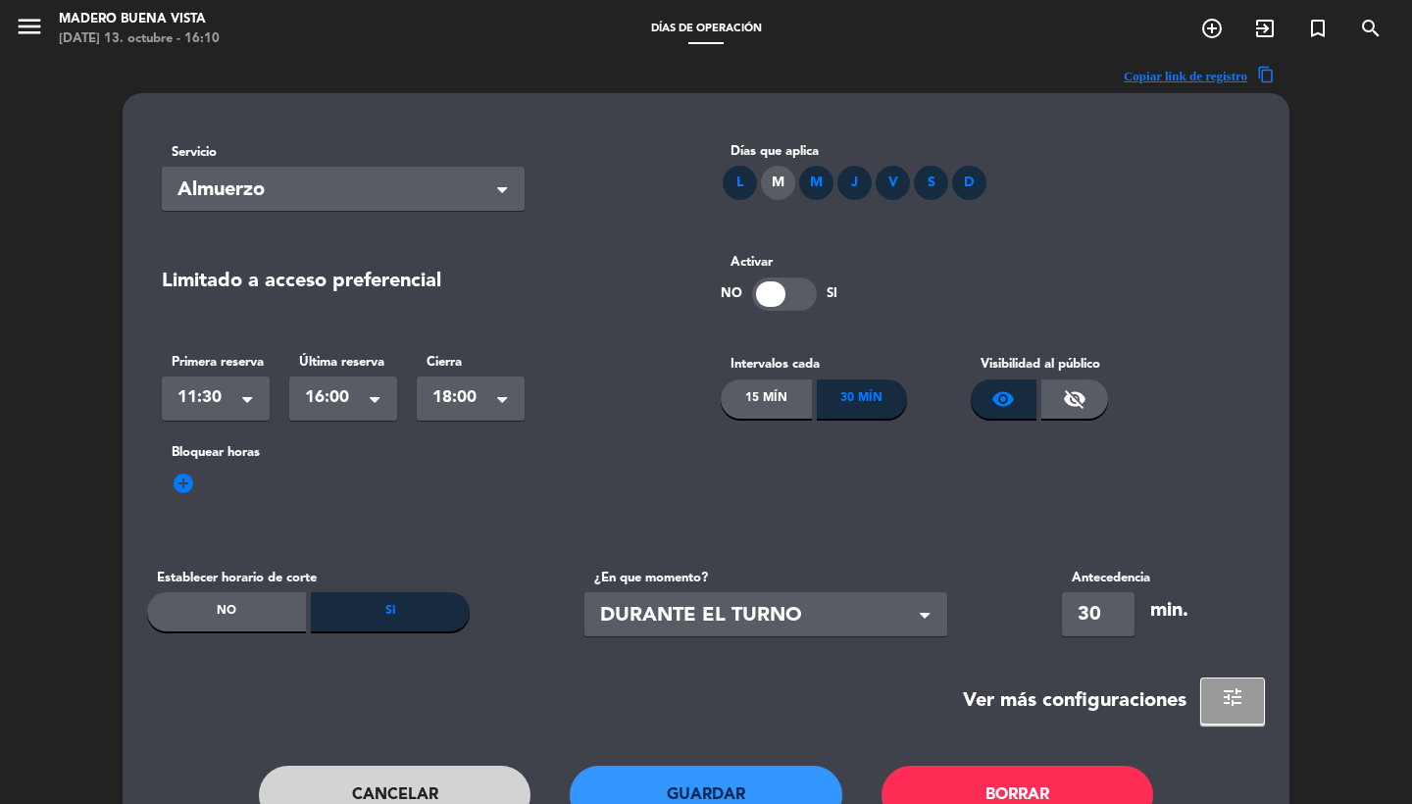
click at [1235, 674] on section "Servicio Seleccionar × Almuerzo × Días que aplica L M M J V S D Limitado a acce…" at bounding box center [706, 426] width 1118 height 597
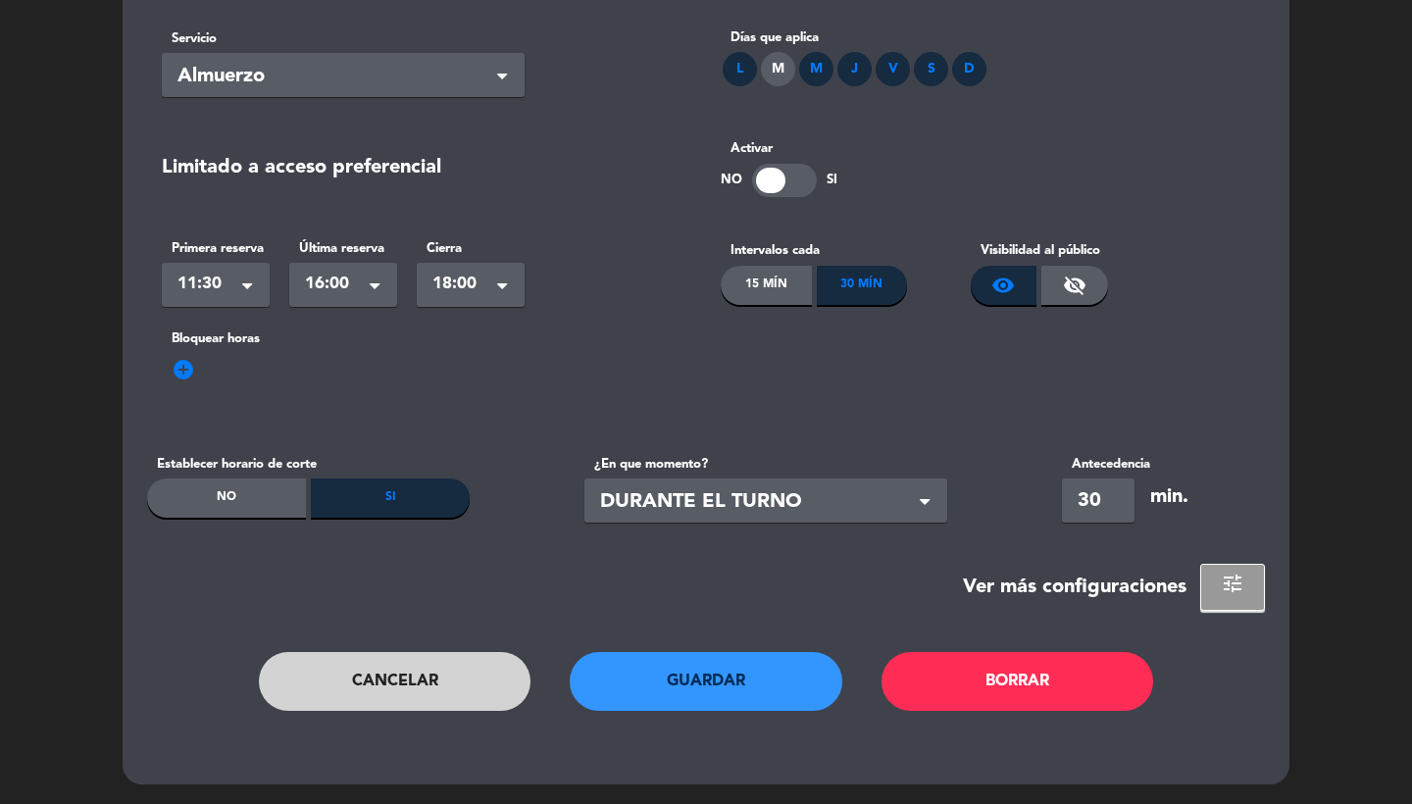
scroll to position [114, 0]
click at [1230, 631] on div "Servicio Seleccionar × Almuerzo × Días que aplica L M M J V S D Limitado a acce…" at bounding box center [706, 381] width 1167 height 805
click at [1230, 584] on span "tune" at bounding box center [1233, 584] width 24 height 24
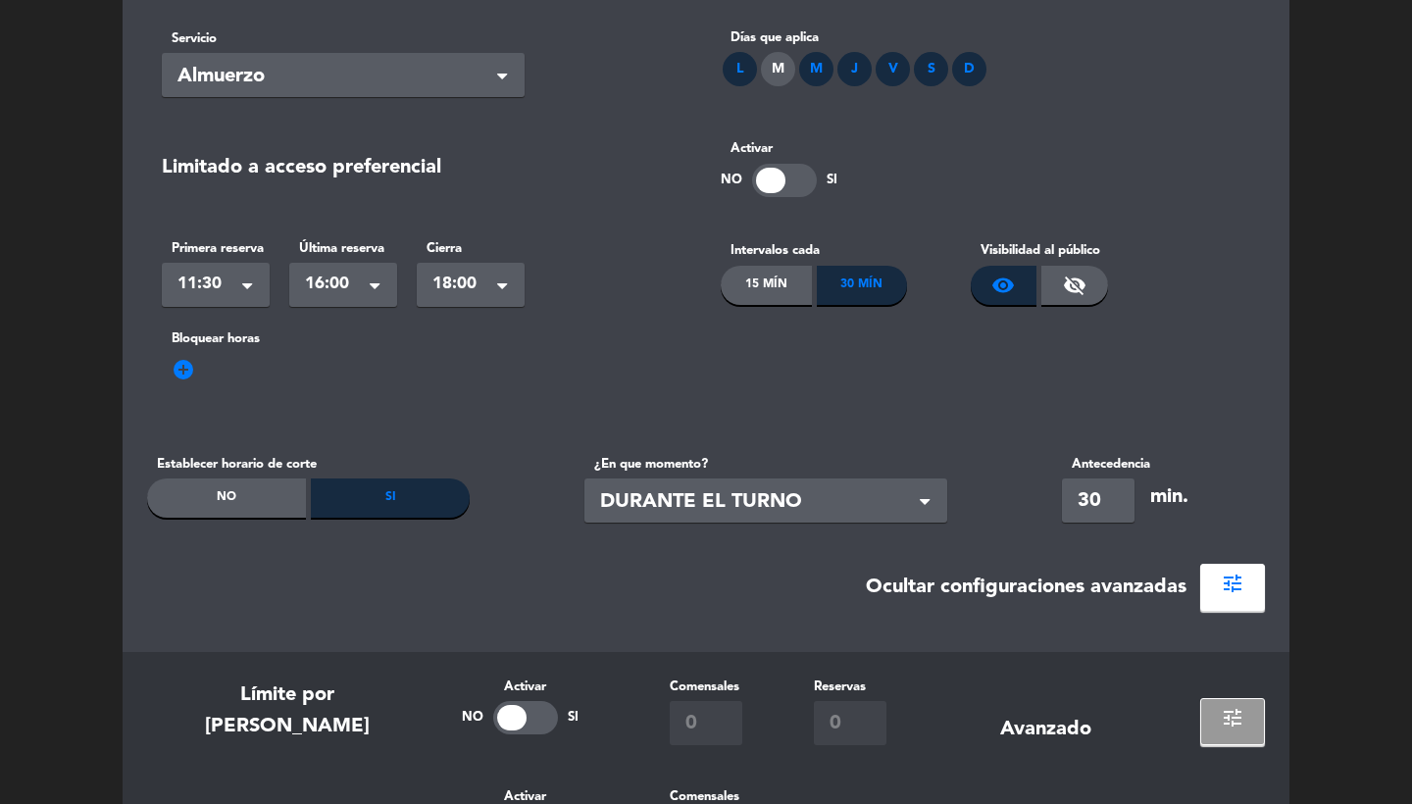
scroll to position [663, 0]
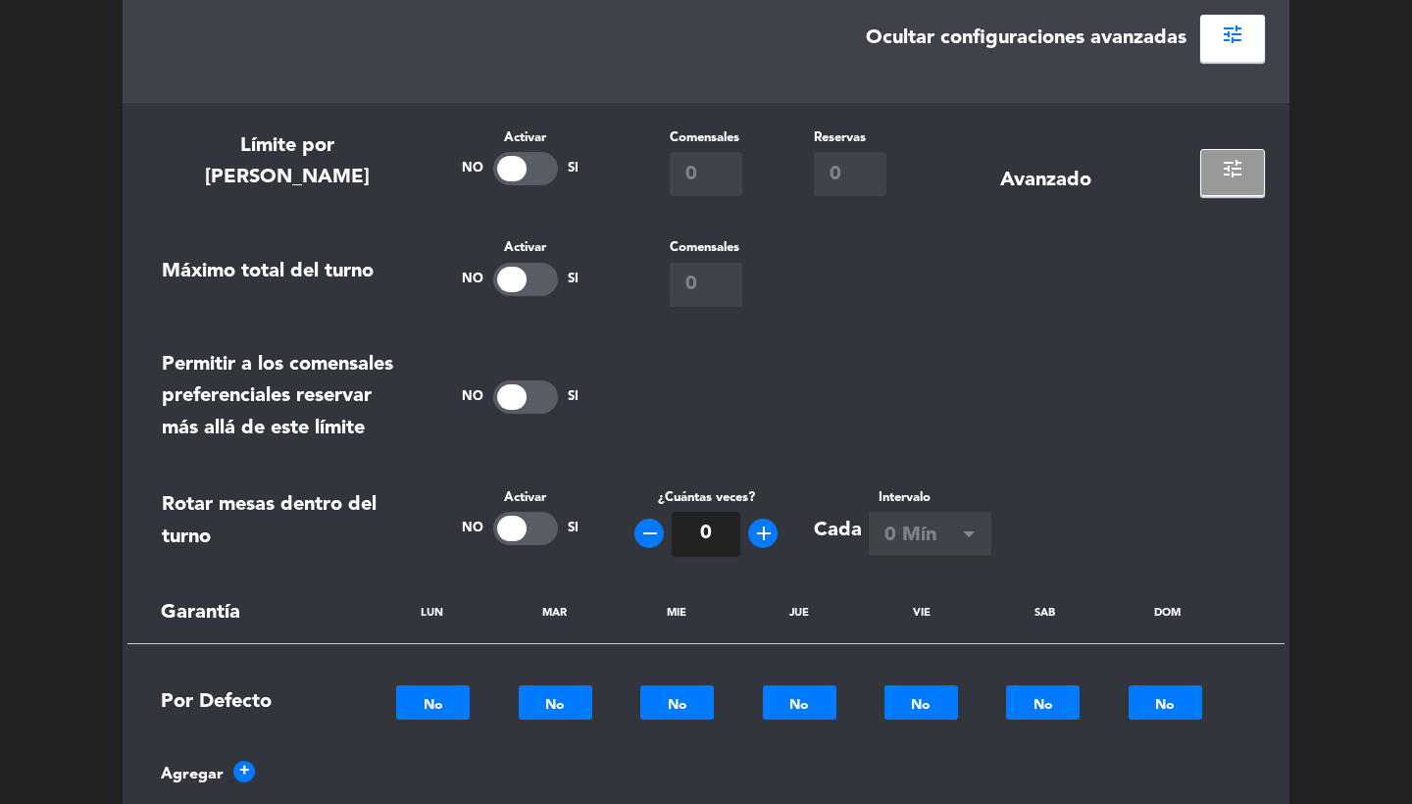
click at [1234, 163] on span "tune" at bounding box center [1233, 169] width 24 height 24
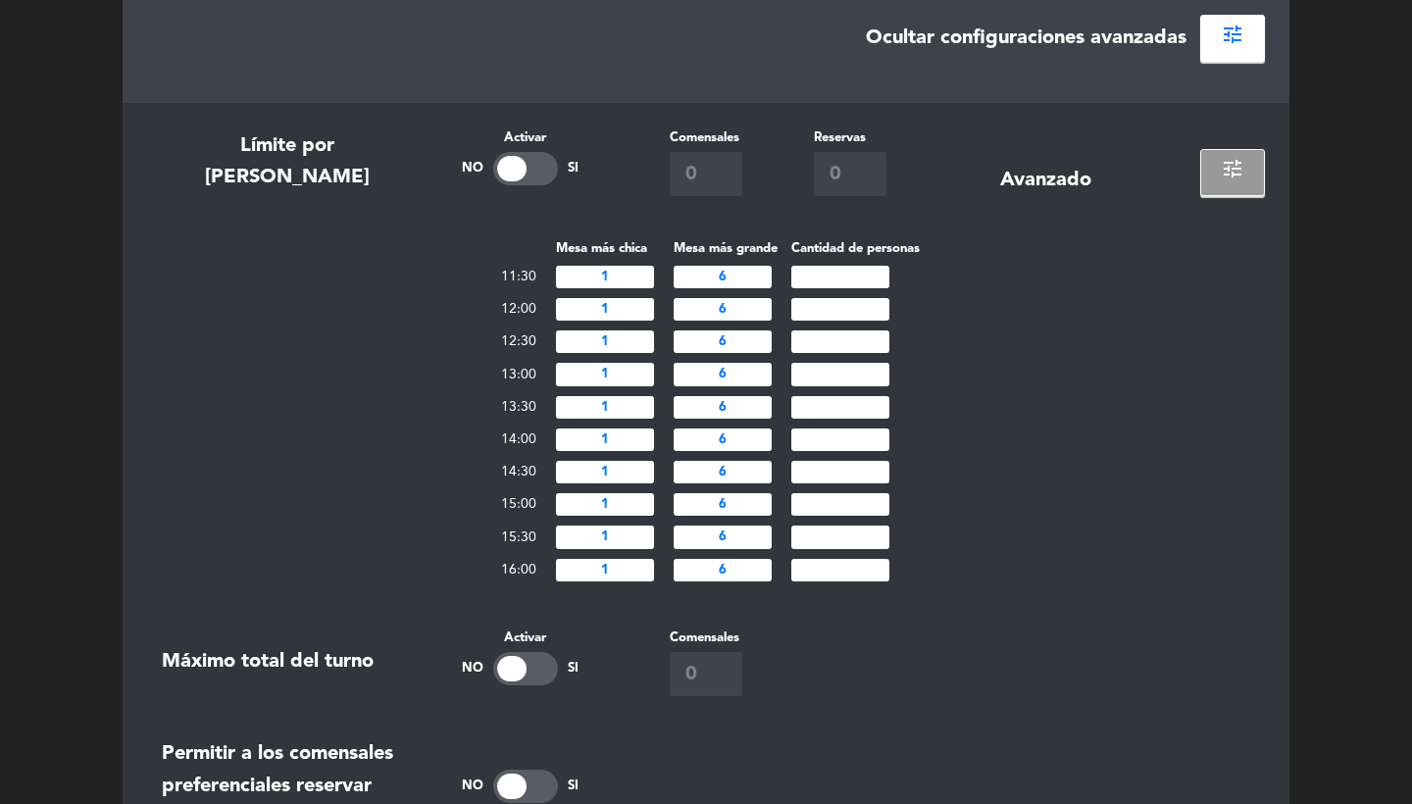
click at [1234, 163] on span "tune" at bounding box center [1233, 169] width 24 height 24
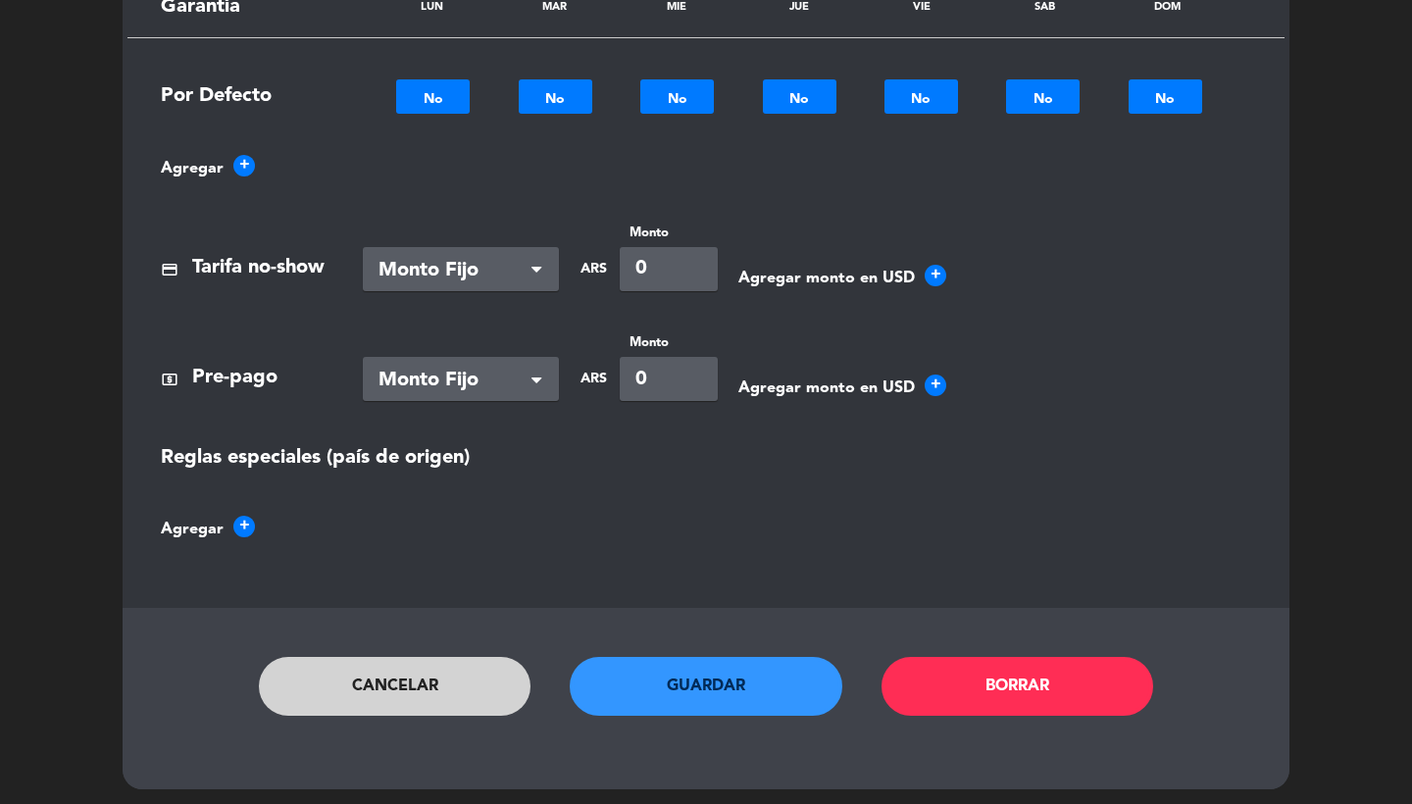
click at [389, 682] on button "Cancelar" at bounding box center [395, 686] width 273 height 59
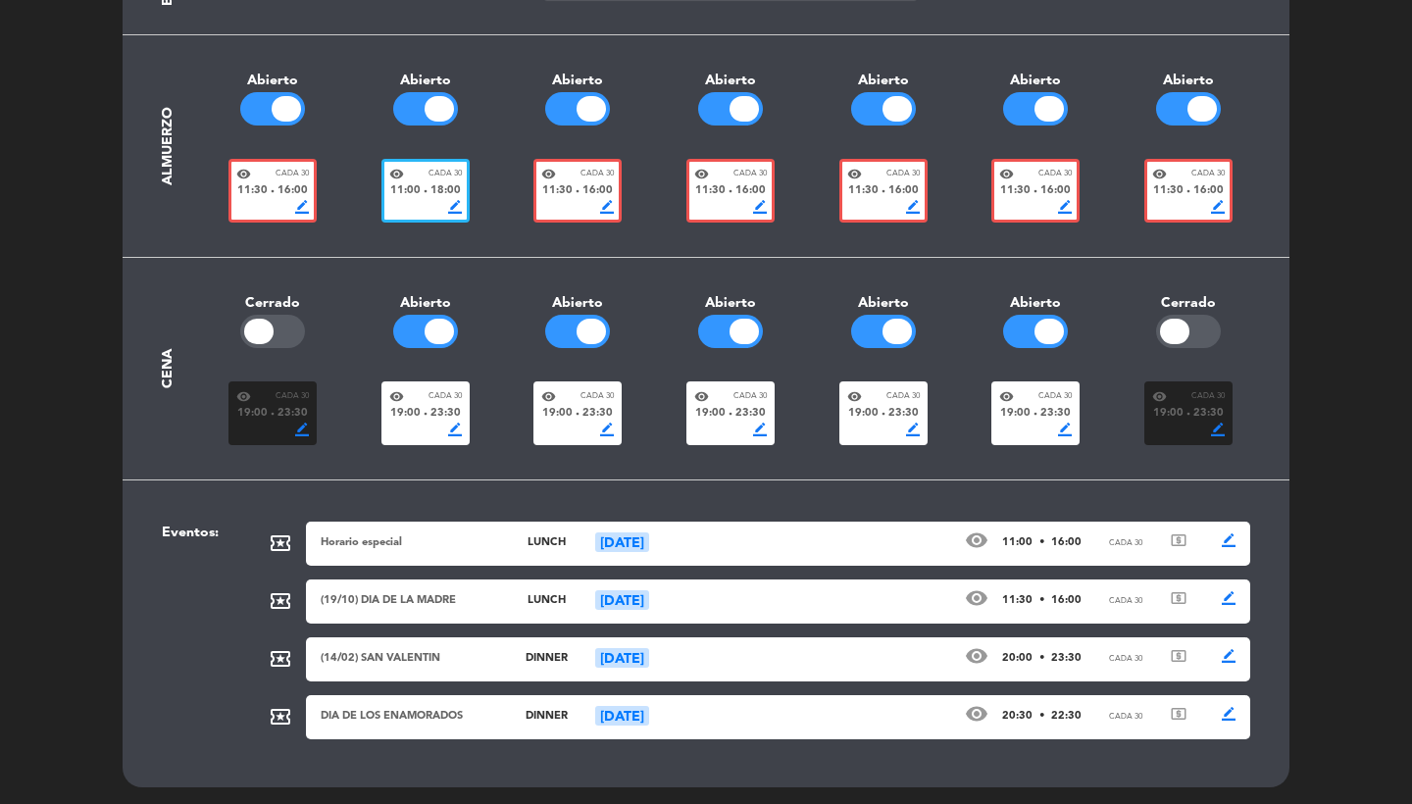
click at [412, 603] on div "(19/10) DIA DE LA MADRE" at bounding box center [409, 601] width 177 height 18
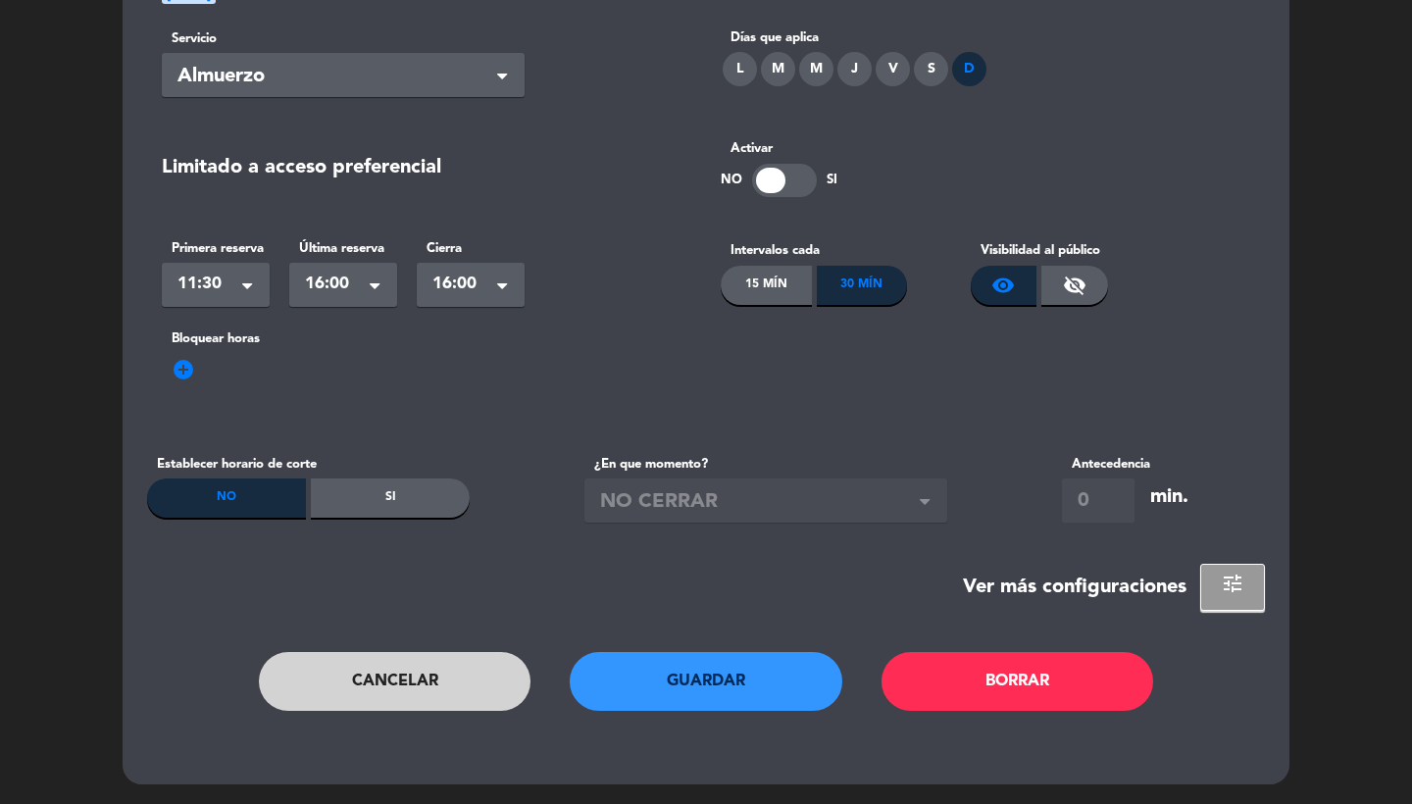
scroll to position [272, 0]
click at [405, 499] on div "Si" at bounding box center [390, 499] width 159 height 39
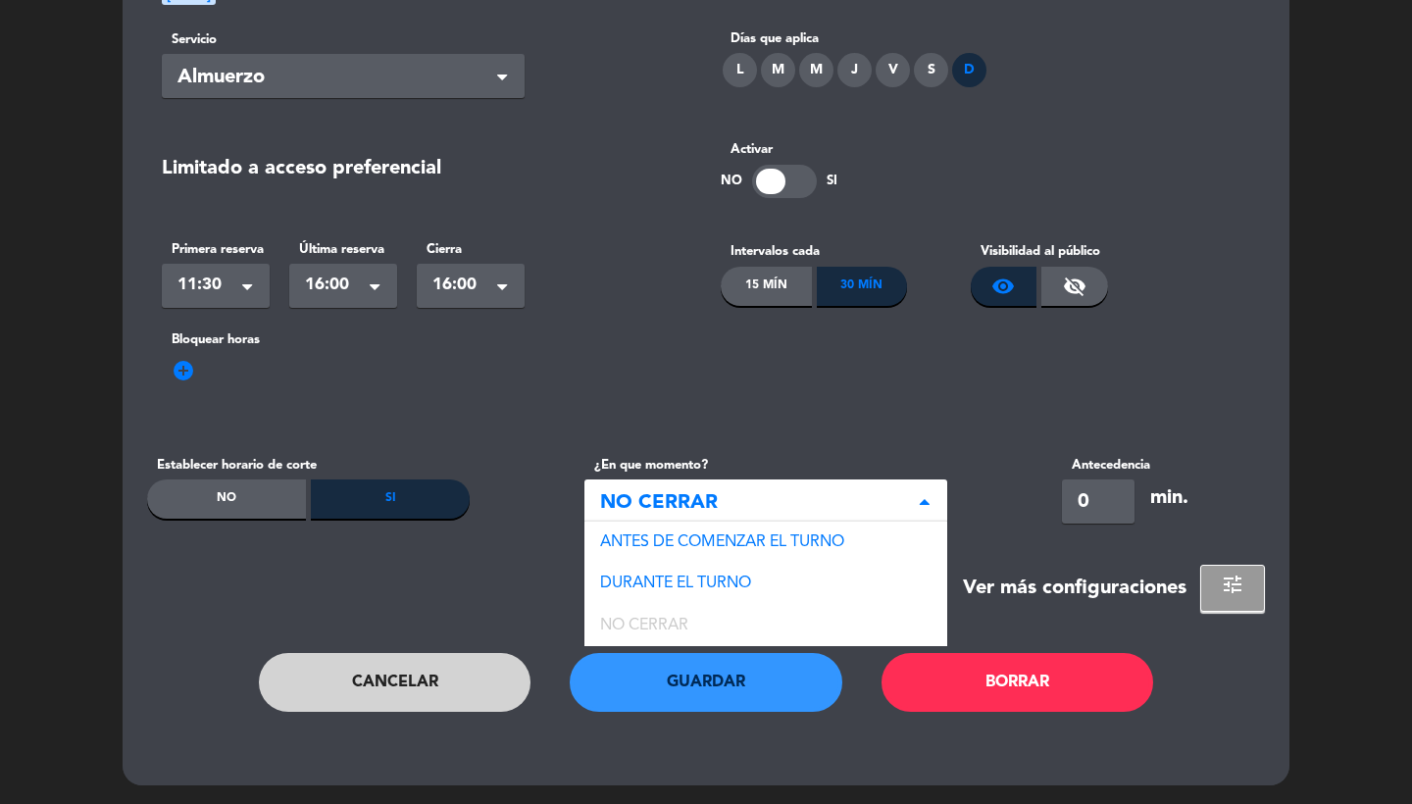
click at [687, 513] on span "NO CERRAR" at bounding box center [758, 503] width 316 height 32
click at [691, 577] on span "DURANTE EL TURNO" at bounding box center [675, 584] width 151 height 16
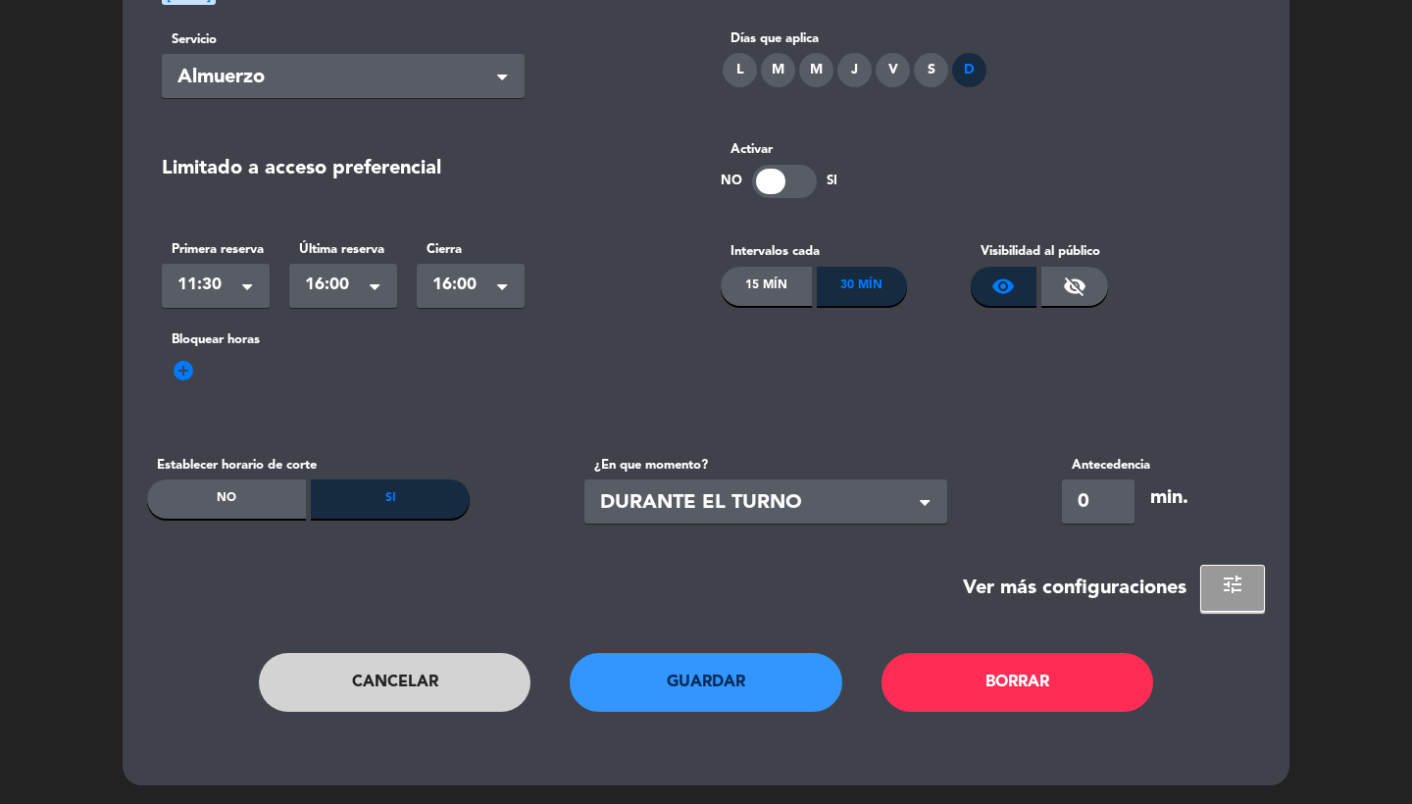
click at [1066, 498] on input "0" at bounding box center [1098, 502] width 73 height 44
type input "30"
click at [1223, 594] on span "tune" at bounding box center [1233, 585] width 24 height 24
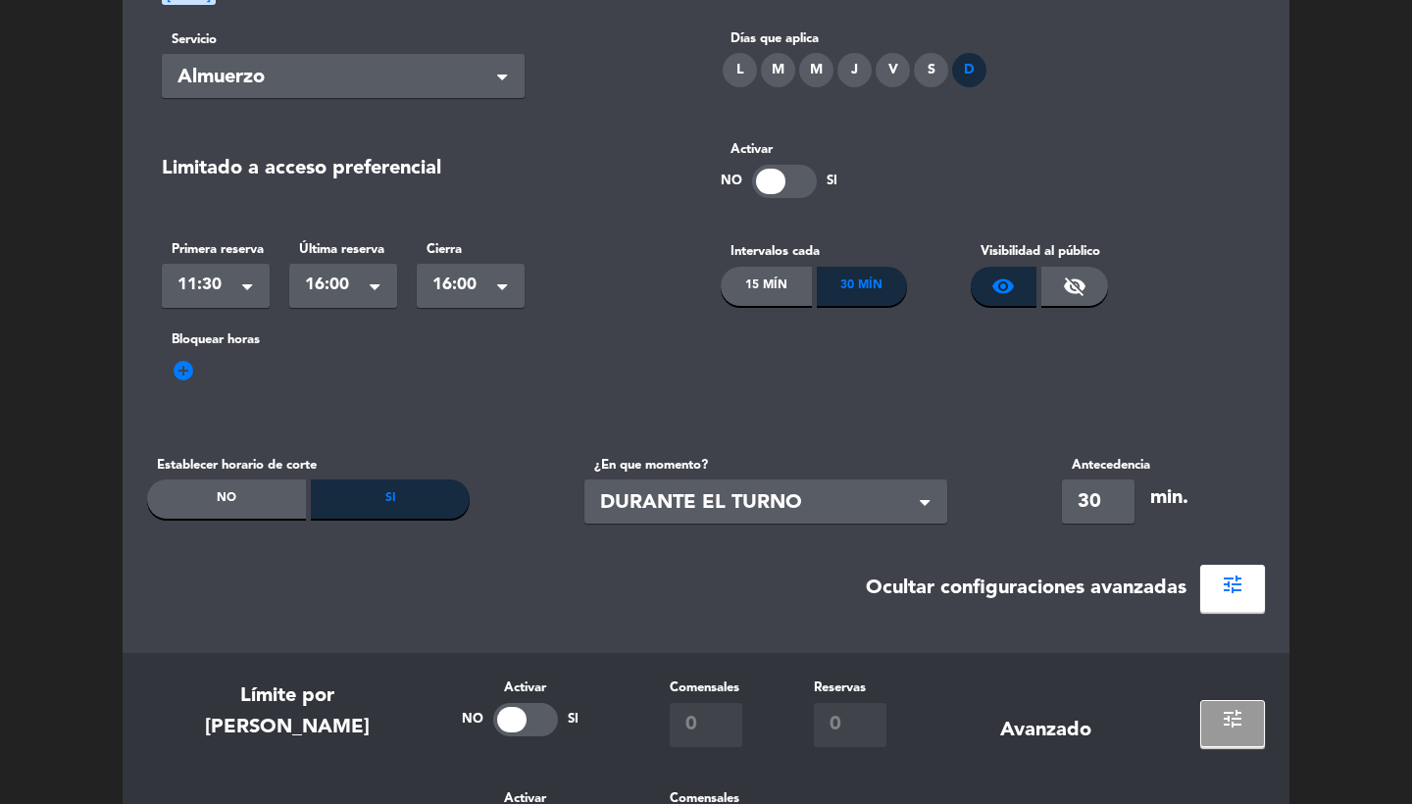
scroll to position [473, 0]
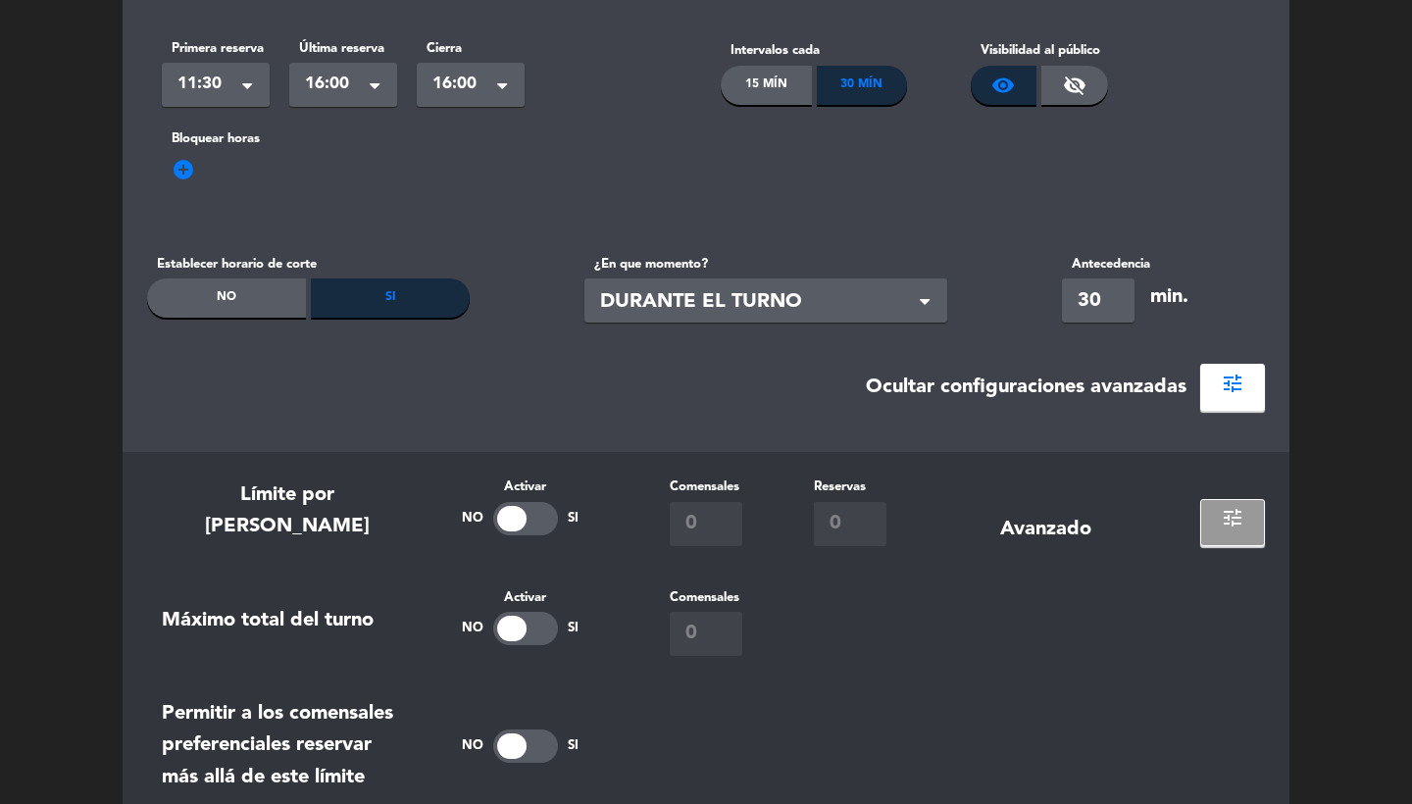
click at [1238, 521] on span "tune" at bounding box center [1233, 518] width 24 height 24
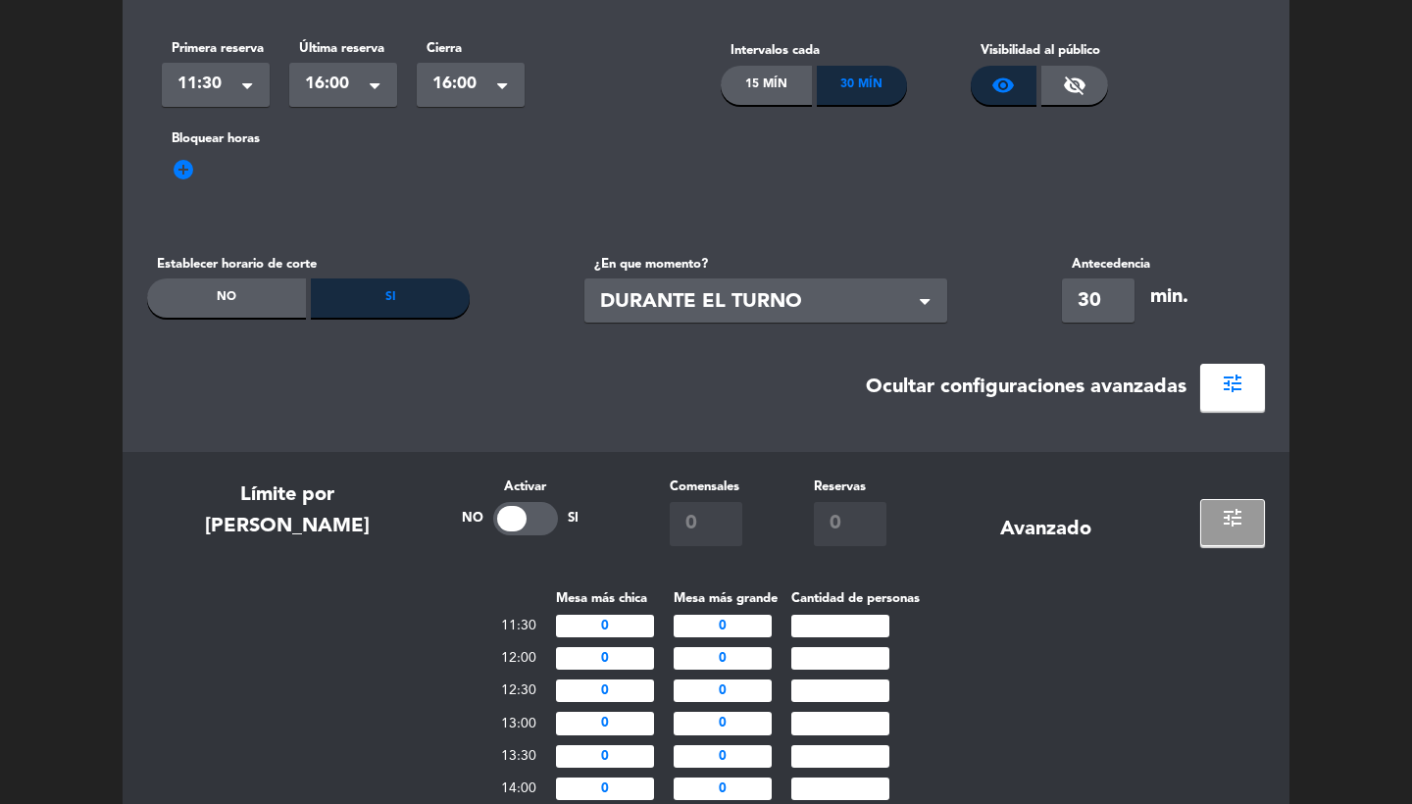
click at [626, 615] on input "0" at bounding box center [605, 626] width 98 height 23
type input "1"
click at [747, 624] on input "0" at bounding box center [723, 626] width 98 height 23
type input "6"
click at [1087, 607] on div "Mesa más chica Mesa más grande Cantidad de personas 11:30 1 6 12:00 0 0 12:30 0…" at bounding box center [706, 762] width 1118 height 348
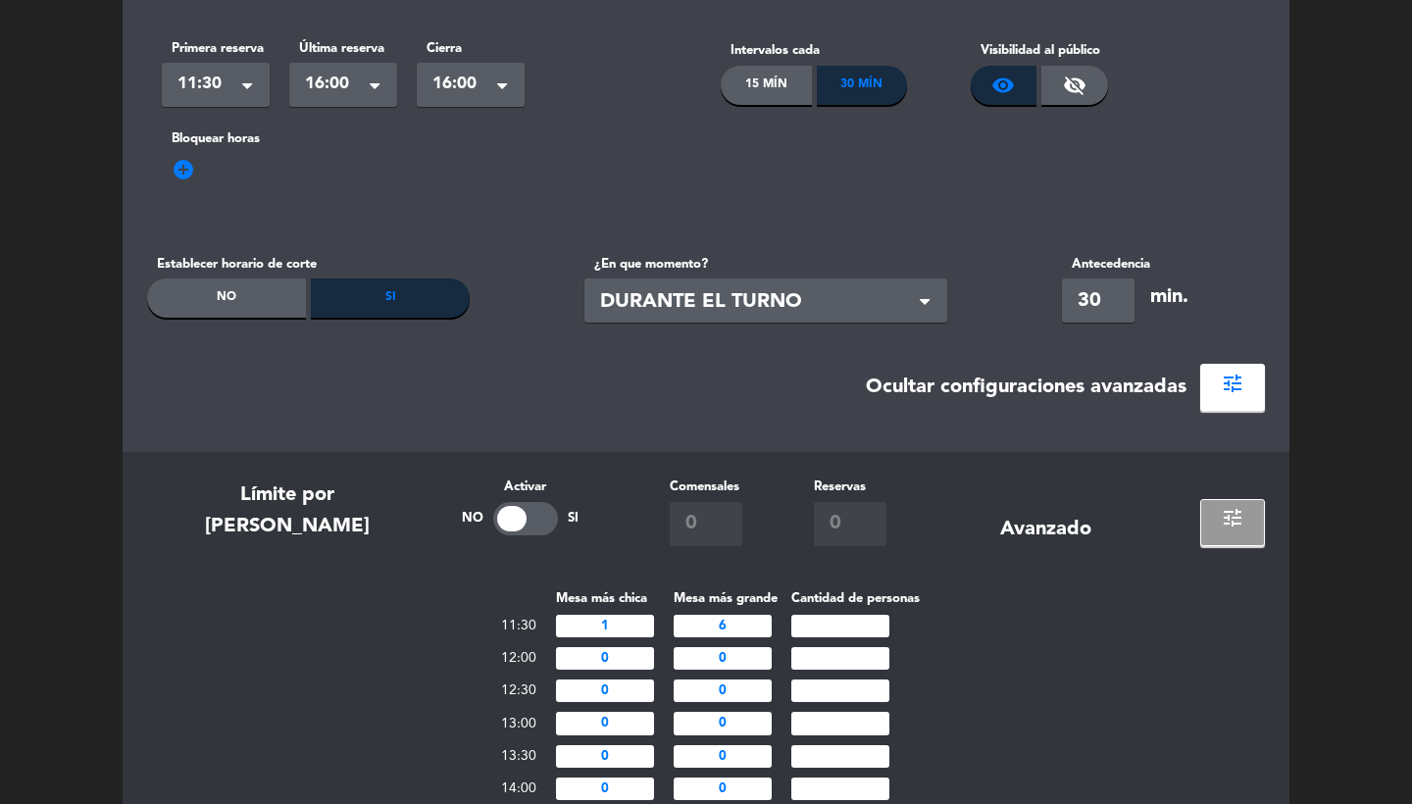
scroll to position [619, 0]
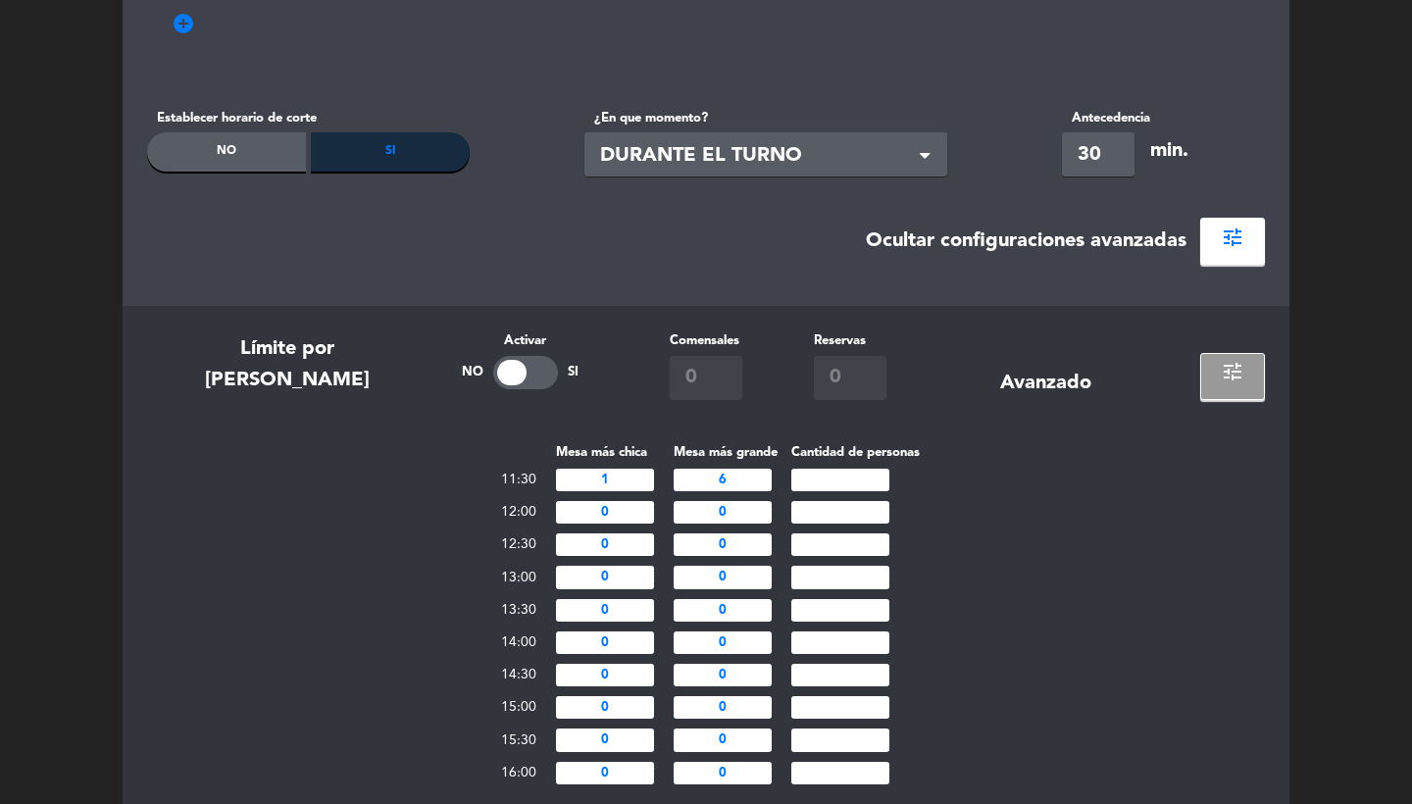
click at [635, 508] on input "0" at bounding box center [605, 512] width 98 height 23
type input "1"
click at [739, 517] on input "0" at bounding box center [723, 512] width 98 height 23
type input "6"
click at [642, 562] on td "0" at bounding box center [605, 577] width 118 height 32
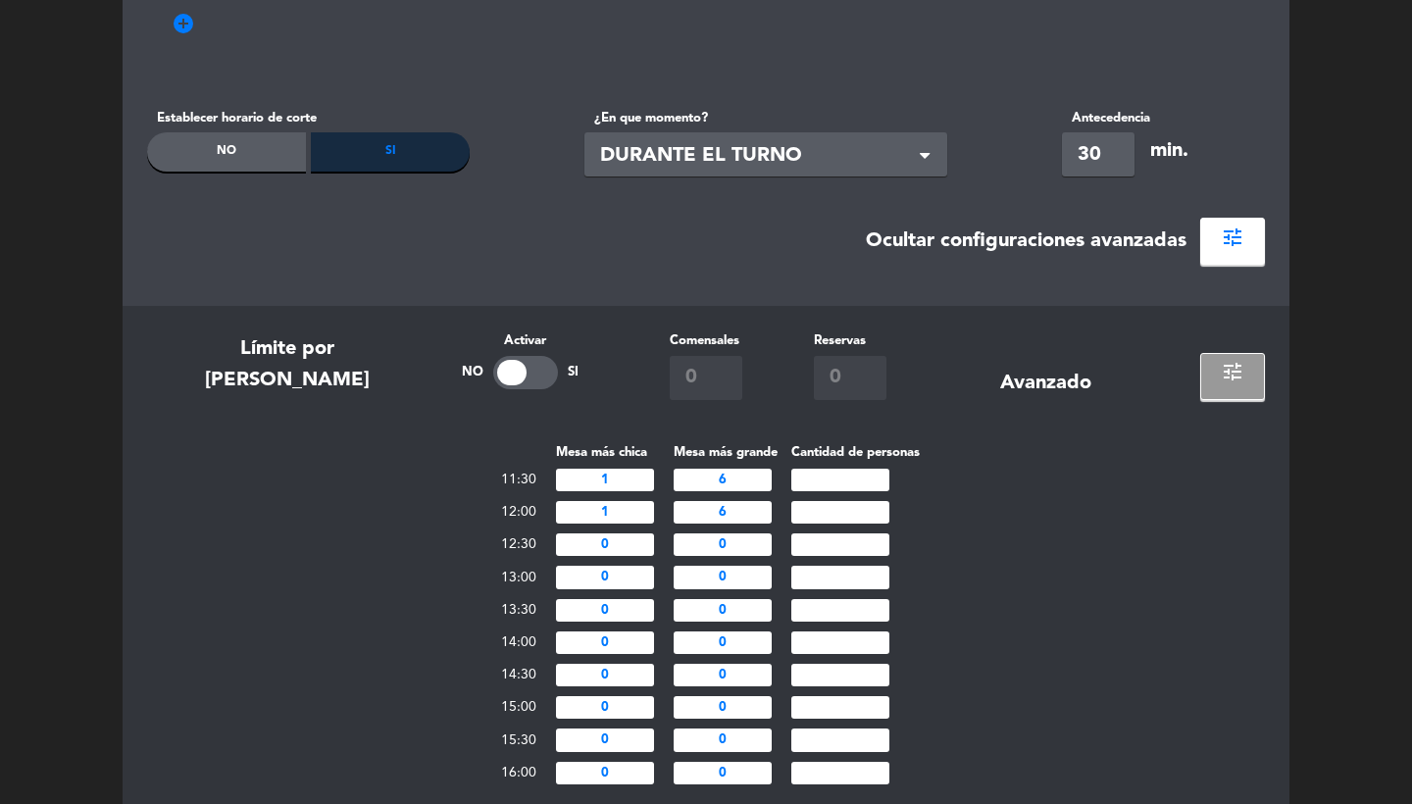
click at [637, 548] on input "0" at bounding box center [605, 545] width 98 height 23
type input "1"
click at [741, 558] on td "0" at bounding box center [723, 545] width 118 height 32
click at [727, 545] on input "0" at bounding box center [723, 545] width 98 height 23
type input "6"
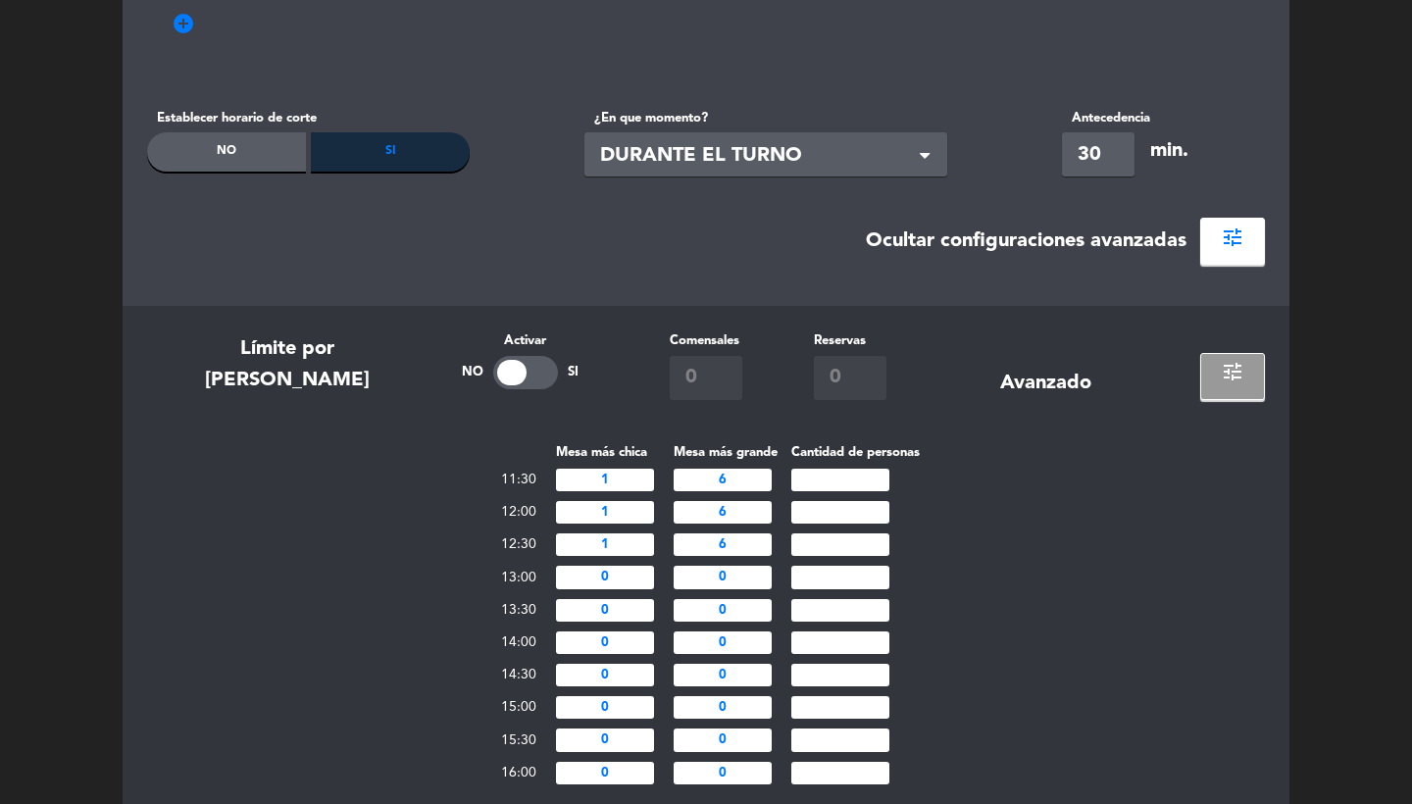
click at [641, 572] on input "0" at bounding box center [605, 577] width 98 height 23
type input "1"
click at [737, 576] on input "0" at bounding box center [723, 577] width 98 height 23
type input "6"
click at [633, 607] on input "0" at bounding box center [605, 610] width 98 height 23
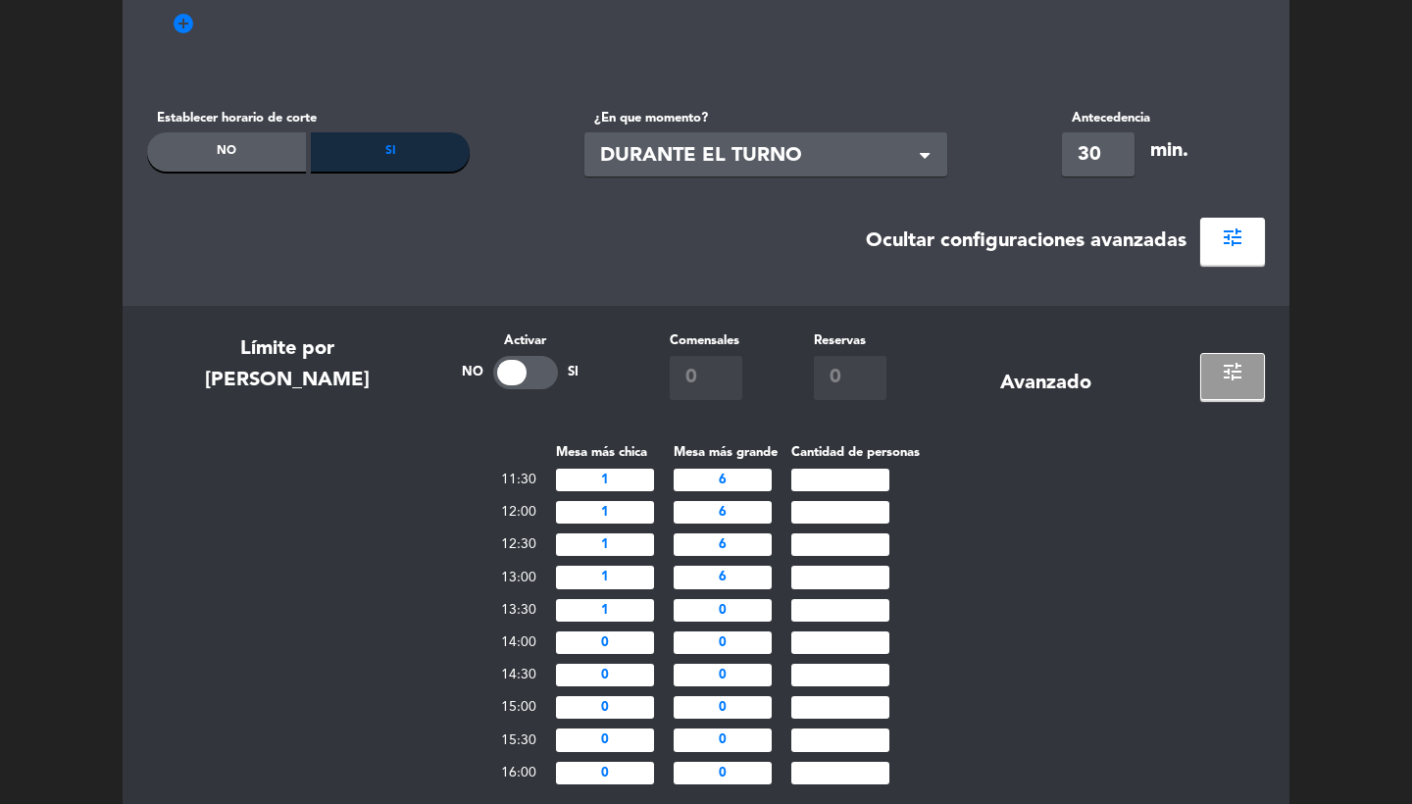
type input "1"
click at [731, 615] on input "0" at bounding box center [723, 610] width 98 height 23
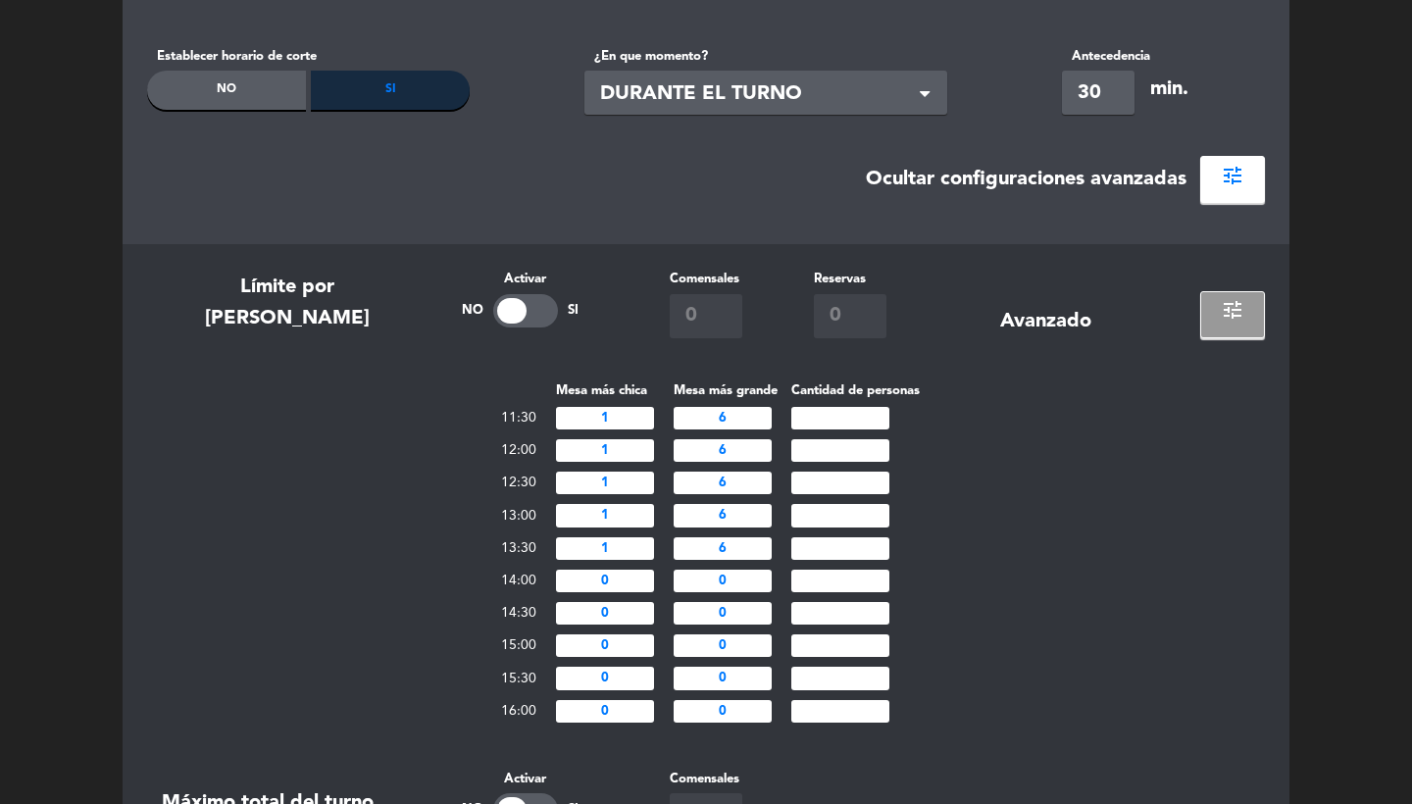
scroll to position [691, 0]
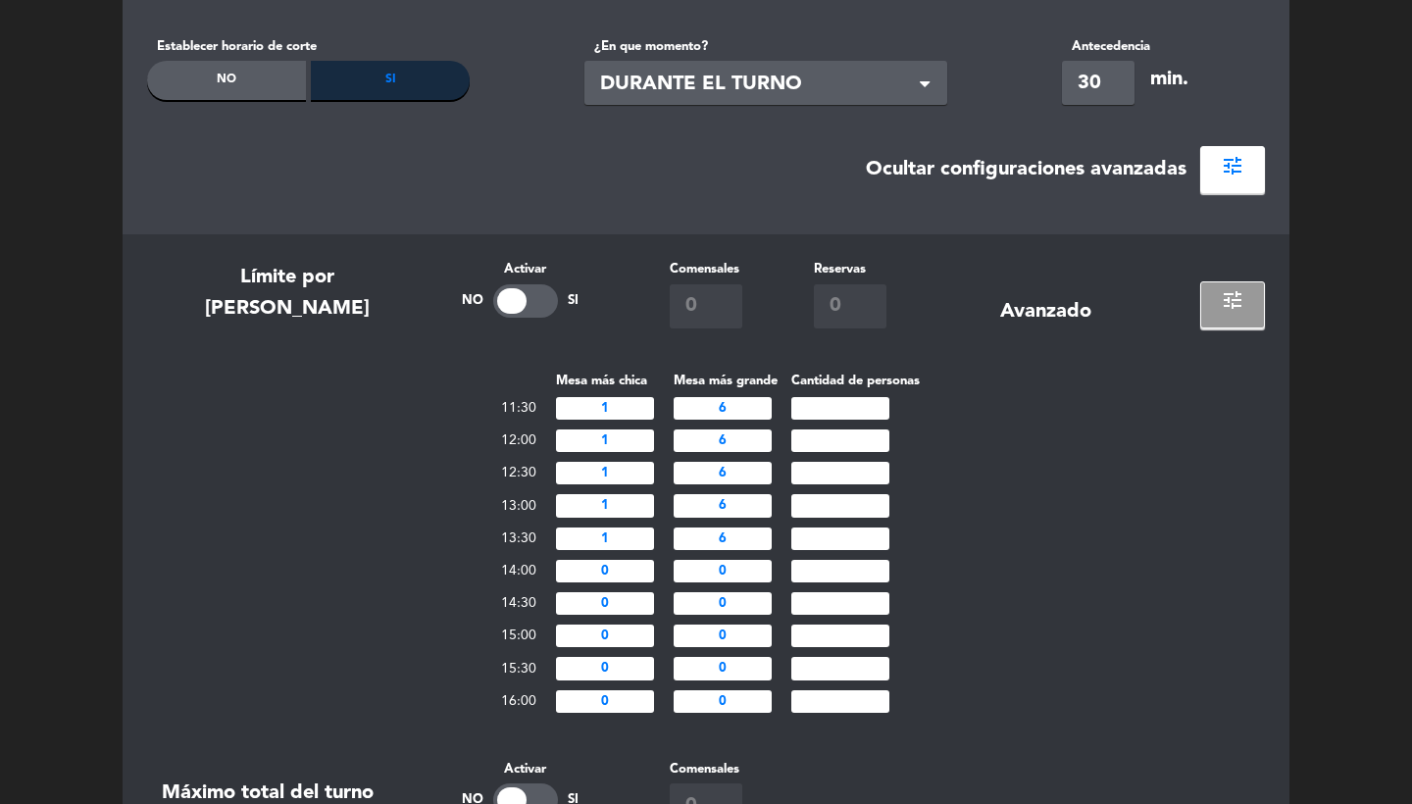
type input "6"
click at [631, 571] on input "0" at bounding box center [605, 571] width 98 height 23
type input "1"
click at [740, 570] on input "0" at bounding box center [723, 571] width 98 height 23
type input "6"
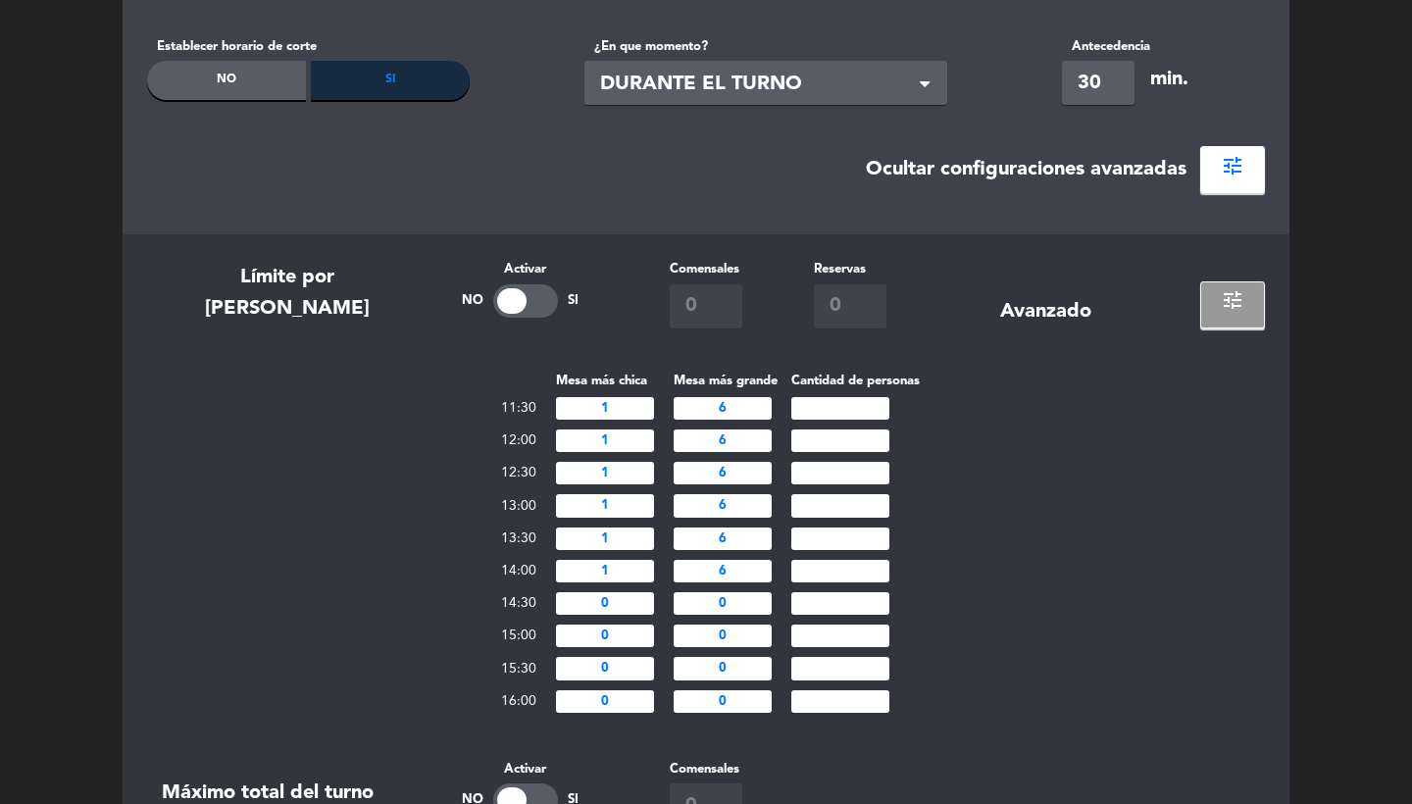
click at [643, 605] on input "0" at bounding box center [605, 603] width 98 height 23
type input "1"
click at [750, 609] on input "0" at bounding box center [723, 603] width 98 height 23
type input "6"
click at [648, 629] on input "0" at bounding box center [605, 636] width 98 height 23
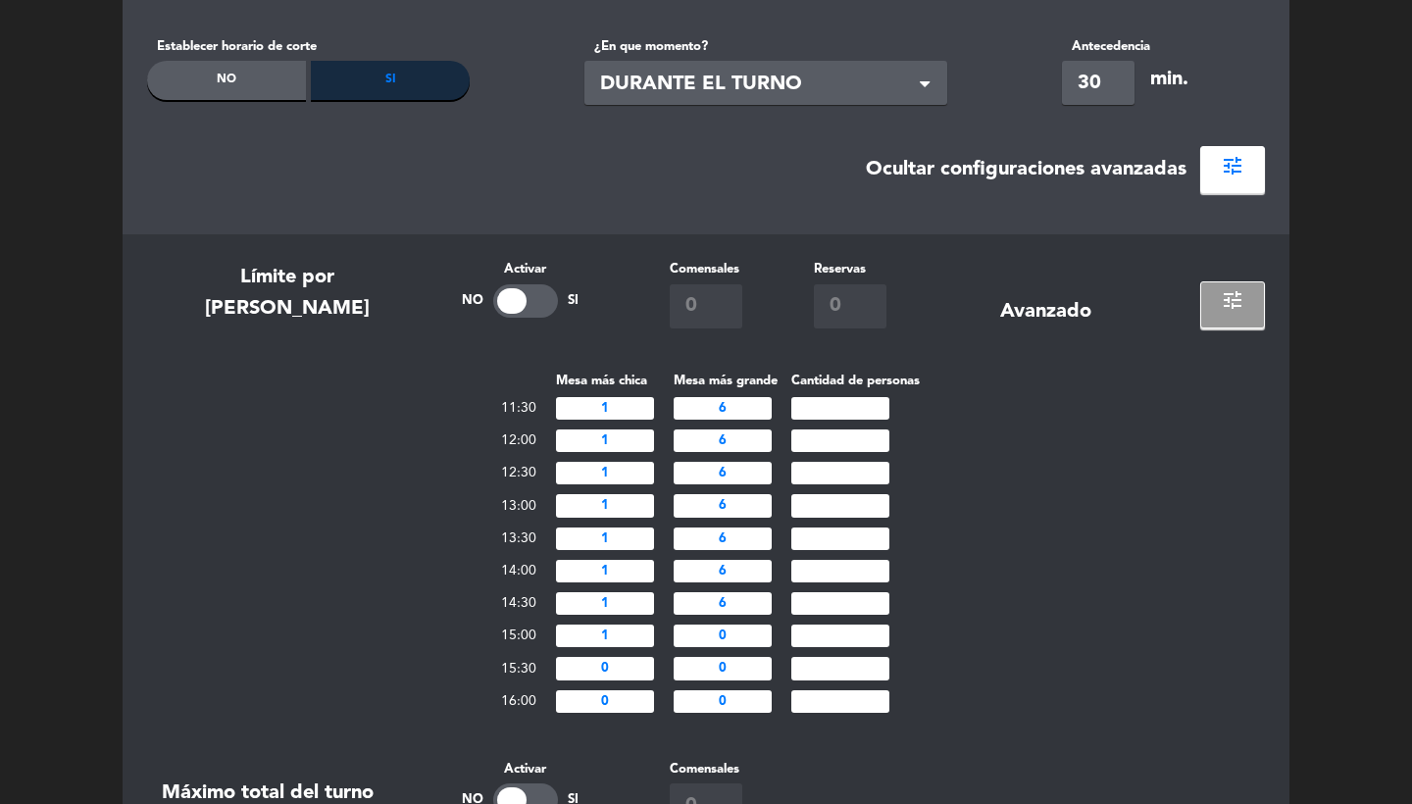
type input "1"
click at [737, 636] on input "0" at bounding box center [723, 636] width 98 height 23
type input "6"
click at [622, 671] on input "0" at bounding box center [605, 668] width 98 height 23
type input "1"
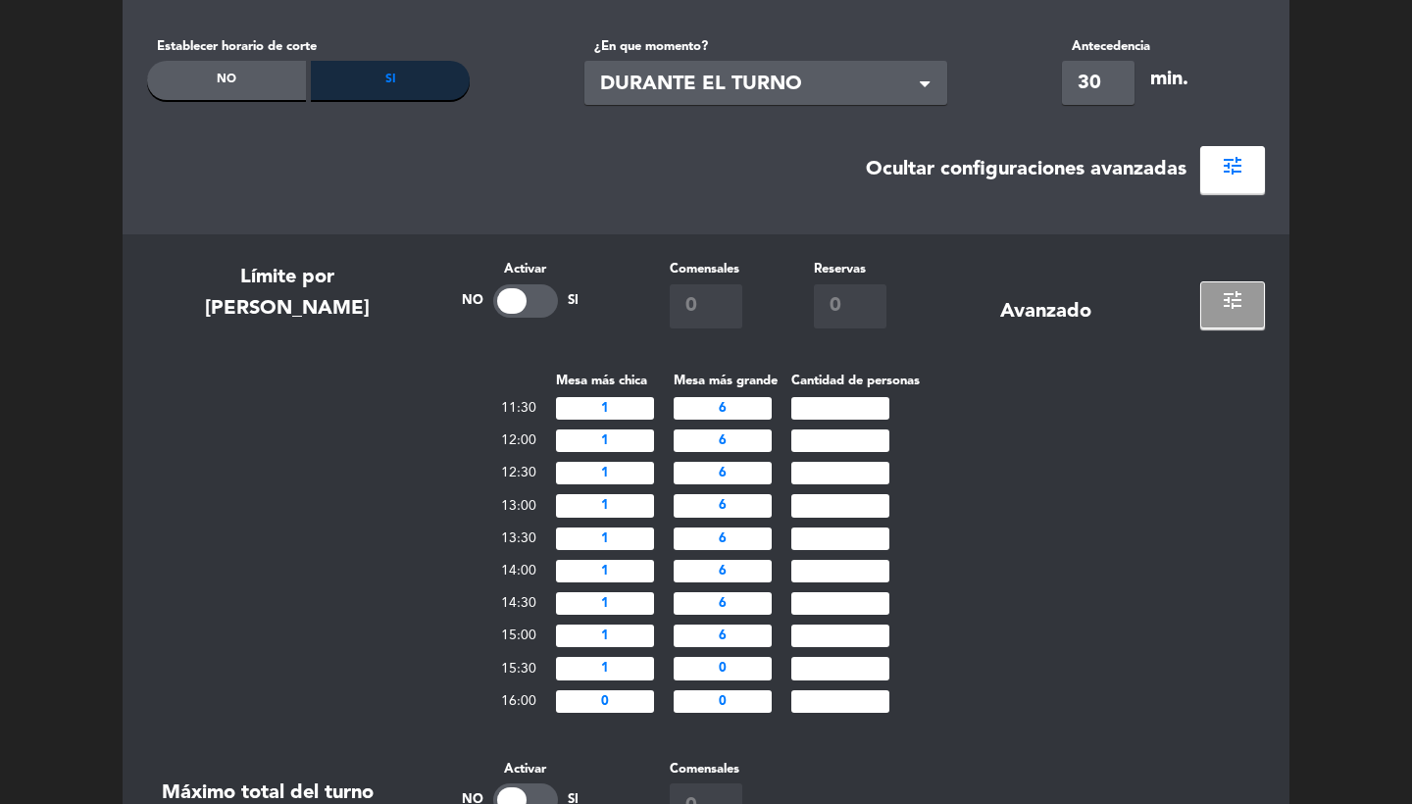
click at [761, 665] on input "0" at bounding box center [723, 668] width 98 height 23
type input "6"
click at [621, 698] on input "0" at bounding box center [605, 702] width 98 height 23
type input "1"
click at [752, 699] on input "0" at bounding box center [723, 702] width 98 height 23
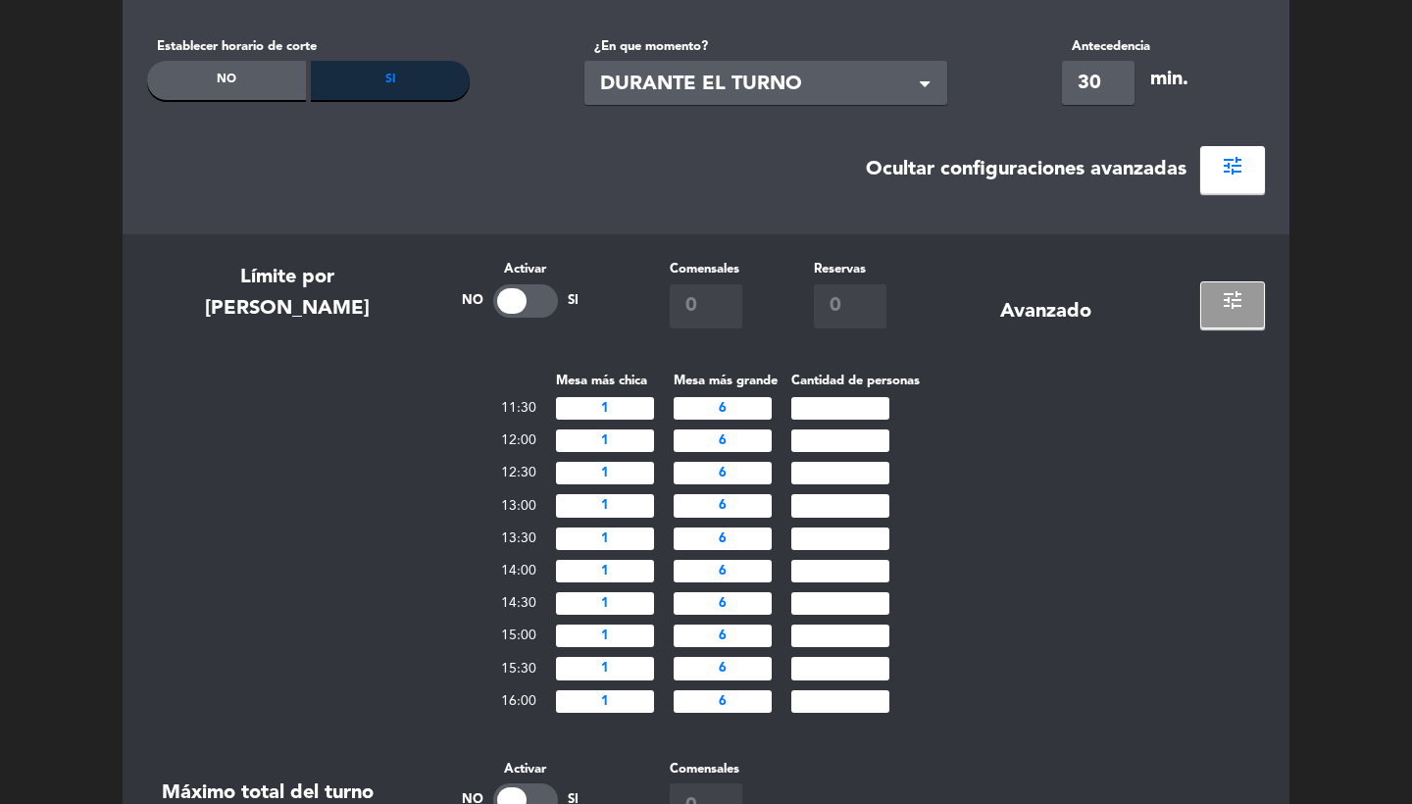
type input "6"
click at [1206, 549] on div "Mesa más chica Mesa más grande Cantidad de personas 11:30 1 6 12:00 1 6 12:30 1…" at bounding box center [706, 544] width 1118 height 348
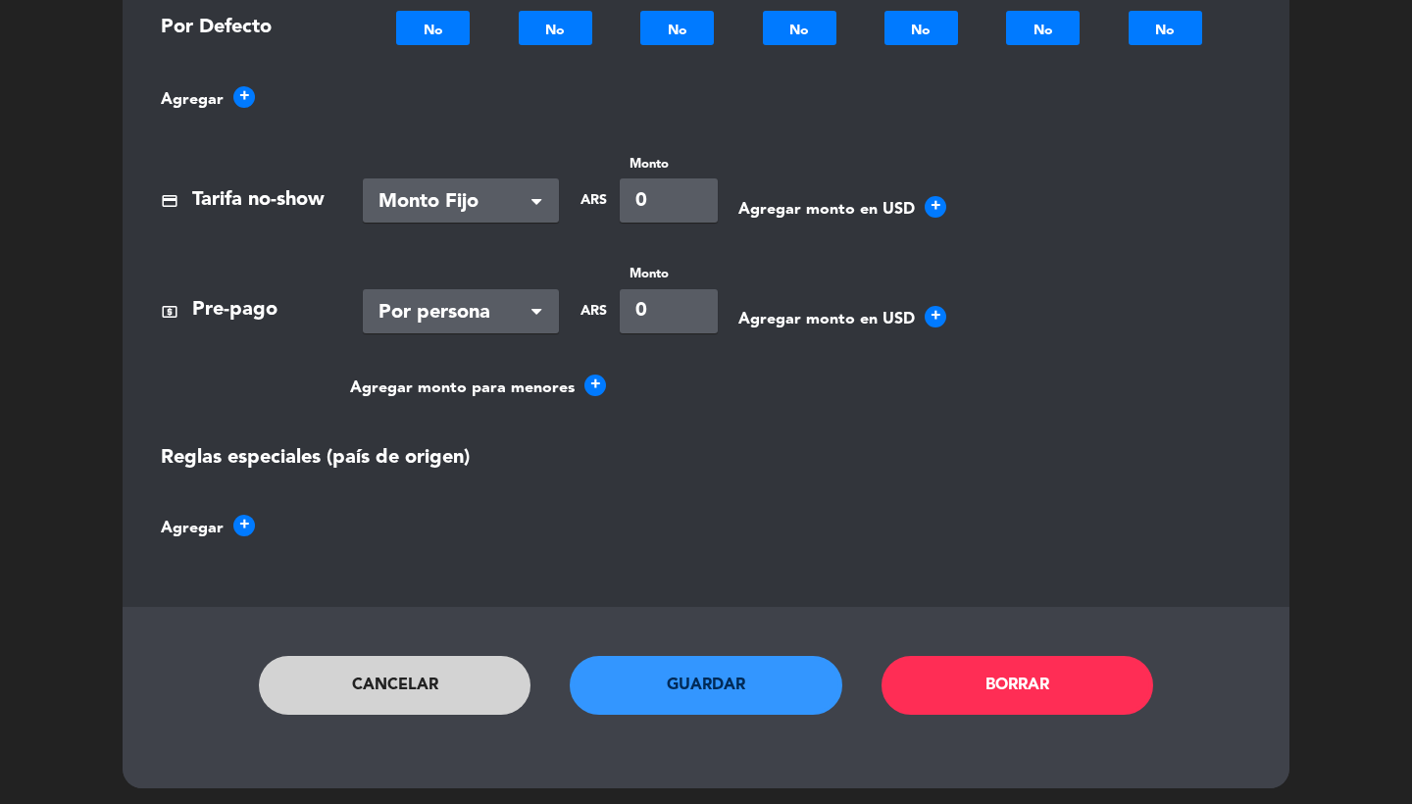
click at [697, 673] on button "Guardar" at bounding box center [706, 685] width 273 height 59
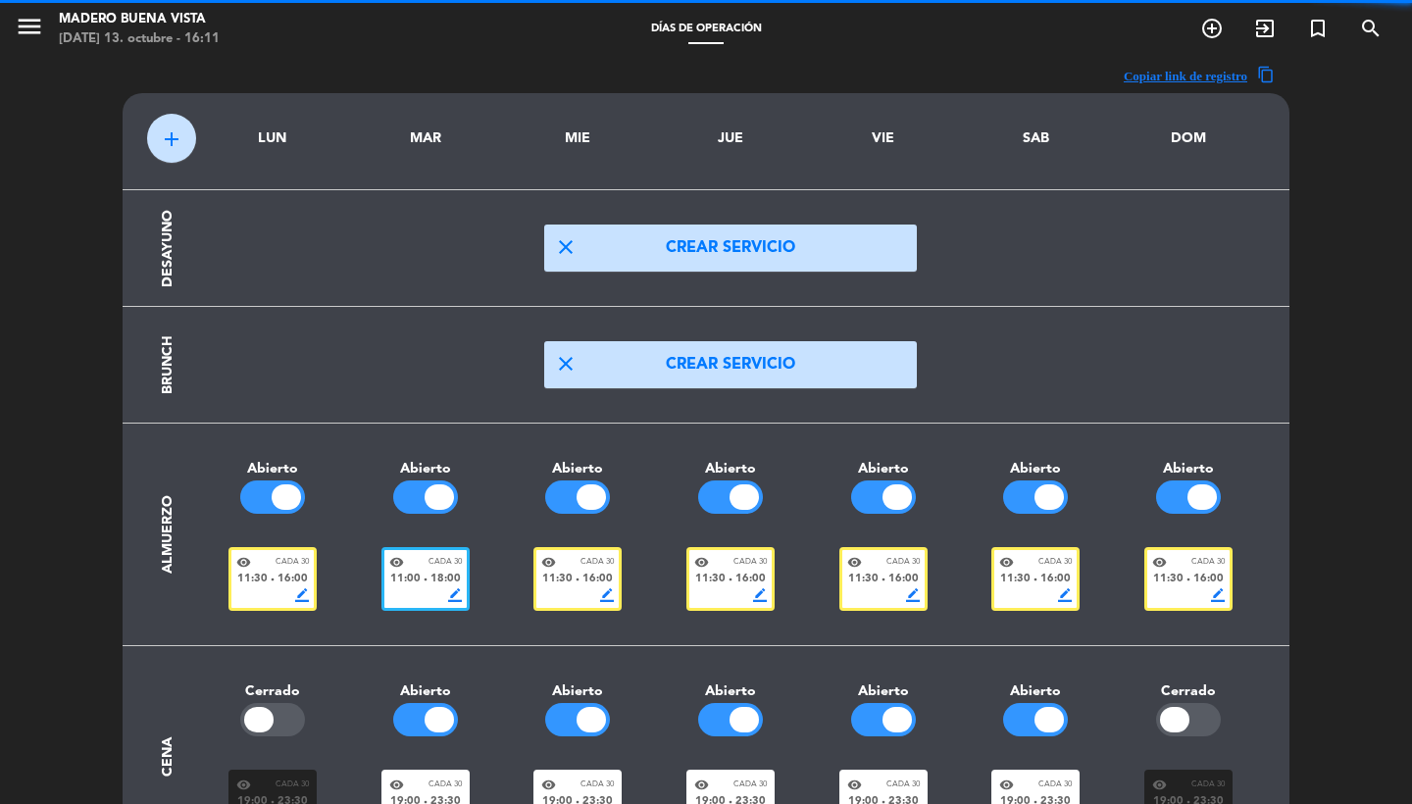
scroll to position [0, 0]
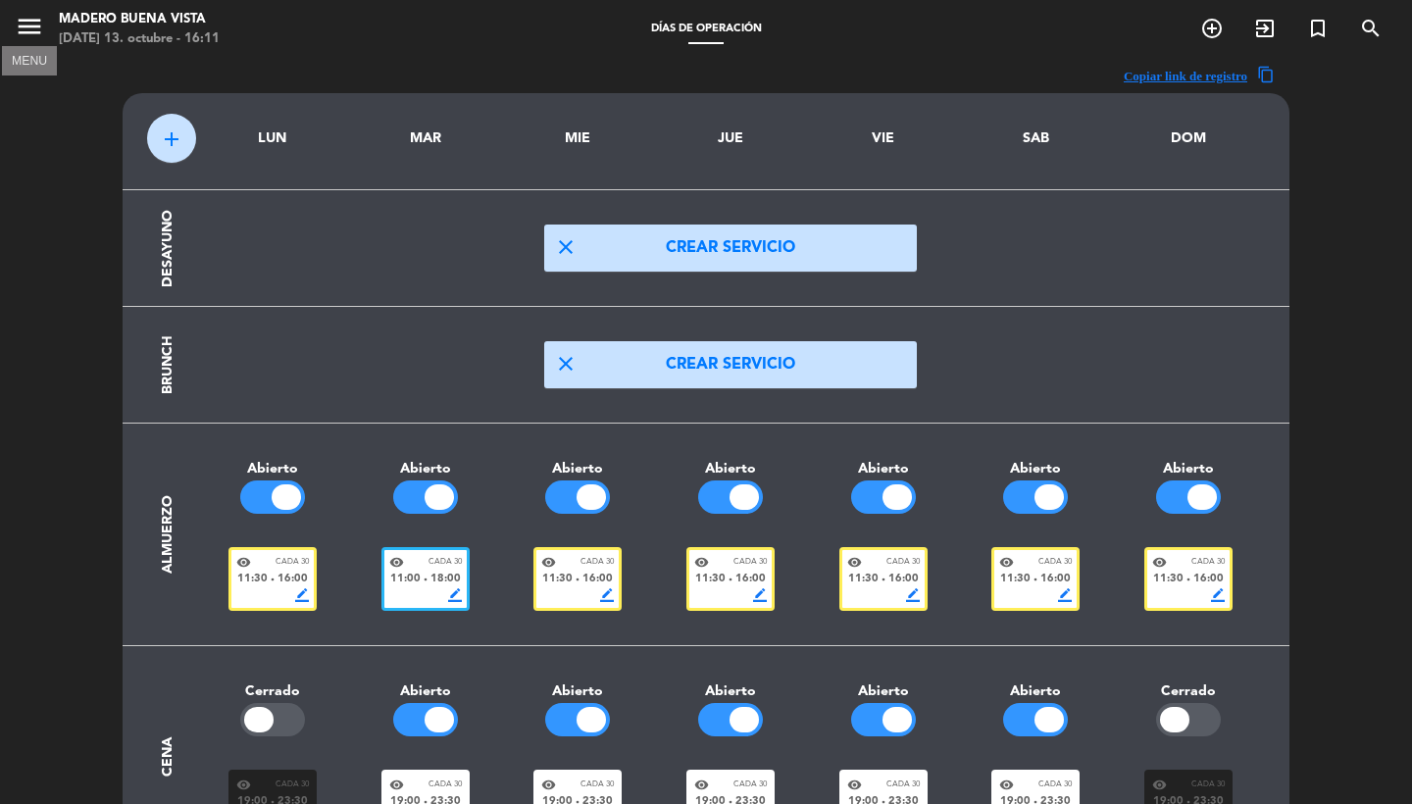
click at [36, 23] on icon "menu" at bounding box center [29, 26] width 29 height 29
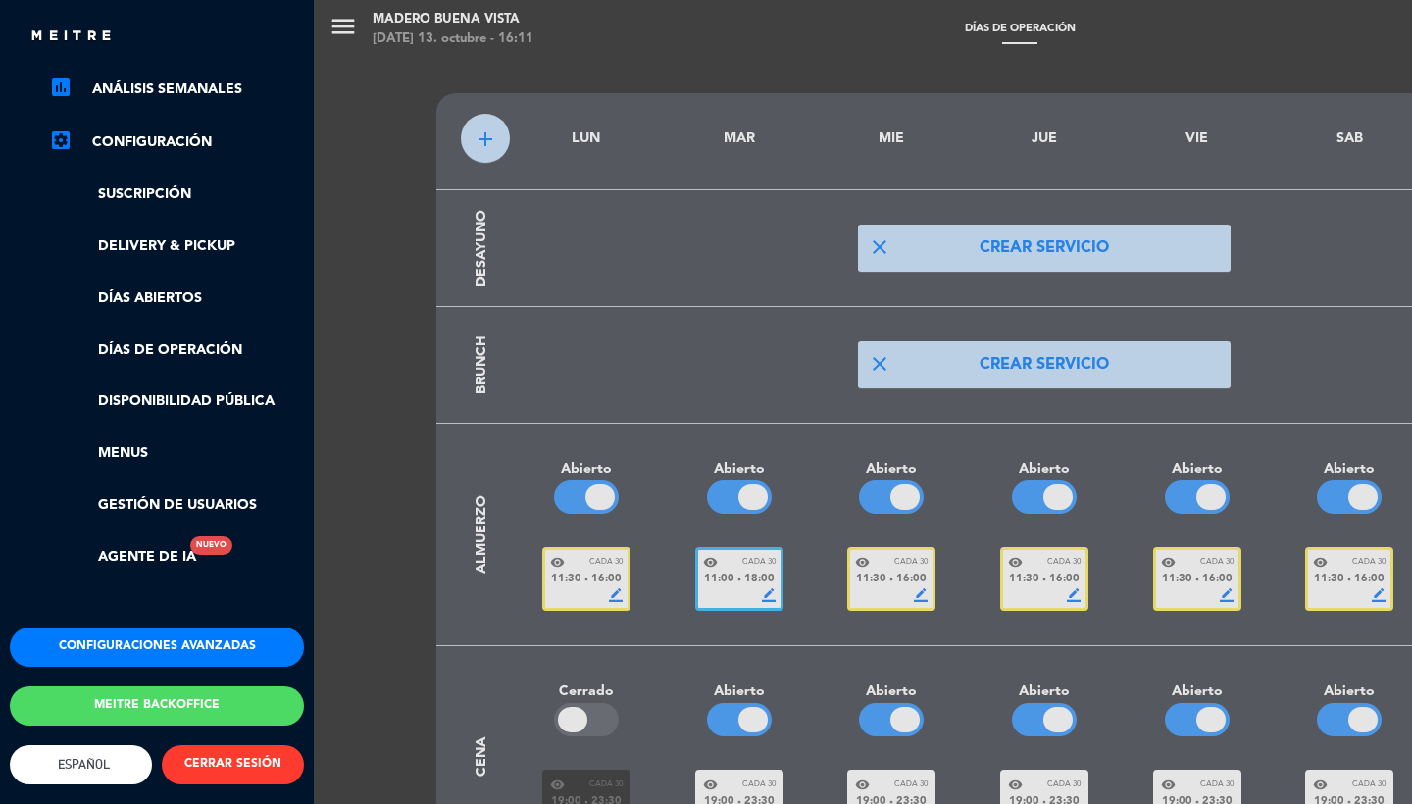
click at [115, 637] on button "Configuraciones avanzadas" at bounding box center [157, 647] width 294 height 39
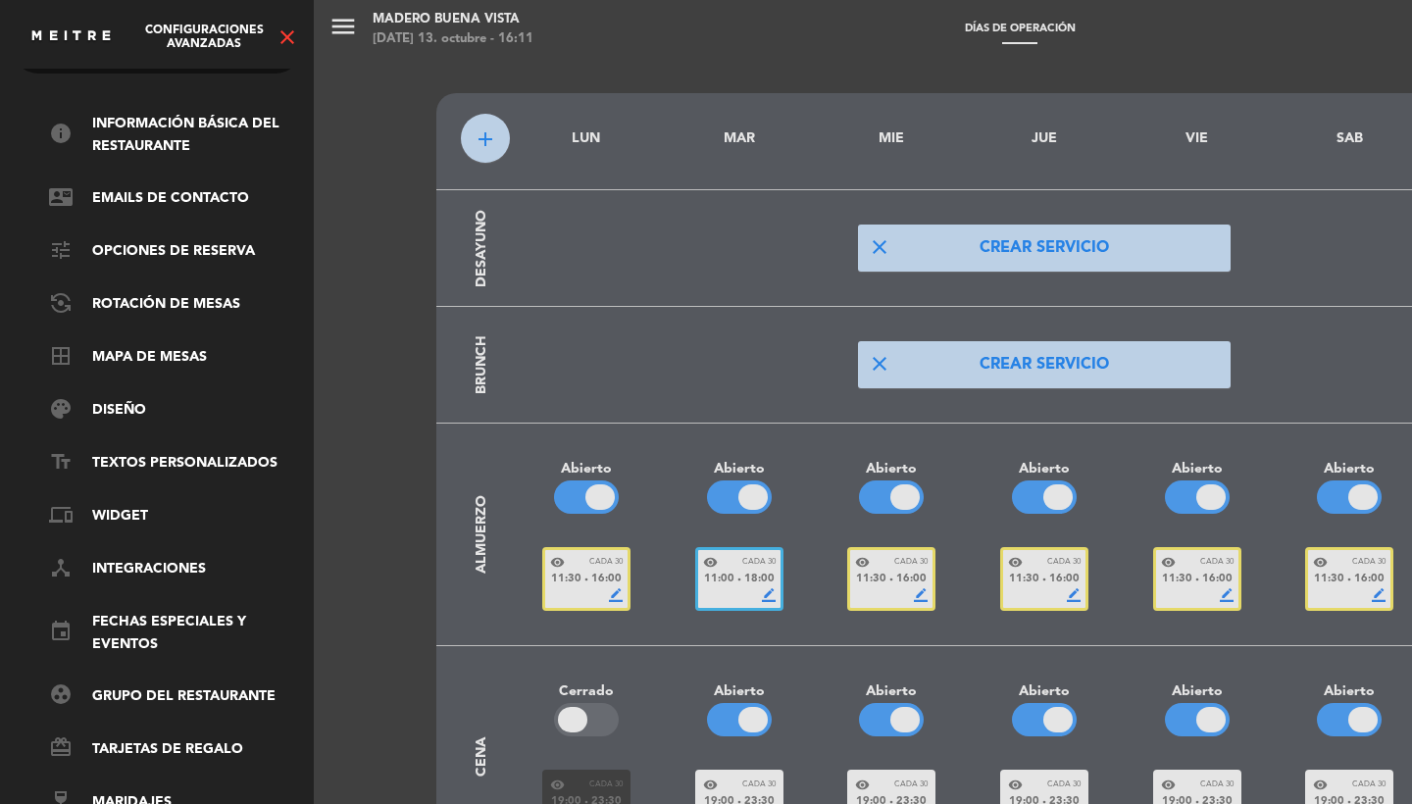
scroll to position [67, 0]
click at [116, 611] on link "event Fechas especiales y eventos" at bounding box center [176, 633] width 255 height 45
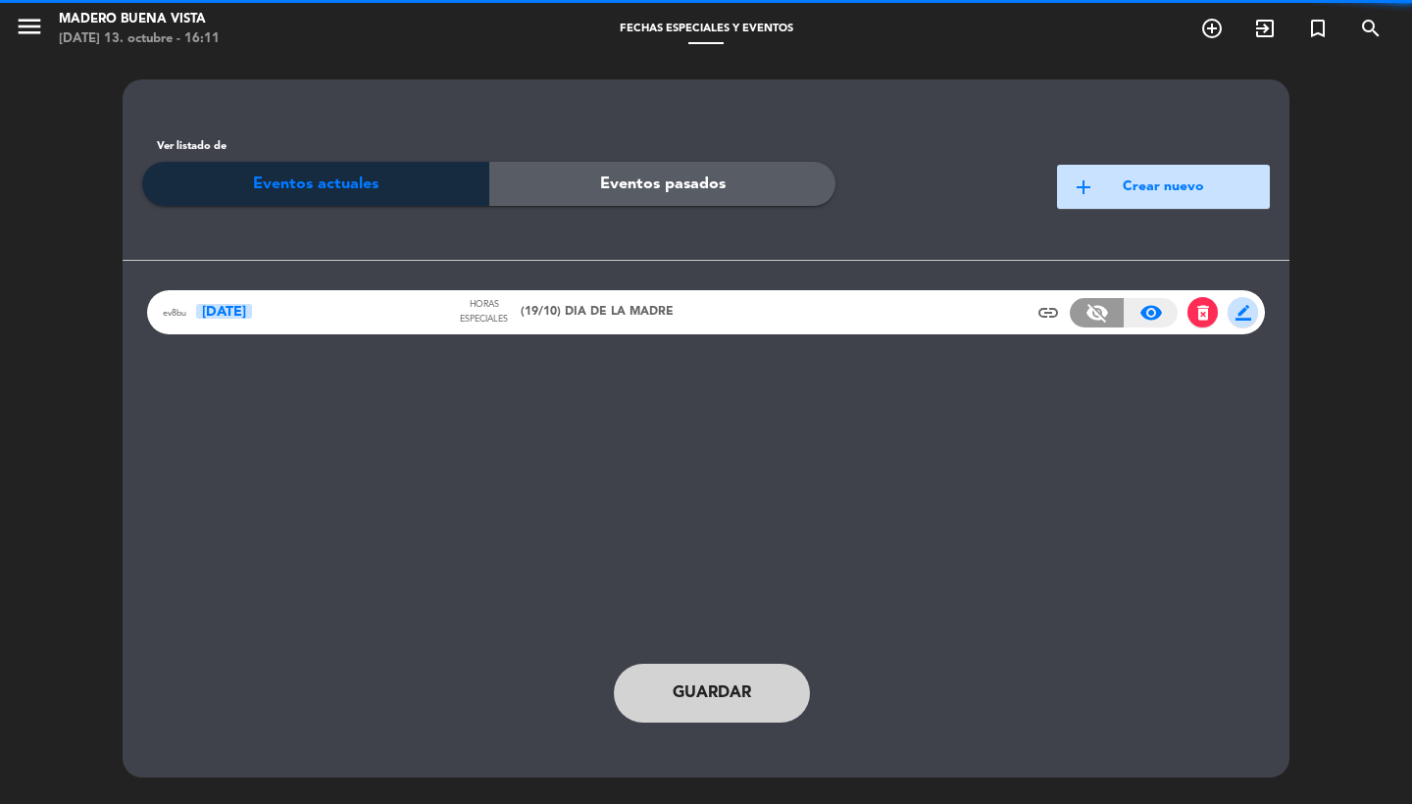
click at [665, 318] on span "(19/10) DIA DE LA MADRE" at bounding box center [597, 313] width 153 height 20
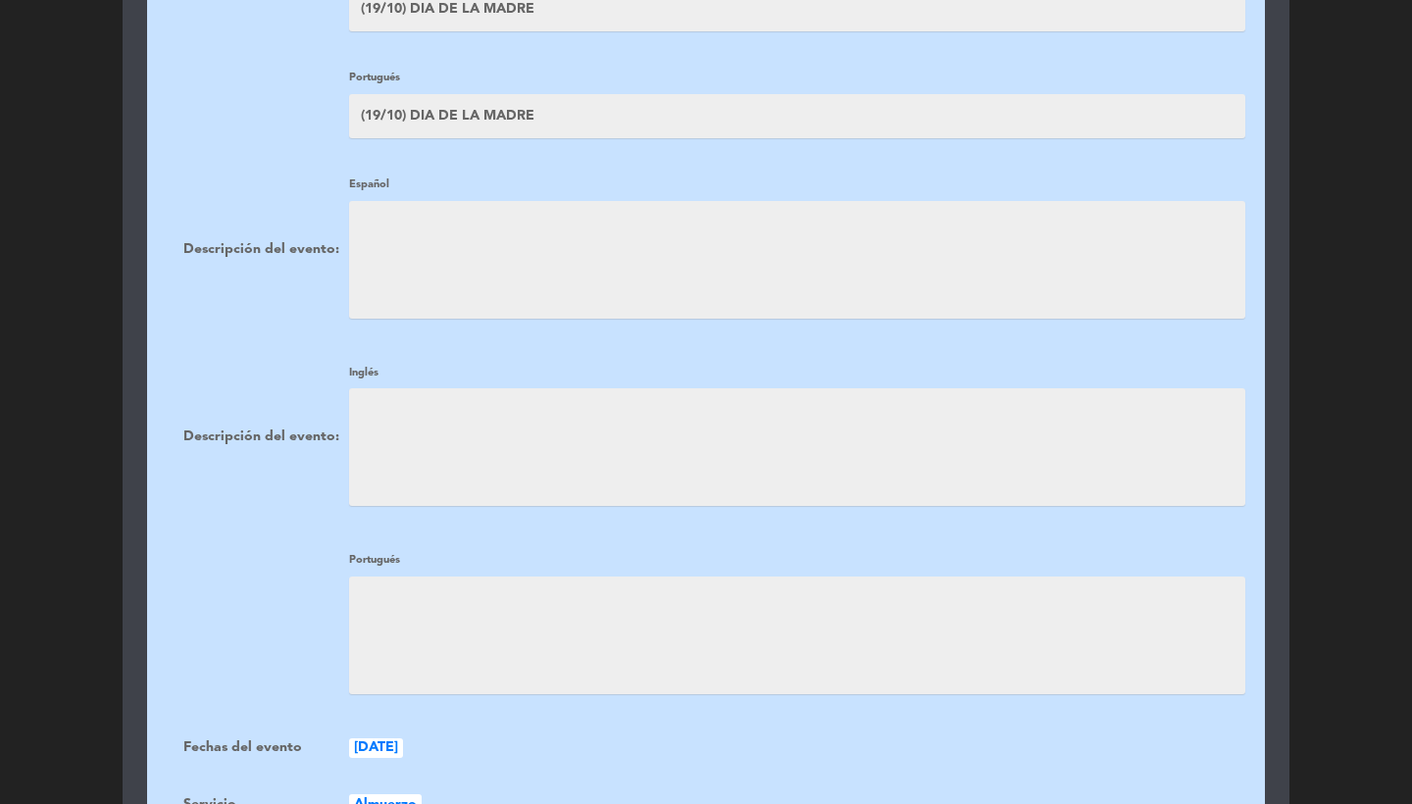
scroll to position [1228, 0]
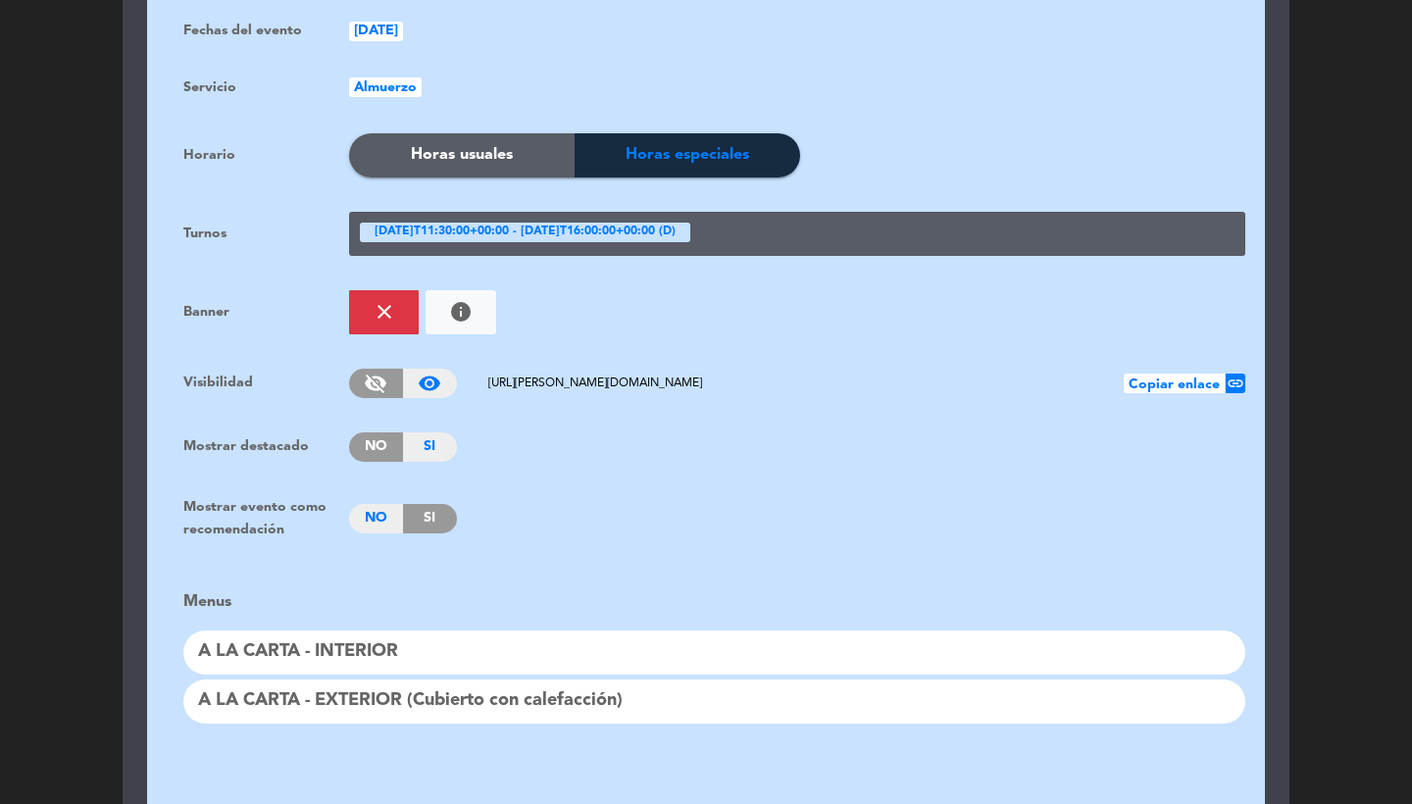
drag, startPoint x: 817, startPoint y: 364, endPoint x: 464, endPoint y: 363, distance: 353.1
click at [464, 369] on div "visibility_off visibility_on [URL][PERSON_NAME][DOMAIN_NAME] Copiar enlace link" at bounding box center [797, 383] width 897 height 29
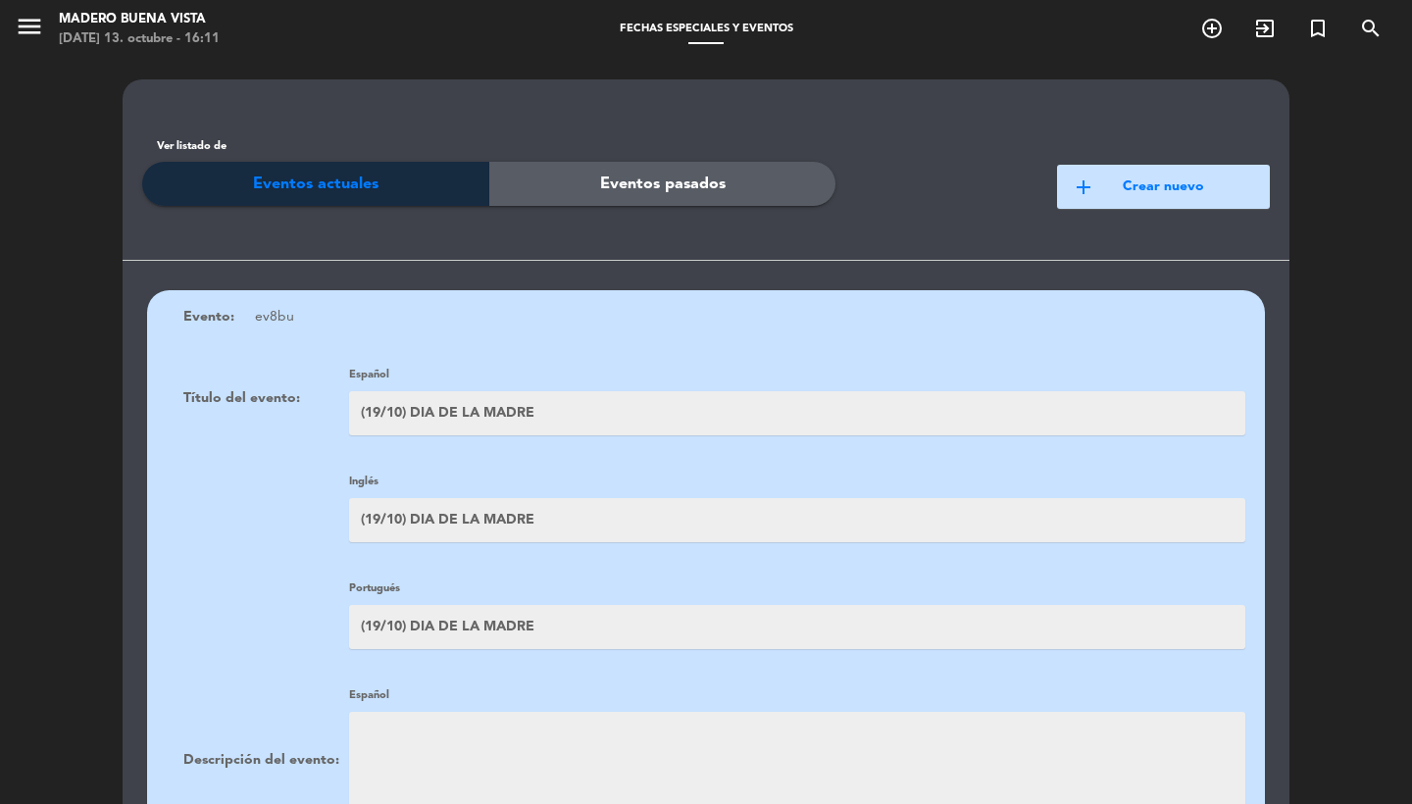
scroll to position [-1, 0]
click at [31, 19] on icon "menu" at bounding box center [29, 26] width 29 height 29
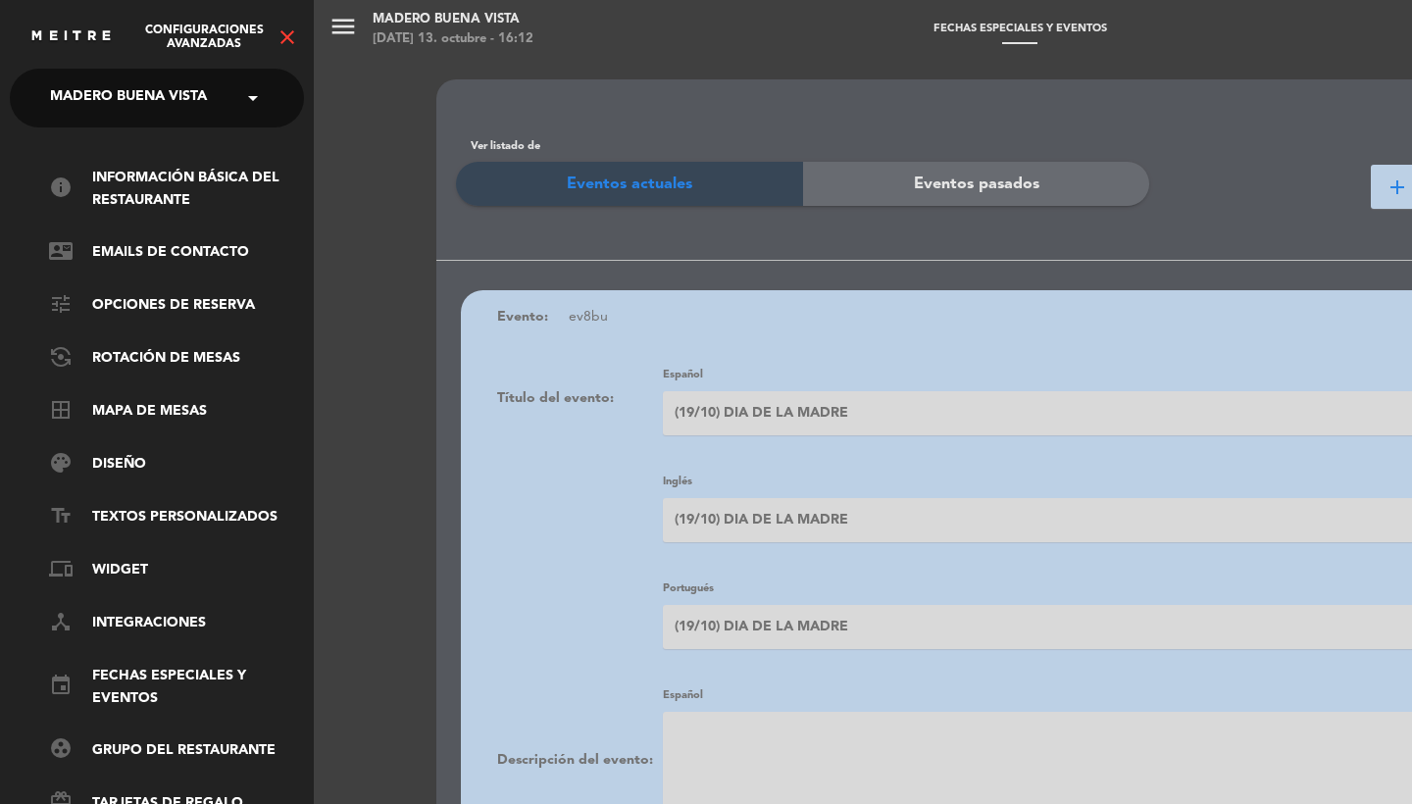
scroll to position [-6, 0]
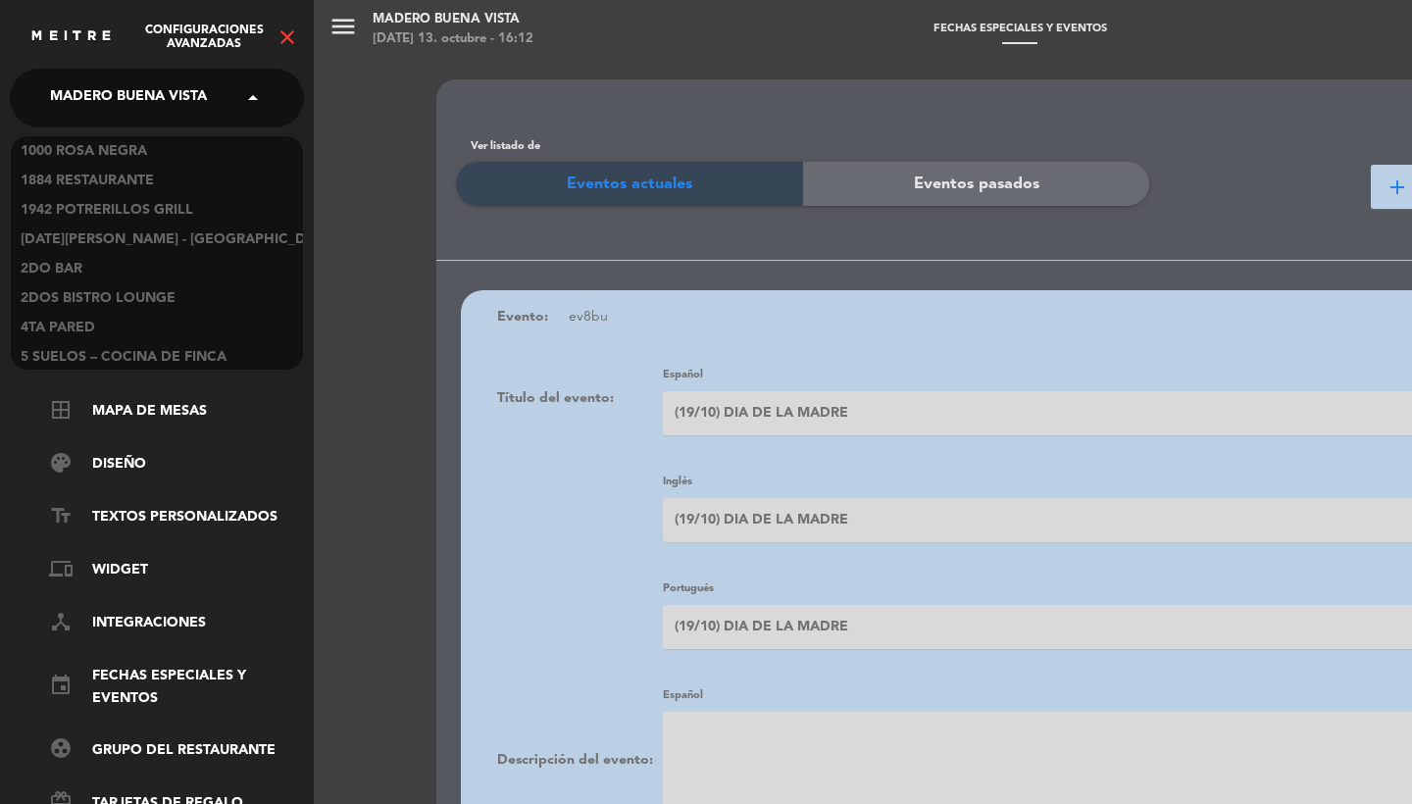
click at [89, 103] on span "Madero Buena Vista" at bounding box center [128, 97] width 157 height 41
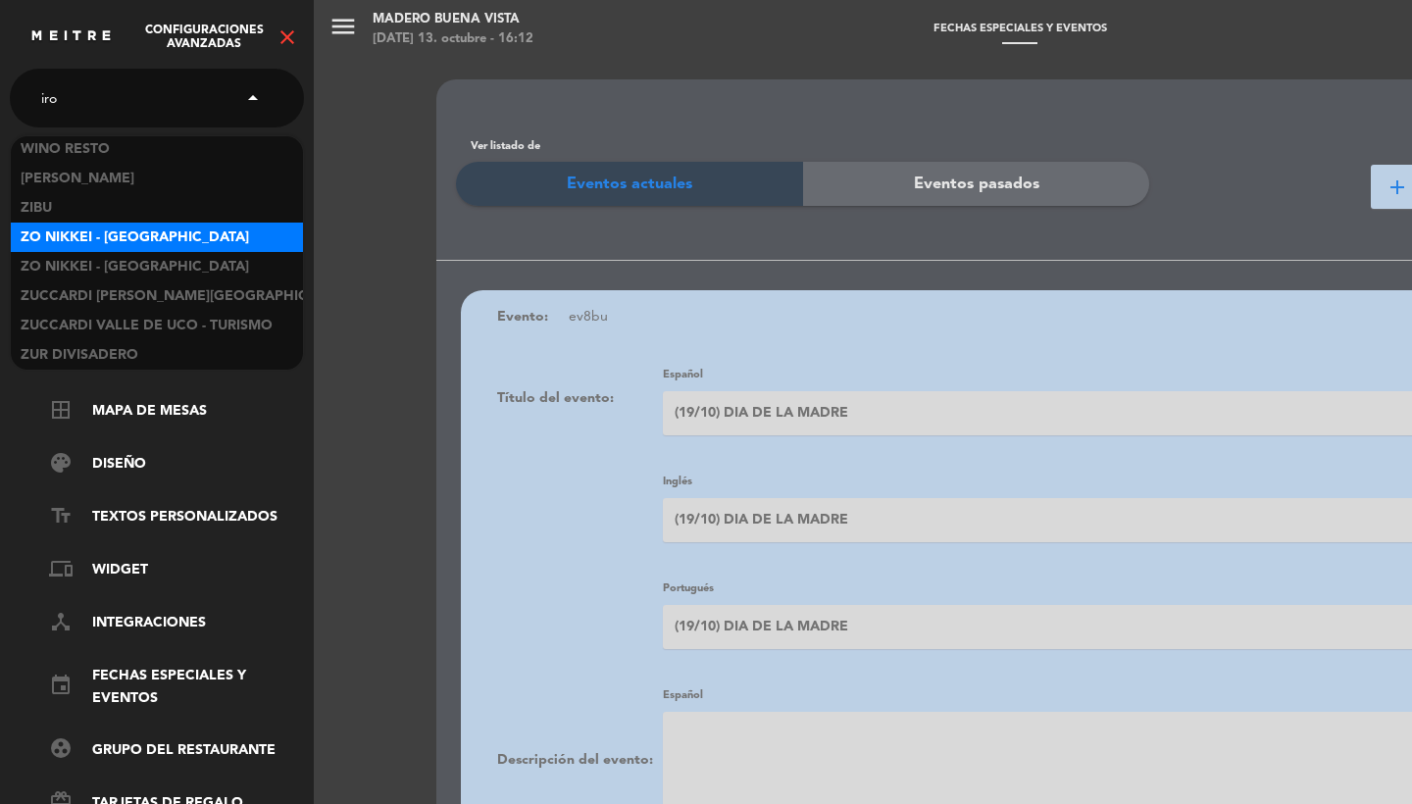
scroll to position [0, 0]
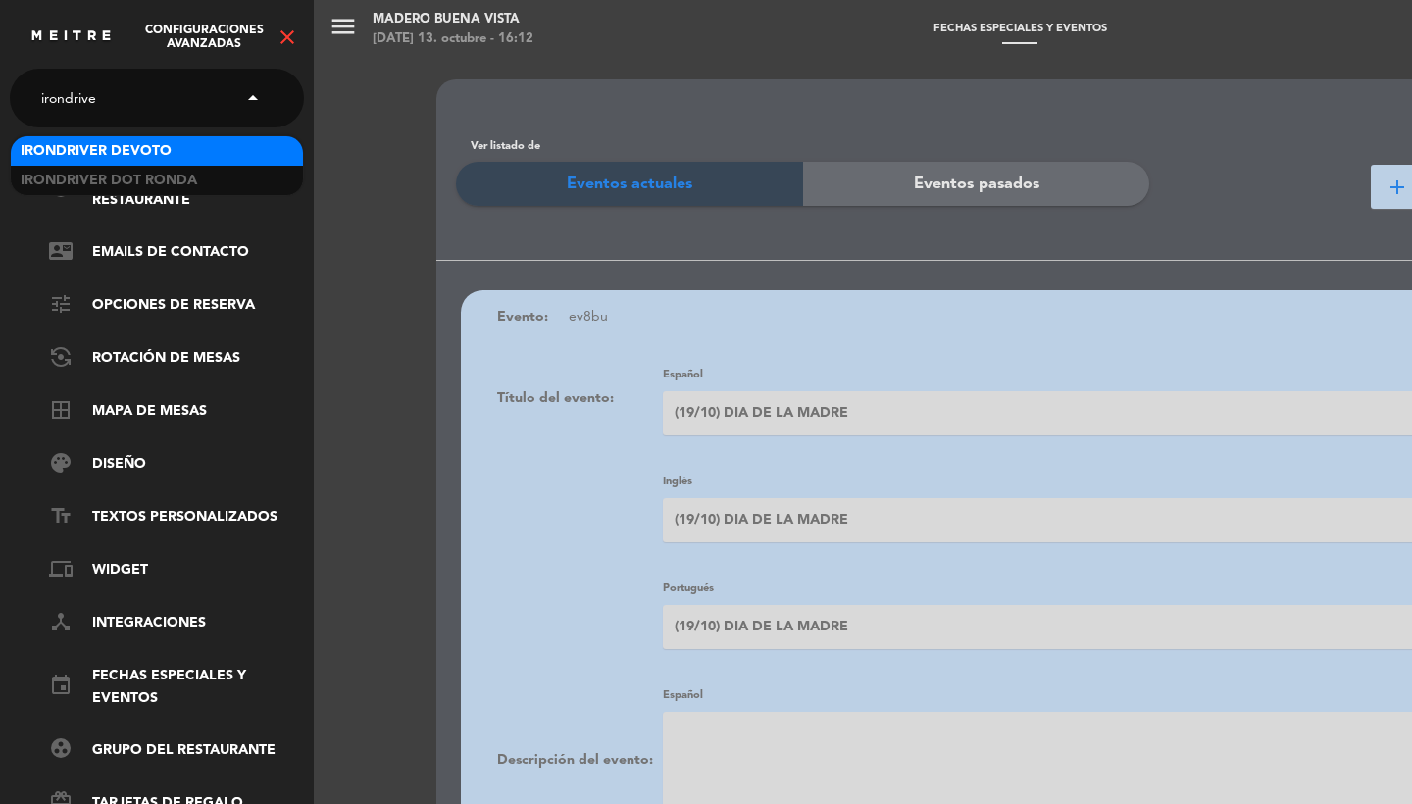
type input "irondriver"
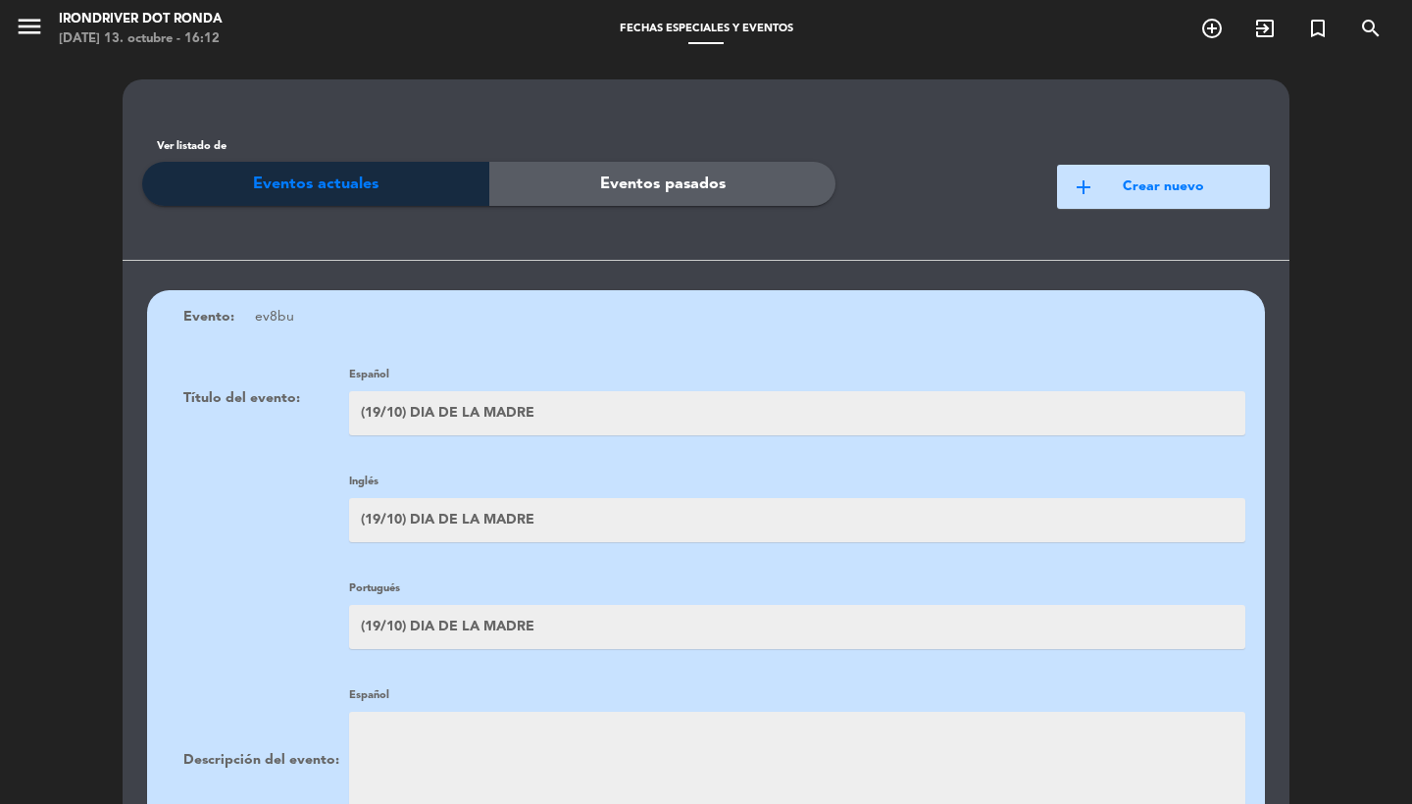
click at [24, 31] on icon "menu" at bounding box center [29, 26] width 29 height 29
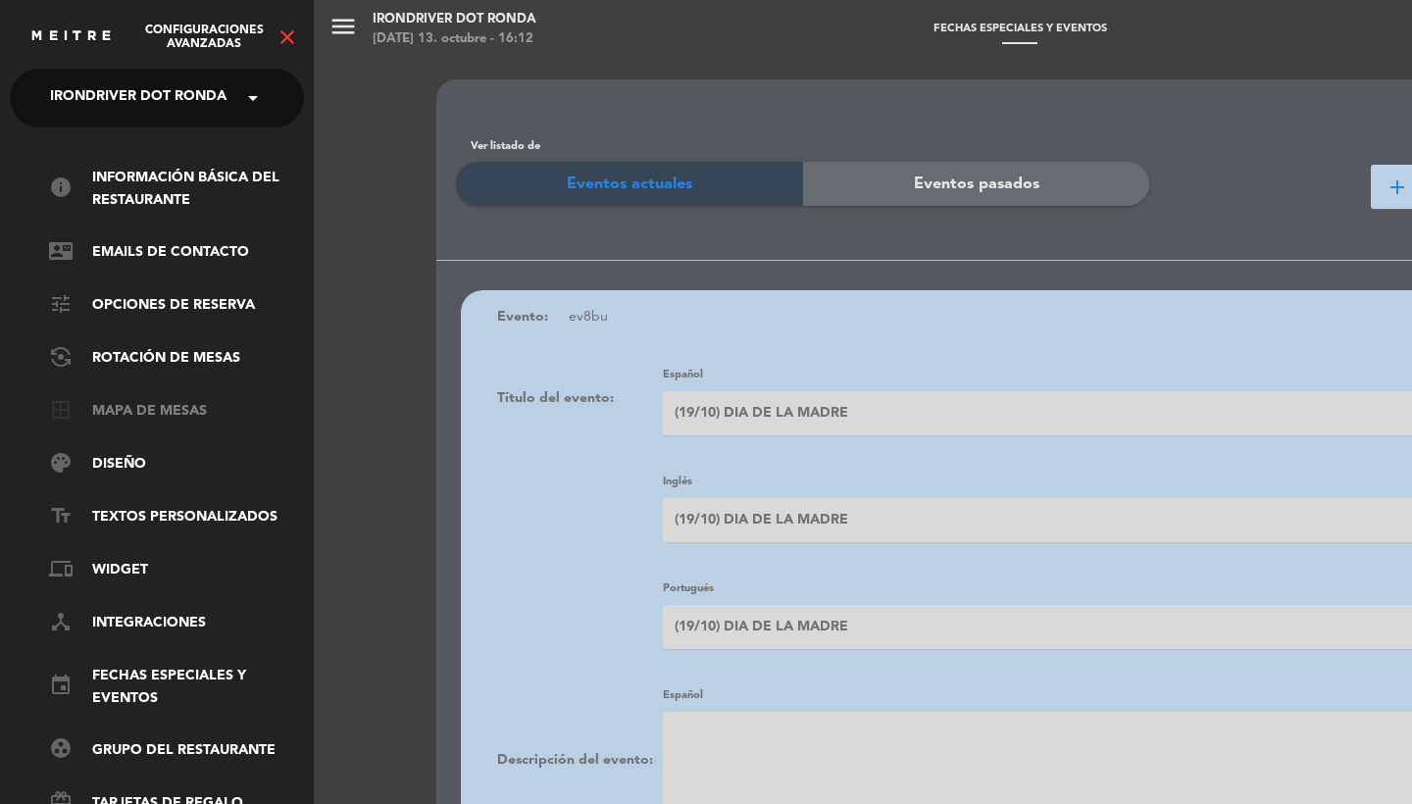
click at [160, 400] on link "border_all Mapa de mesas" at bounding box center [176, 412] width 255 height 24
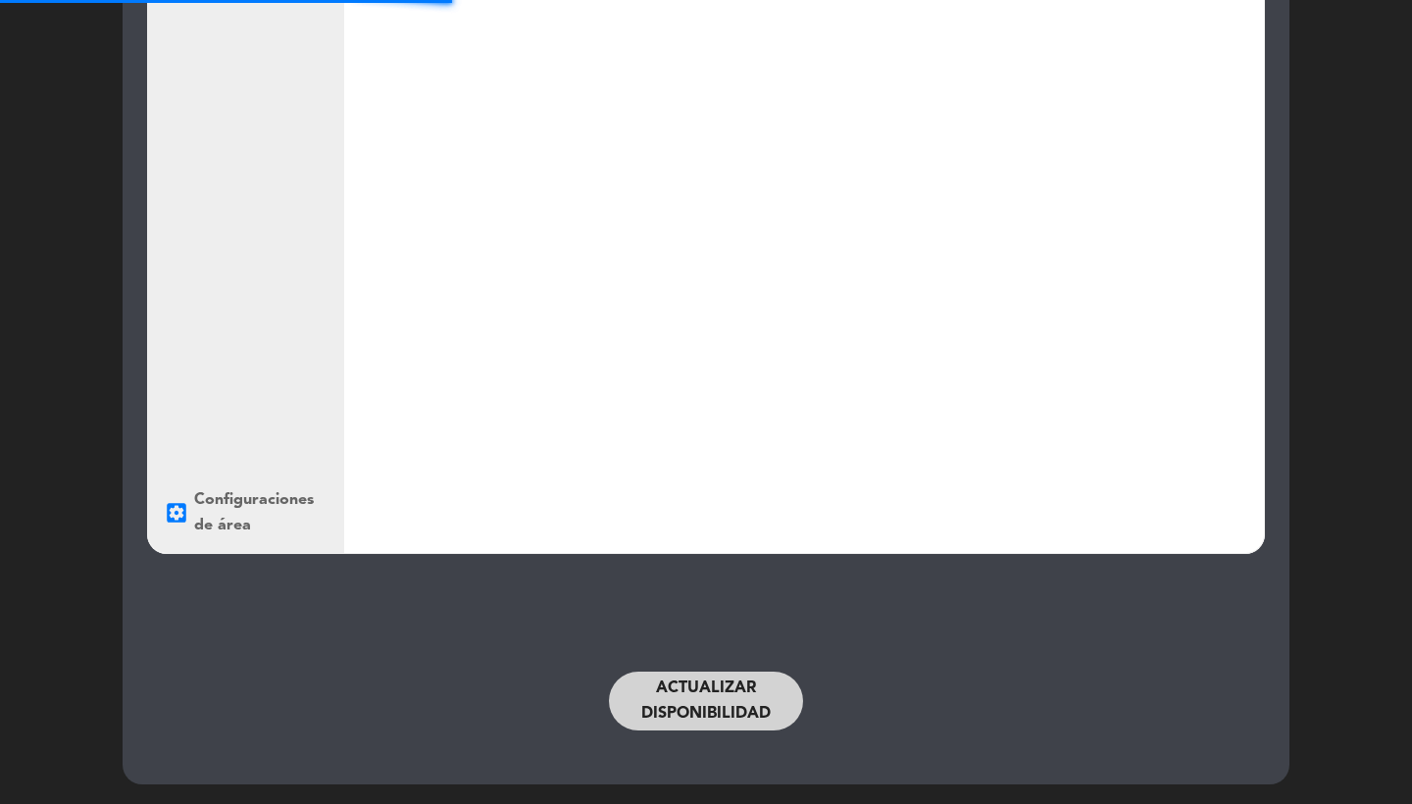
click at [639, 682] on button "Actualizar disponibilidad" at bounding box center [706, 701] width 194 height 59
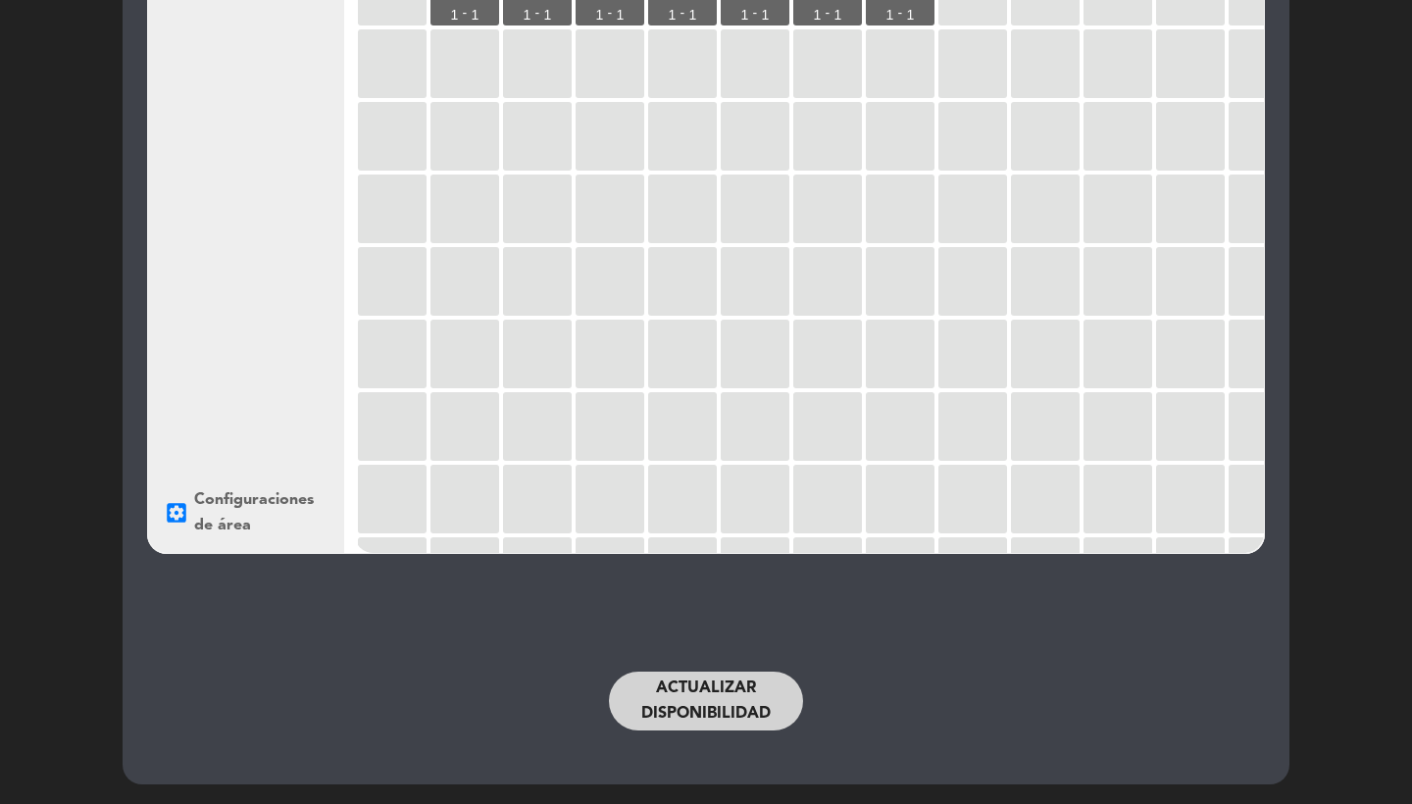
click at [686, 700] on button "Actualizar disponibilidad" at bounding box center [706, 701] width 194 height 59
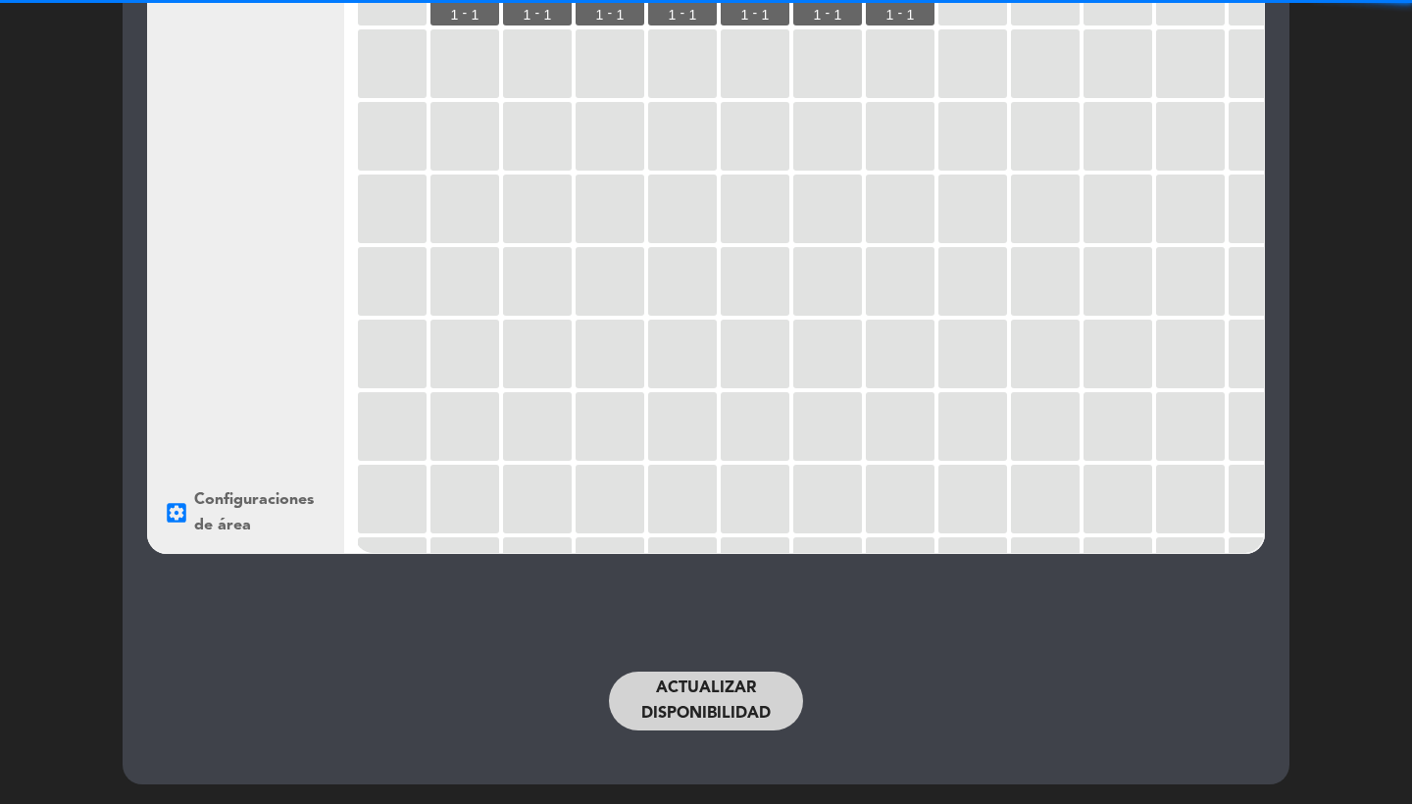
click at [686, 700] on button "Actualizar disponibilidad" at bounding box center [706, 701] width 194 height 59
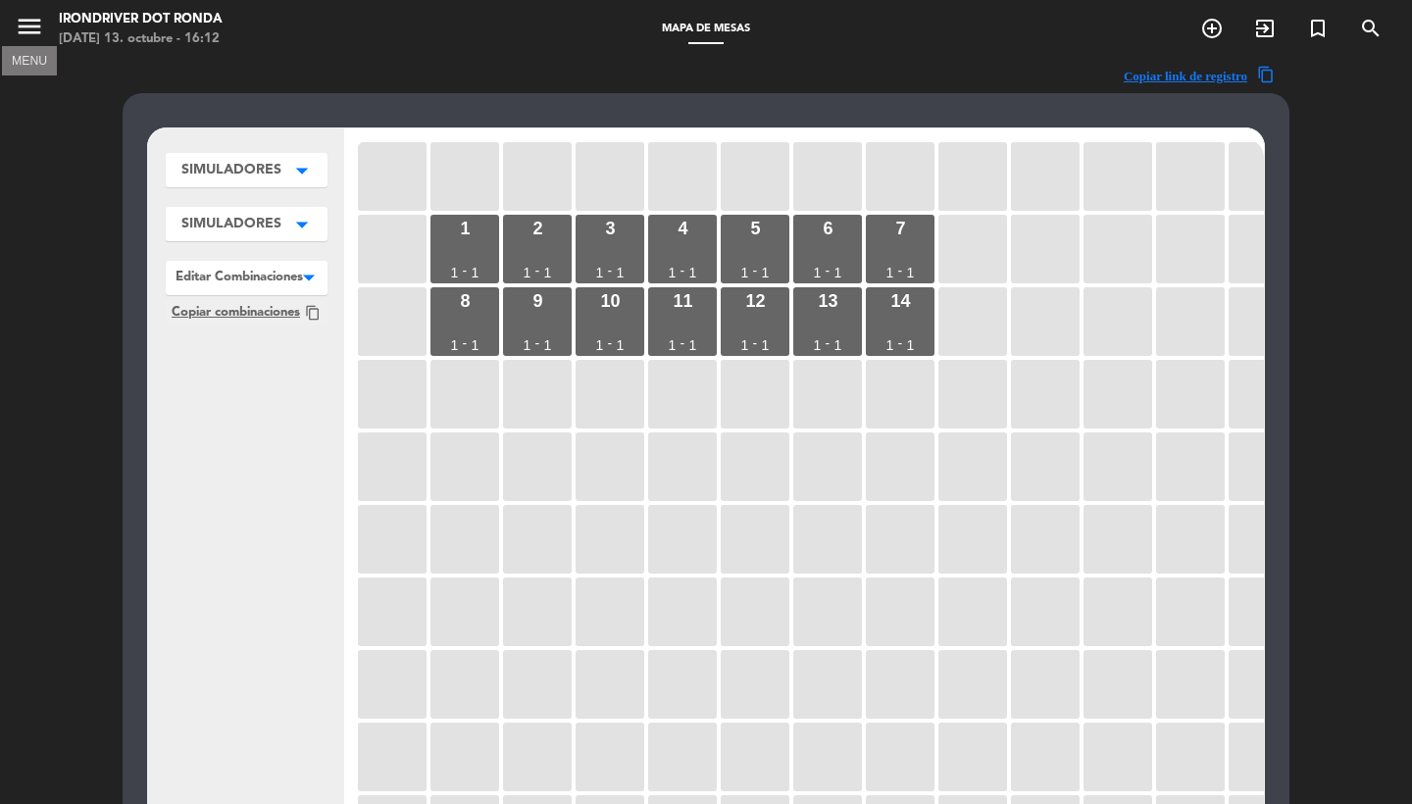
scroll to position [-2, 0]
click at [30, 36] on icon "menu" at bounding box center [29, 26] width 29 height 29
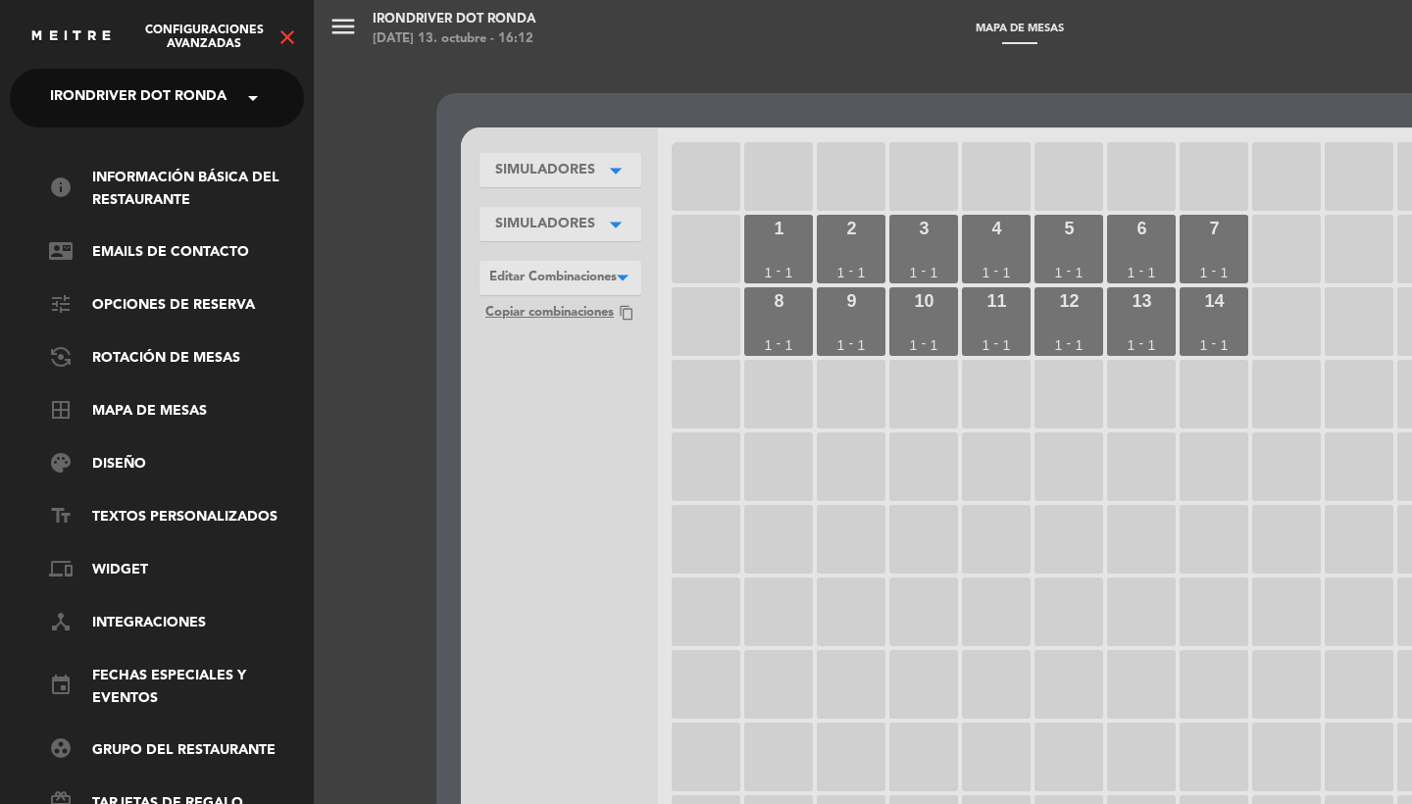
click at [280, 32] on icon "close" at bounding box center [288, 38] width 24 height 24
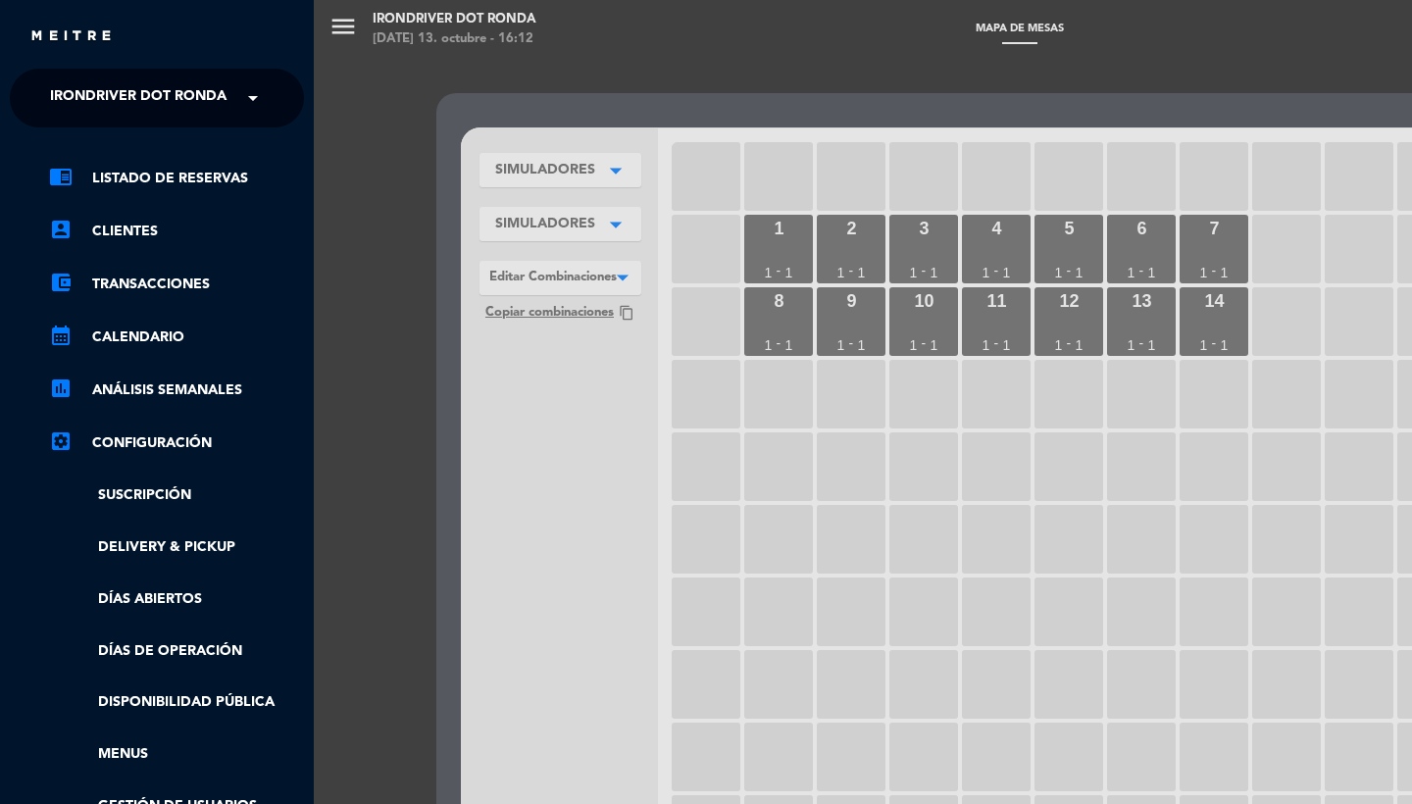
click at [132, 739] on ul "chrome_reader_mode Listado de Reservas account_box Clientes account_balance_wal…" at bounding box center [157, 518] width 294 height 703
click at [140, 752] on link "Menus" at bounding box center [176, 755] width 255 height 23
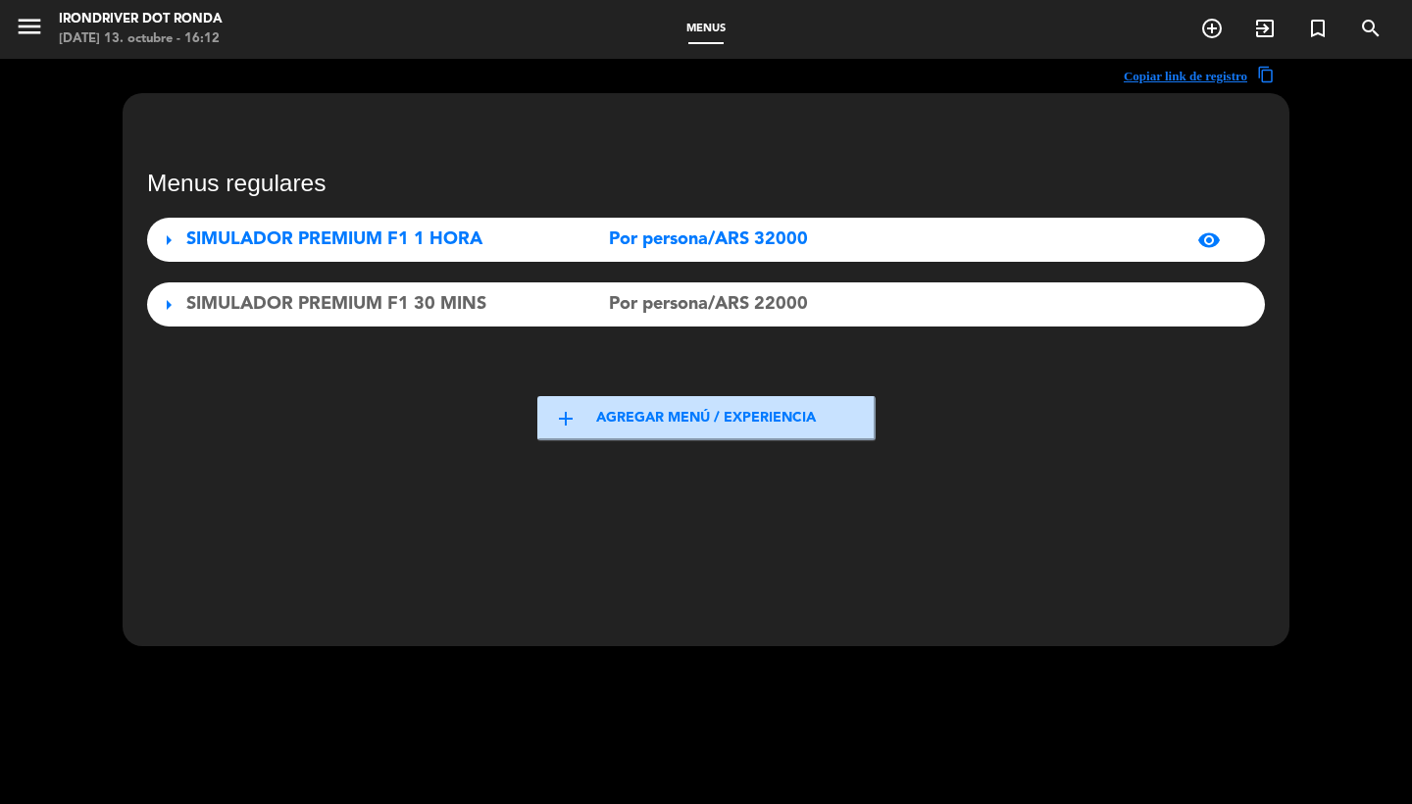
click at [326, 248] on span "SIMULADOR PREMIUM F1 1 HORA" at bounding box center [334, 240] width 296 height 18
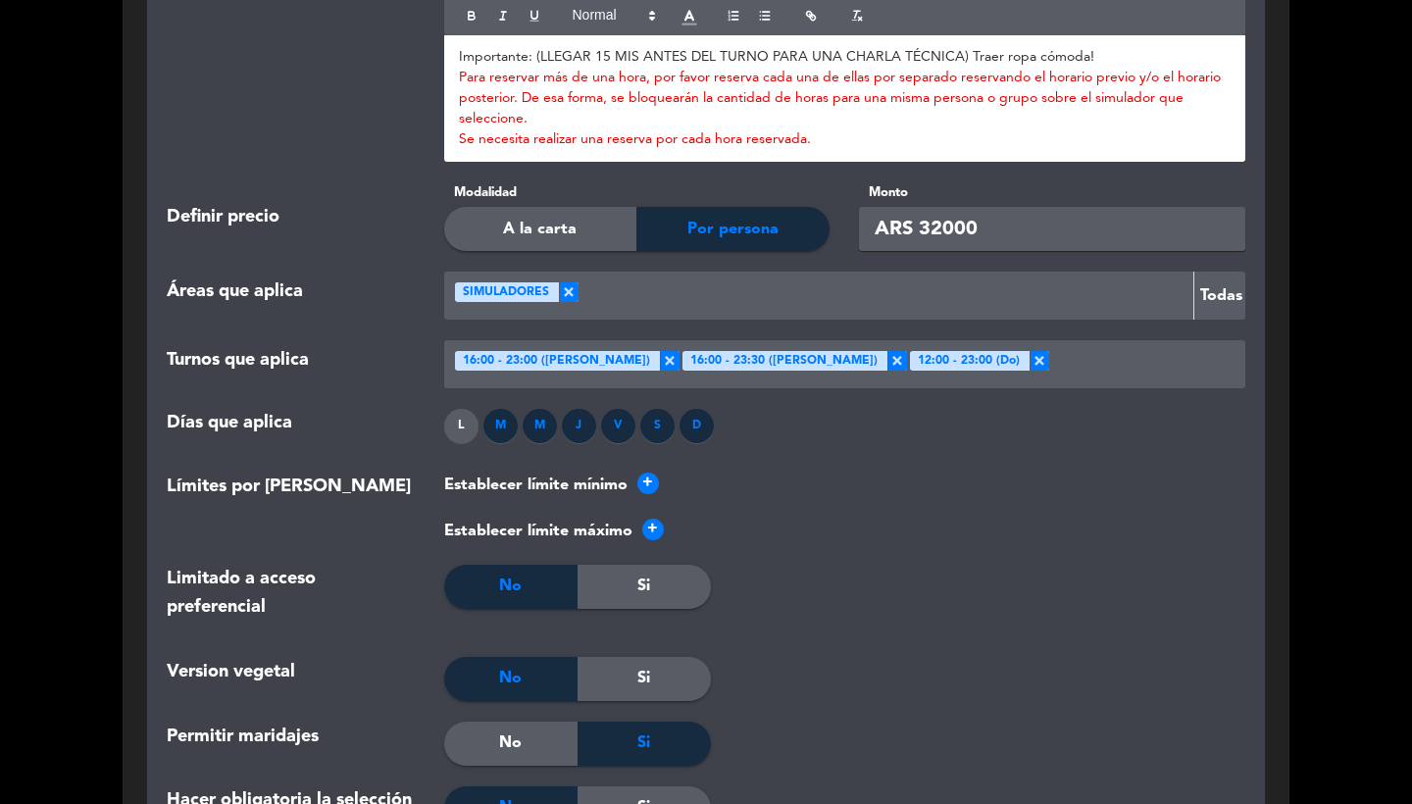
scroll to position [2216, 0]
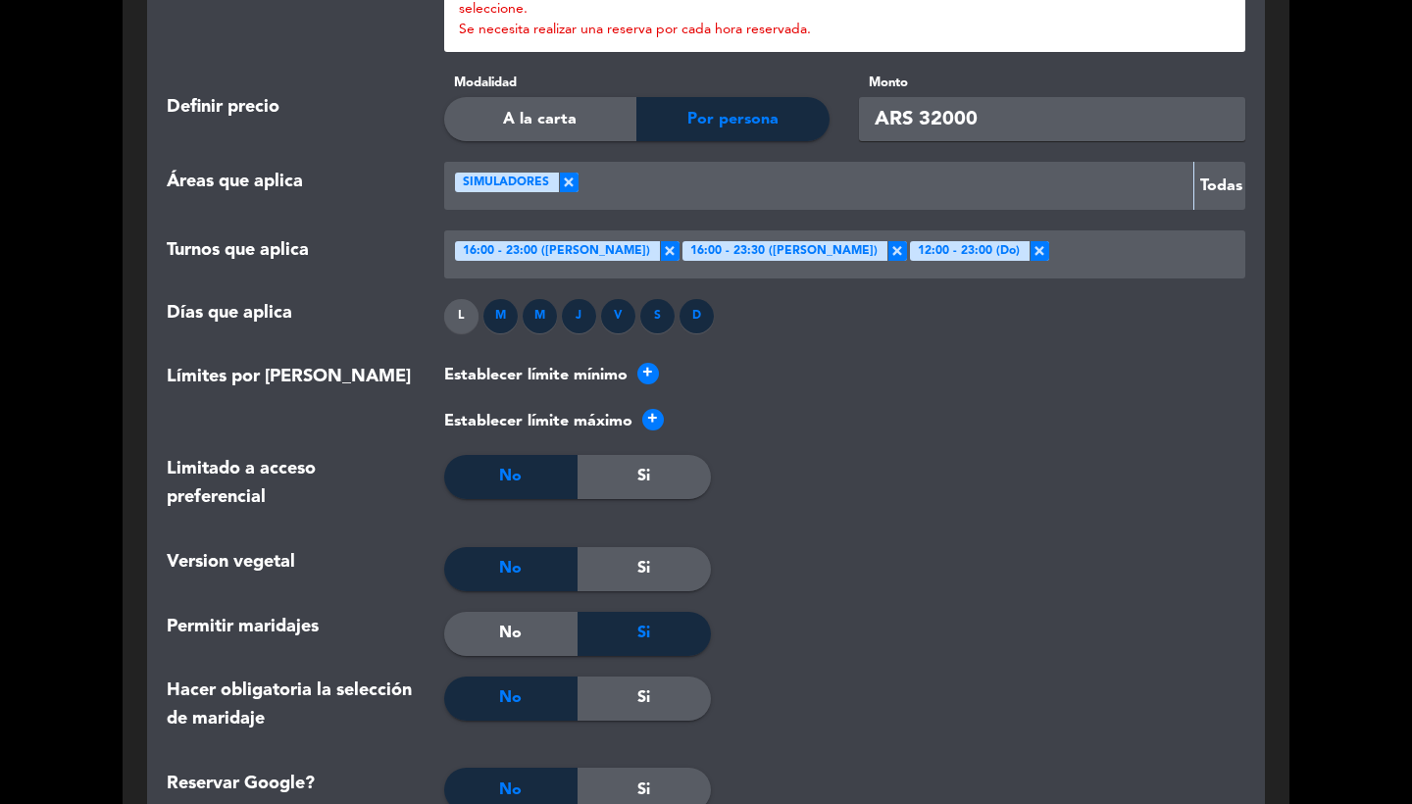
click at [462, 320] on div "L" at bounding box center [461, 316] width 34 height 34
click at [1050, 251] on div at bounding box center [1144, 254] width 189 height 32
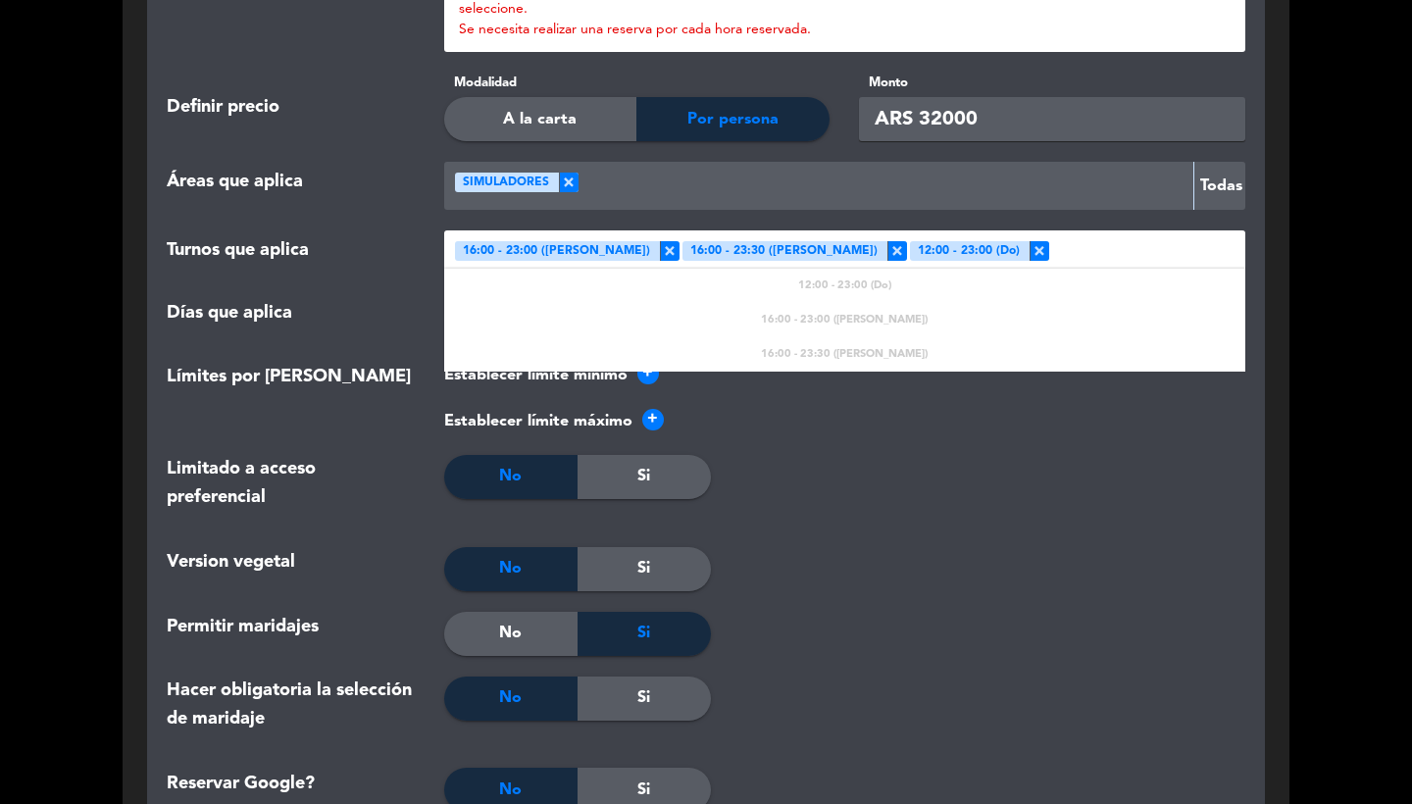
click at [921, 470] on div at bounding box center [845, 491] width 268 height 72
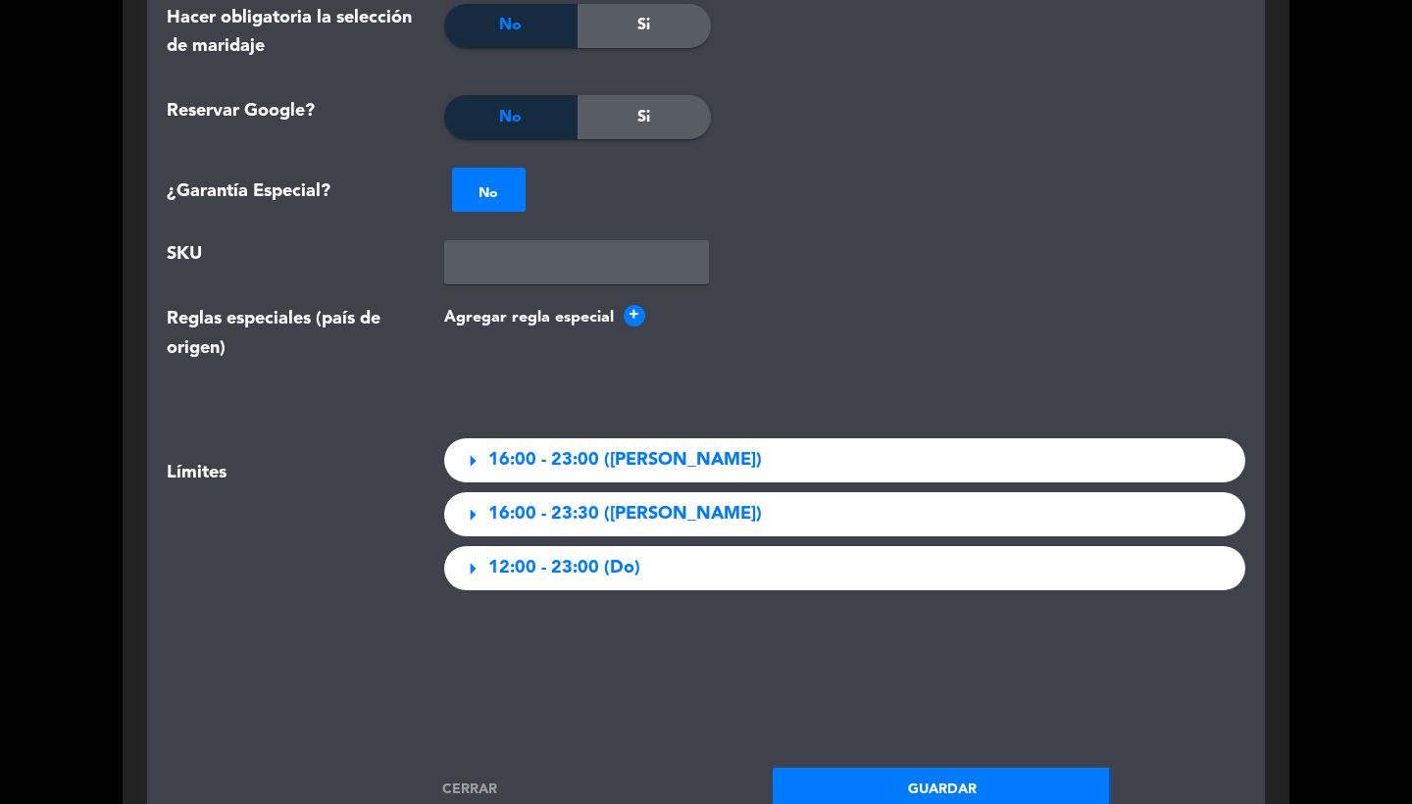
scroll to position [3090, 0]
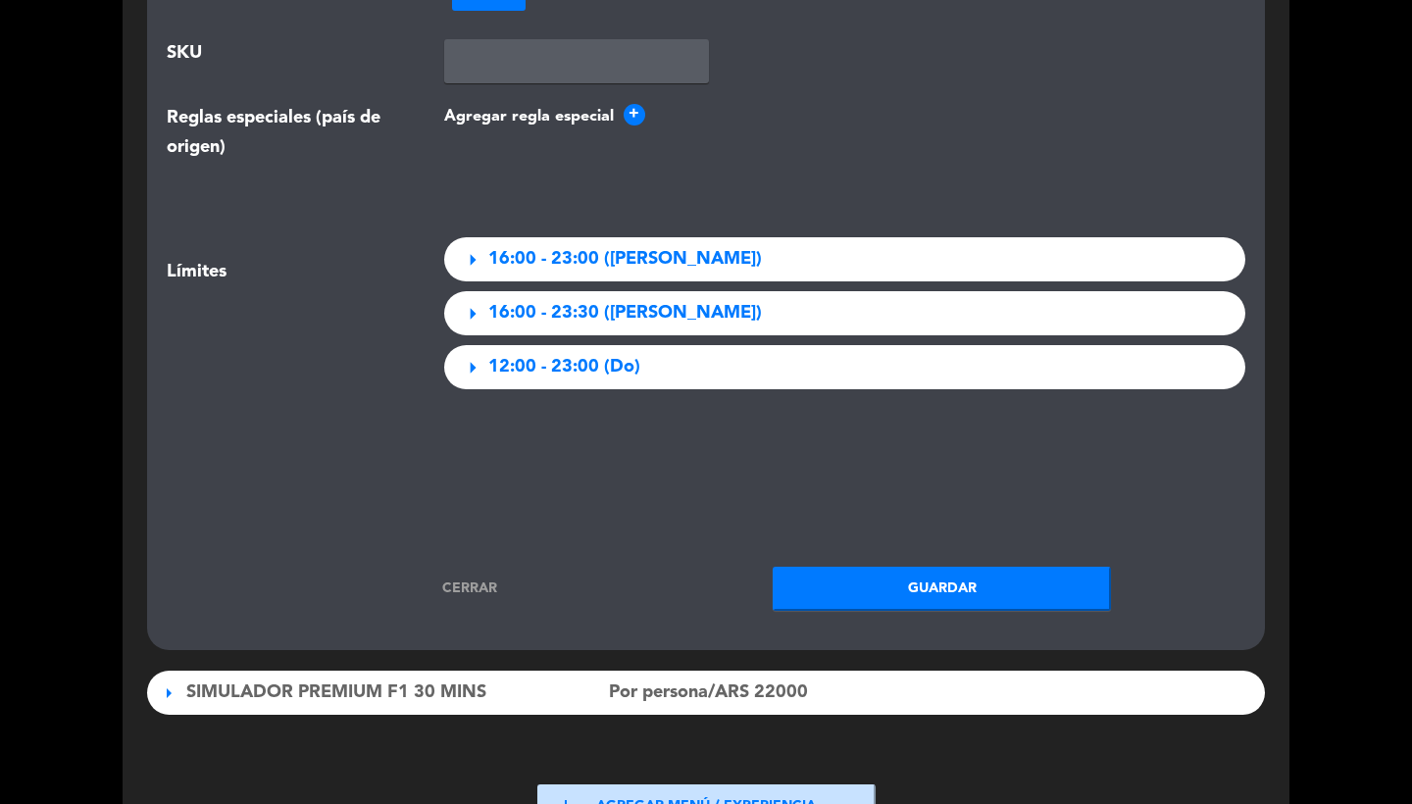
click at [918, 579] on button "Guardar" at bounding box center [942, 589] width 338 height 44
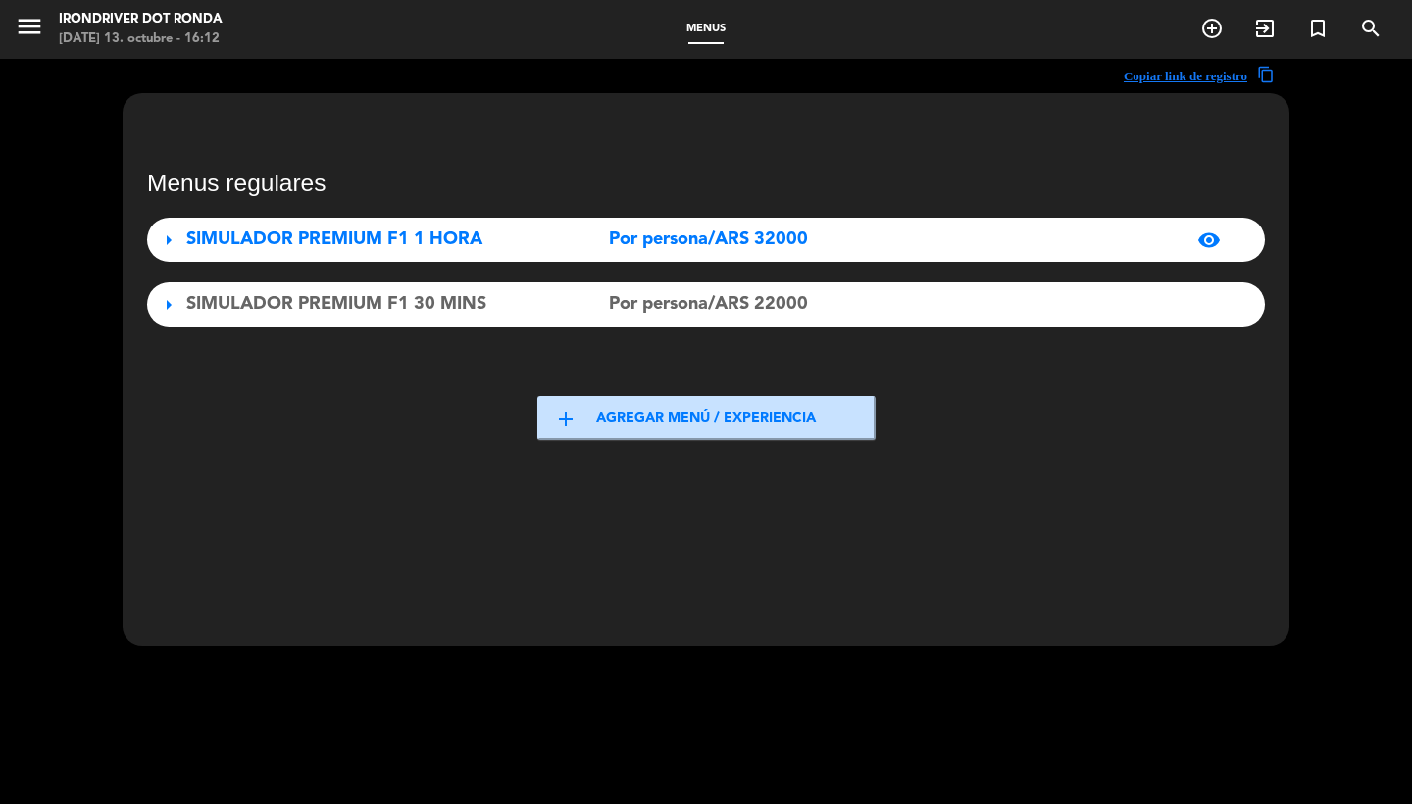
scroll to position [0, 0]
click at [25, 29] on icon "menu" at bounding box center [29, 26] width 29 height 29
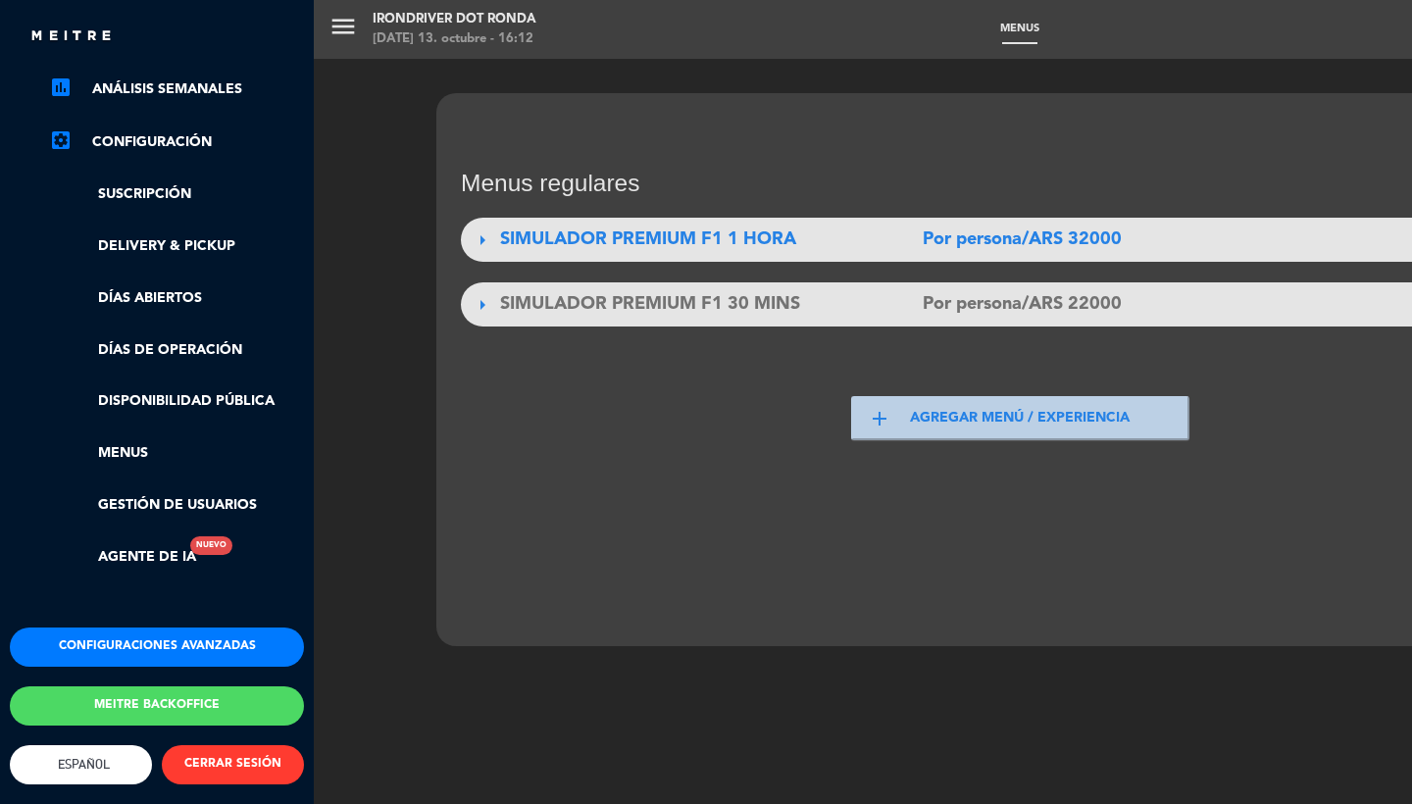
click at [130, 629] on button "Configuraciones avanzadas" at bounding box center [157, 647] width 294 height 39
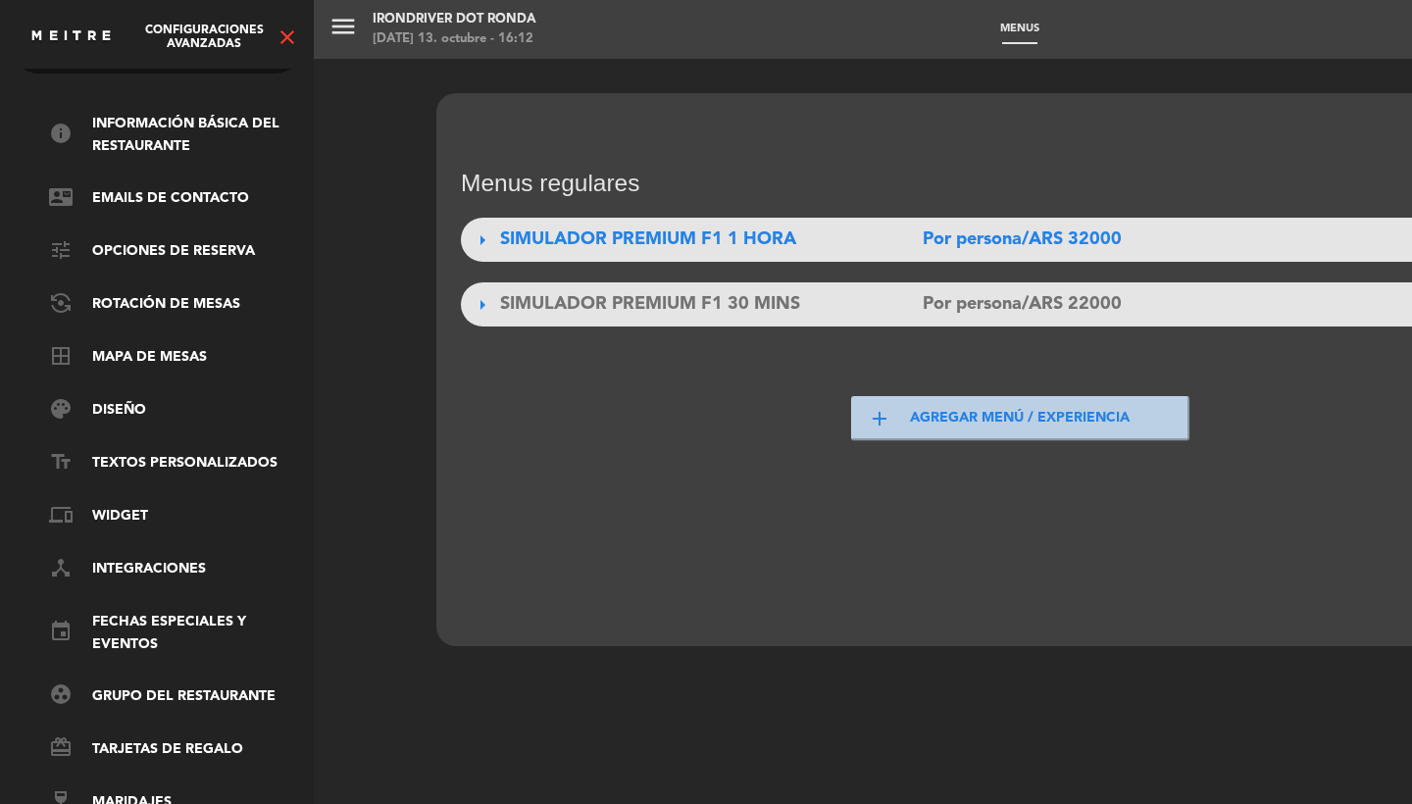
scroll to position [67, 0]
click at [131, 326] on ul "info Información básica del restaurante contact_mail Emails de Contacto tune Op…" at bounding box center [157, 463] width 294 height 701
click at [131, 346] on link "border_all Mapa de mesas" at bounding box center [176, 358] width 255 height 24
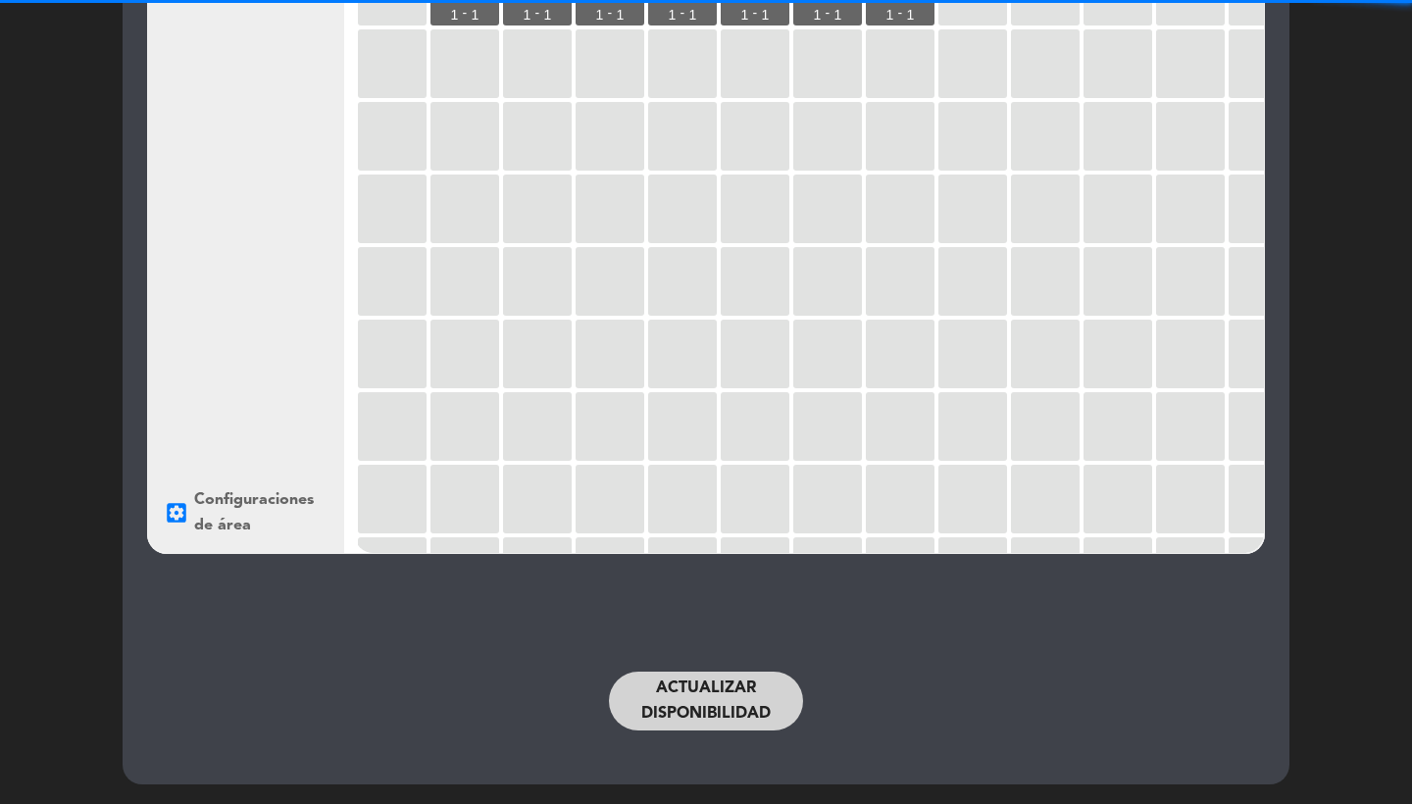
click at [710, 687] on button "Actualizar disponibilidad" at bounding box center [706, 701] width 194 height 59
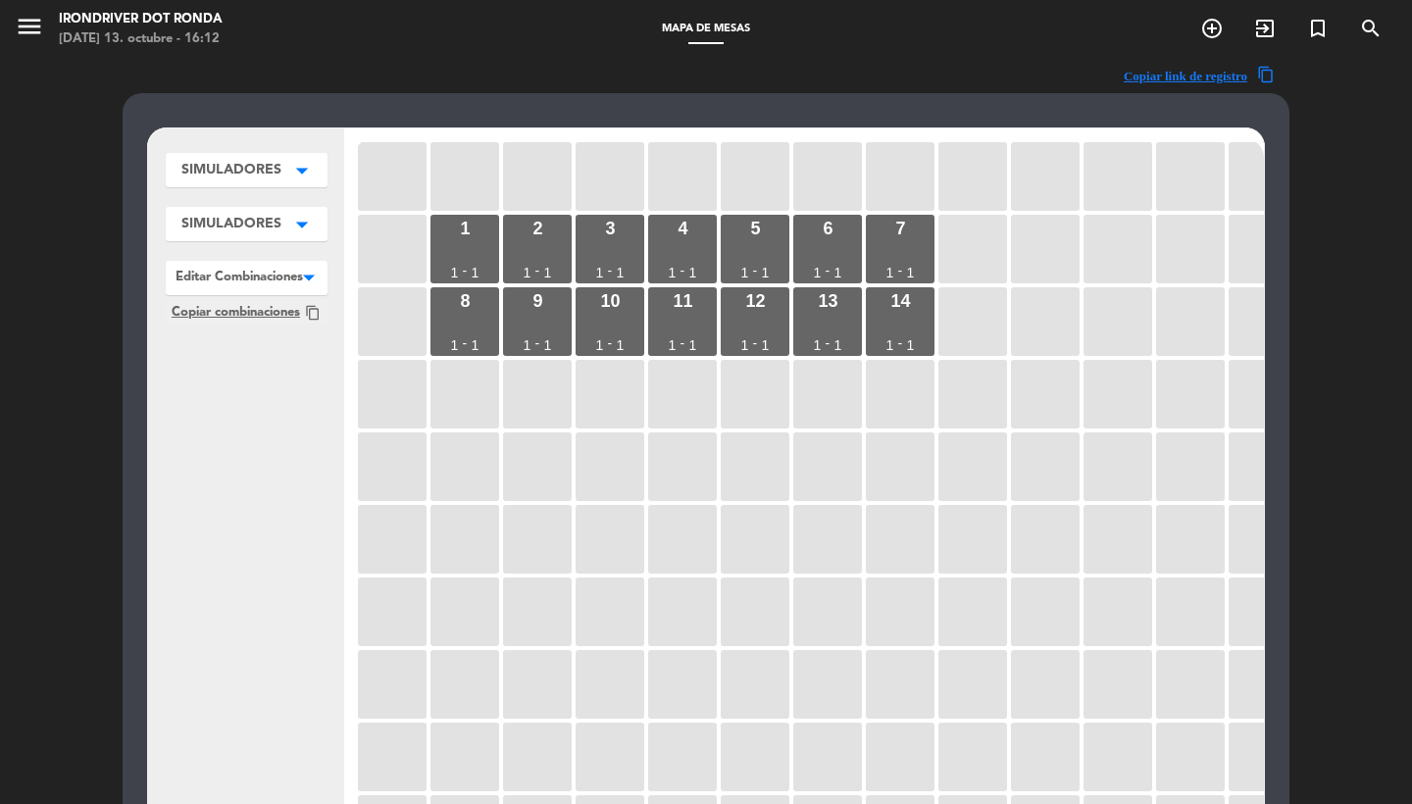
scroll to position [-1, 0]
click at [1215, 27] on icon "add_circle_outline" at bounding box center [1213, 29] width 24 height 24
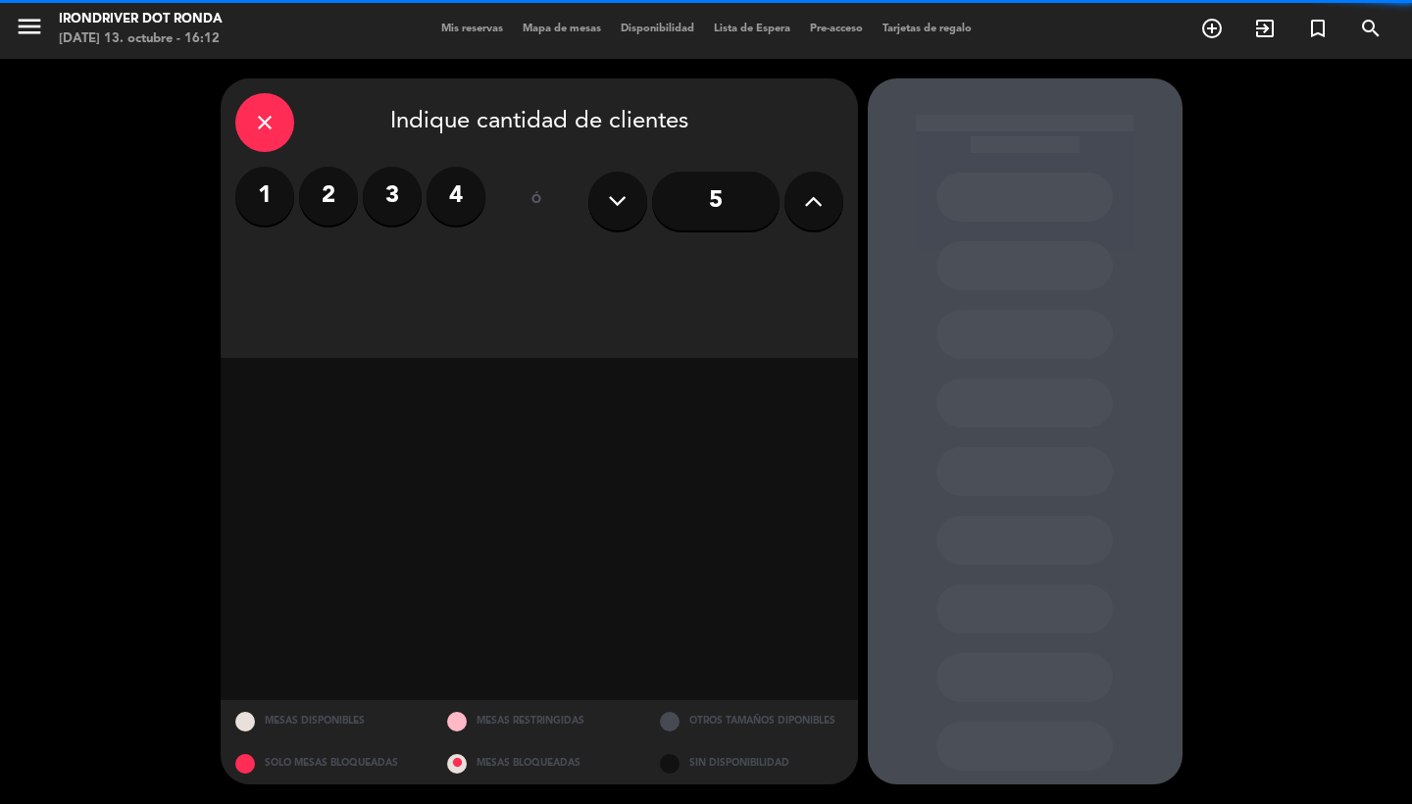
click at [302, 193] on label "2" at bounding box center [328, 196] width 59 height 59
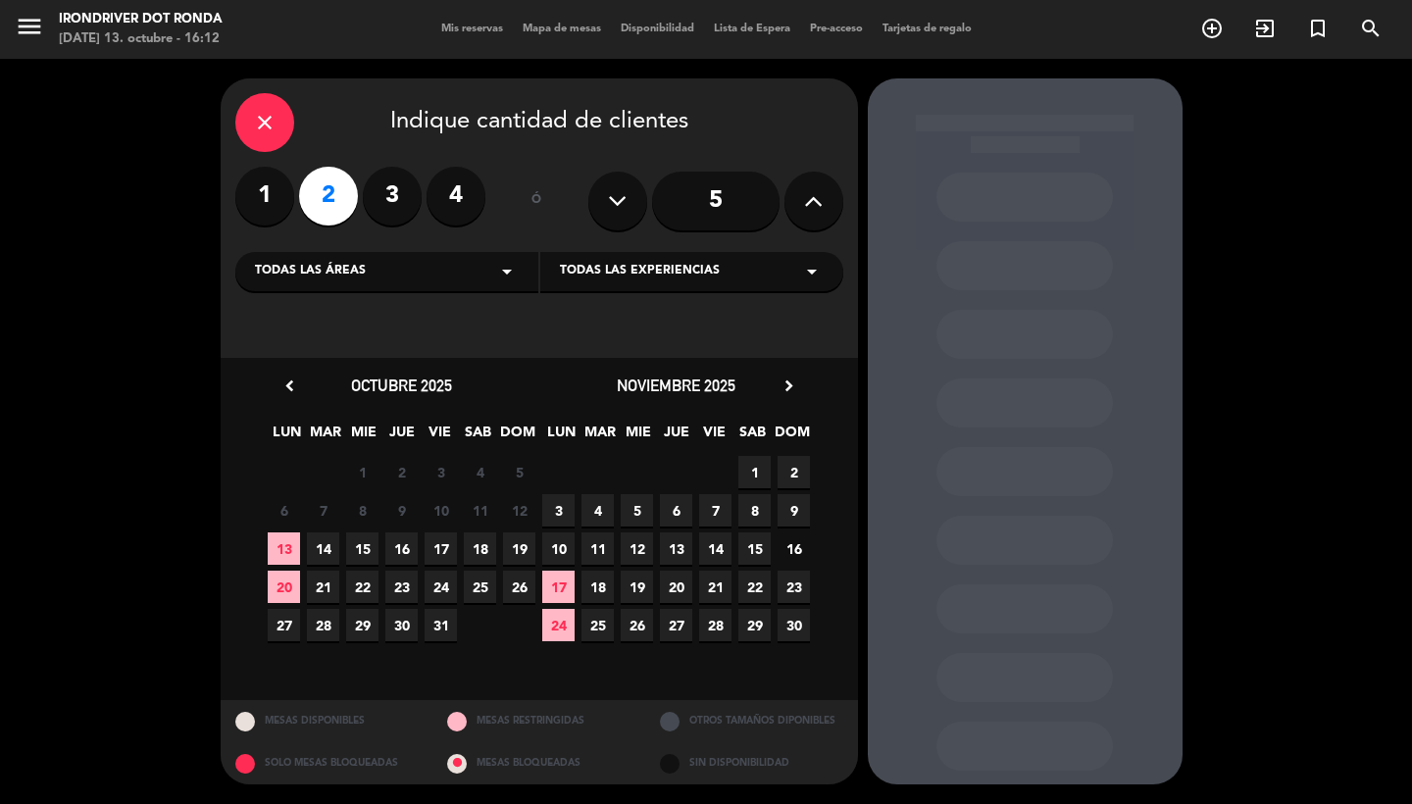
click at [285, 97] on div "close Indique cantidad de clientes" at bounding box center [539, 122] width 608 height 59
click at [280, 117] on div "close" at bounding box center [264, 122] width 59 height 59
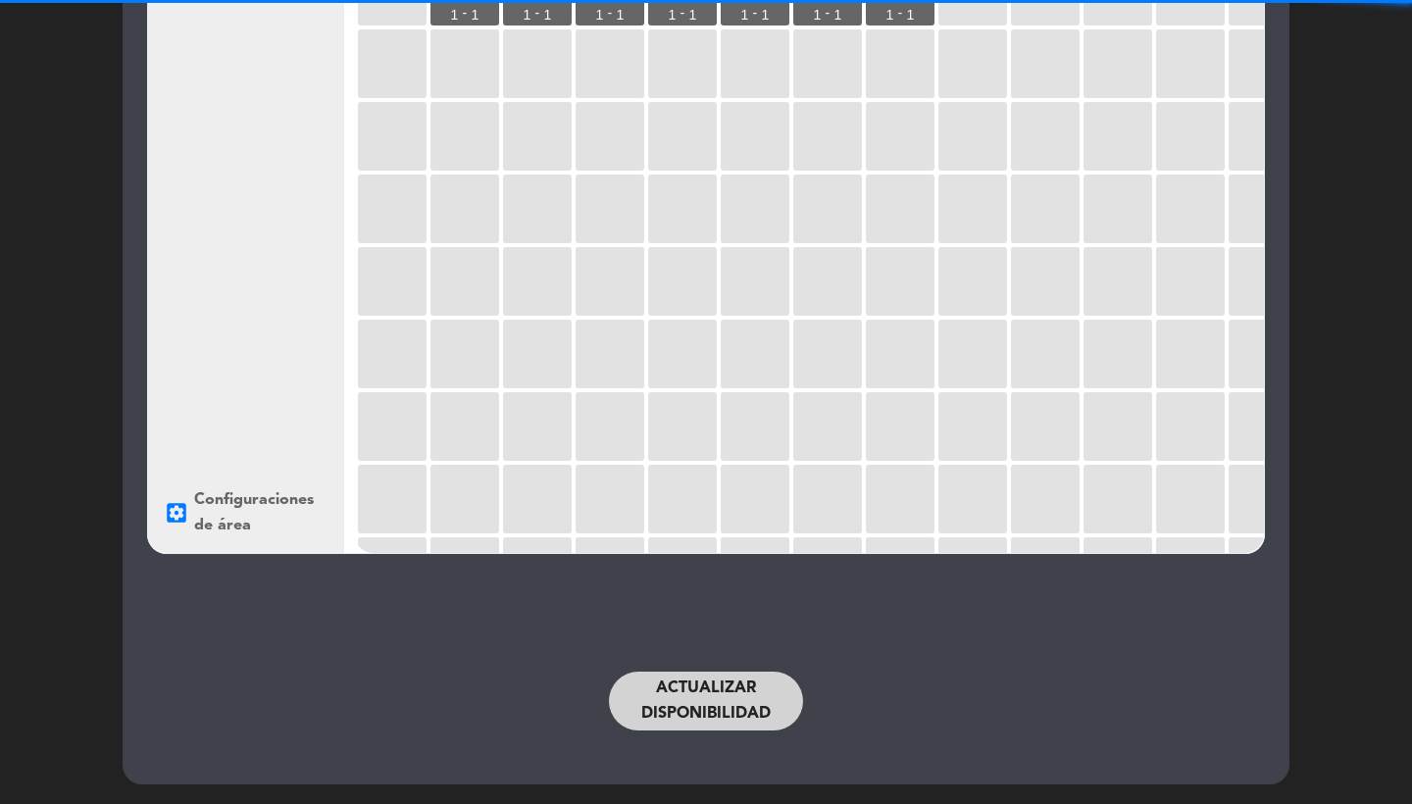
click at [737, 693] on button "Actualizar disponibilidad" at bounding box center [706, 701] width 194 height 59
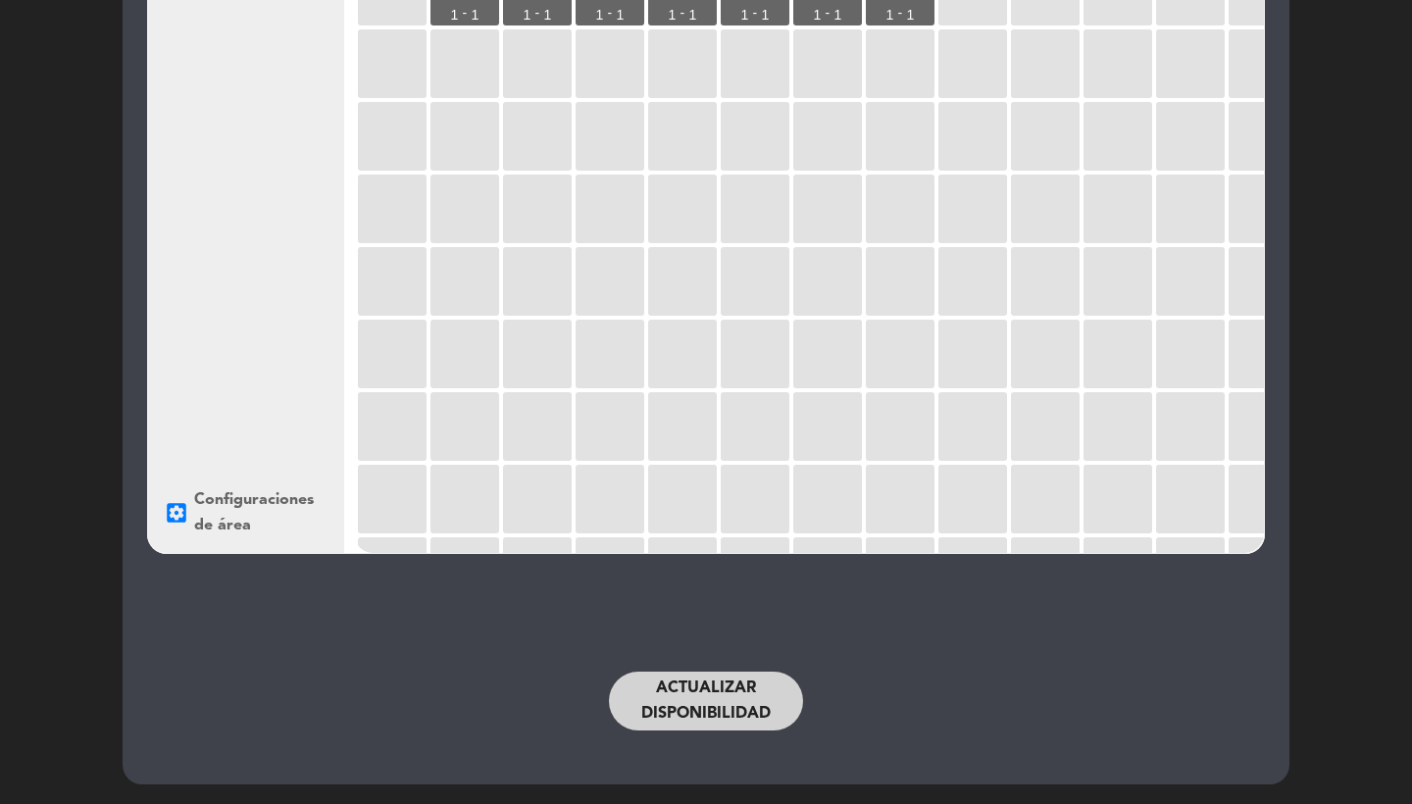
click at [737, 693] on button "Actualizar disponibilidad" at bounding box center [706, 701] width 194 height 59
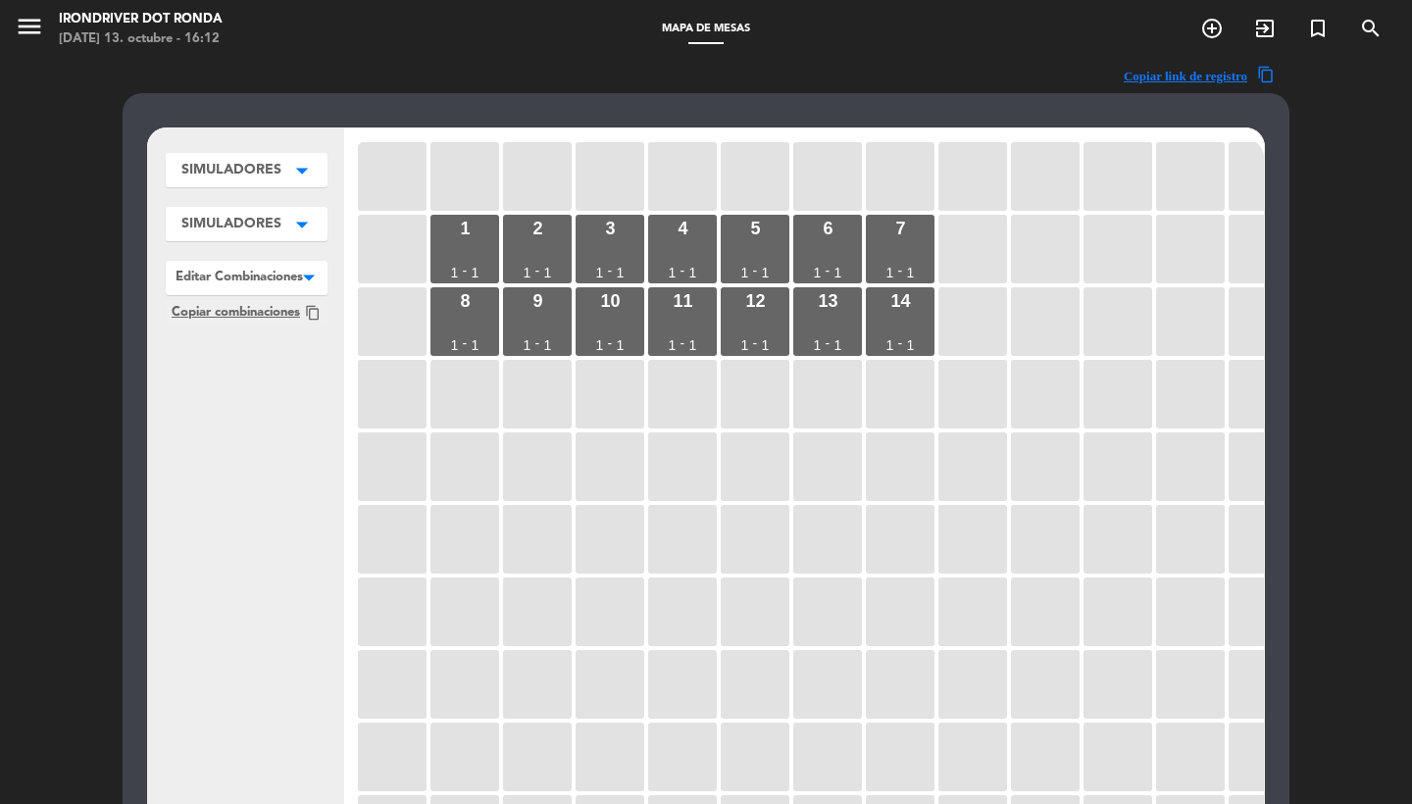
scroll to position [-1, 0]
click at [36, 25] on icon "menu" at bounding box center [29, 26] width 29 height 29
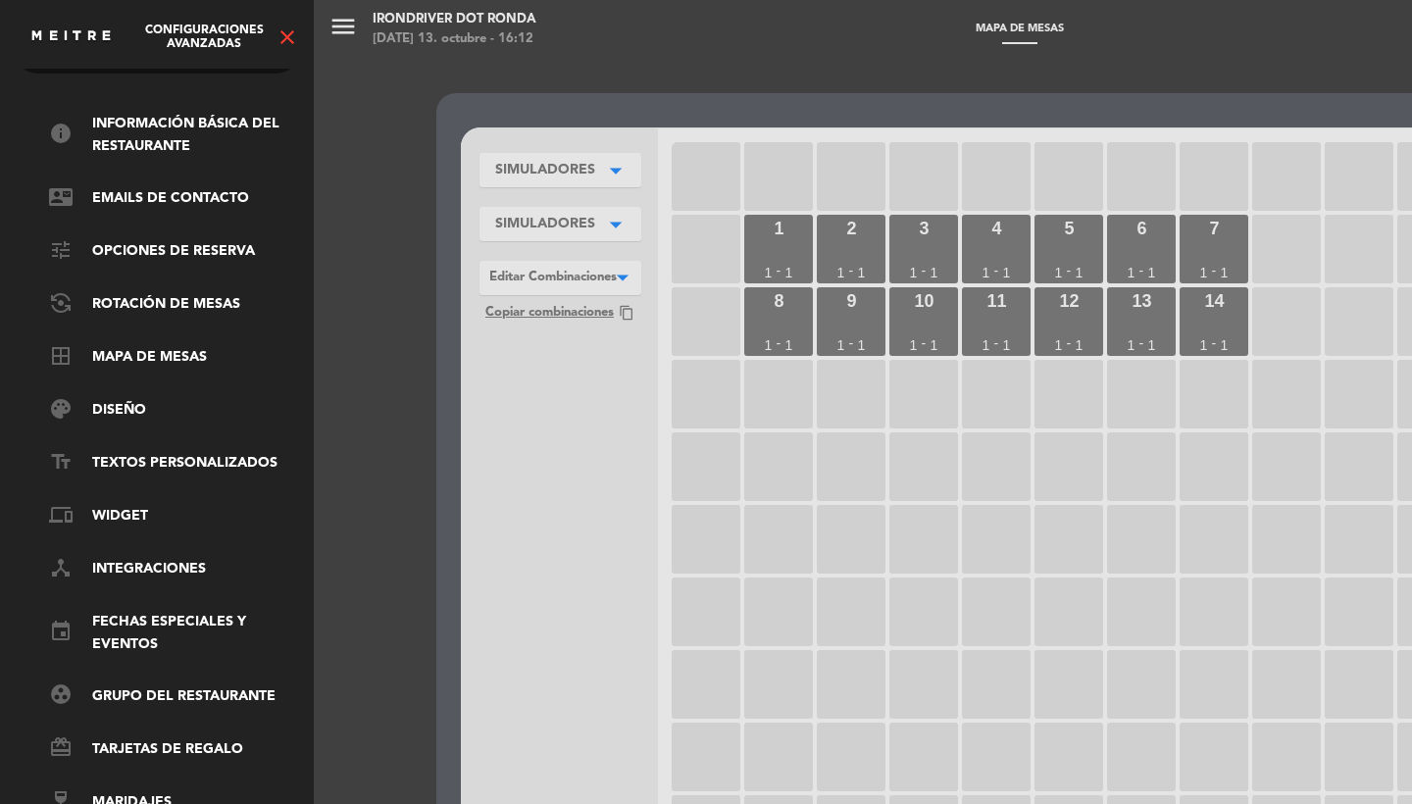
click at [290, 29] on icon "close" at bounding box center [288, 38] width 24 height 24
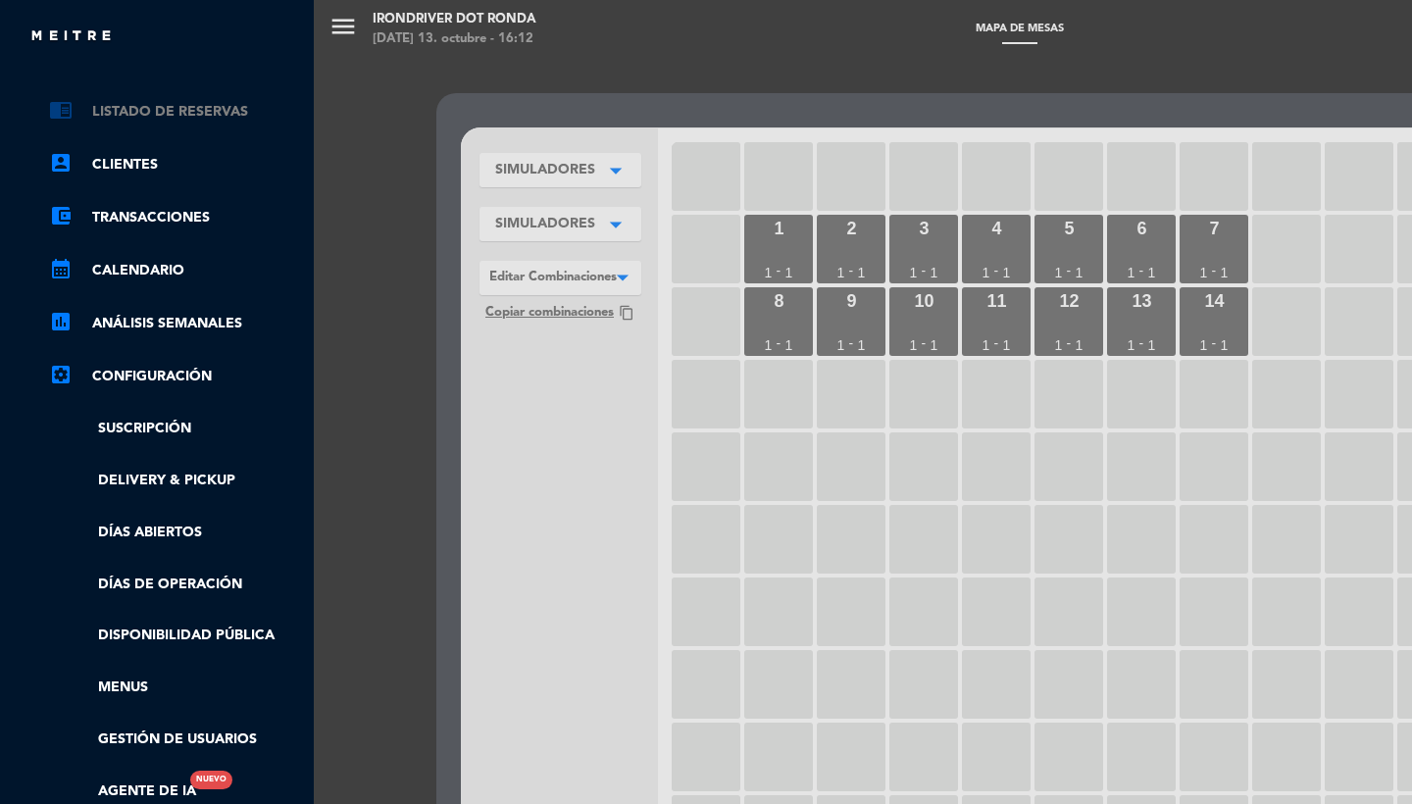
click at [189, 110] on link "chrome_reader_mode Listado de Reservas" at bounding box center [176, 112] width 255 height 24
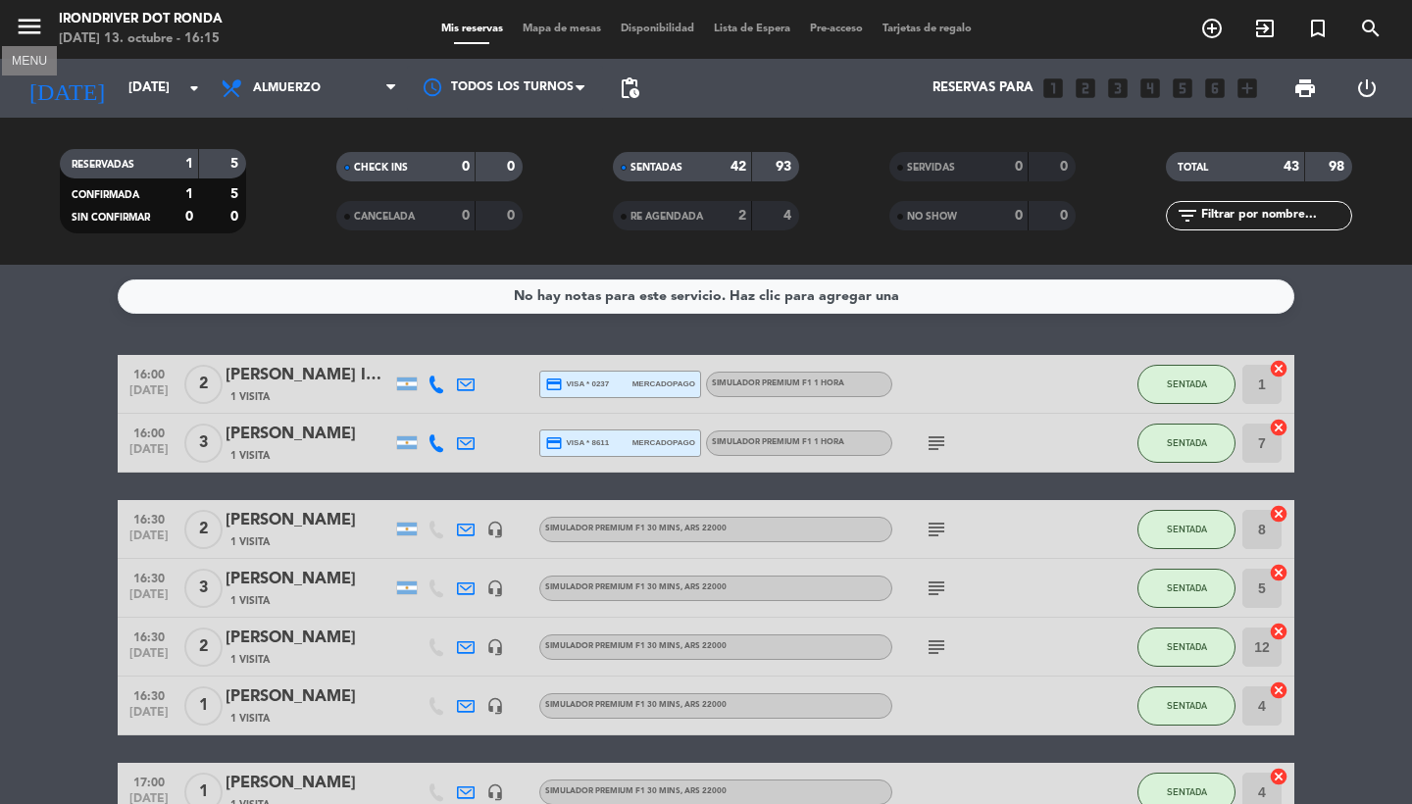
click at [28, 20] on icon "menu" at bounding box center [29, 26] width 29 height 29
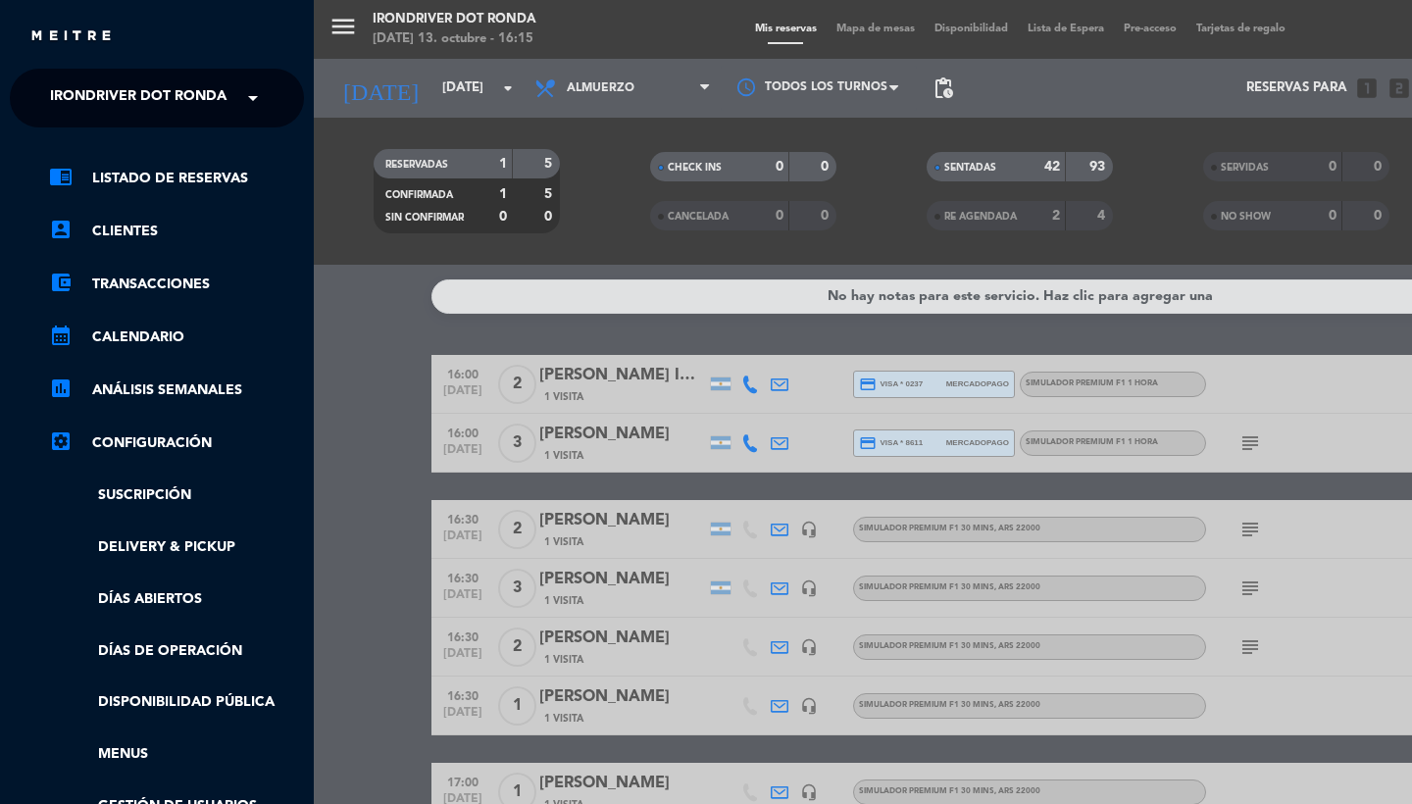
scroll to position [-5, 0]
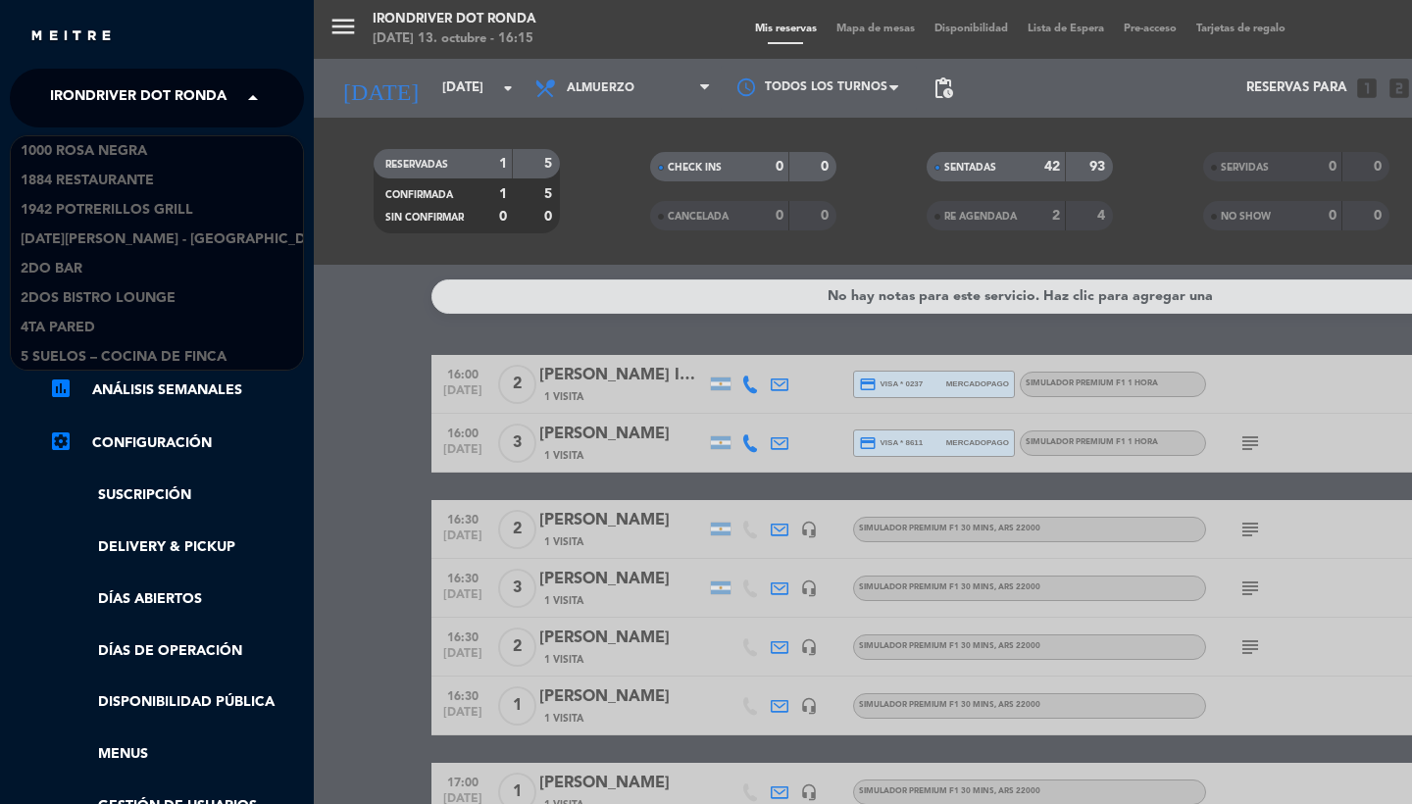
click at [110, 99] on span "Irondriver Dot Ronda" at bounding box center [138, 97] width 177 height 41
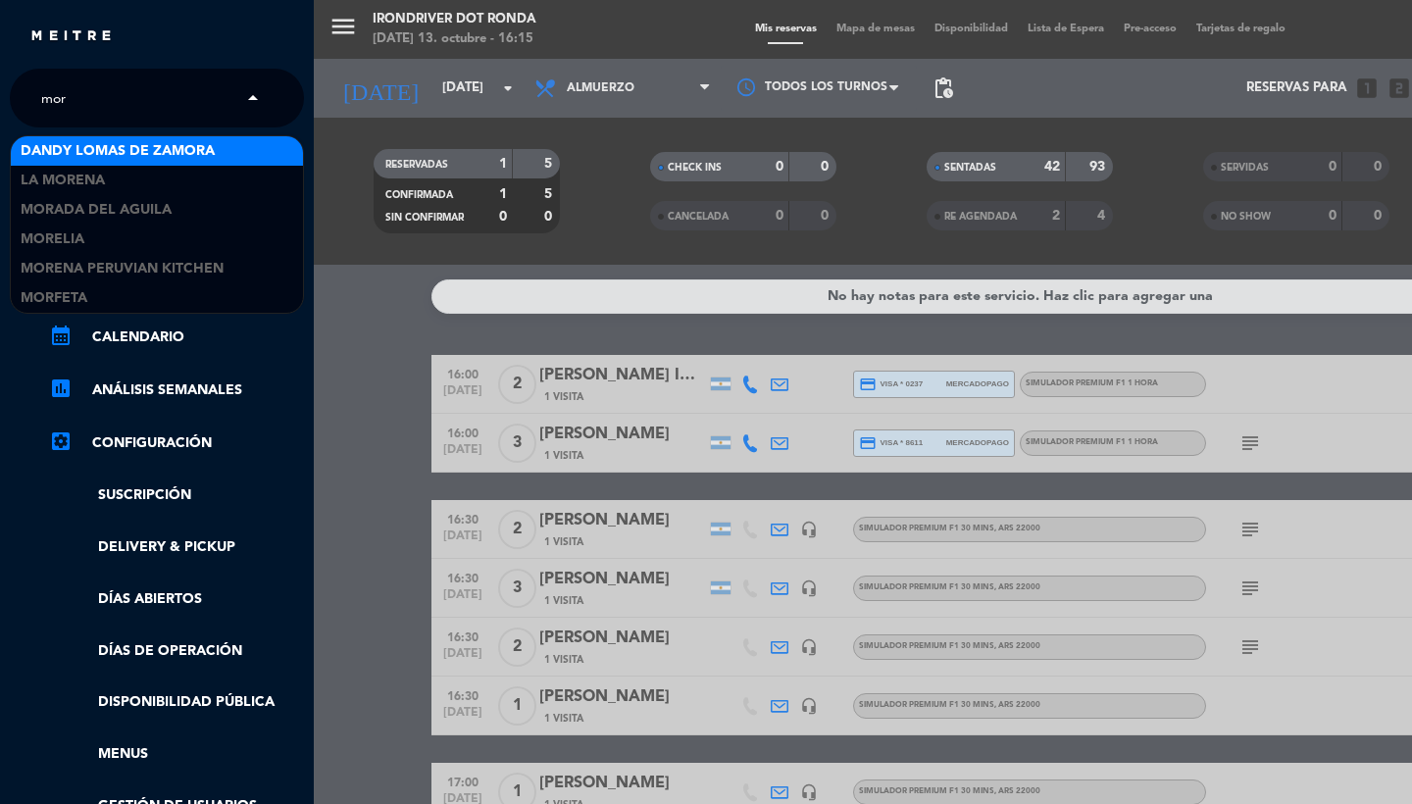
scroll to position [0, 0]
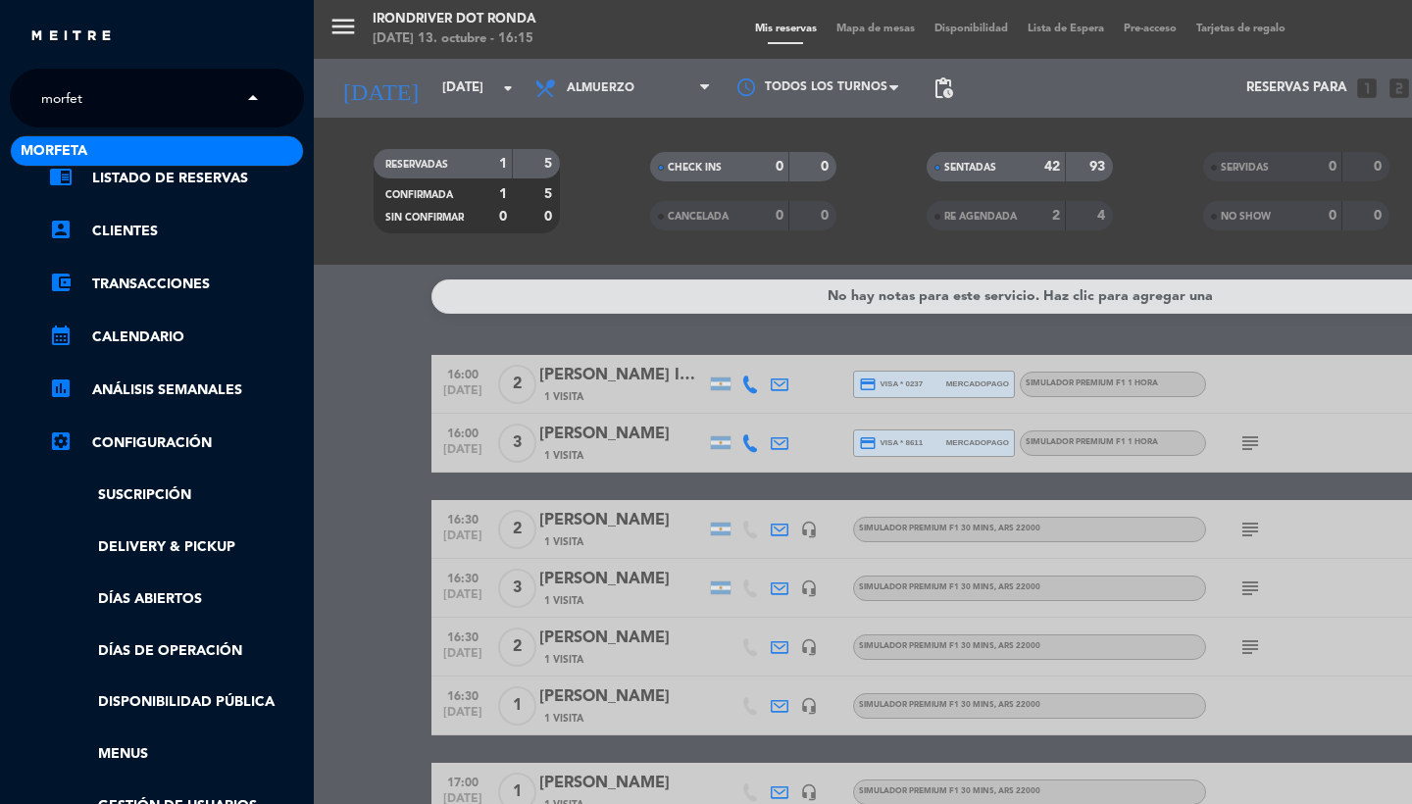
type input "morfeta"
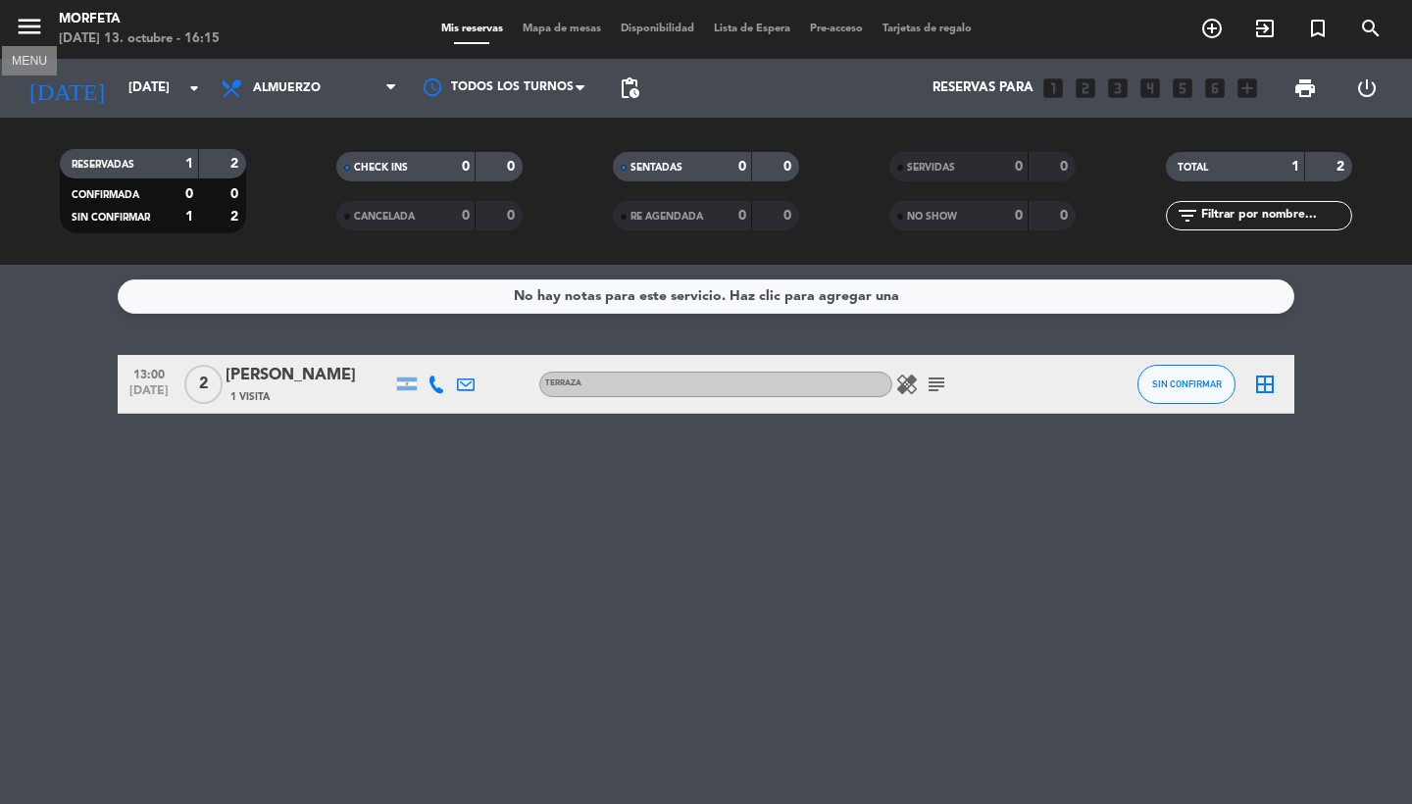
click at [25, 30] on icon "menu" at bounding box center [29, 26] width 29 height 29
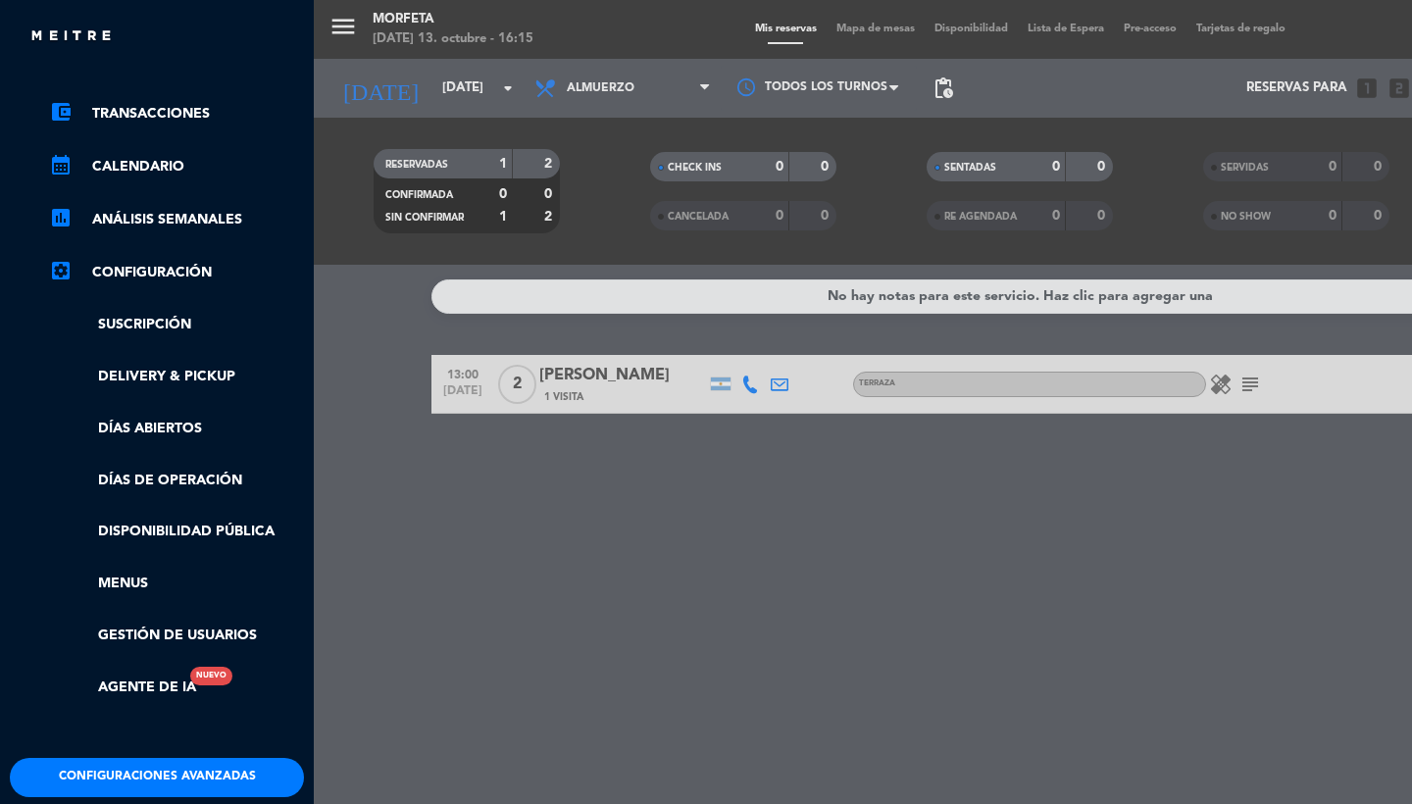
click at [116, 758] on button "Configuraciones avanzadas" at bounding box center [157, 777] width 294 height 39
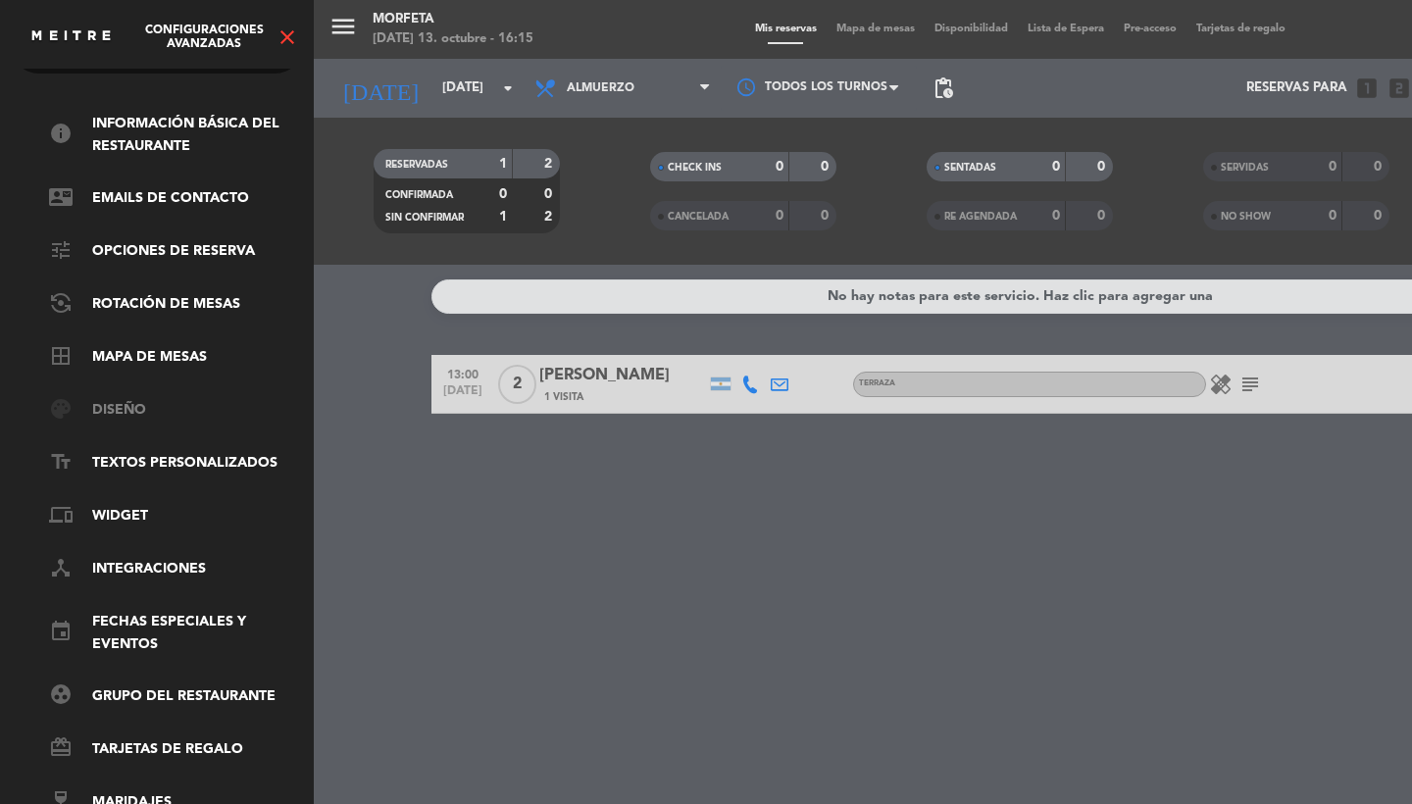
scroll to position [67, 0]
click at [197, 240] on link "tune Opciones de reserva" at bounding box center [176, 252] width 255 height 24
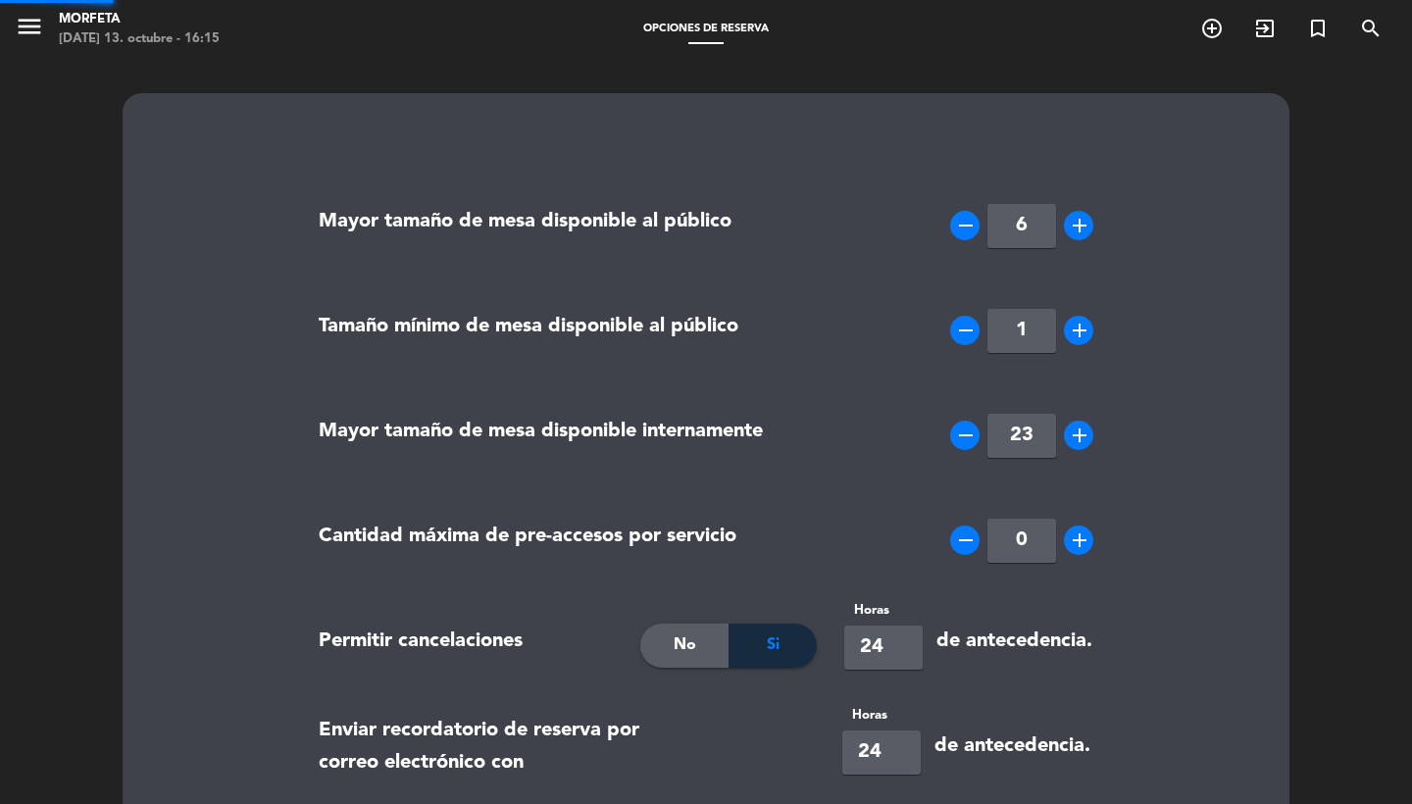
type input "[PHONE_NUMBER]"
type textarea "<p>&nbsp;Le recordamos que contamos con 10 minutos de tolerancia, pasado ese ti…"
type textarea "<p>&nbsp;We remind you that we have 10 minutes of tolerance, after that time yo…"
type textarea "<p>Lembramos que temos 10 minutos de tolerância, após esse horário sua inscriçã…"
click at [29, 18] on icon "menu" at bounding box center [29, 26] width 29 height 29
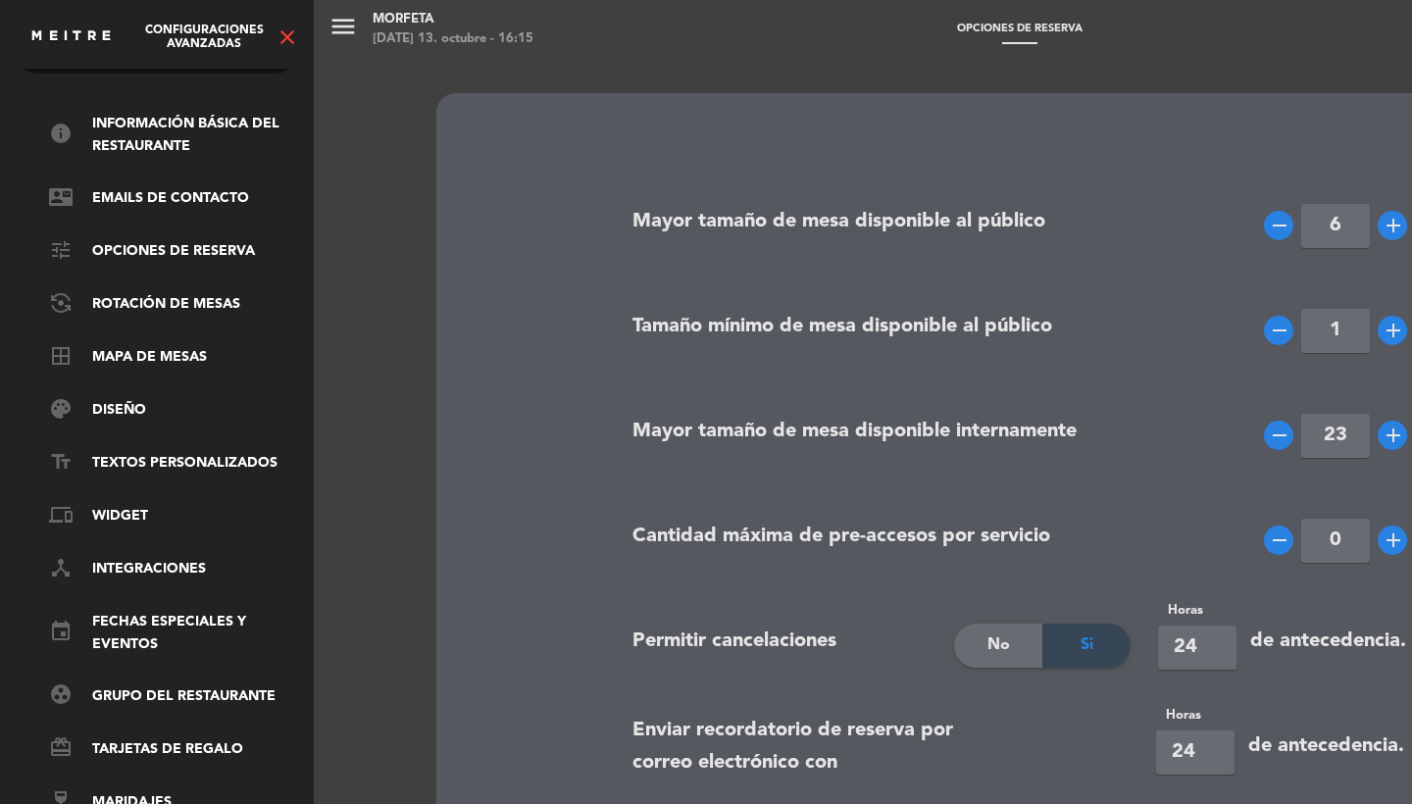
click at [910, 233] on div "menu Morfeta [DATE] 13. octubre - 16:15 Opciones de reserva add_circle_outline …" at bounding box center [1020, 402] width 1412 height 804
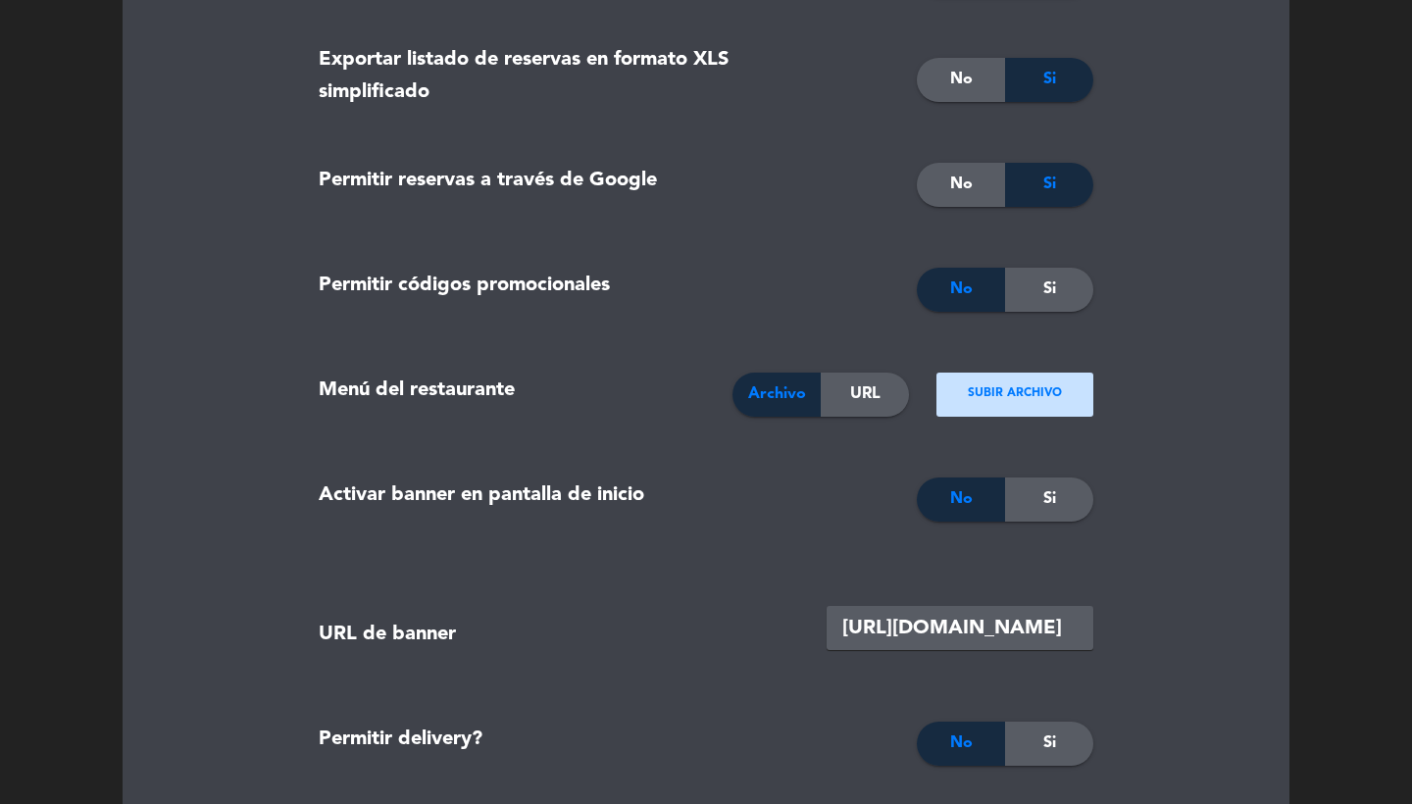
scroll to position [2206, 0]
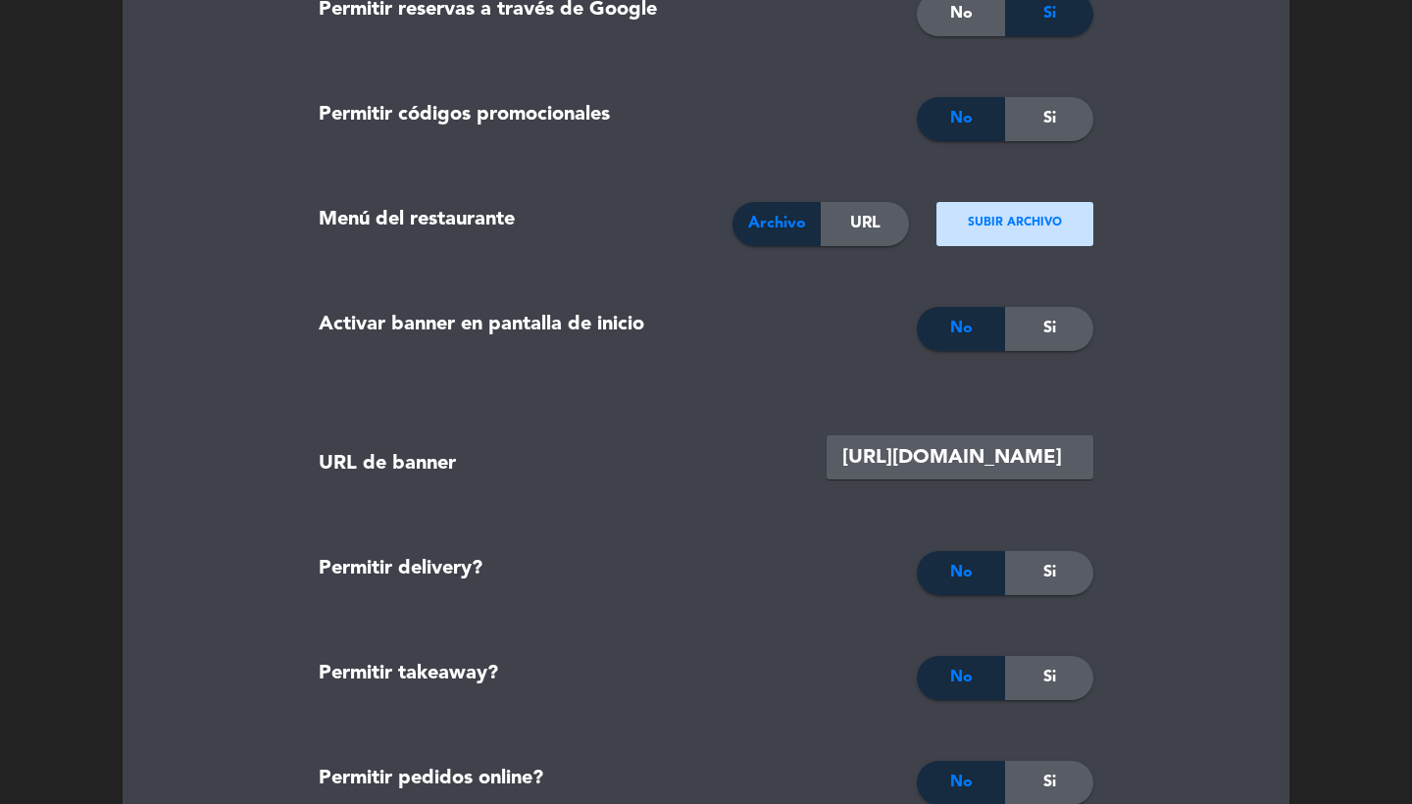
click at [1044, 334] on span "Si" at bounding box center [1050, 329] width 13 height 26
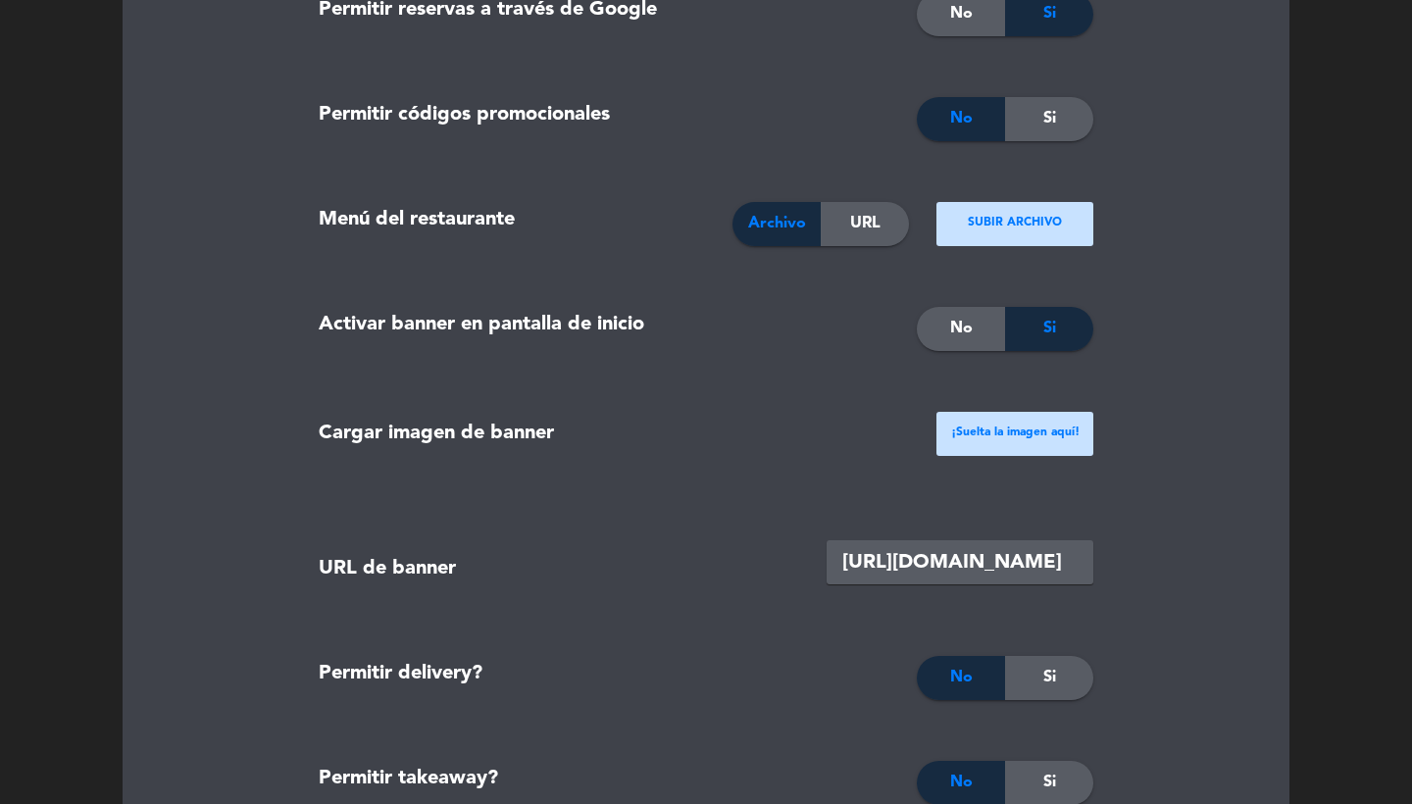
click at [1015, 421] on div "¡Suelta la imagen aquí!" at bounding box center [1015, 434] width 157 height 44
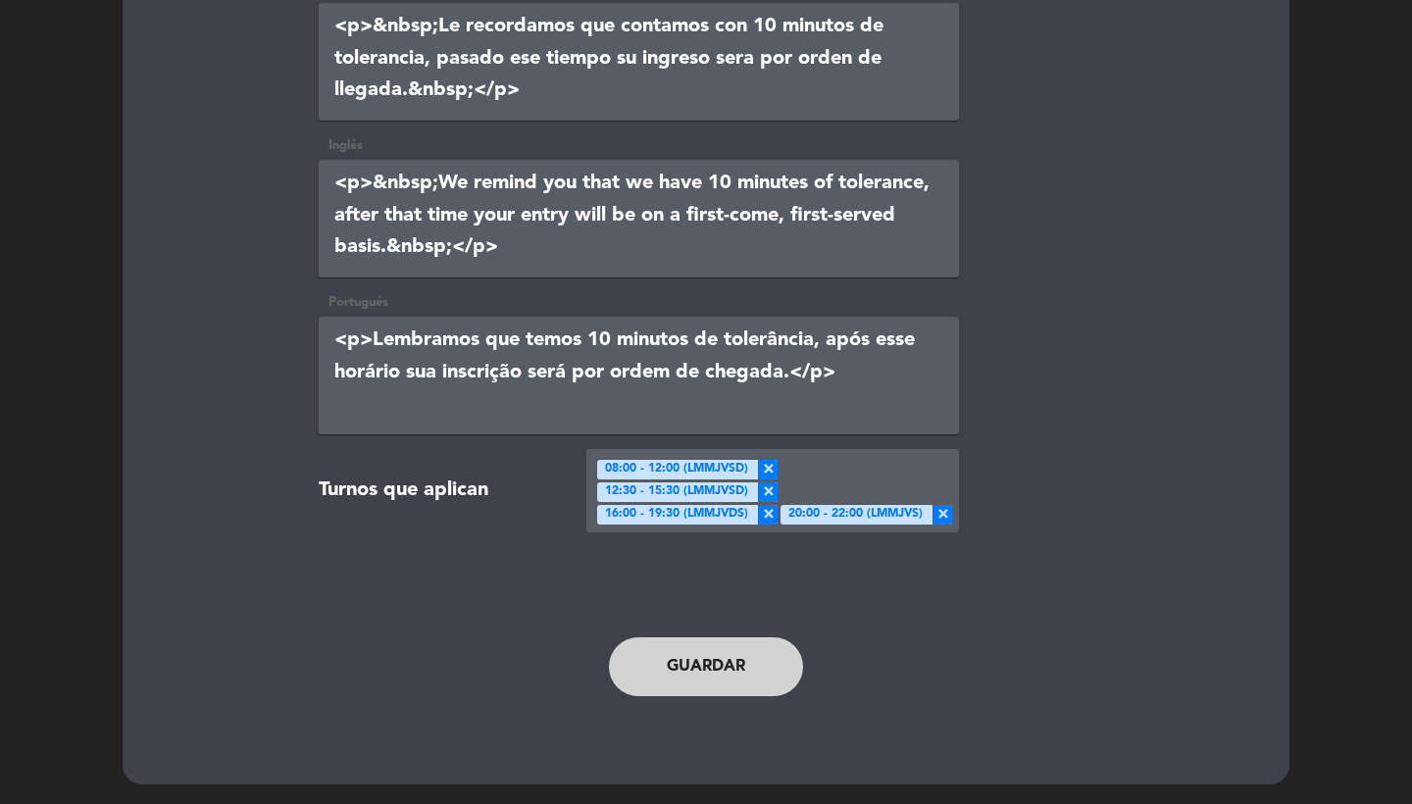
click at [746, 638] on button "Guardar" at bounding box center [706, 667] width 194 height 59
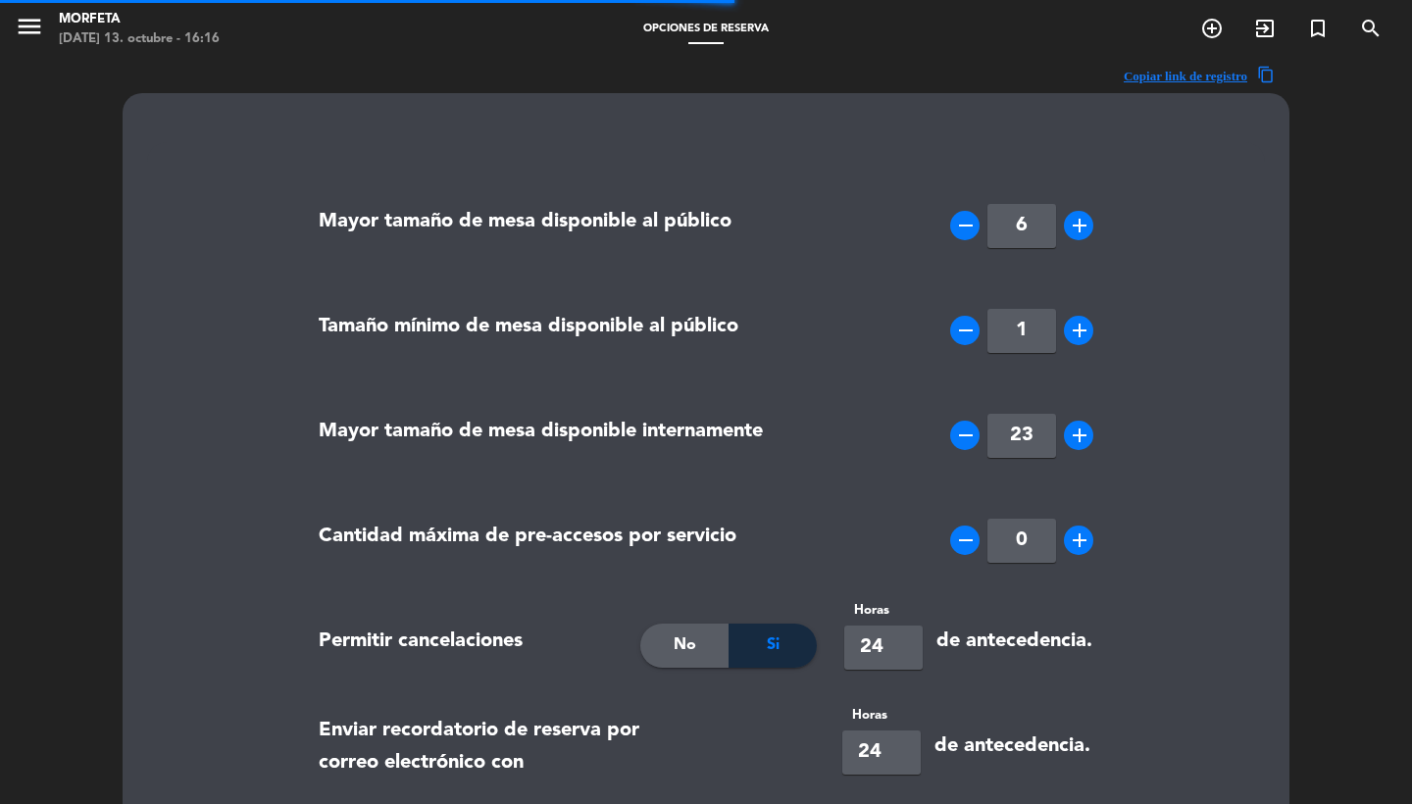
scroll to position [0, 0]
click at [28, 52] on div "menu Morfeta [DATE] 13. octubre - 16:17 Opciones de reserva add_circle_outline …" at bounding box center [706, 29] width 1412 height 59
click at [27, 32] on icon "menu" at bounding box center [29, 26] width 29 height 29
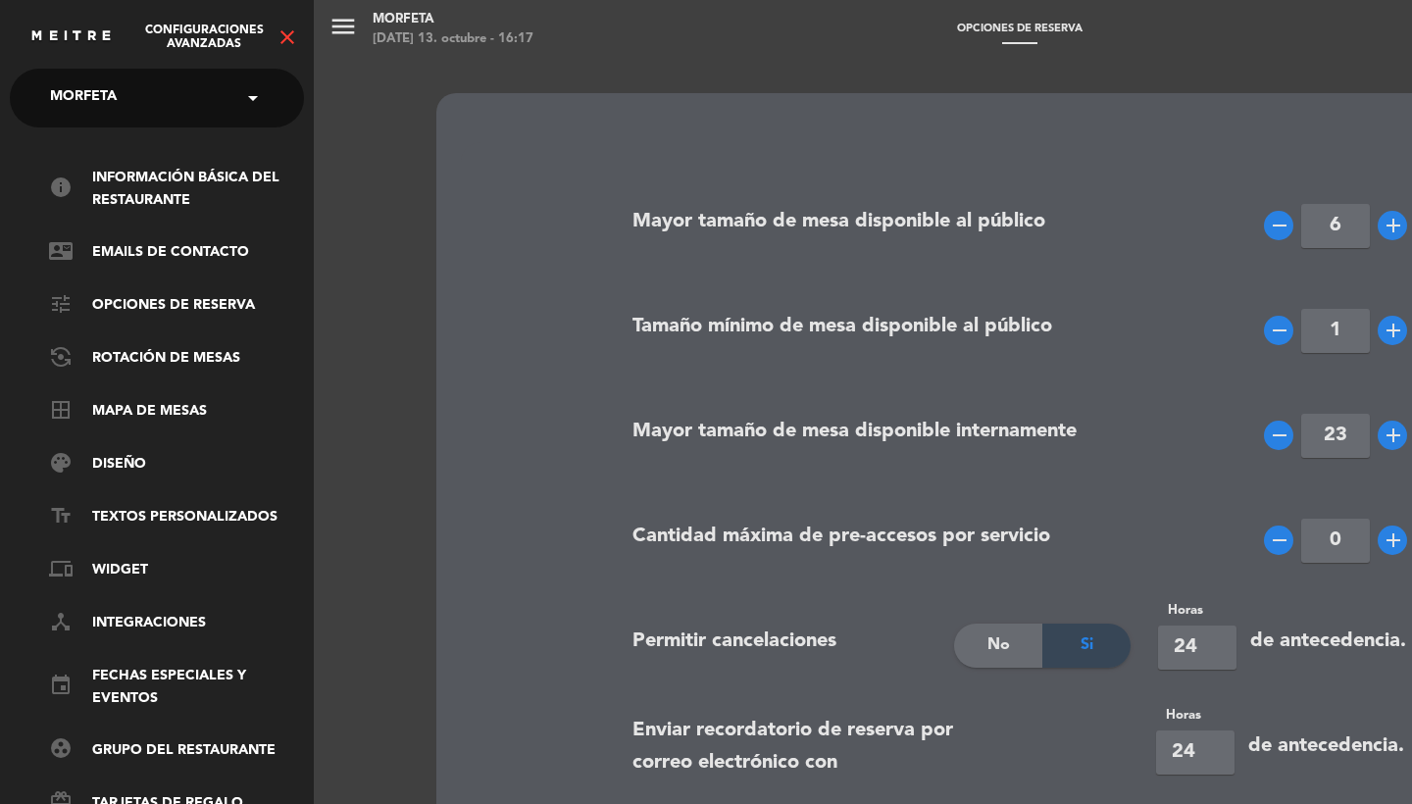
scroll to position [-3, 0]
click at [119, 73] on ng-select "× Morfeta ×" at bounding box center [157, 98] width 294 height 59
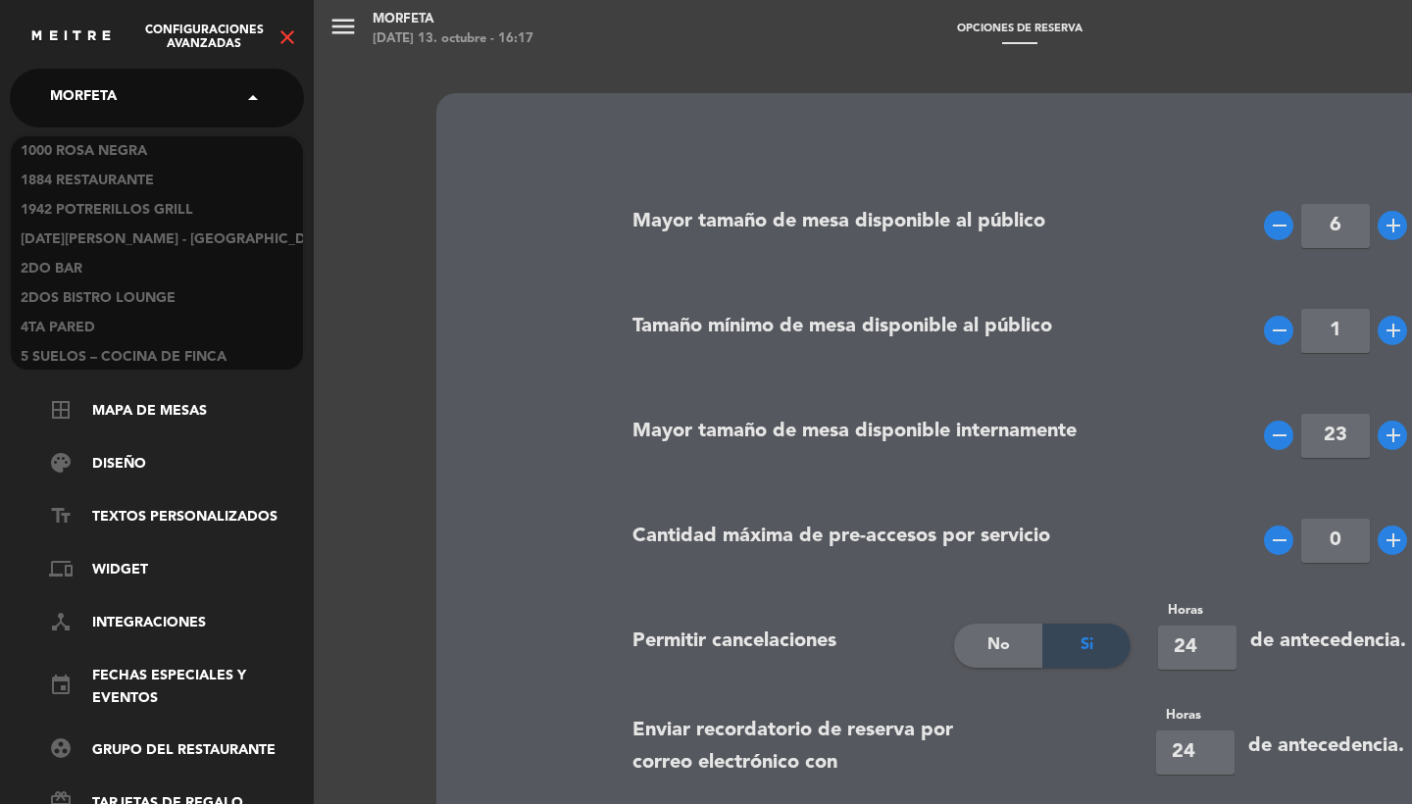
click at [127, 95] on div "× Morfeta" at bounding box center [94, 97] width 104 height 41
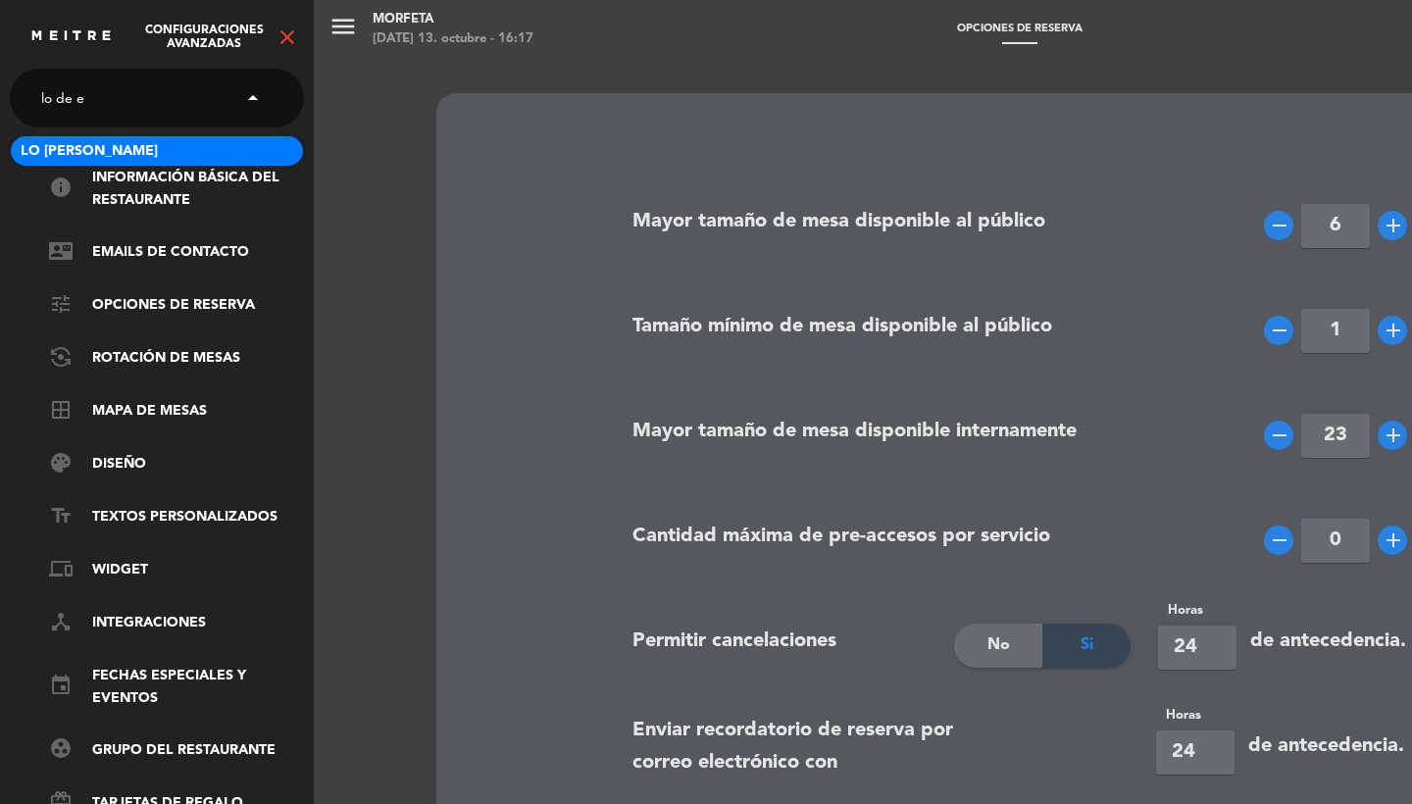
type input "lo de el"
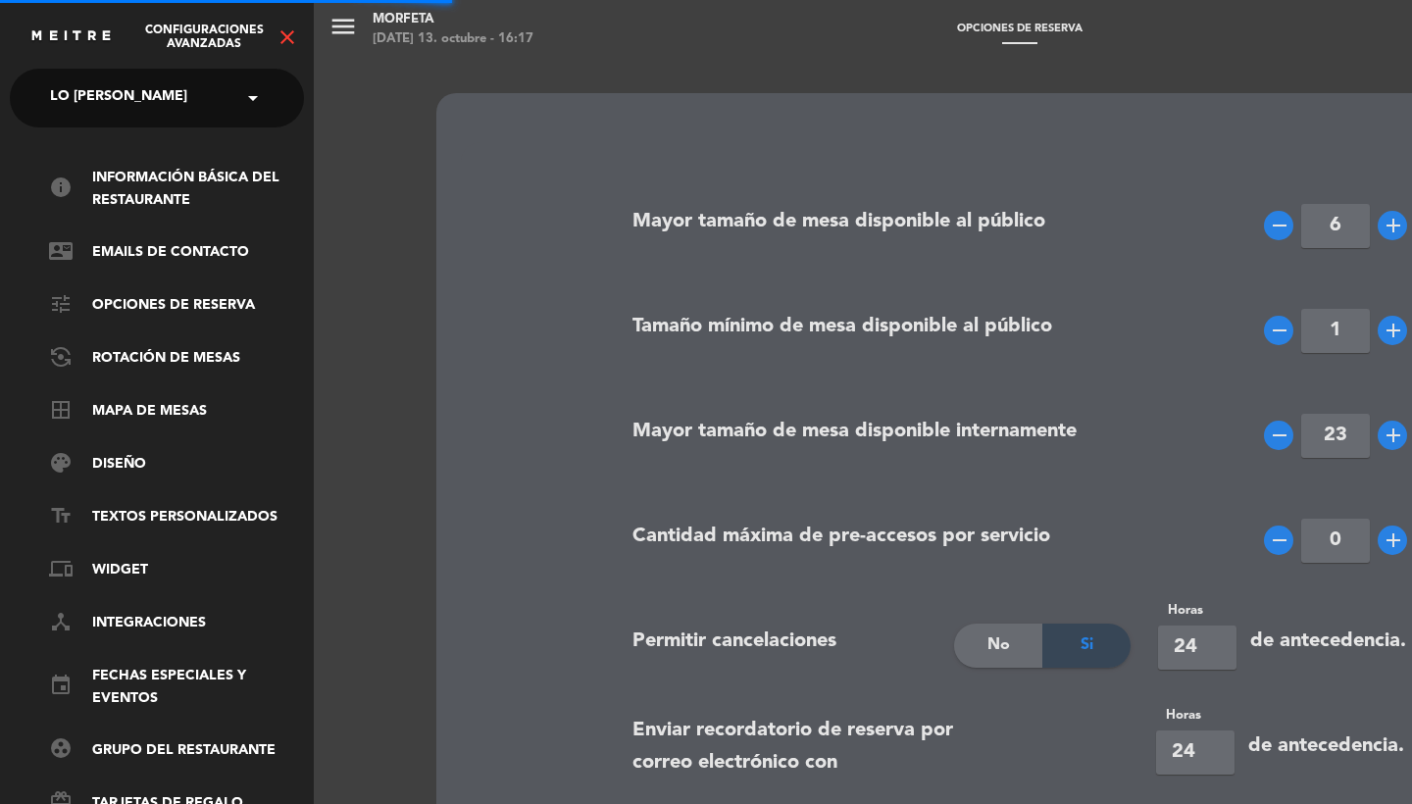
type input "23"
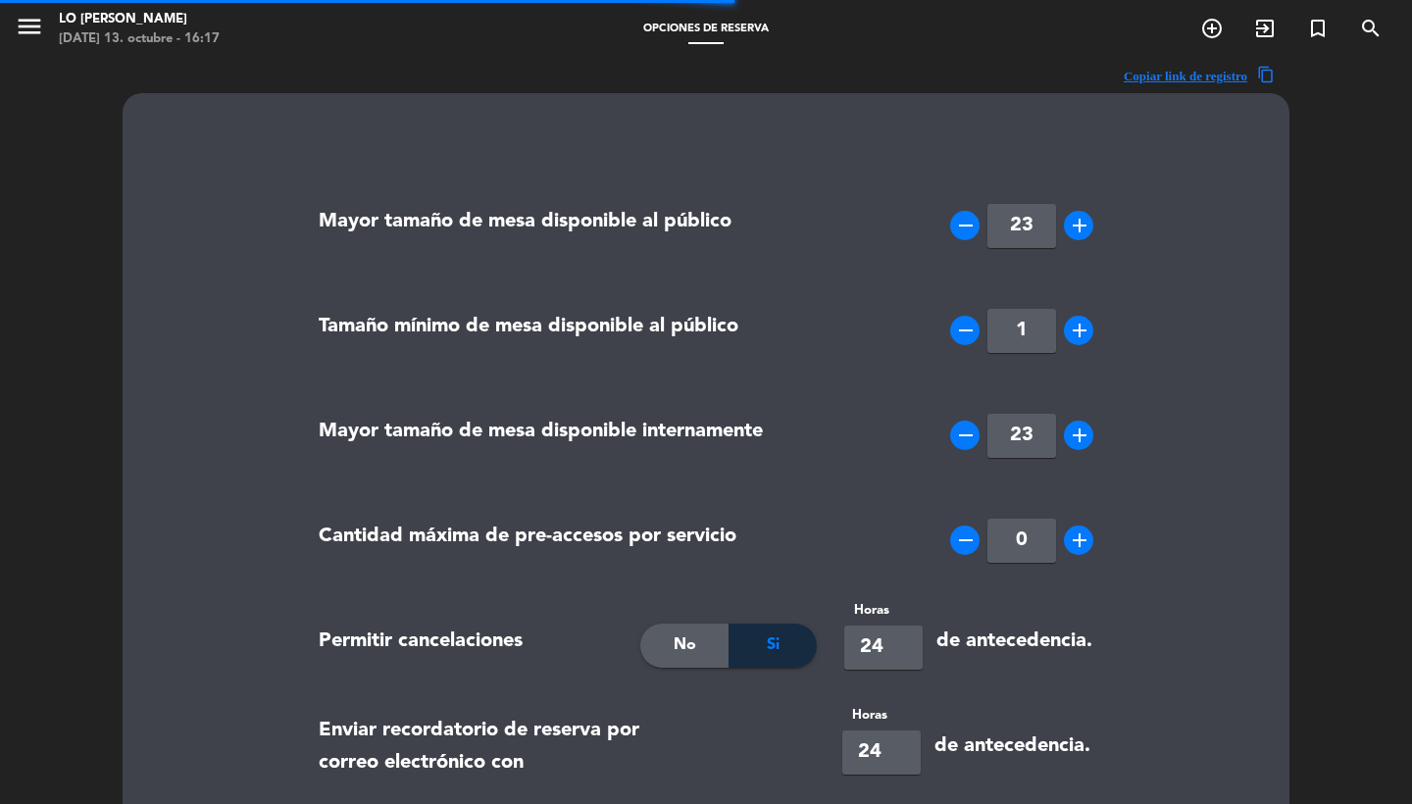
type textarea "<p><strong>Importante:</strong></p> <p>Si venis con mascota considera traer su …"
click at [29, 25] on icon "menu" at bounding box center [29, 26] width 29 height 29
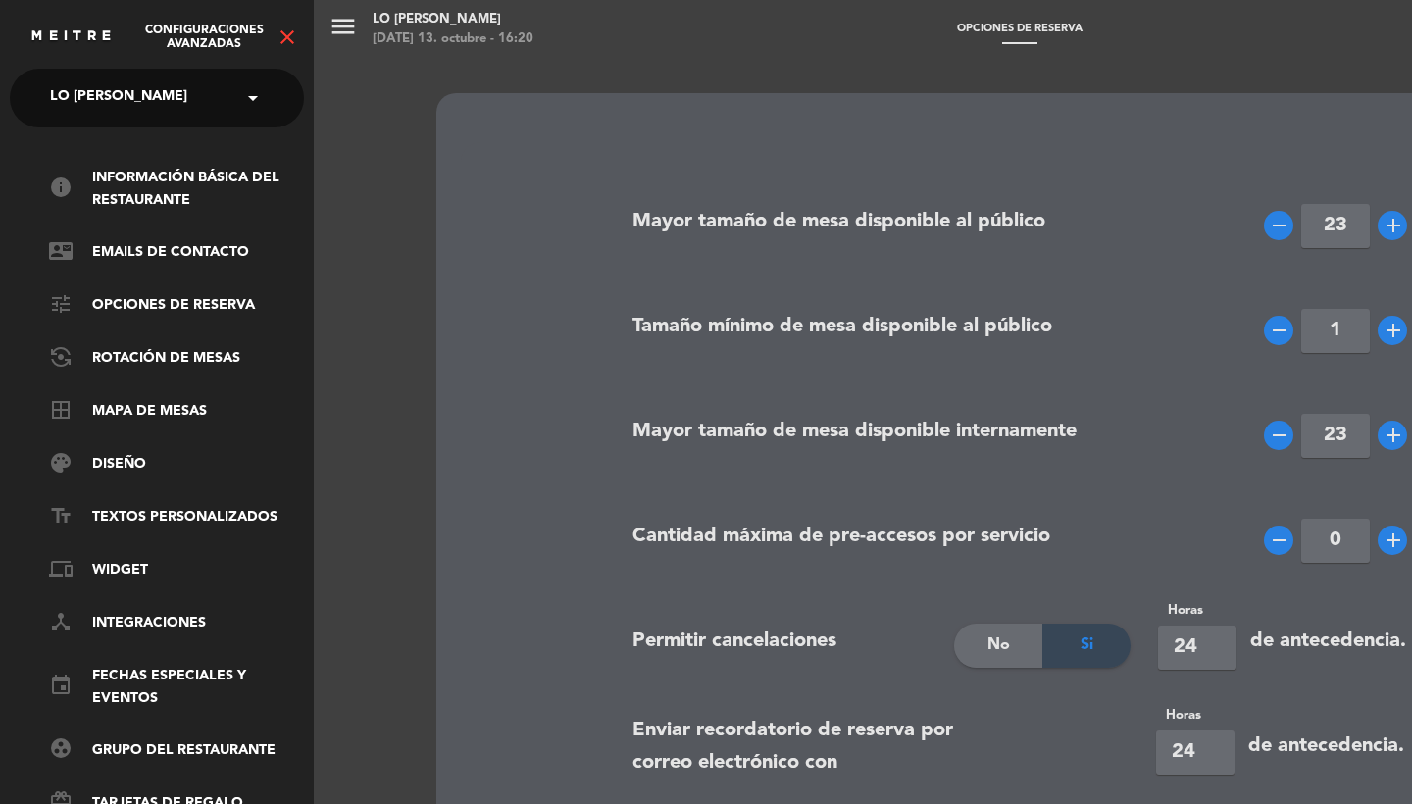
click at [289, 43] on icon "close" at bounding box center [288, 38] width 24 height 24
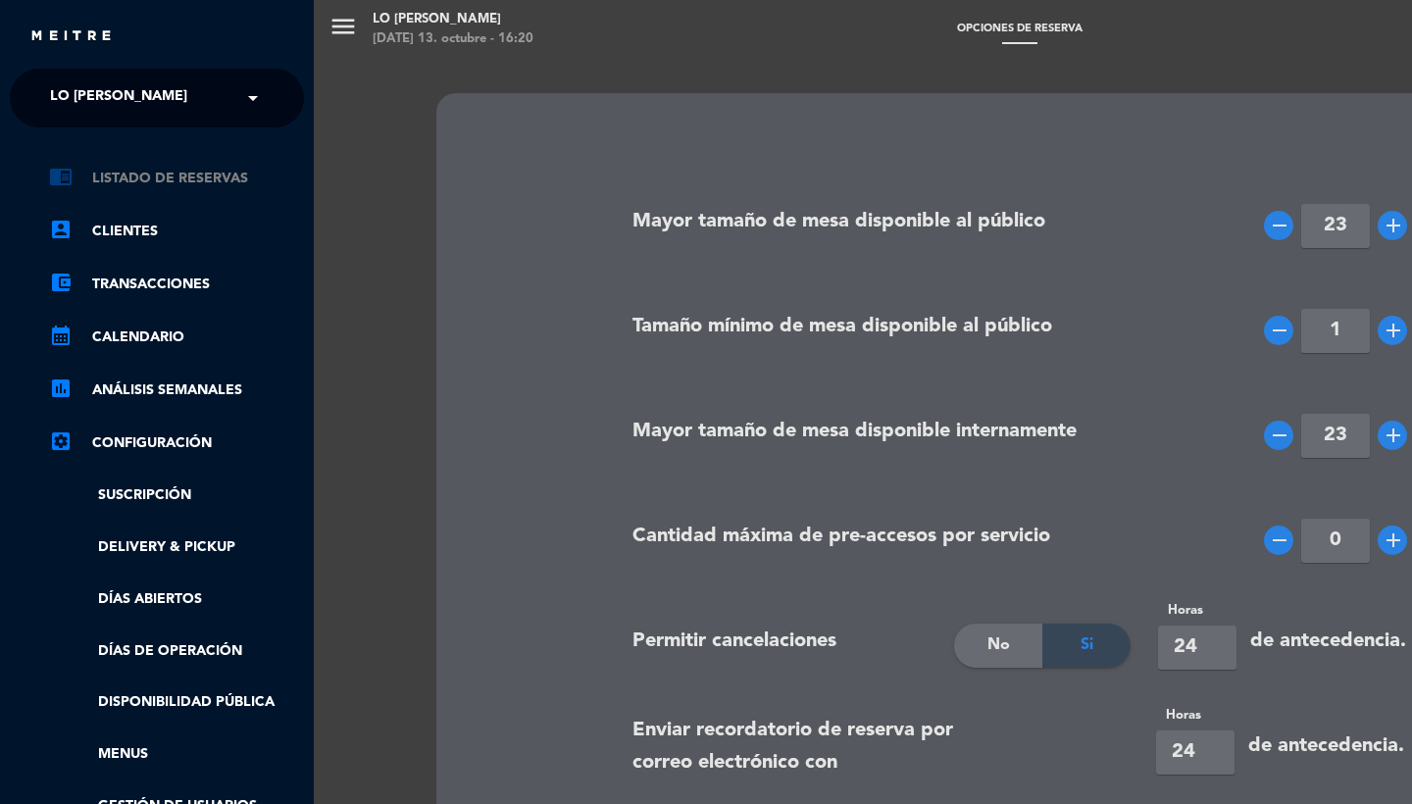
click at [204, 183] on link "chrome_reader_mode Listado de Reservas" at bounding box center [176, 179] width 255 height 24
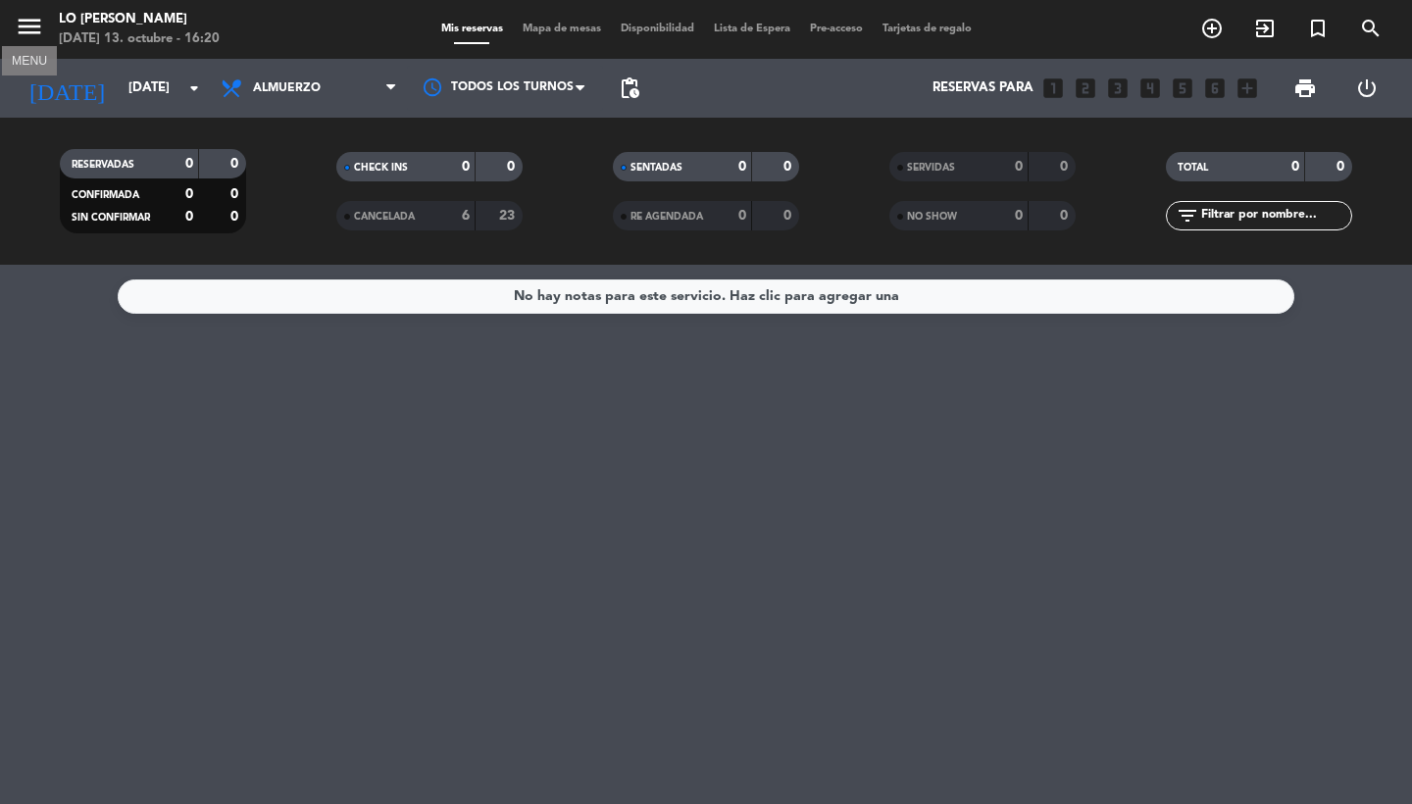
click at [26, 32] on icon "menu" at bounding box center [29, 26] width 29 height 29
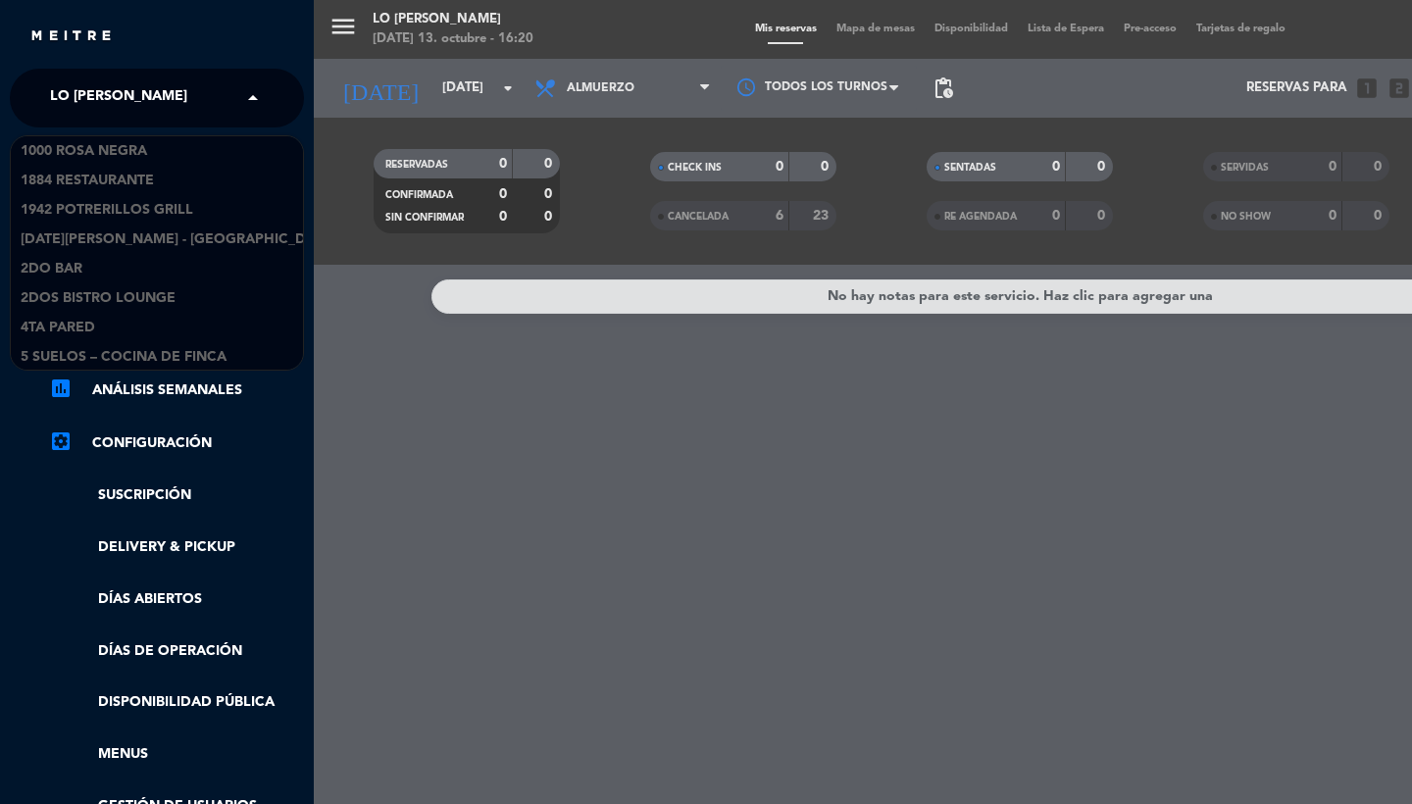
click at [76, 85] on span "Lo [PERSON_NAME]" at bounding box center [118, 97] width 137 height 41
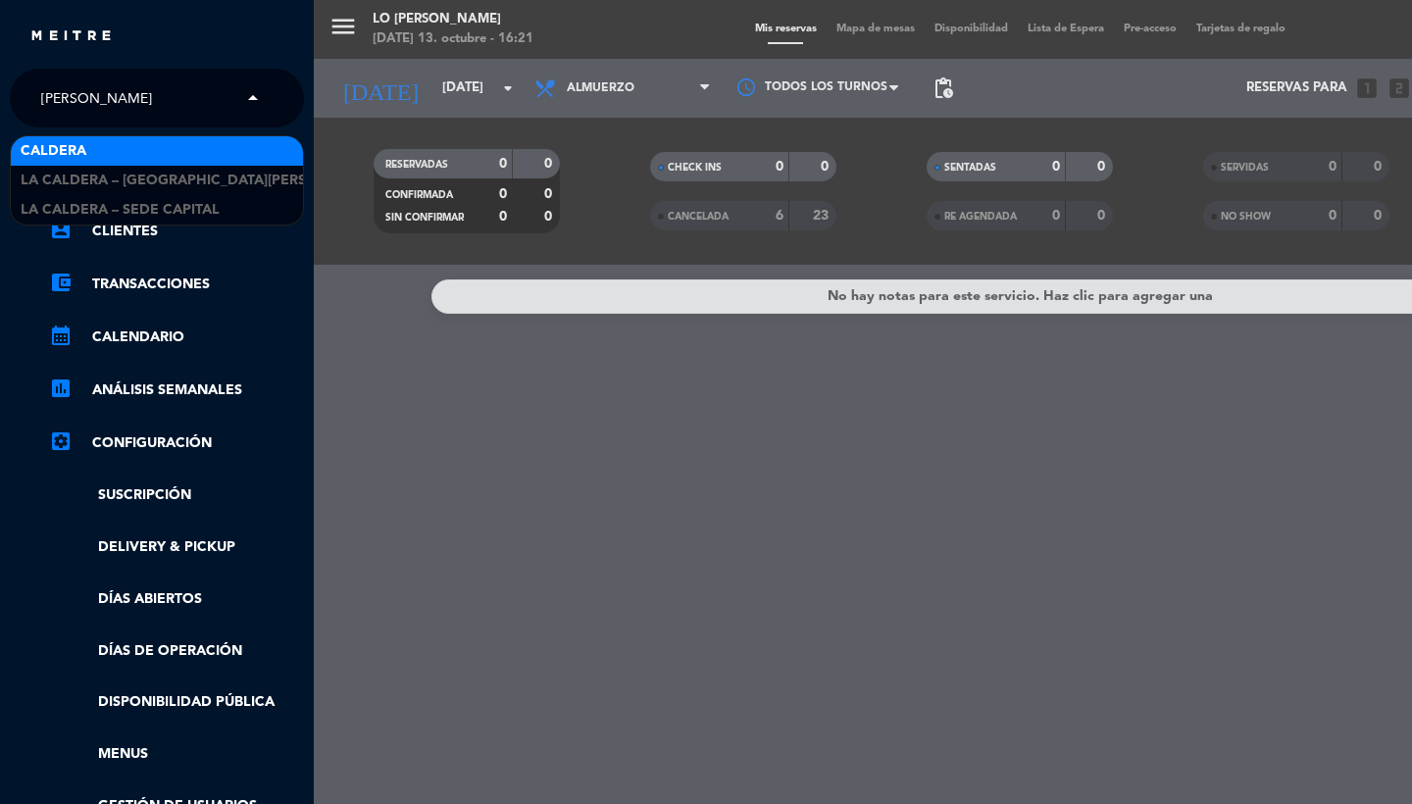
type input "caldera"
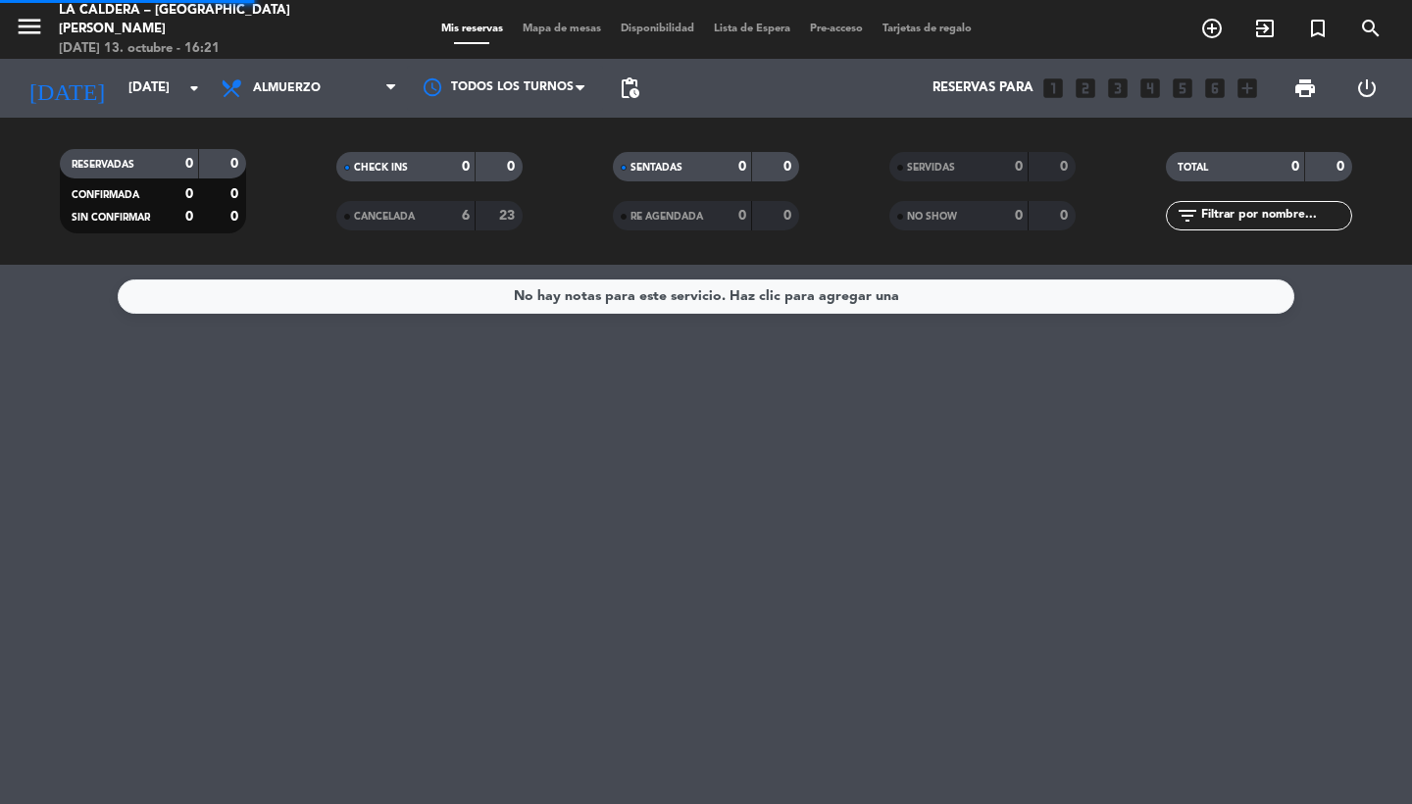
click at [24, 24] on icon "menu" at bounding box center [29, 26] width 29 height 29
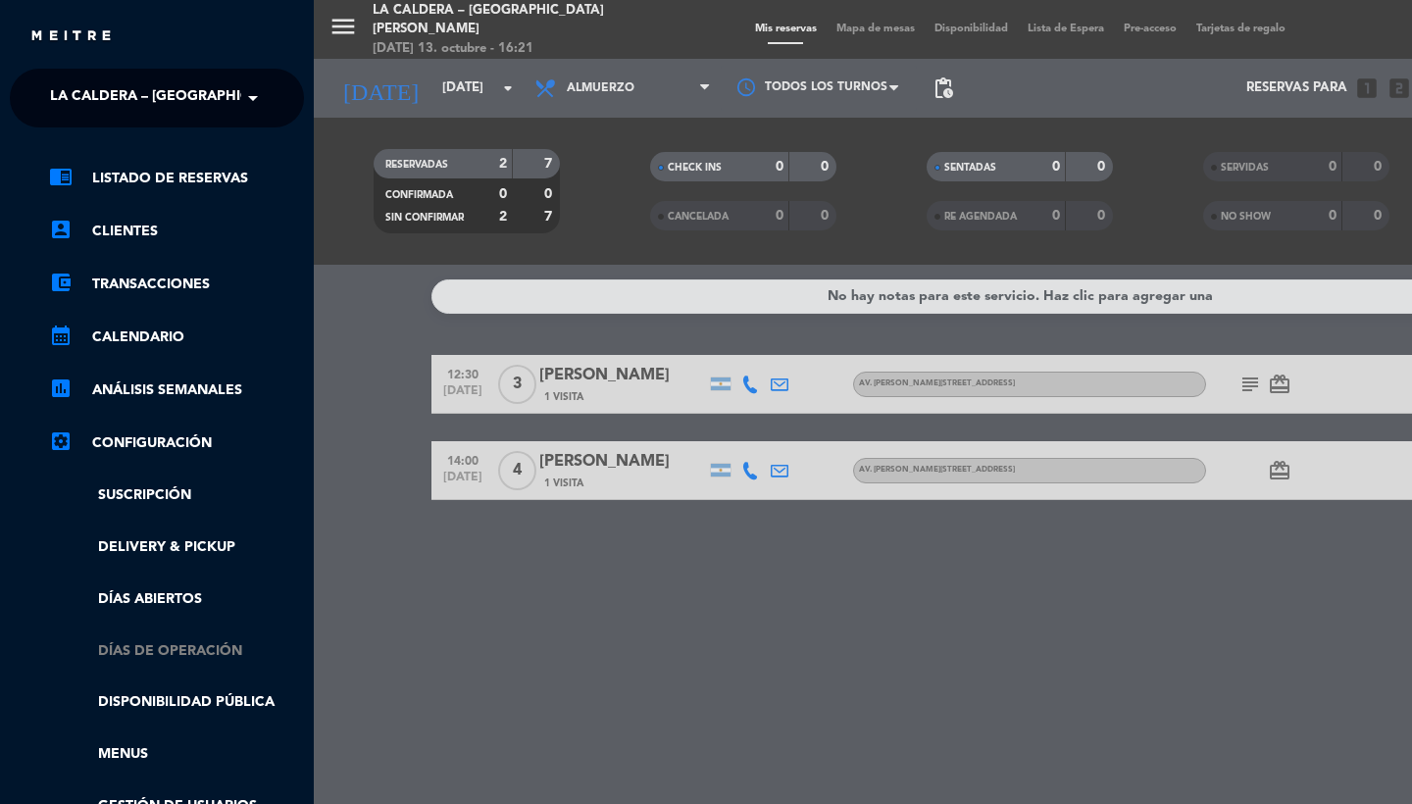
click at [169, 655] on link "Días de Operación" at bounding box center [176, 652] width 255 height 23
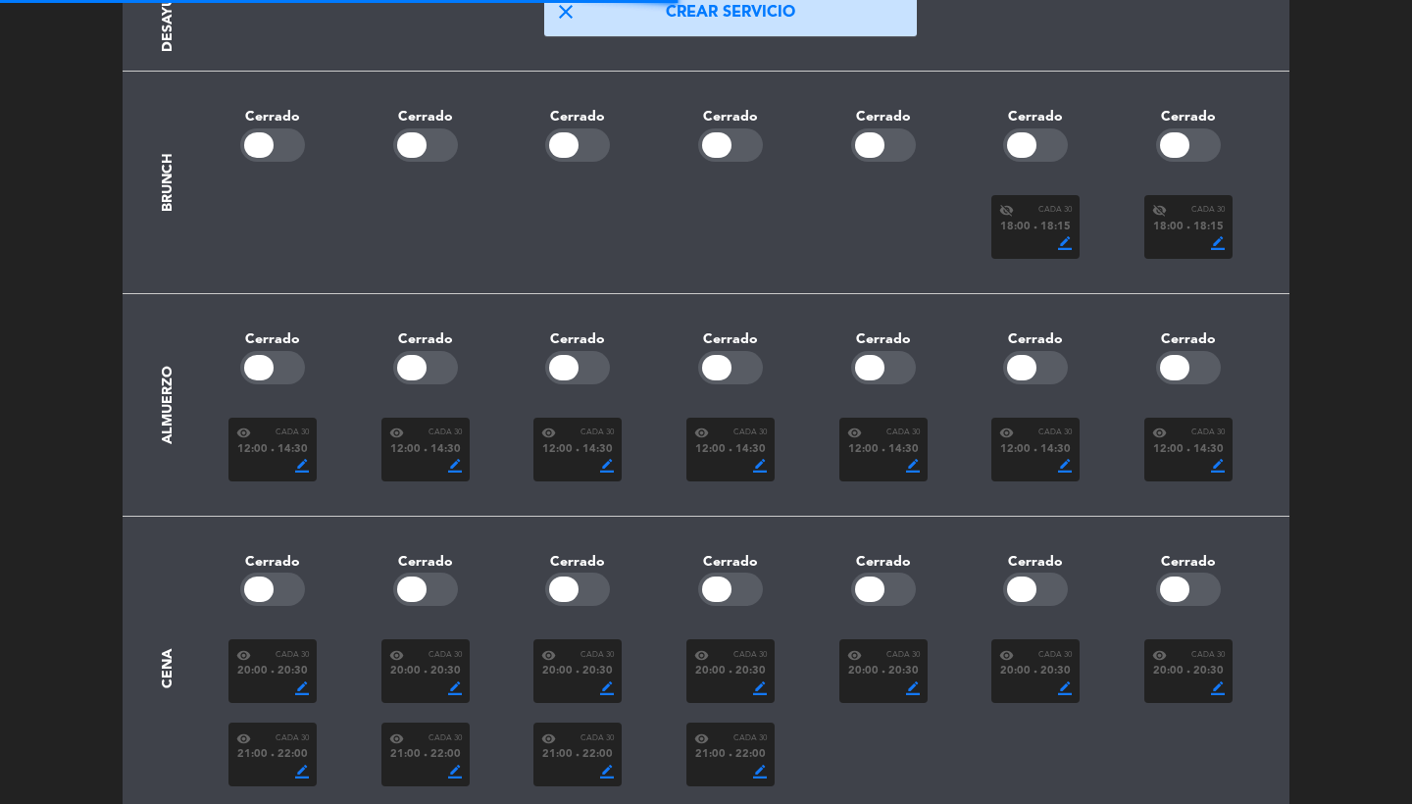
scroll to position [228, 0]
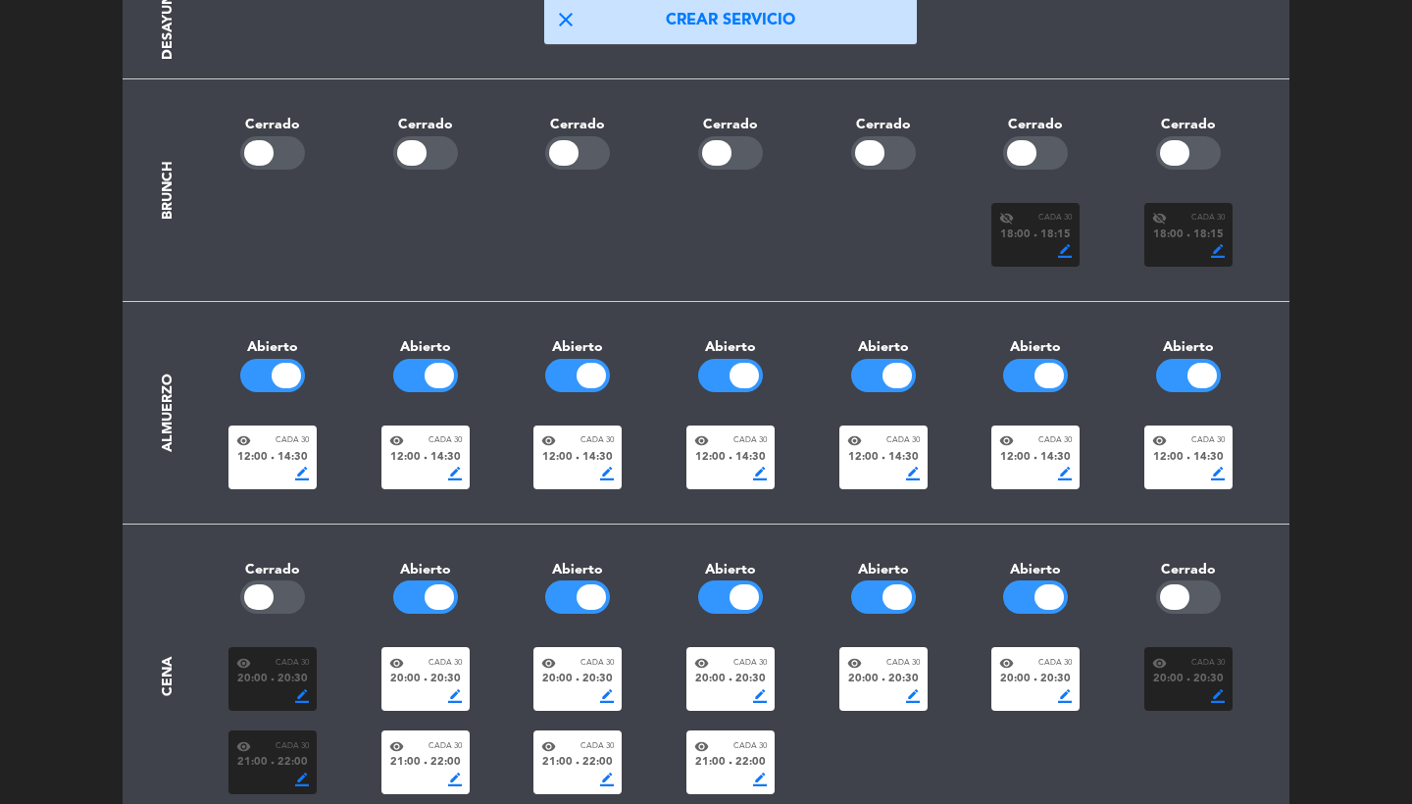
click at [1193, 449] on div "12:00 fiber_manual_record 14:30" at bounding box center [1189, 458] width 73 height 18
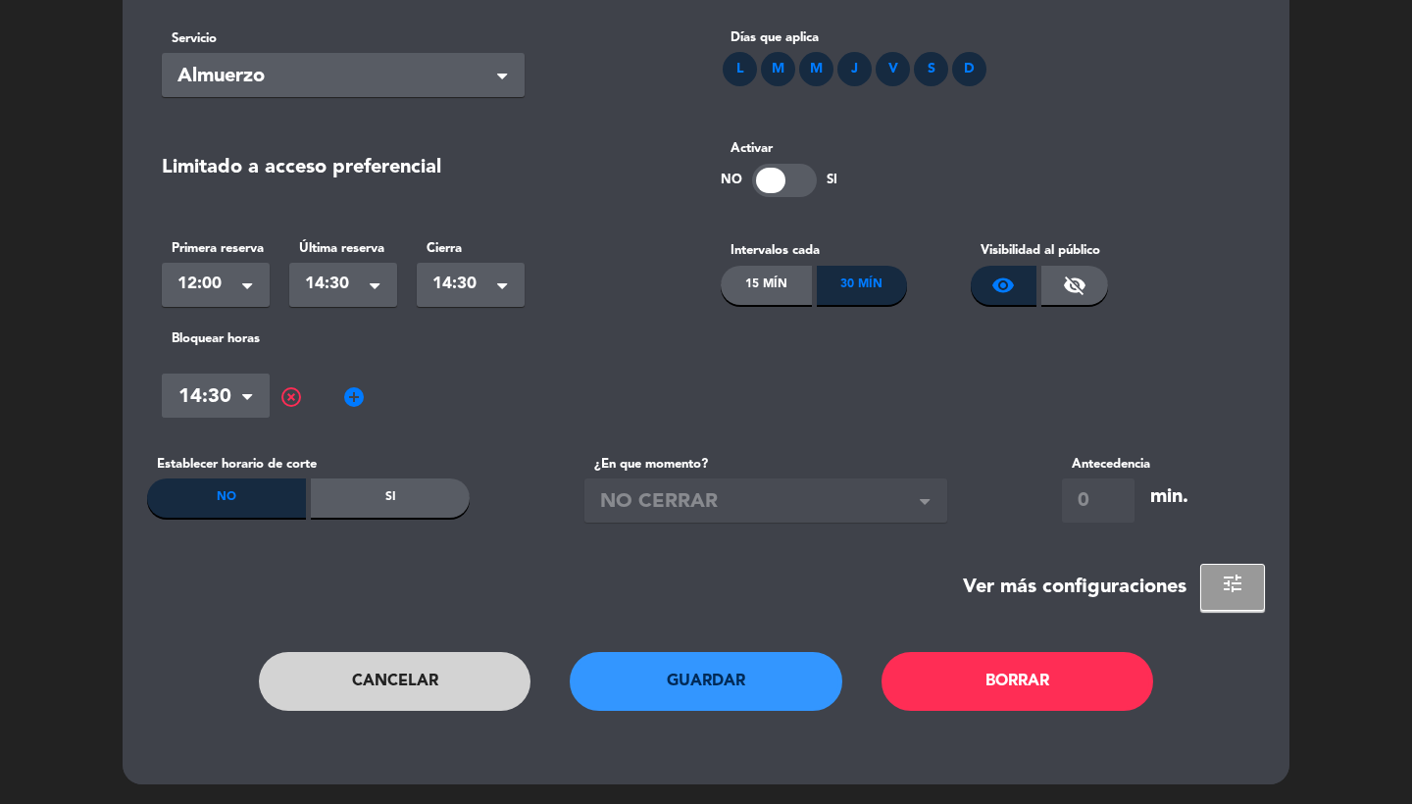
scroll to position [114, 0]
click at [362, 403] on span "add_circle" at bounding box center [354, 397] width 24 height 24
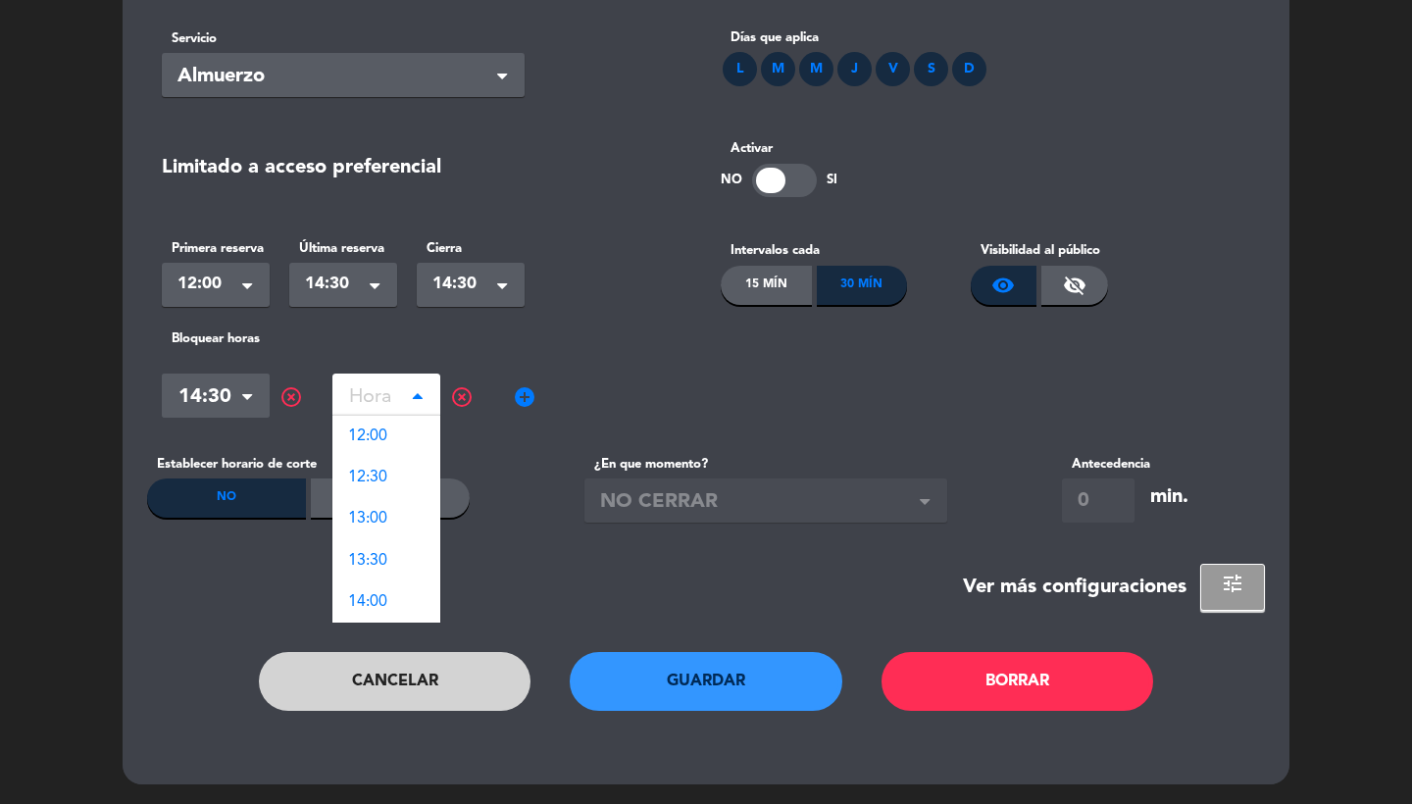
click at [388, 405] on input "text" at bounding box center [387, 399] width 108 height 34
click at [463, 407] on span "highlight_off" at bounding box center [462, 397] width 24 height 24
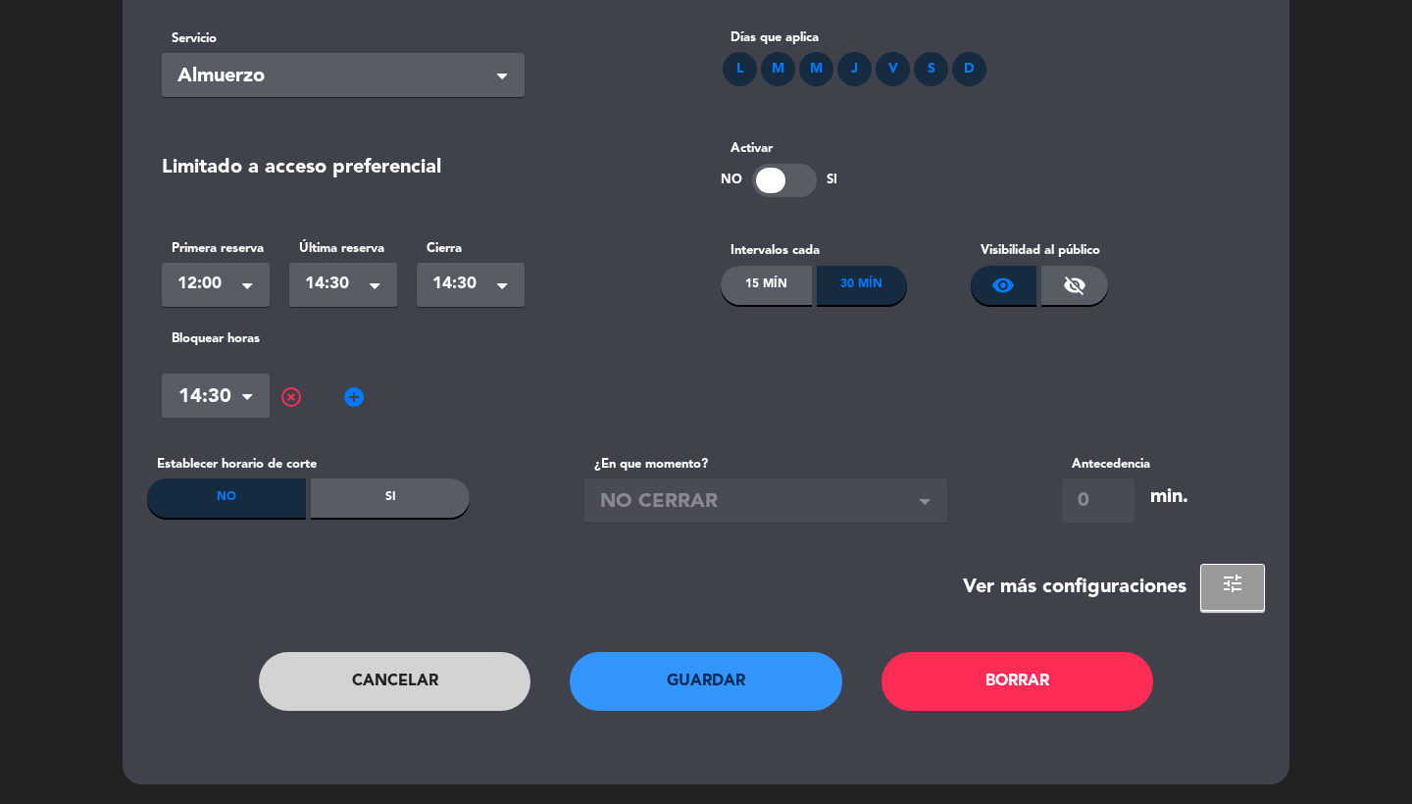
click at [452, 682] on button "Cancelar" at bounding box center [395, 681] width 273 height 59
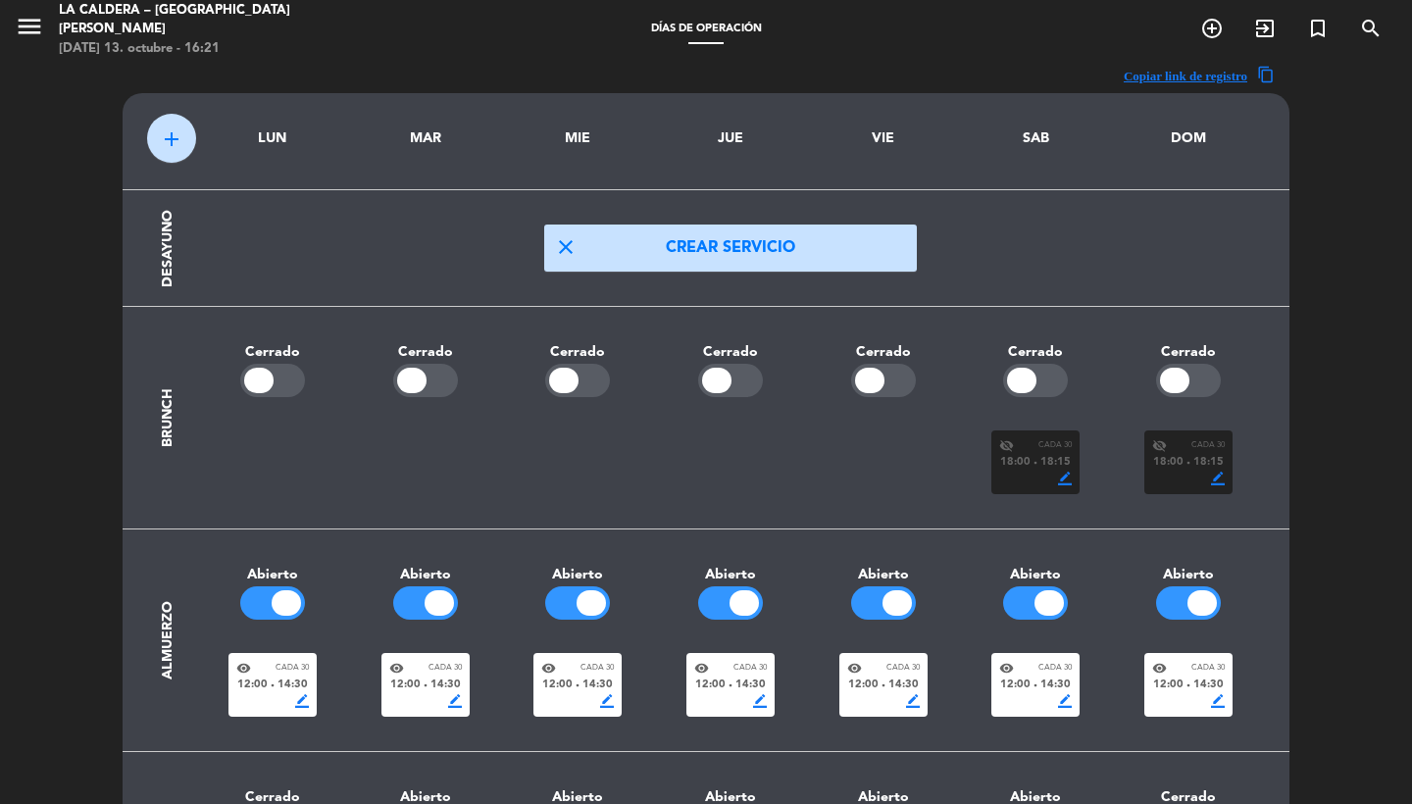
scroll to position [0, 0]
click at [36, 32] on icon "menu" at bounding box center [29, 26] width 29 height 29
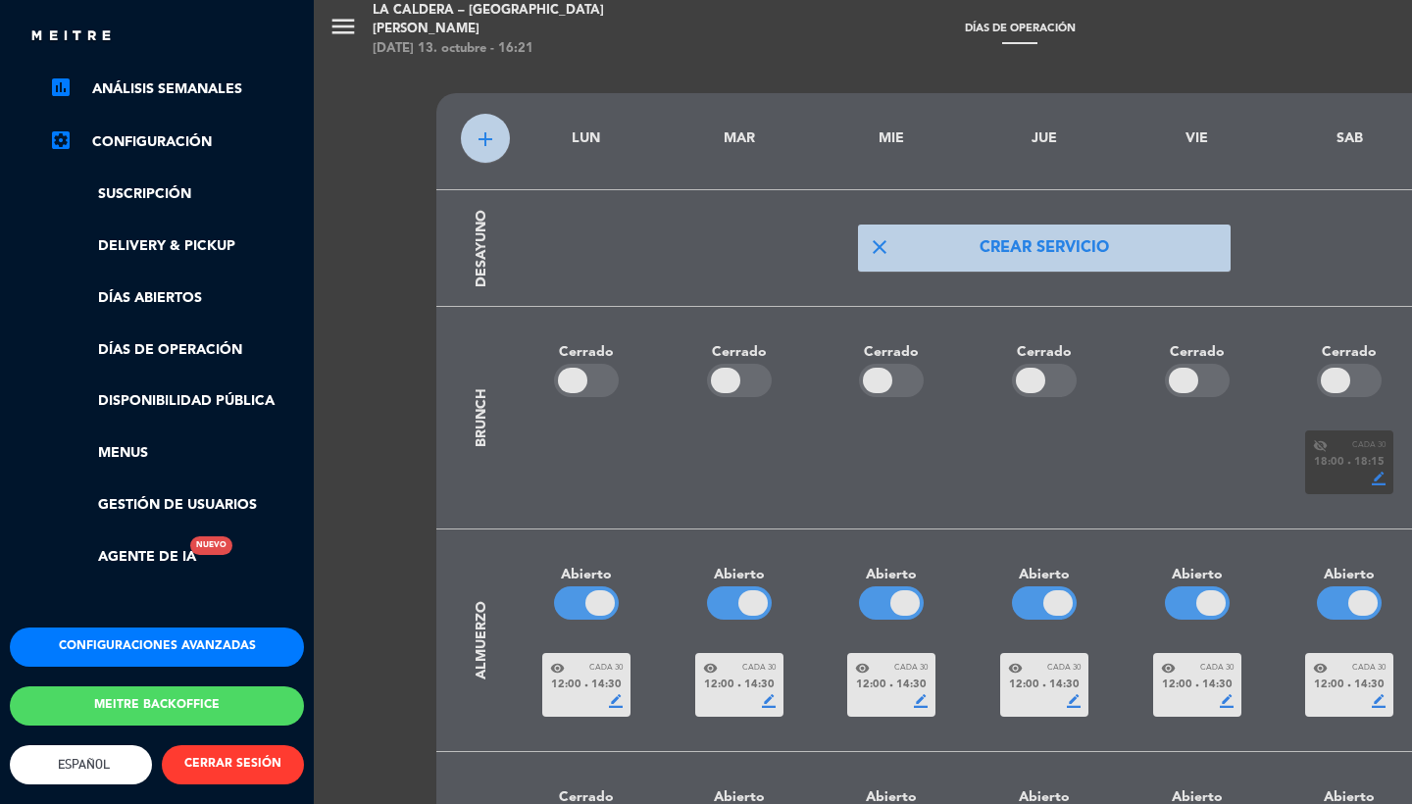
scroll to position [310, 0]
click at [803, 466] on div "menu La Caldera – [GEOGRAPHIC_DATA][PERSON_NAME] [DATE] 13. octubre - 16:21 Día…" at bounding box center [1020, 402] width 1412 height 804
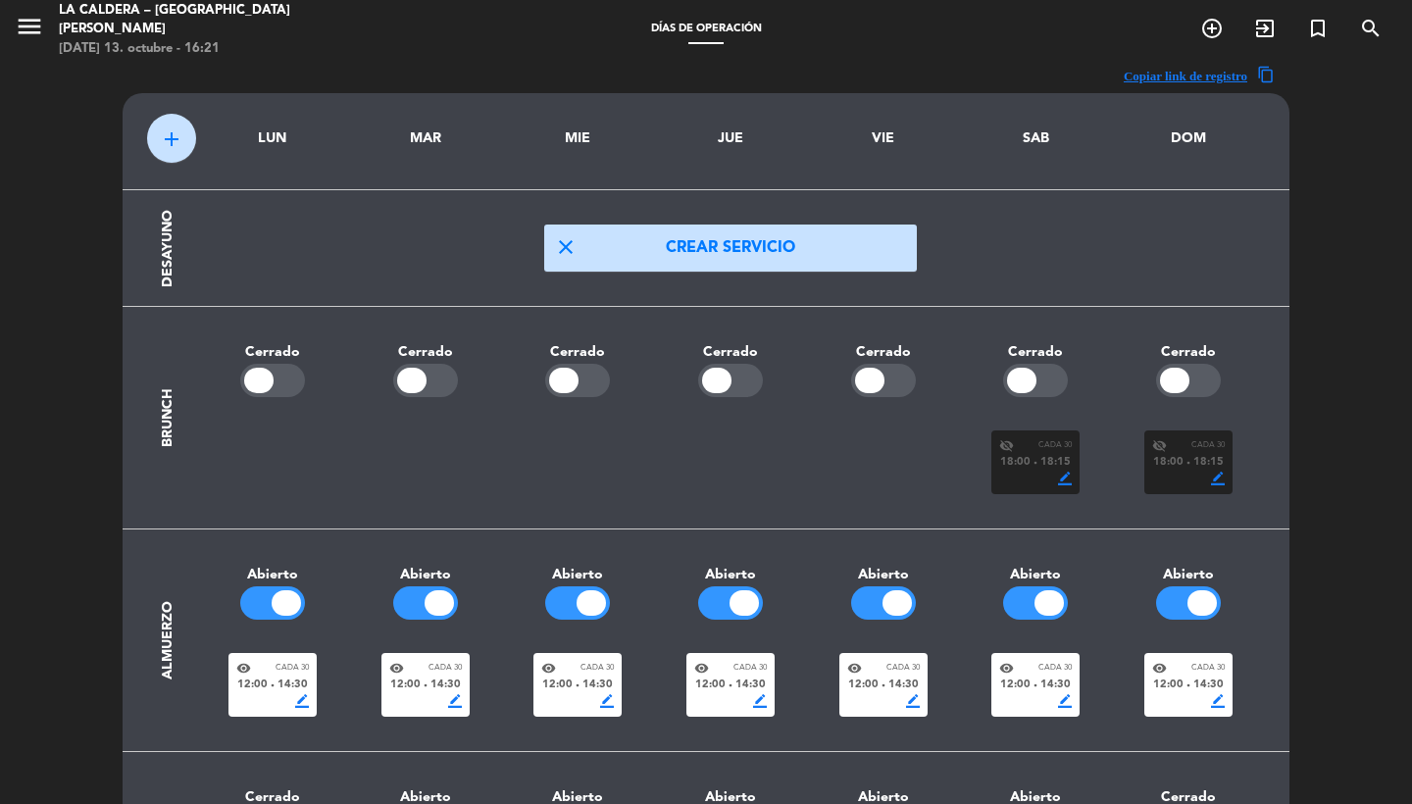
click at [1173, 677] on span "12:00" at bounding box center [1169, 686] width 30 height 18
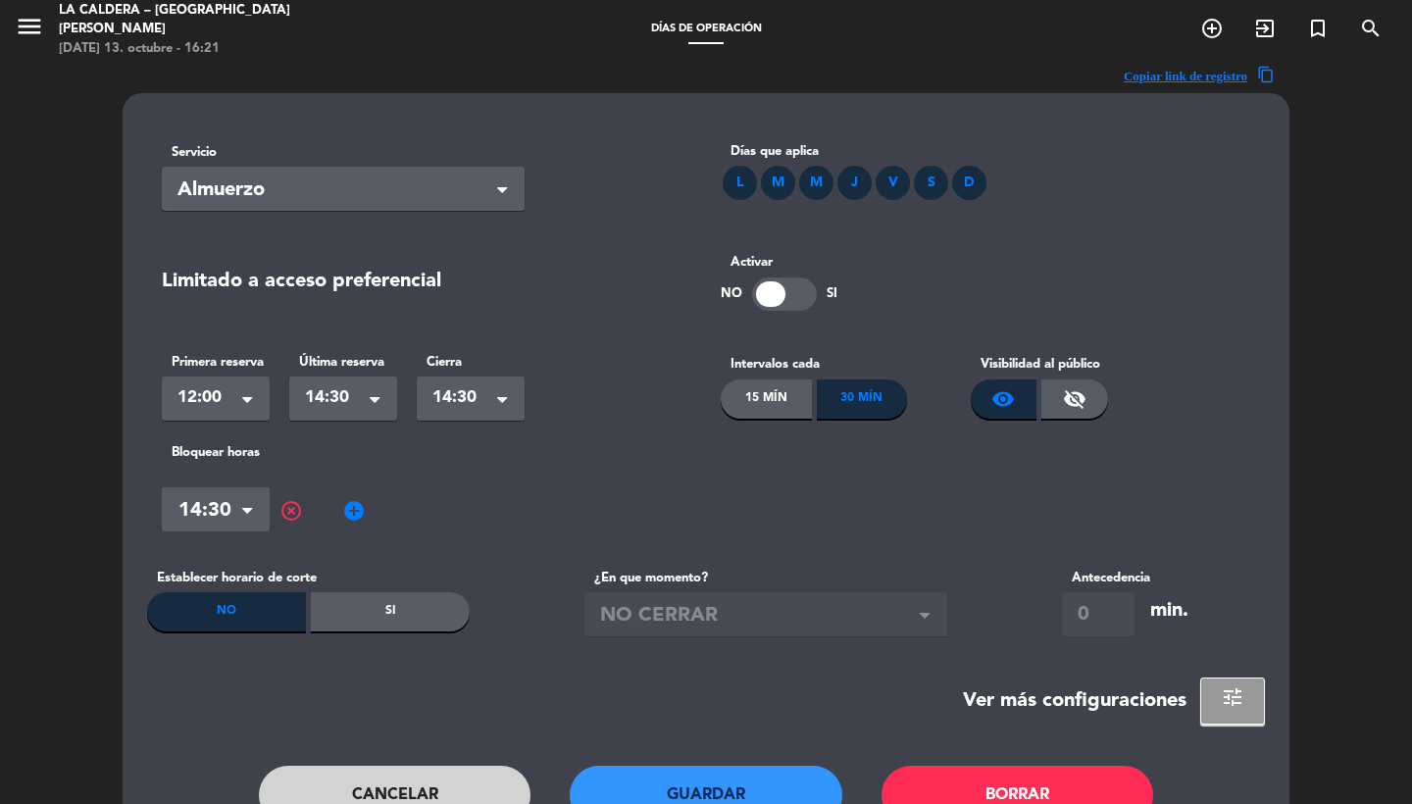
click at [353, 509] on span "add_circle" at bounding box center [354, 511] width 24 height 24
click at [402, 510] on input "text" at bounding box center [387, 512] width 108 height 34
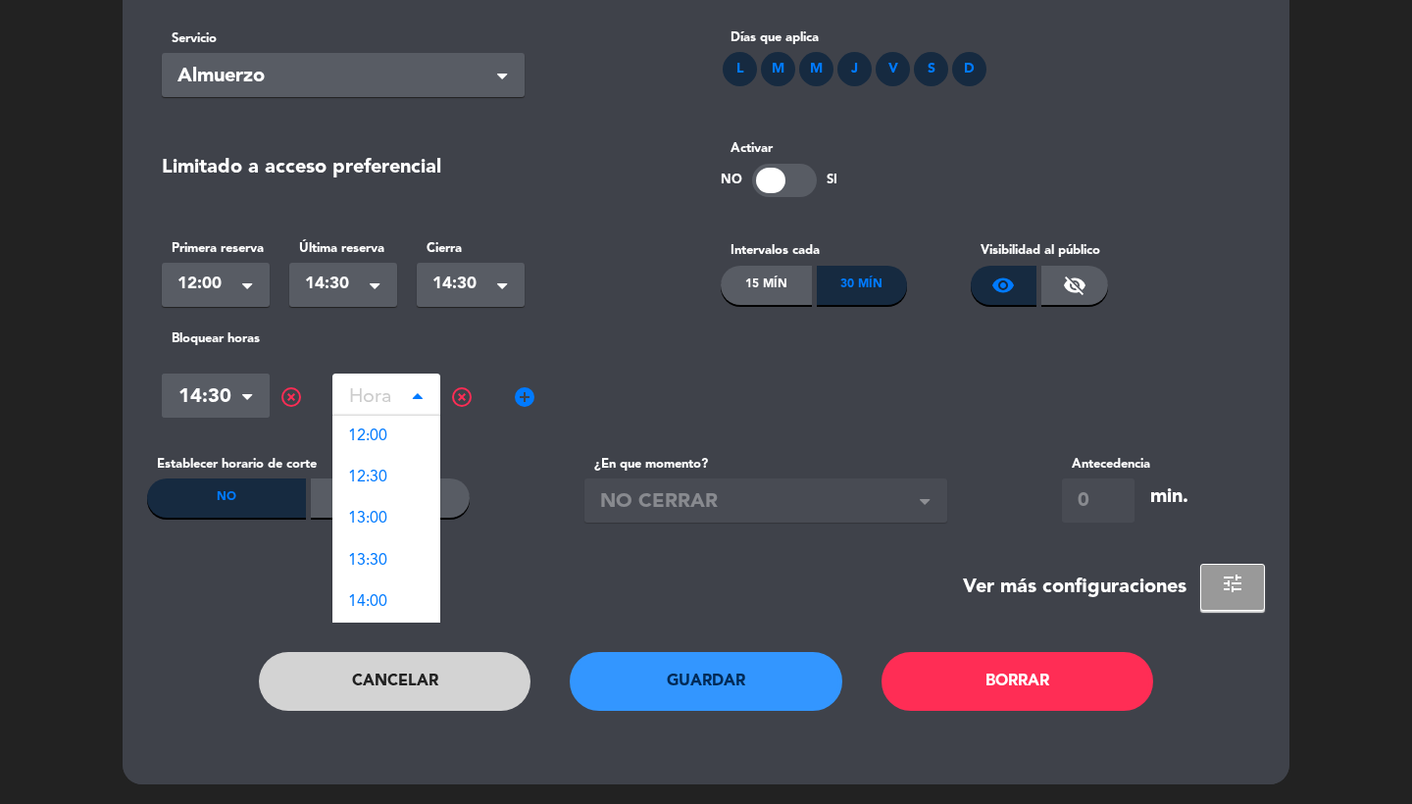
scroll to position [114, 0]
click at [468, 394] on span "highlight_off" at bounding box center [462, 397] width 24 height 24
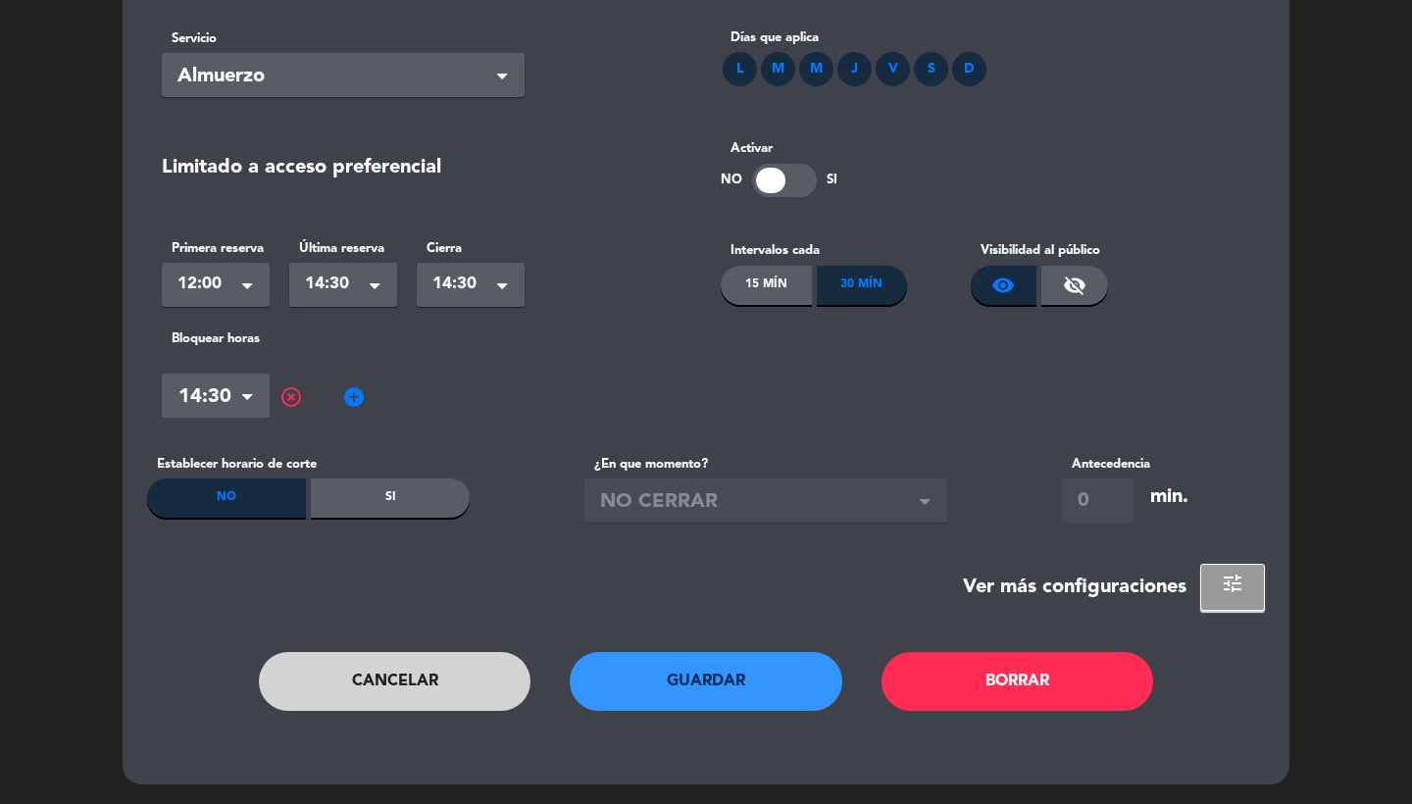
click at [419, 683] on button "Cancelar" at bounding box center [395, 681] width 273 height 59
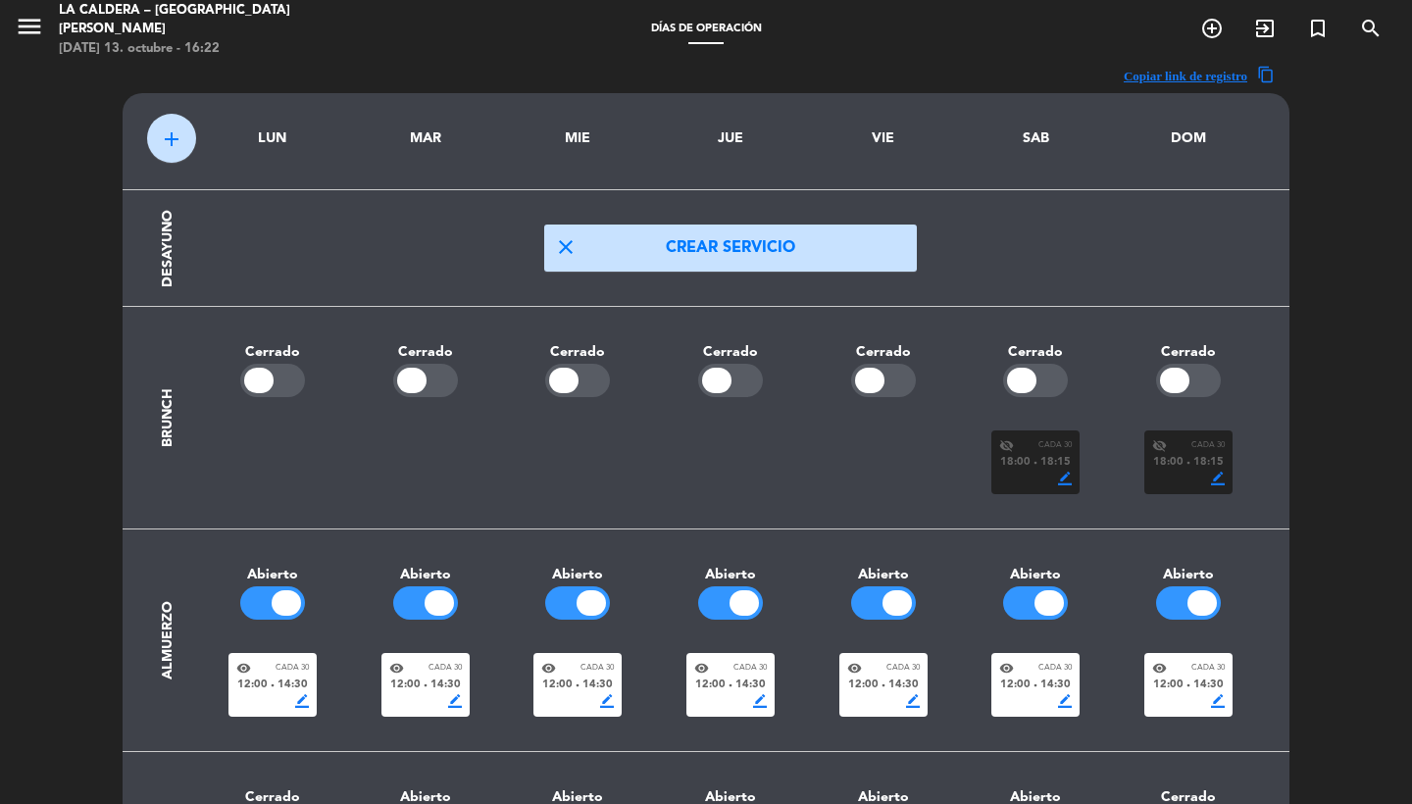
scroll to position [0, 0]
click at [48, 23] on span "menu" at bounding box center [37, 30] width 44 height 46
click at [21, 26] on icon "menu" at bounding box center [29, 26] width 29 height 29
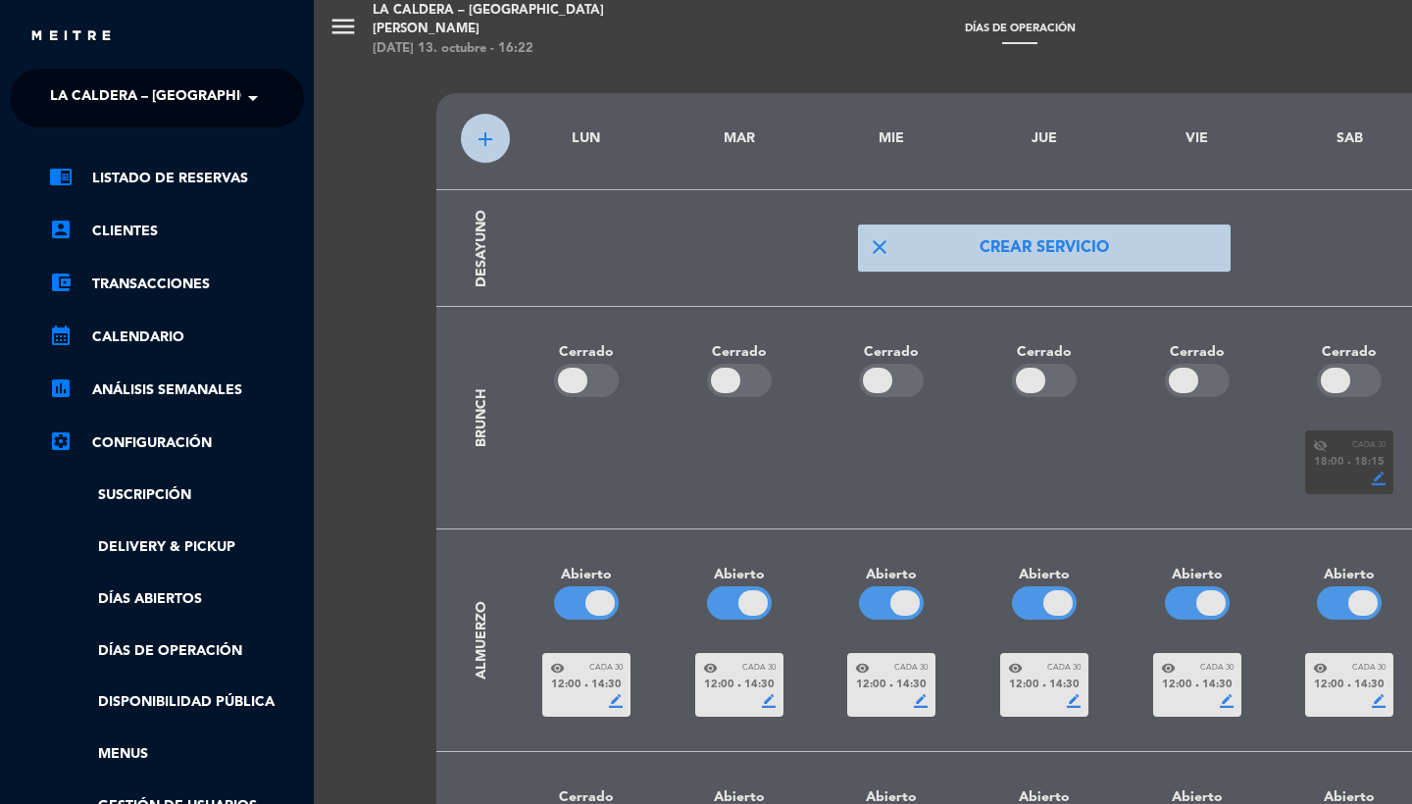
scroll to position [-6, 0]
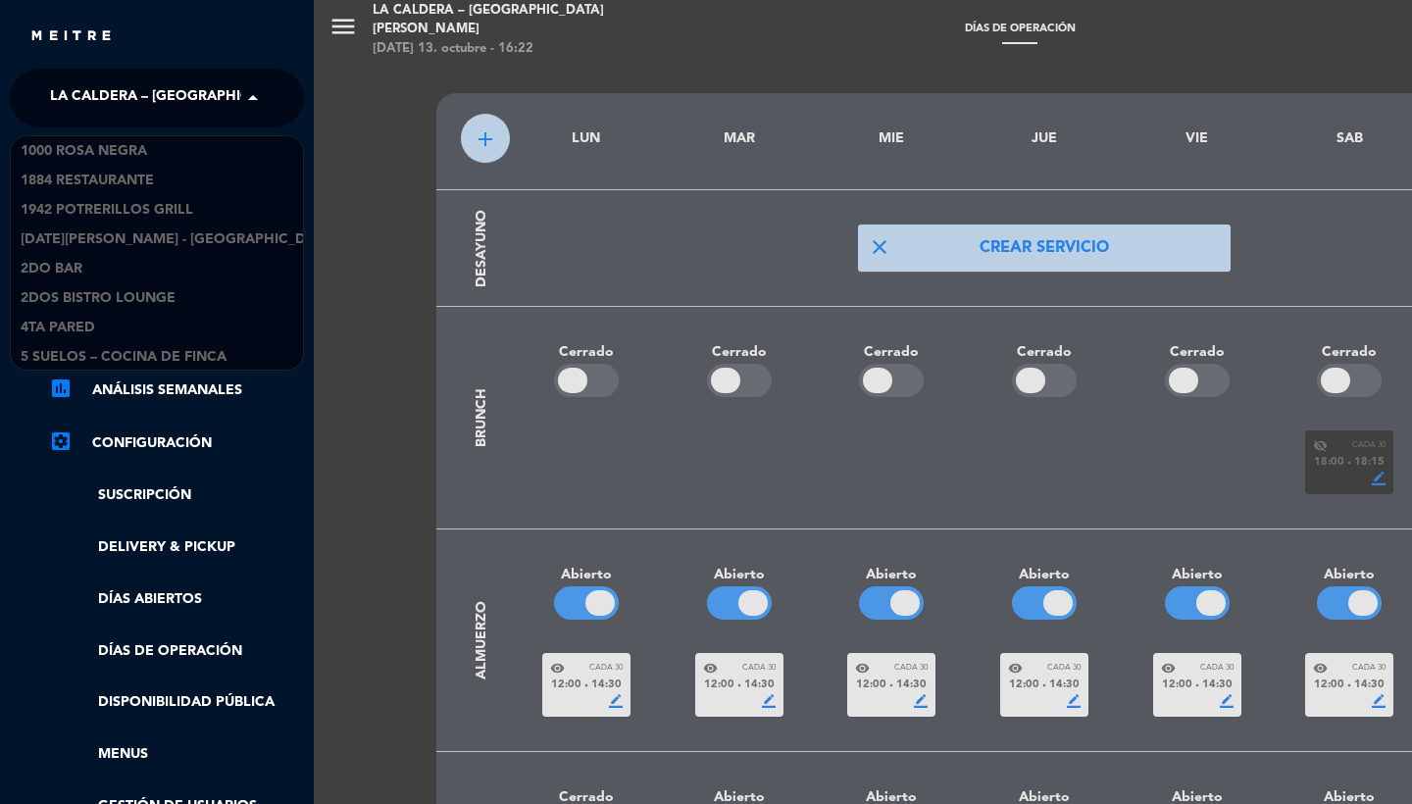
click at [103, 82] on span "La Caldera – [GEOGRAPHIC_DATA][PERSON_NAME]" at bounding box center [230, 97] width 361 height 41
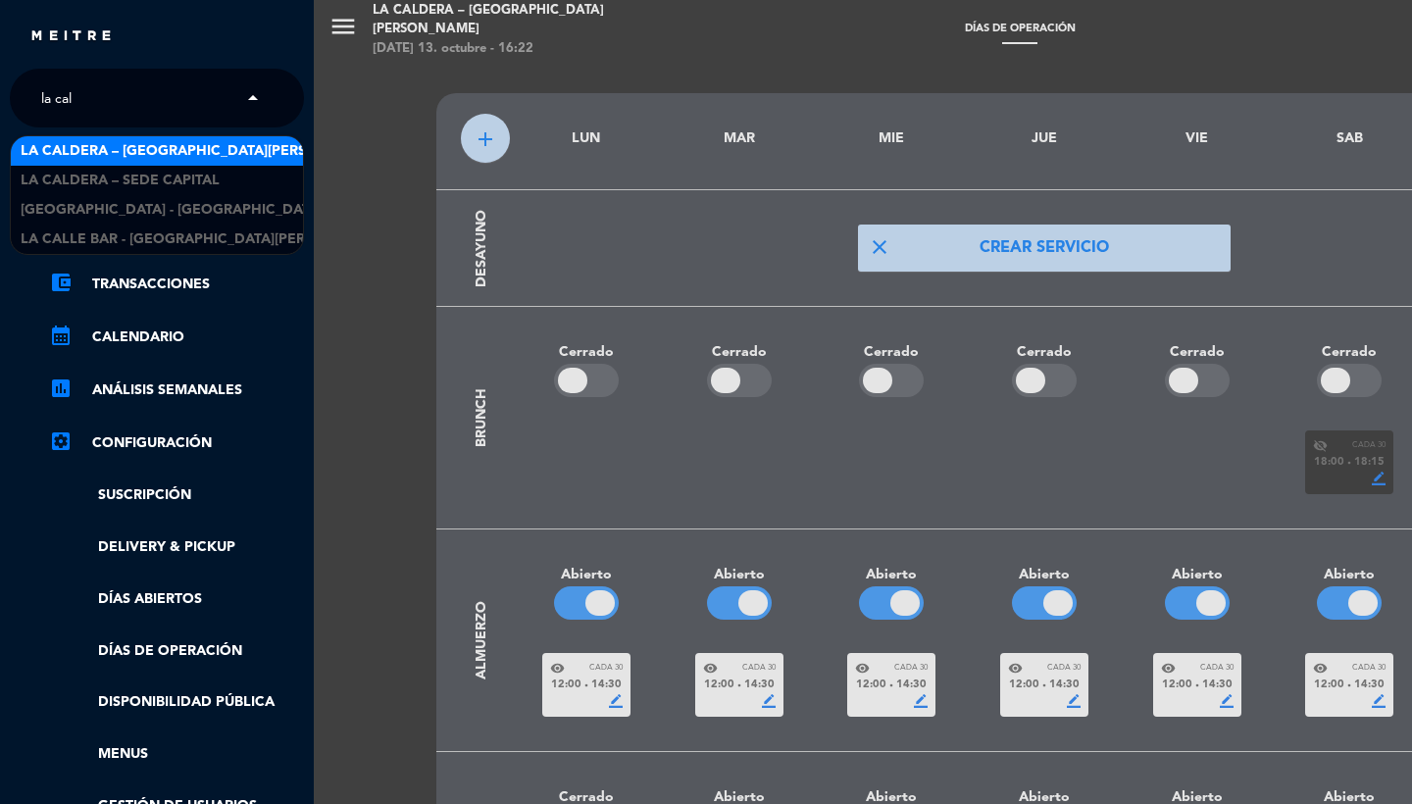
scroll to position [0, 0]
type input "la calde"
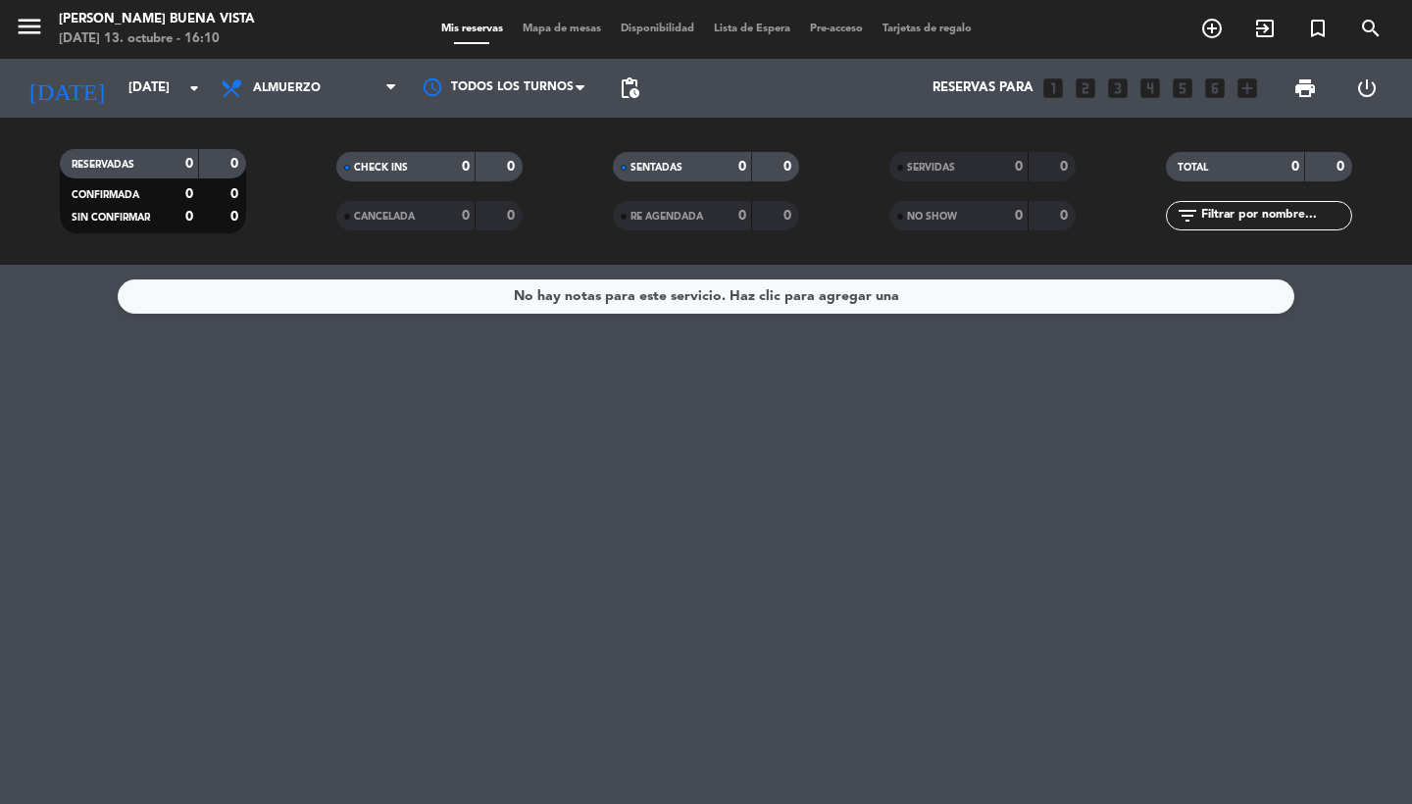
click at [37, 28] on icon "menu" at bounding box center [29, 26] width 29 height 29
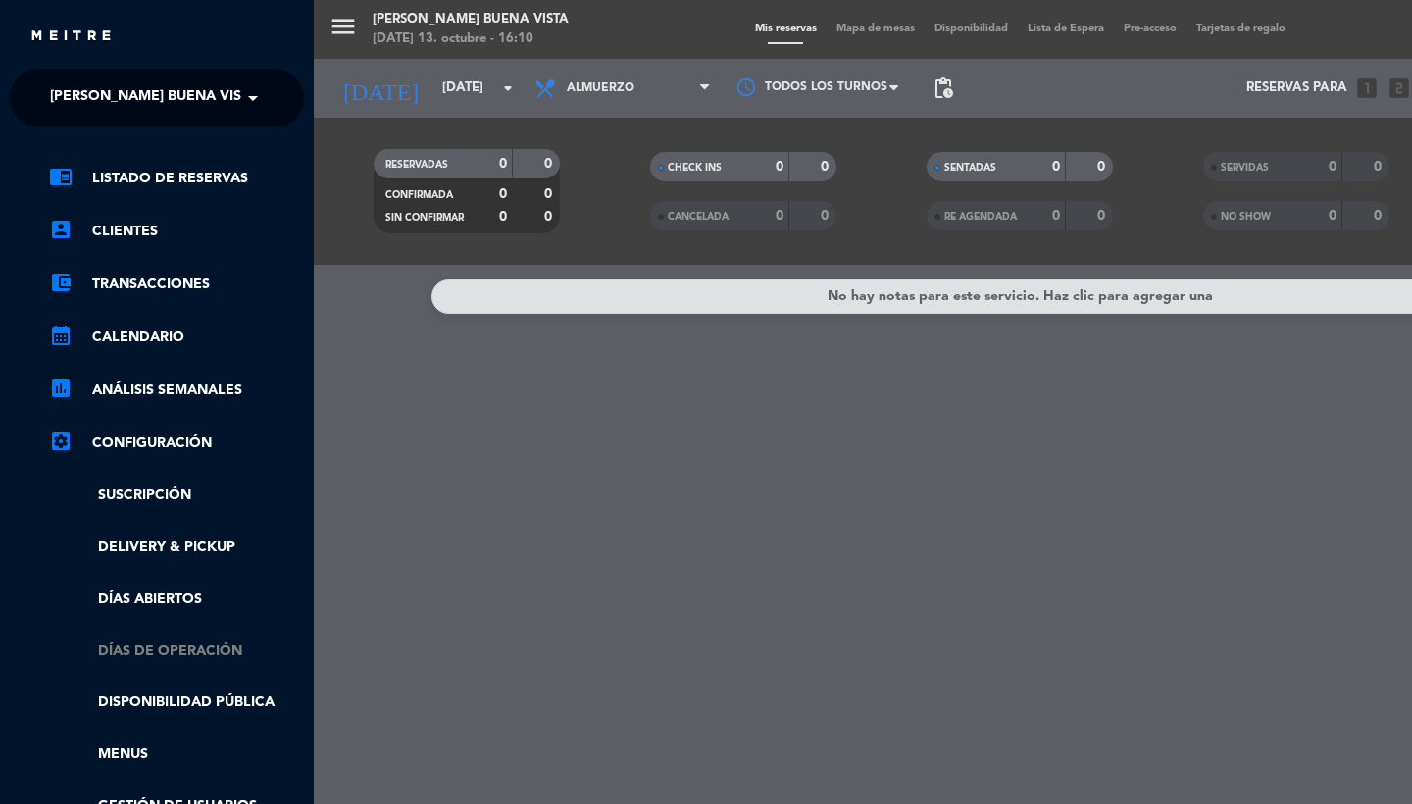
click at [137, 646] on link "Días de Operación" at bounding box center [176, 652] width 255 height 23
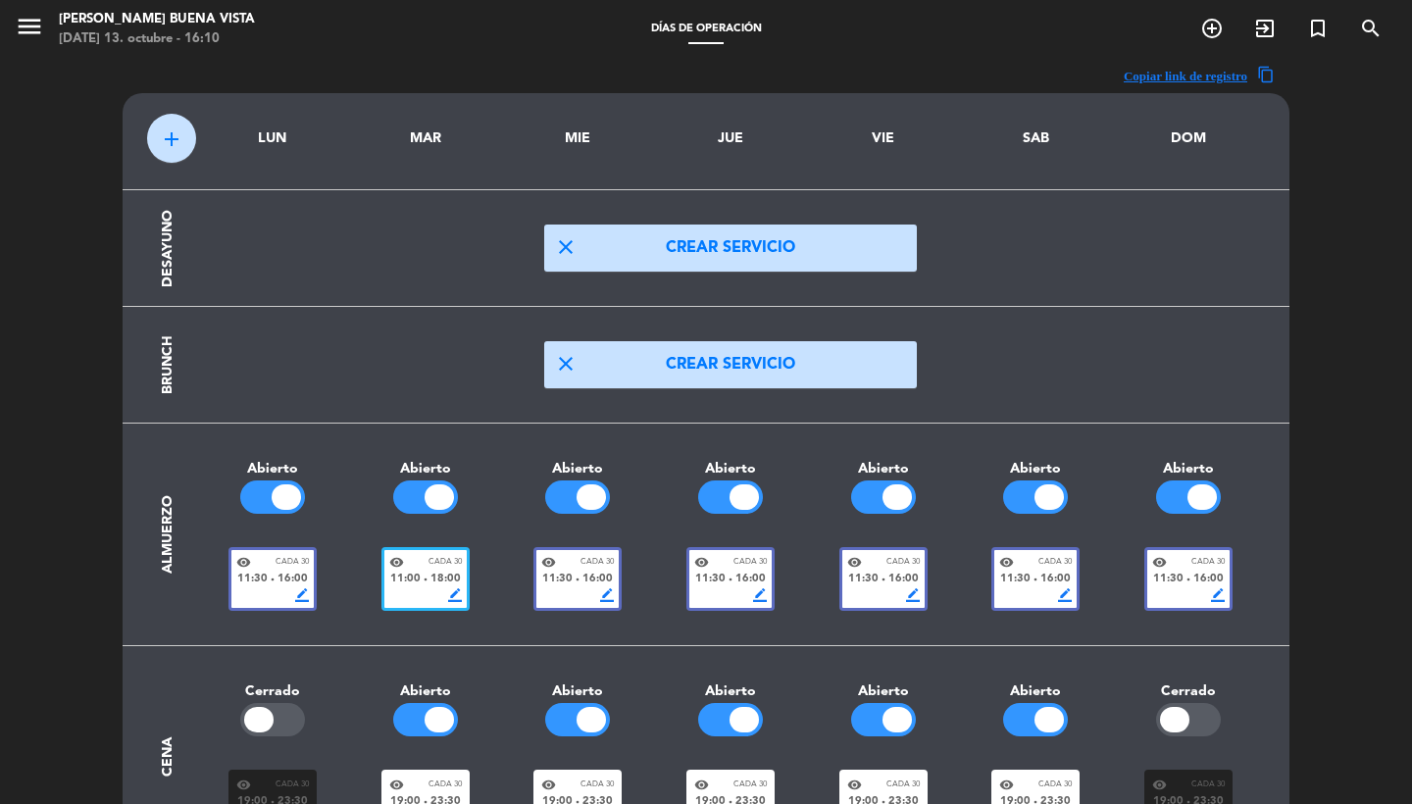
click at [1171, 589] on div "border_color" at bounding box center [1189, 596] width 73 height 14
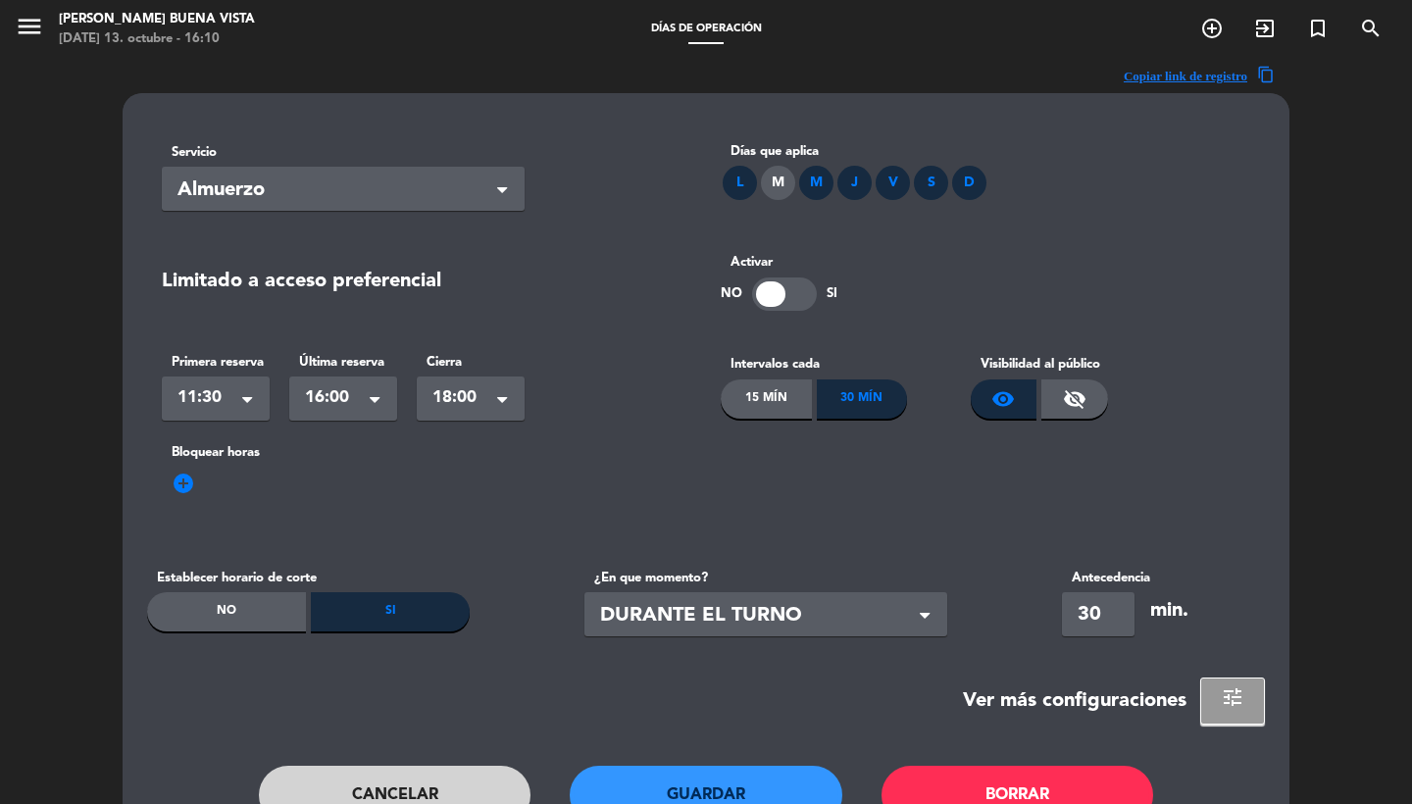
click at [1272, 690] on div "Servicio Seleccionar × Almuerzo × Días que aplica L M M J V S D Limitado a acce…" at bounding box center [706, 495] width 1167 height 805
click at [1235, 702] on span "tune" at bounding box center [1233, 698] width 24 height 24
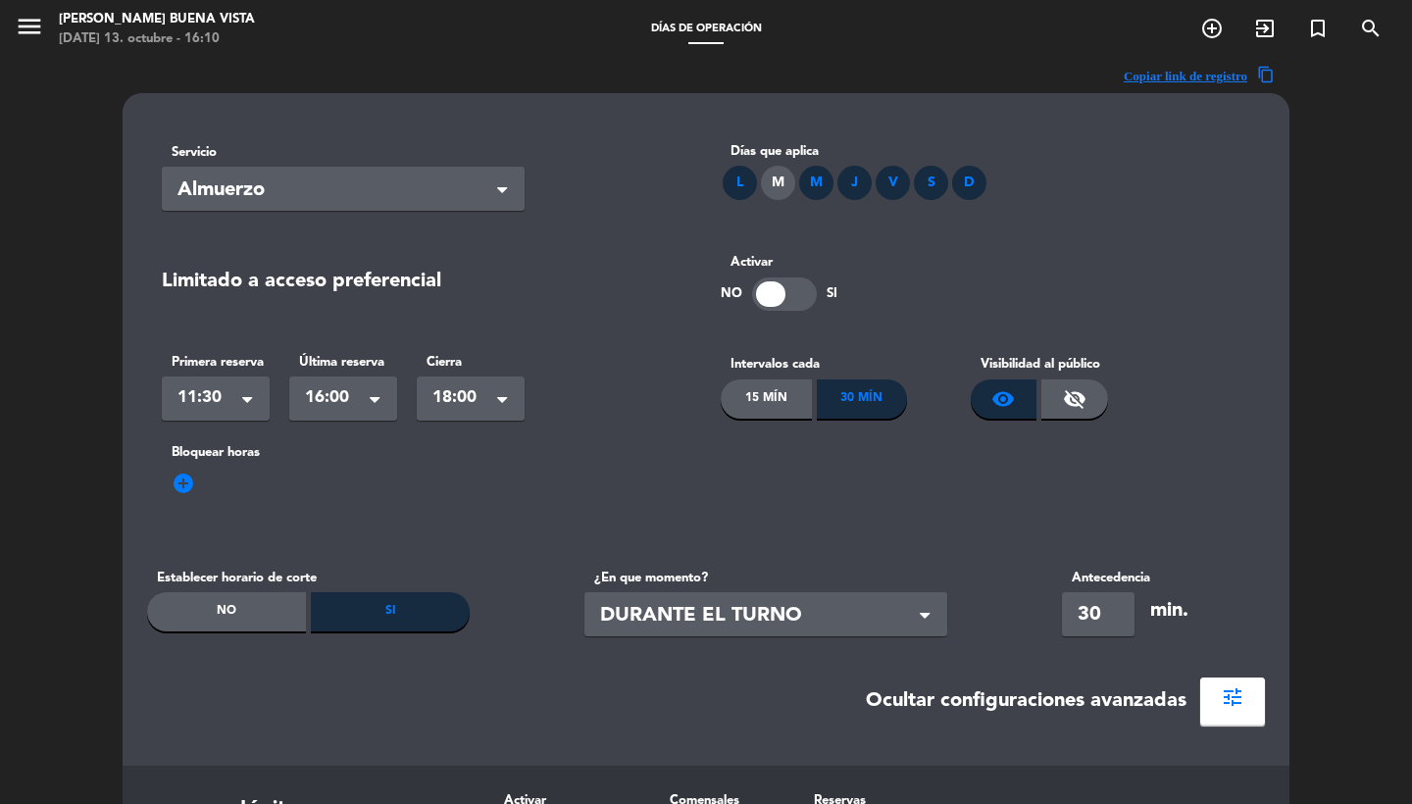
scroll to position [440, 0]
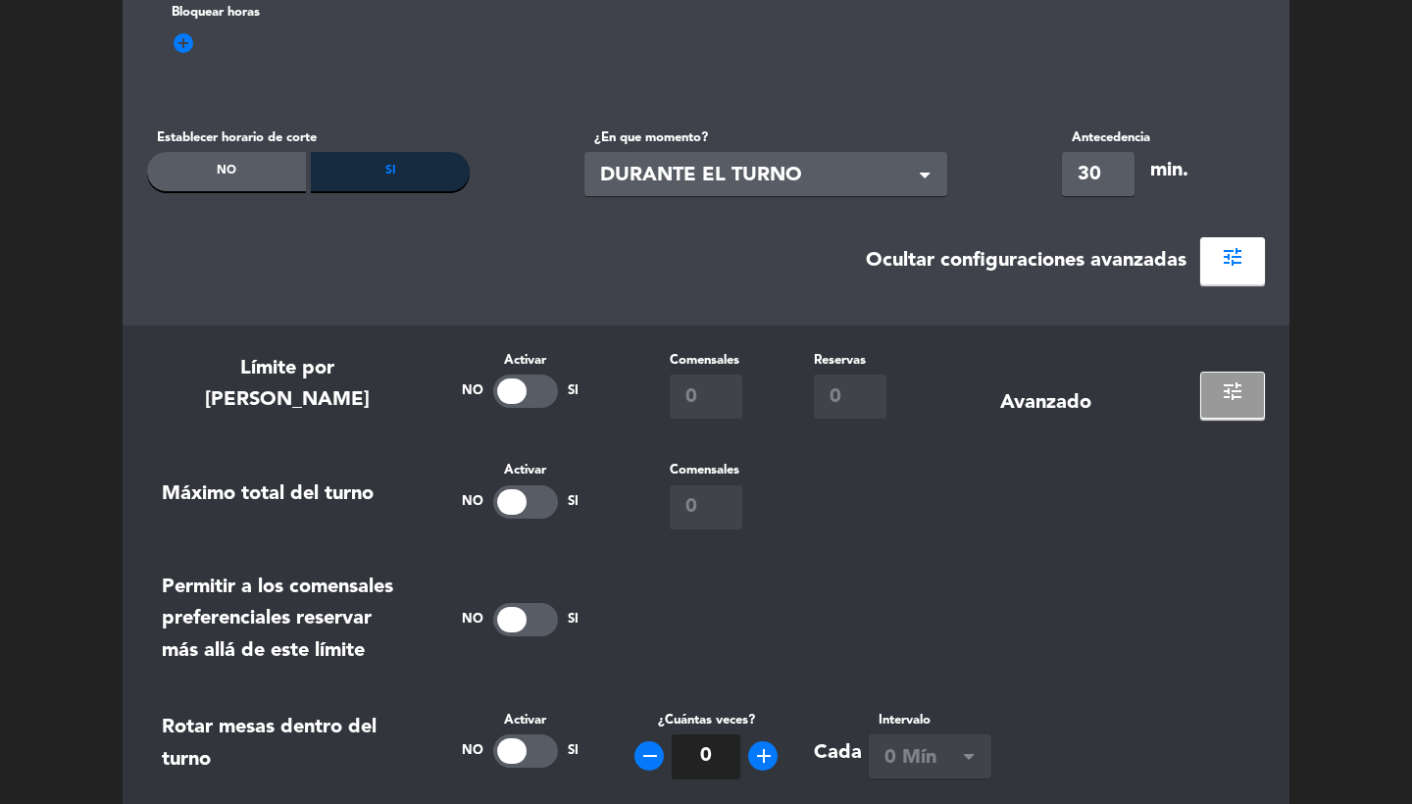
click at [1205, 390] on button "tune" at bounding box center [1233, 395] width 65 height 47
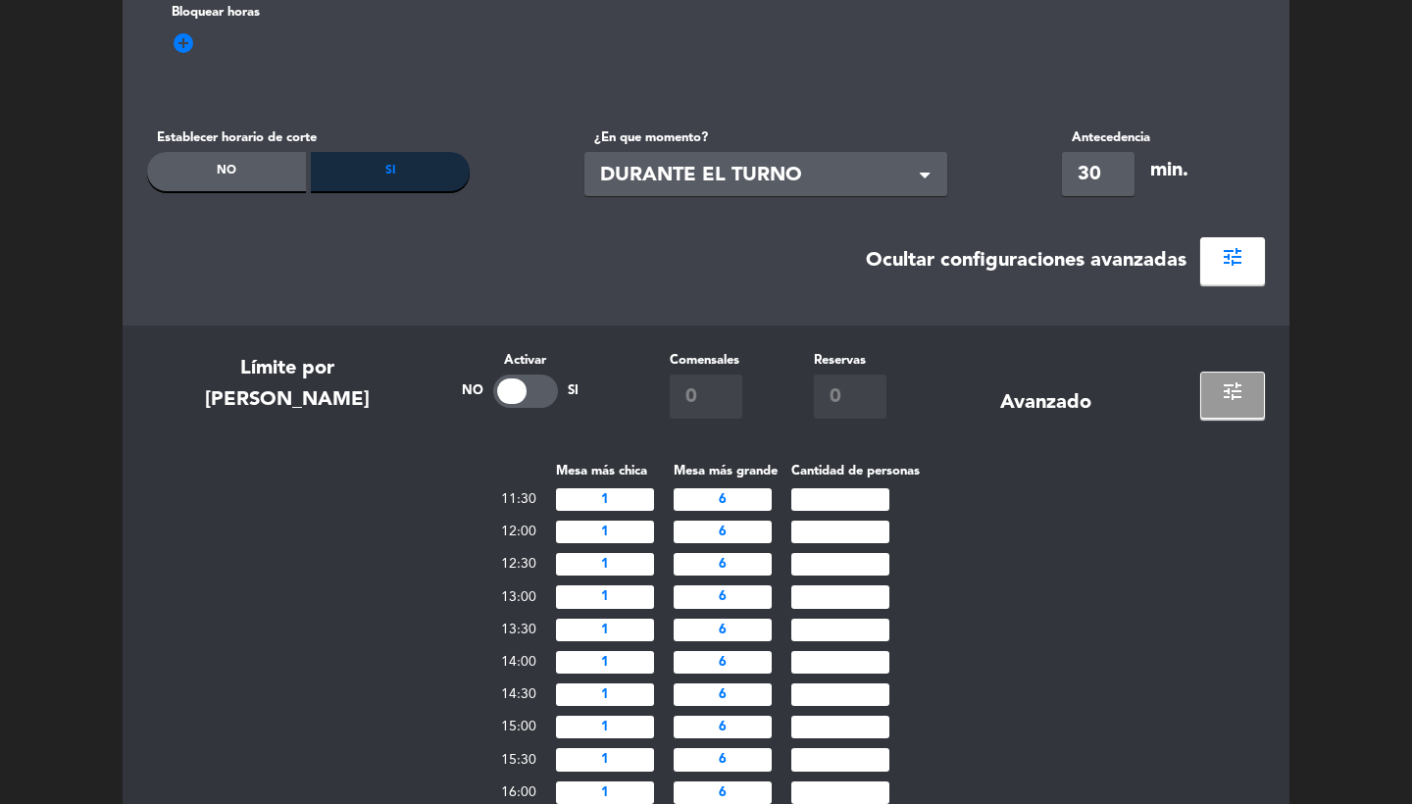
click at [1206, 391] on button "tune" at bounding box center [1233, 395] width 65 height 47
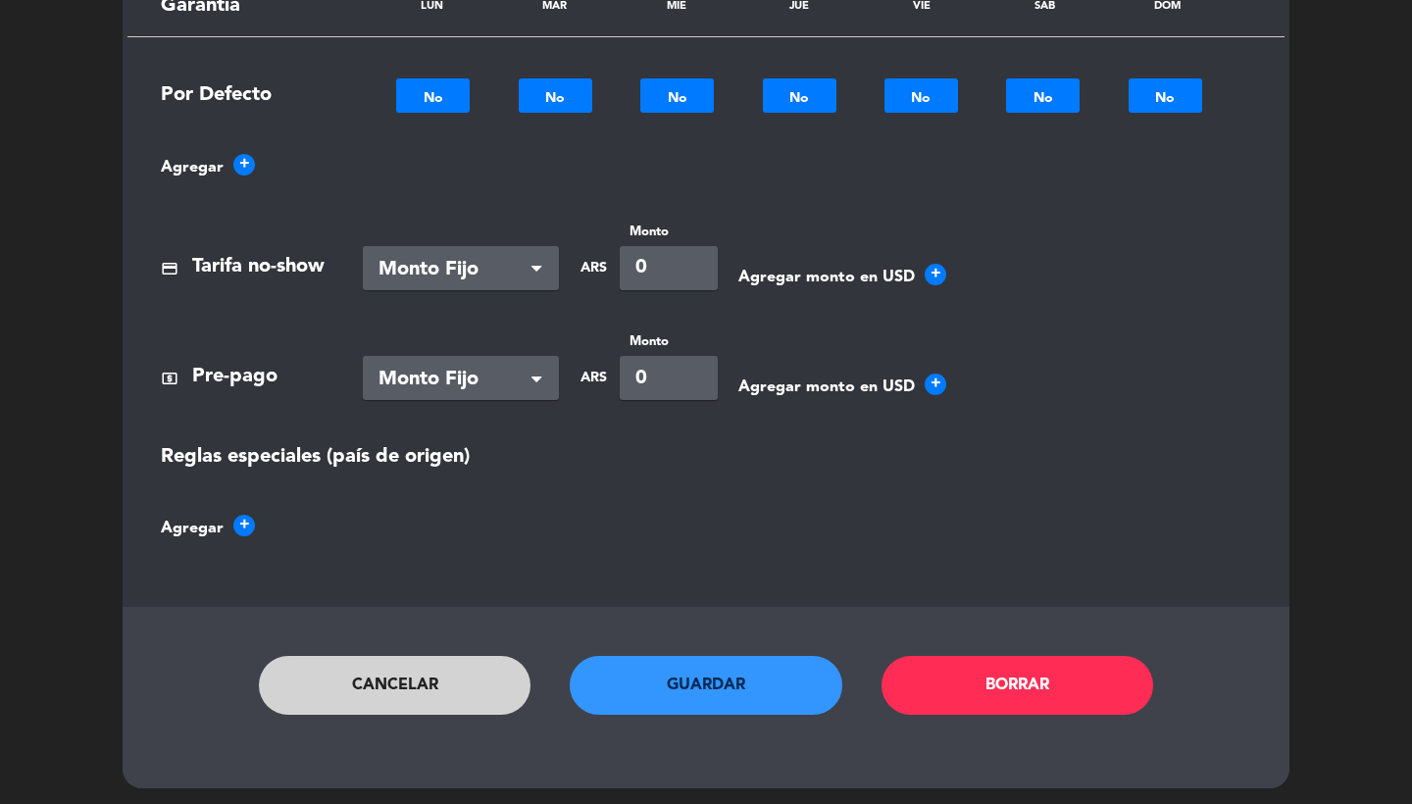
click at [400, 671] on button "Cancelar" at bounding box center [395, 685] width 273 height 59
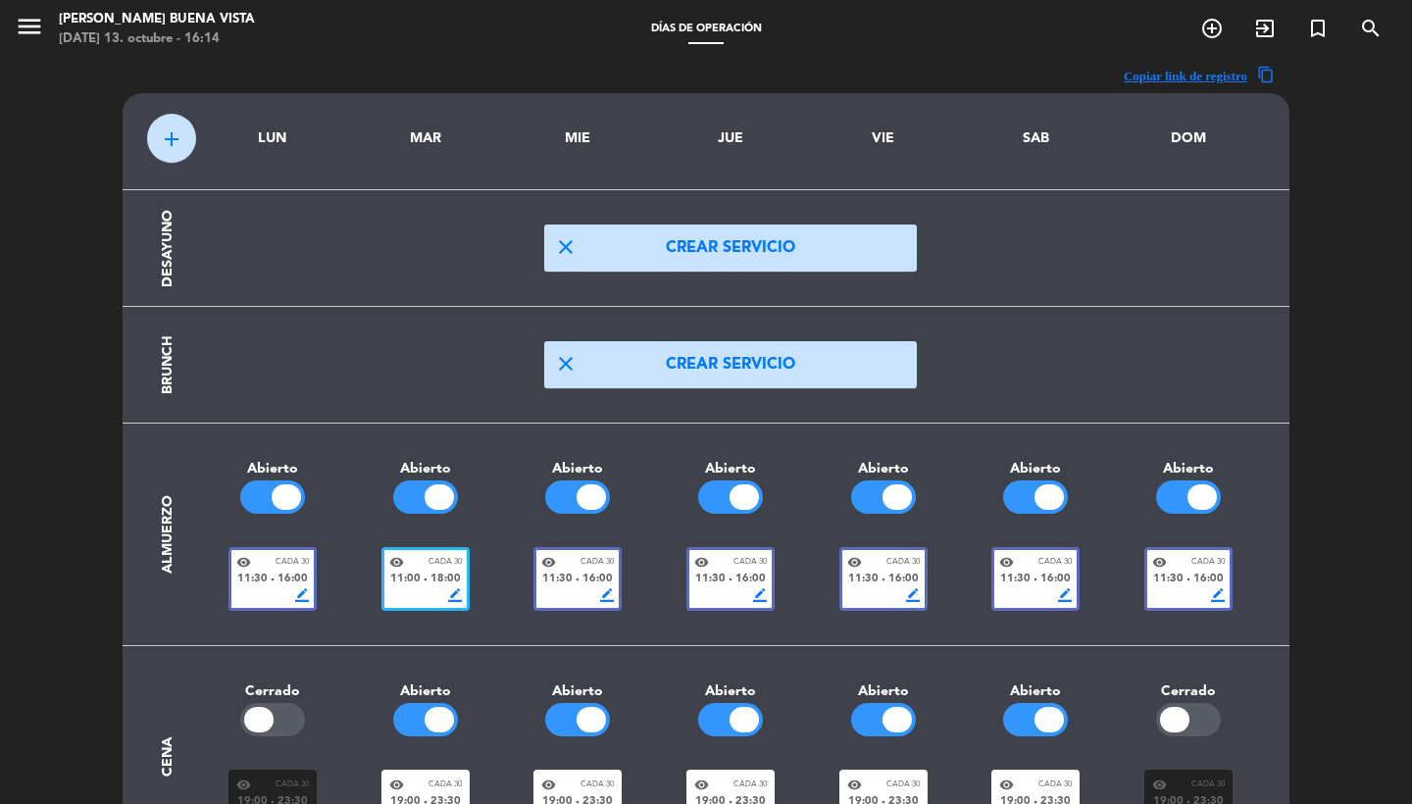
scroll to position [0, 0]
